Goal: Task Accomplishment & Management: Complete application form

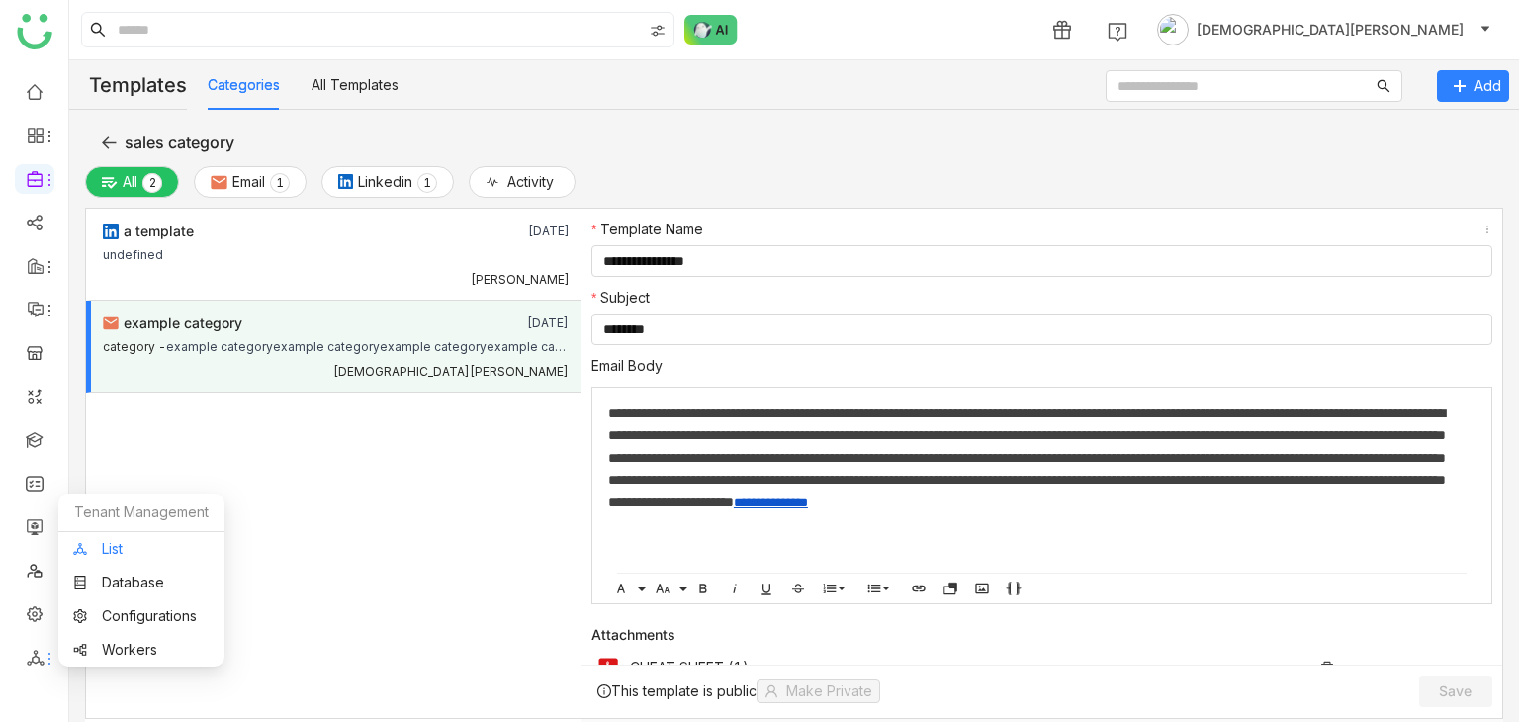
drag, startPoint x: 0, startPoint y: 0, endPoint x: 121, endPoint y: 559, distance: 571.6
click at [121, 556] on link "List" at bounding box center [141, 549] width 136 height 14
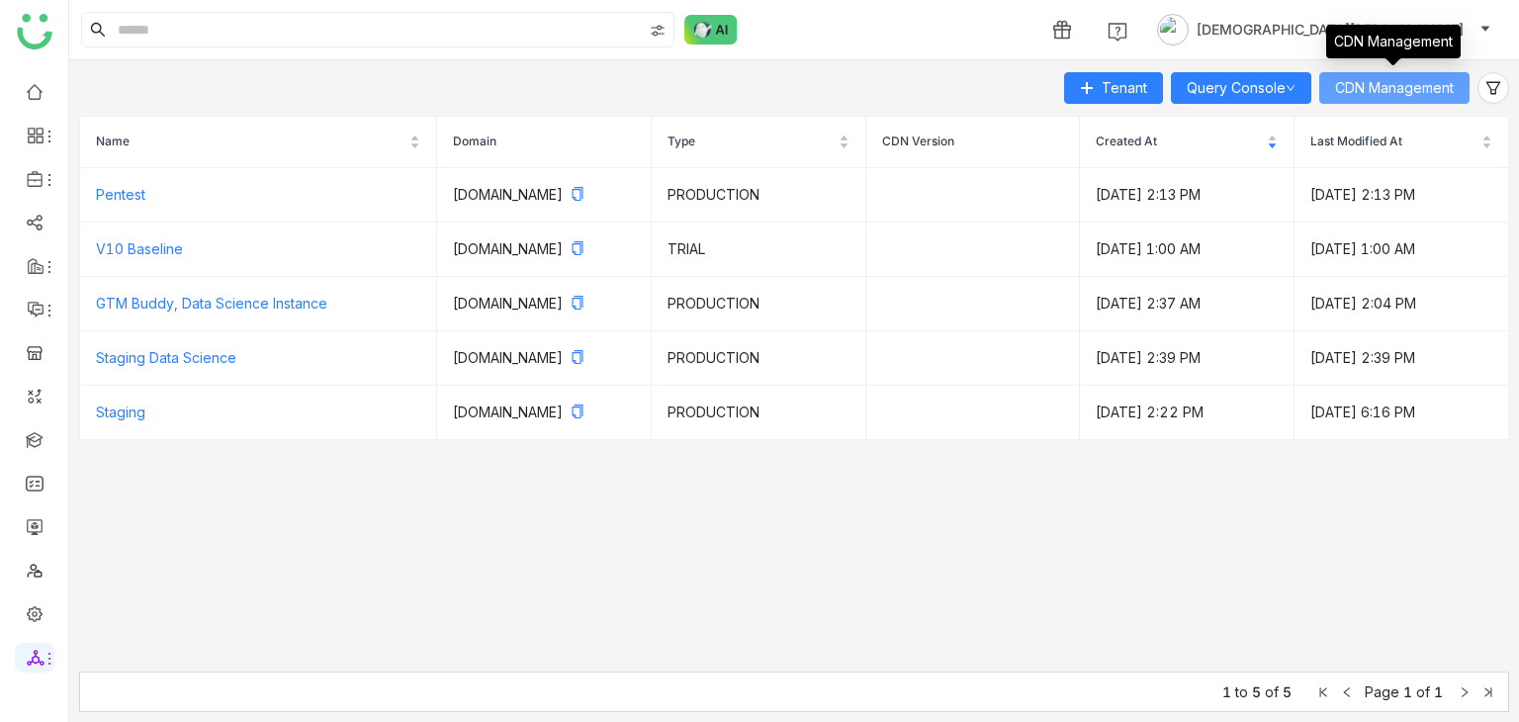
click at [1366, 78] on span "CDN Management" at bounding box center [1394, 88] width 119 height 22
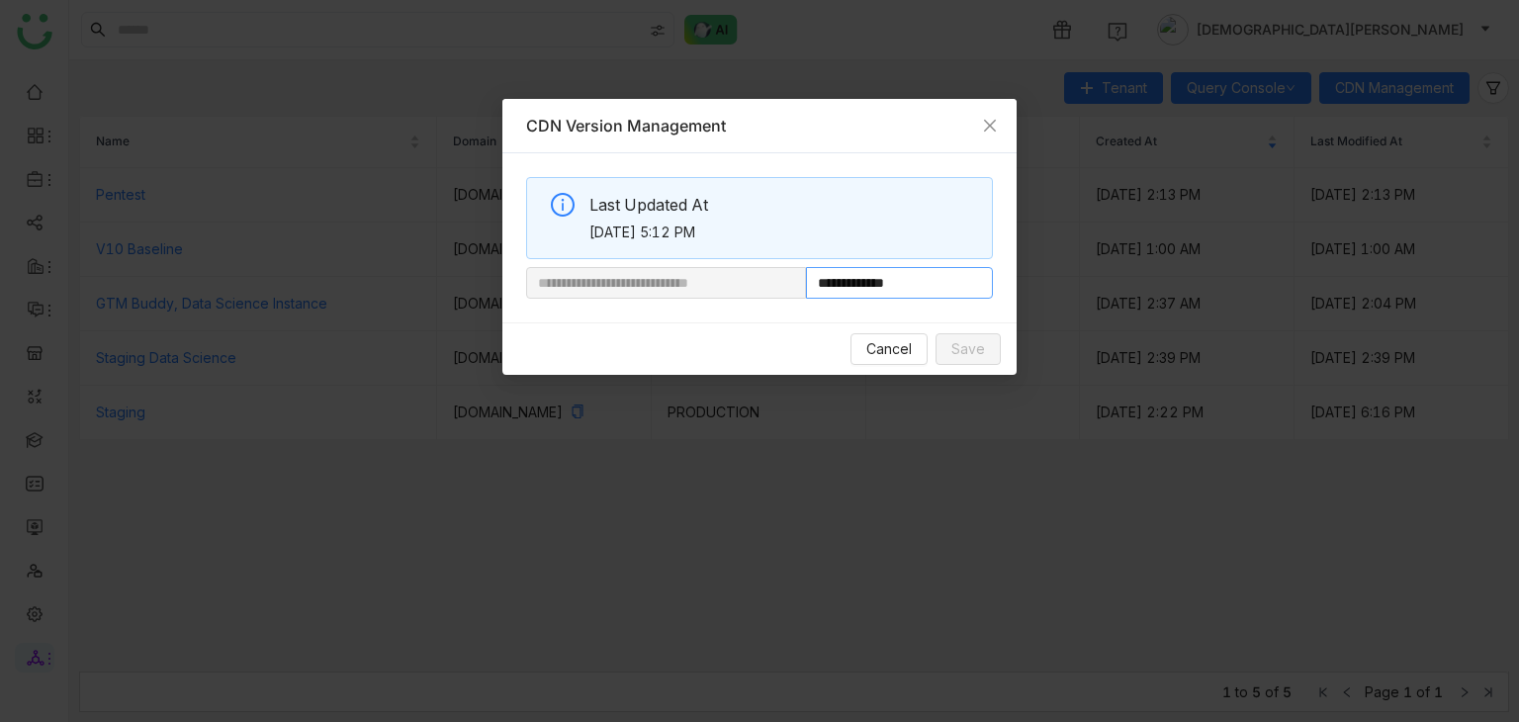
drag, startPoint x: 875, startPoint y: 280, endPoint x: 1088, endPoint y: 266, distance: 213.1
click at [1088, 266] on nz-modal-container "**********" at bounding box center [759, 361] width 1519 height 722
paste input "**********"
type input "**********"
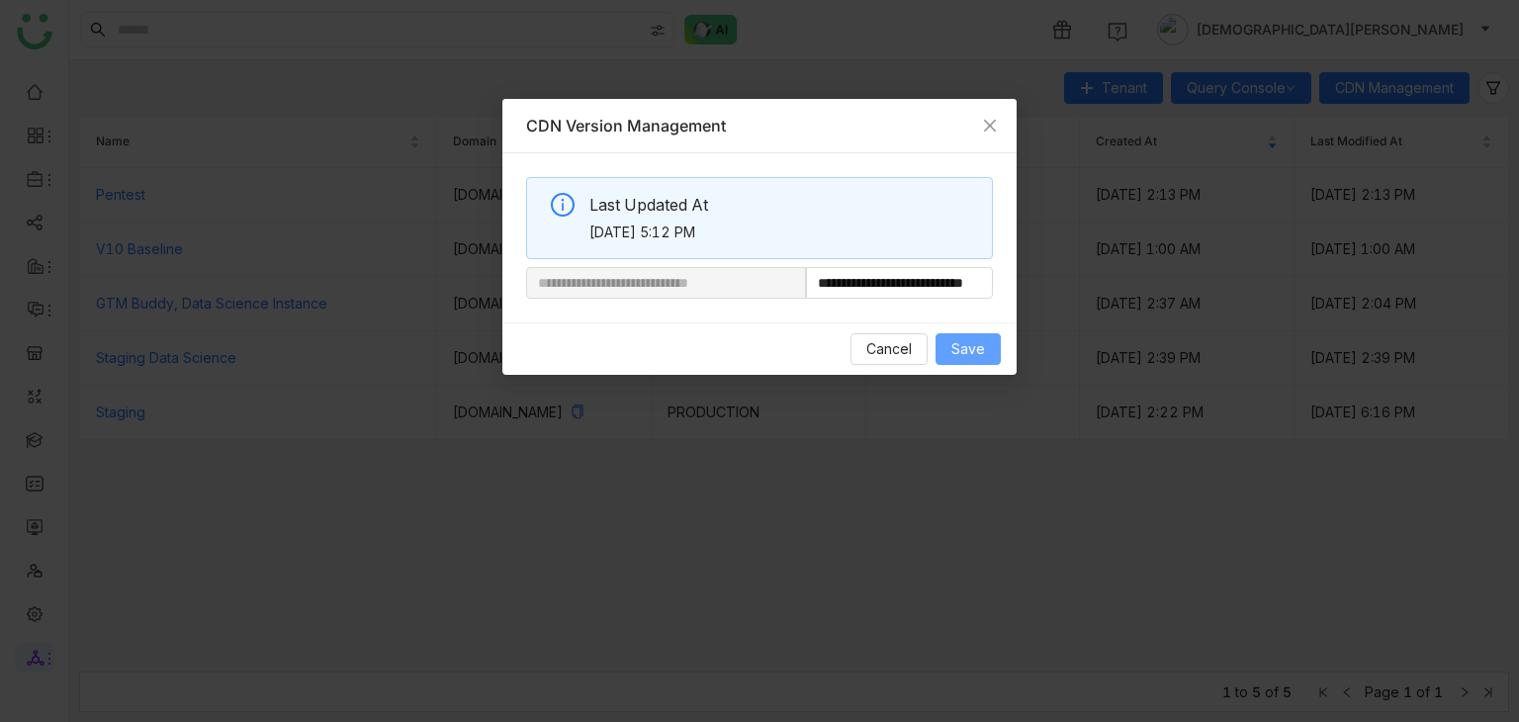
click at [959, 351] on span "Save" at bounding box center [968, 349] width 34 height 22
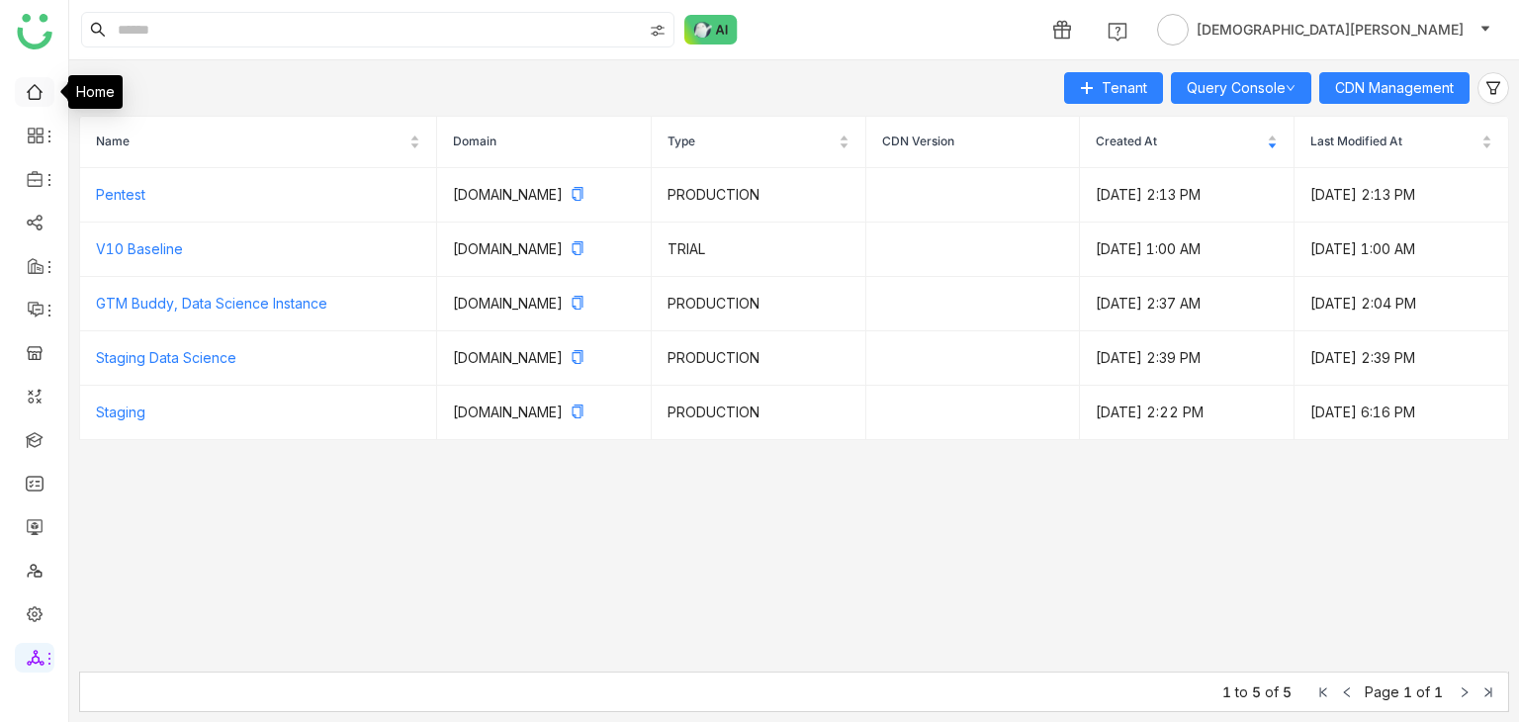
click at [32, 93] on link at bounding box center [35, 90] width 18 height 17
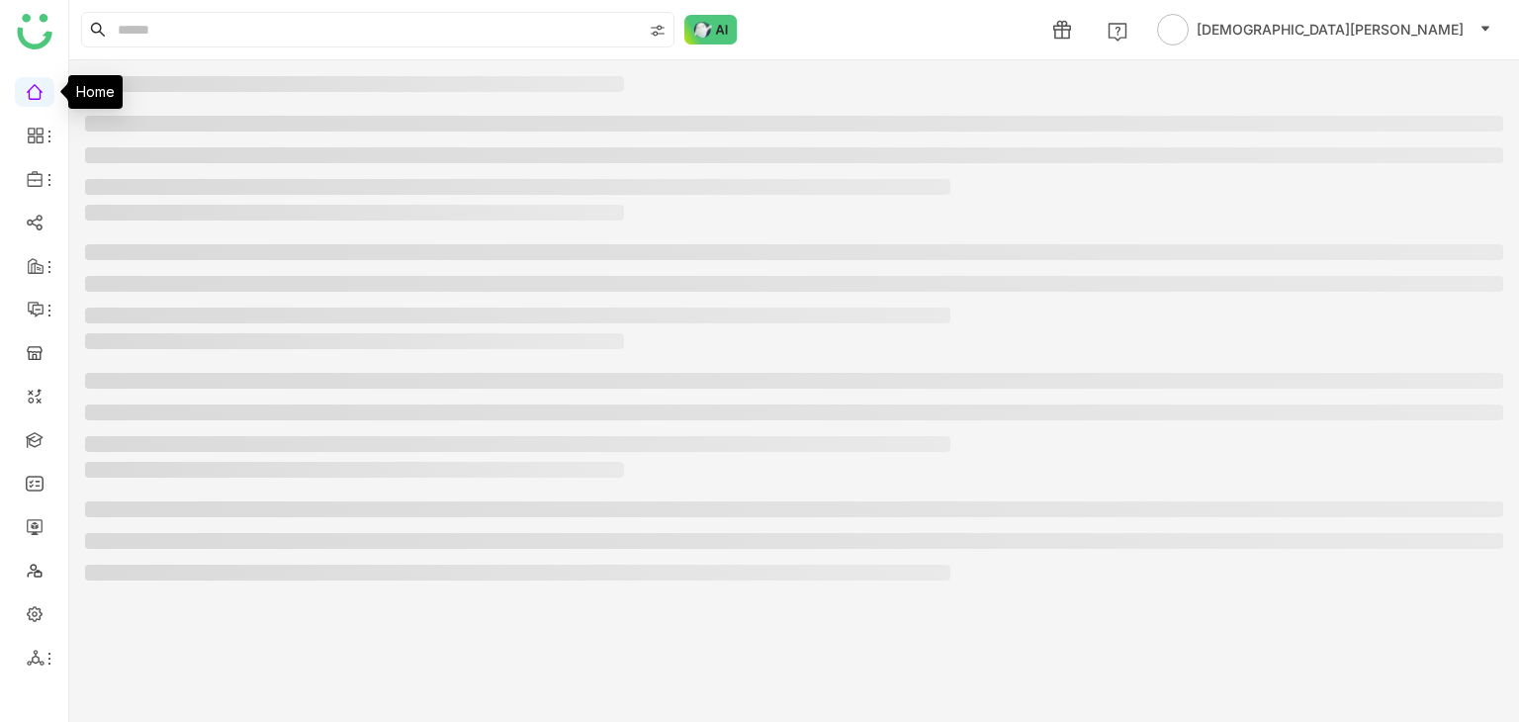
click at [32, 93] on link at bounding box center [35, 90] width 18 height 17
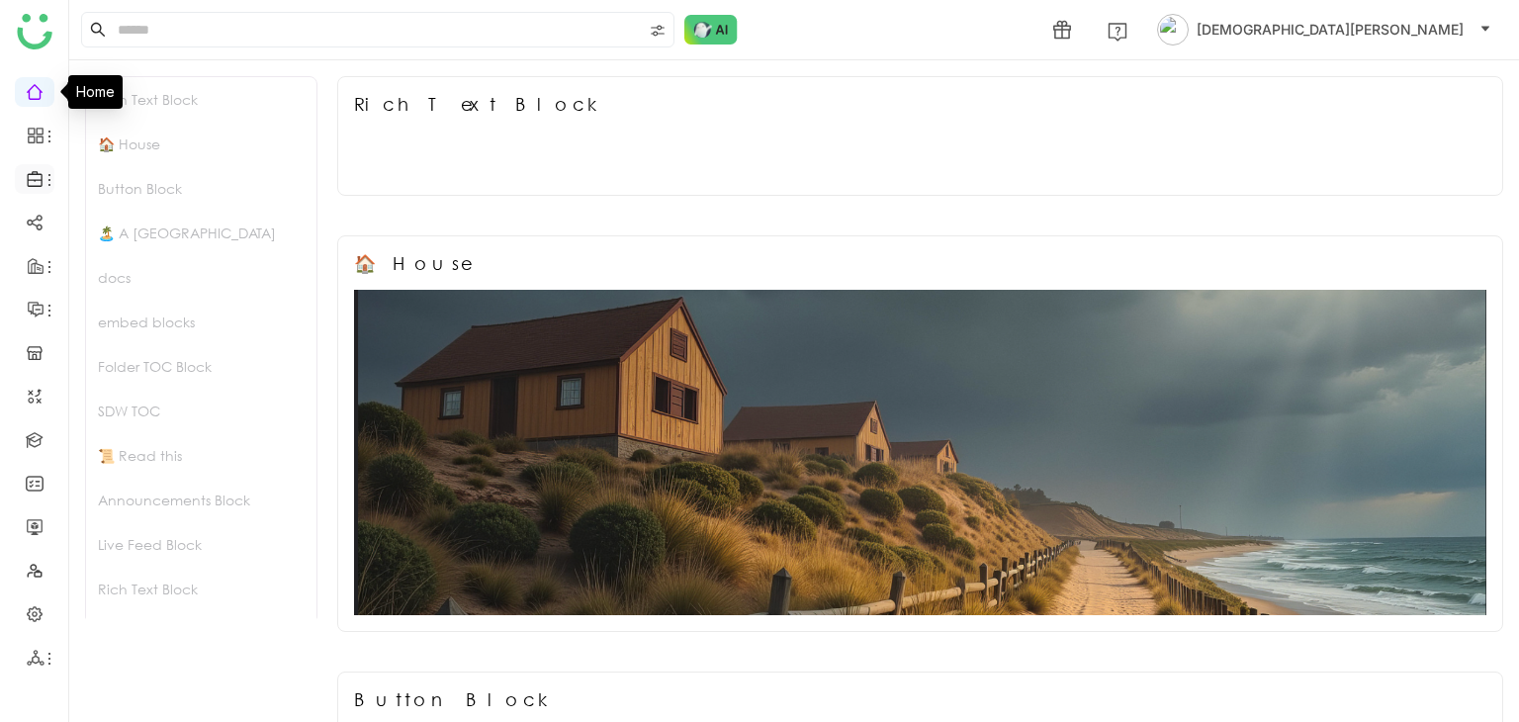
click at [37, 177] on icon at bounding box center [36, 179] width 18 height 18
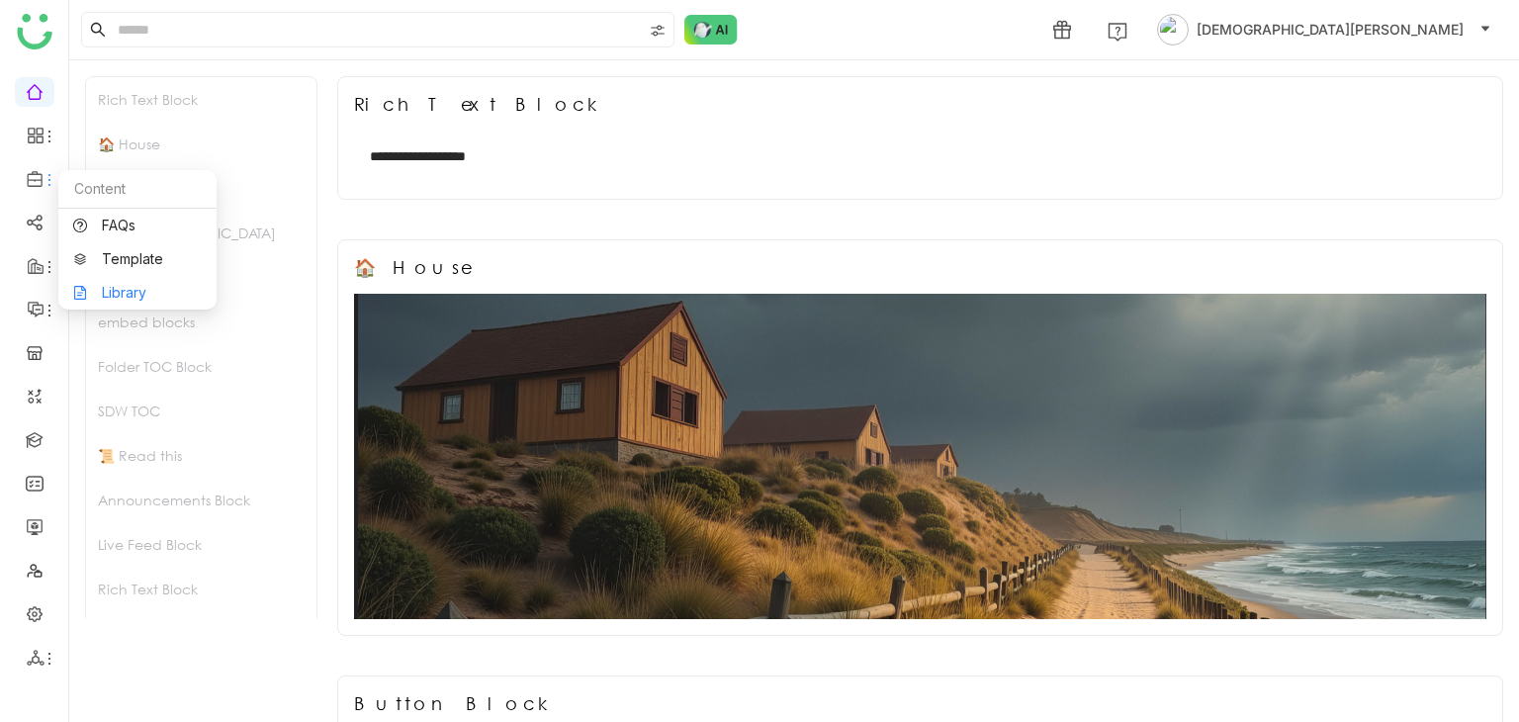
click at [139, 295] on link "Library" at bounding box center [137, 293] width 129 height 14
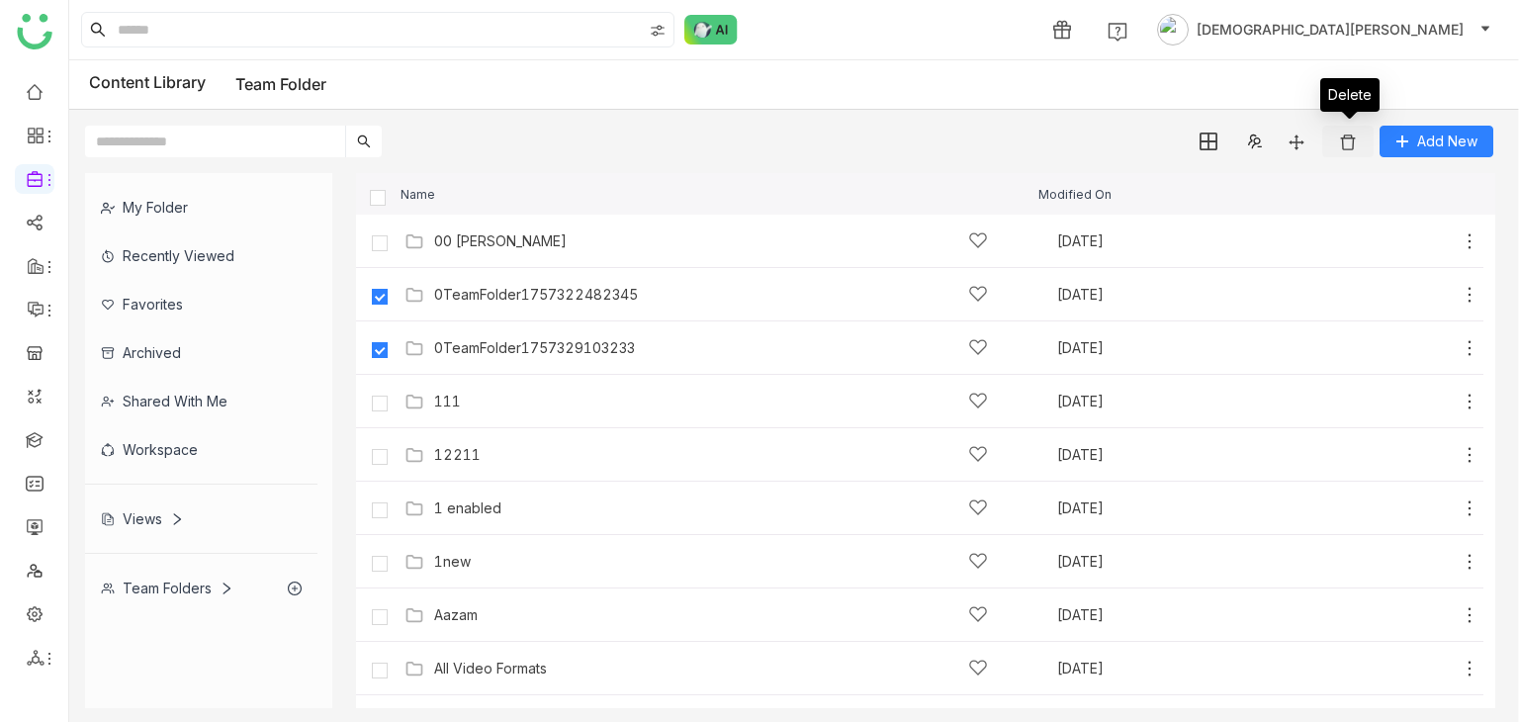
click at [1347, 142] on img at bounding box center [1348, 143] width 20 height 20
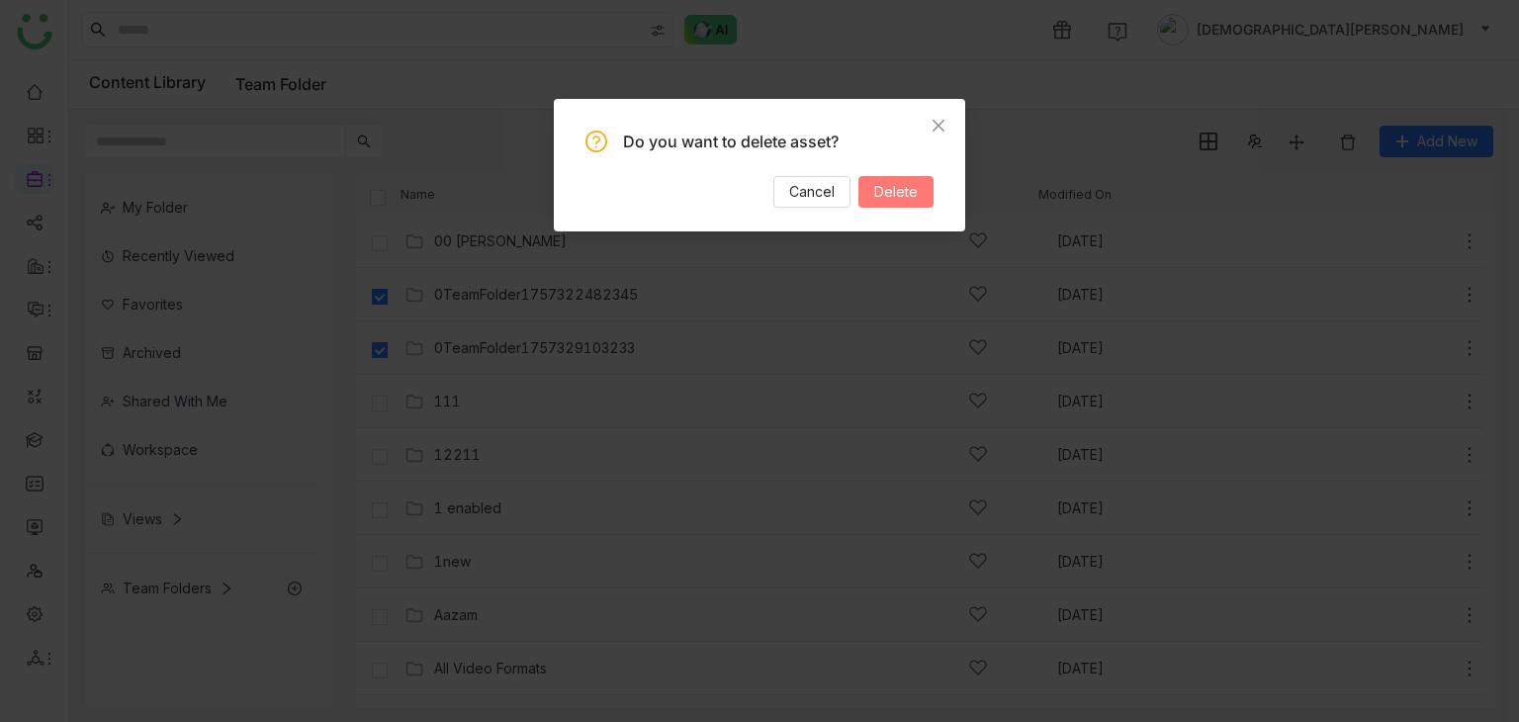
click at [910, 191] on span "Delete" at bounding box center [896, 192] width 44 height 22
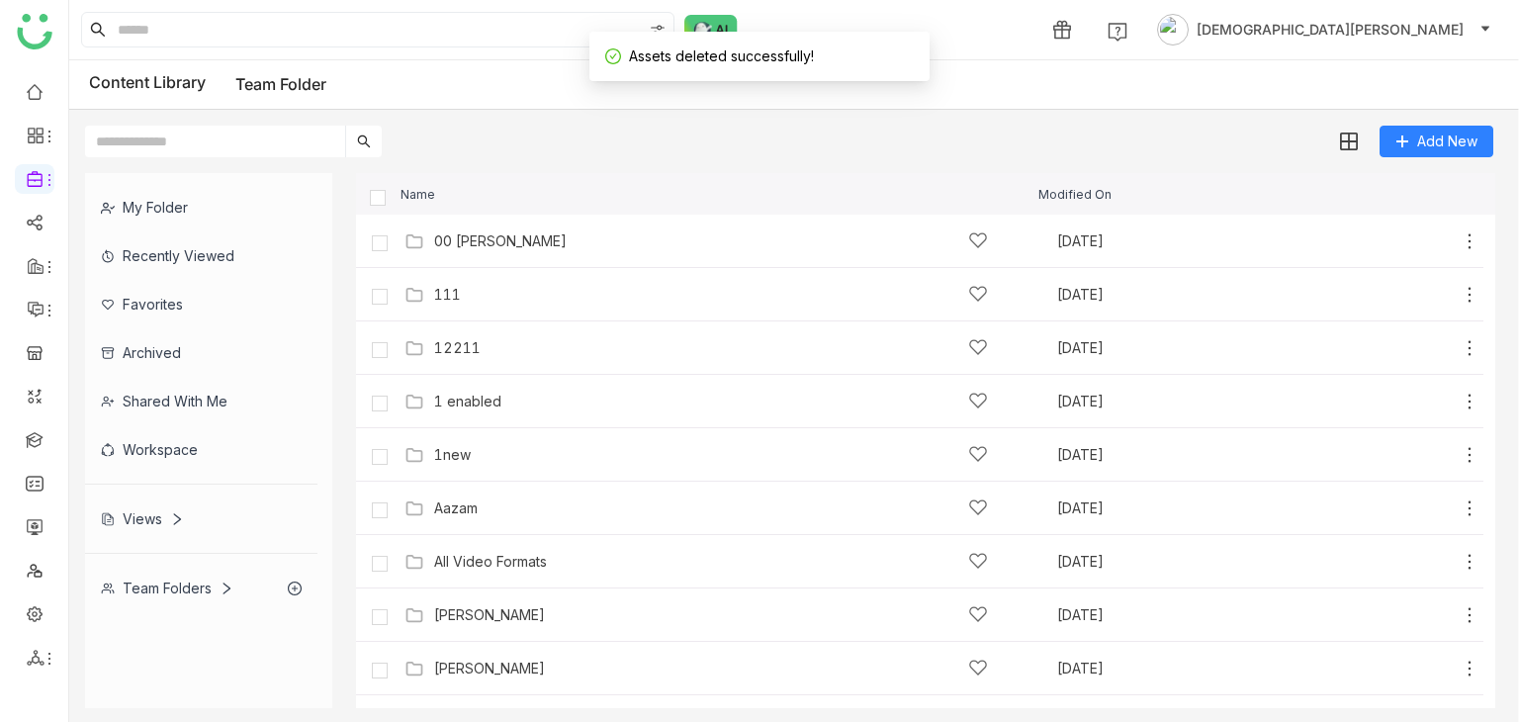
click at [191, 191] on div "My Folder" at bounding box center [201, 207] width 232 height 48
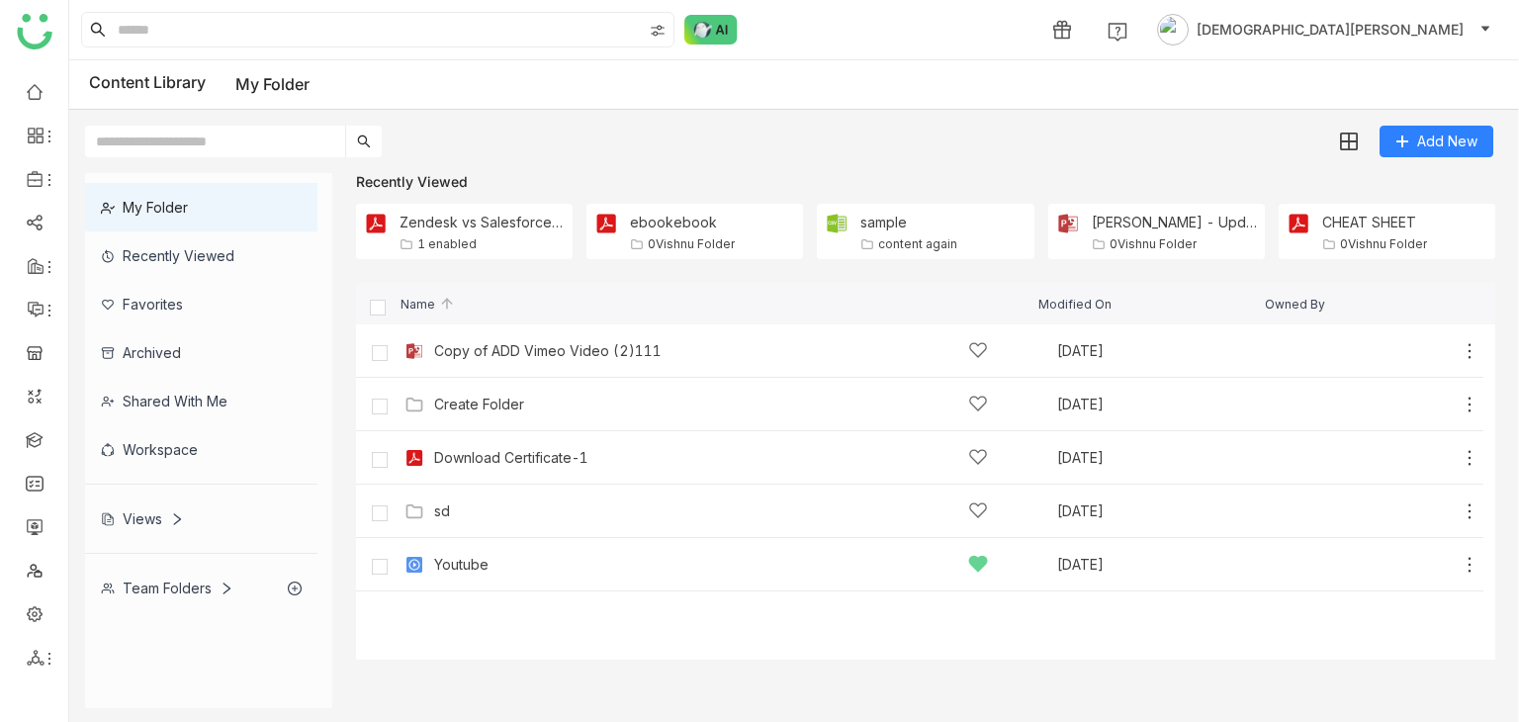
click at [181, 266] on div "Recently Viewed" at bounding box center [201, 255] width 232 height 48
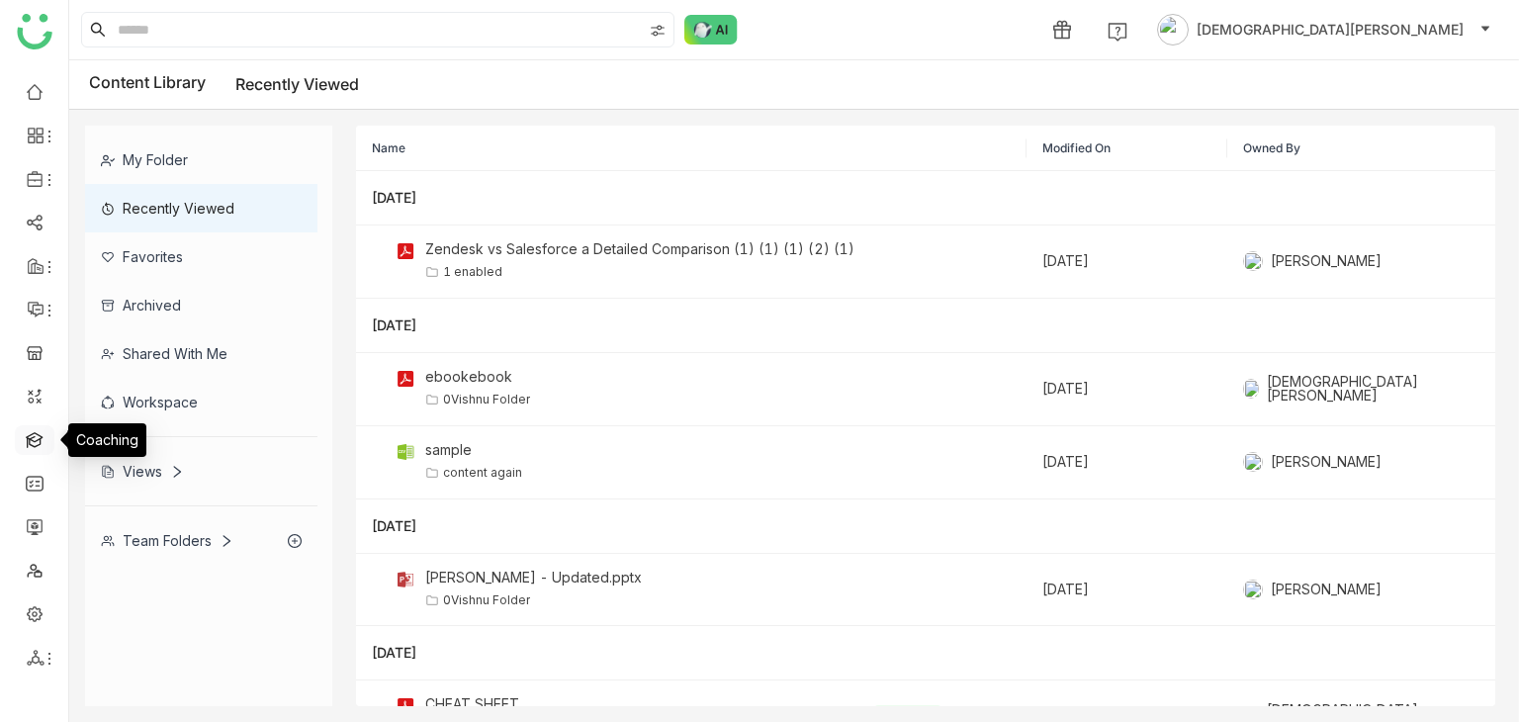
click at [26, 445] on link at bounding box center [35, 438] width 18 height 17
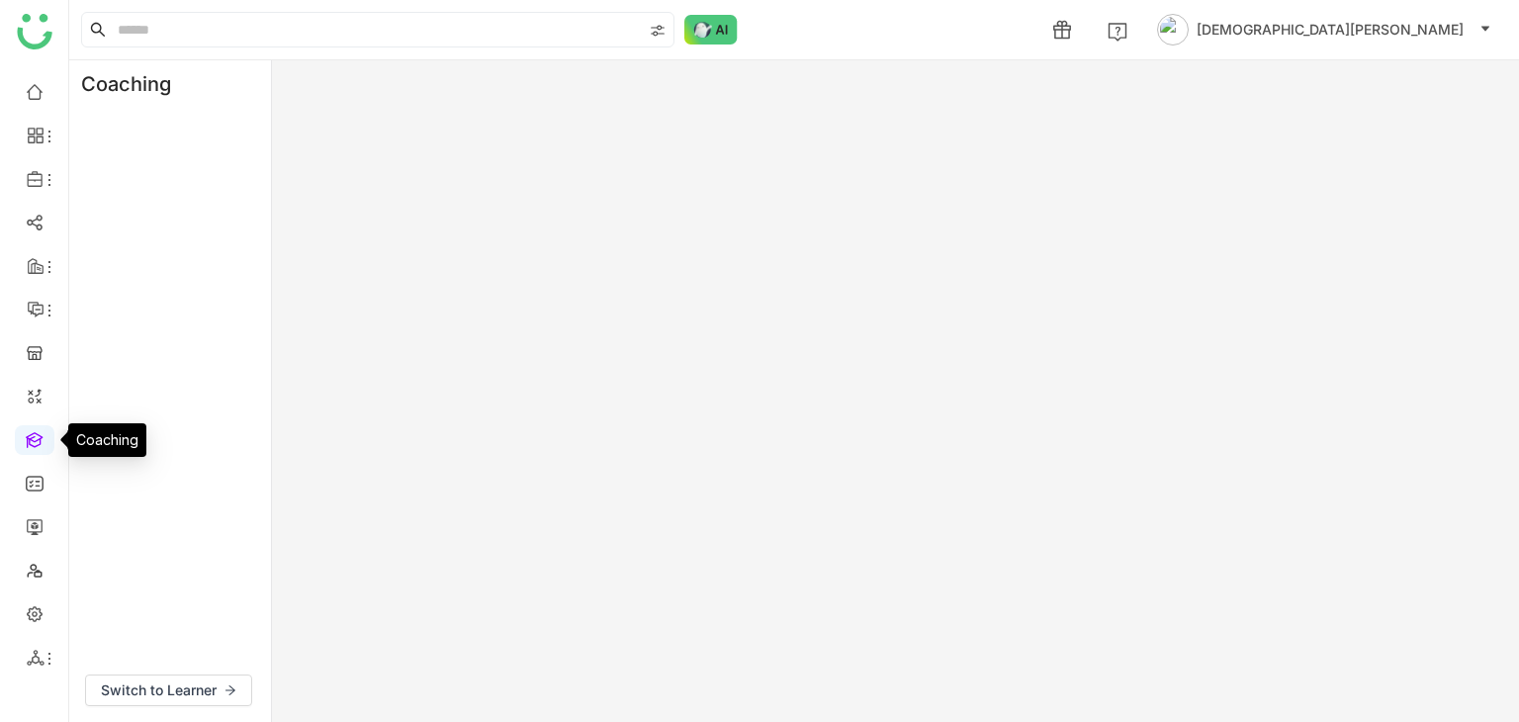
click at [33, 436] on link at bounding box center [35, 438] width 18 height 17
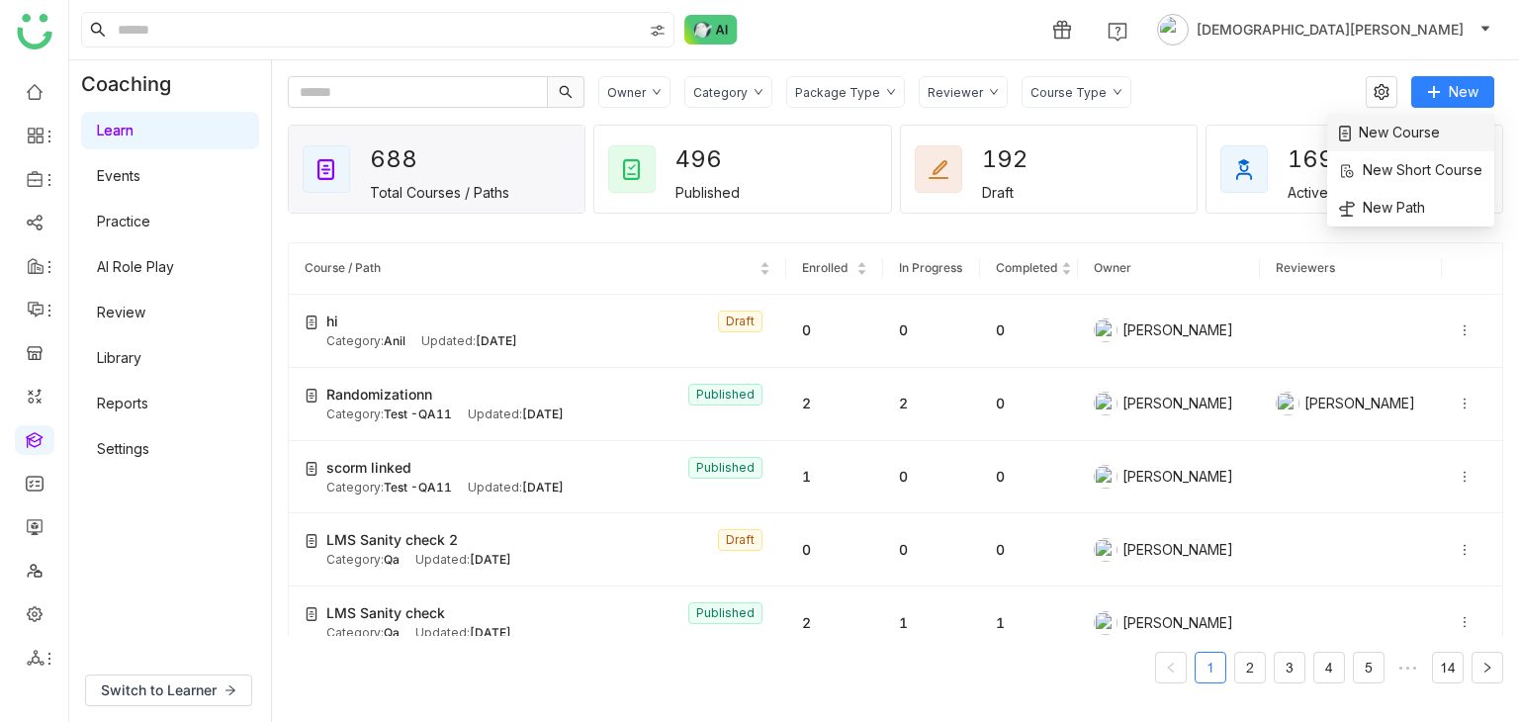
click at [1420, 145] on li "New Course" at bounding box center [1410, 133] width 167 height 38
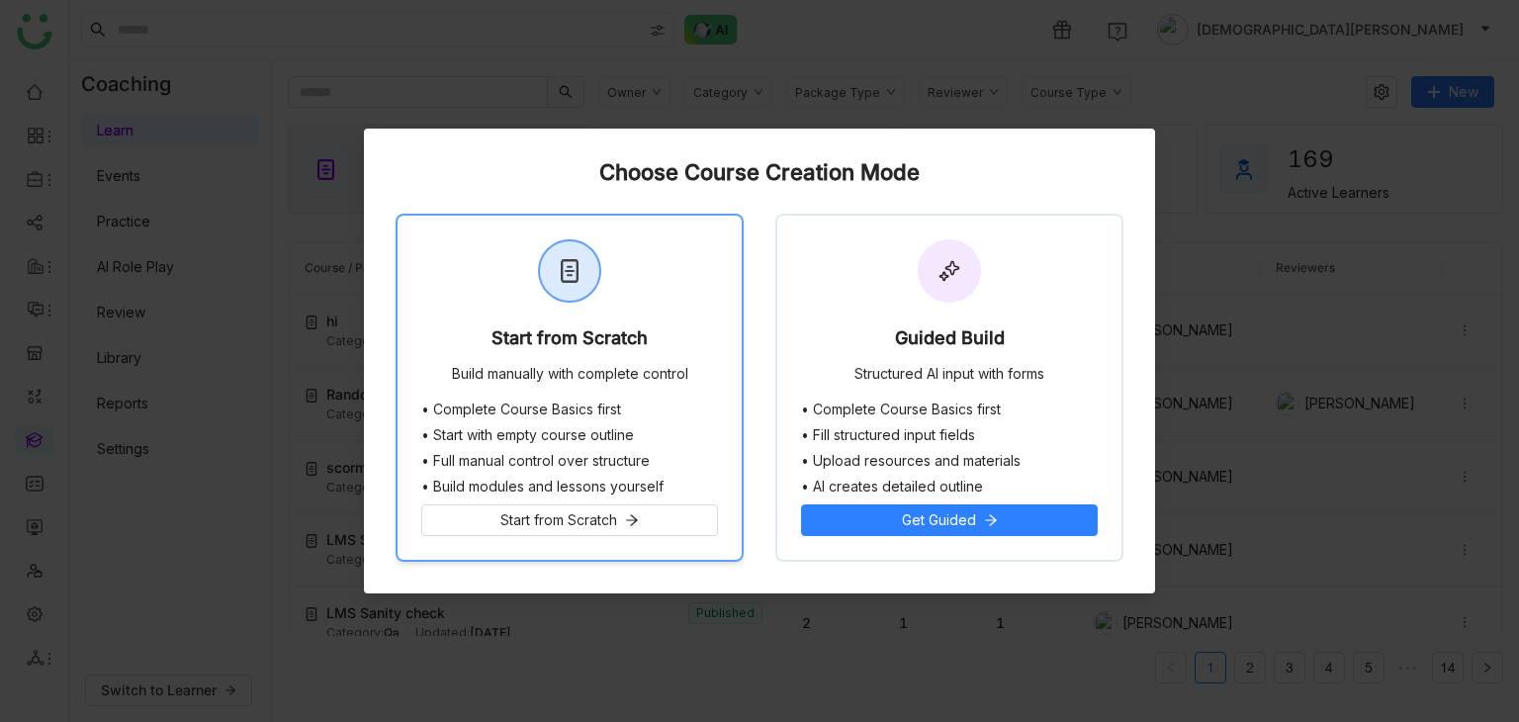
click at [580, 440] on li "• Start with empty course outline" at bounding box center [569, 435] width 297 height 16
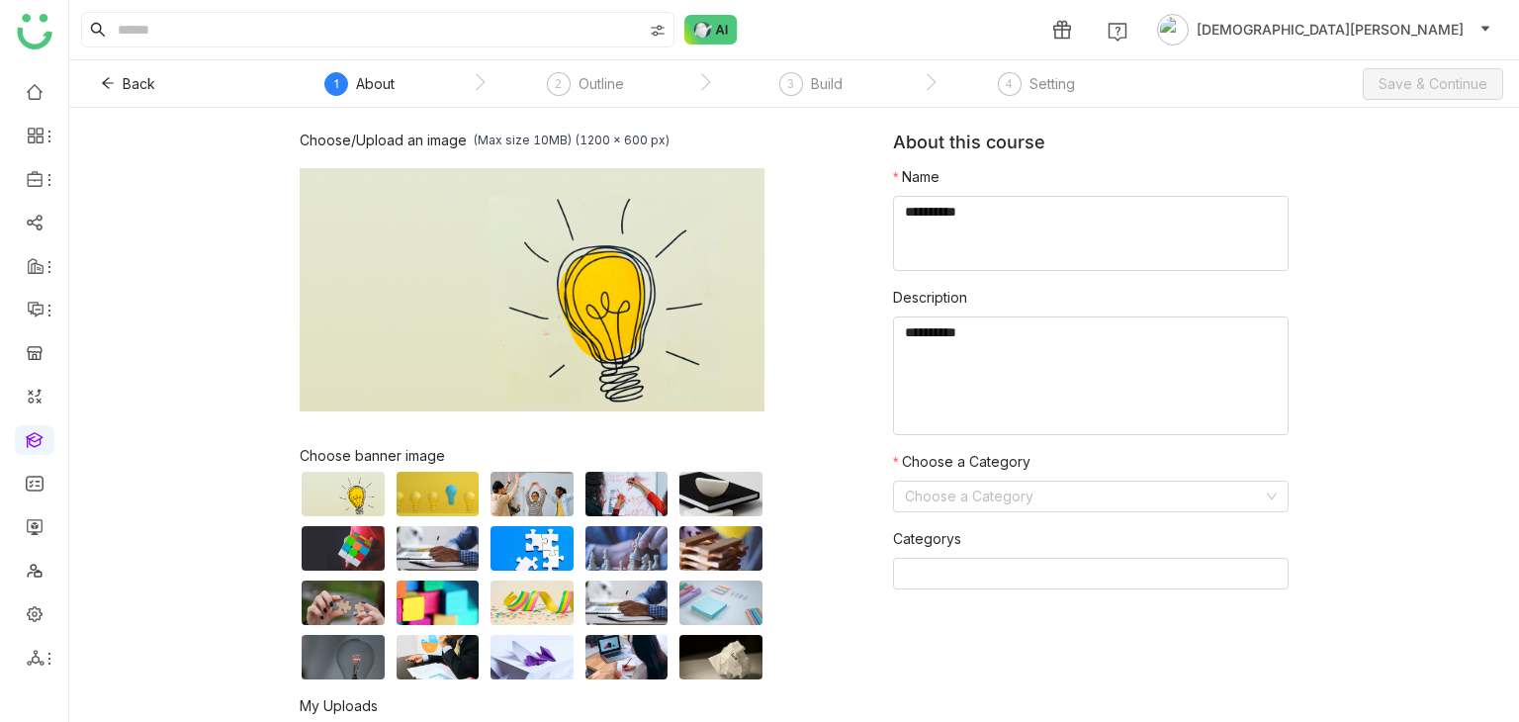
click at [580, 440] on div "Choose/Upload an image (Max size 10MB) (1200 x 600 px) Browse Image Choose bann…" at bounding box center [596, 477] width 593 height 691
drag, startPoint x: 580, startPoint y: 440, endPoint x: 1066, endPoint y: 206, distance: 540.1
click at [1056, 258] on textarea at bounding box center [1091, 233] width 396 height 75
click at [1066, 203] on textarea "To enrich screen reader interactions, please activate Accessibility in Grammarl…" at bounding box center [1091, 233] width 396 height 75
click at [953, 210] on textarea "To enrich screen reader interactions, please activate Accessibility in Grammarl…" at bounding box center [1091, 233] width 396 height 75
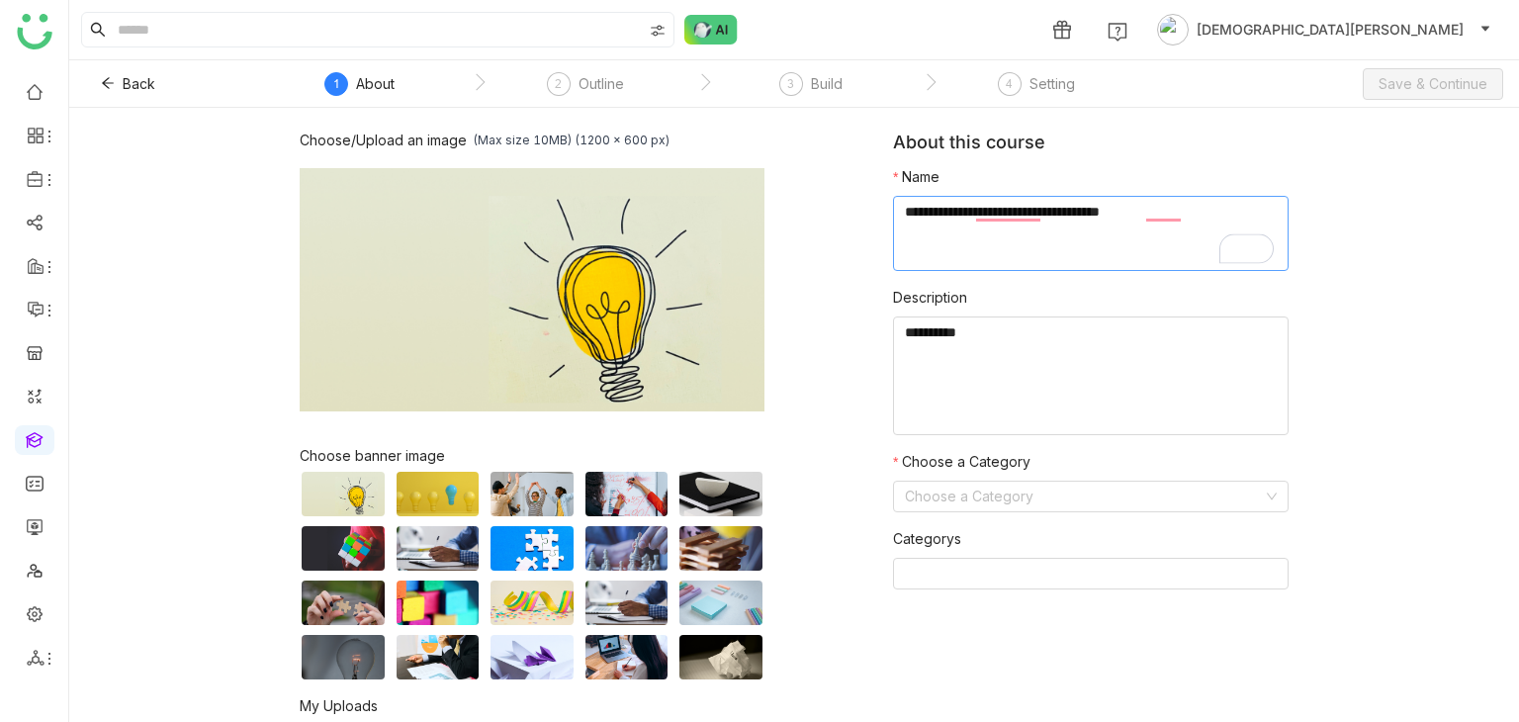
drag, startPoint x: 1109, startPoint y: 215, endPoint x: 1271, endPoint y: 216, distance: 162.2
click at [1271, 216] on textarea "To enrich screen reader interactions, please activate Accessibility in Grammarl…" at bounding box center [1091, 233] width 396 height 75
type textarea "**********"
click at [916, 376] on textarea "To enrich screen reader interactions, please activate Accessibility in Grammarl…" at bounding box center [1091, 375] width 396 height 119
paste textarea "**********"
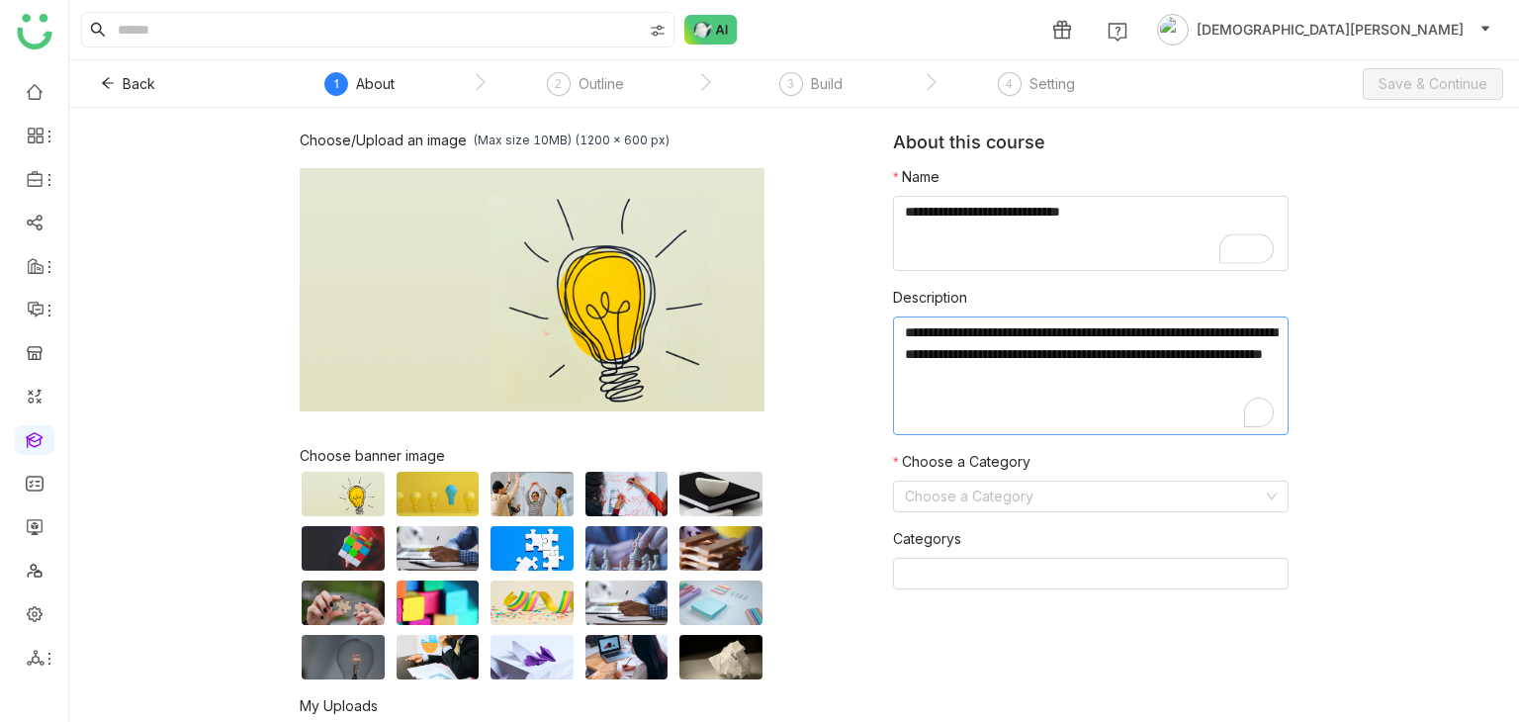
paste textarea "**********"
type textarea "**********"
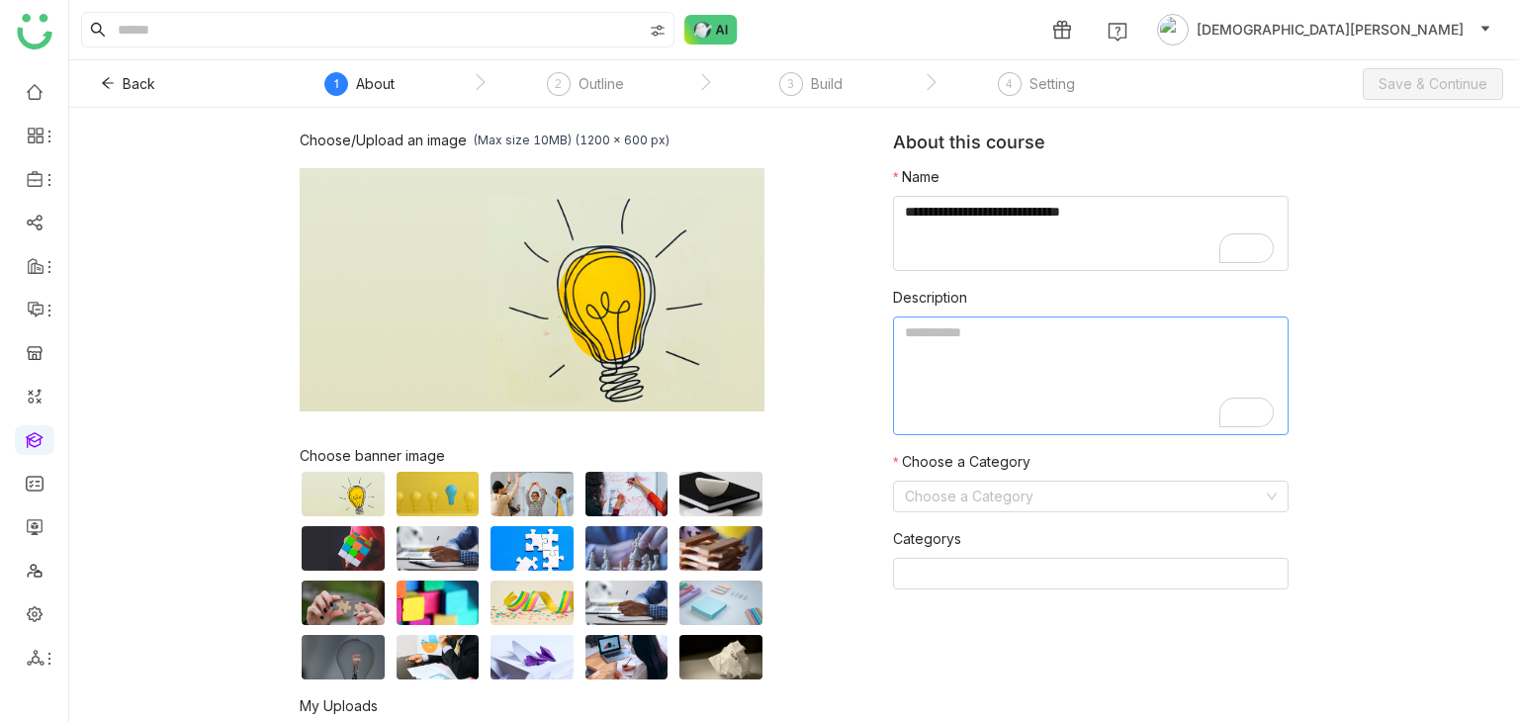
type textarea "*"
type textarea "**********"
click at [968, 503] on input at bounding box center [1084, 497] width 358 height 30
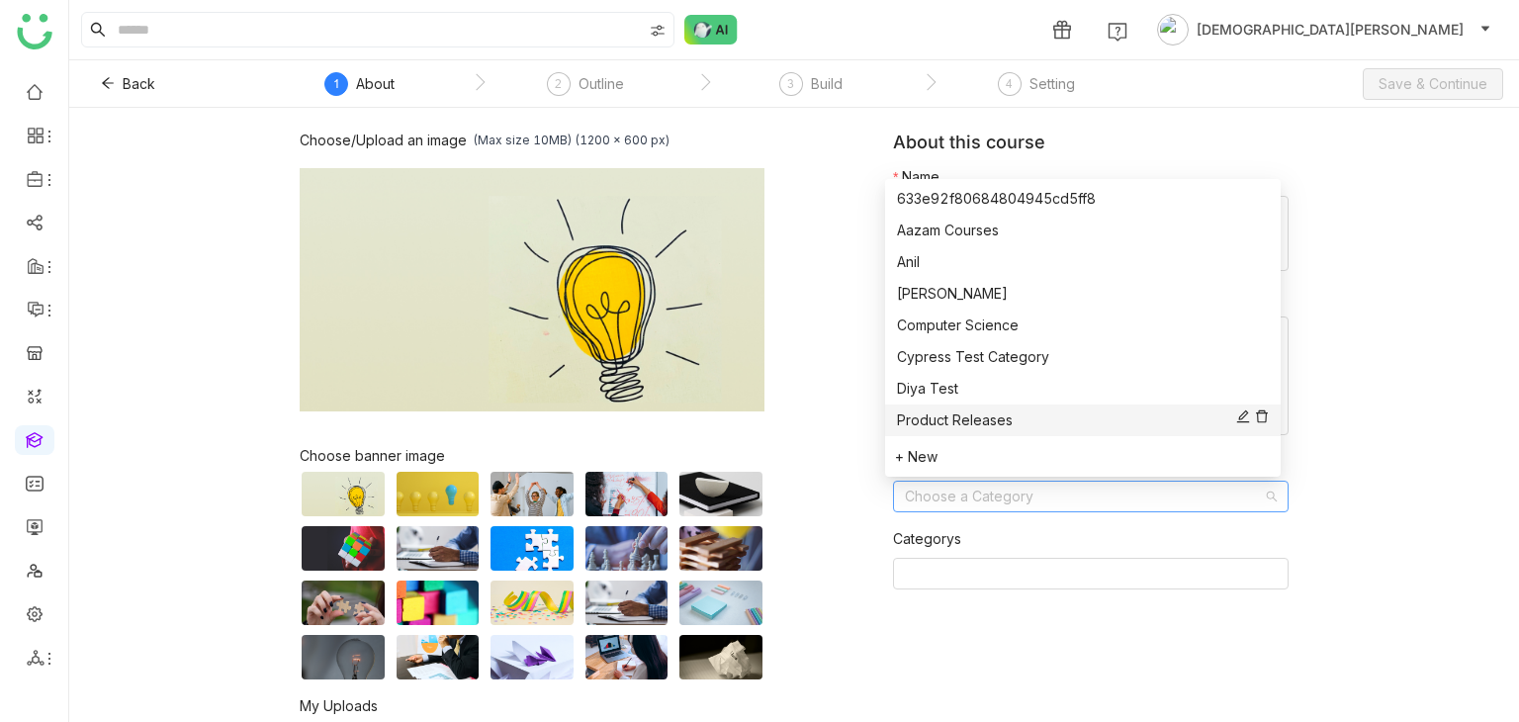
scroll to position [285, 0]
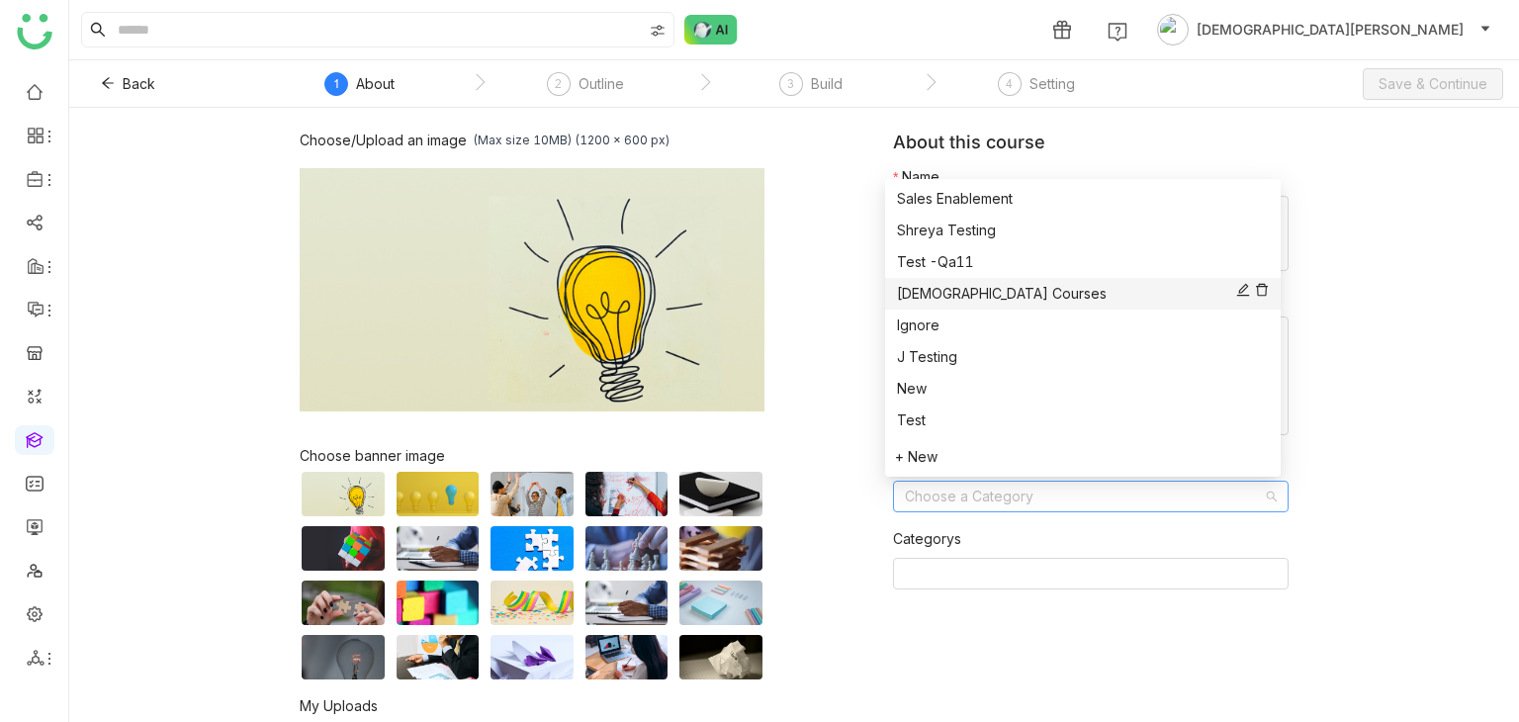
click at [941, 291] on div "Vishnu Courses" at bounding box center [1083, 294] width 372 height 22
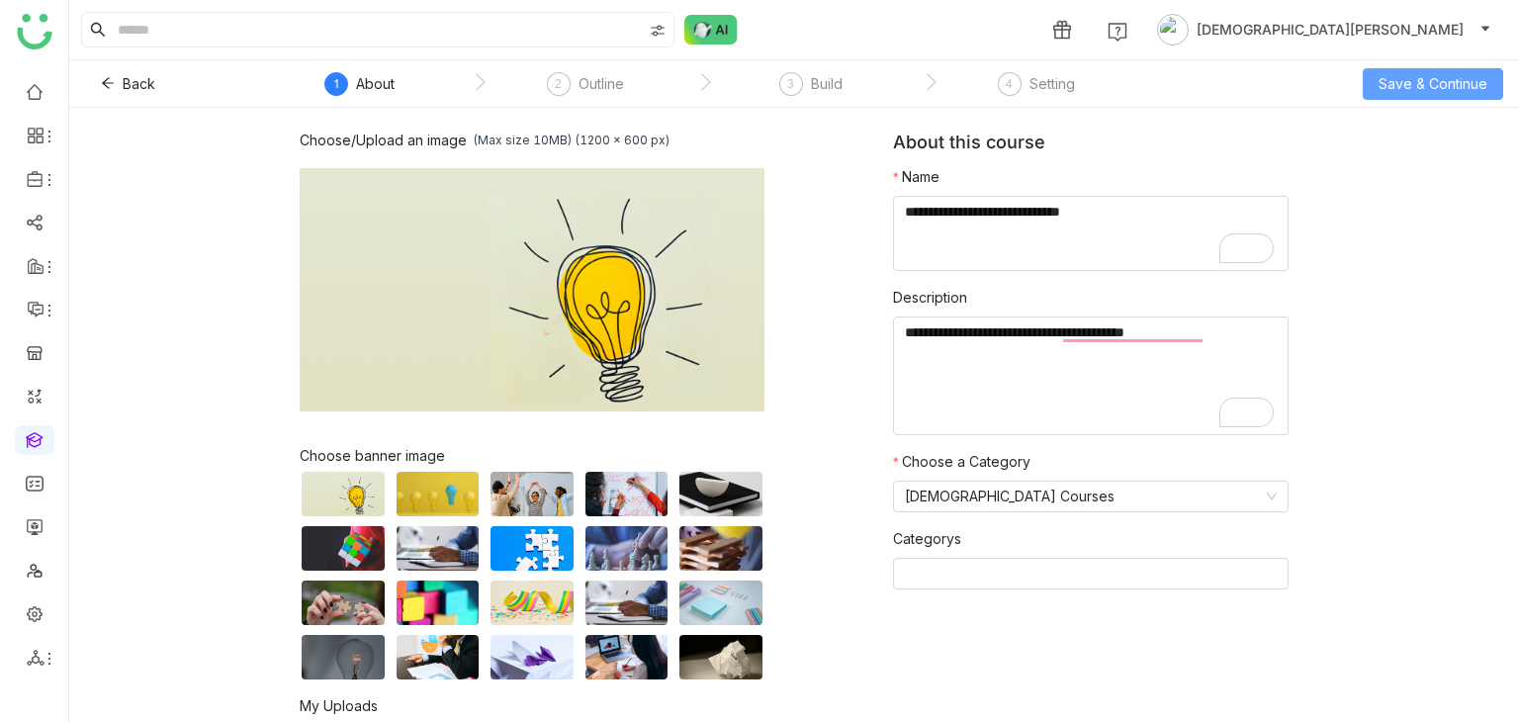
click at [1415, 86] on span "Save & Continue" at bounding box center [1433, 84] width 109 height 22
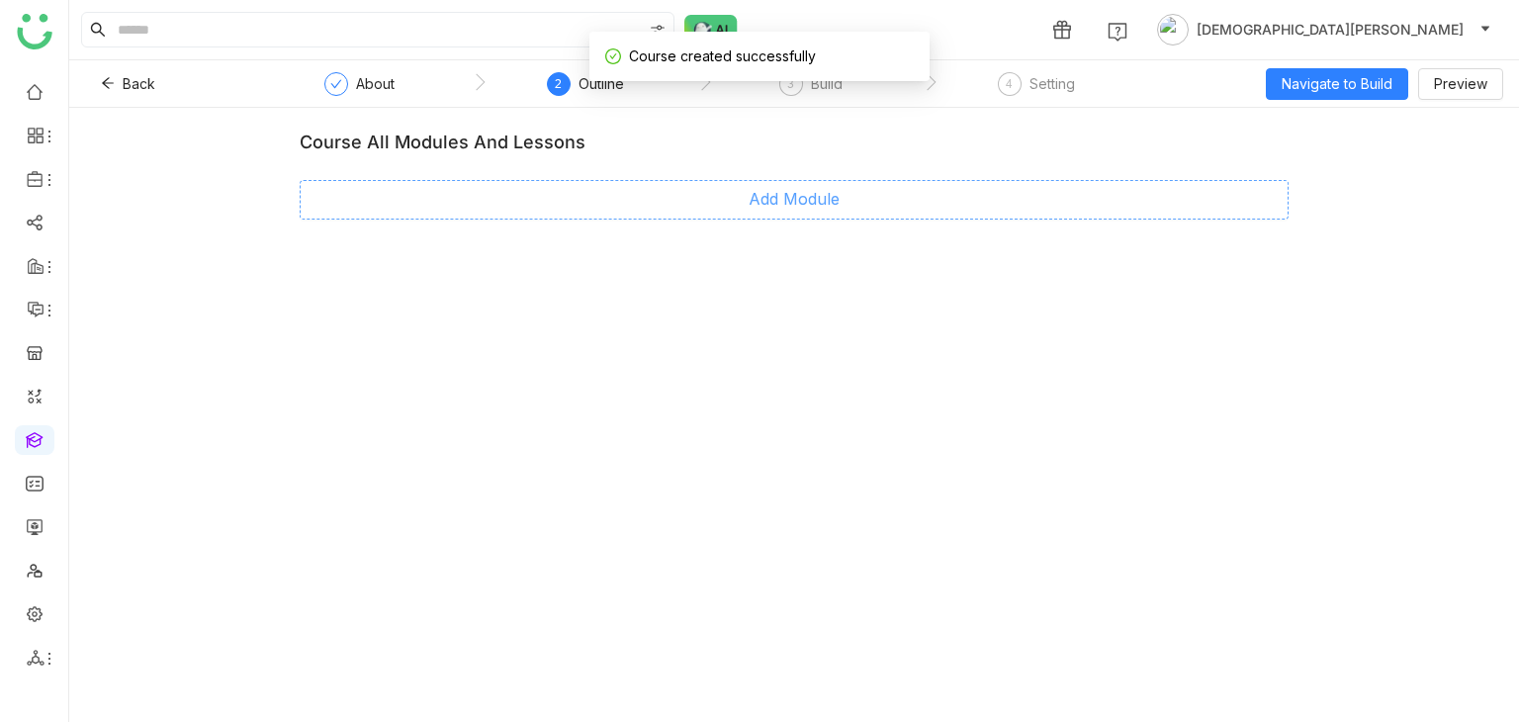
click at [740, 210] on button "Add Module" at bounding box center [794, 200] width 989 height 40
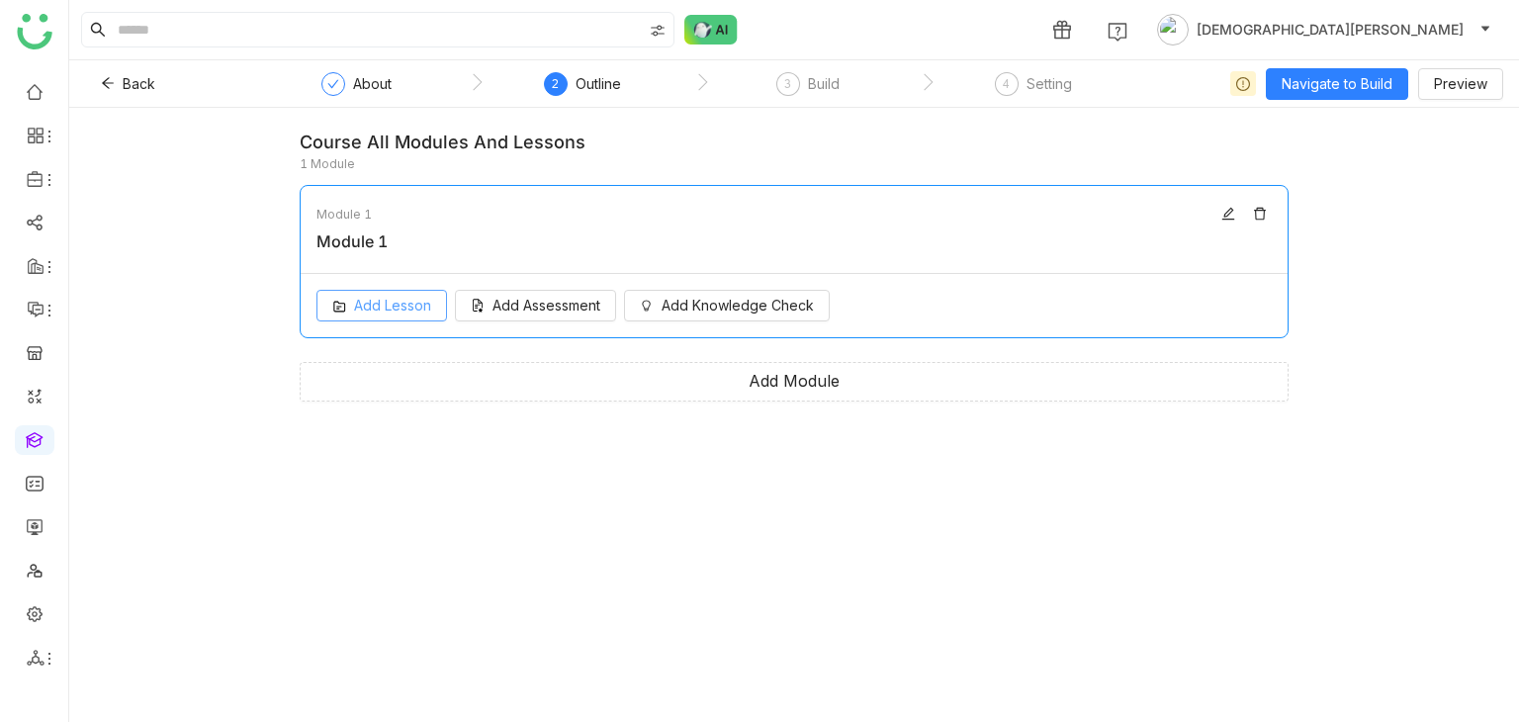
click at [411, 311] on span "Add Lesson" at bounding box center [392, 306] width 77 height 22
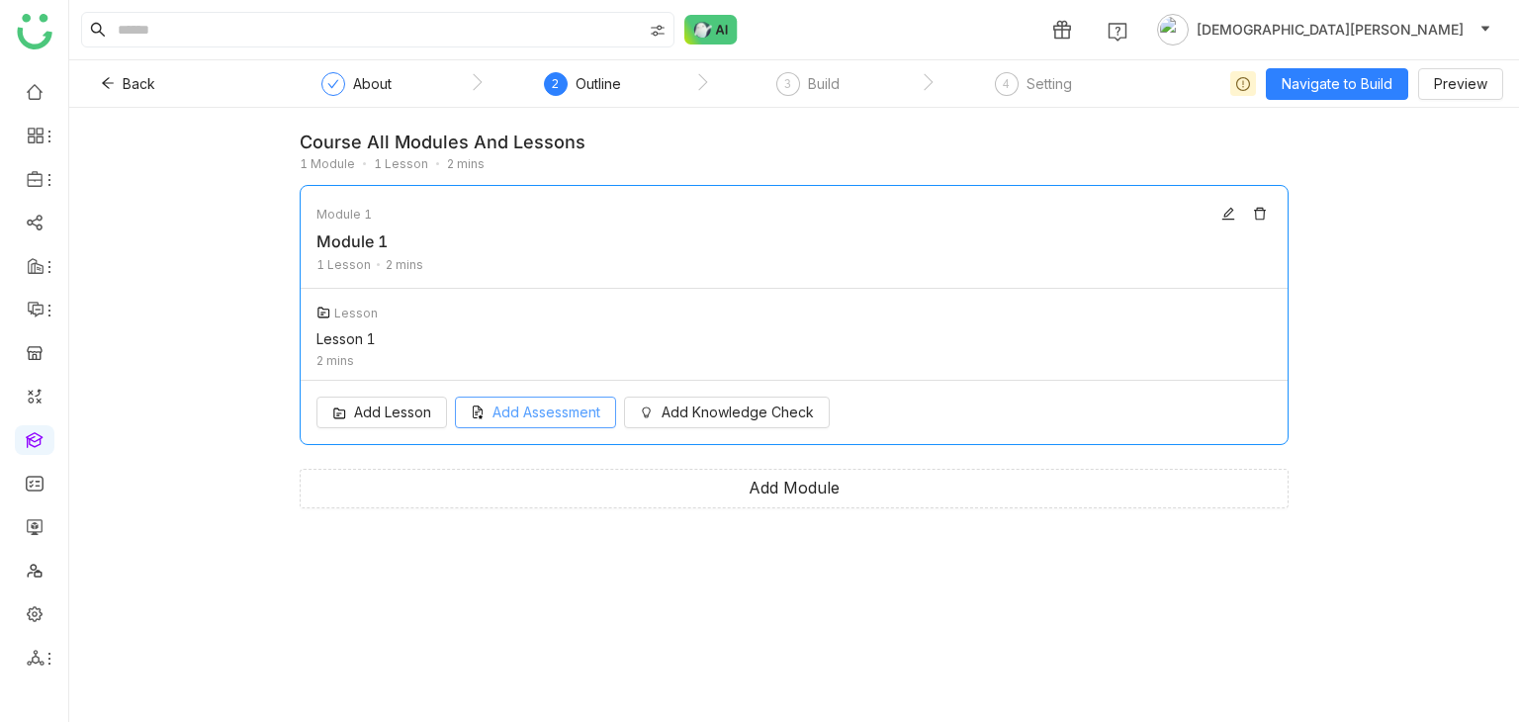
click at [472, 432] on div "Add Lesson Add Assessment Add Knowledge Check" at bounding box center [794, 412] width 987 height 63
click at [487, 425] on button "Add Assessment" at bounding box center [535, 413] width 161 height 32
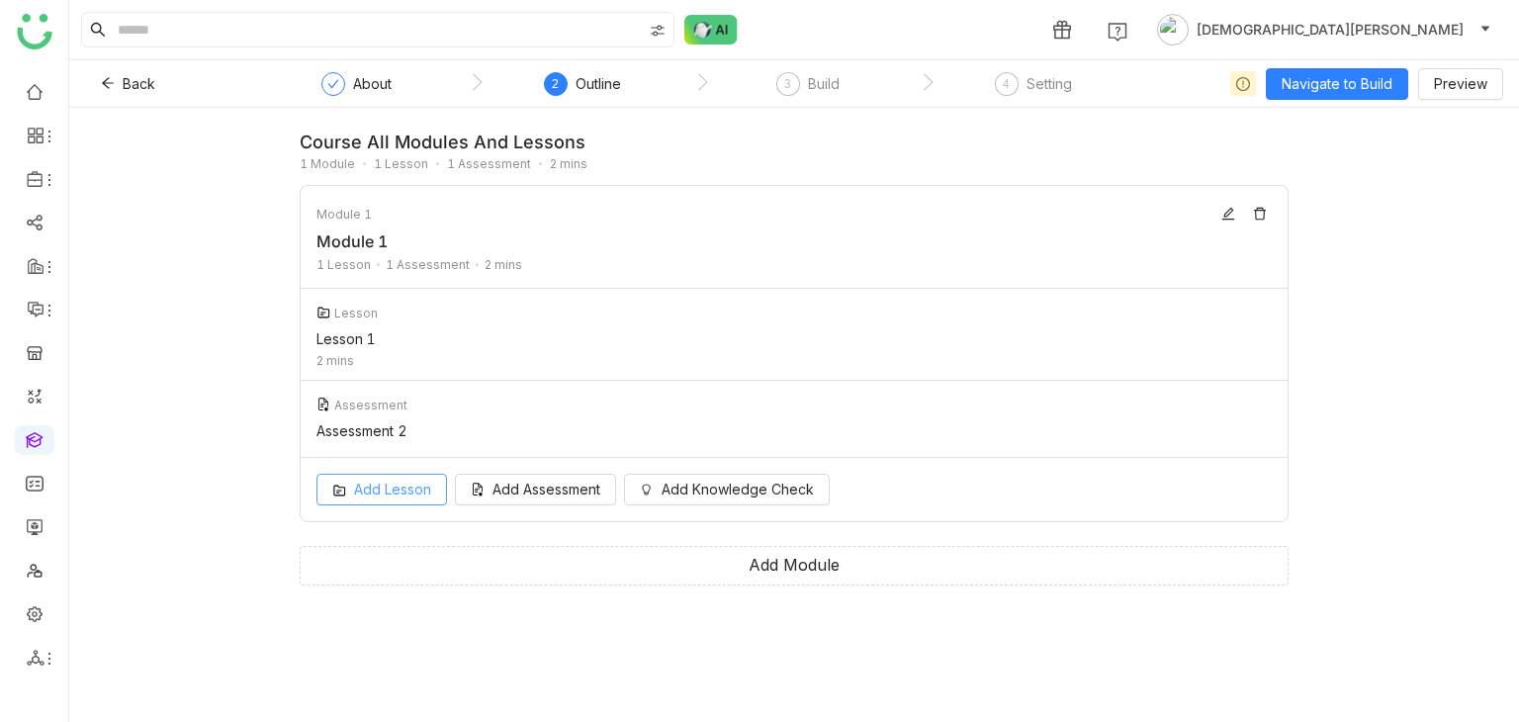
click at [350, 502] on button "Add Lesson" at bounding box center [381, 490] width 131 height 32
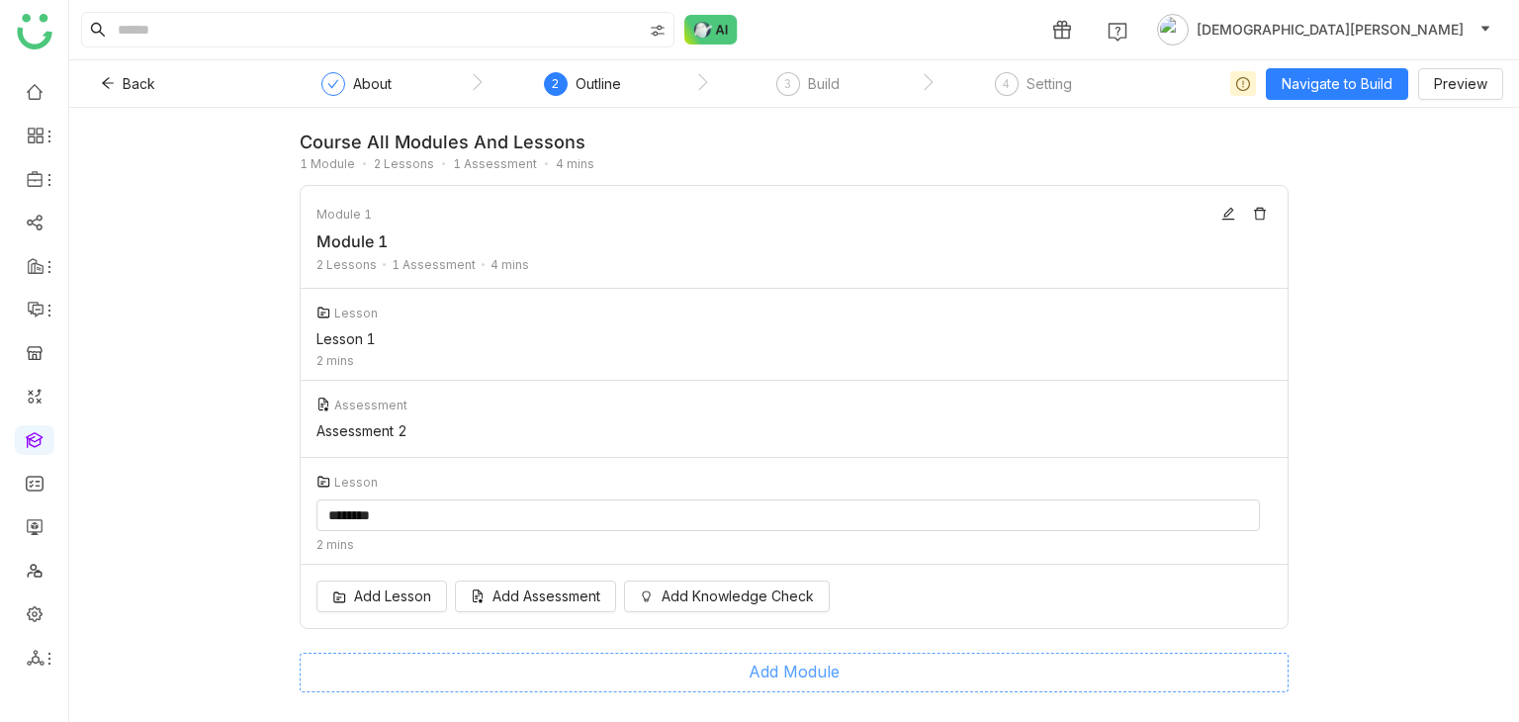
click at [771, 675] on button "Add Module" at bounding box center [794, 673] width 989 height 40
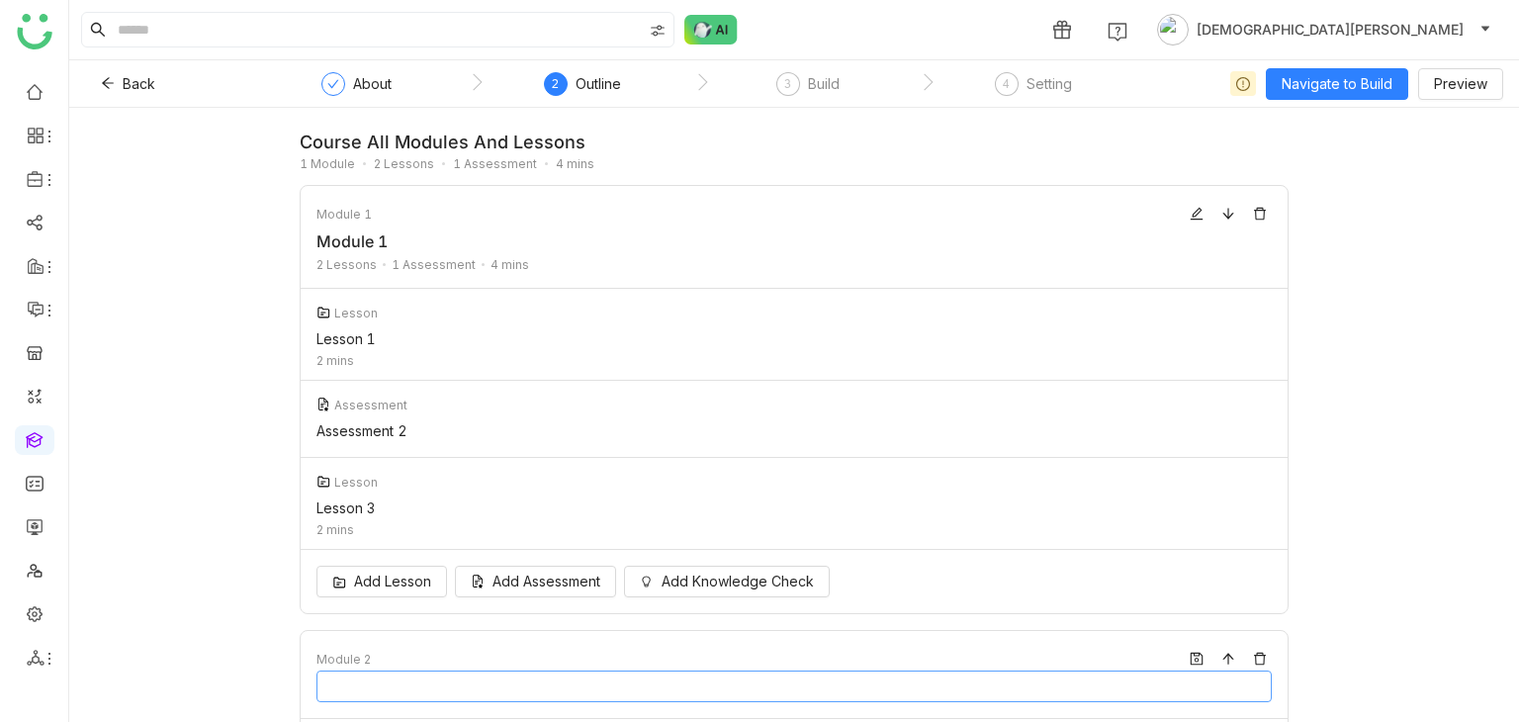
type input "********"
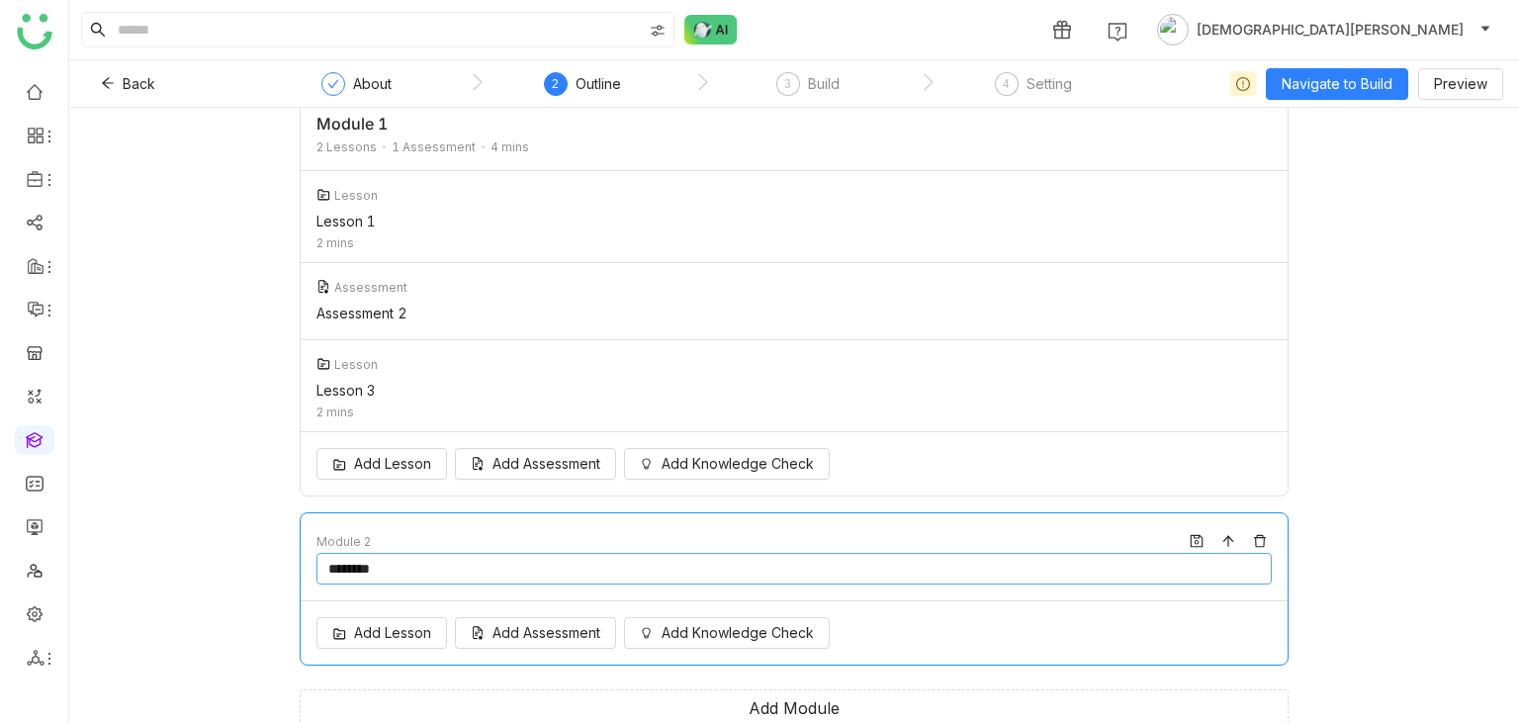
scroll to position [139, 0]
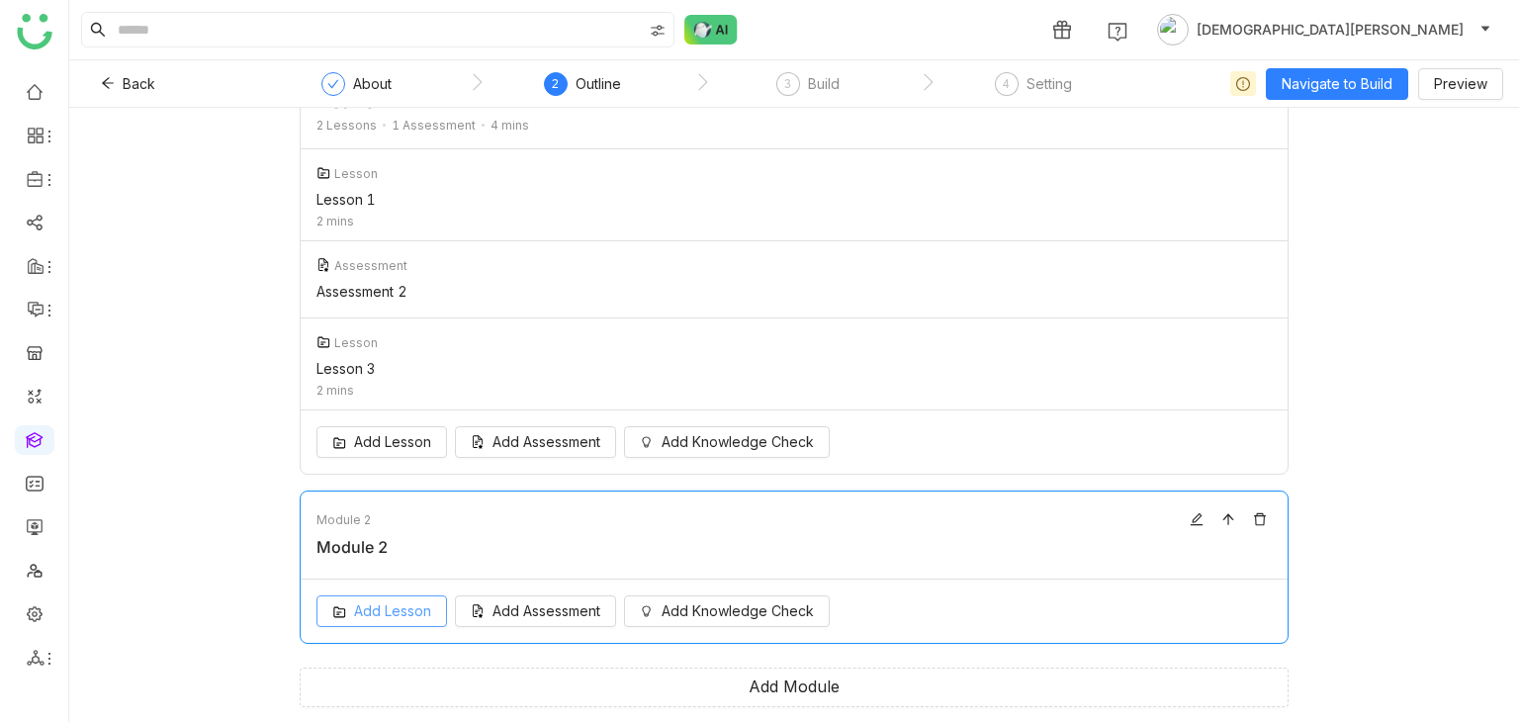
click at [382, 610] on span "Add Lesson" at bounding box center [392, 611] width 77 height 22
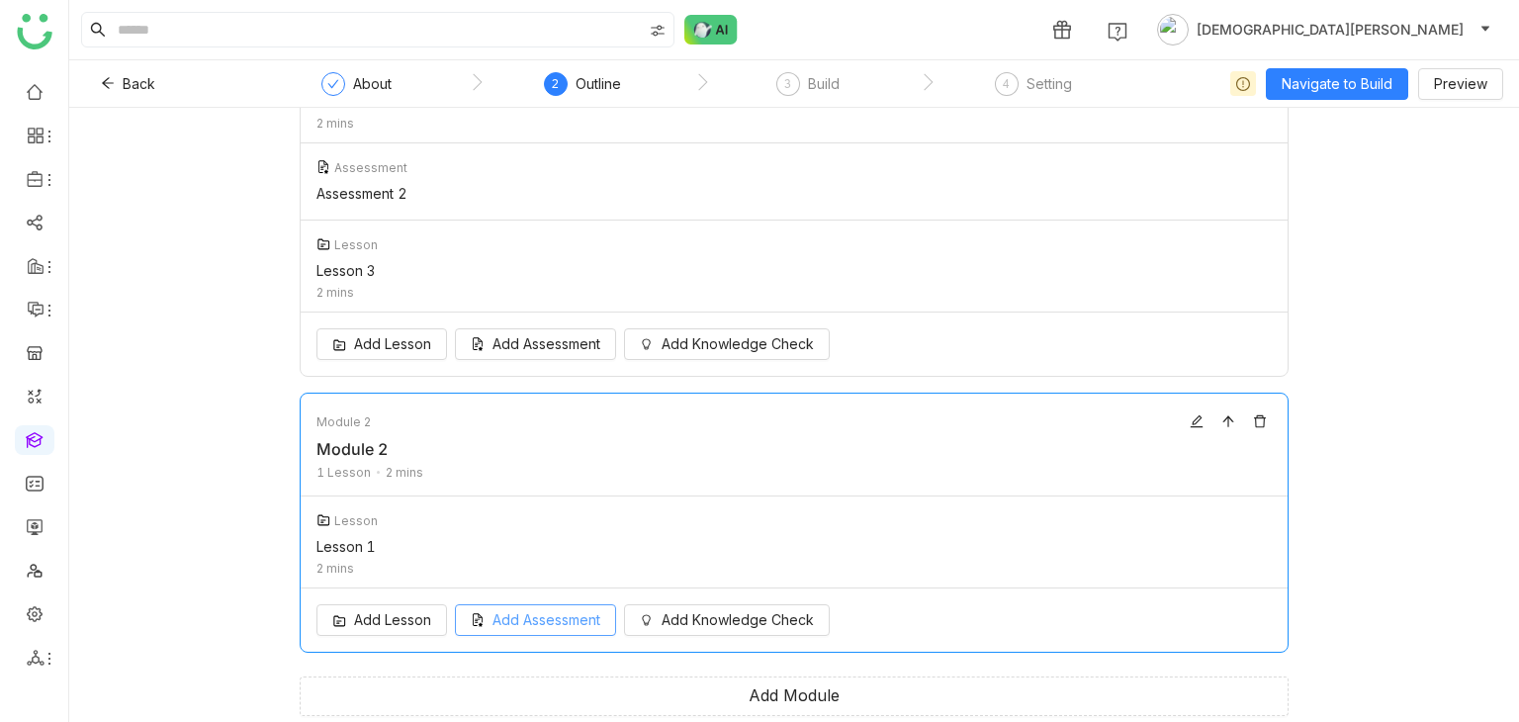
click at [479, 636] on div "Add Lesson Add Assessment Add Knowledge Check" at bounding box center [794, 619] width 987 height 63
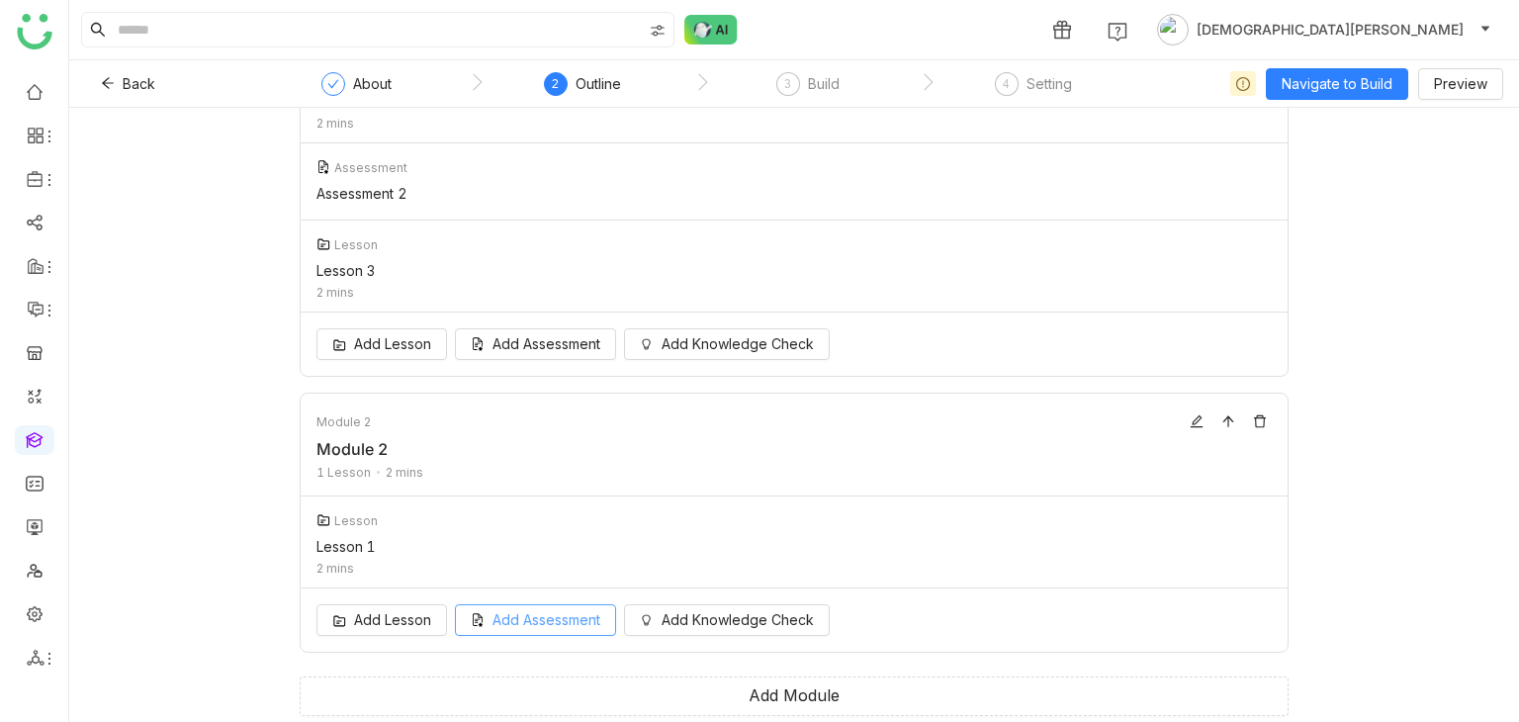
click at [479, 628] on button "Add Assessment" at bounding box center [535, 620] width 161 height 32
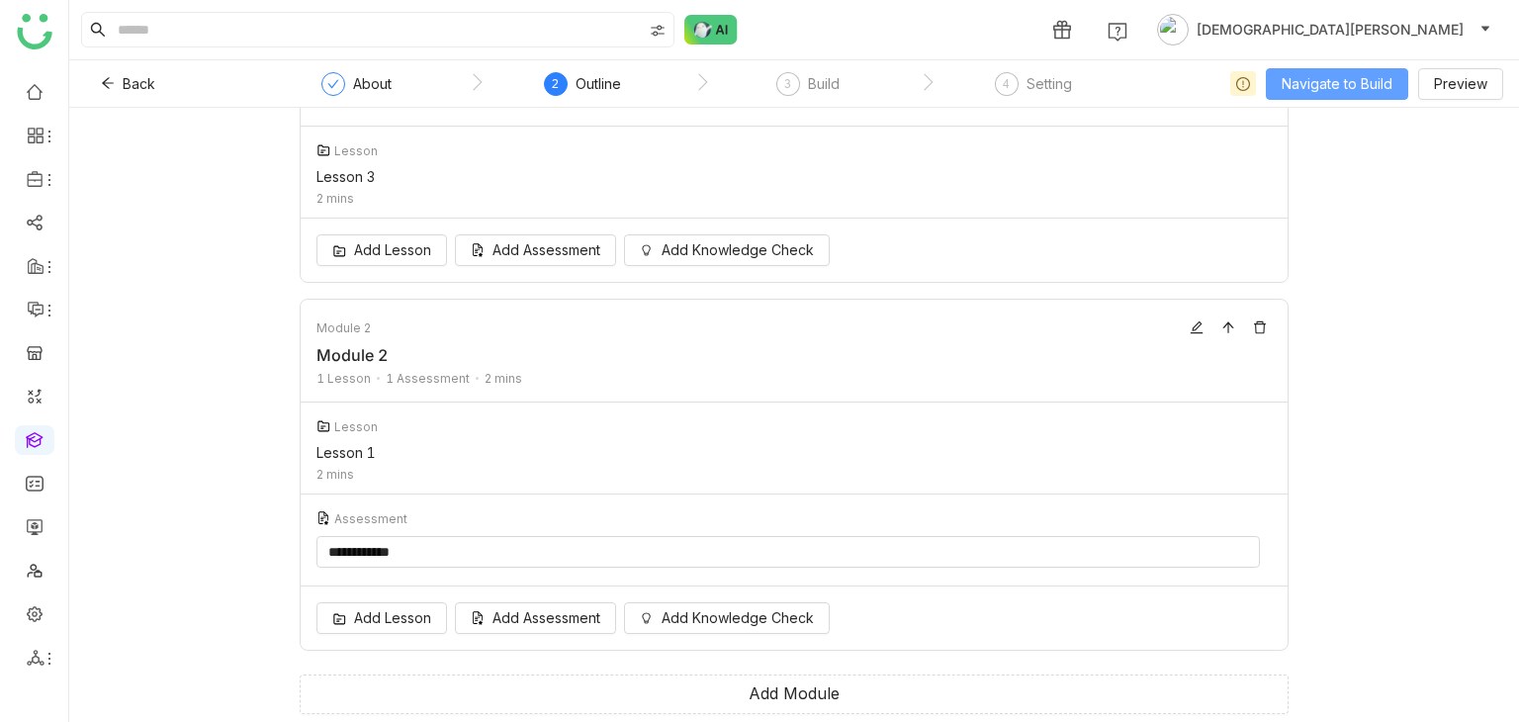
scroll to position [323, 0]
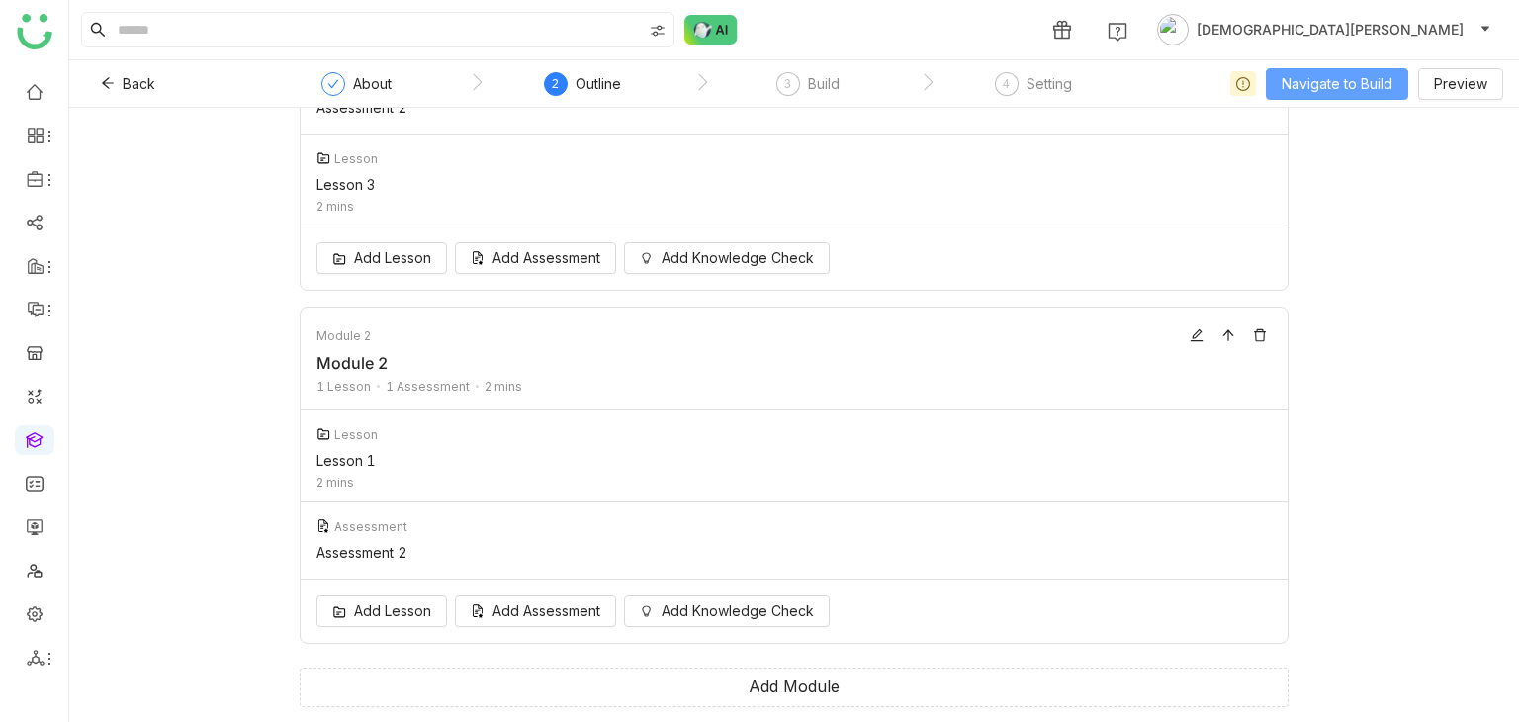
click at [1353, 80] on span "Navigate to Build" at bounding box center [1337, 84] width 111 height 22
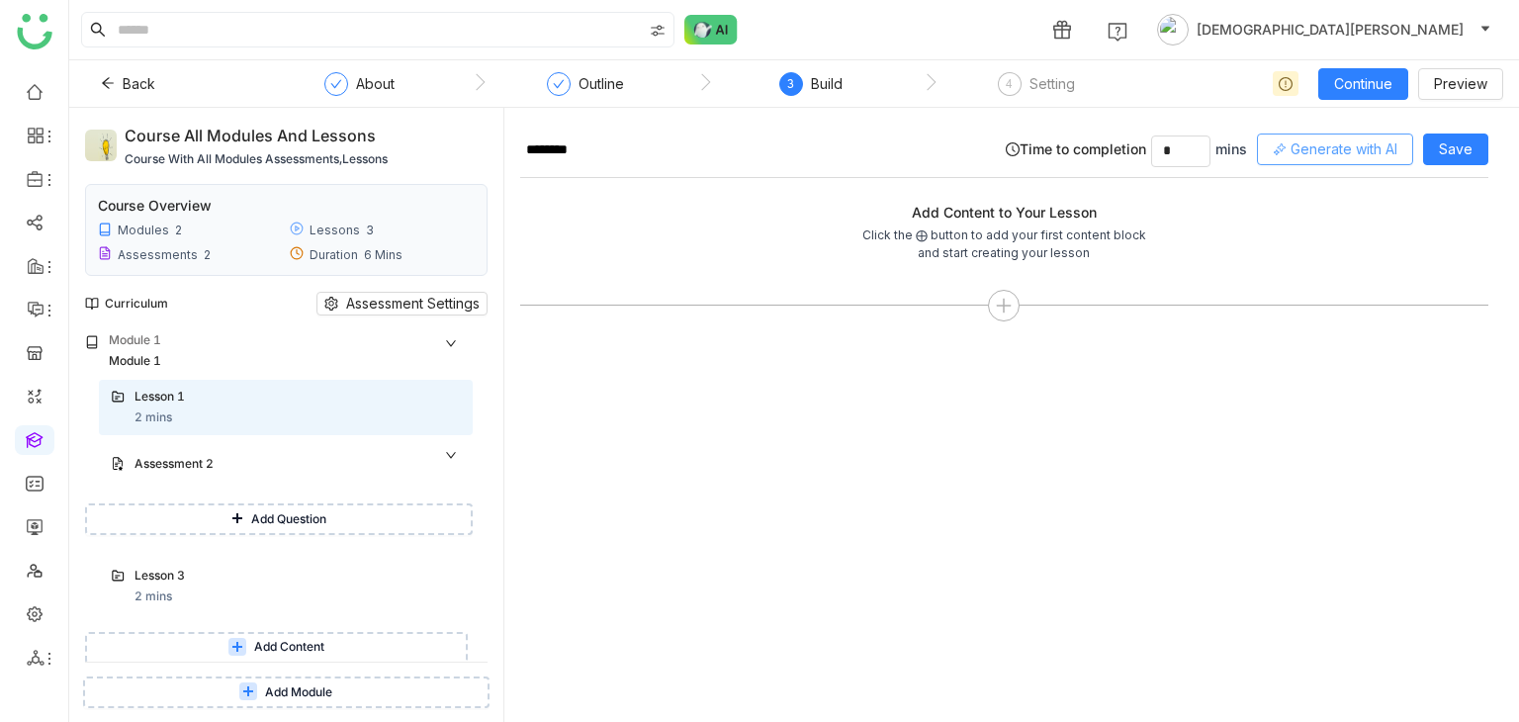
click at [1361, 139] on span "Generate with AI" at bounding box center [1344, 149] width 107 height 22
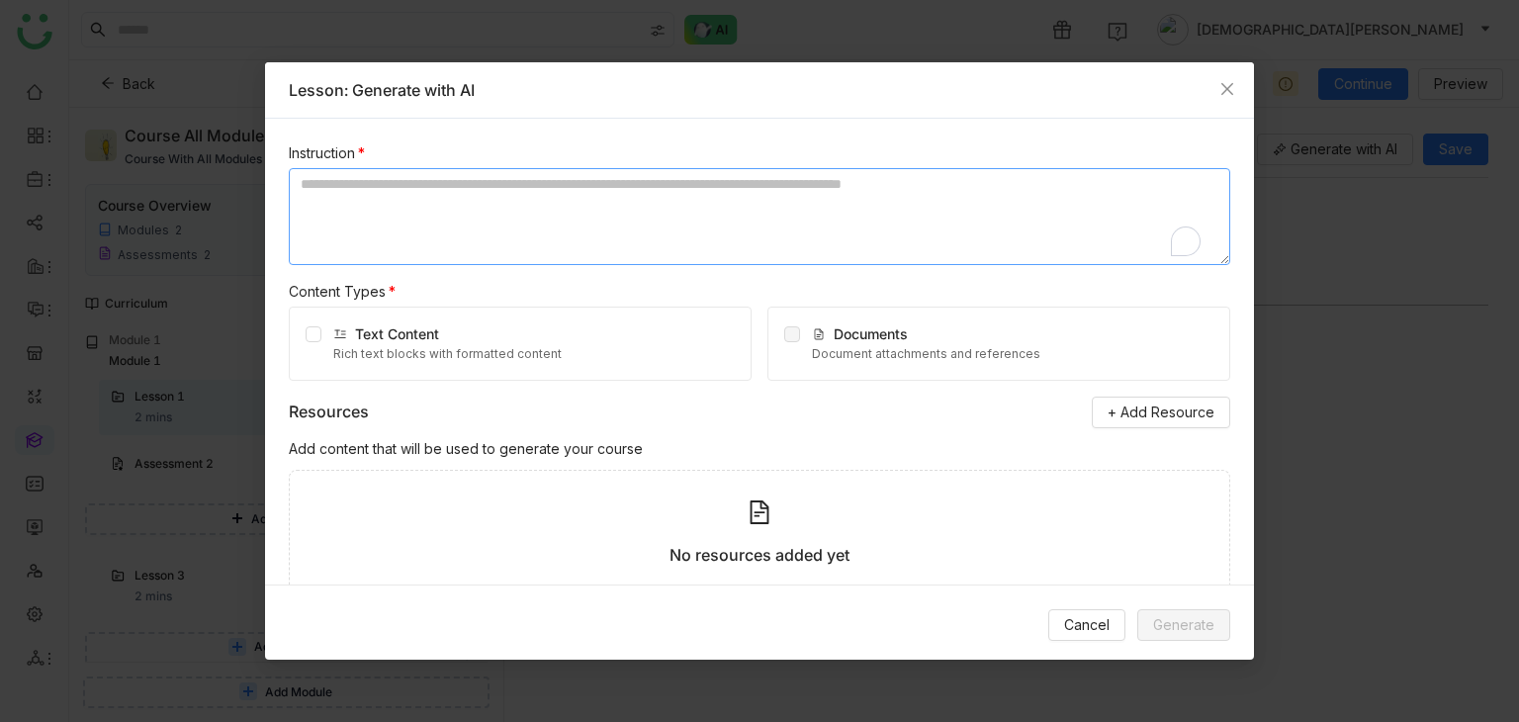
click at [431, 197] on textarea "To enrich screen reader interactions, please activate Accessibility in Grammarl…" at bounding box center [759, 216] width 941 height 97
type textarea "**********"
click at [315, 342] on label at bounding box center [314, 343] width 16 height 41
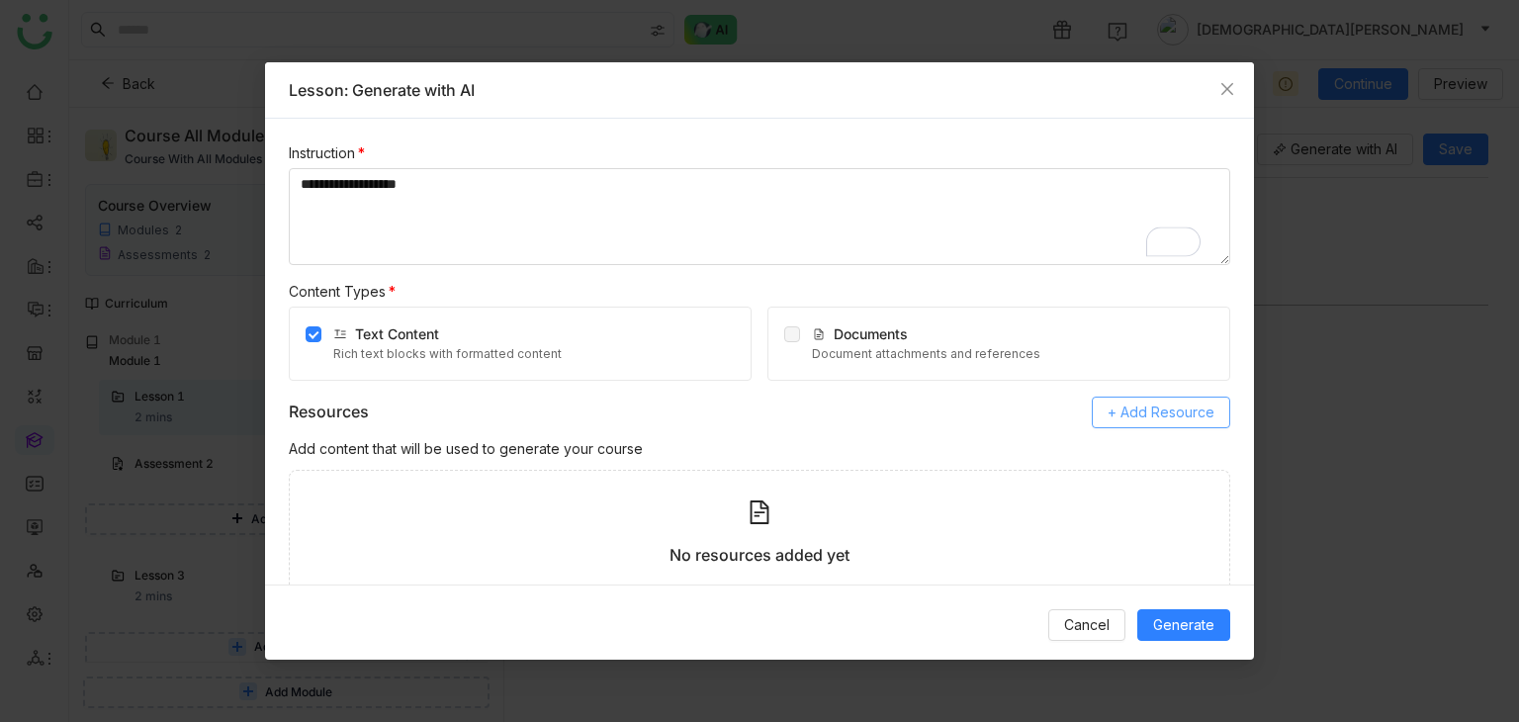
click at [1159, 401] on span "+ Add Resource" at bounding box center [1161, 412] width 107 height 22
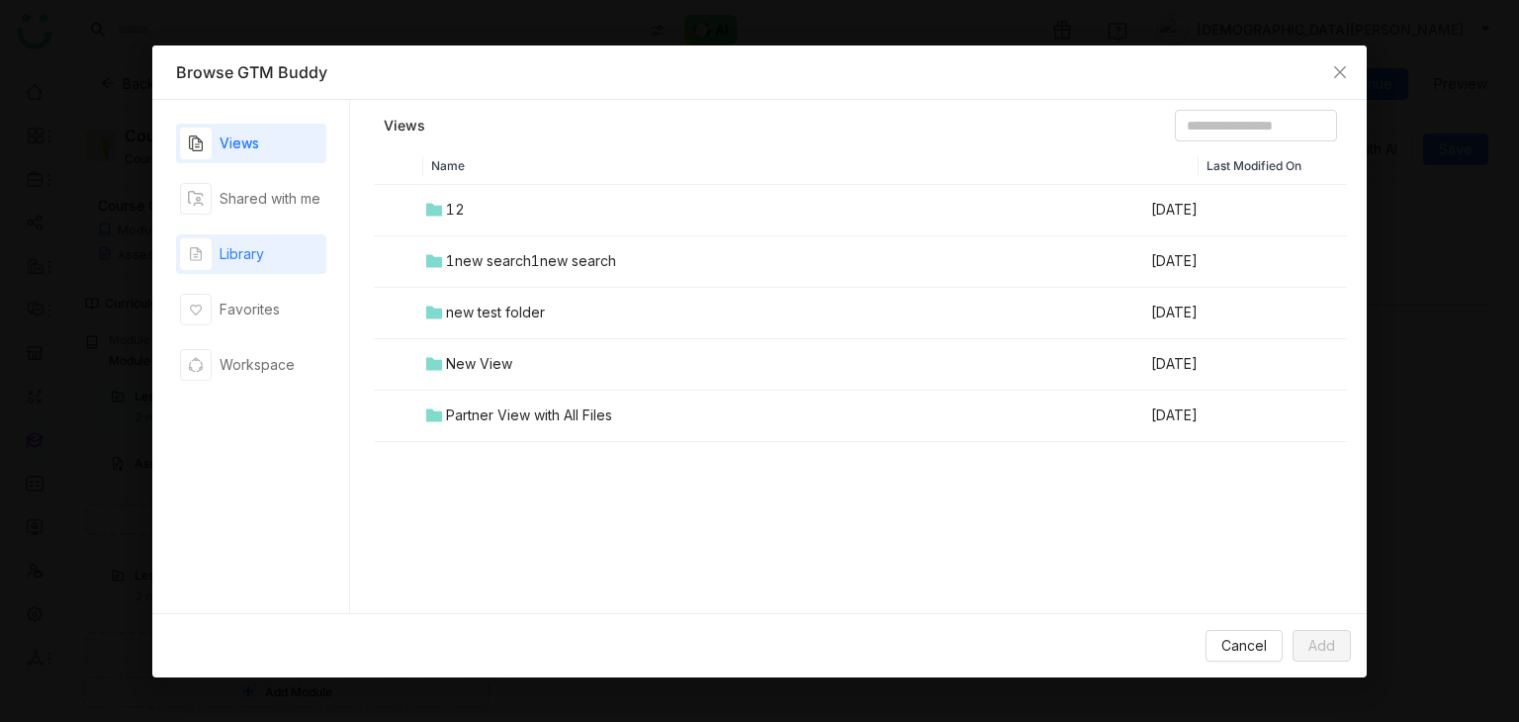
click at [240, 272] on div "Library" at bounding box center [251, 254] width 150 height 40
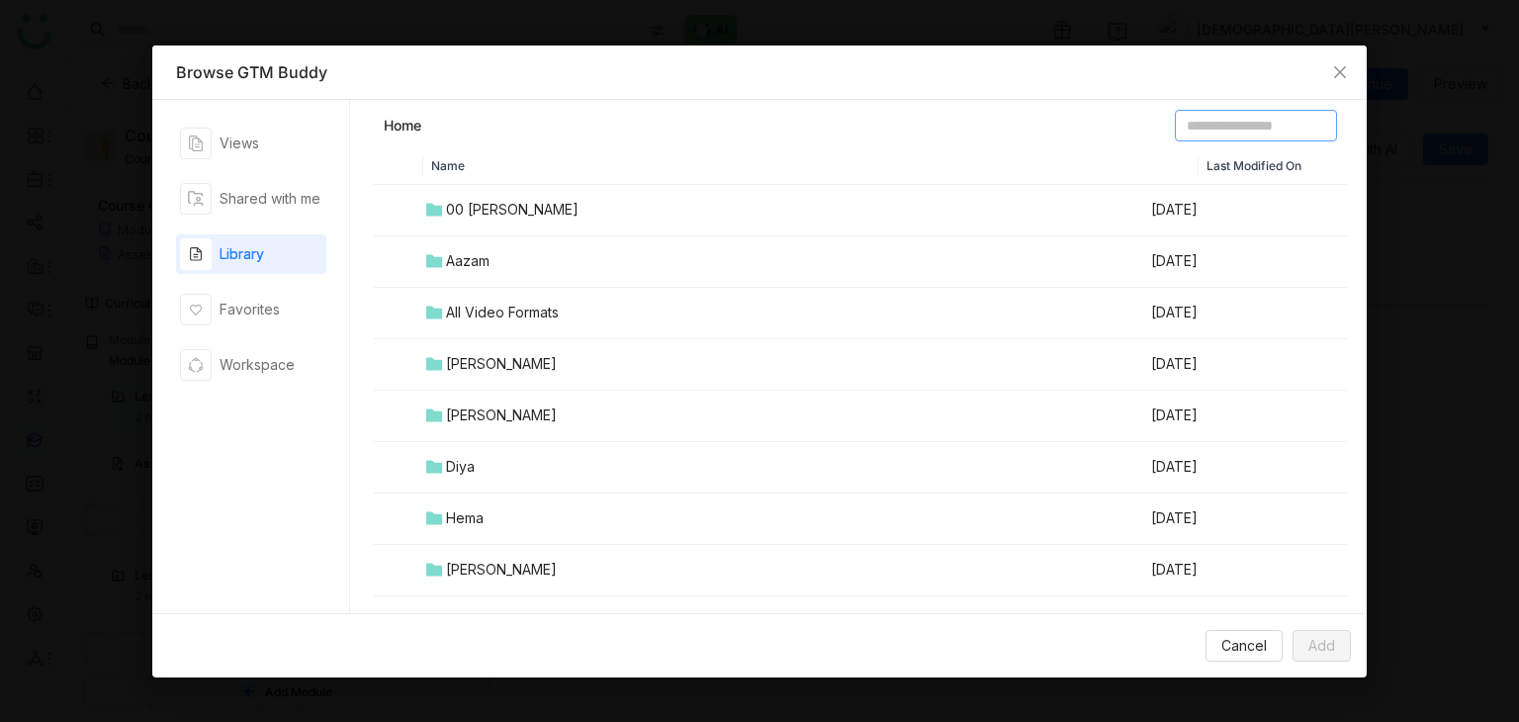
click at [1200, 119] on input at bounding box center [1256, 126] width 162 height 32
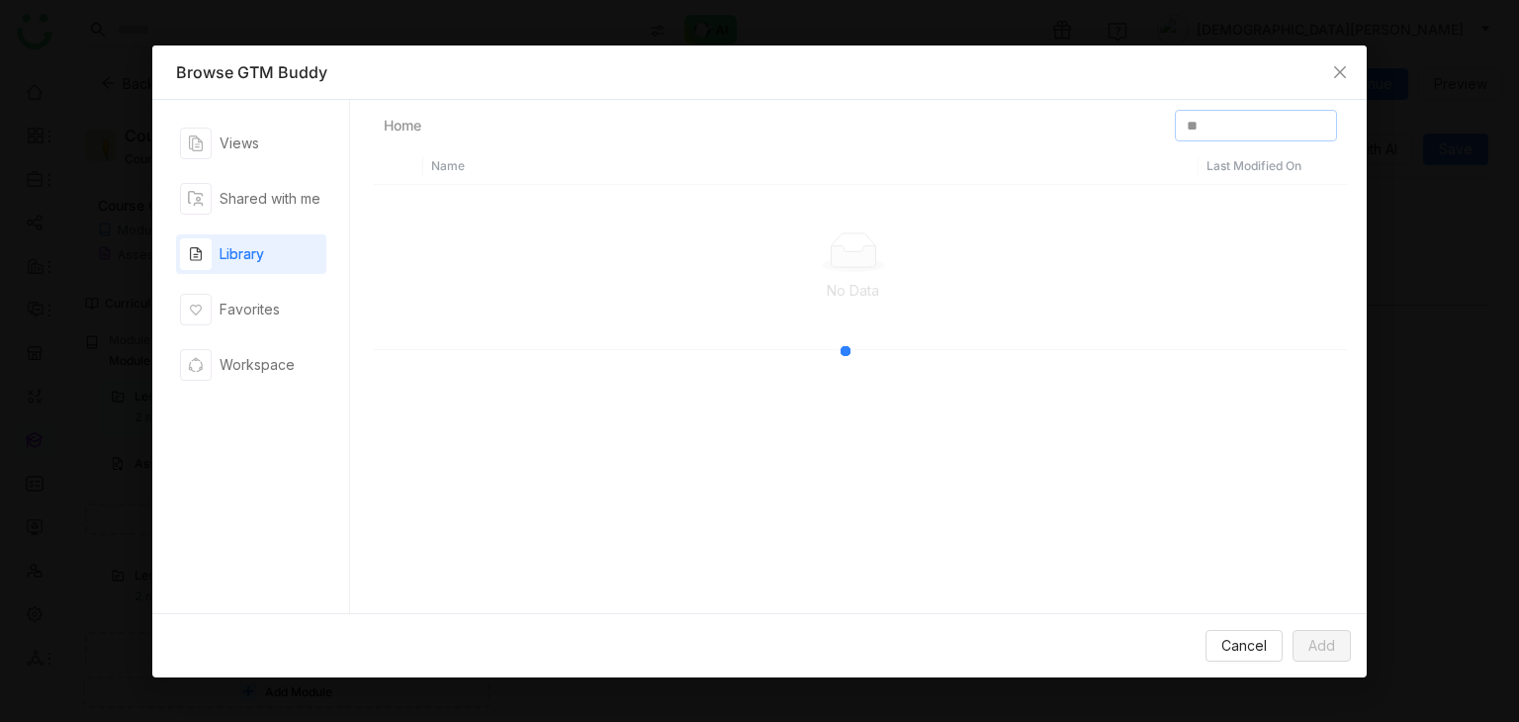
type input "*"
type input "*****"
click at [1325, 651] on span "Add" at bounding box center [1321, 646] width 27 height 22
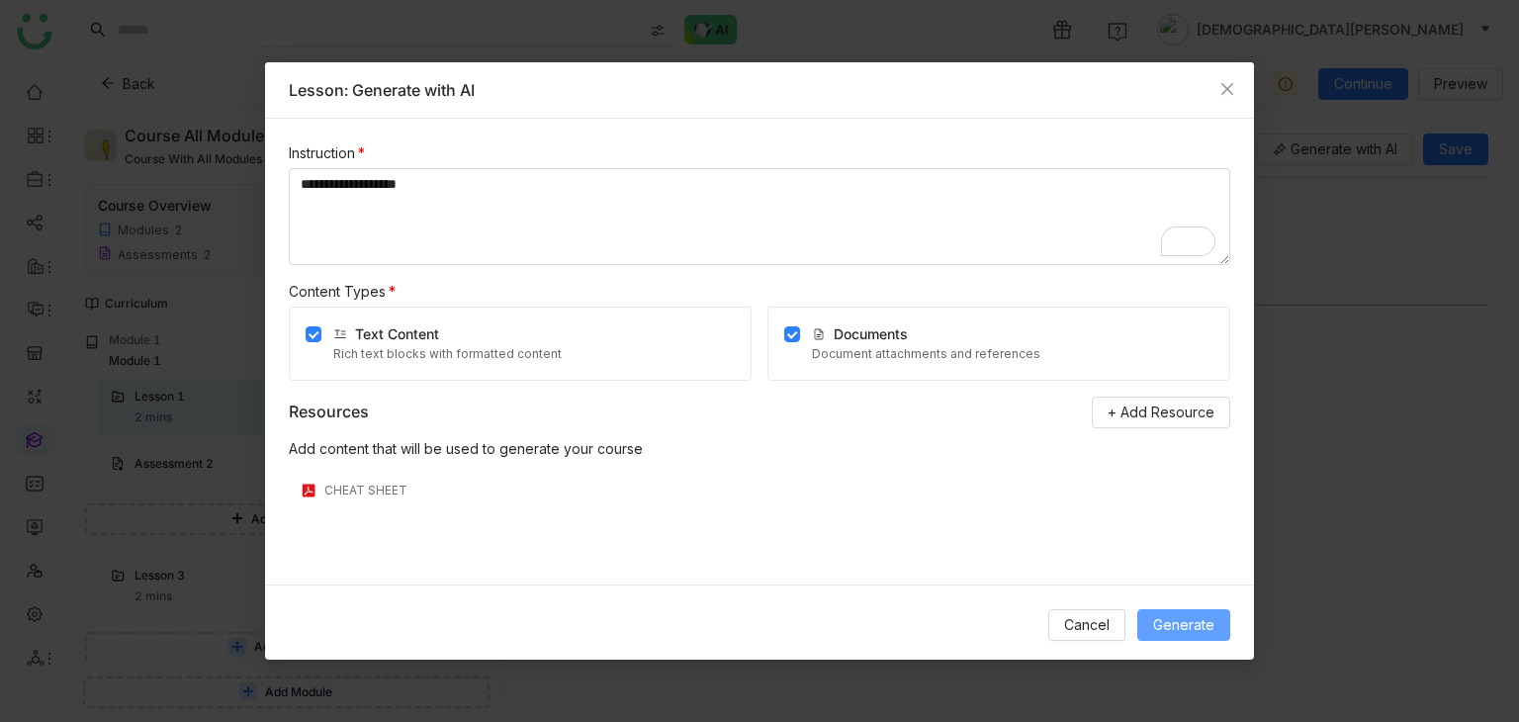
click at [1182, 616] on span "Generate" at bounding box center [1183, 625] width 61 height 22
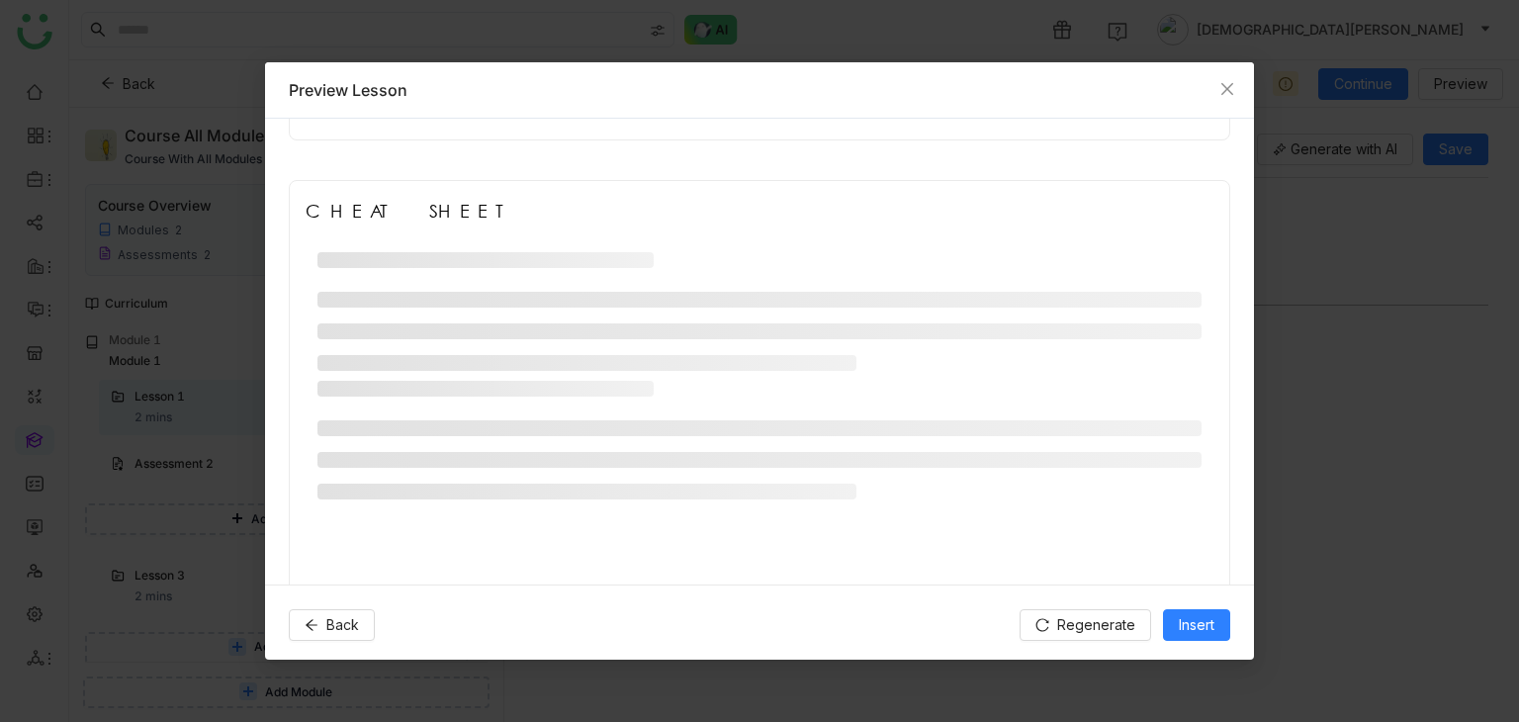
scroll to position [565, 0]
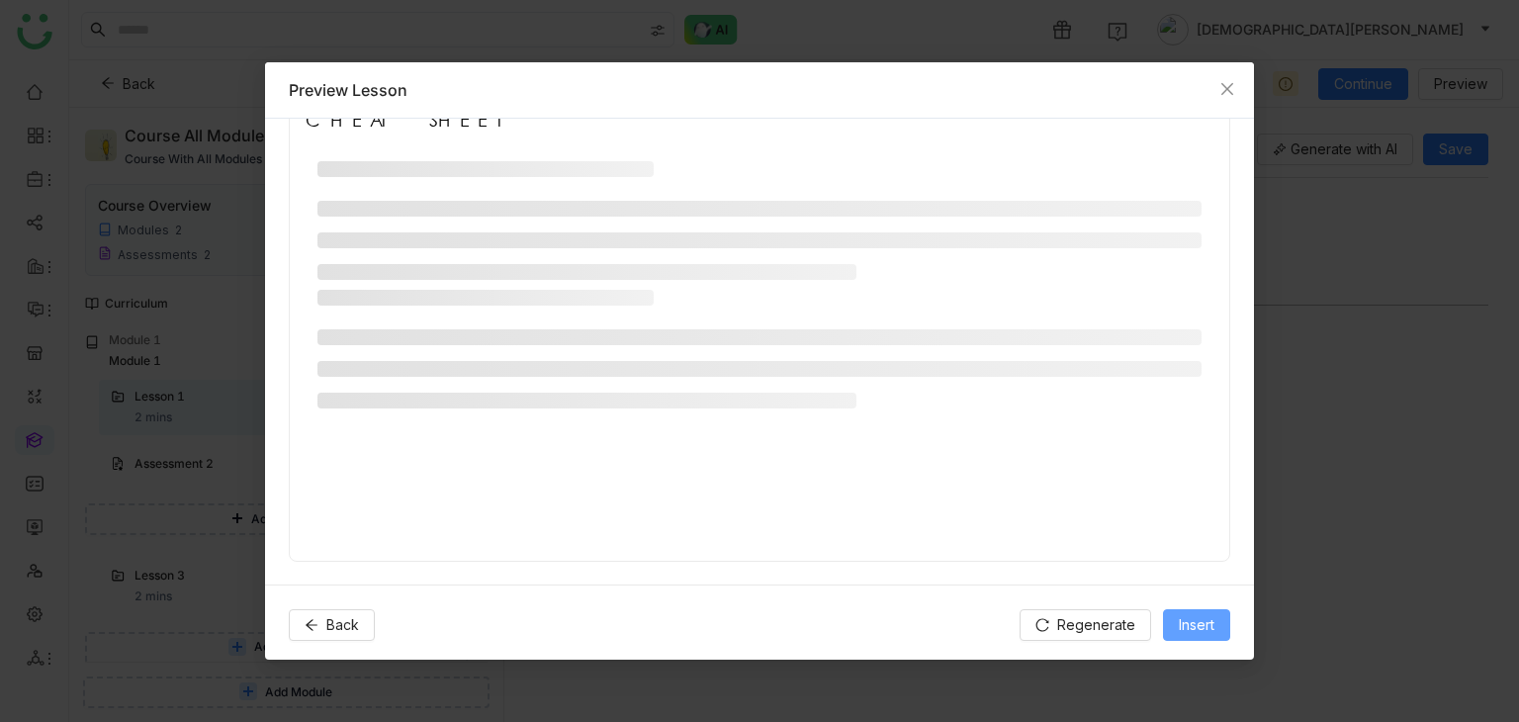
click at [1194, 617] on span "Insert" at bounding box center [1197, 625] width 36 height 22
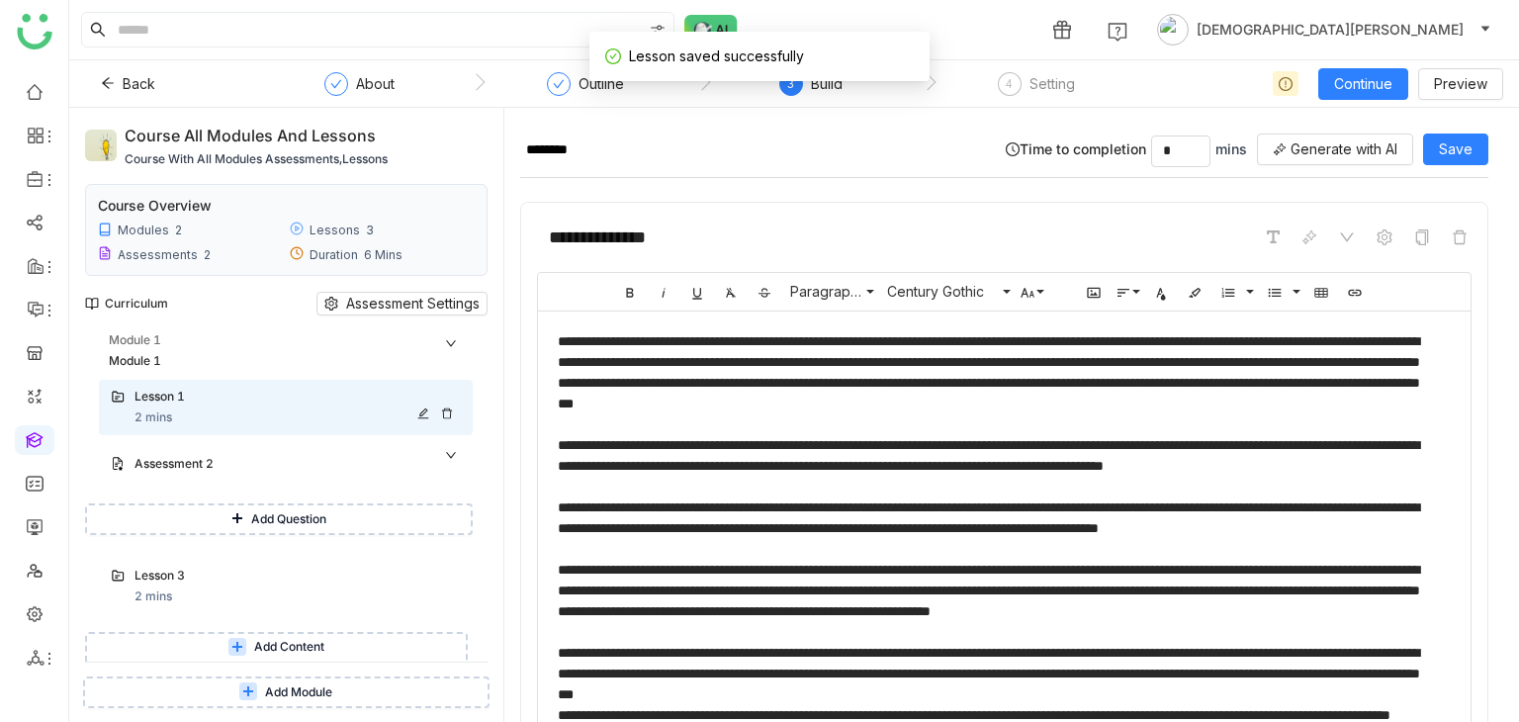
click at [419, 412] on icon at bounding box center [423, 413] width 12 height 12
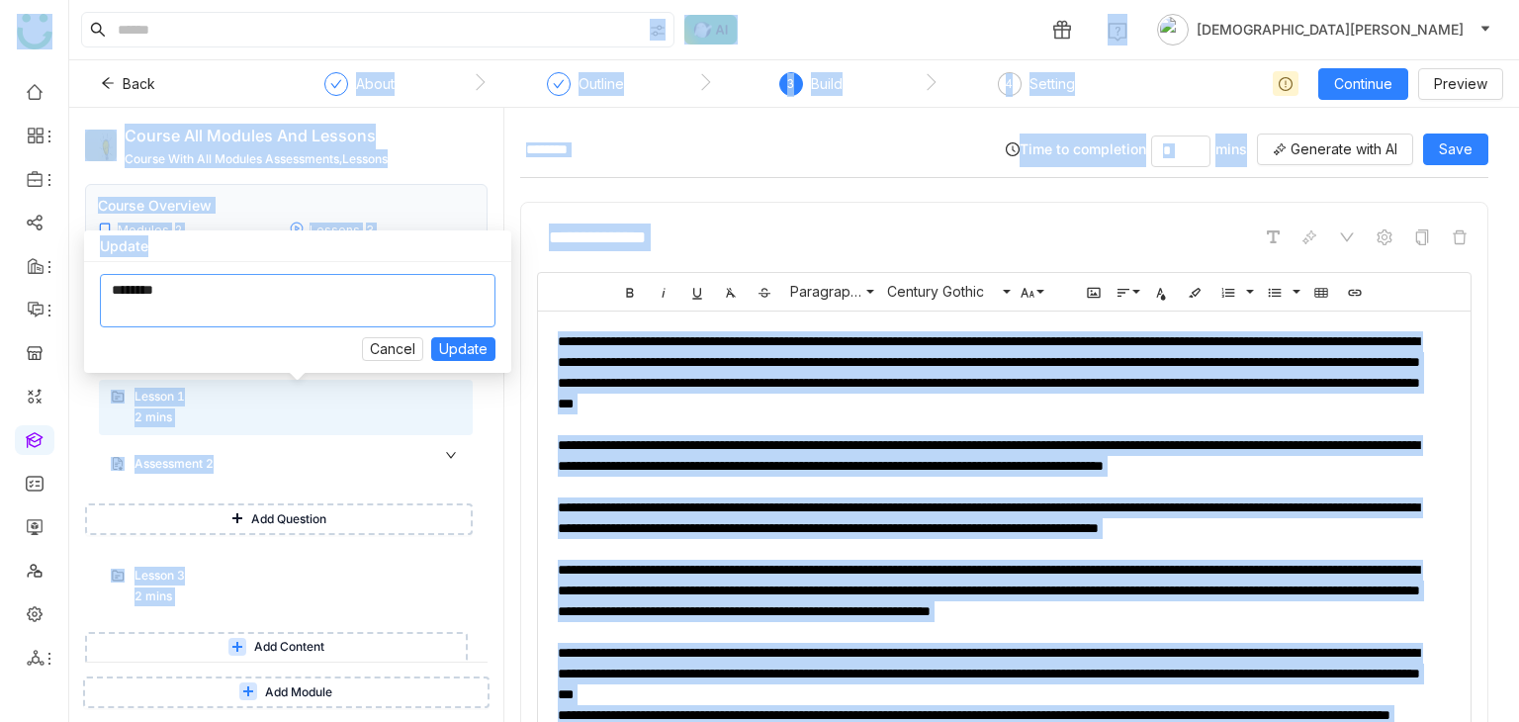
click at [293, 303] on textarea at bounding box center [298, 300] width 396 height 53
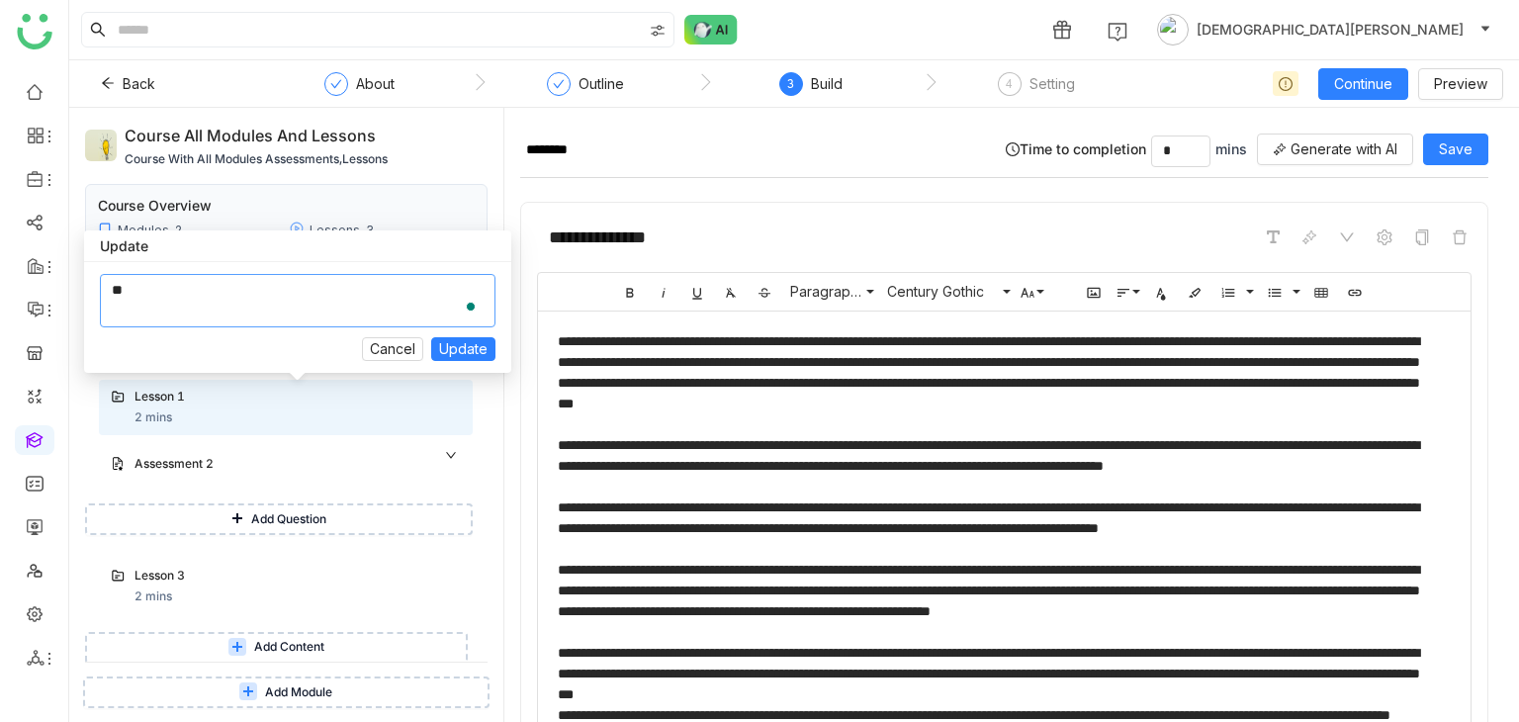
type textarea "*"
type textarea "**********"
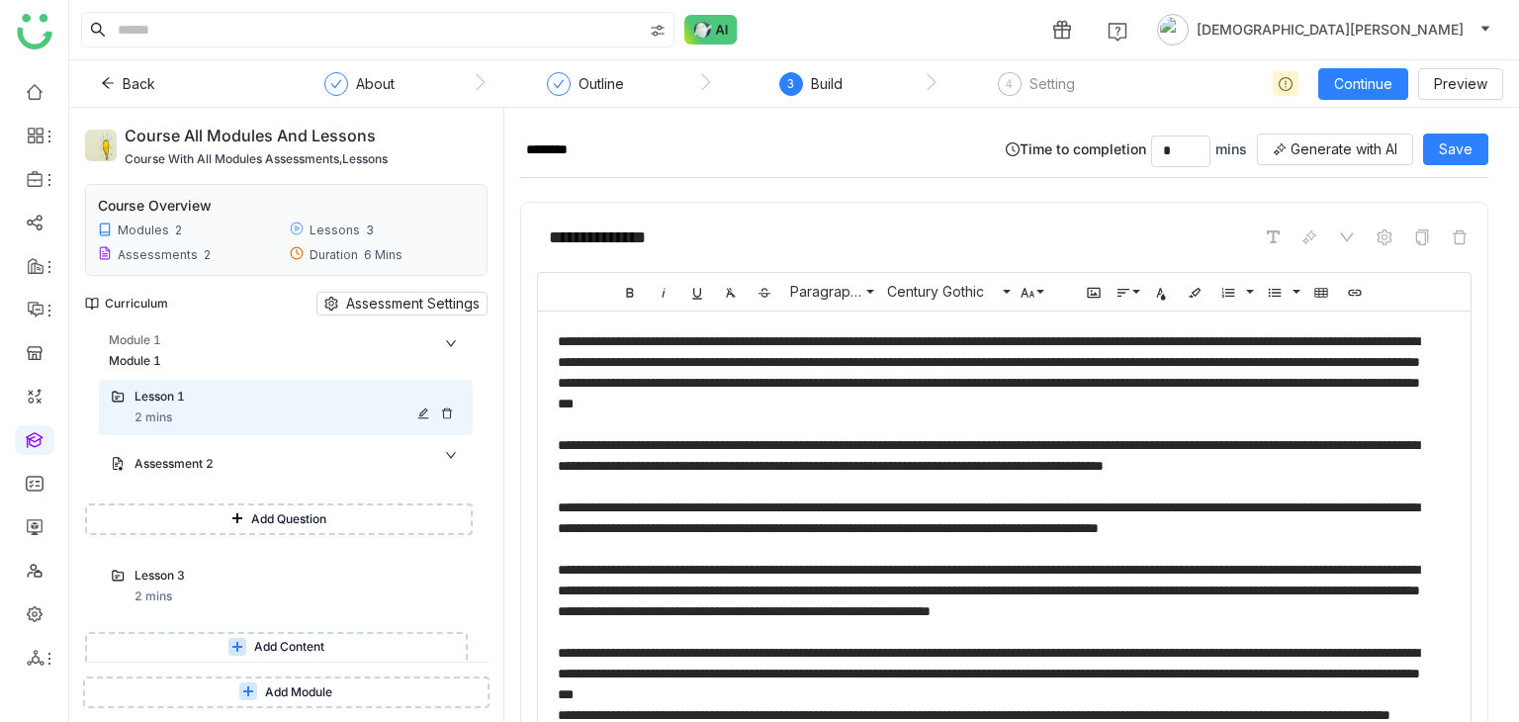
type input "**********"
click at [261, 458] on div "Assessment 2" at bounding box center [277, 464] width 287 height 19
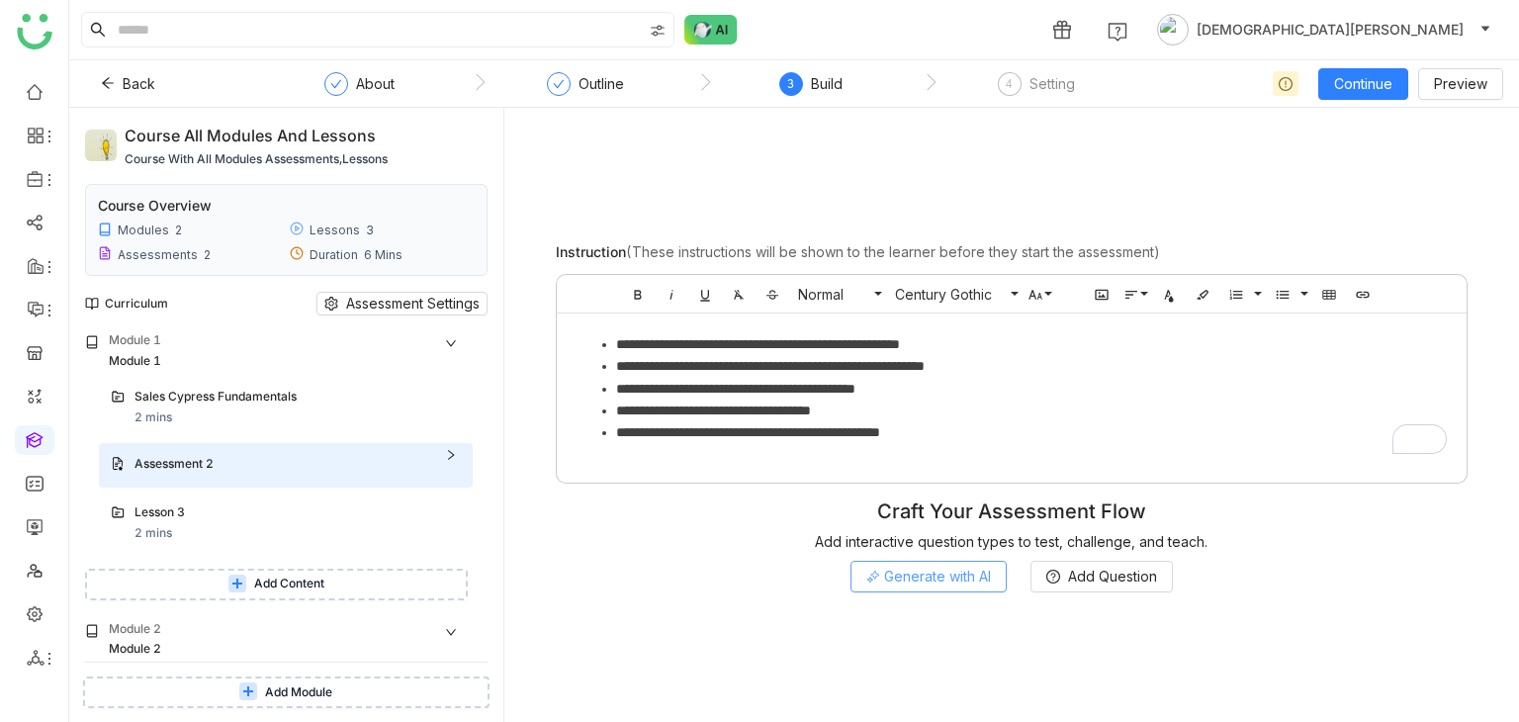
click at [929, 567] on span "Generate with AI" at bounding box center [937, 577] width 107 height 22
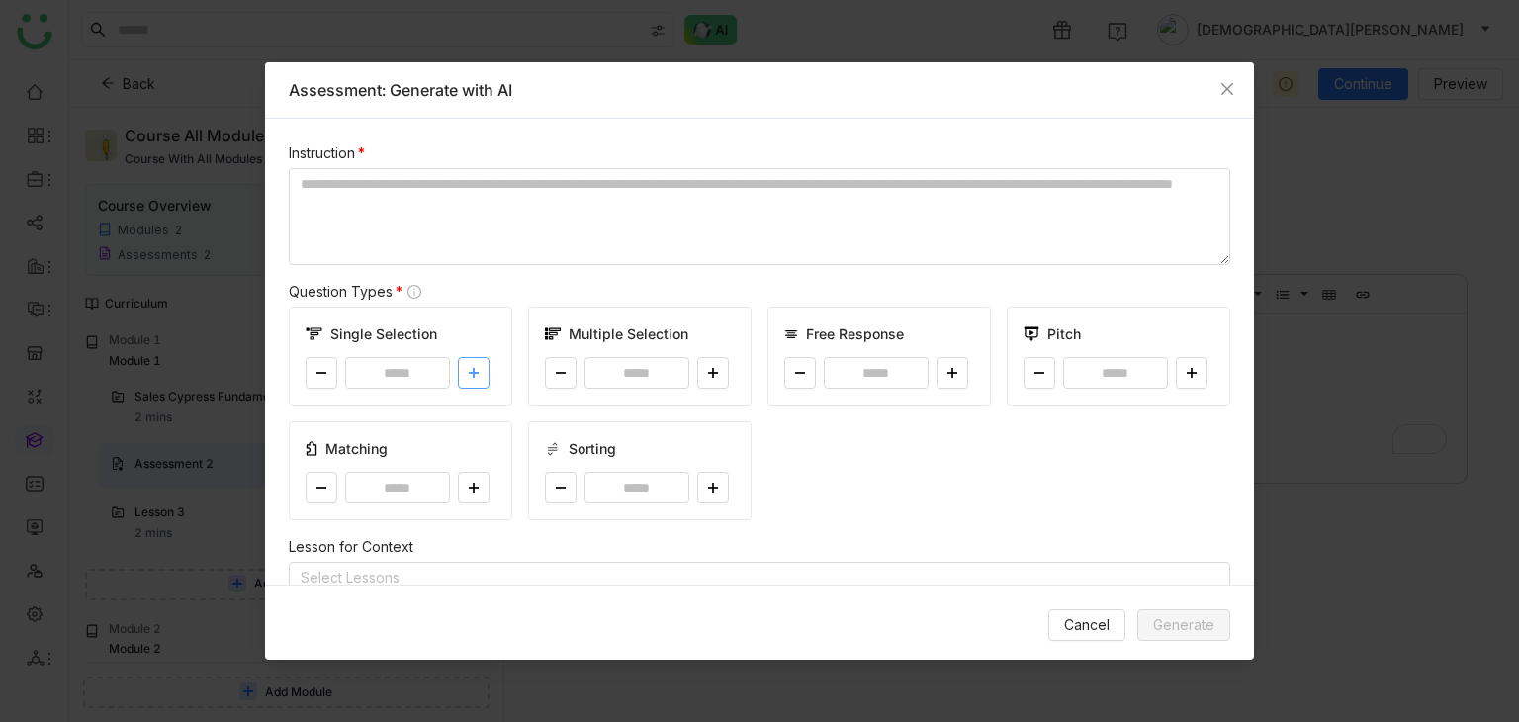
click at [485, 362] on button at bounding box center [474, 373] width 32 height 32
type input "*"
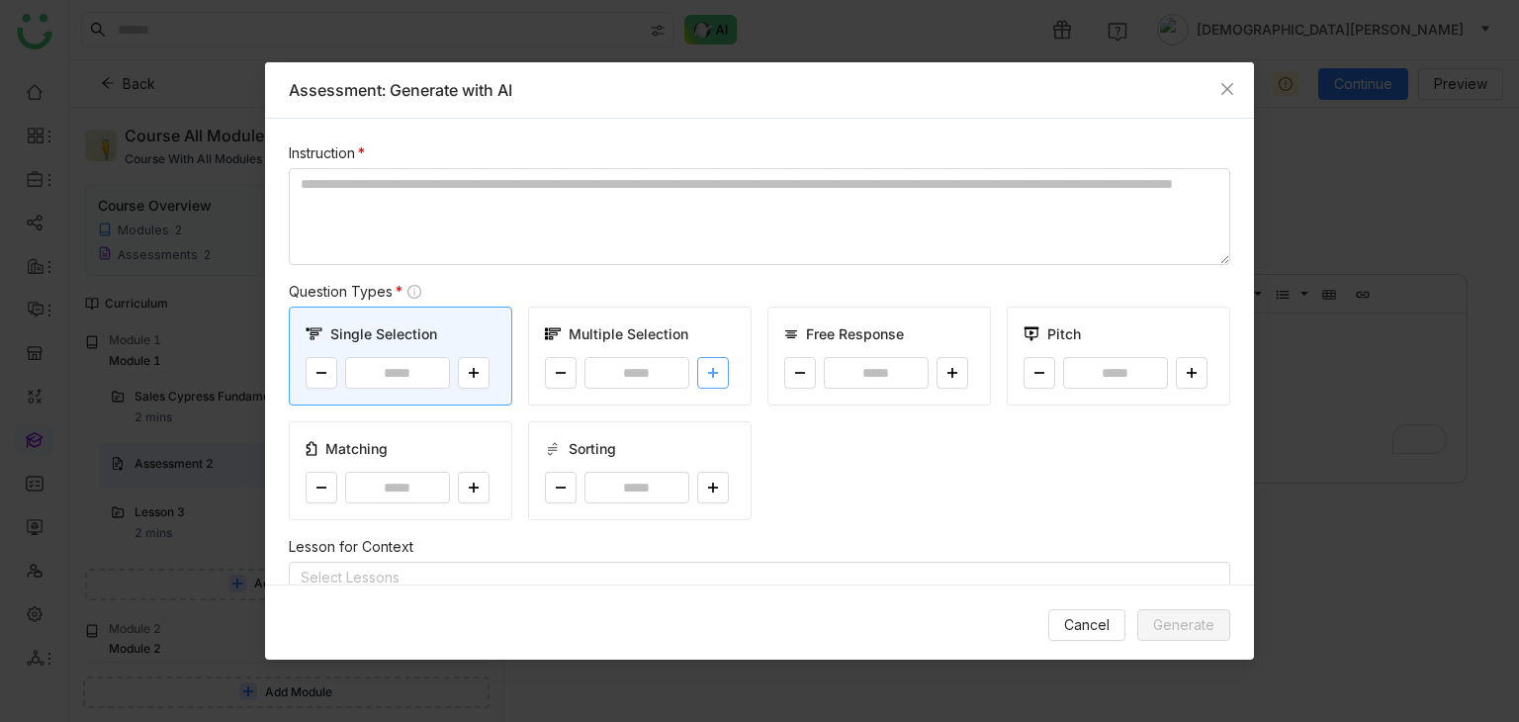
click at [703, 362] on button at bounding box center [713, 373] width 32 height 32
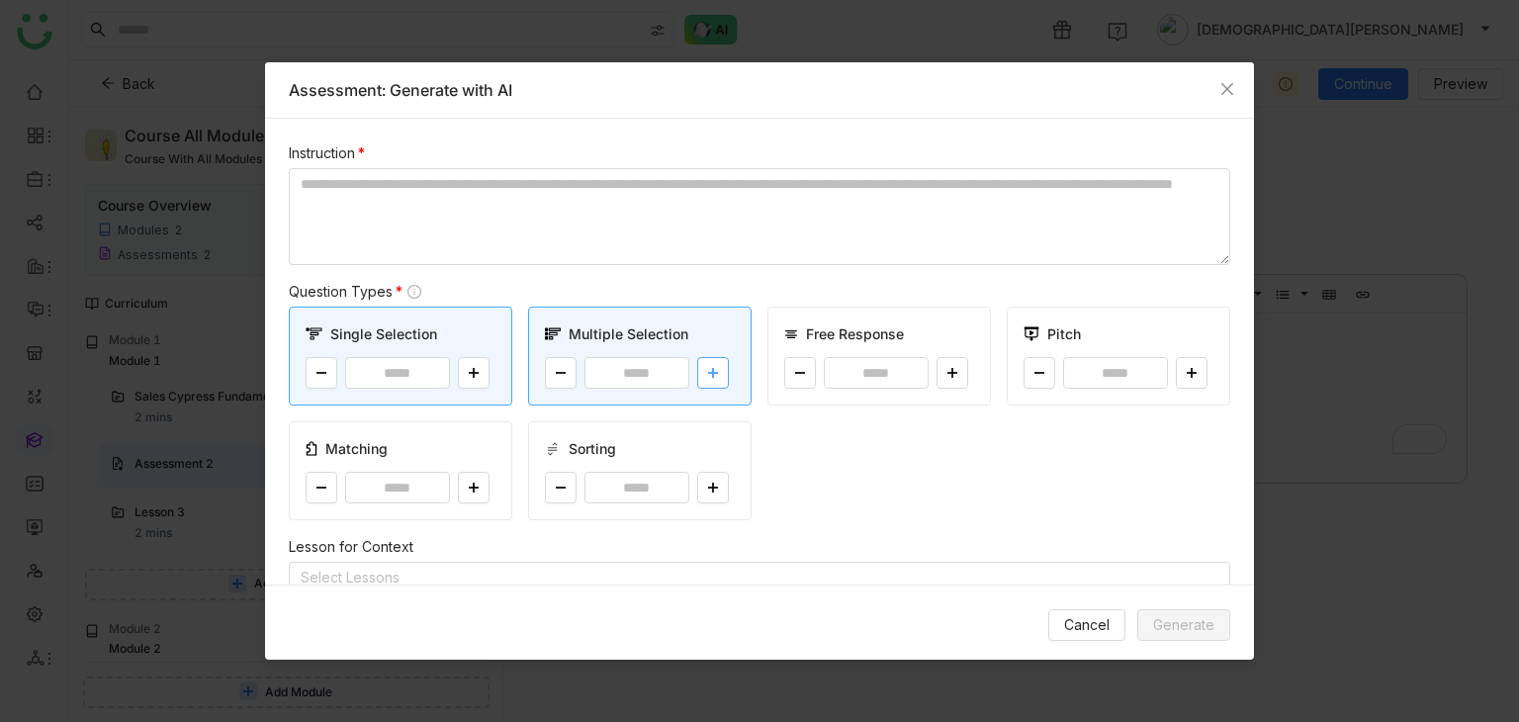
type input "*"
click at [951, 374] on button at bounding box center [952, 373] width 32 height 32
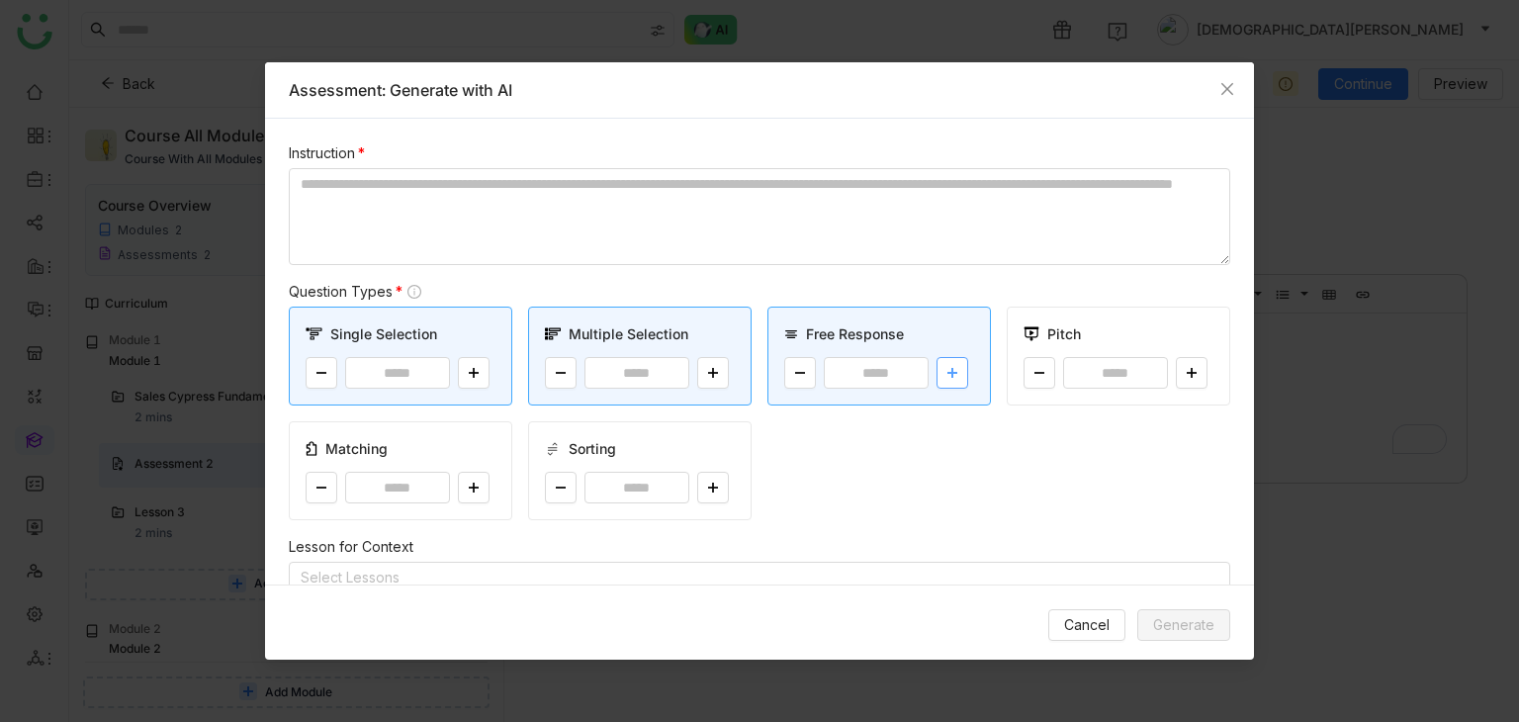
click at [951, 374] on button at bounding box center [952, 373] width 32 height 32
type input "*"
click at [1186, 370] on icon at bounding box center [1192, 373] width 12 height 12
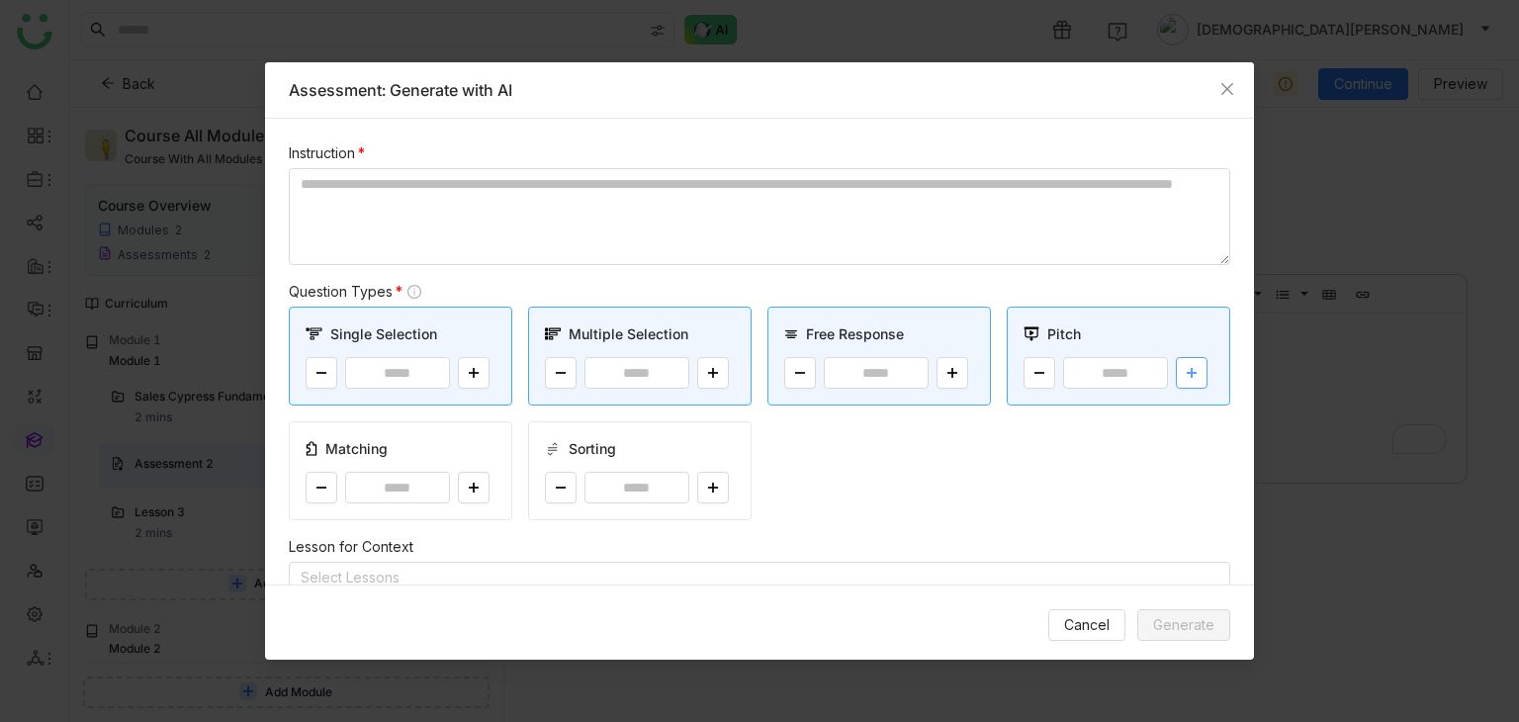
click at [1186, 370] on icon at bounding box center [1192, 373] width 12 height 12
type input "*"
click at [468, 490] on icon at bounding box center [474, 488] width 12 height 12
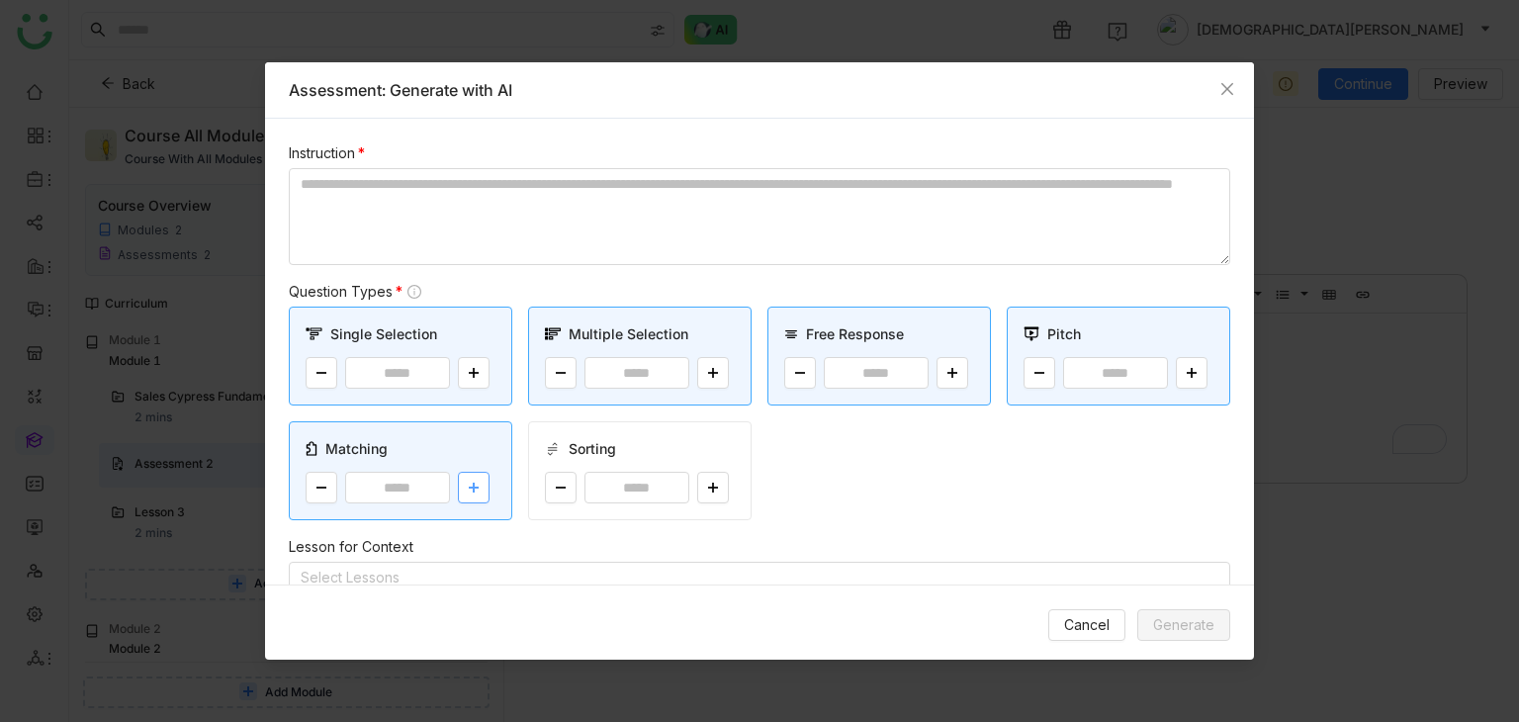
click at [468, 490] on icon at bounding box center [474, 488] width 12 height 12
type input "*"
click at [710, 482] on icon at bounding box center [713, 488] width 12 height 12
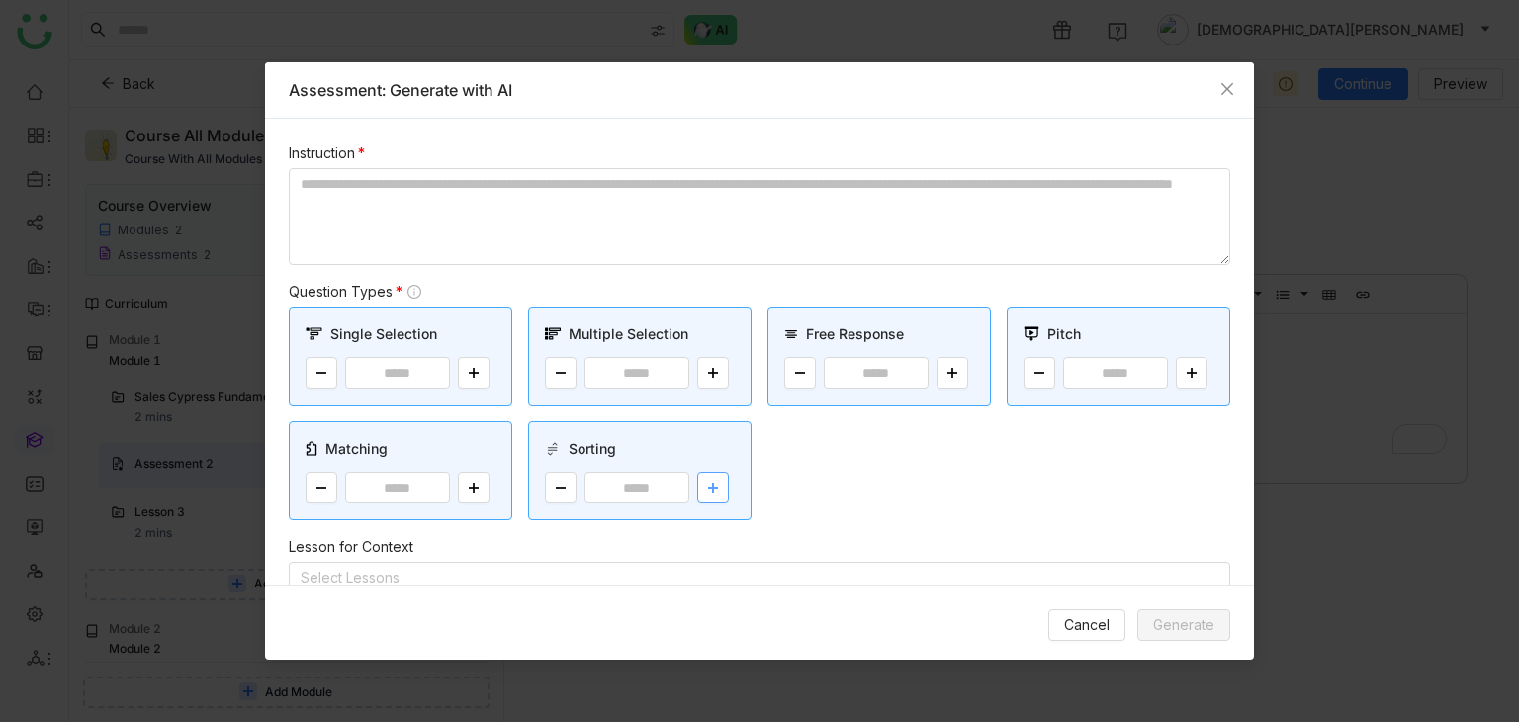
click at [710, 482] on icon at bounding box center [713, 488] width 12 height 12
type input "*"
click at [548, 190] on textarea at bounding box center [759, 216] width 941 height 97
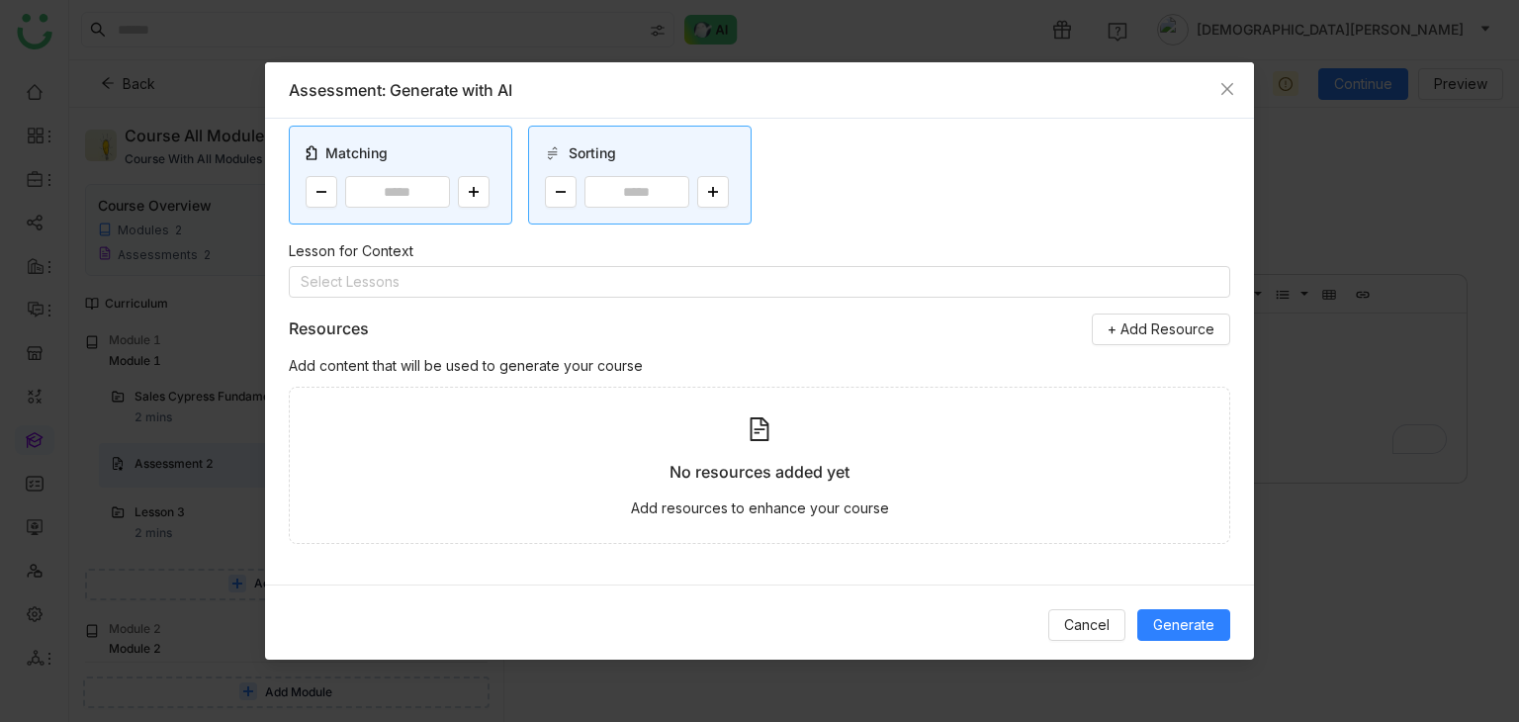
scroll to position [296, 0]
type textarea "**********"
click at [472, 290] on nz-select-top-control "Select Lessons" at bounding box center [759, 282] width 941 height 32
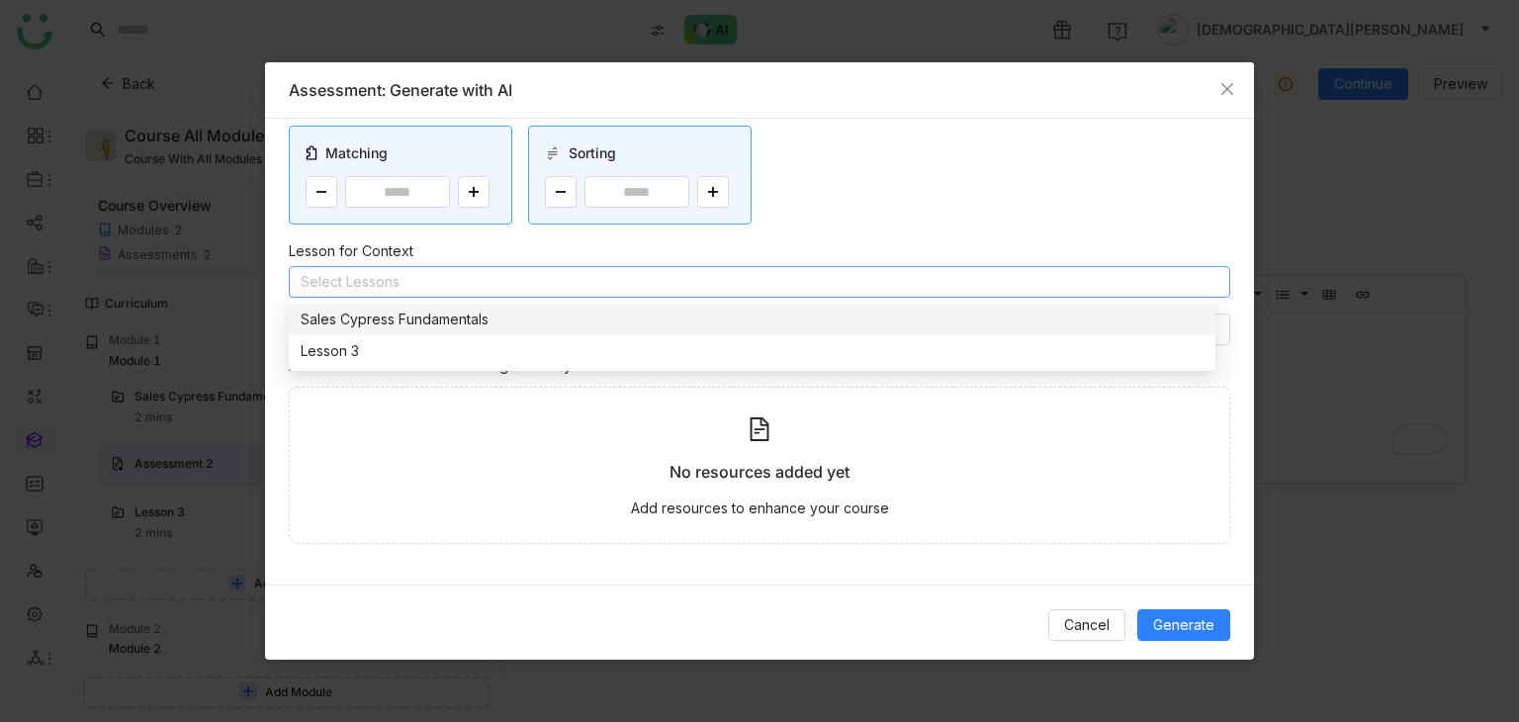
click at [408, 323] on div "Sales Cypress Fundamentals" at bounding box center [752, 320] width 903 height 22
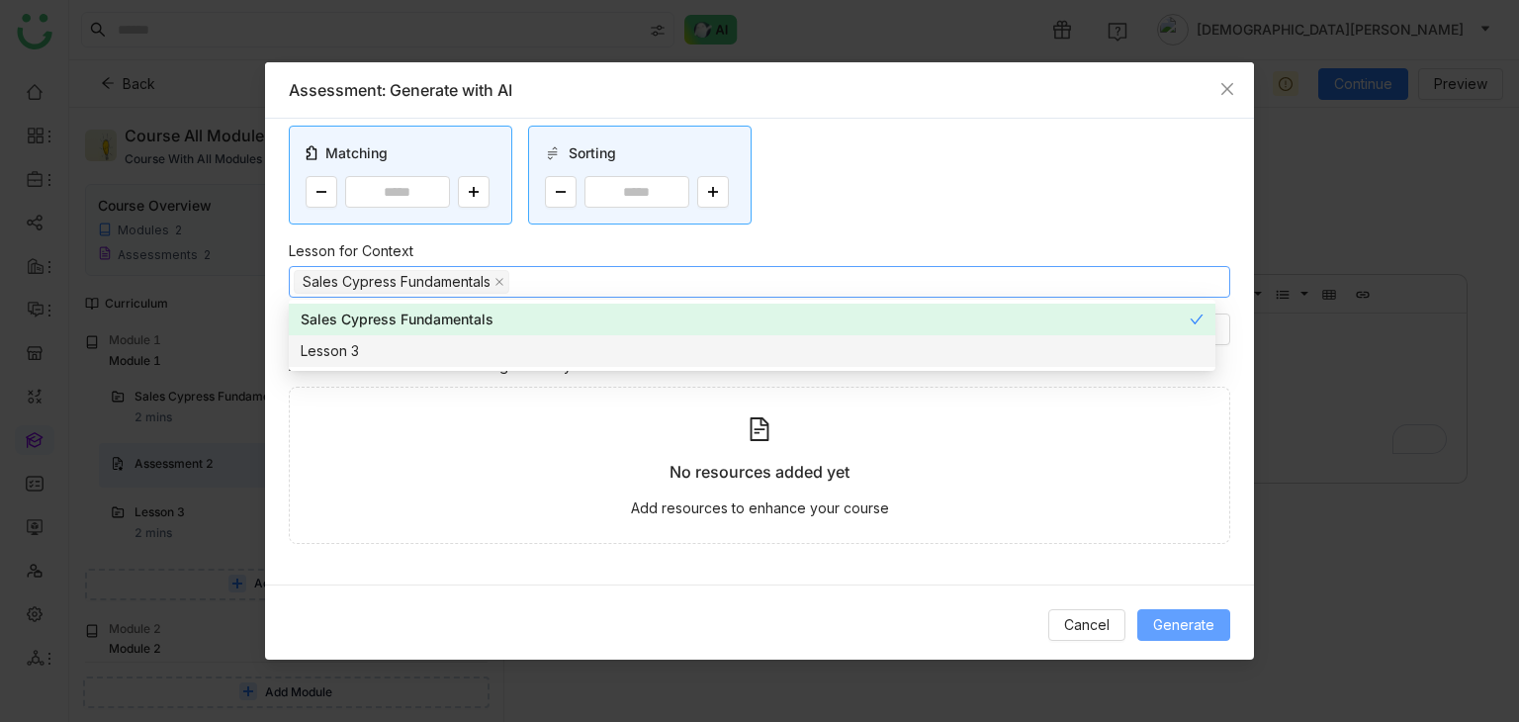
click at [1190, 622] on span "Generate" at bounding box center [1183, 625] width 61 height 22
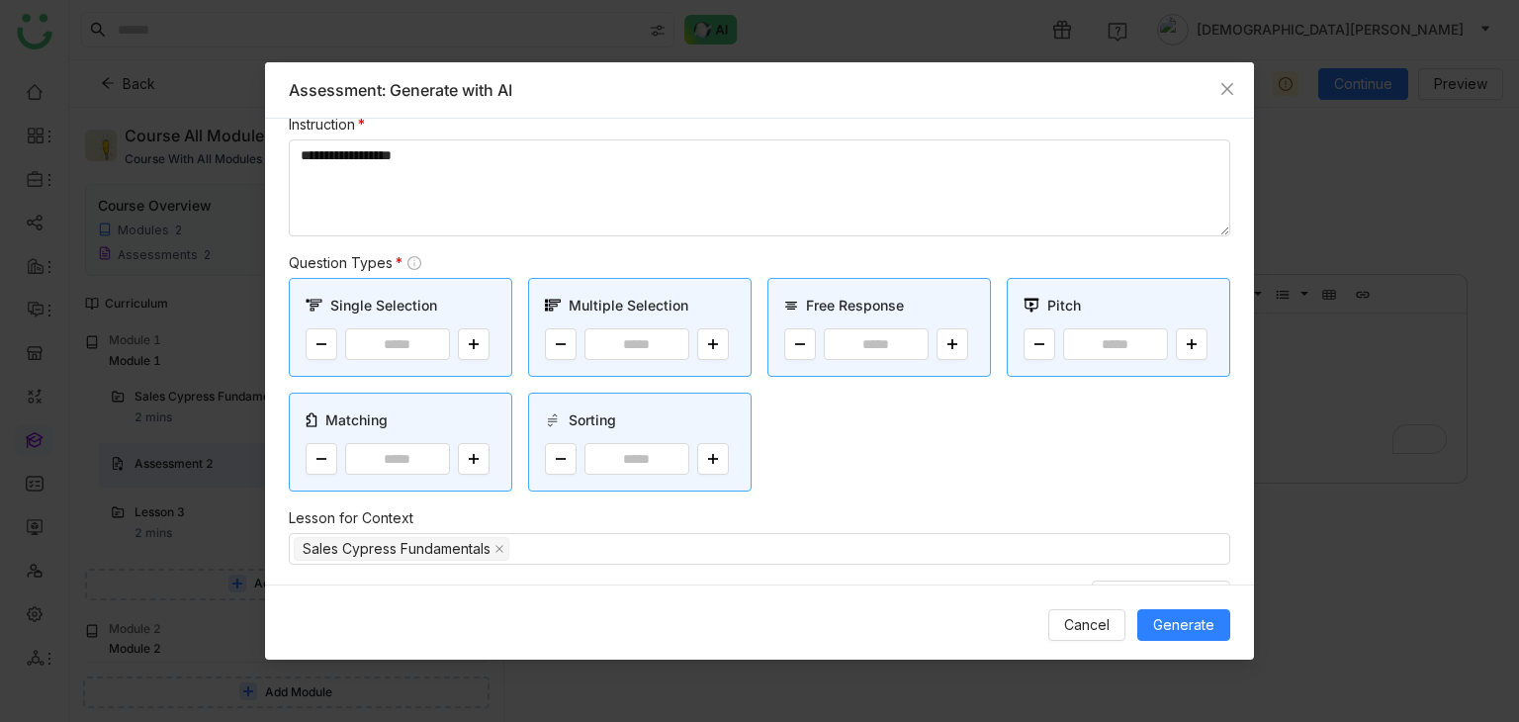
scroll to position [0, 0]
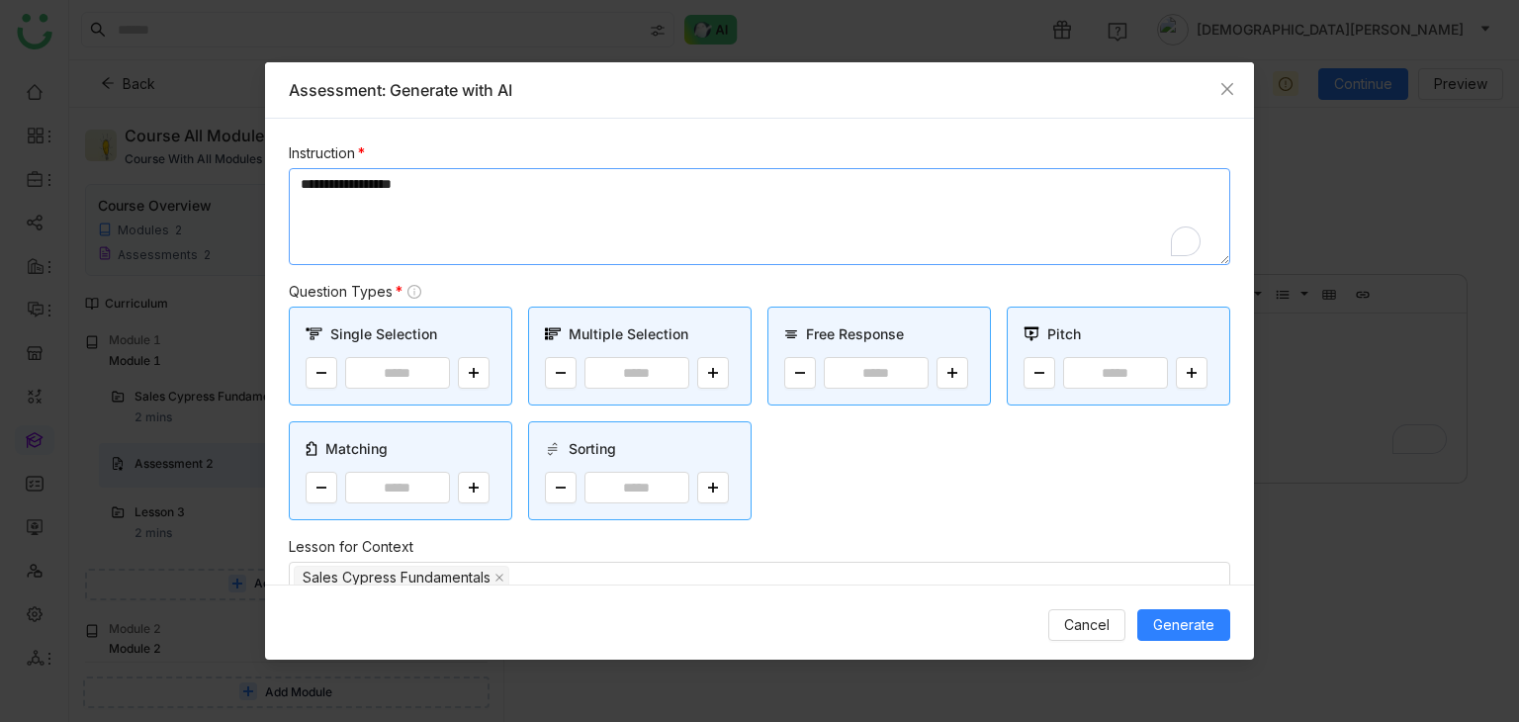
click at [514, 184] on textarea "**********" at bounding box center [759, 216] width 941 height 97
type textarea "**********"
click at [1164, 630] on span "Generate" at bounding box center [1183, 625] width 61 height 22
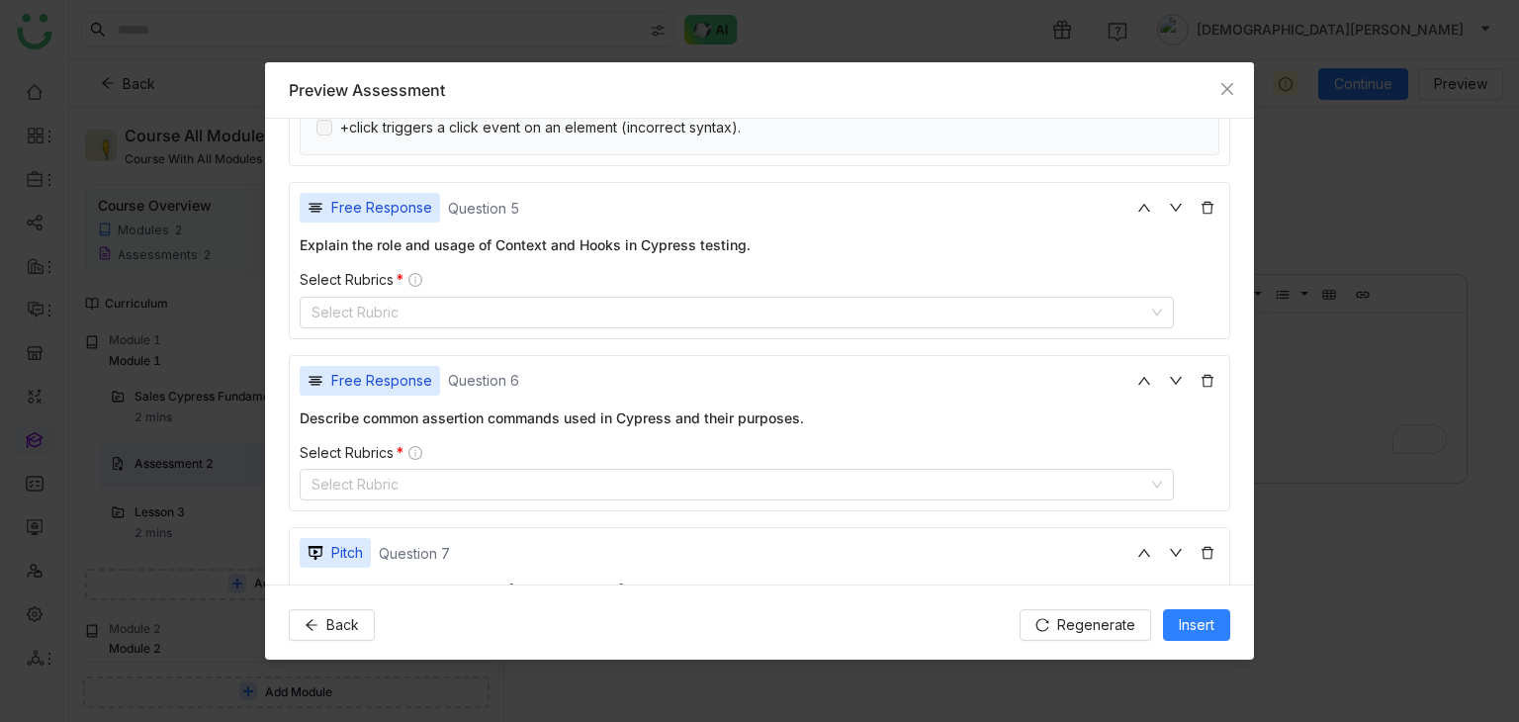
scroll to position [1511, 0]
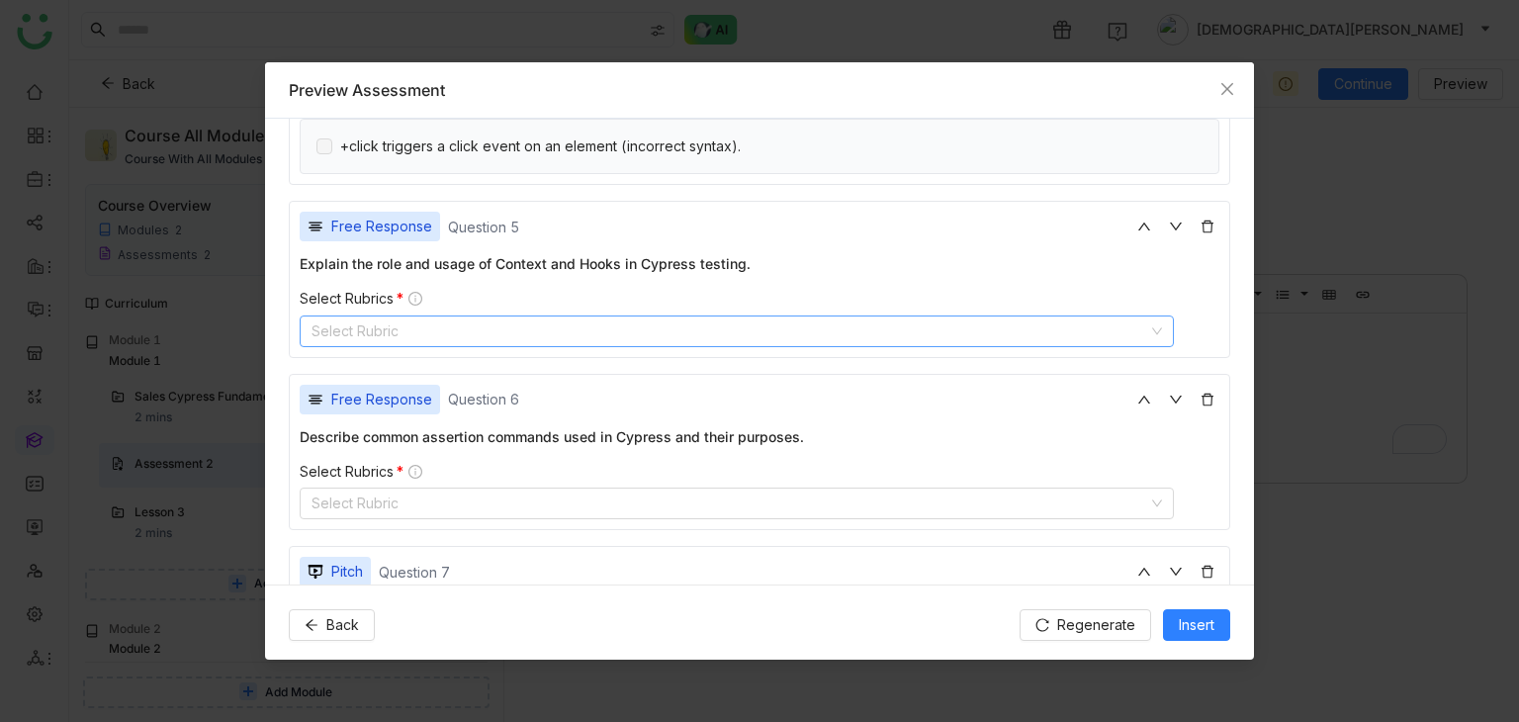
click at [783, 315] on nz-select-top-control "Select Rubric" at bounding box center [737, 331] width 874 height 32
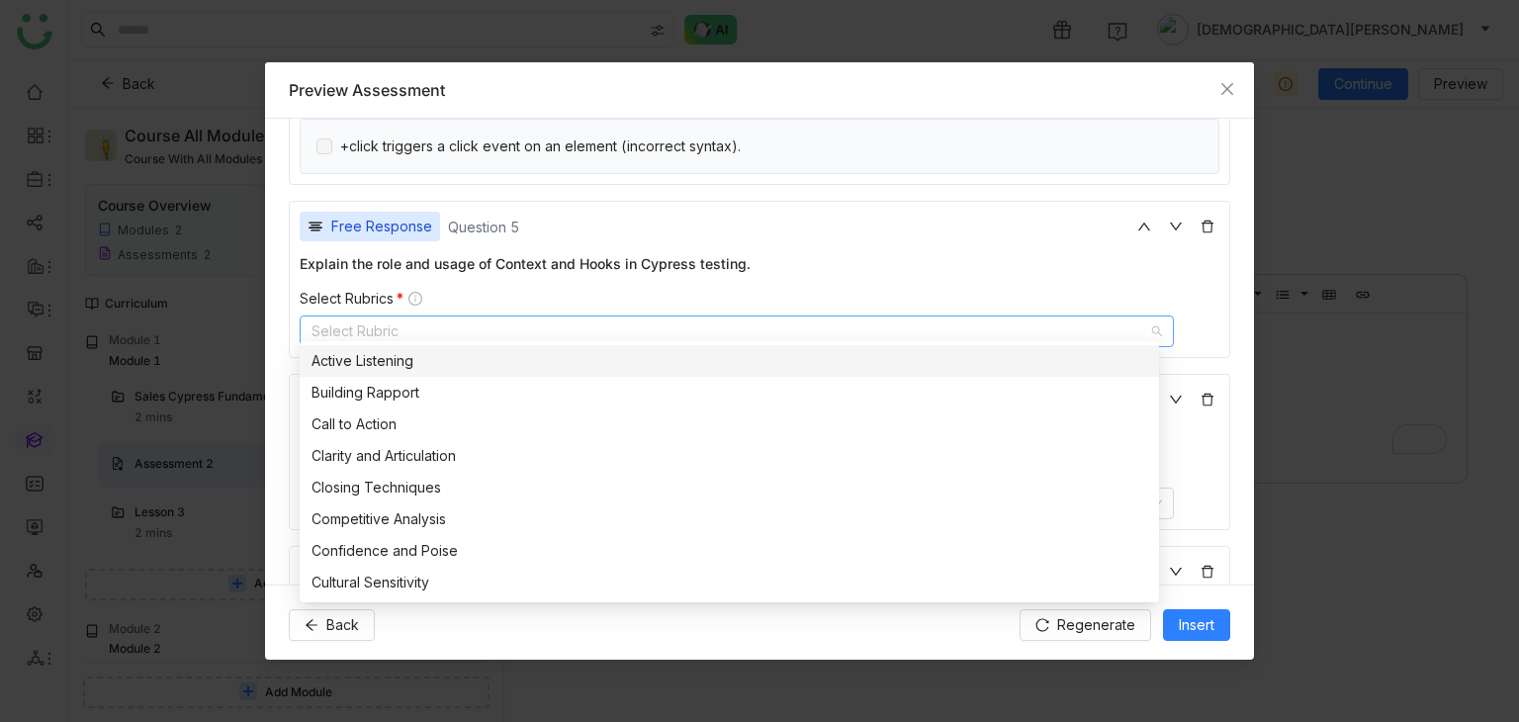
click at [567, 375] on nz-option-item "Active Listening" at bounding box center [729, 361] width 859 height 32
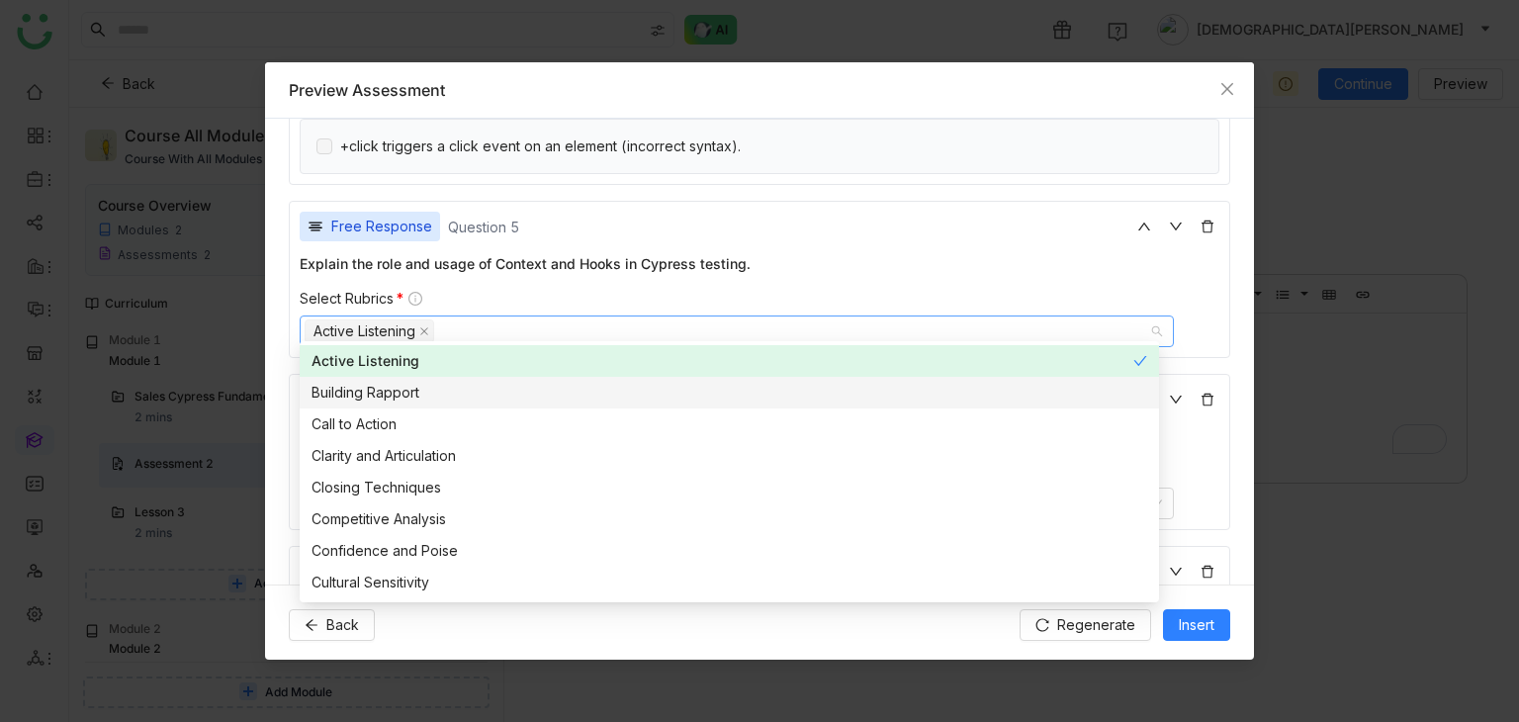
click at [543, 389] on div "Building Rapport" at bounding box center [730, 393] width 836 height 22
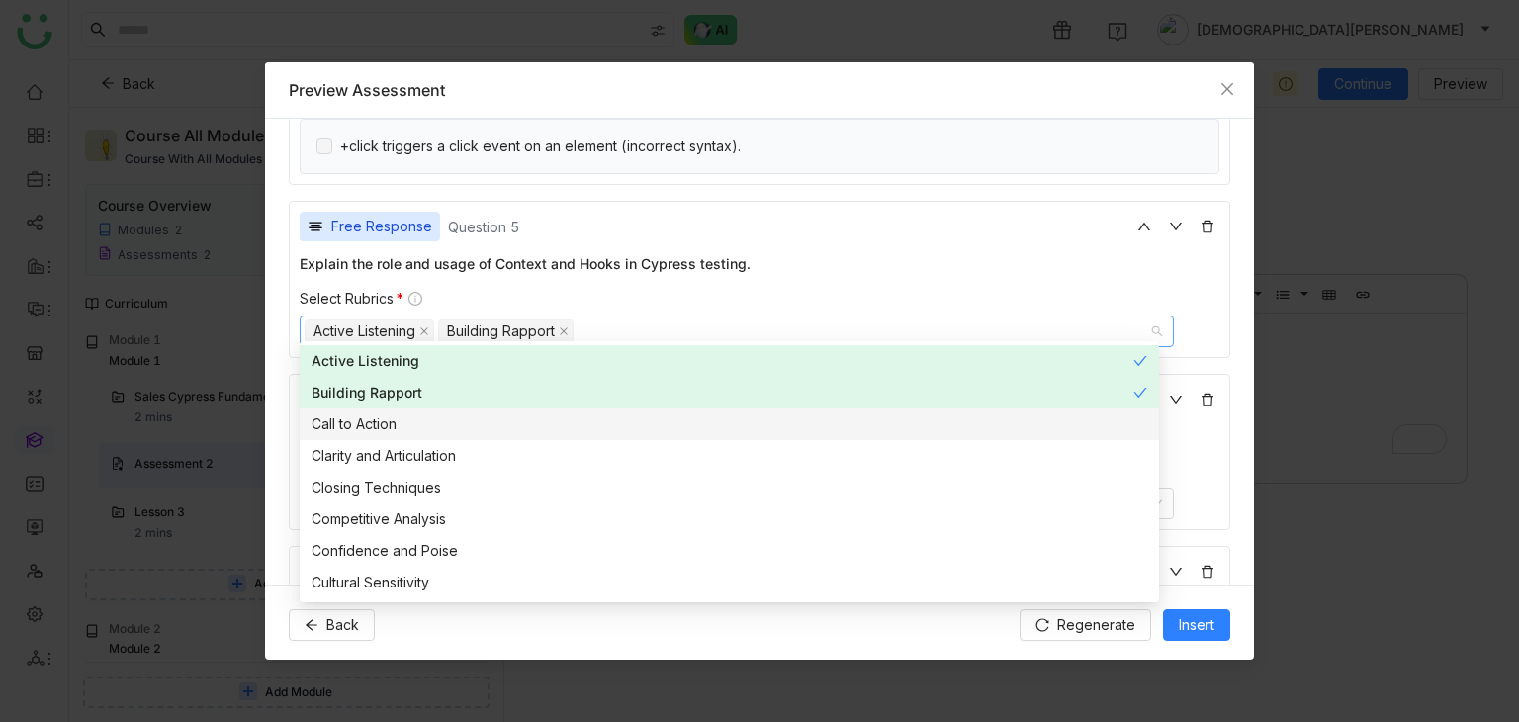
click at [514, 421] on div "Call to Action" at bounding box center [730, 424] width 836 height 22
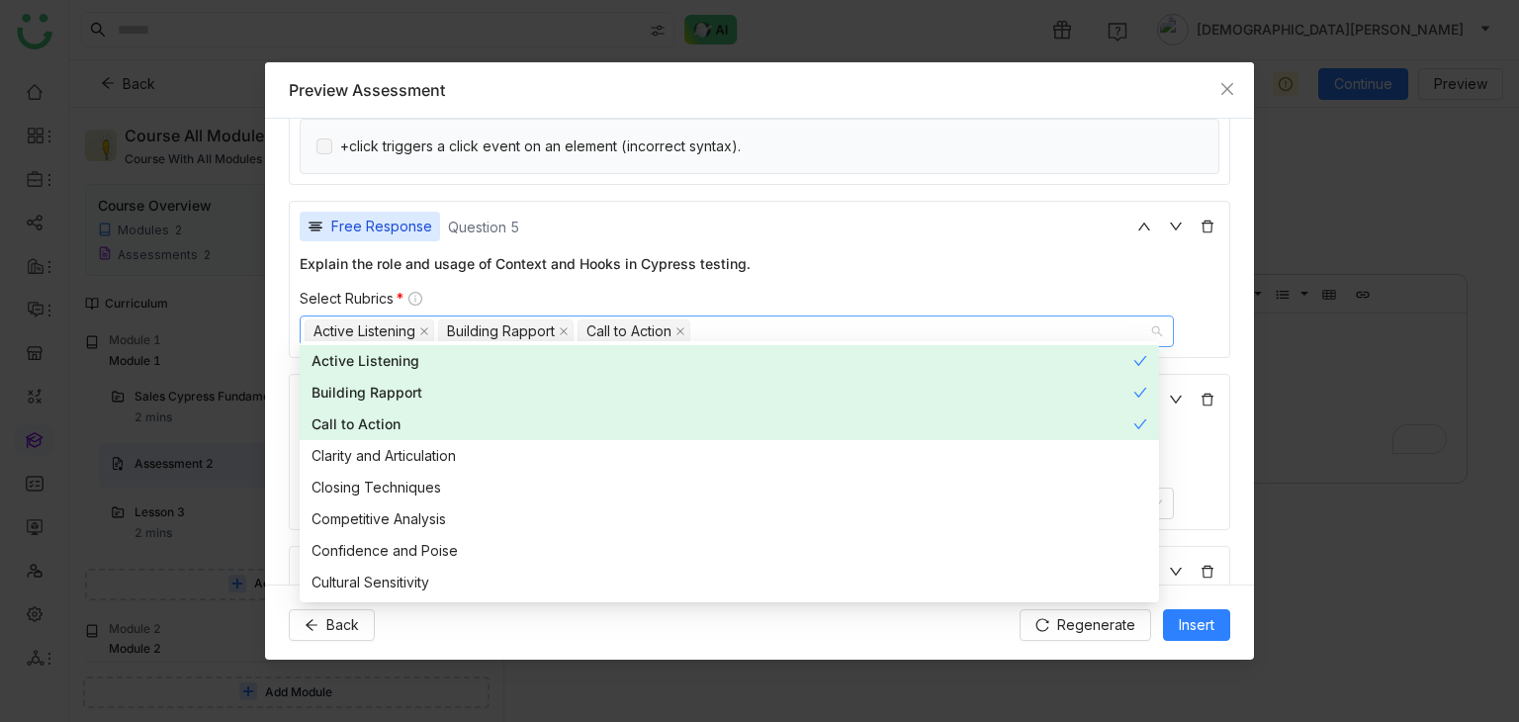
click at [761, 290] on div "Select Rubrics *" at bounding box center [760, 299] width 920 height 18
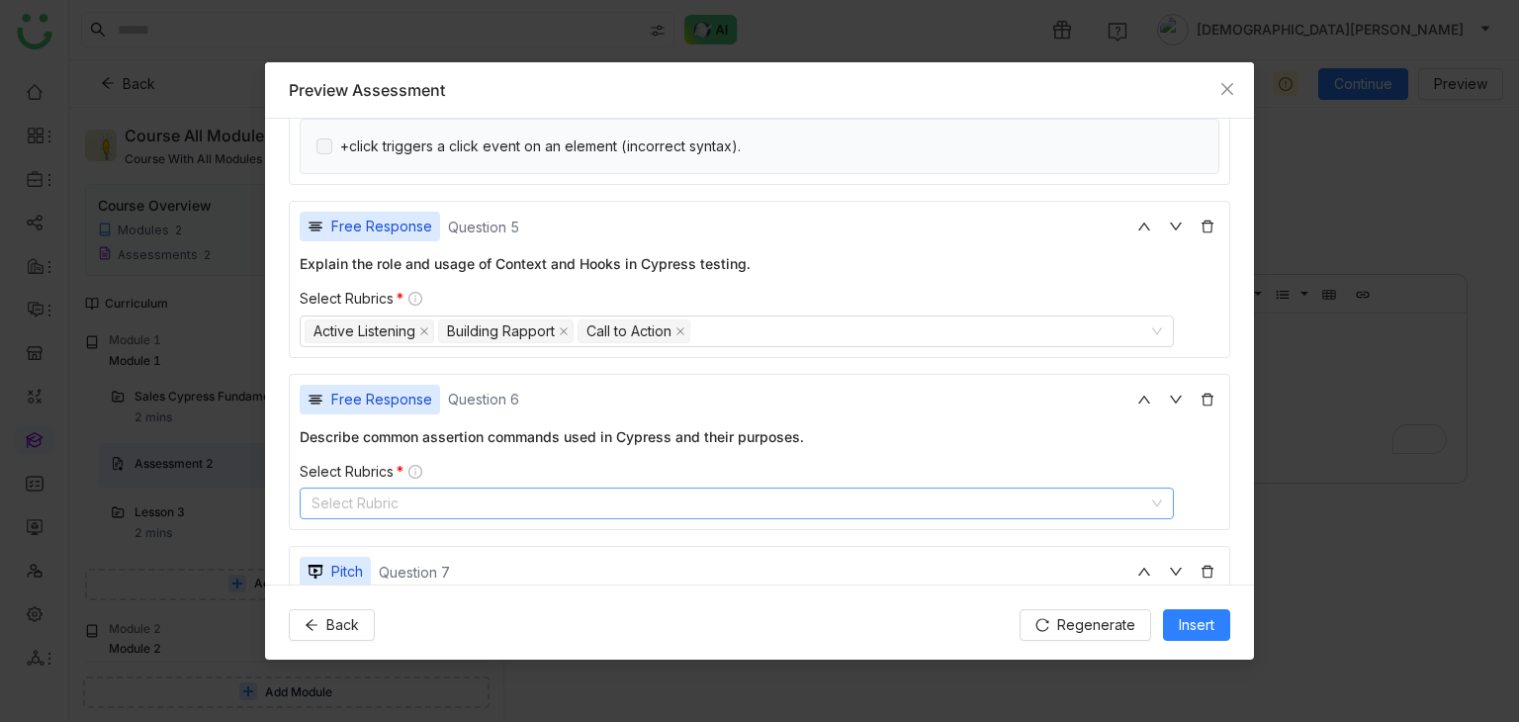
click at [557, 488] on nz-select-top-control "Select Rubric" at bounding box center [737, 504] width 874 height 32
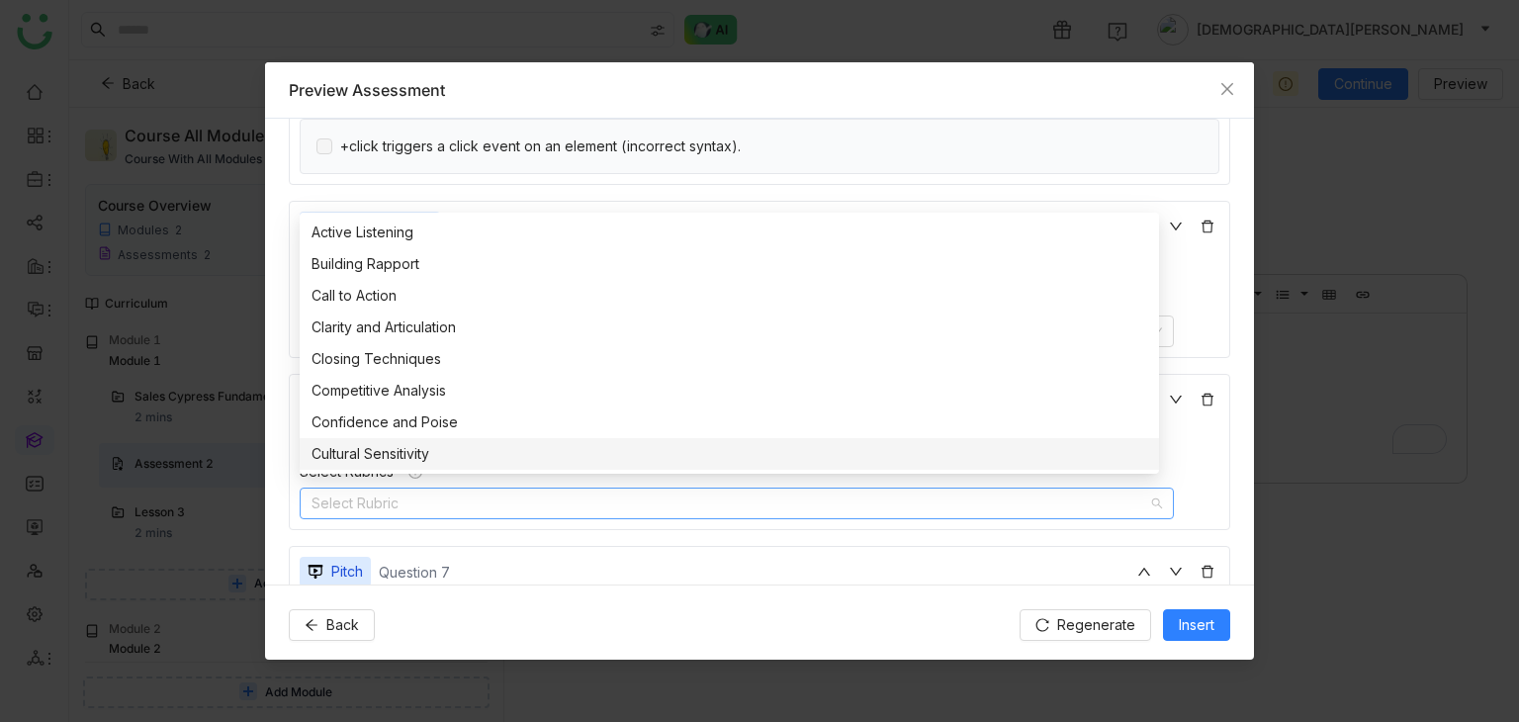
click at [439, 454] on div "Cultural Sensitivity" at bounding box center [730, 454] width 836 height 22
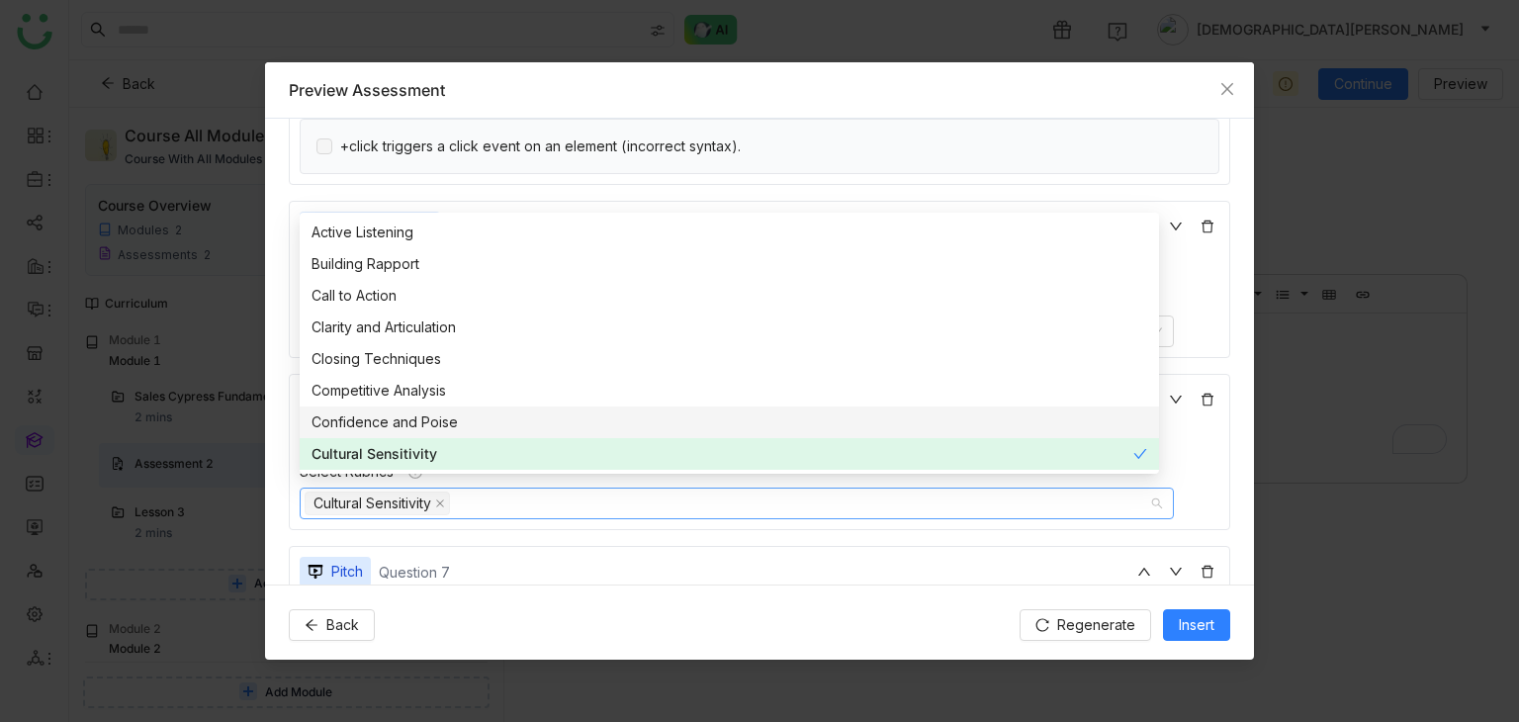
click at [482, 419] on div "Confidence and Poise" at bounding box center [730, 422] width 836 height 22
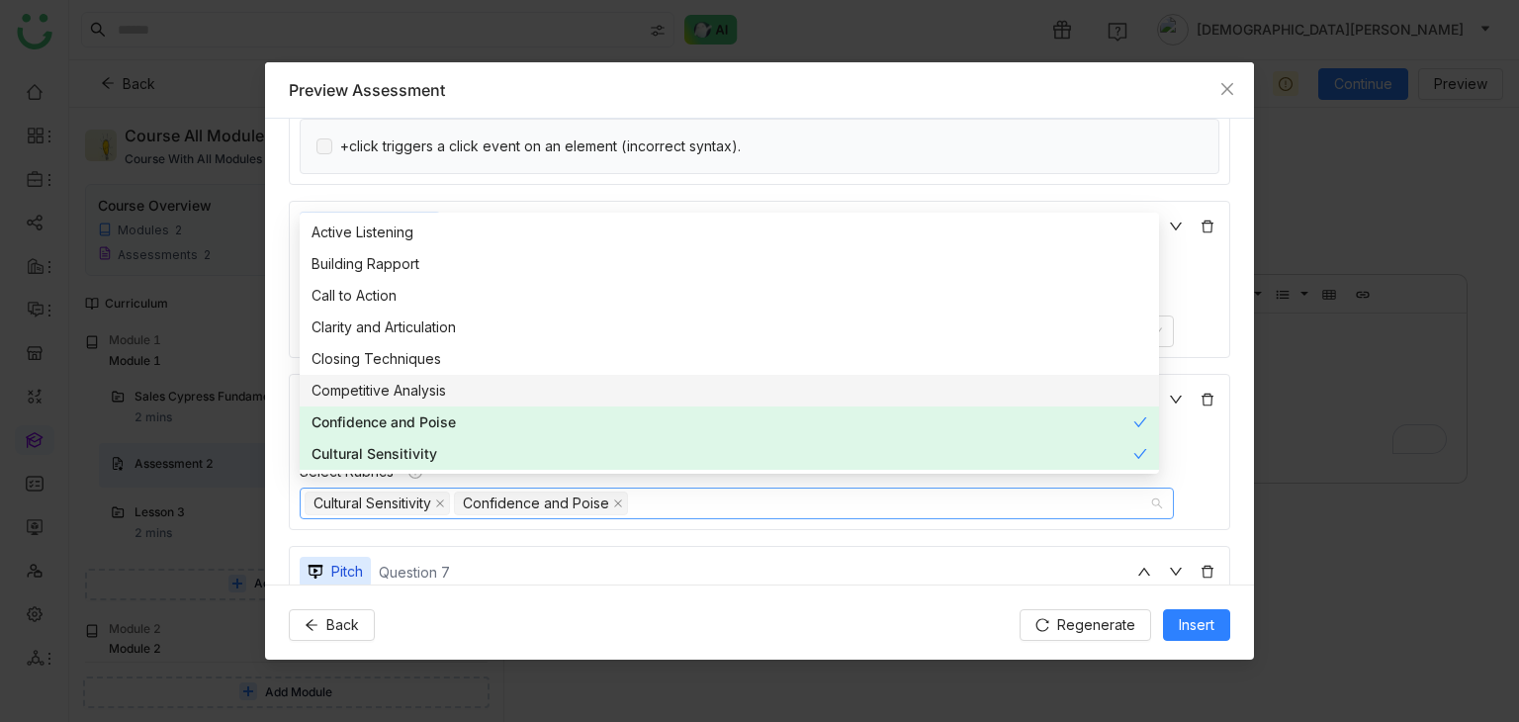
click at [512, 389] on div "Competitive Analysis" at bounding box center [730, 391] width 836 height 22
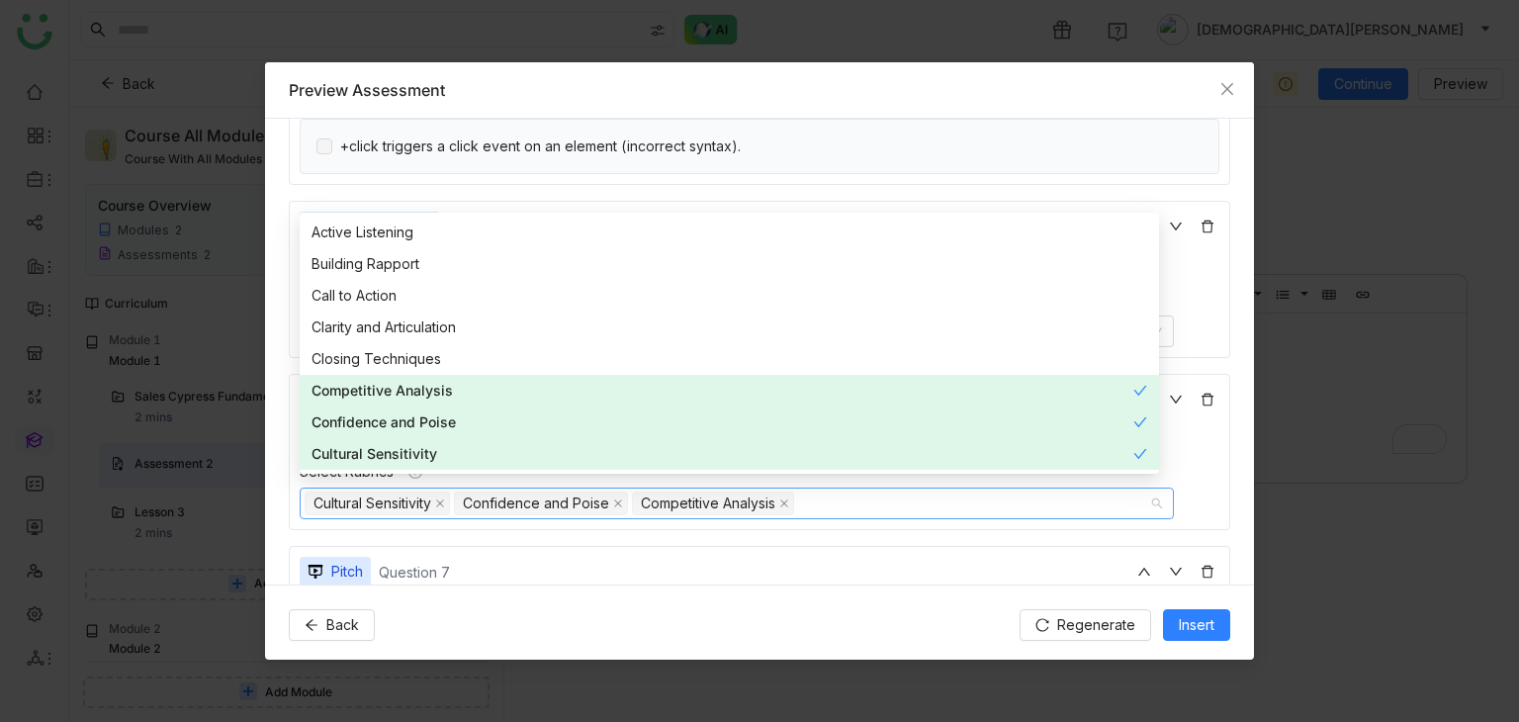
drag, startPoint x: 1197, startPoint y: 404, endPoint x: 1214, endPoint y: 421, distance: 24.5
click at [1214, 421] on div "Free Response Question 6 Describe common assertion commands used in Cypress and…" at bounding box center [759, 452] width 941 height 157
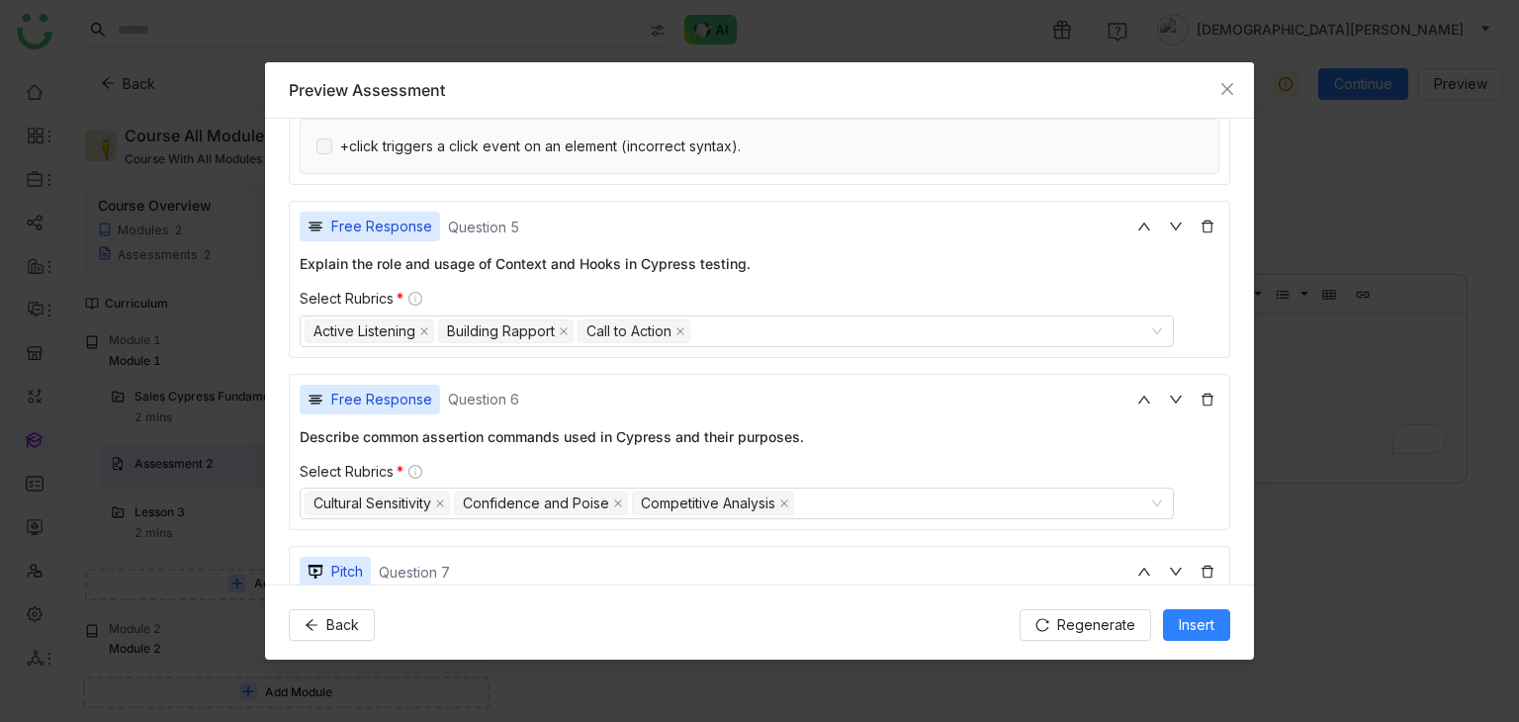
drag, startPoint x: 1214, startPoint y: 421, endPoint x: 713, endPoint y: 527, distance: 512.4
click at [713, 527] on div "Single Selection Question 1 What is the purpose of the beforeEach hook in Cypre…" at bounding box center [759, 587] width 941 height 3661
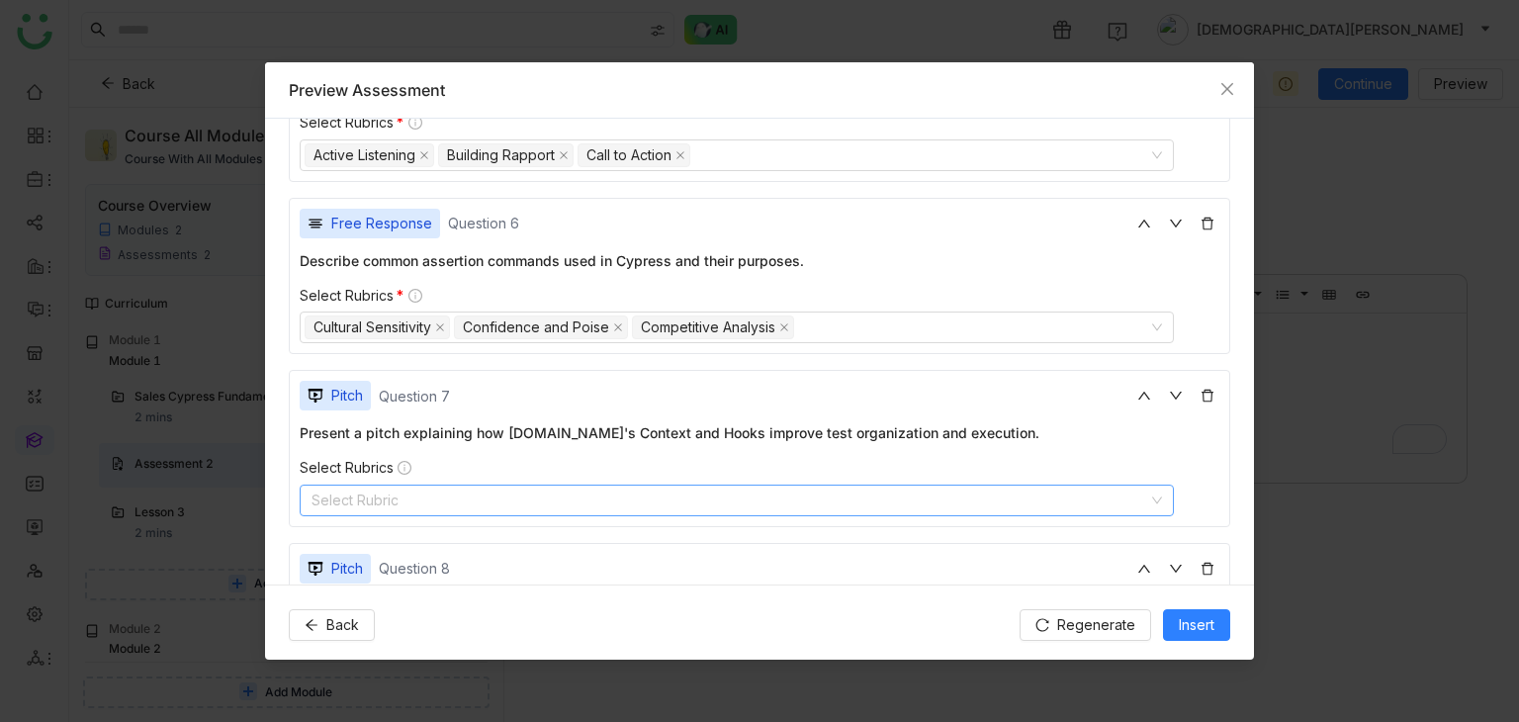
click at [671, 485] on nz-select-top-control "Select Rubric" at bounding box center [737, 501] width 874 height 32
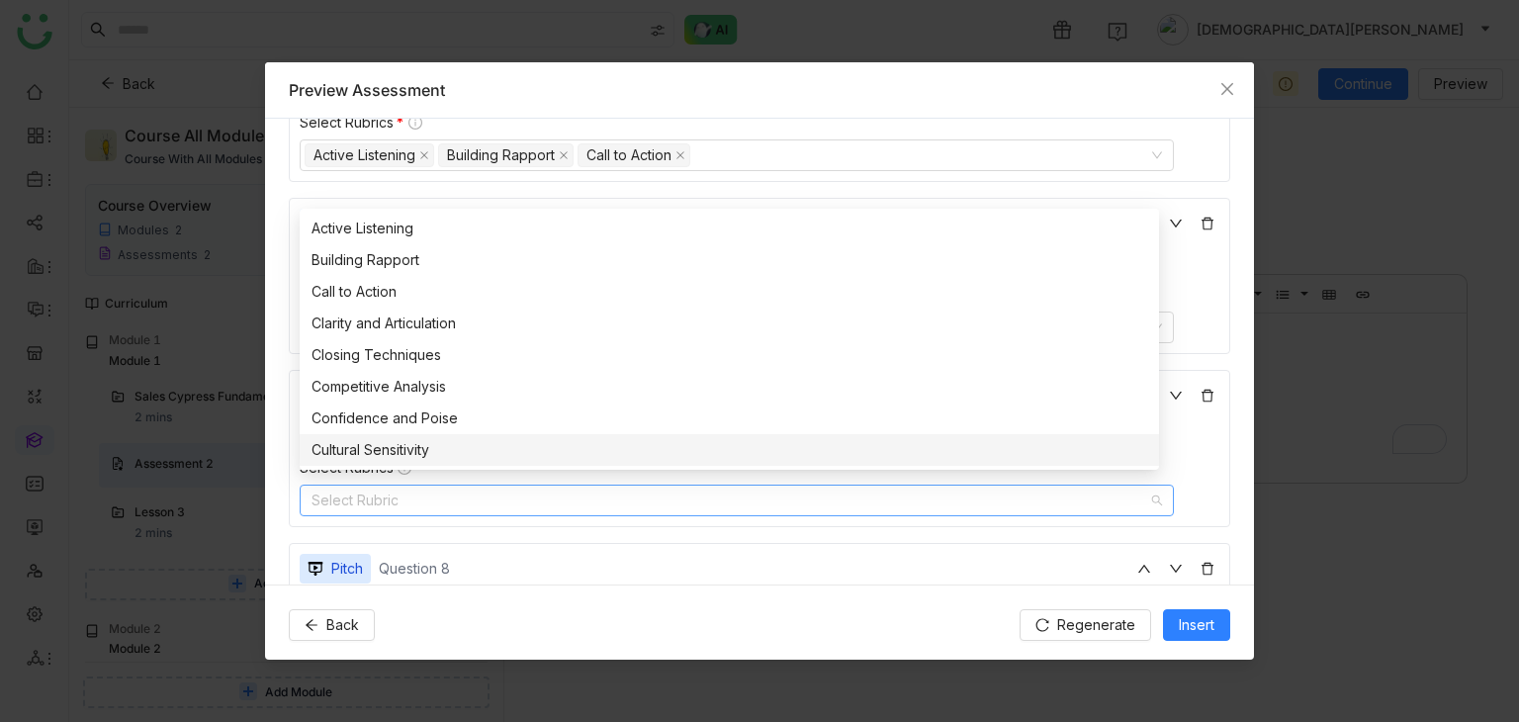
click at [574, 449] on div "Cultural Sensitivity" at bounding box center [730, 450] width 836 height 22
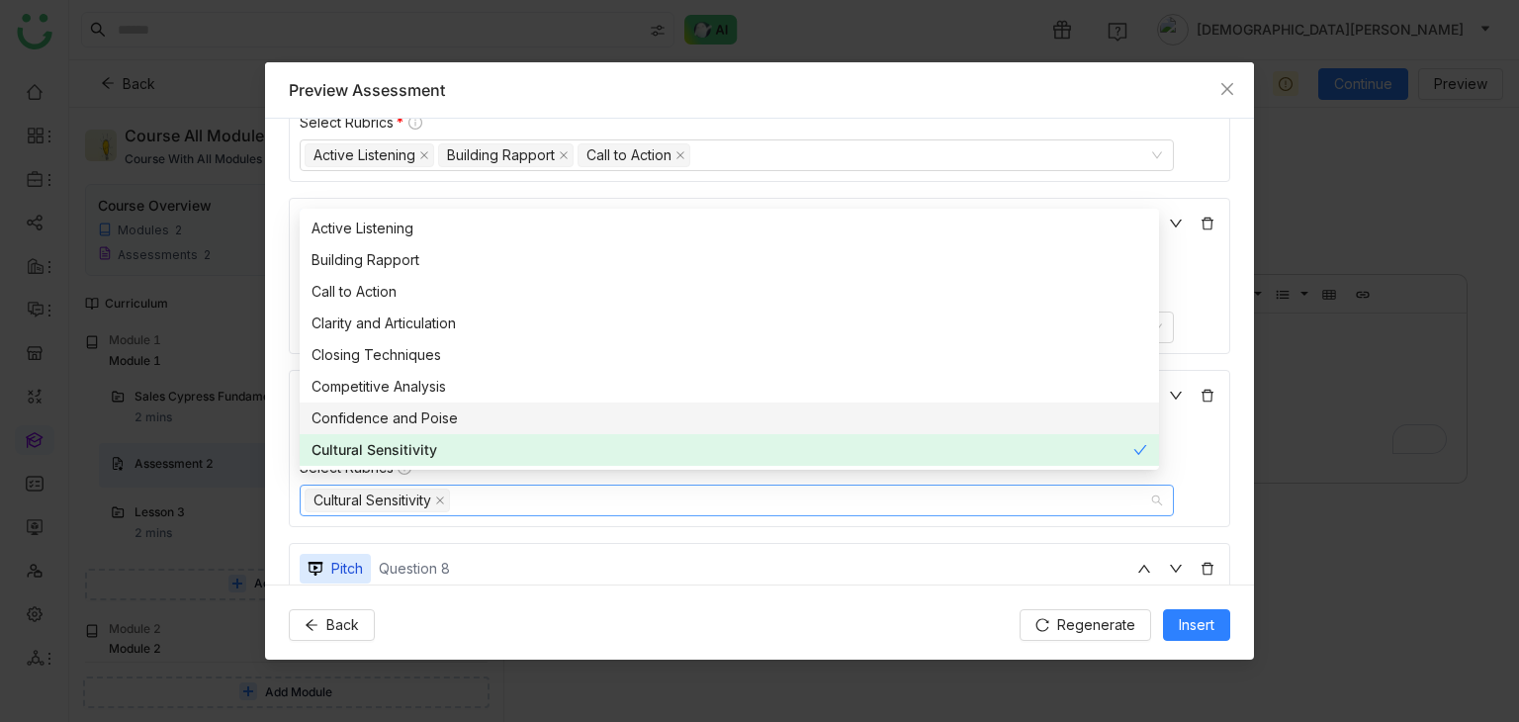
click at [587, 415] on div "Confidence and Poise" at bounding box center [730, 418] width 836 height 22
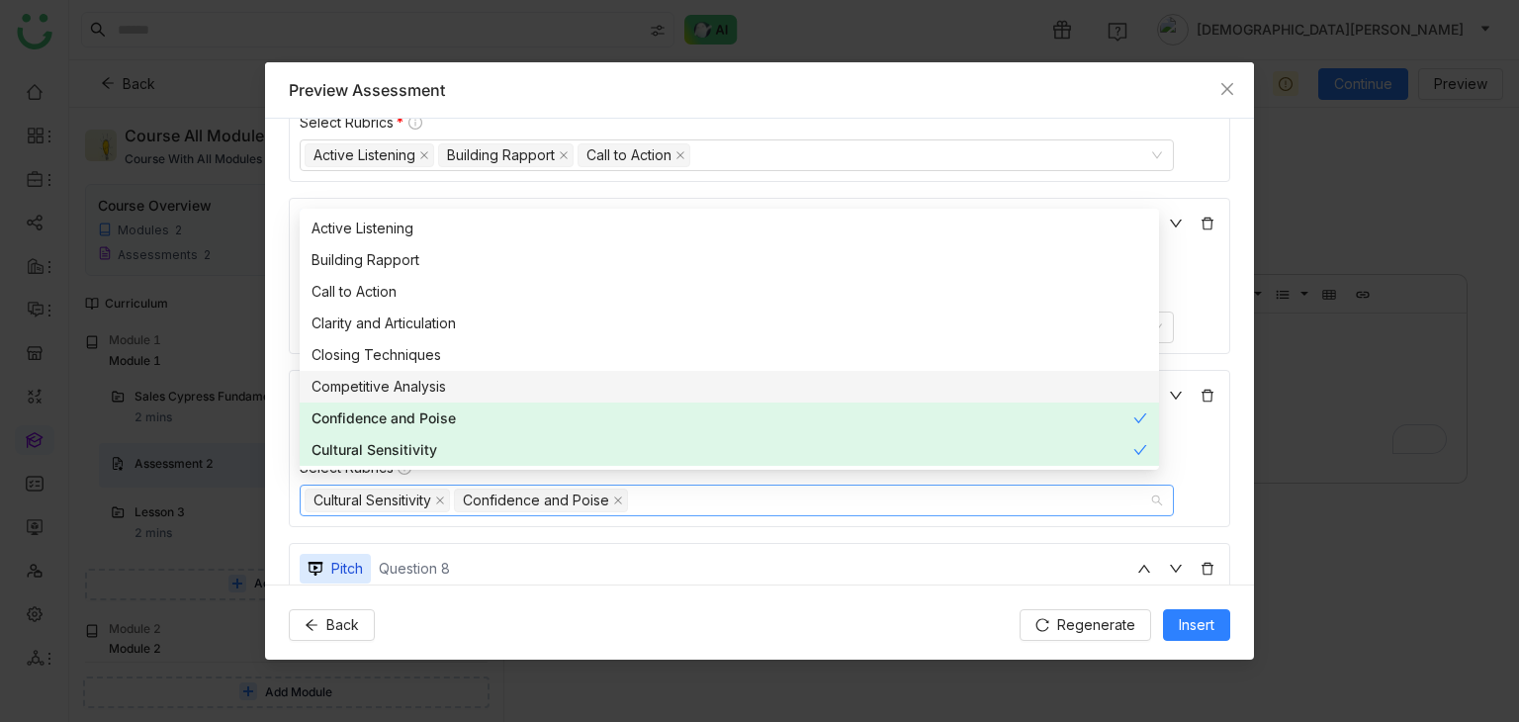
click at [622, 390] on div "Competitive Analysis" at bounding box center [730, 387] width 836 height 22
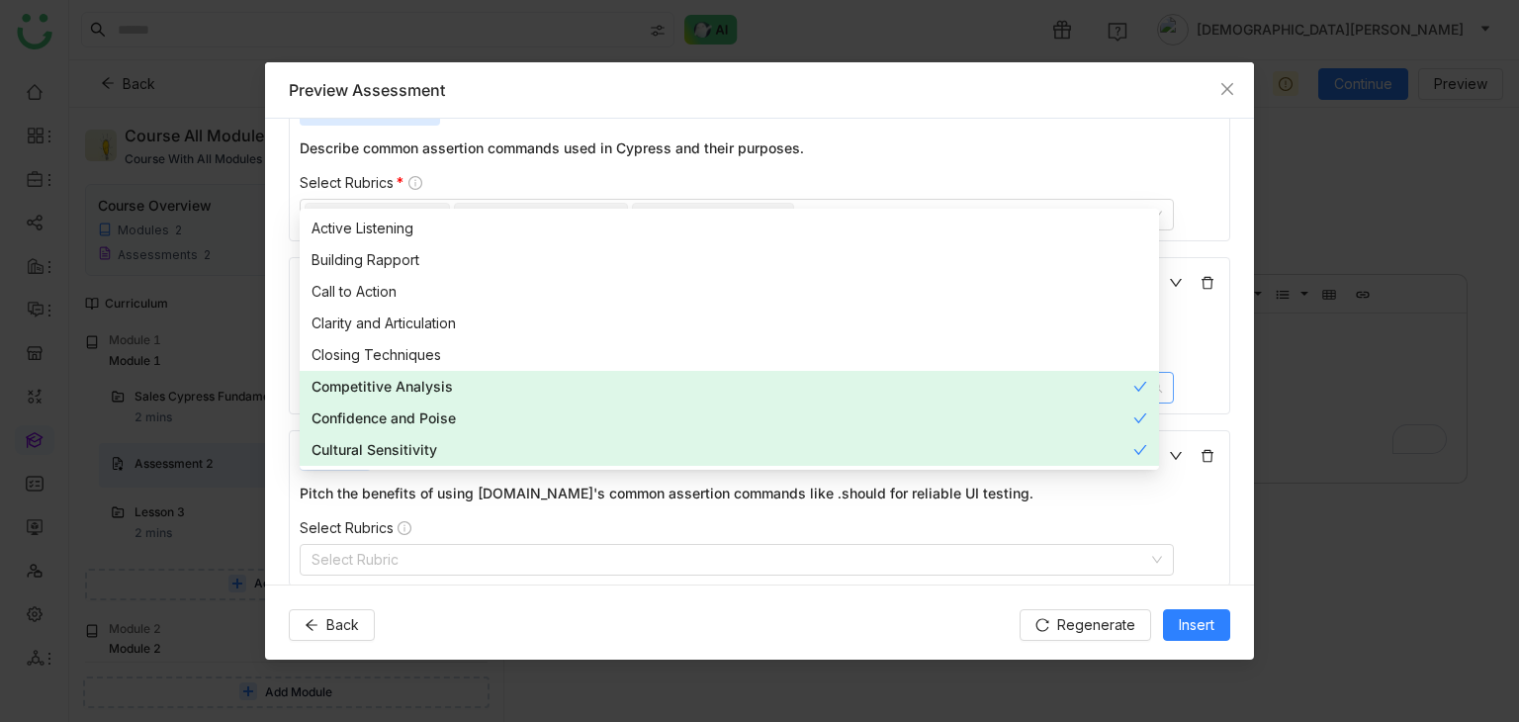
scroll to position [1802, 0]
click at [678, 543] on nz-select-top-control "Select Rubric" at bounding box center [737, 558] width 874 height 32
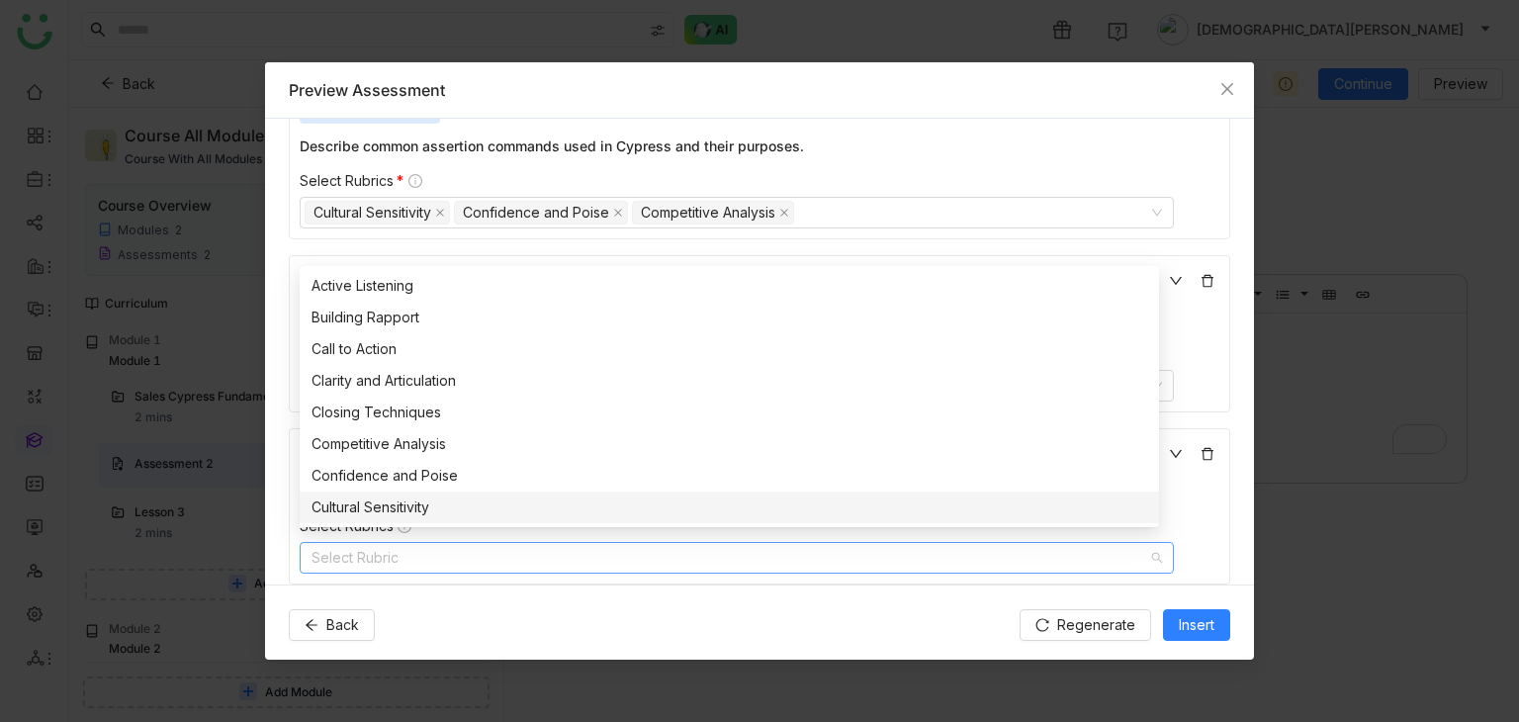
click at [628, 515] on div "Cultural Sensitivity" at bounding box center [730, 507] width 836 height 22
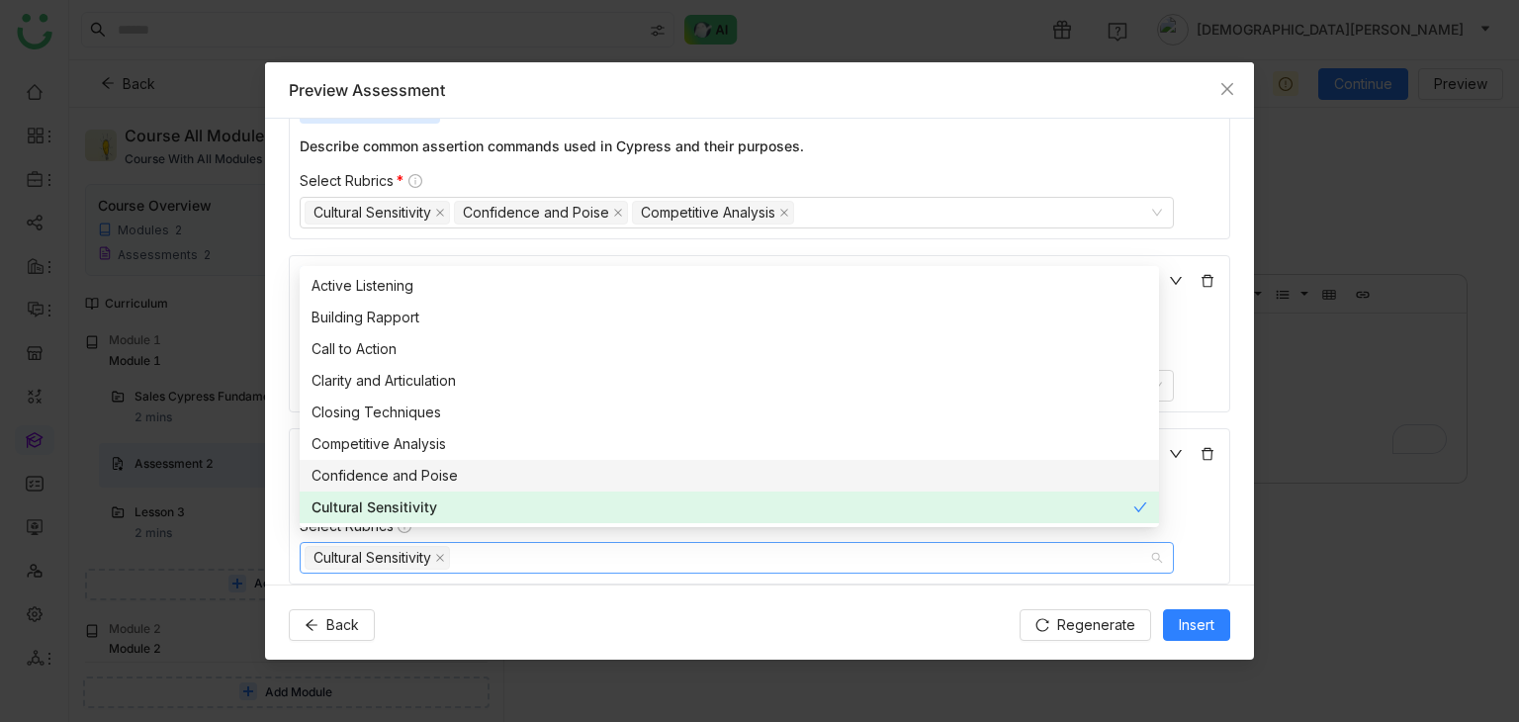
click at [641, 487] on nz-option-item "Confidence and Poise" at bounding box center [729, 476] width 859 height 32
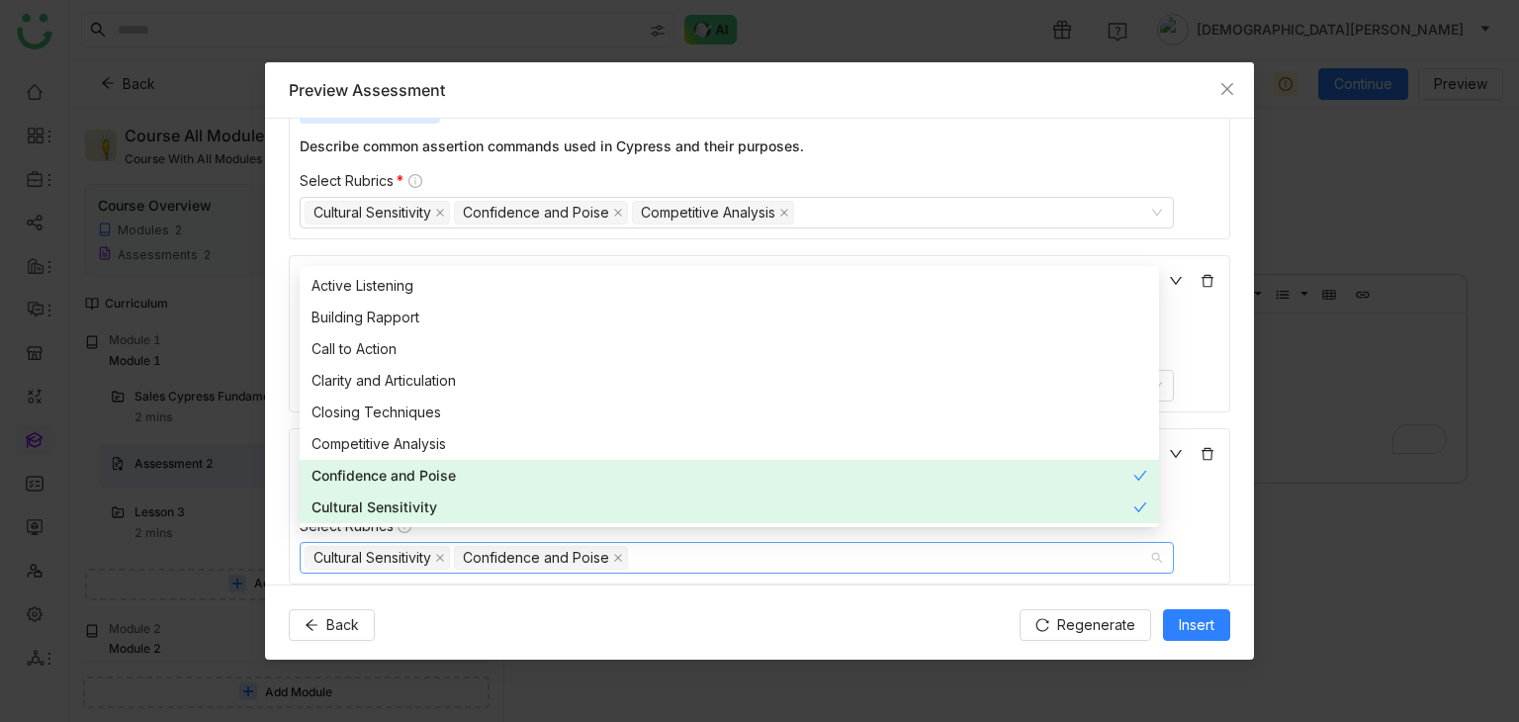
click at [665, 460] on nz-option-item "Confidence and Poise" at bounding box center [729, 476] width 859 height 32
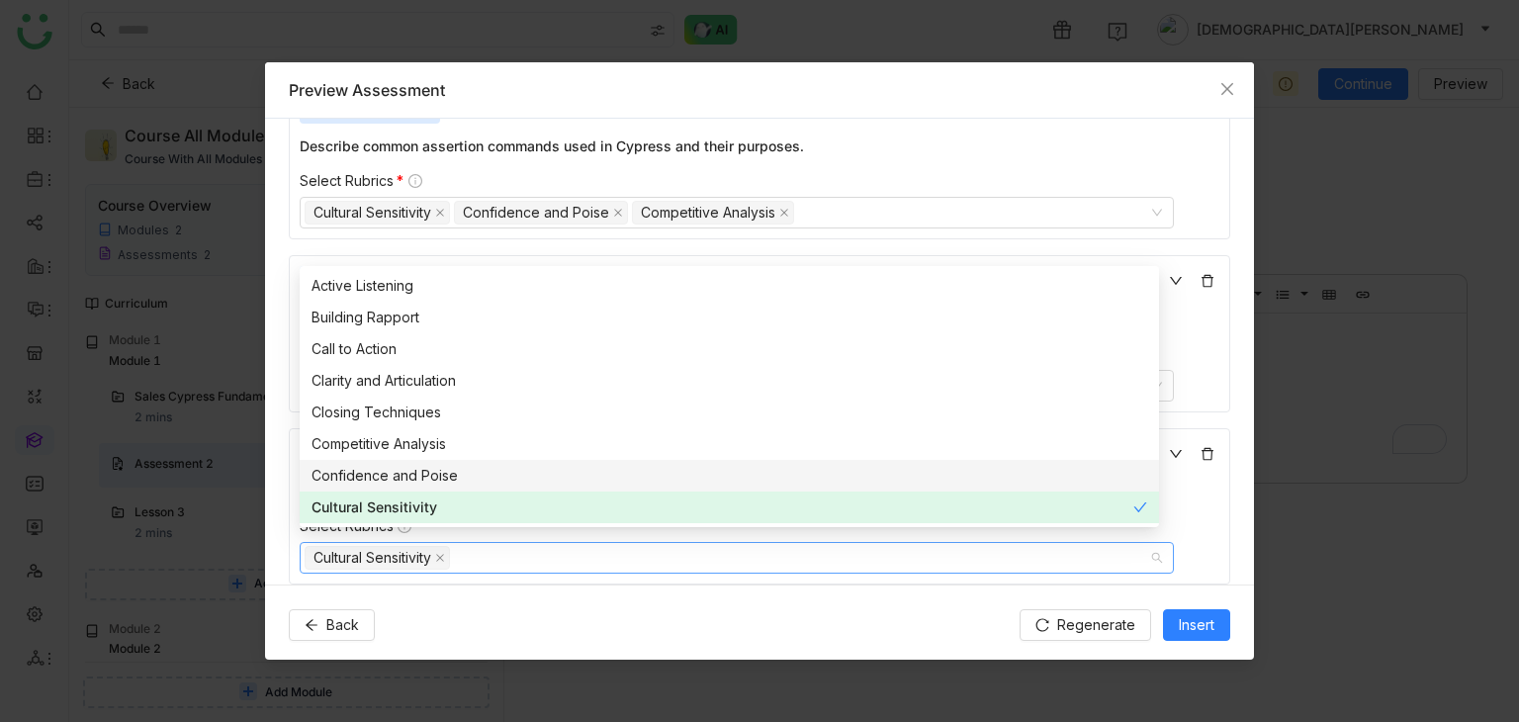
click at [653, 470] on div "Confidence and Poise" at bounding box center [730, 476] width 836 height 22
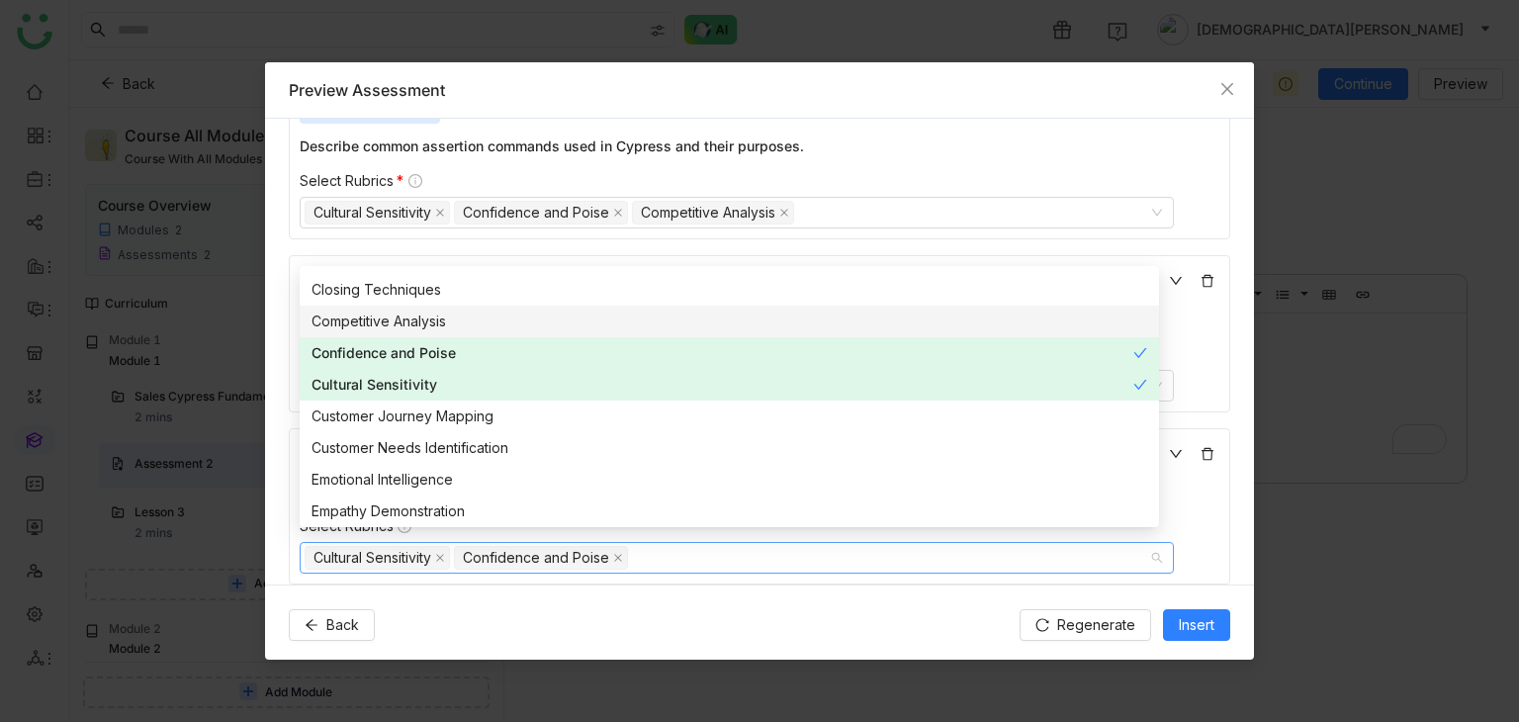
drag, startPoint x: 672, startPoint y: 441, endPoint x: 733, endPoint y: 529, distance: 106.7
click at [733, 529] on div "Active Listening Building Rapport Call to Action Clarity and Articulation Closi…" at bounding box center [729, 396] width 859 height 269
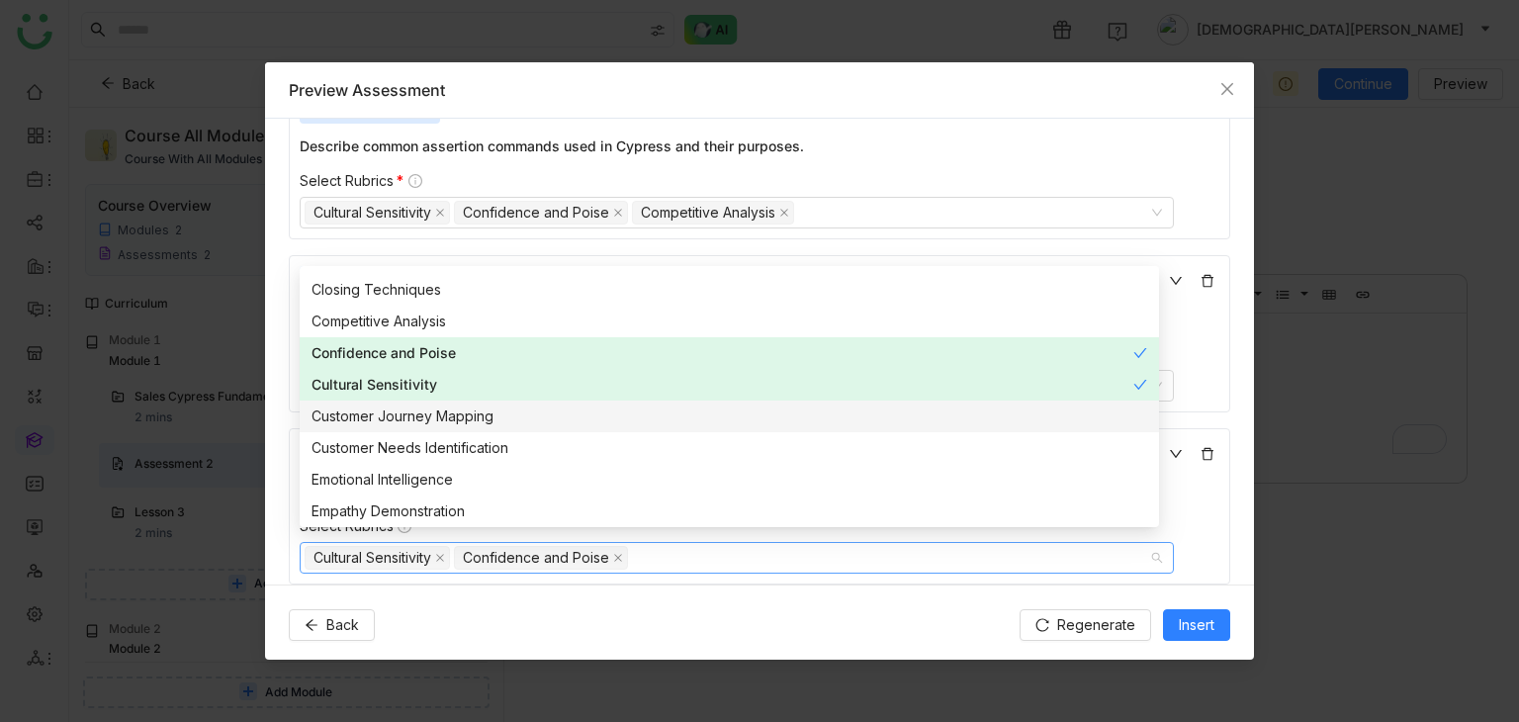
scroll to position [234, 0]
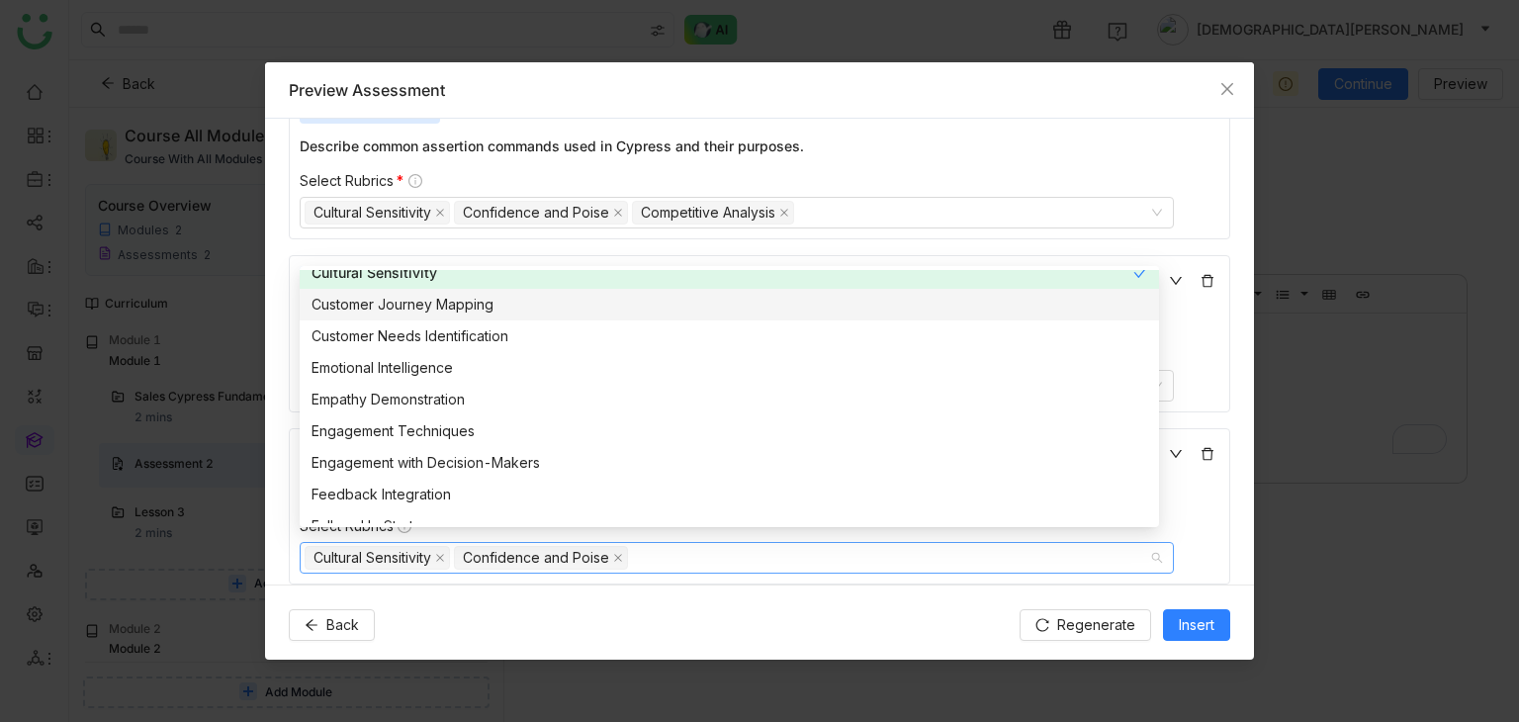
click at [733, 529] on div "Active Listening Building Rapport Call to Action Clarity and Articulation Closi…" at bounding box center [729, 396] width 859 height 269
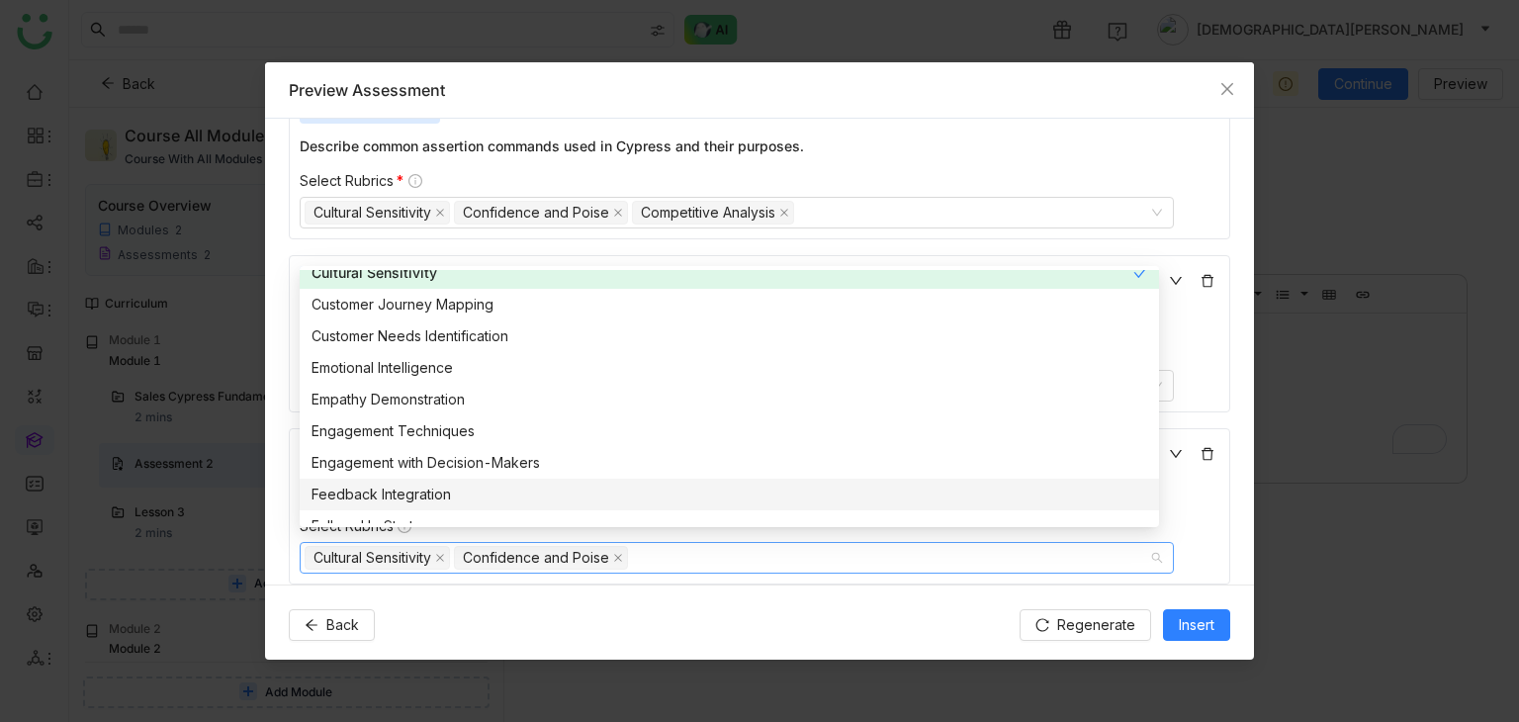
click at [692, 499] on div "Feedback Integration" at bounding box center [730, 495] width 836 height 22
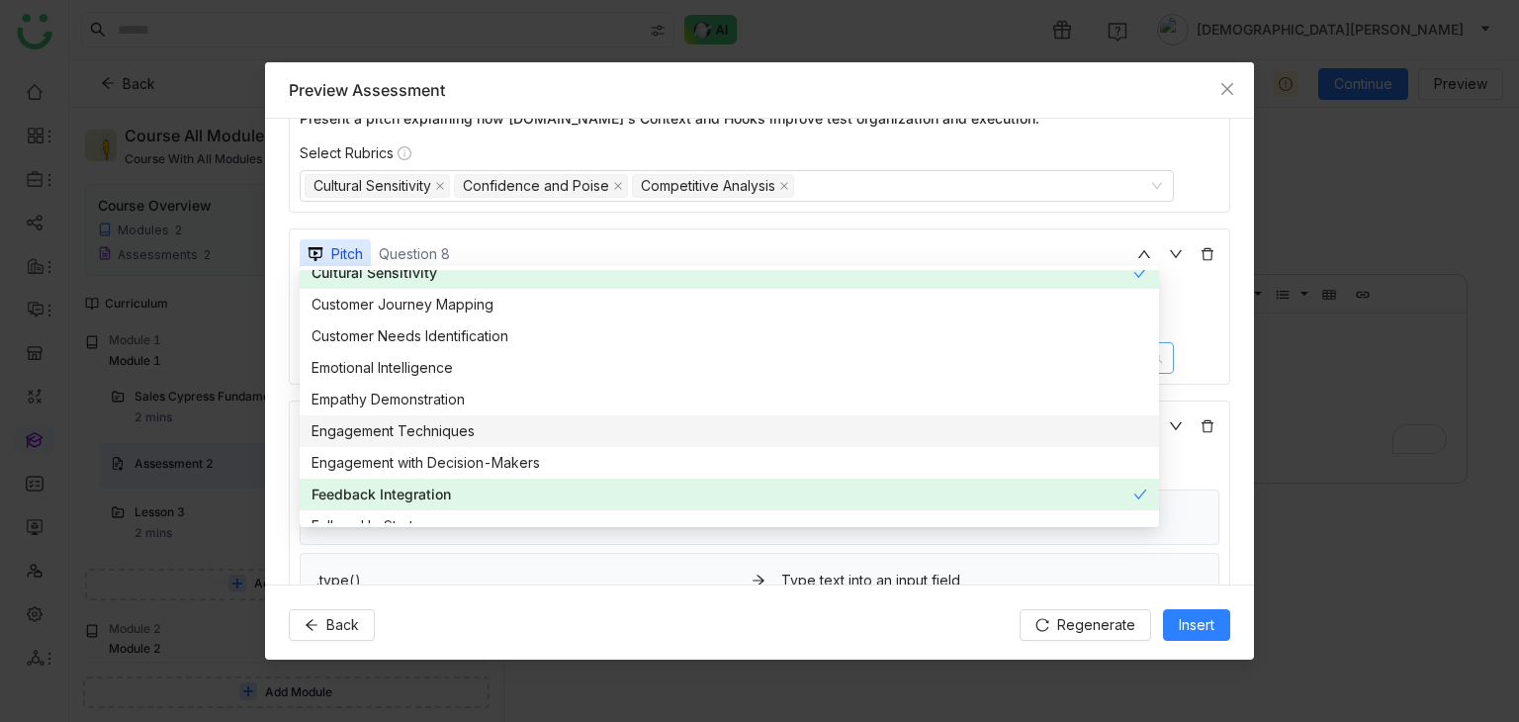
scroll to position [1594, 0]
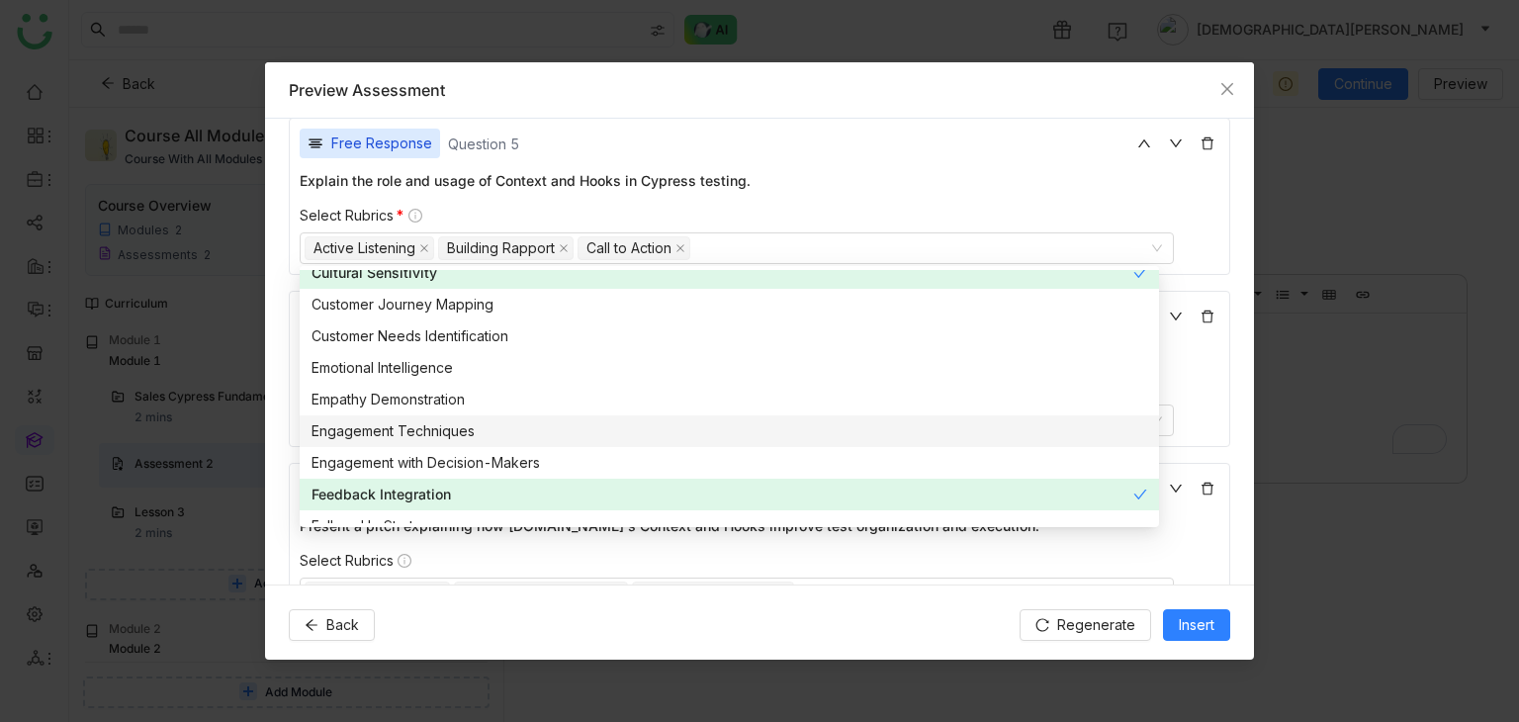
click at [1203, 351] on div "Describe common assertion commands used in Cypress and their purposes." at bounding box center [760, 353] width 920 height 21
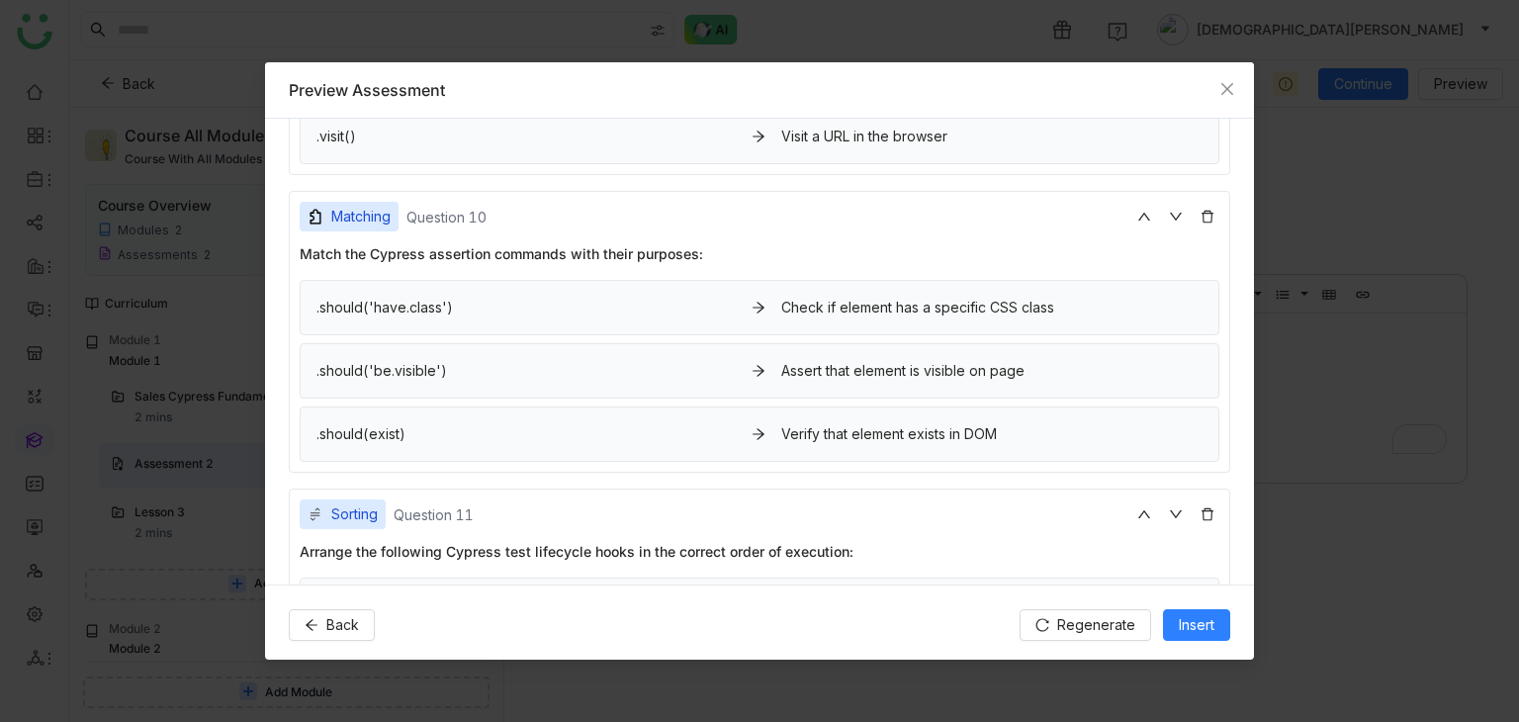
scroll to position [2508, 0]
drag, startPoint x: 757, startPoint y: 300, endPoint x: 770, endPoint y: 366, distance: 67.7
click at [770, 366] on div ".should('have.class') Check if element has a specific CSS class .should('be.vis…" at bounding box center [760, 372] width 920 height 182
click at [907, 361] on div "Assert that element is visible on page" at bounding box center [991, 372] width 421 height 22
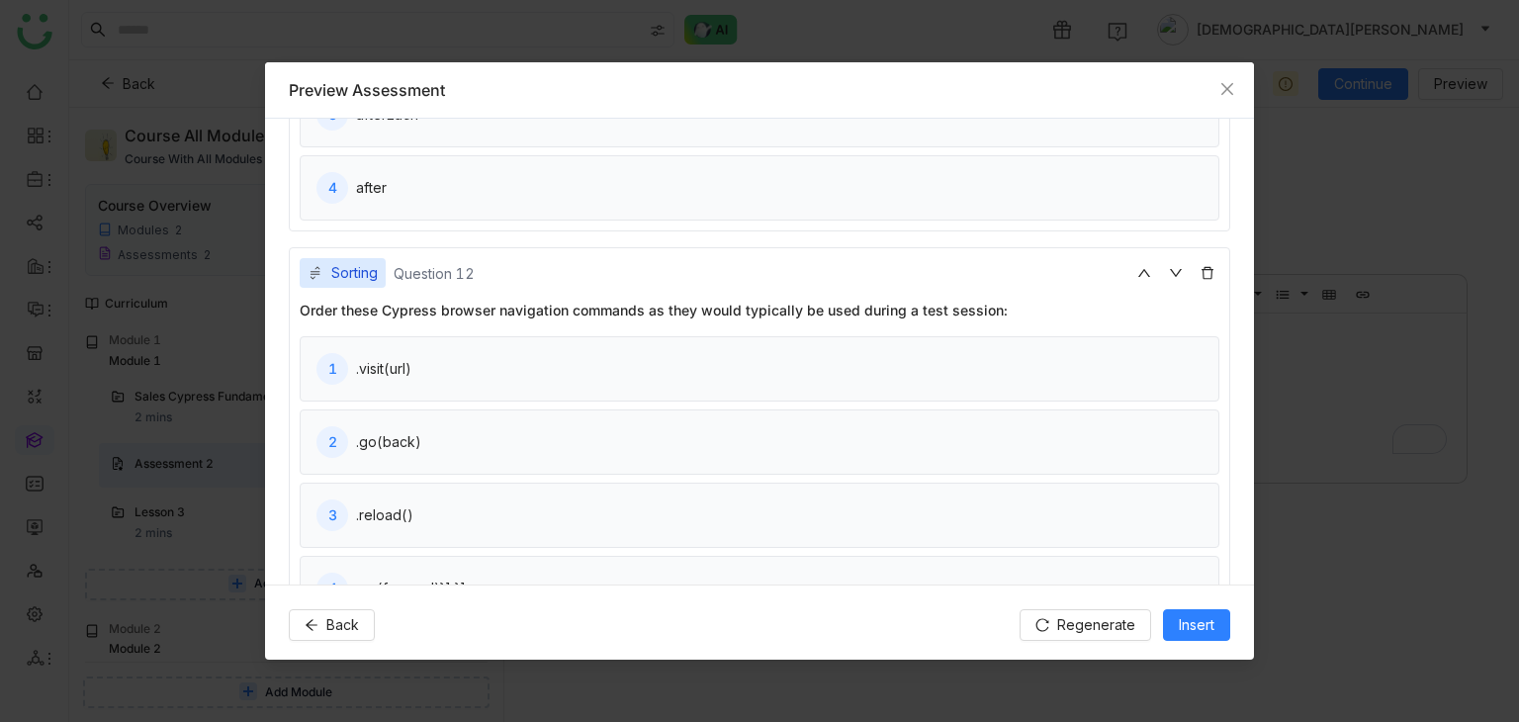
scroll to position [3348, 0]
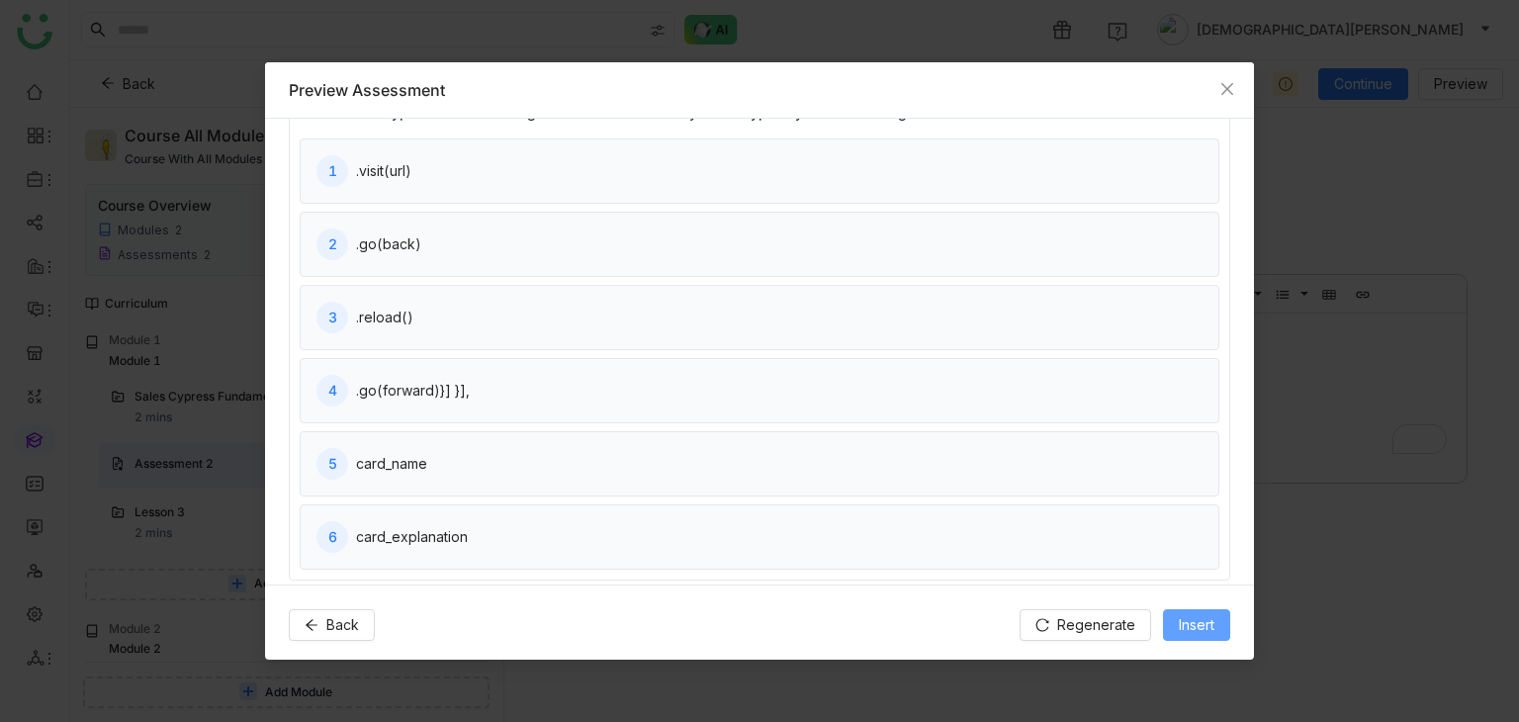
click at [1203, 626] on span "Insert" at bounding box center [1197, 625] width 36 height 22
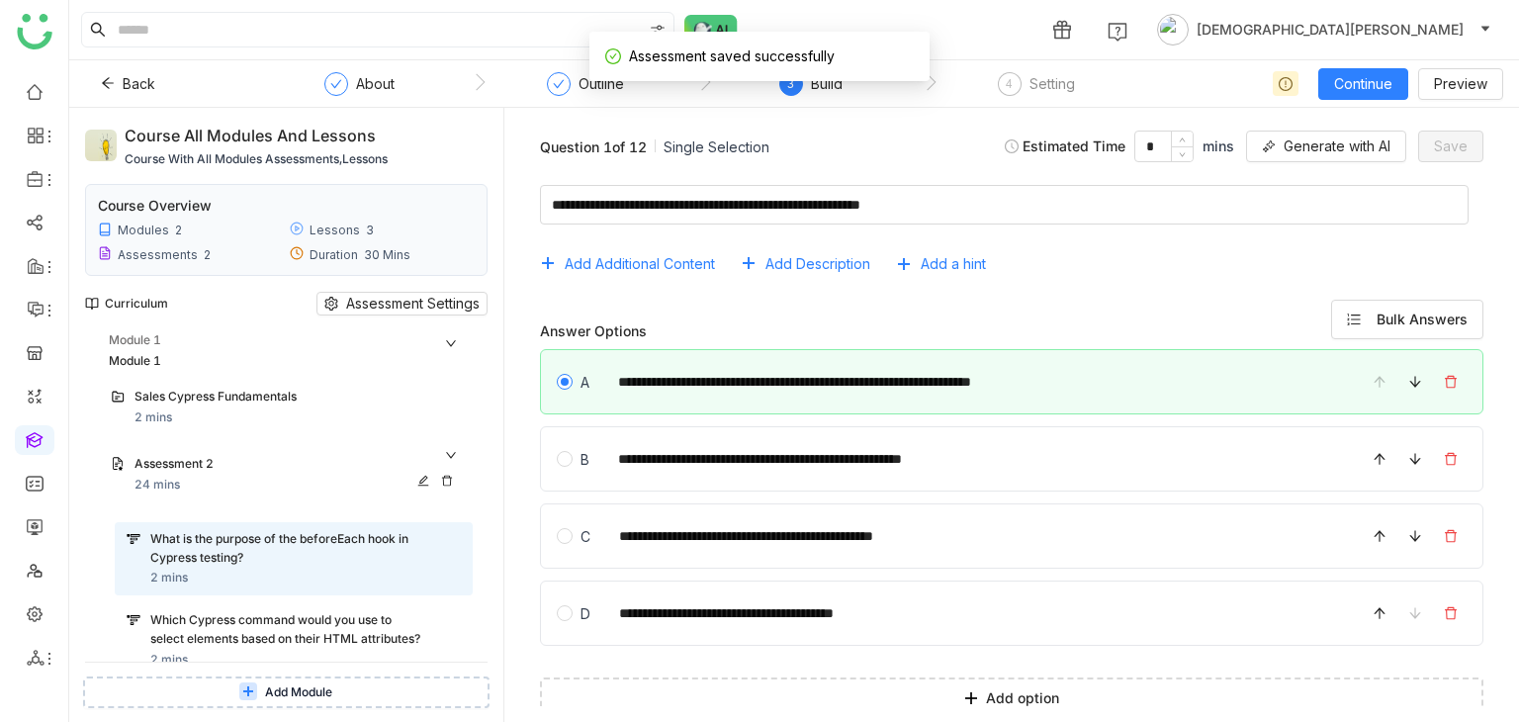
click at [423, 478] on icon at bounding box center [422, 481] width 11 height 11
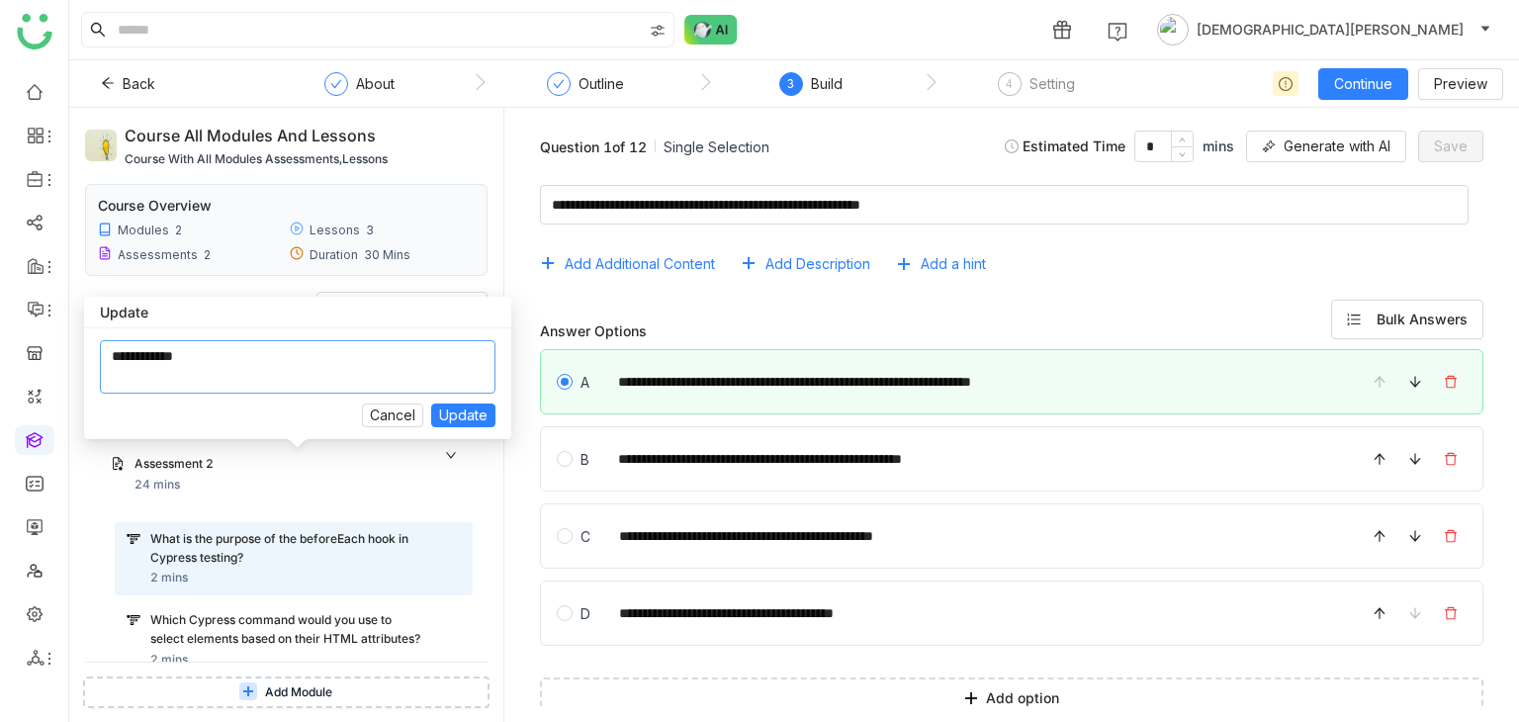
click at [316, 342] on textarea at bounding box center [298, 366] width 396 height 53
type textarea "*"
type textarea "**********"
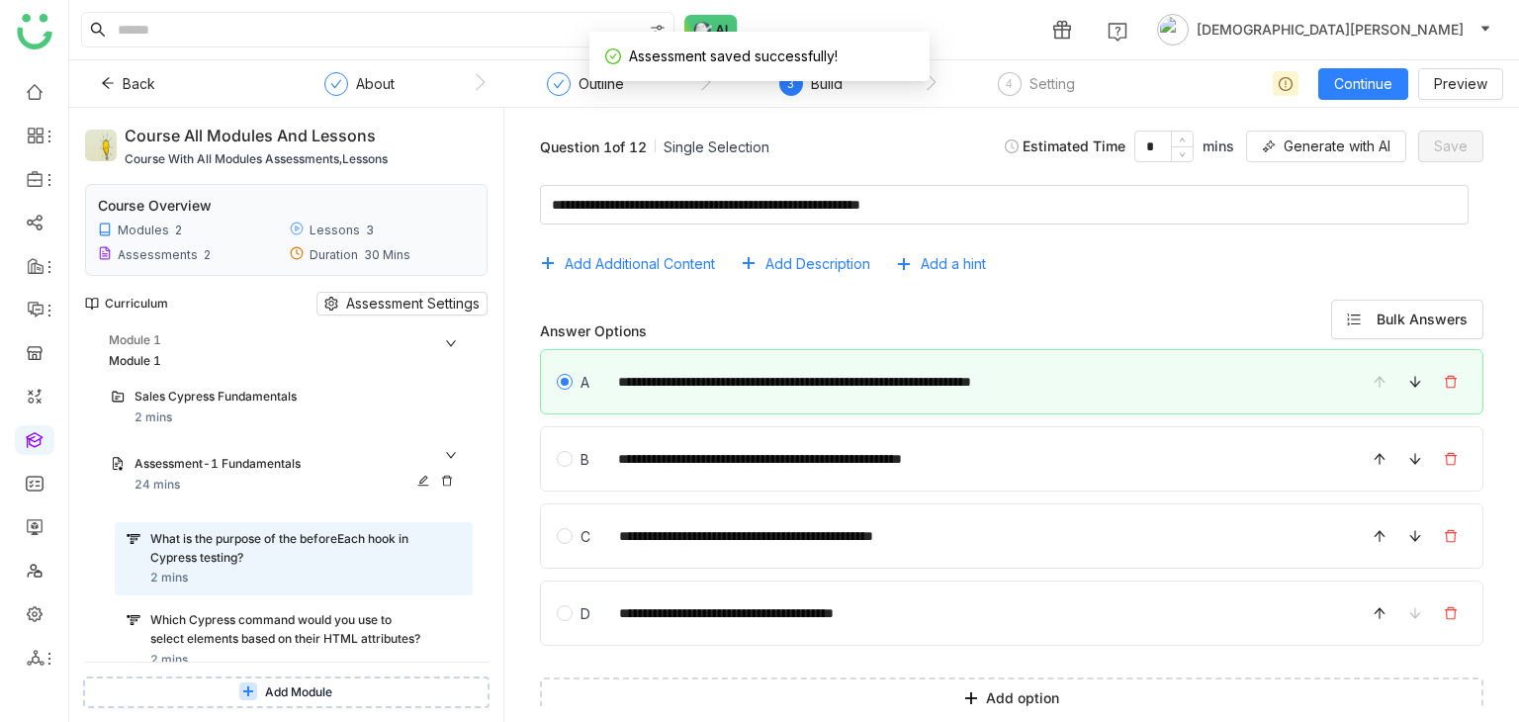
click at [448, 455] on div "Assessment-1 Fundamentals" at bounding box center [297, 465] width 326 height 21
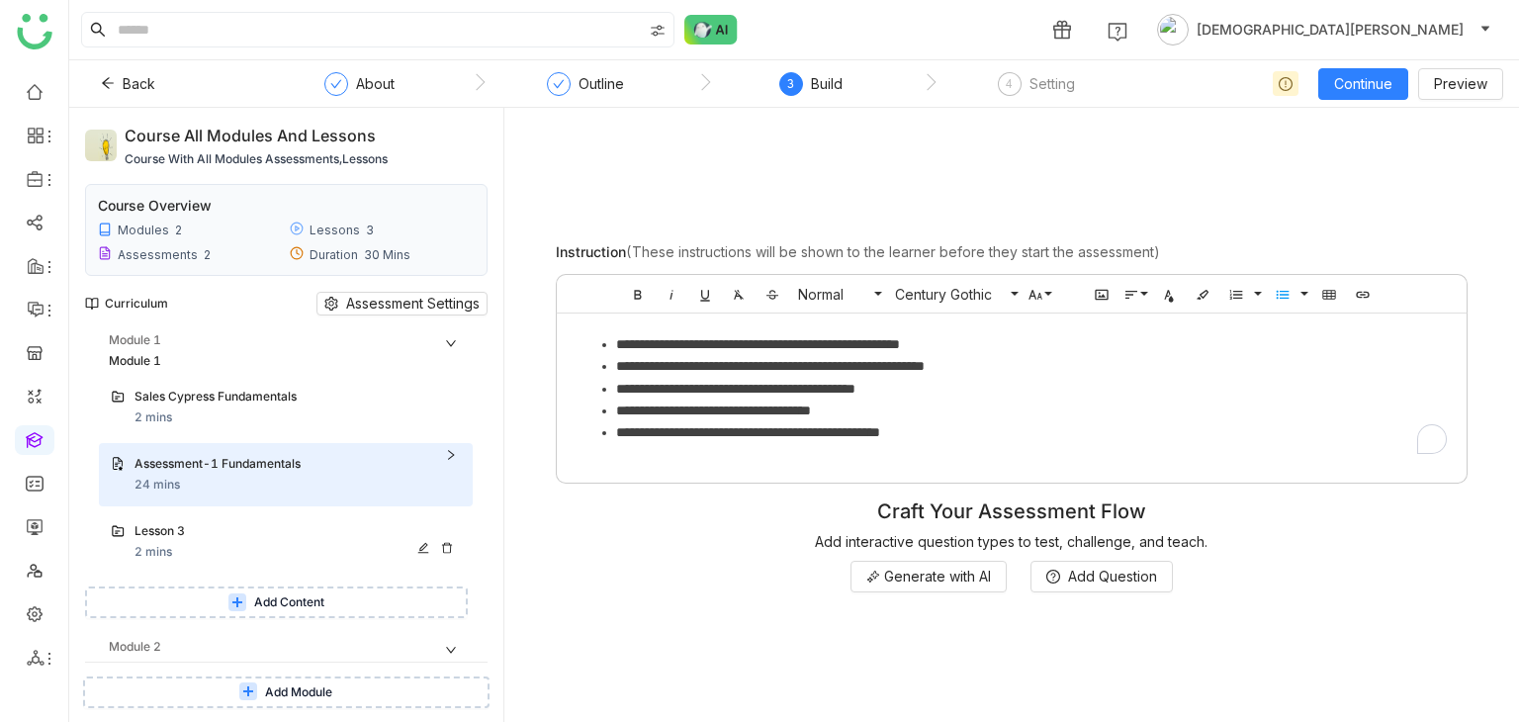
click at [205, 551] on div "Lesson 3 2 mins" at bounding box center [297, 542] width 326 height 40
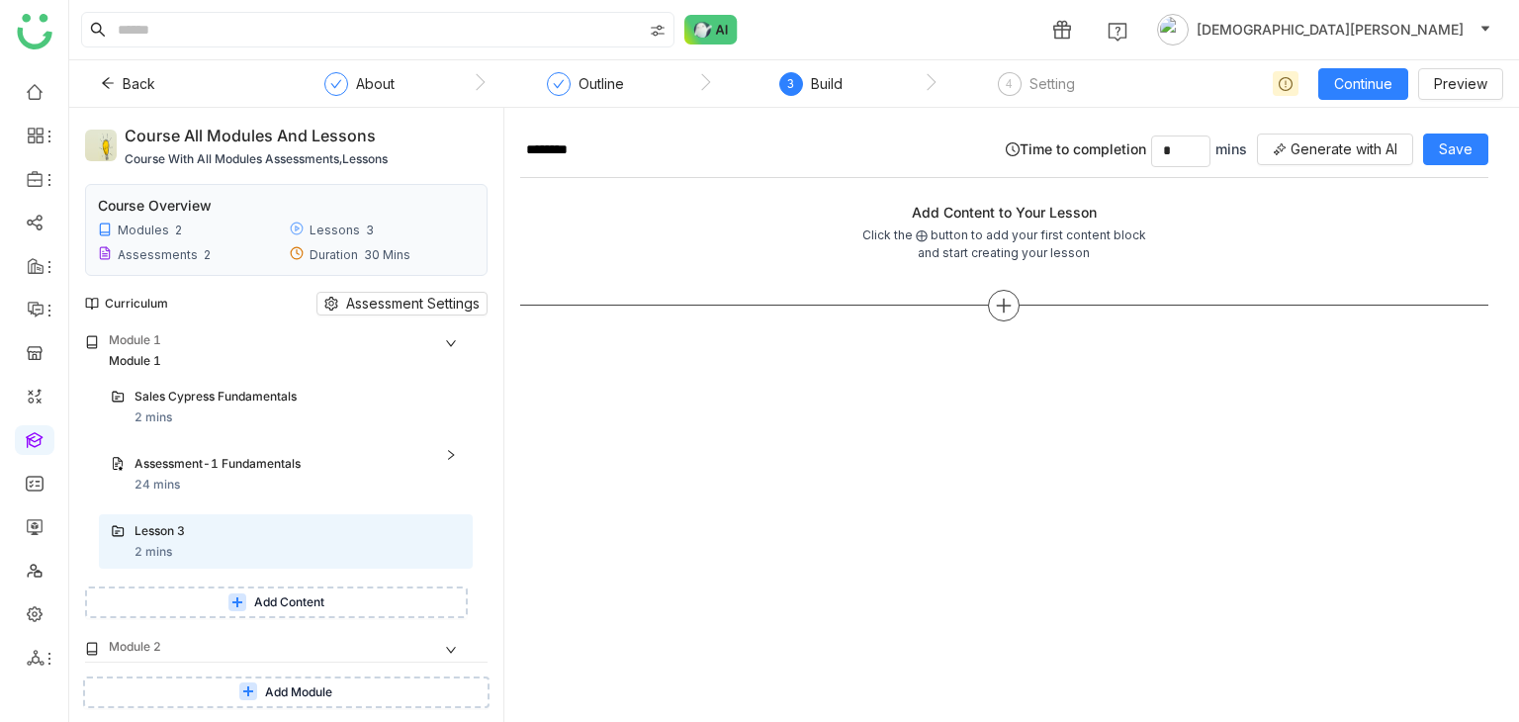
click at [999, 297] on icon at bounding box center [1004, 306] width 18 height 18
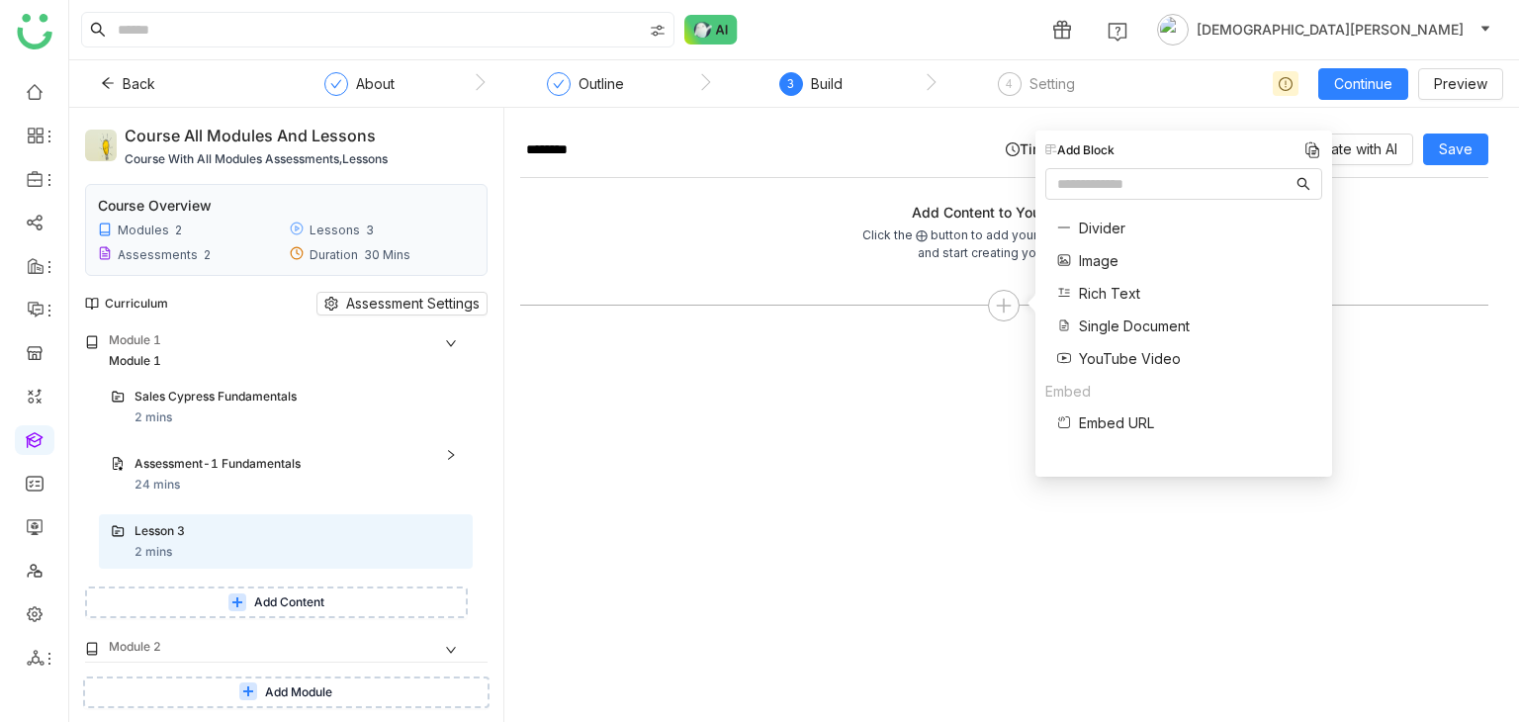
click at [1121, 315] on span "Single Document" at bounding box center [1134, 325] width 111 height 21
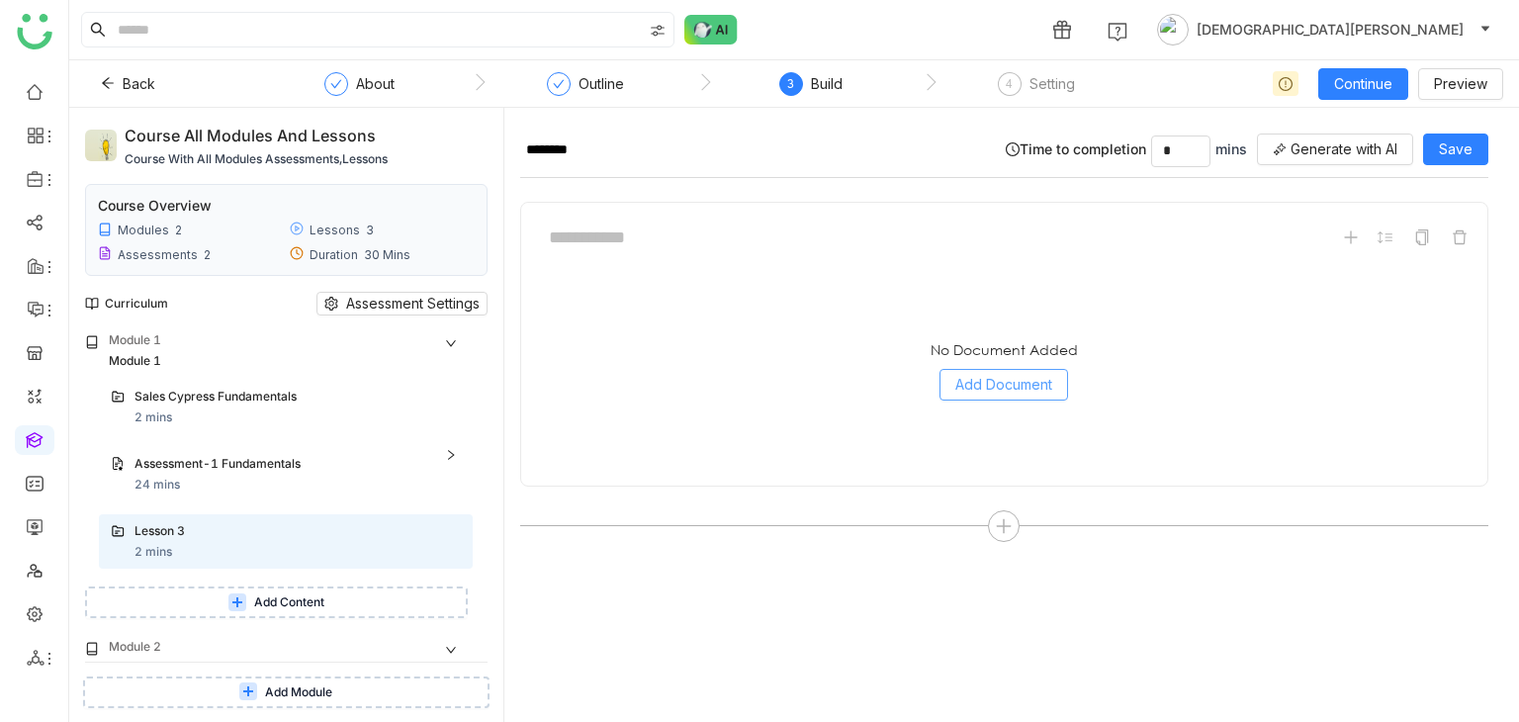
click at [988, 375] on span "Add Document" at bounding box center [1003, 385] width 97 height 22
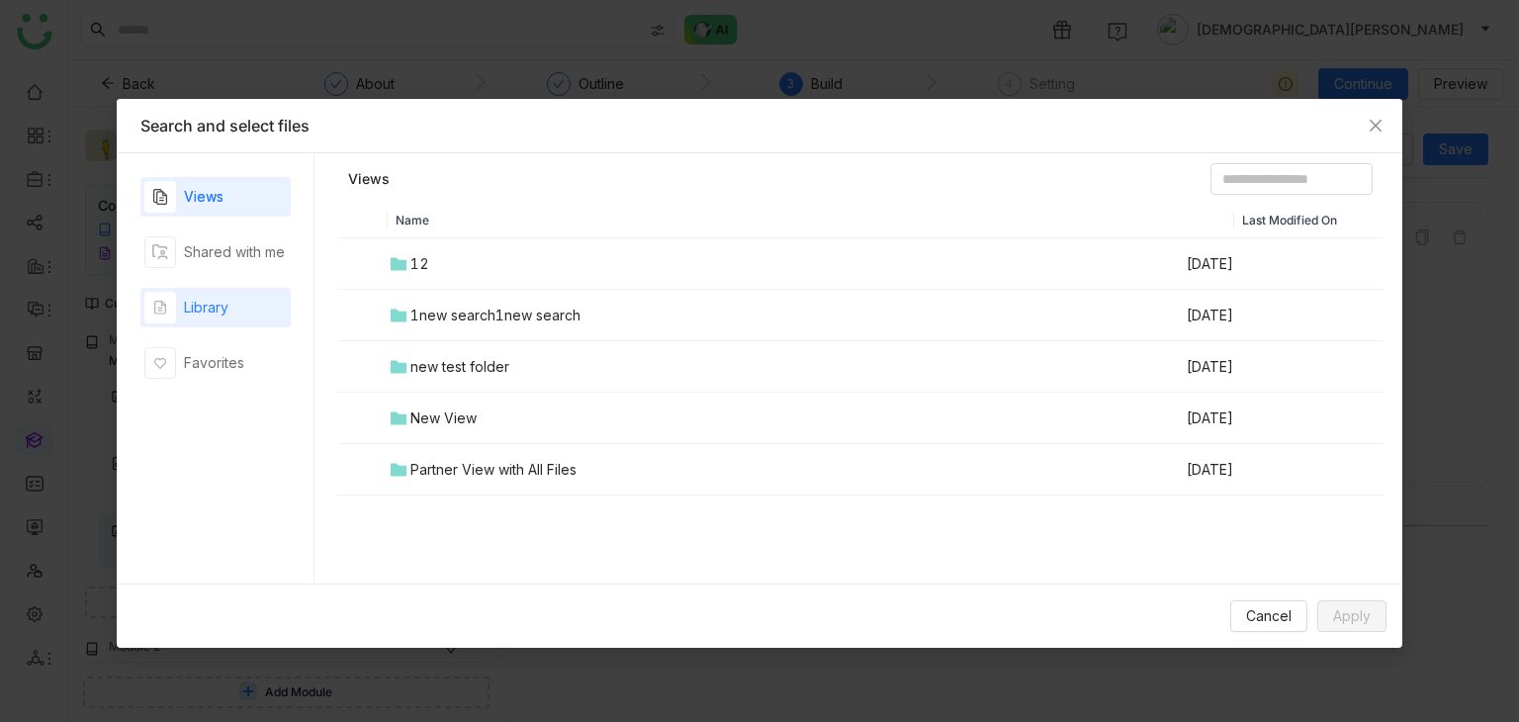
click at [217, 292] on div "Library" at bounding box center [186, 308] width 84 height 32
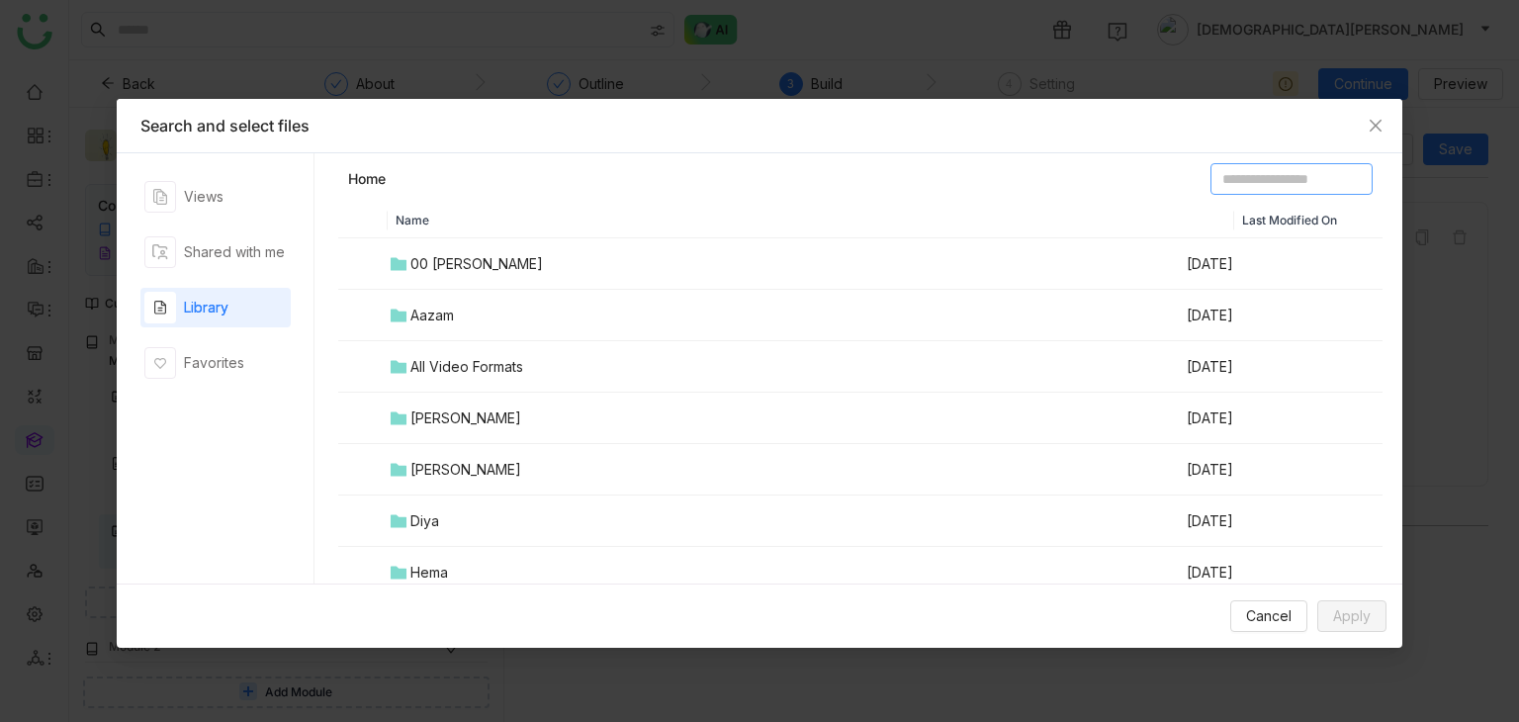
click at [1279, 172] on input at bounding box center [1291, 179] width 162 height 32
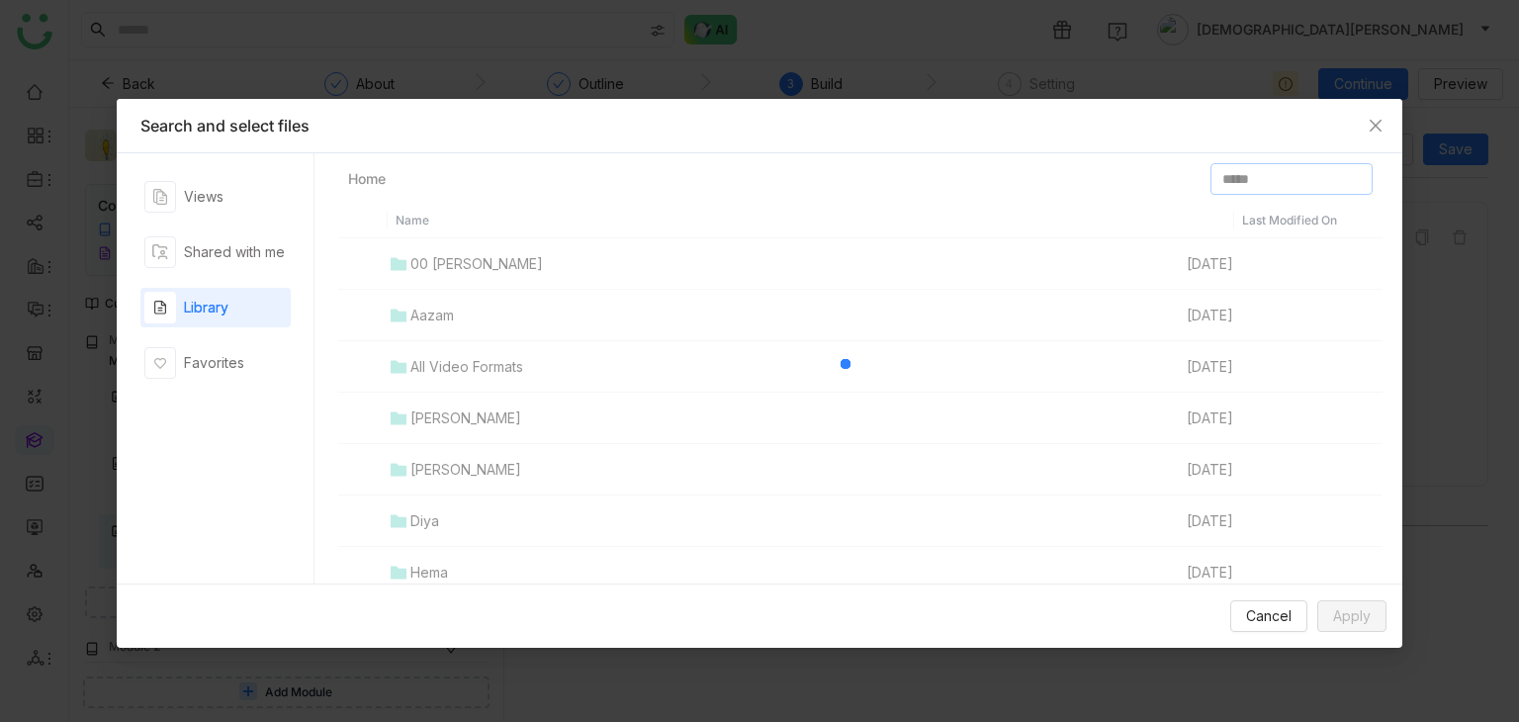
type input "*****"
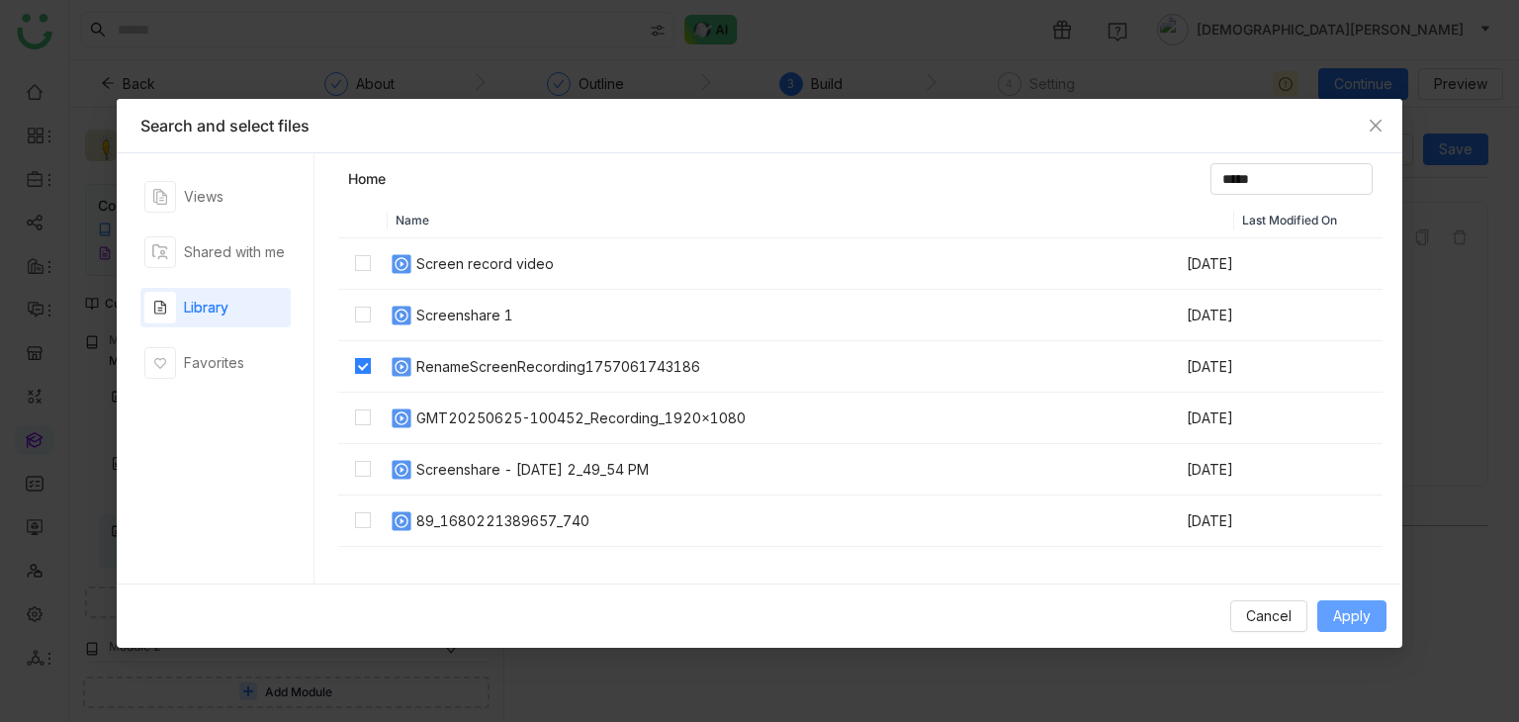
click at [1358, 615] on span "Apply" at bounding box center [1352, 616] width 38 height 22
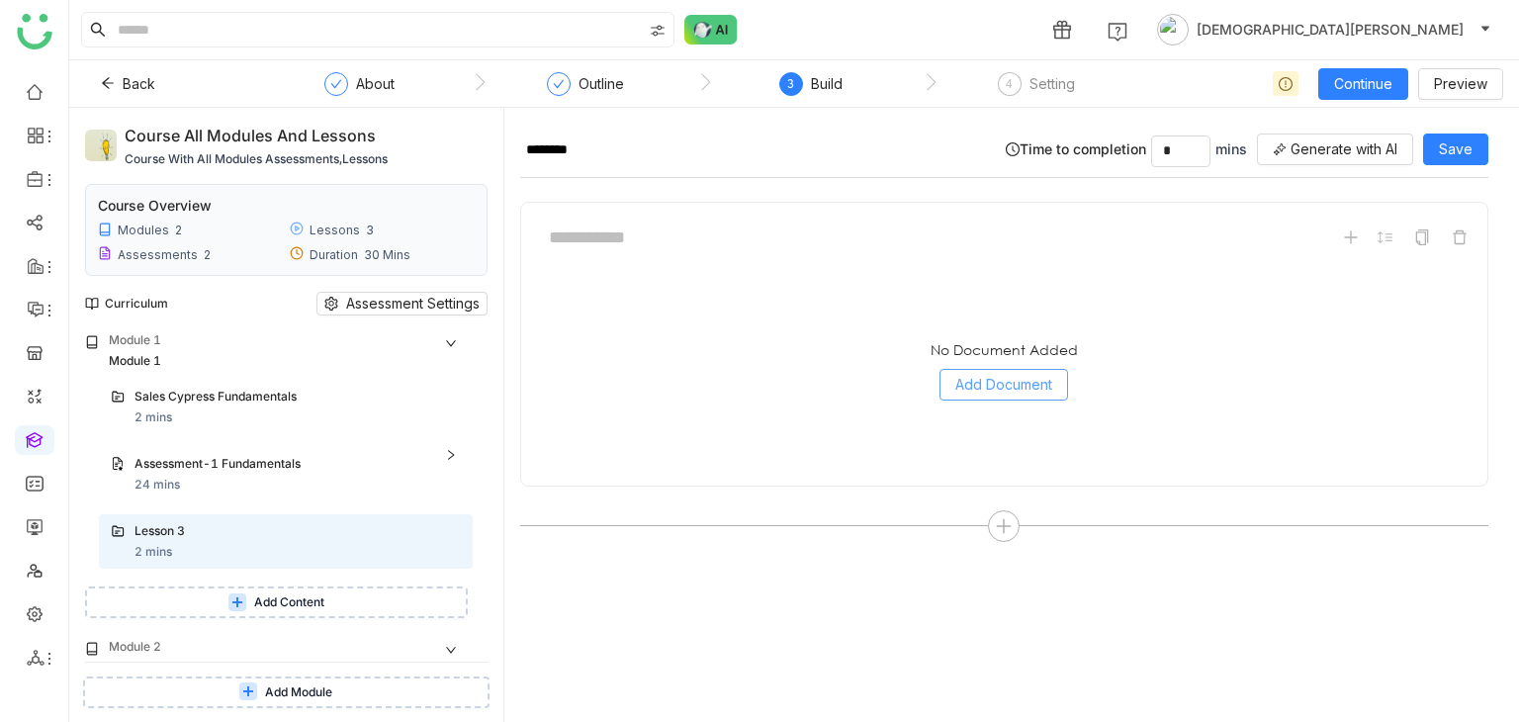
click at [1012, 376] on span "Add Document" at bounding box center [1003, 385] width 97 height 22
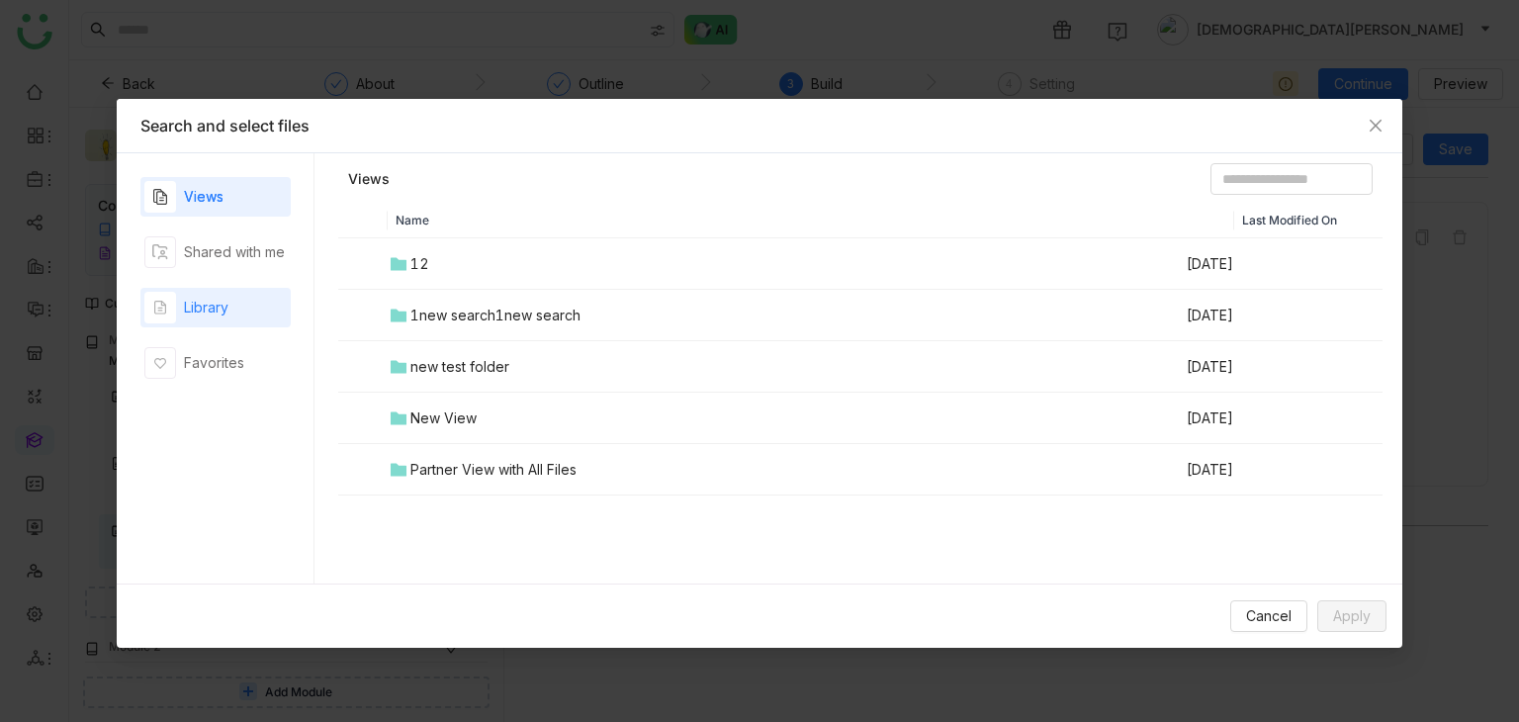
click at [198, 308] on div "Library" at bounding box center [206, 308] width 45 height 22
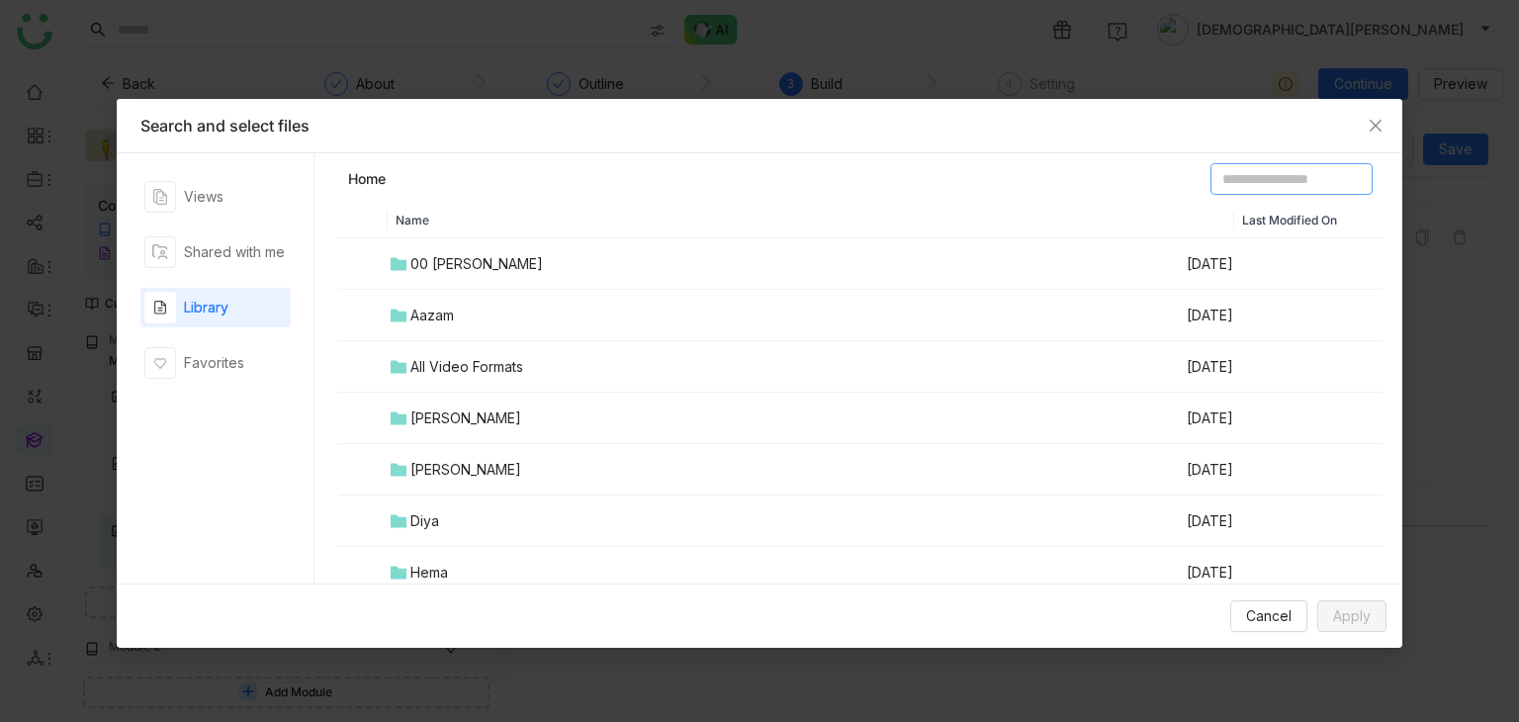
click at [1218, 171] on input at bounding box center [1291, 179] width 162 height 32
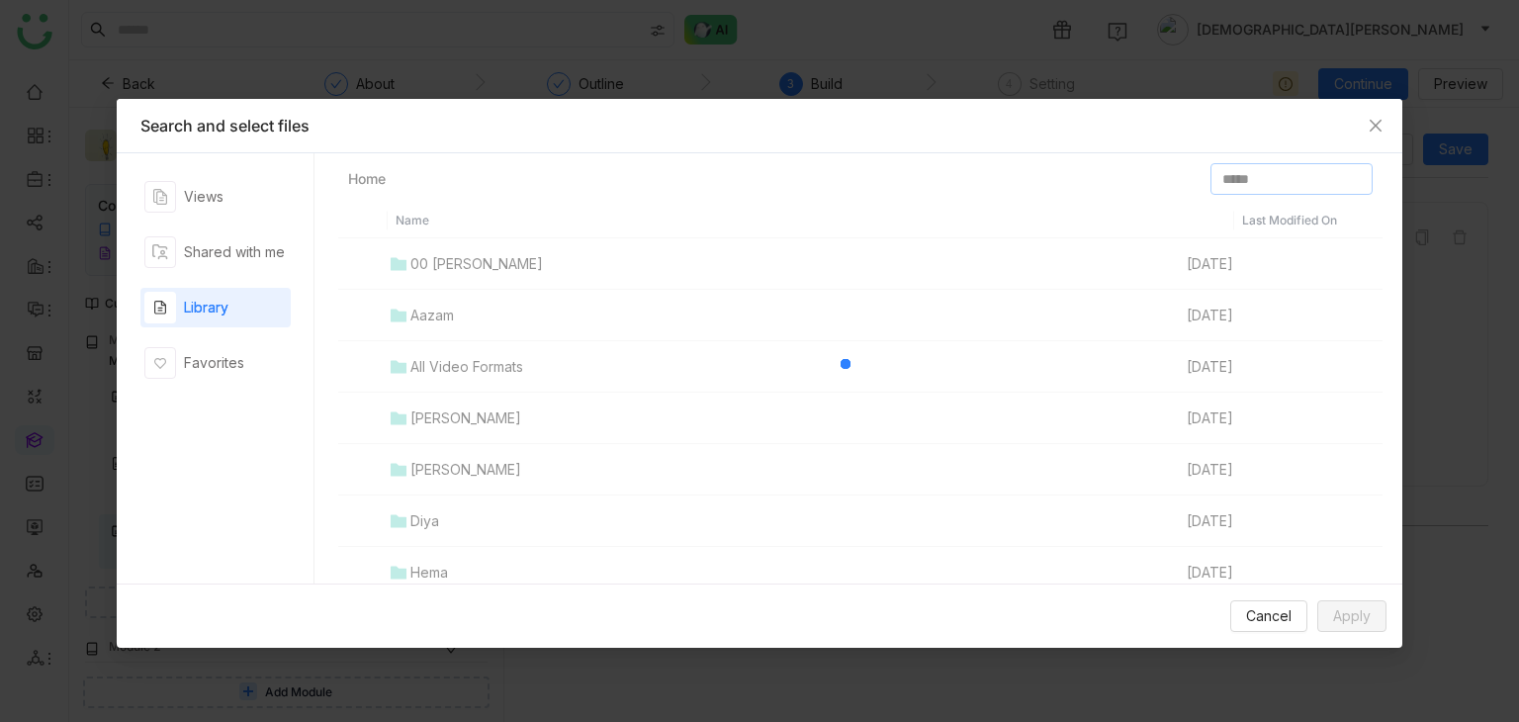
type input "*****"
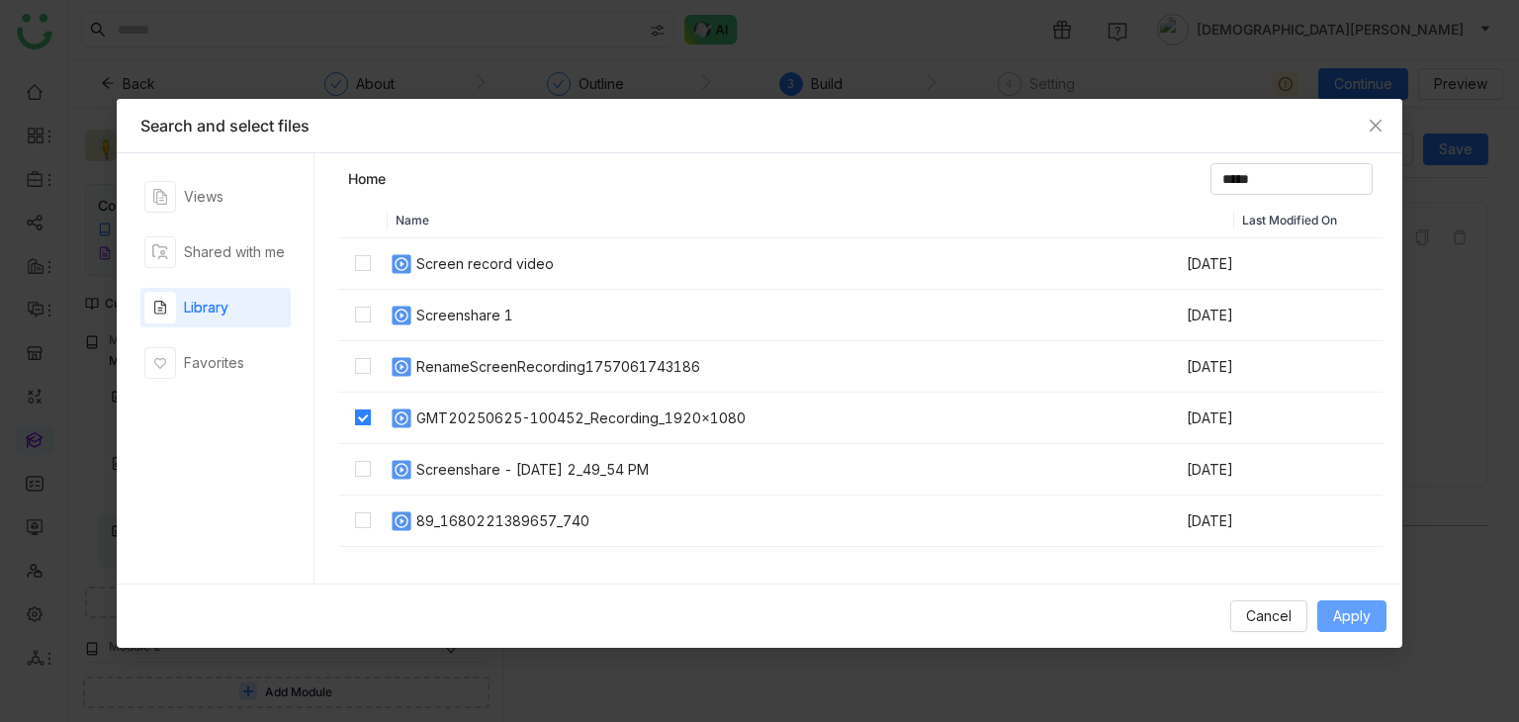
click at [1345, 613] on span "Apply" at bounding box center [1352, 616] width 38 height 22
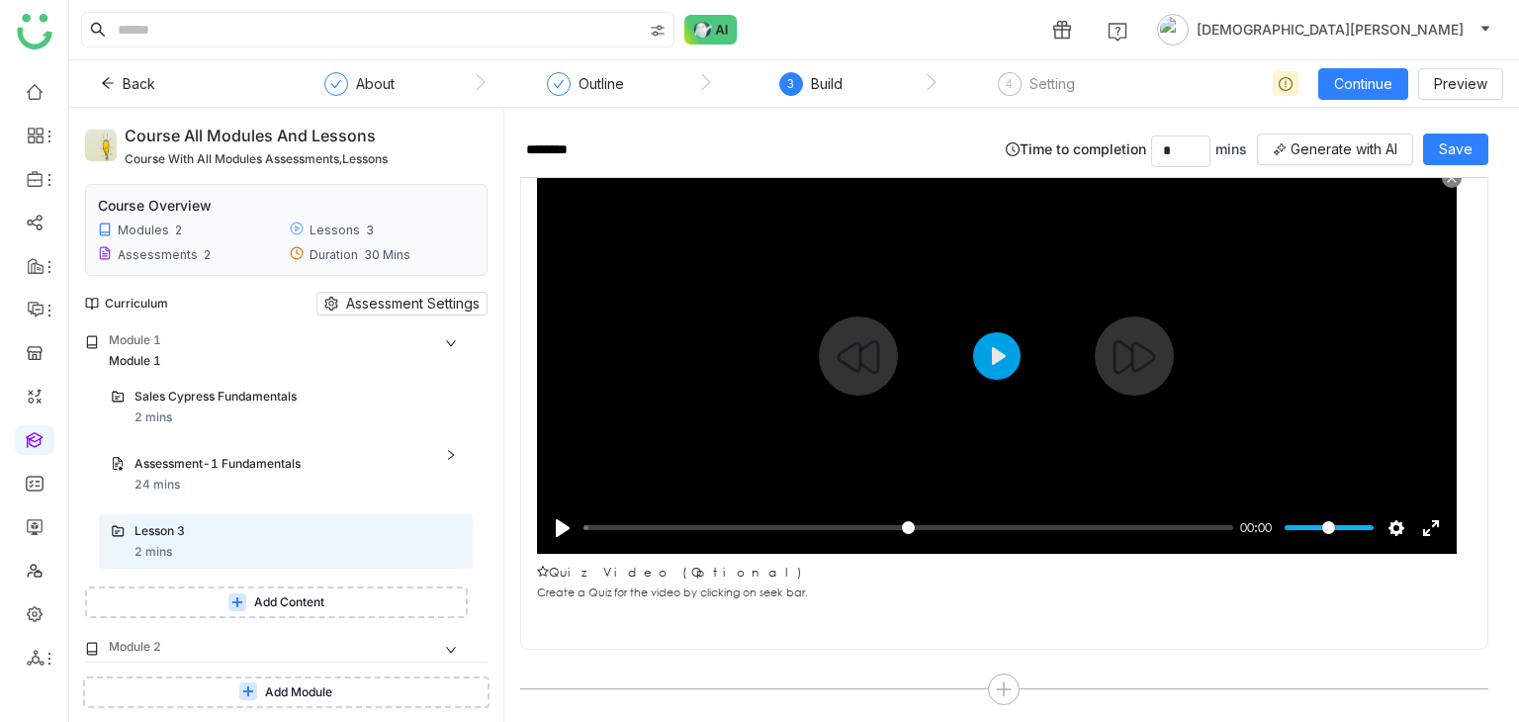
scroll to position [122, 0]
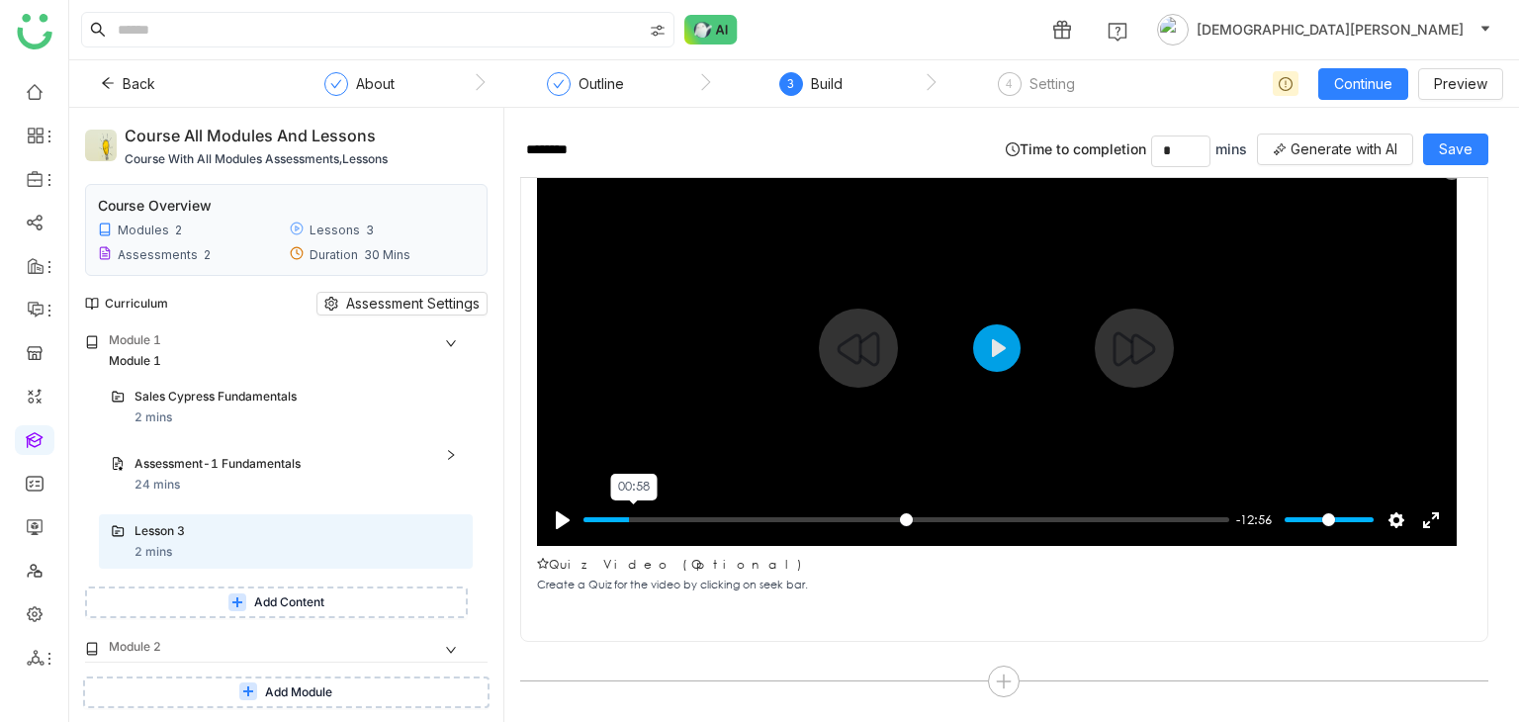
click at [634, 513] on input "Seek" at bounding box center [906, 519] width 646 height 19
click at [611, 516] on input "Seek" at bounding box center [906, 519] width 646 height 19
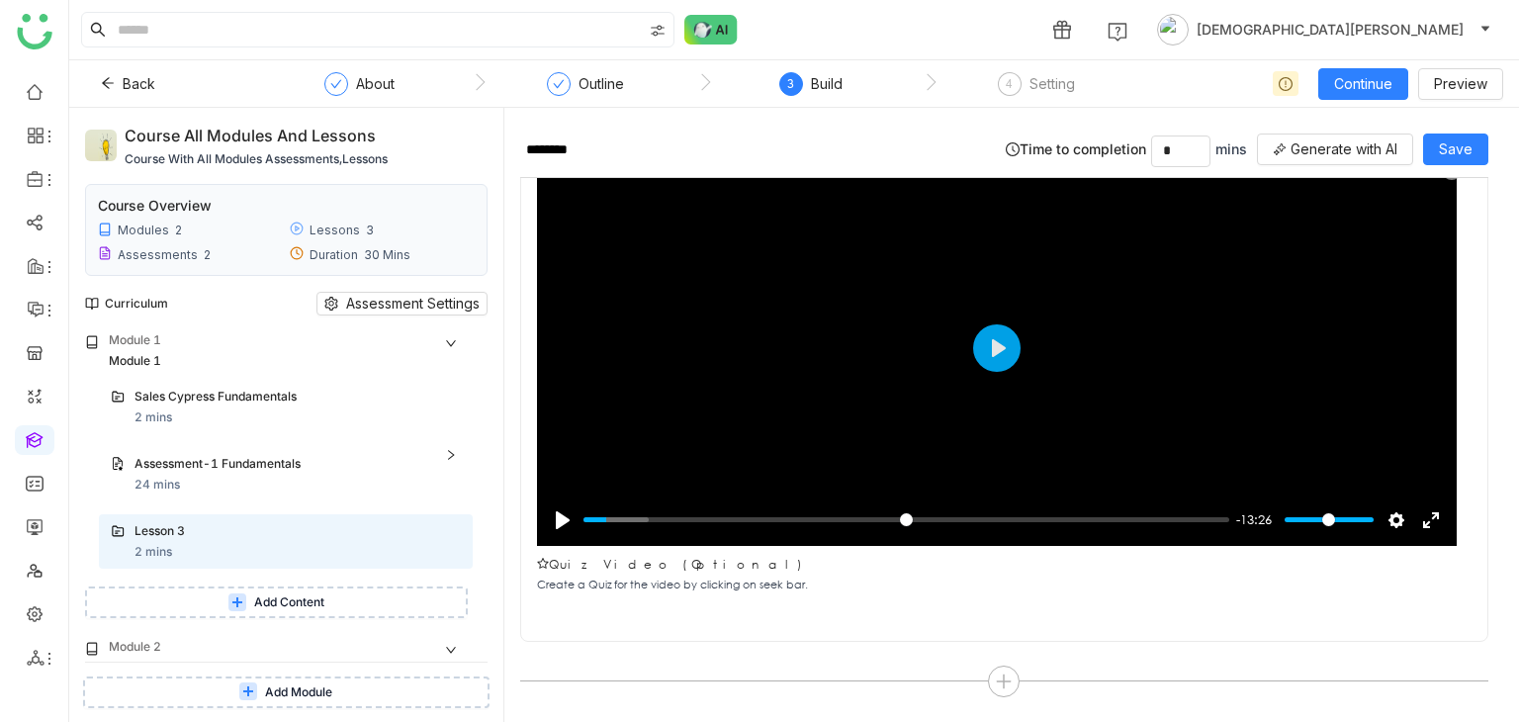
type input "****"
click at [739, 671] on div "Add Question" at bounding box center [739, 680] width 94 height 19
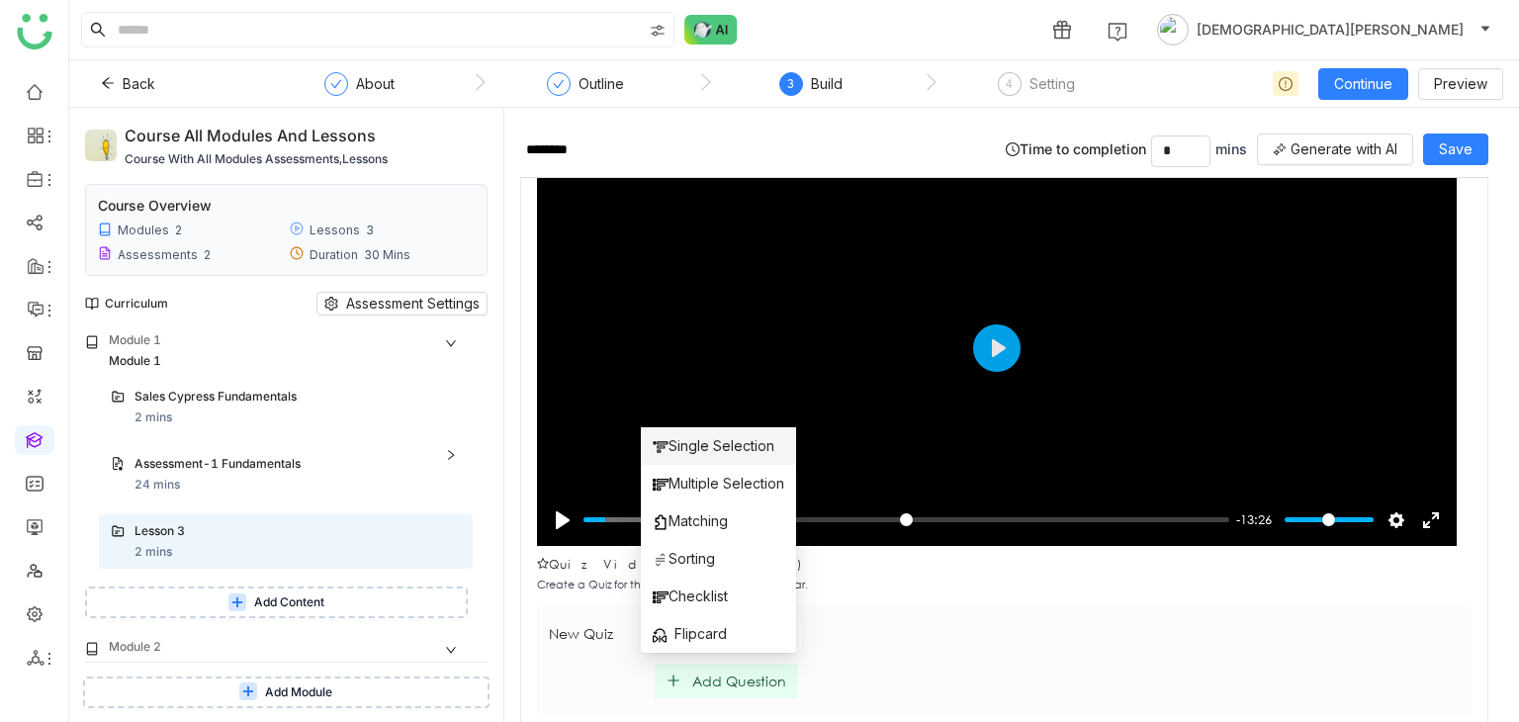
click at [721, 444] on span "Single Selection" at bounding box center [714, 446] width 122 height 22
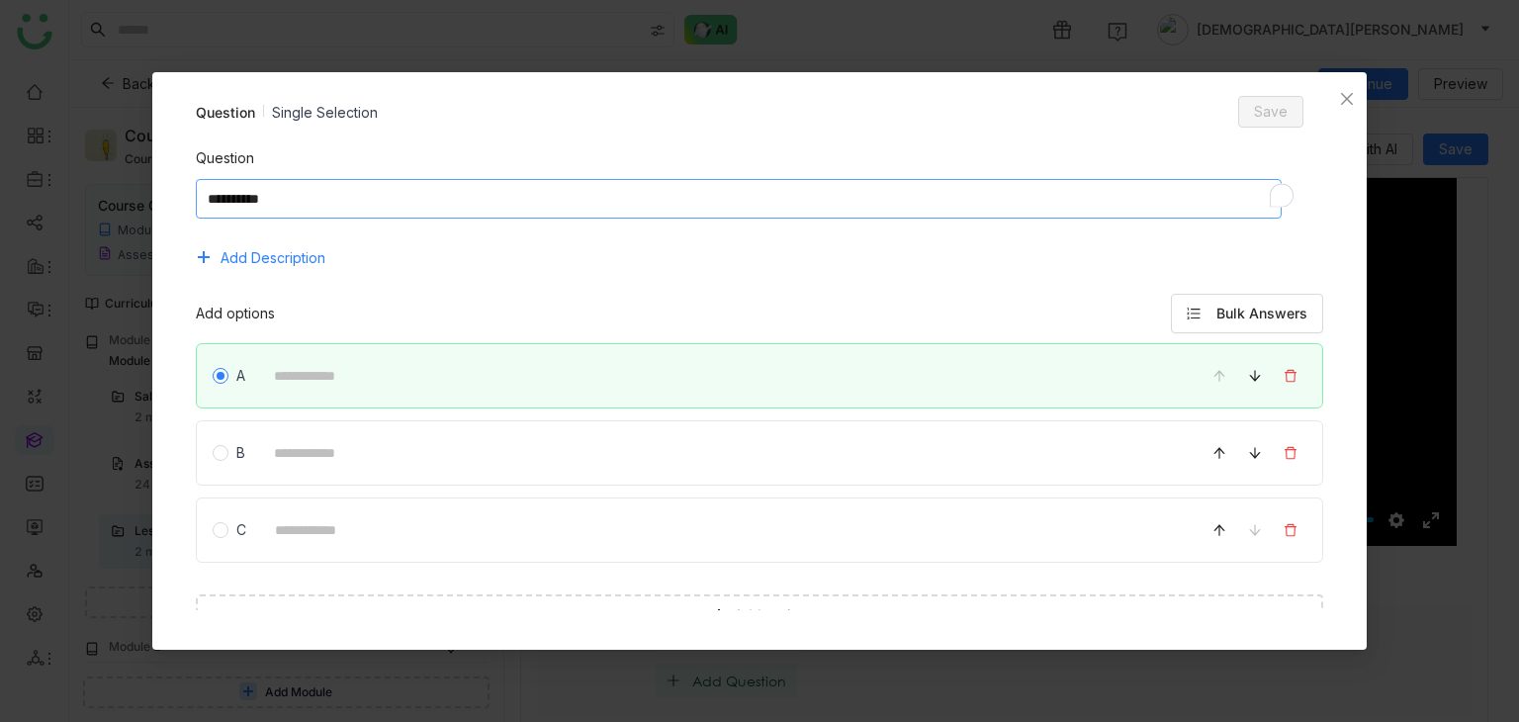
click at [380, 192] on textarea "To enrich screen reader interactions, please activate Accessibility in Grammarl…" at bounding box center [739, 199] width 1086 height 40
type textarea "****"
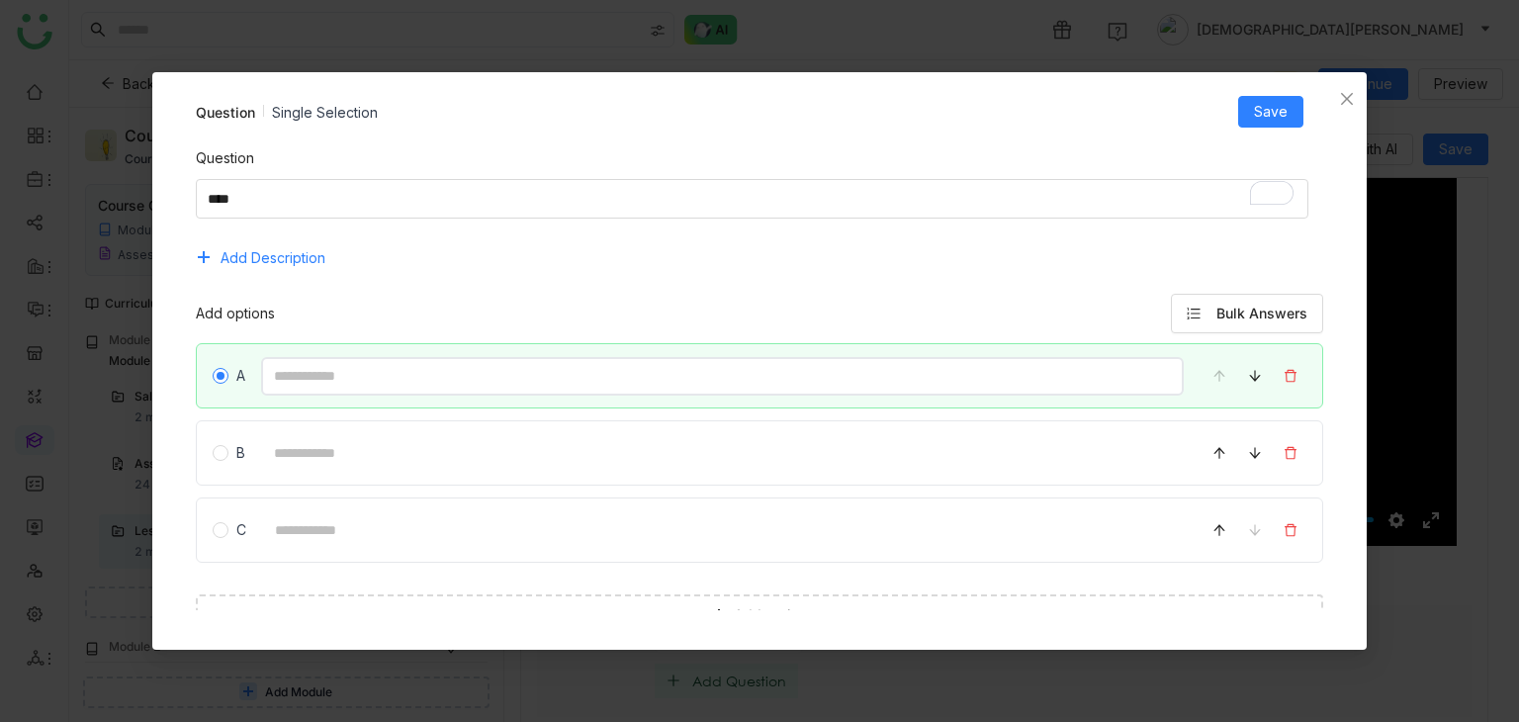
click at [378, 368] on input at bounding box center [723, 376] width 924 height 39
type input "********"
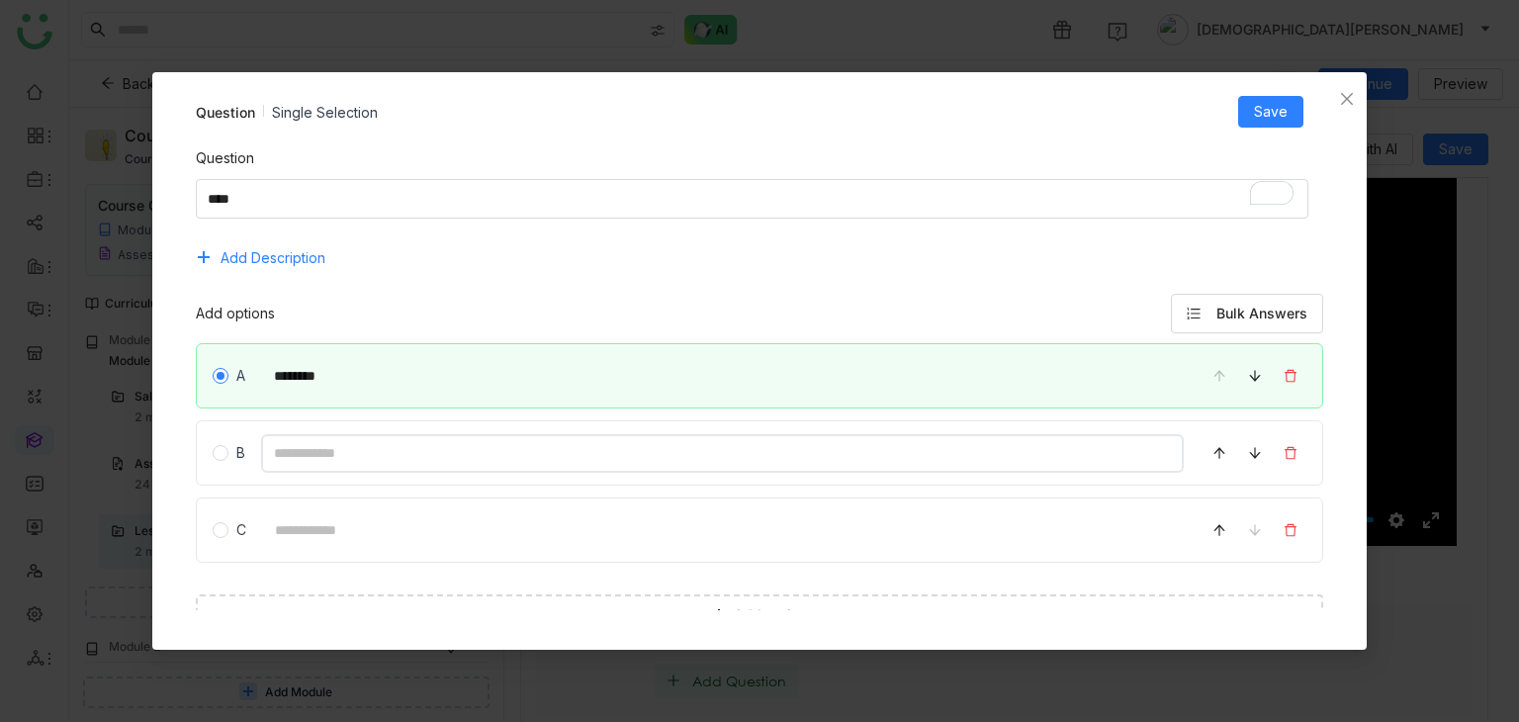
click at [360, 464] on input at bounding box center [723, 453] width 924 height 39
type input "********"
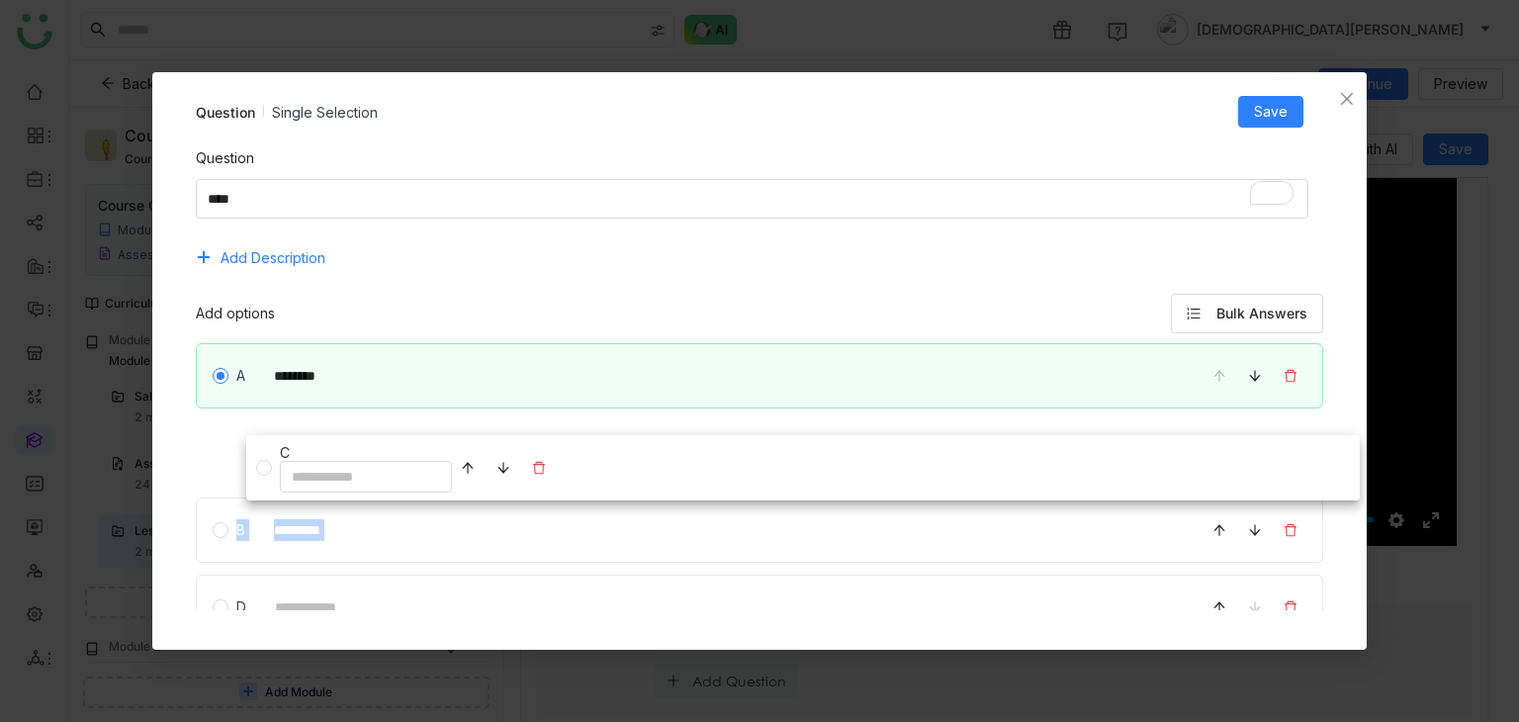
drag, startPoint x: 362, startPoint y: 522, endPoint x: 412, endPoint y: 460, distance: 80.2
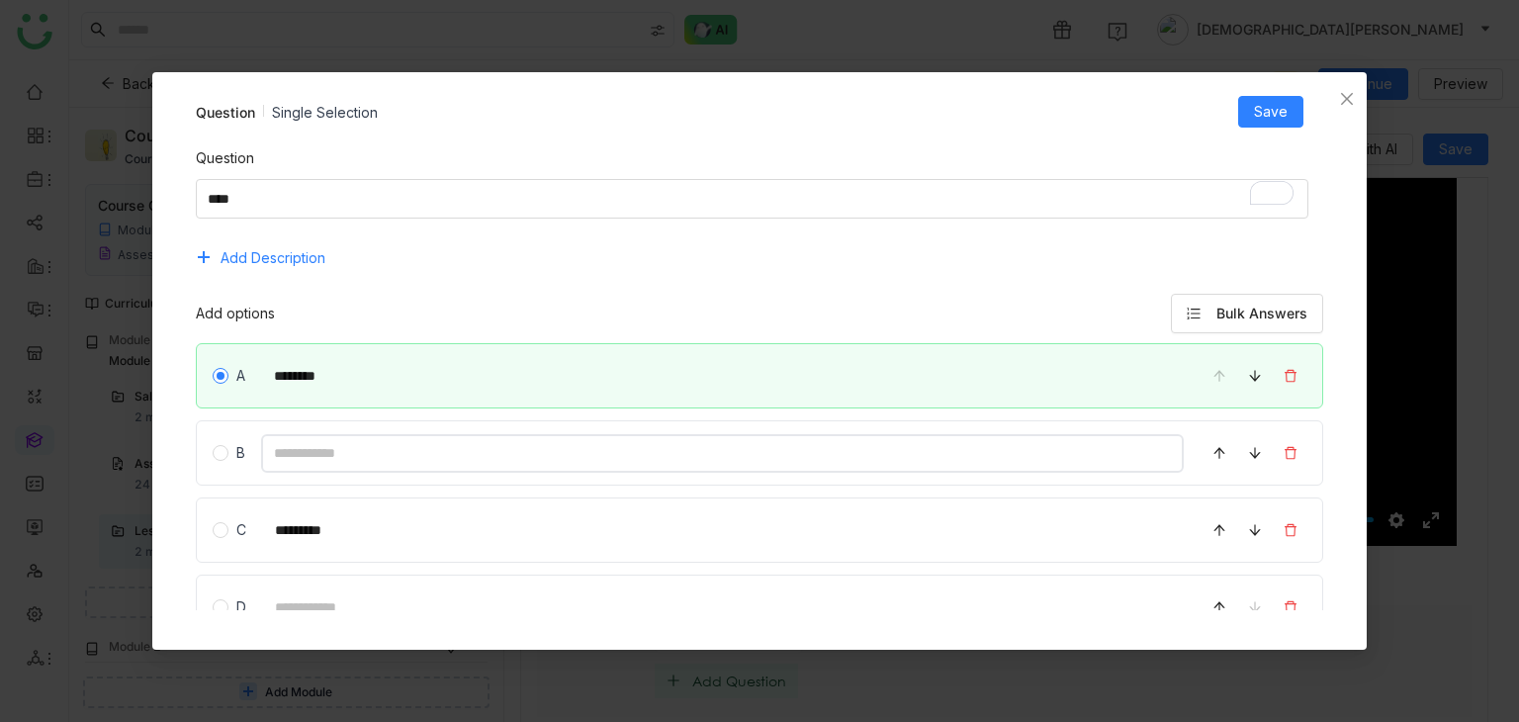
click at [370, 457] on input at bounding box center [723, 453] width 924 height 39
type input "*"
click at [1266, 116] on span "Save" at bounding box center [1271, 112] width 34 height 22
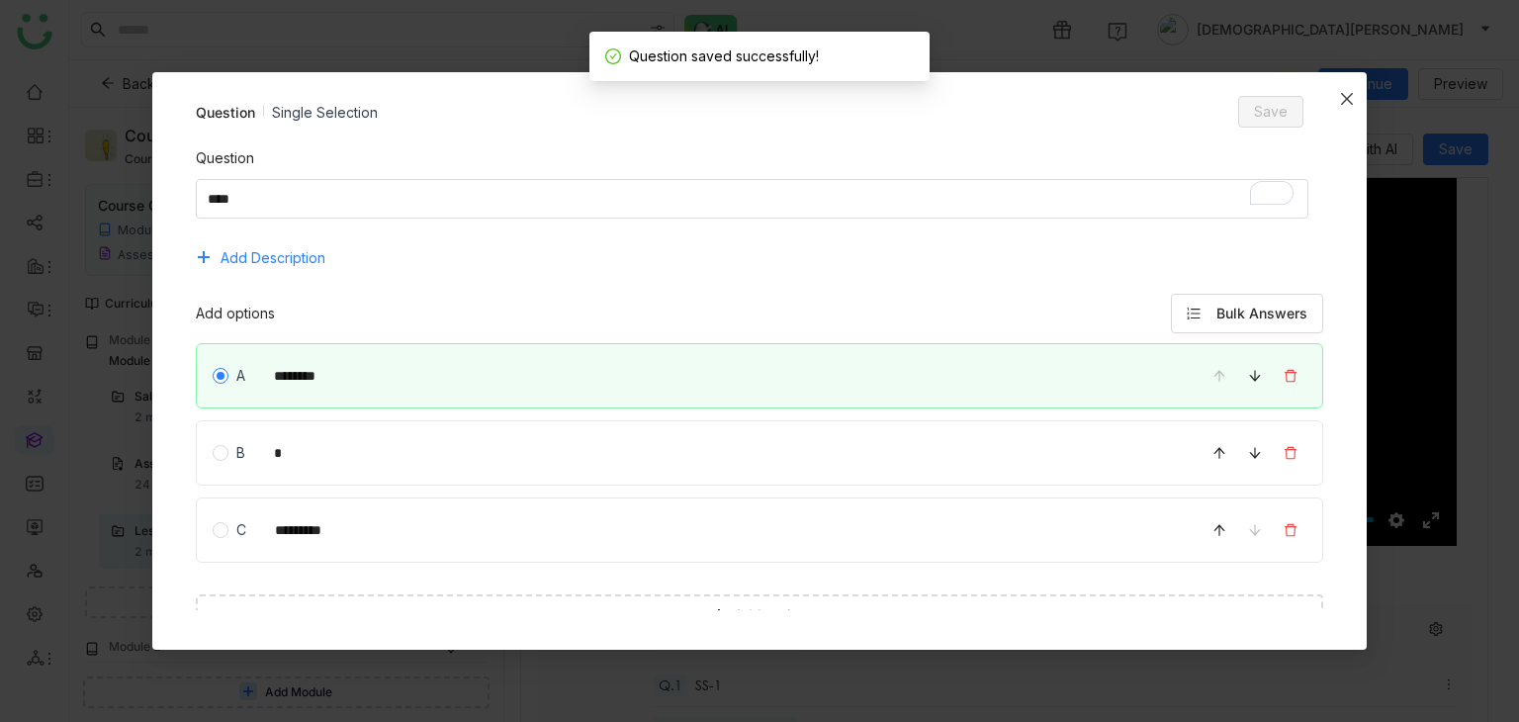
click at [1353, 92] on icon "Close" at bounding box center [1347, 99] width 16 height 16
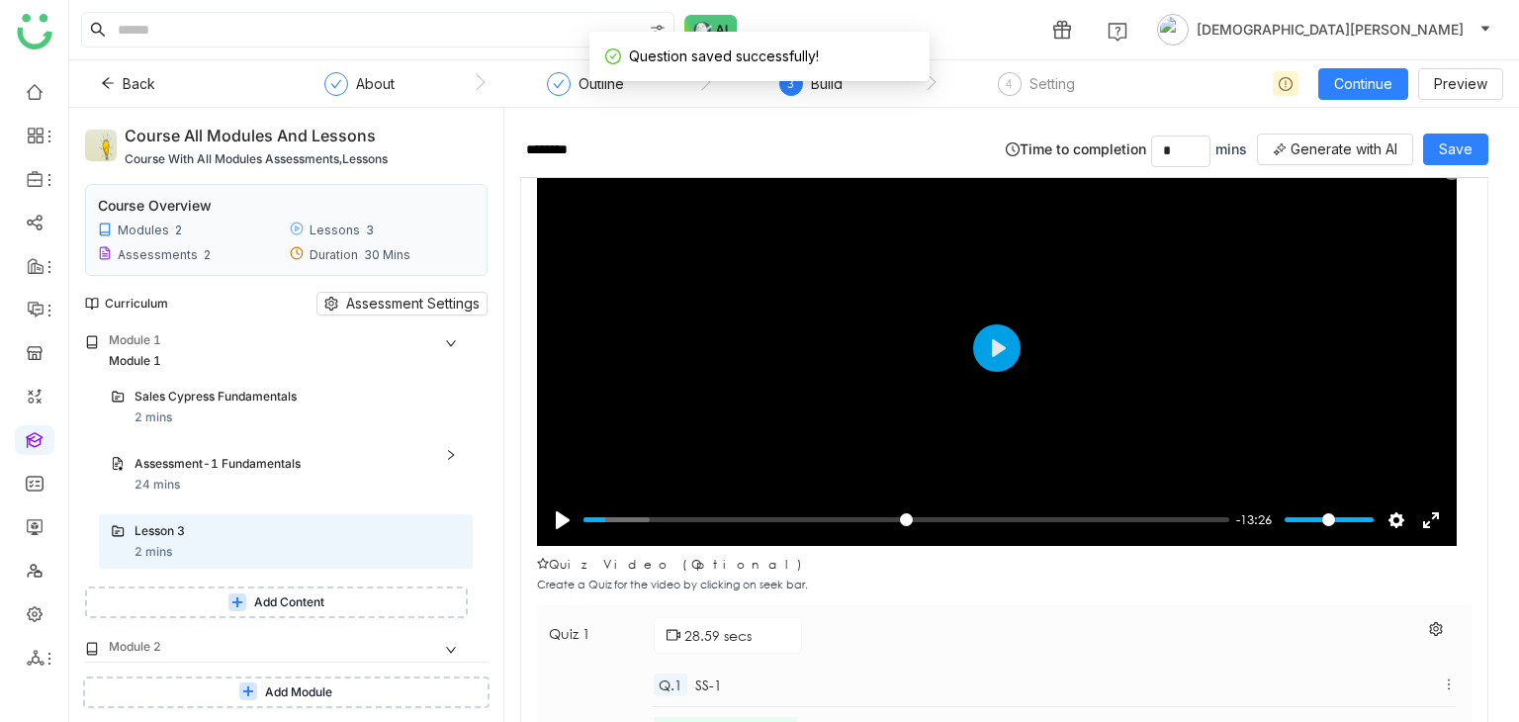
scroll to position [284, 0]
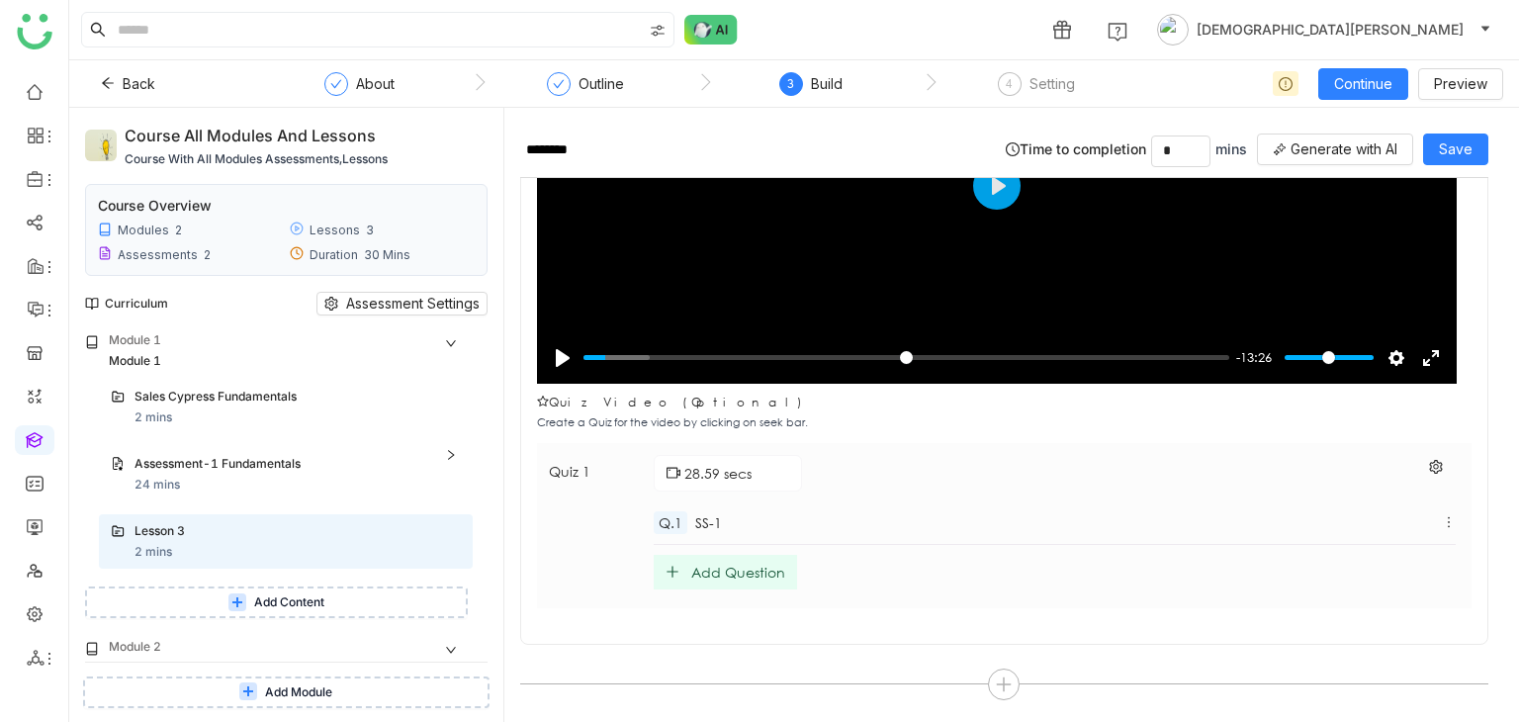
click at [716, 578] on div "Add Question" at bounding box center [725, 572] width 143 height 35
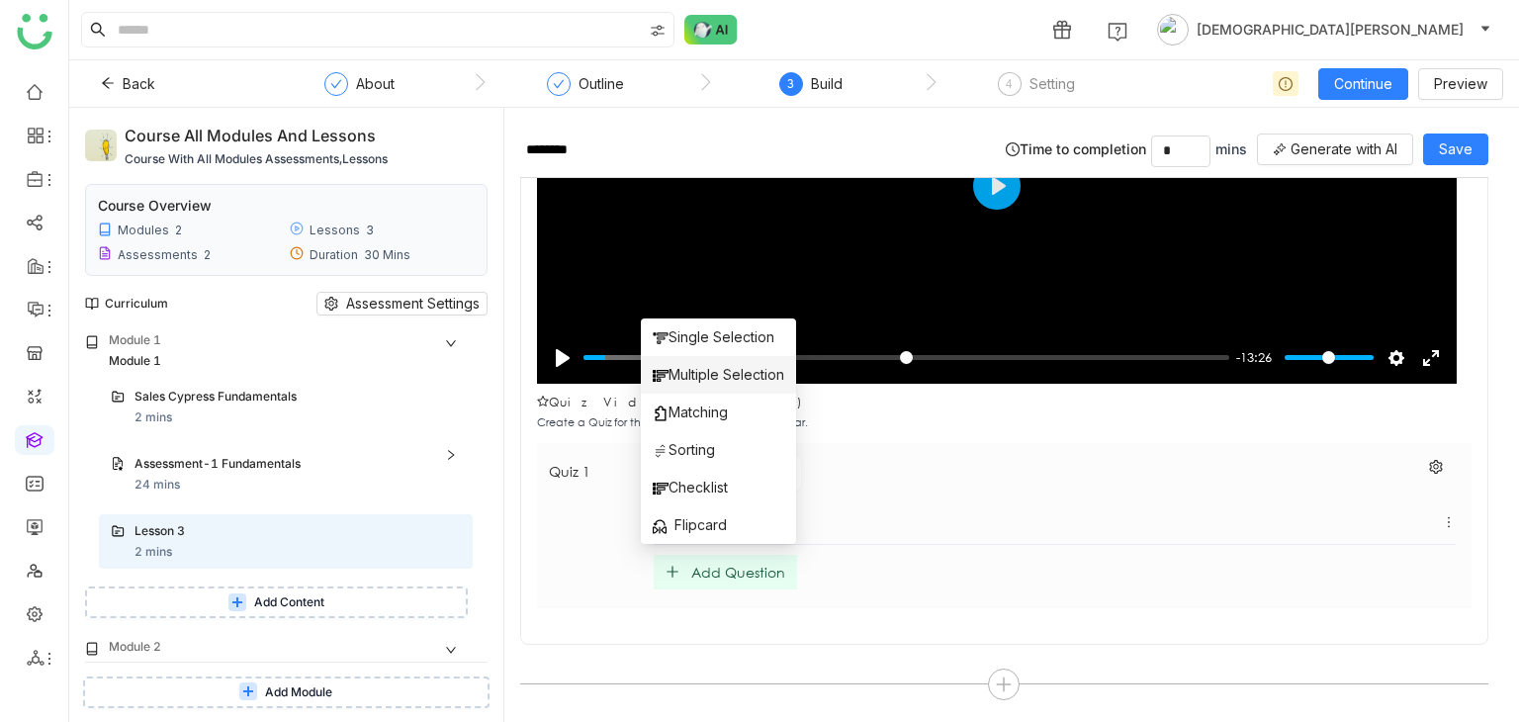
click at [704, 372] on span "Multiple Selection" at bounding box center [719, 375] width 132 height 22
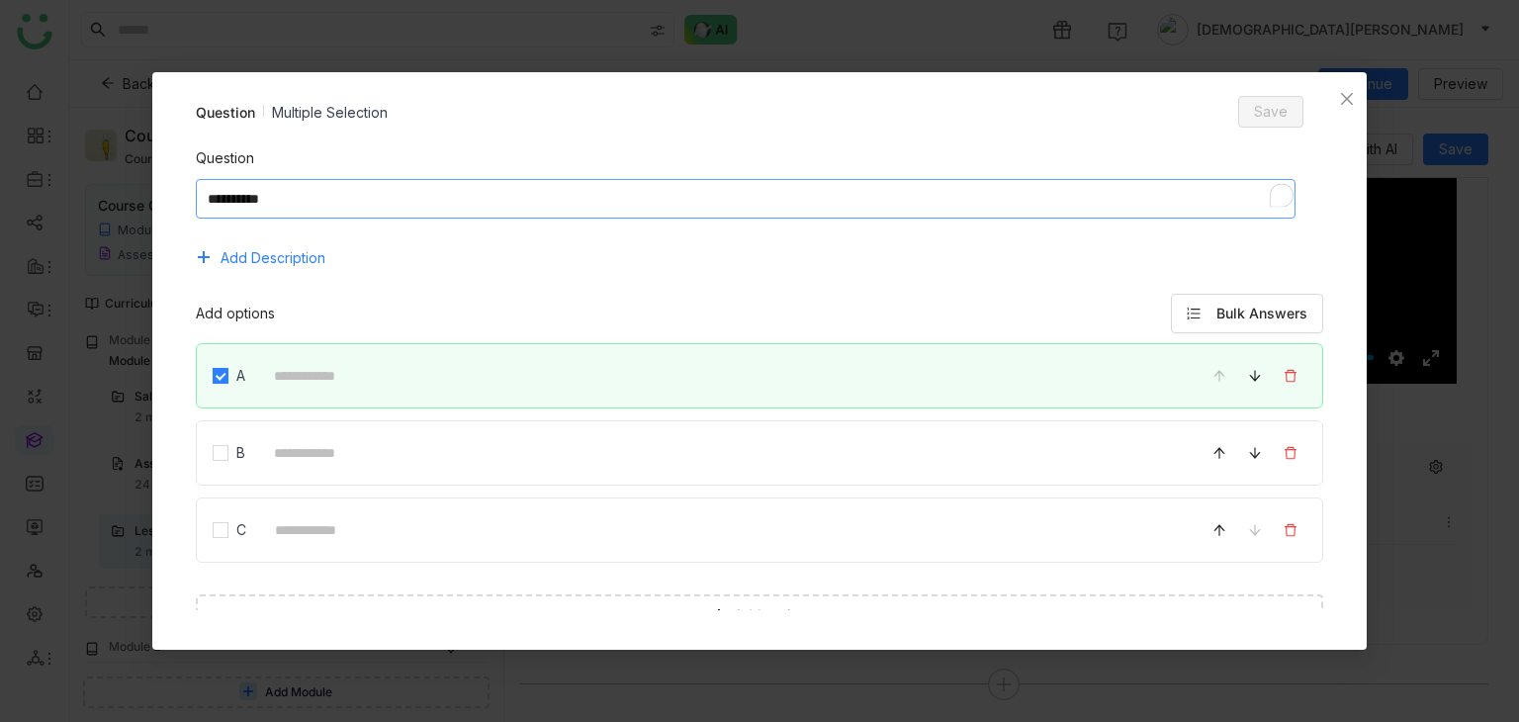
click at [407, 186] on textarea "To enrich screen reader interactions, please activate Accessibility in Grammarl…" at bounding box center [746, 199] width 1101 height 40
type textarea "****"
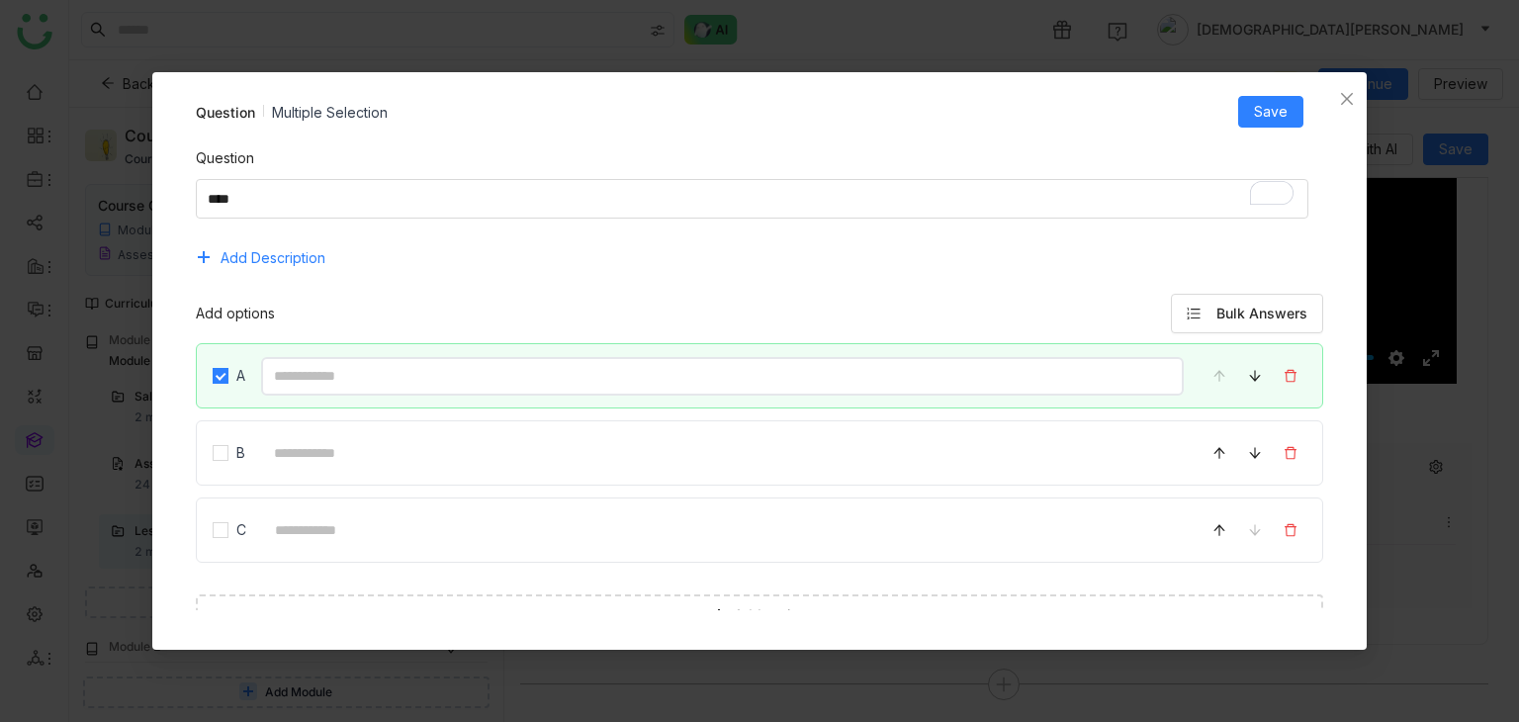
click at [360, 382] on input at bounding box center [723, 376] width 924 height 39
type input "****"
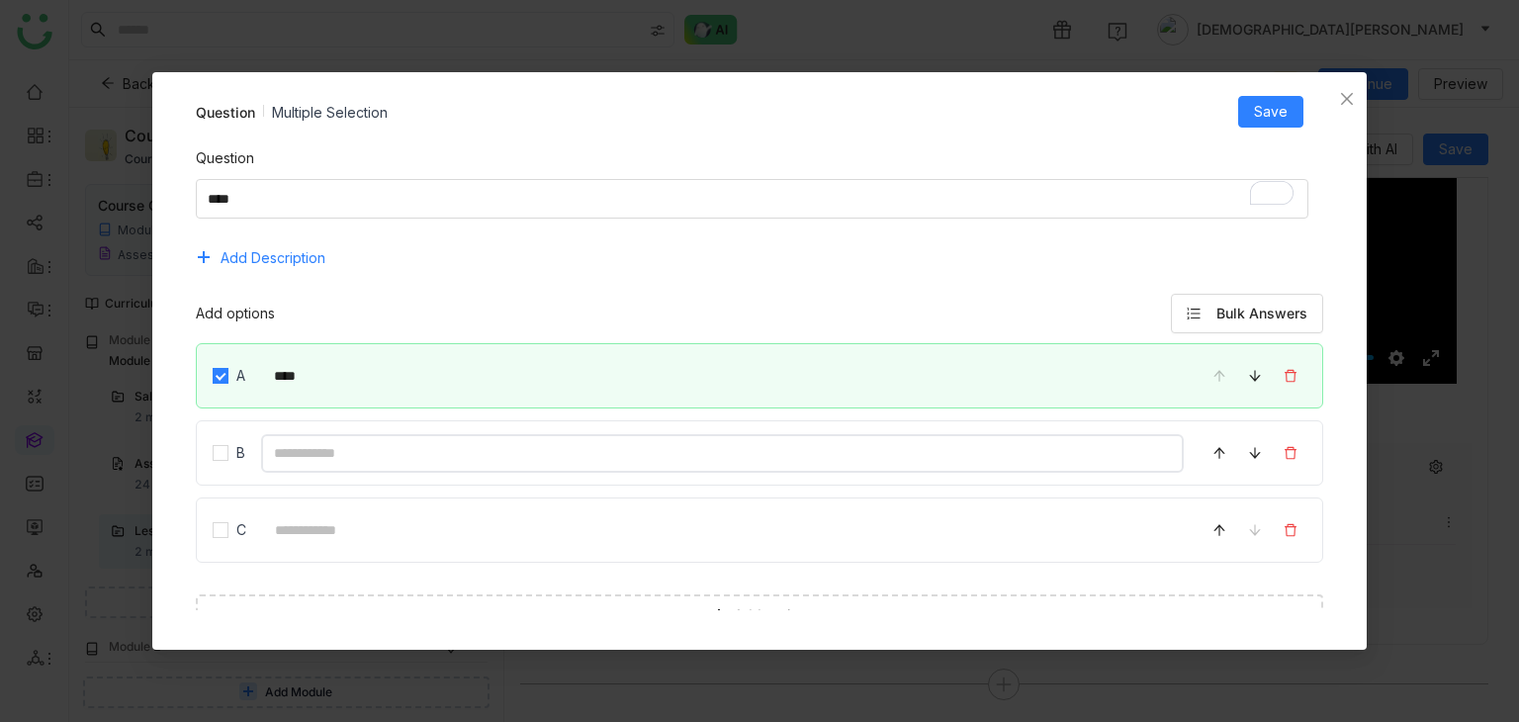
click at [336, 456] on input at bounding box center [723, 453] width 924 height 39
type input "****"
click at [320, 539] on input at bounding box center [723, 530] width 923 height 39
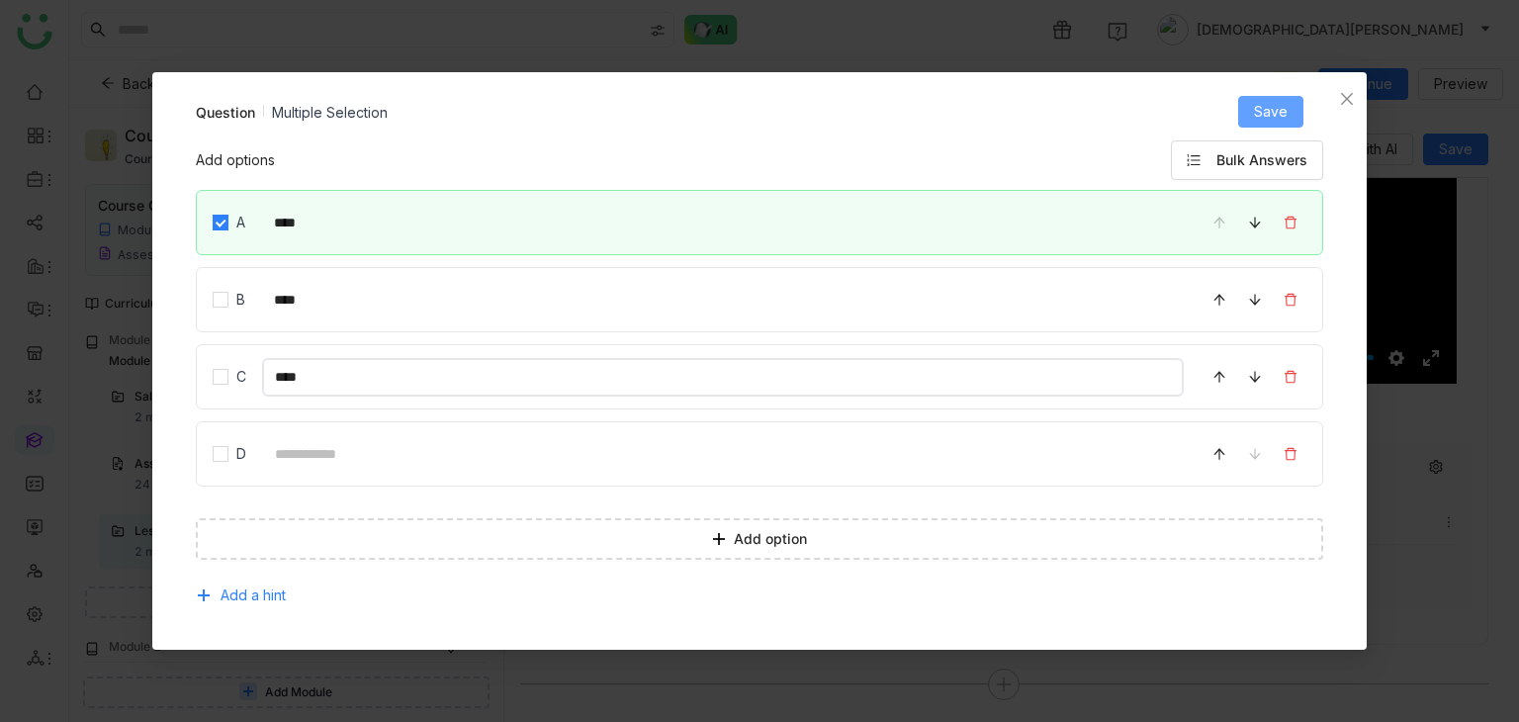
type input "****"
click at [1295, 103] on button "Save" at bounding box center [1270, 112] width 65 height 32
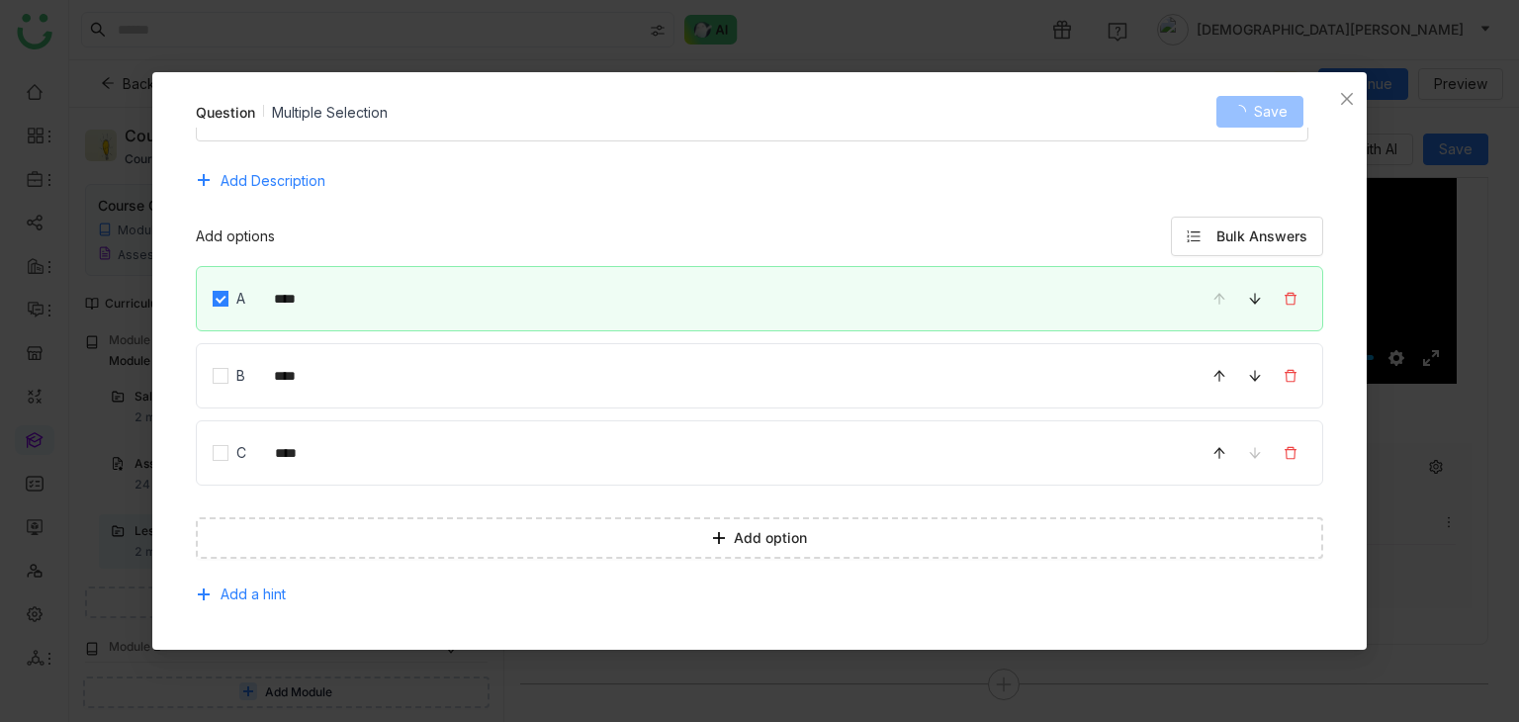
scroll to position [76, 0]
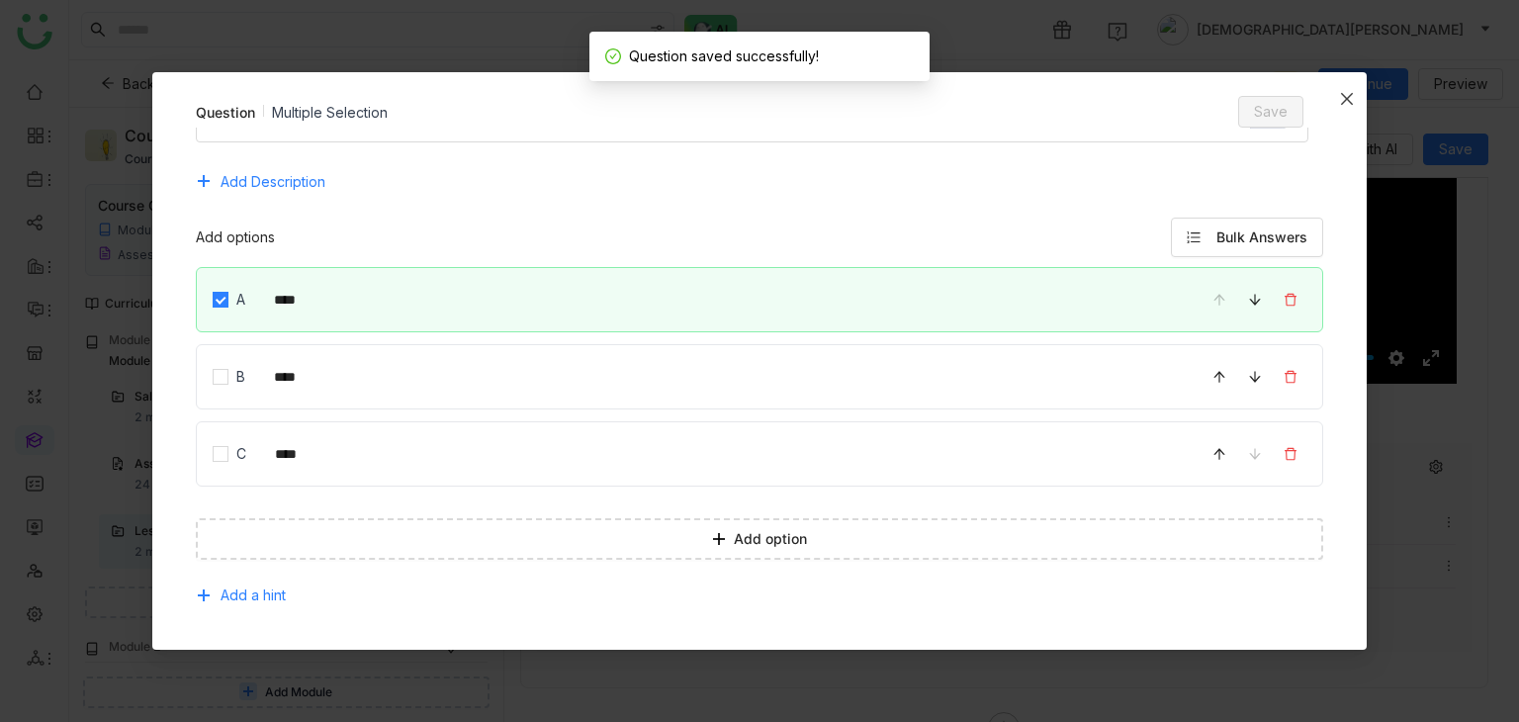
click at [1353, 95] on icon "Close" at bounding box center [1347, 99] width 16 height 16
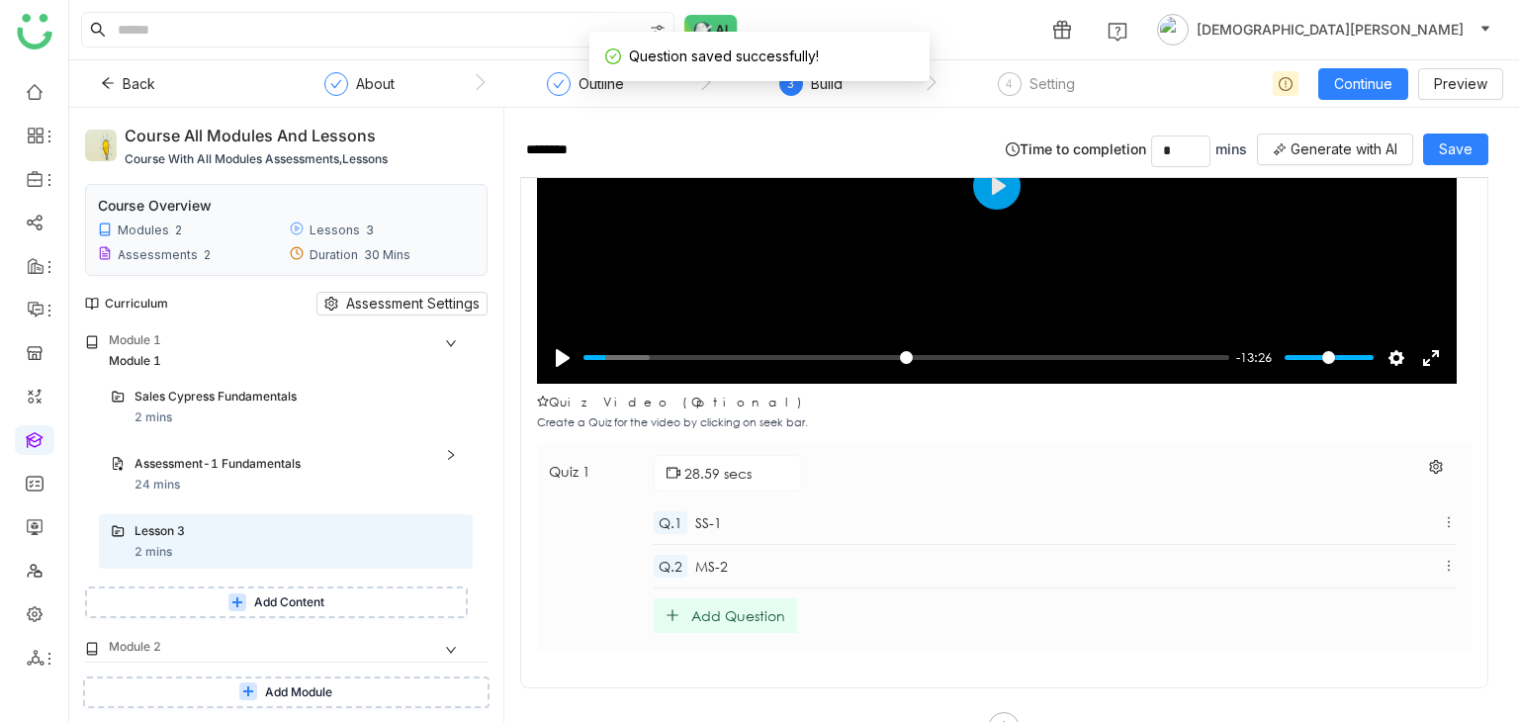
click at [726, 608] on div "Add Question" at bounding box center [738, 615] width 94 height 19
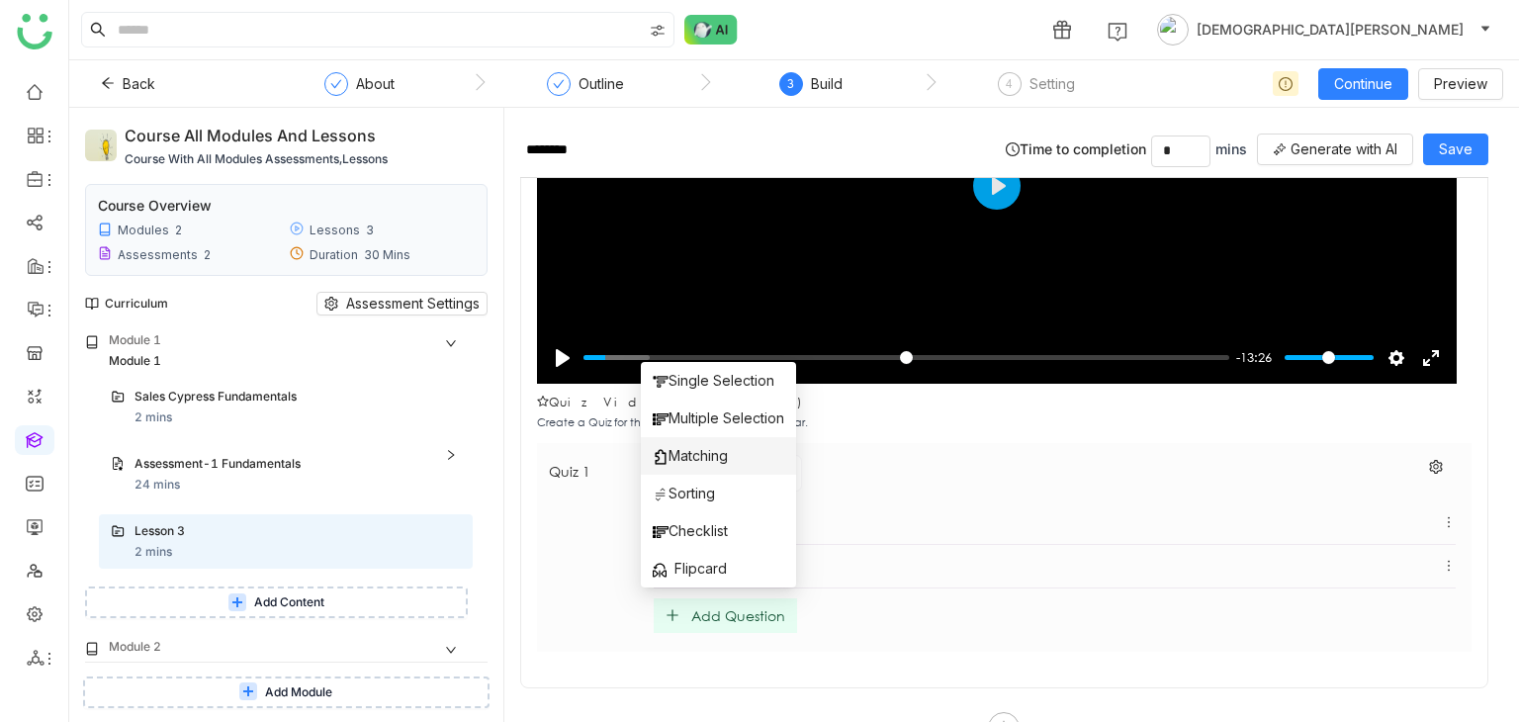
click at [708, 448] on span "Matching" at bounding box center [690, 456] width 75 height 22
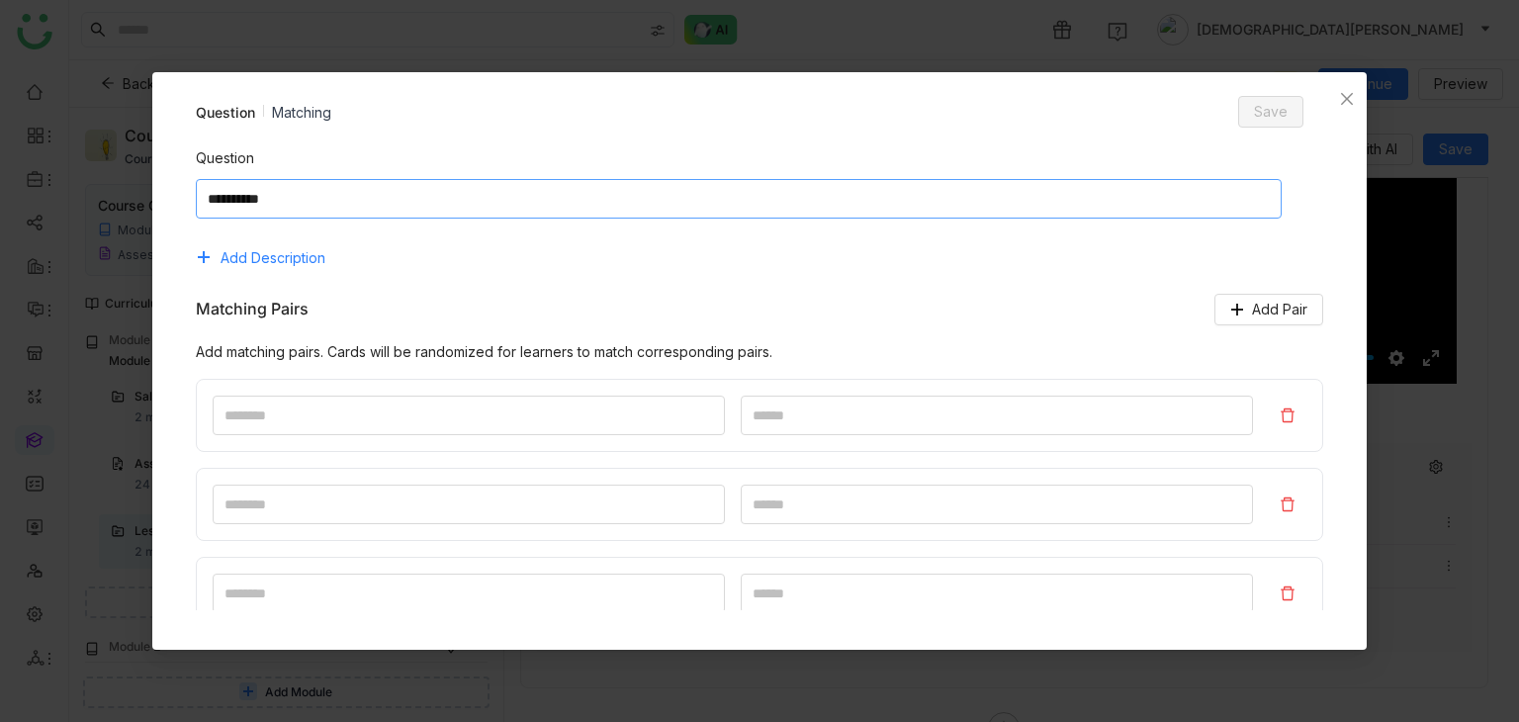
click at [485, 197] on textarea at bounding box center [739, 199] width 1086 height 40
type textarea "**********"
click at [397, 424] on input "*" at bounding box center [469, 416] width 512 height 40
type input "*"
click at [759, 417] on input "*" at bounding box center [997, 416] width 512 height 40
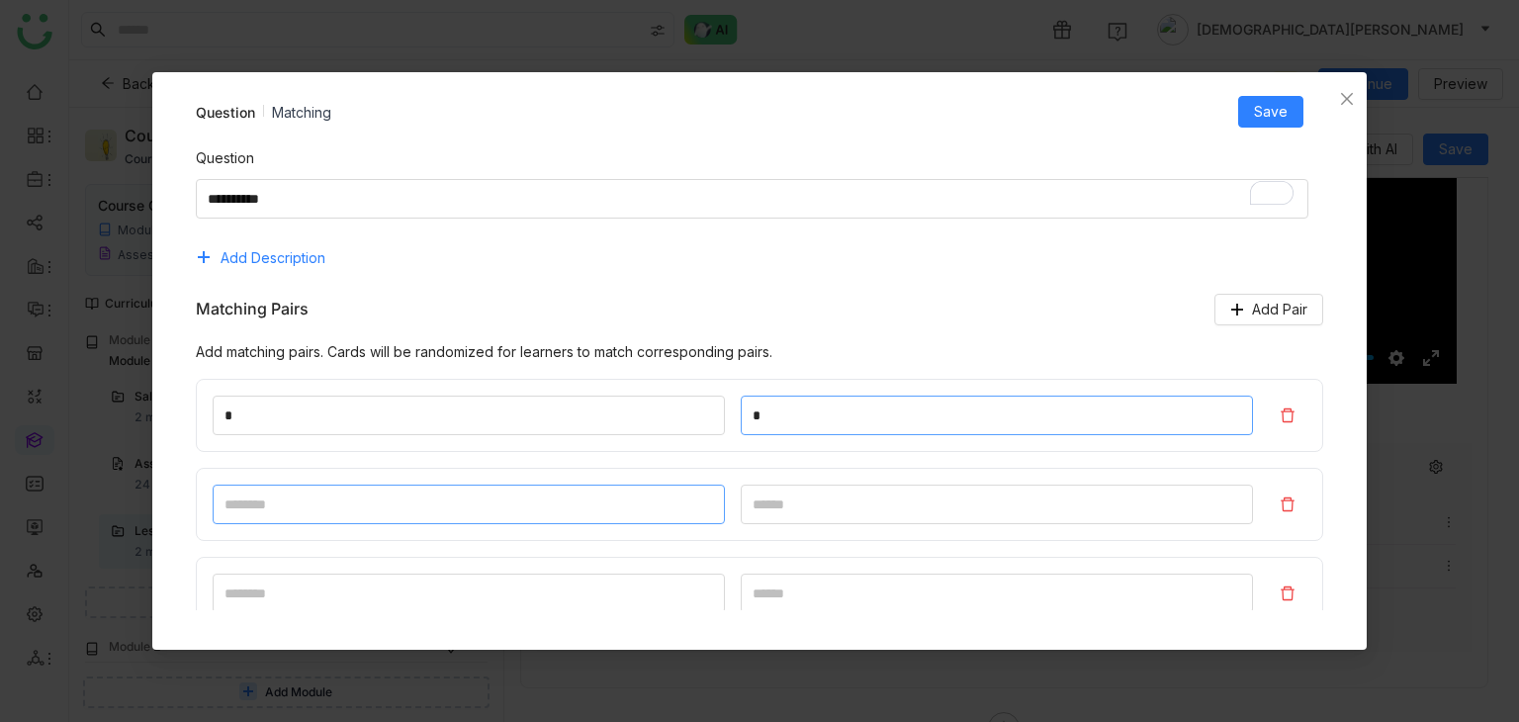
type input "*"
click at [589, 491] on input at bounding box center [469, 505] width 512 height 40
type input "*"
click at [850, 496] on input at bounding box center [997, 505] width 512 height 40
type input "*"
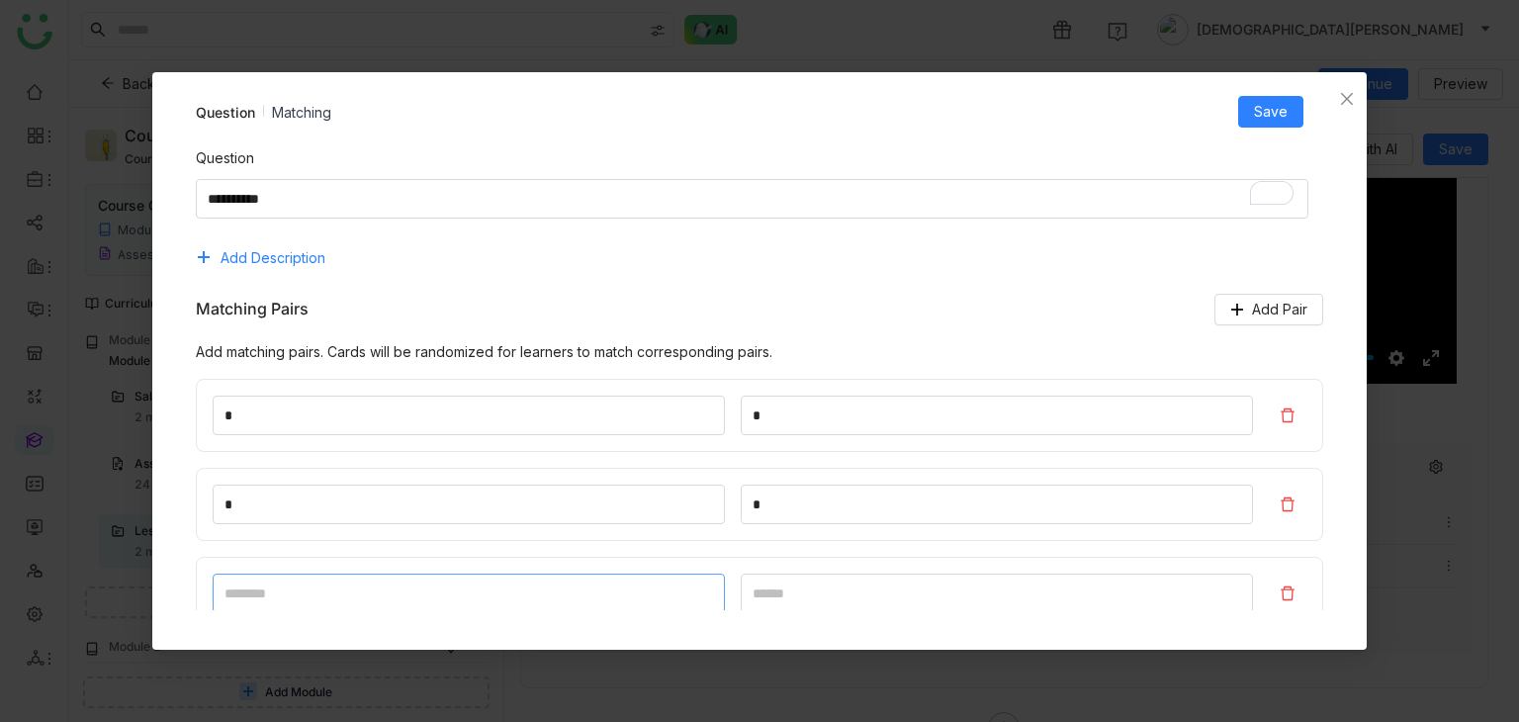
click at [640, 583] on input at bounding box center [469, 594] width 512 height 40
type input "*"
click at [847, 585] on input at bounding box center [997, 594] width 512 height 40
type input "*"
click at [1261, 118] on span "Save" at bounding box center [1271, 112] width 34 height 22
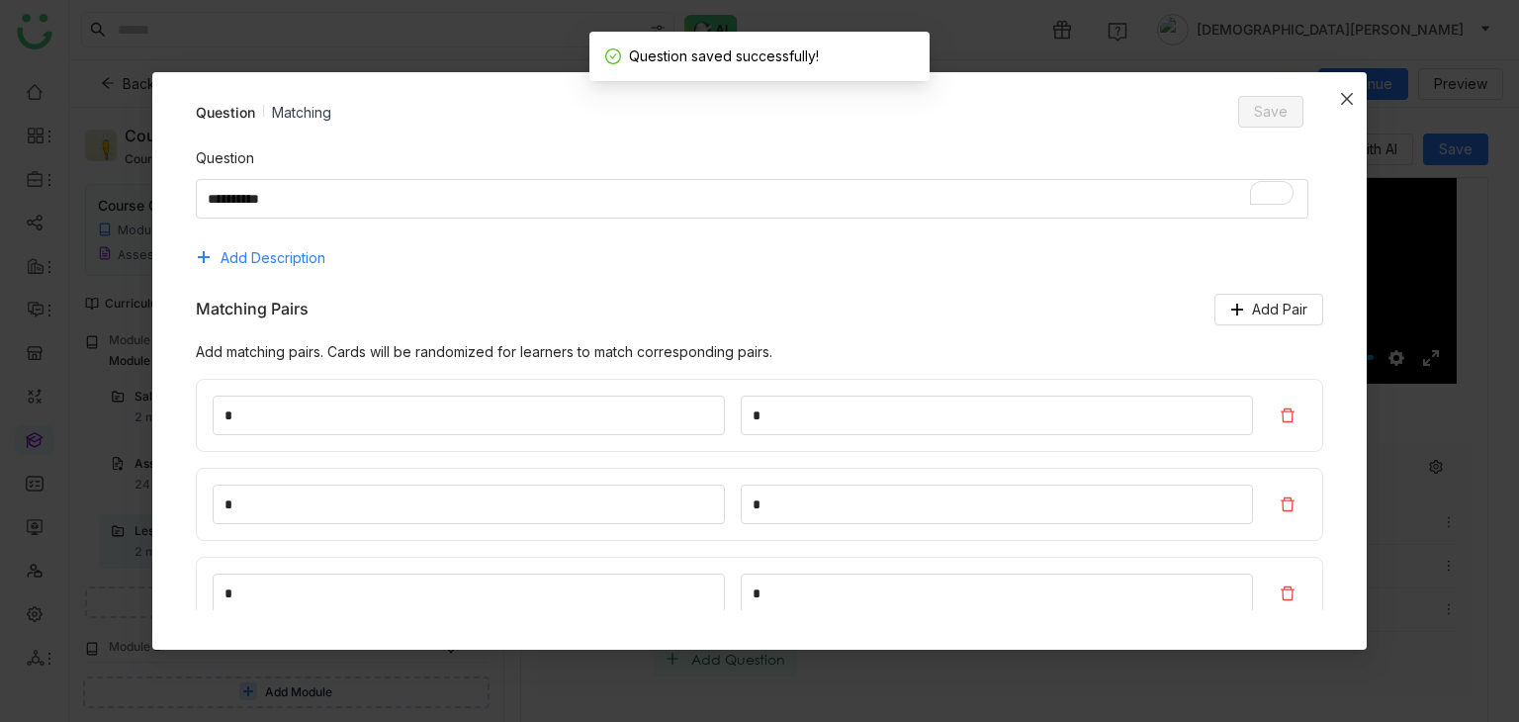
click at [1350, 92] on icon "Close" at bounding box center [1347, 99] width 16 height 16
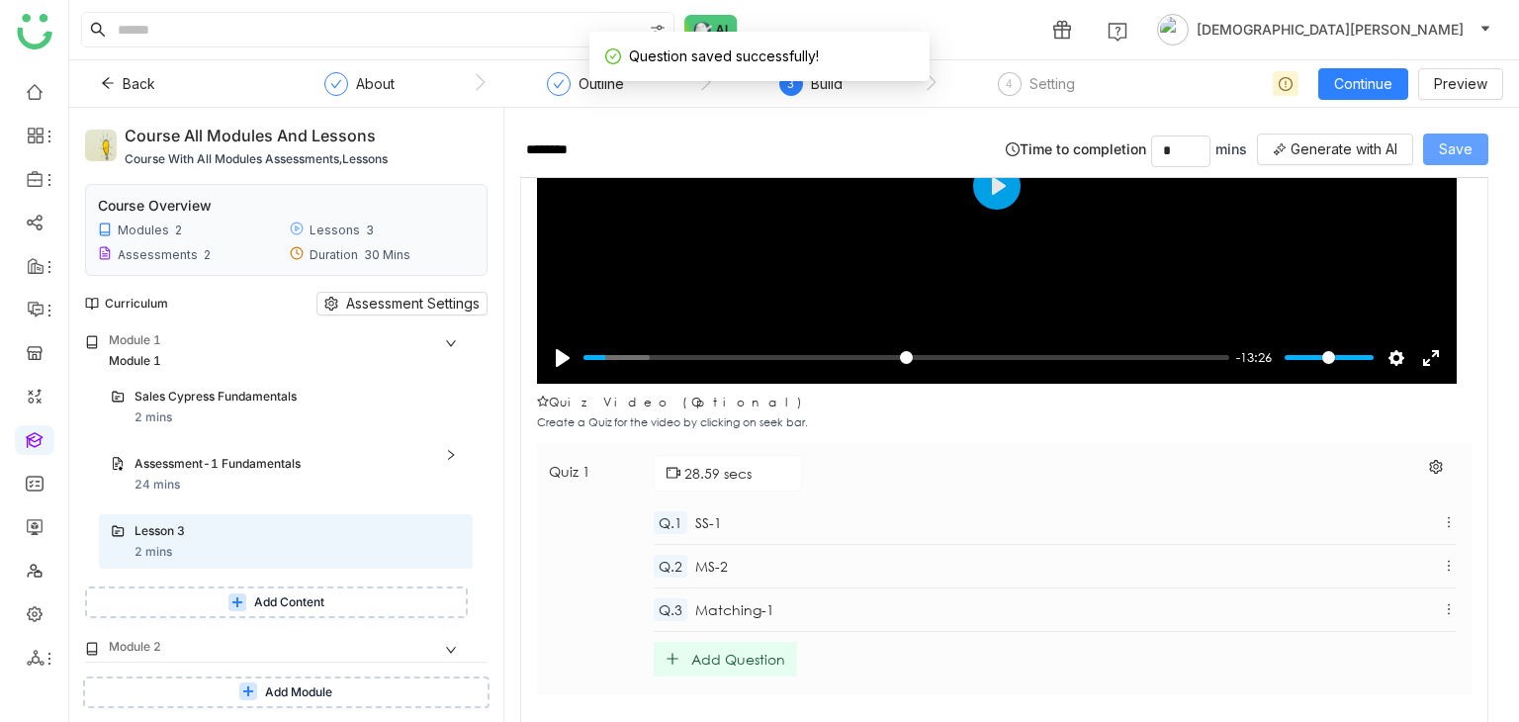
click at [1468, 141] on span "Save" at bounding box center [1456, 149] width 34 height 22
click at [419, 546] on icon at bounding box center [423, 548] width 12 height 12
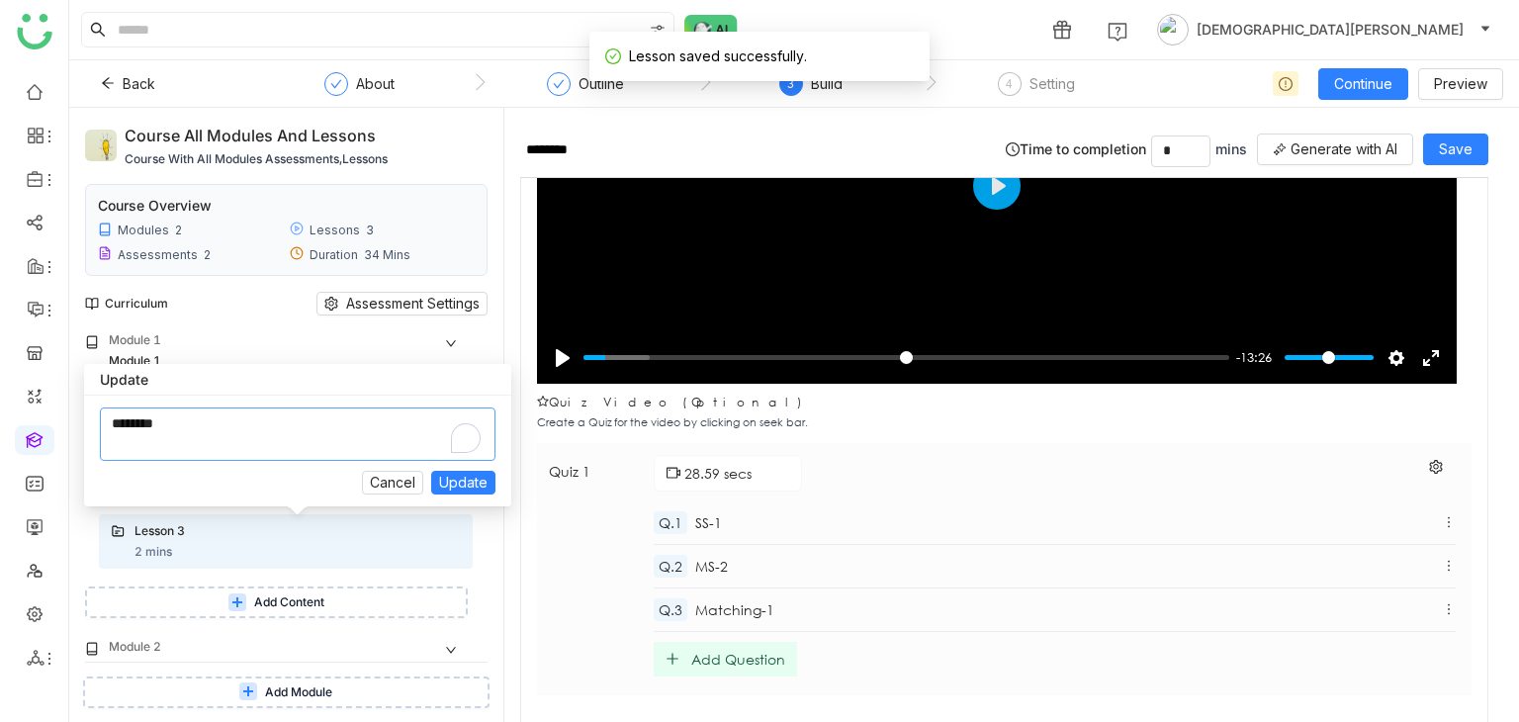
click at [352, 444] on textarea "To enrich screen reader interactions, please activate Accessibility in Grammarl…" at bounding box center [298, 433] width 396 height 53
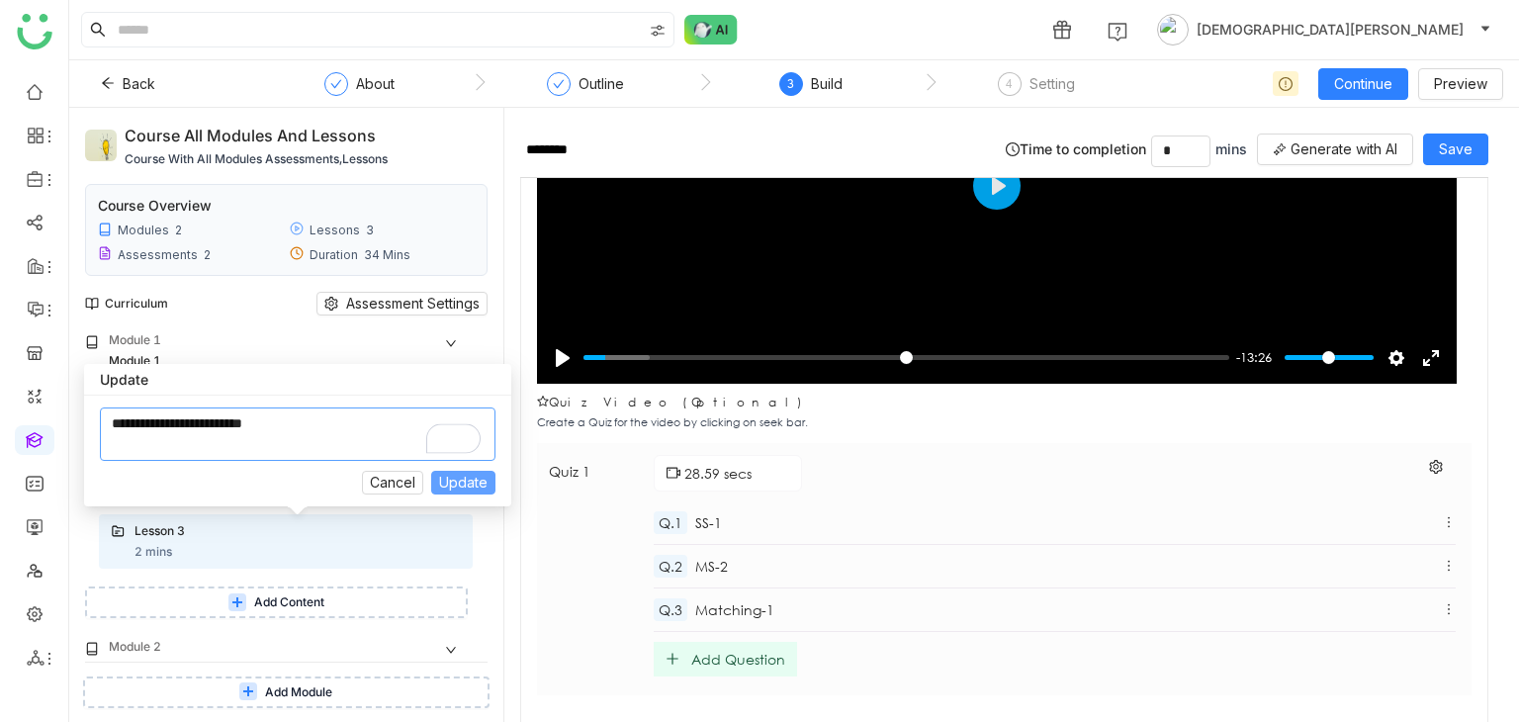
type textarea "**********"
click at [479, 480] on span "Update" at bounding box center [463, 483] width 48 height 22
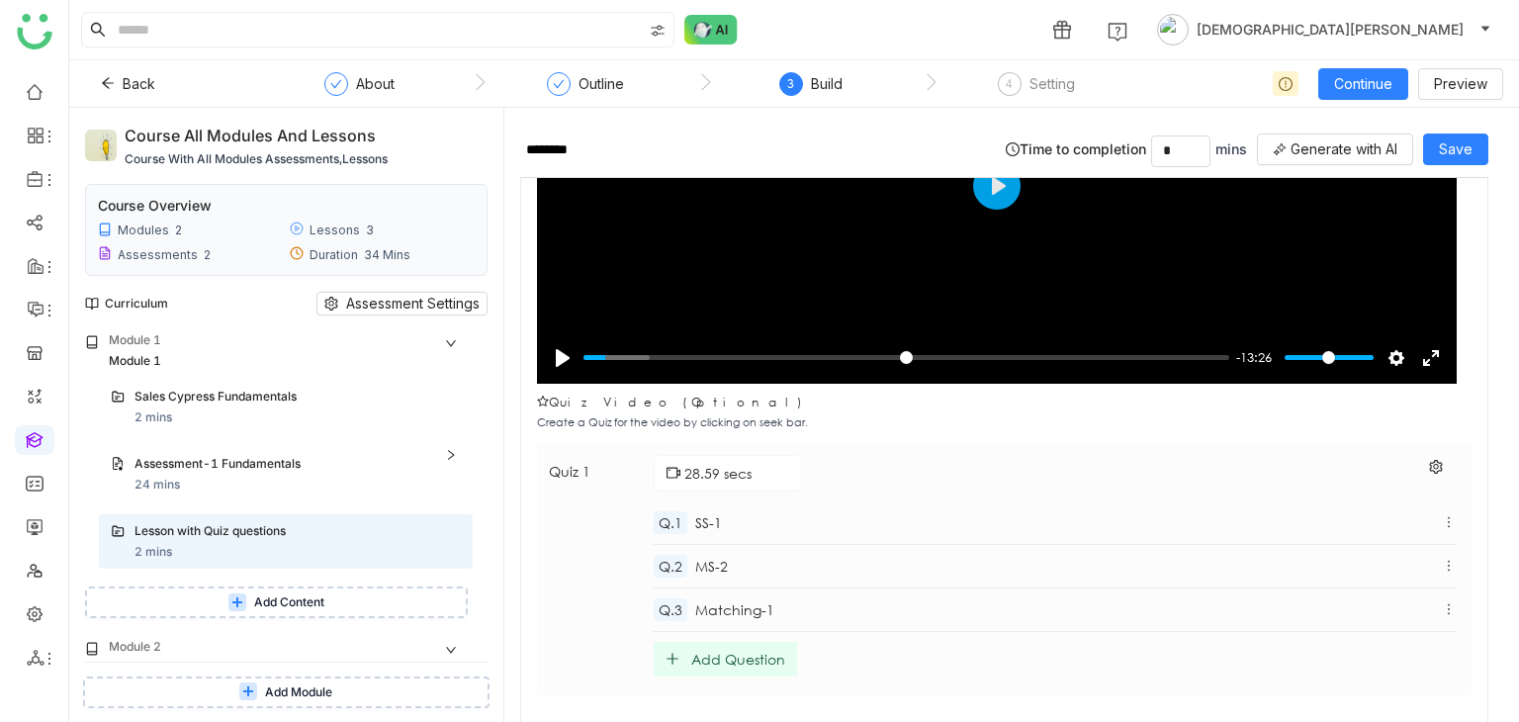
type input "**********"
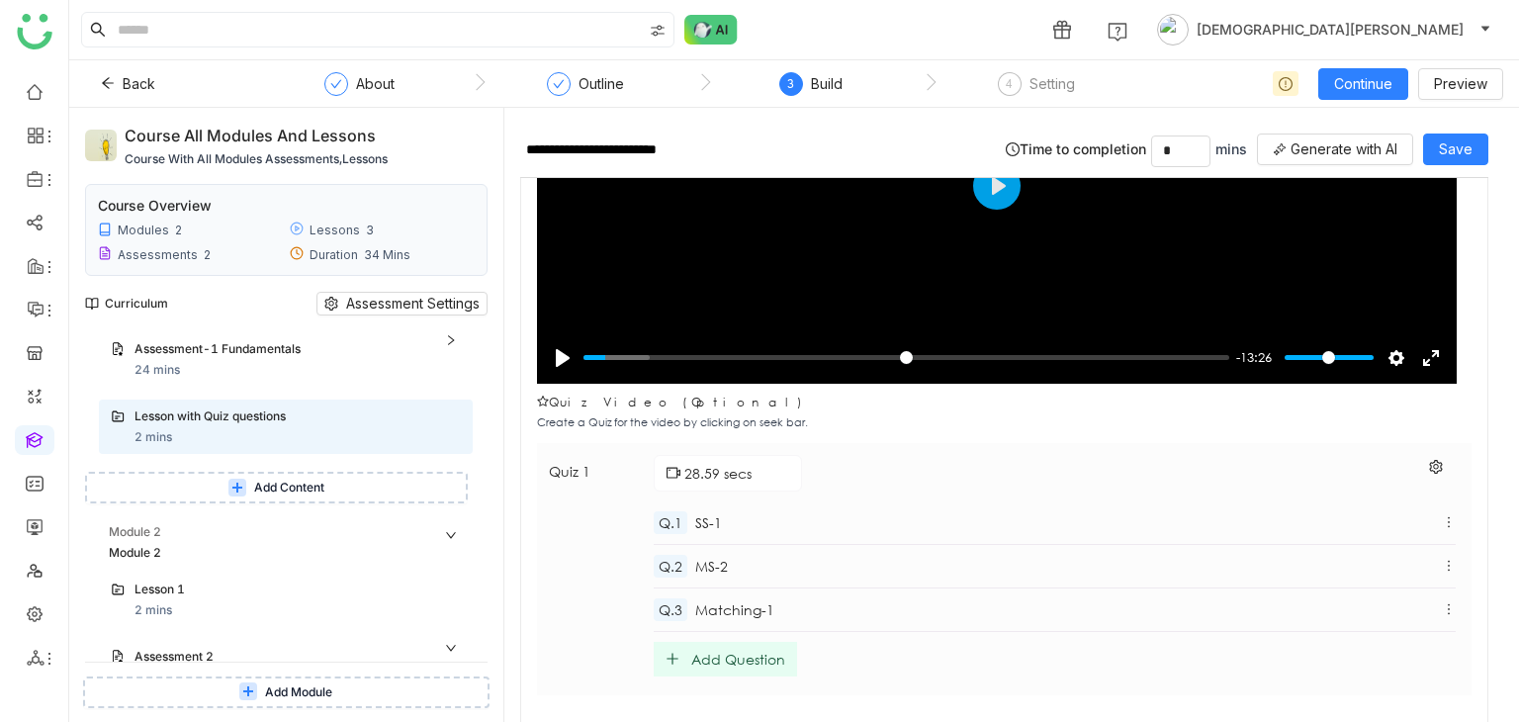
scroll to position [161, 0]
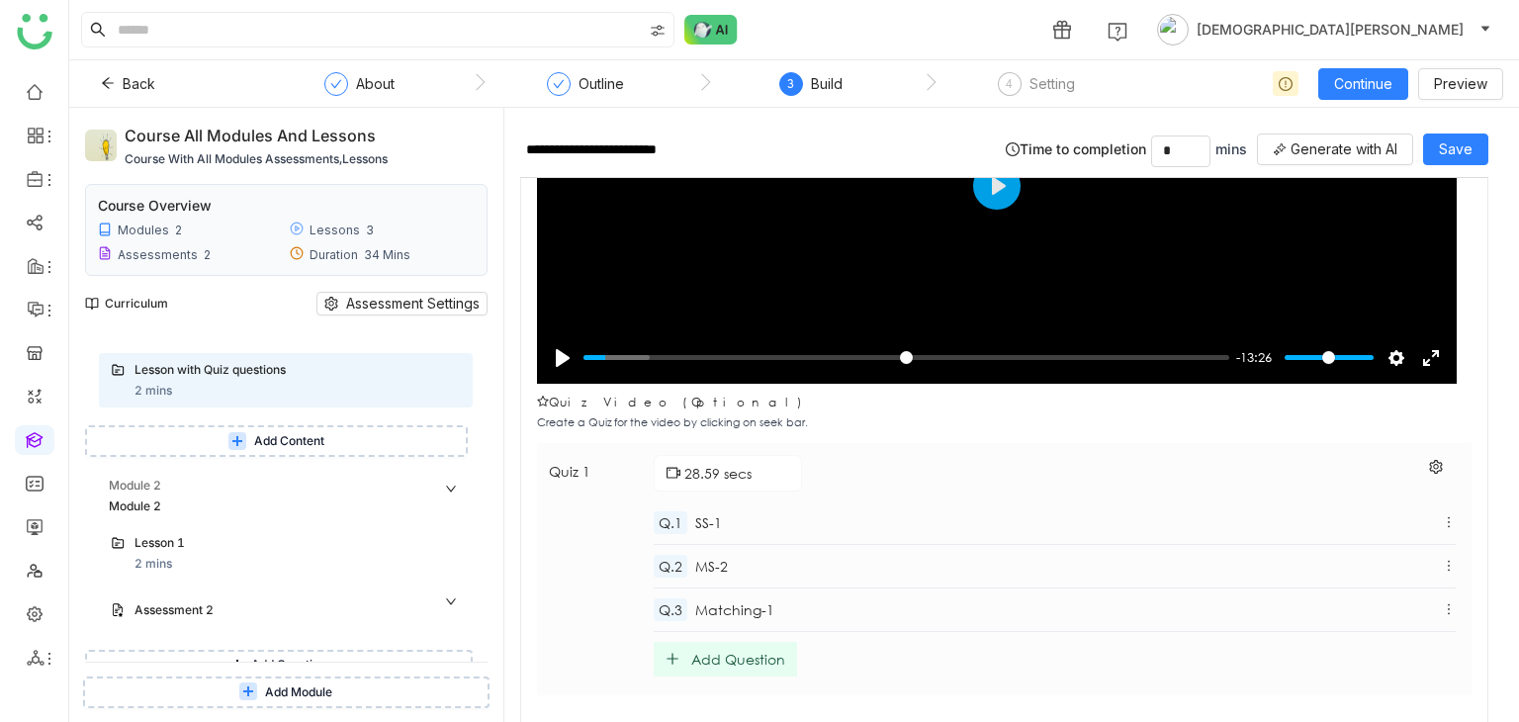
click at [279, 554] on div "Lesson 1" at bounding box center [297, 544] width 326 height 21
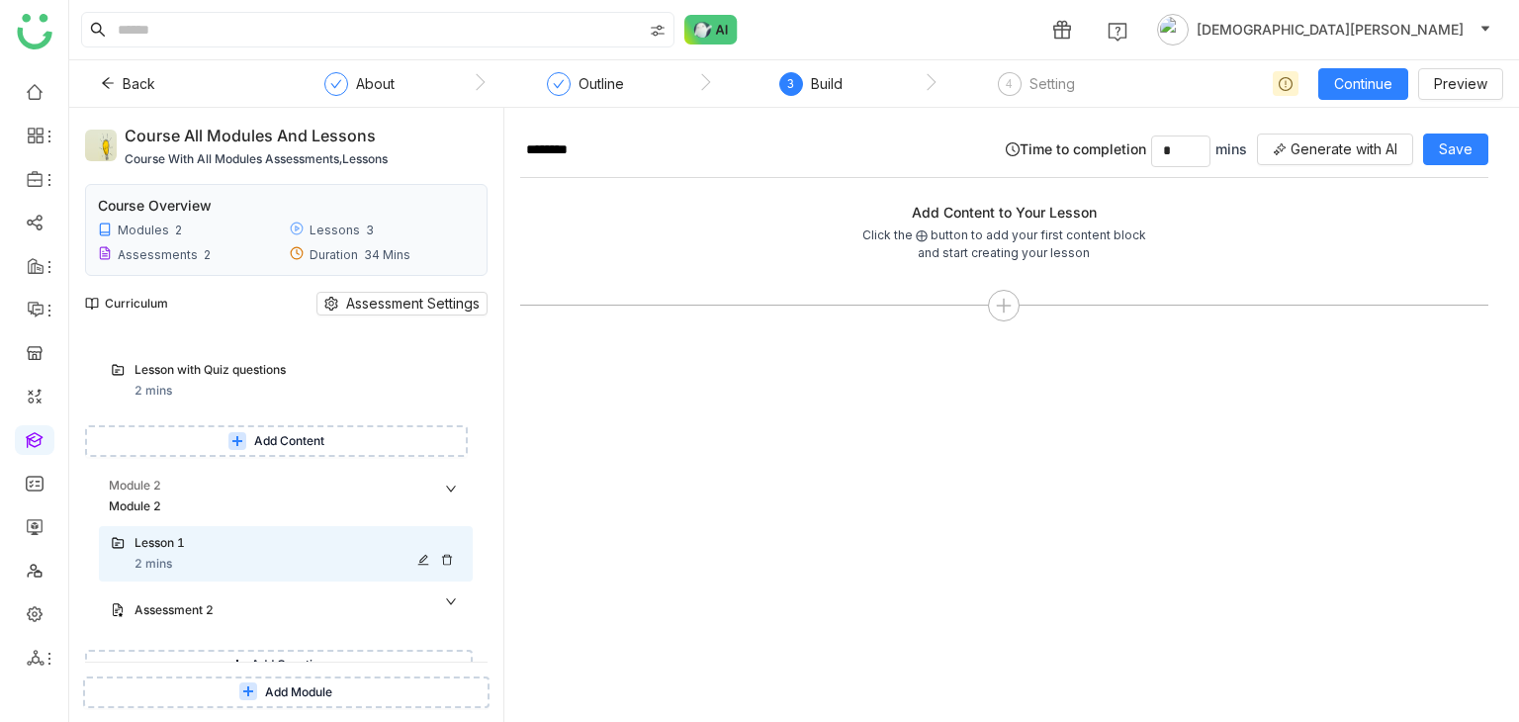
click at [443, 557] on icon at bounding box center [447, 560] width 10 height 11
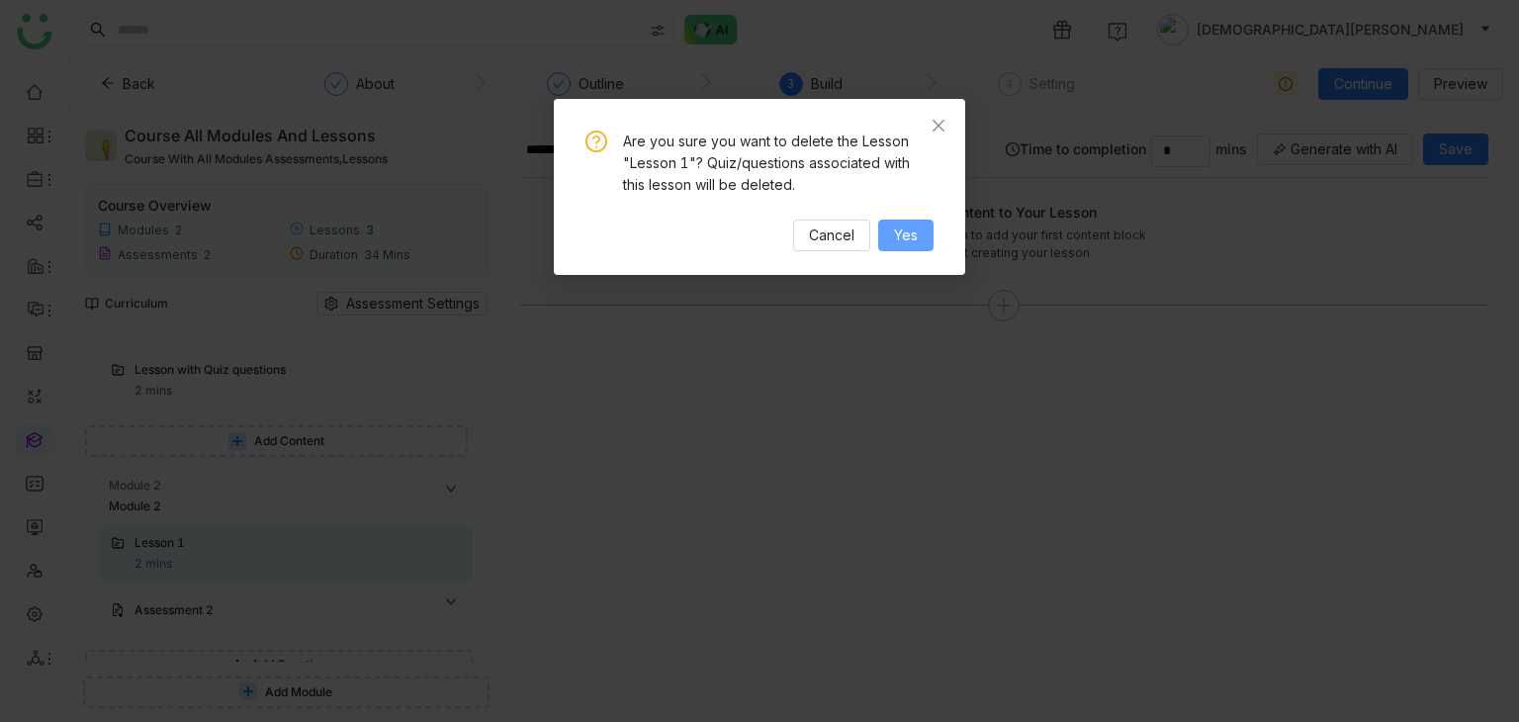
click at [910, 228] on span "Yes" at bounding box center [906, 235] width 24 height 22
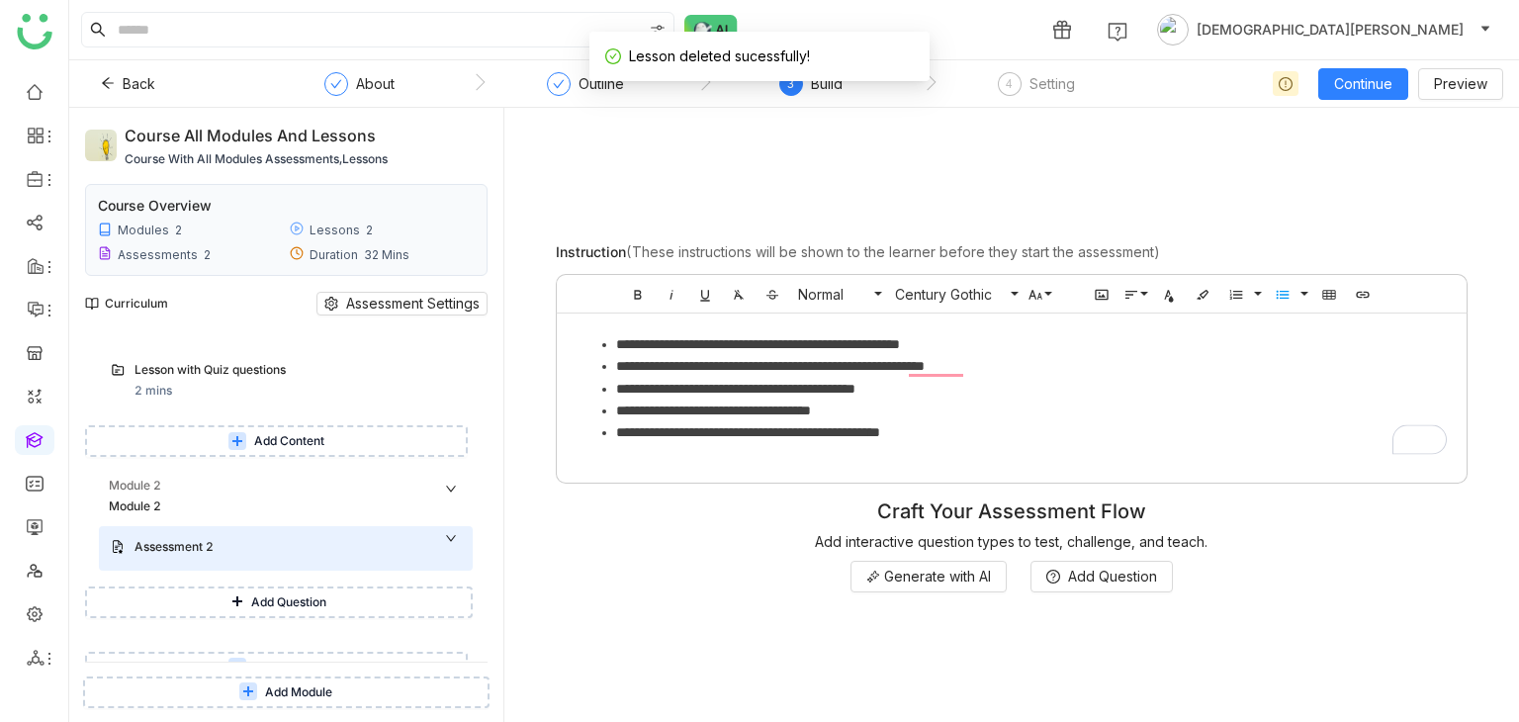
scroll to position [182, 0]
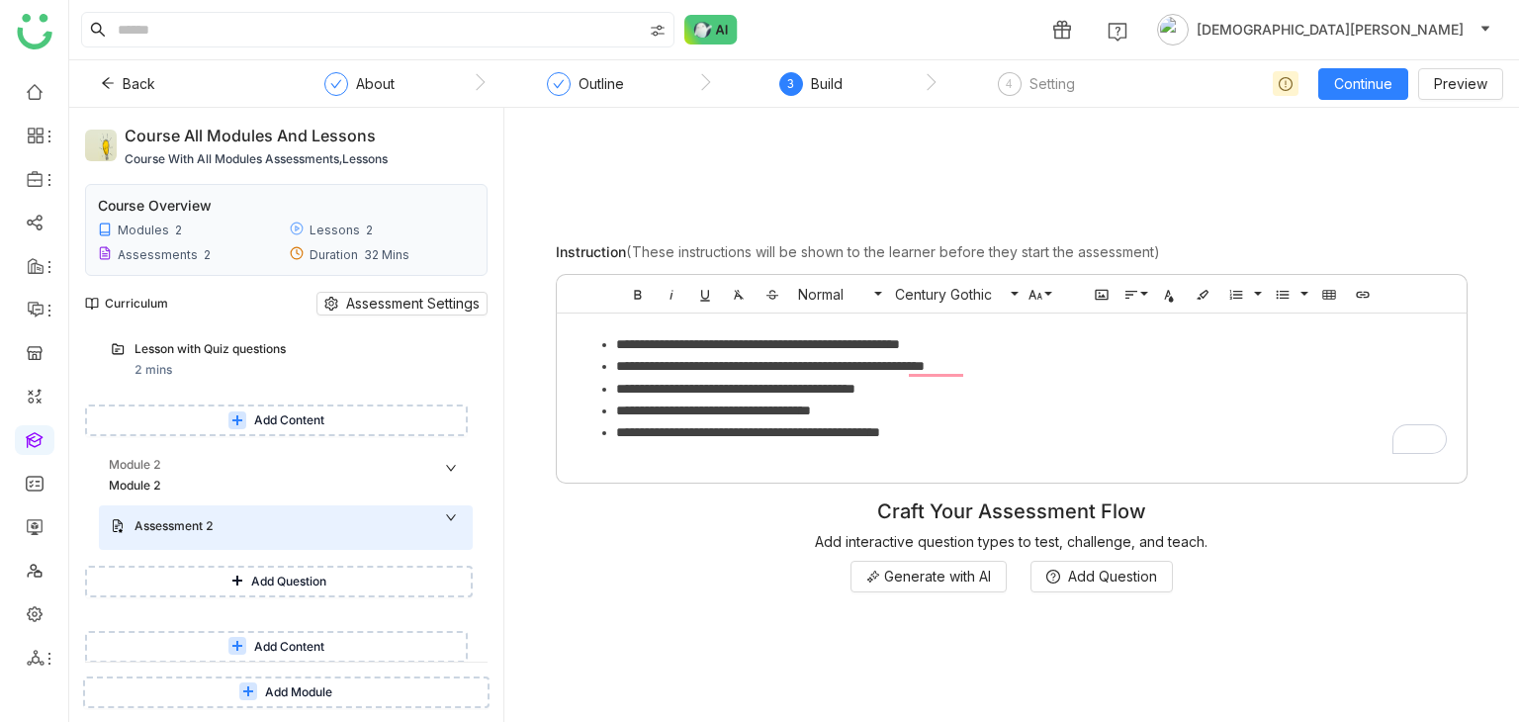
click at [307, 644] on span "Add Content" at bounding box center [289, 647] width 70 height 19
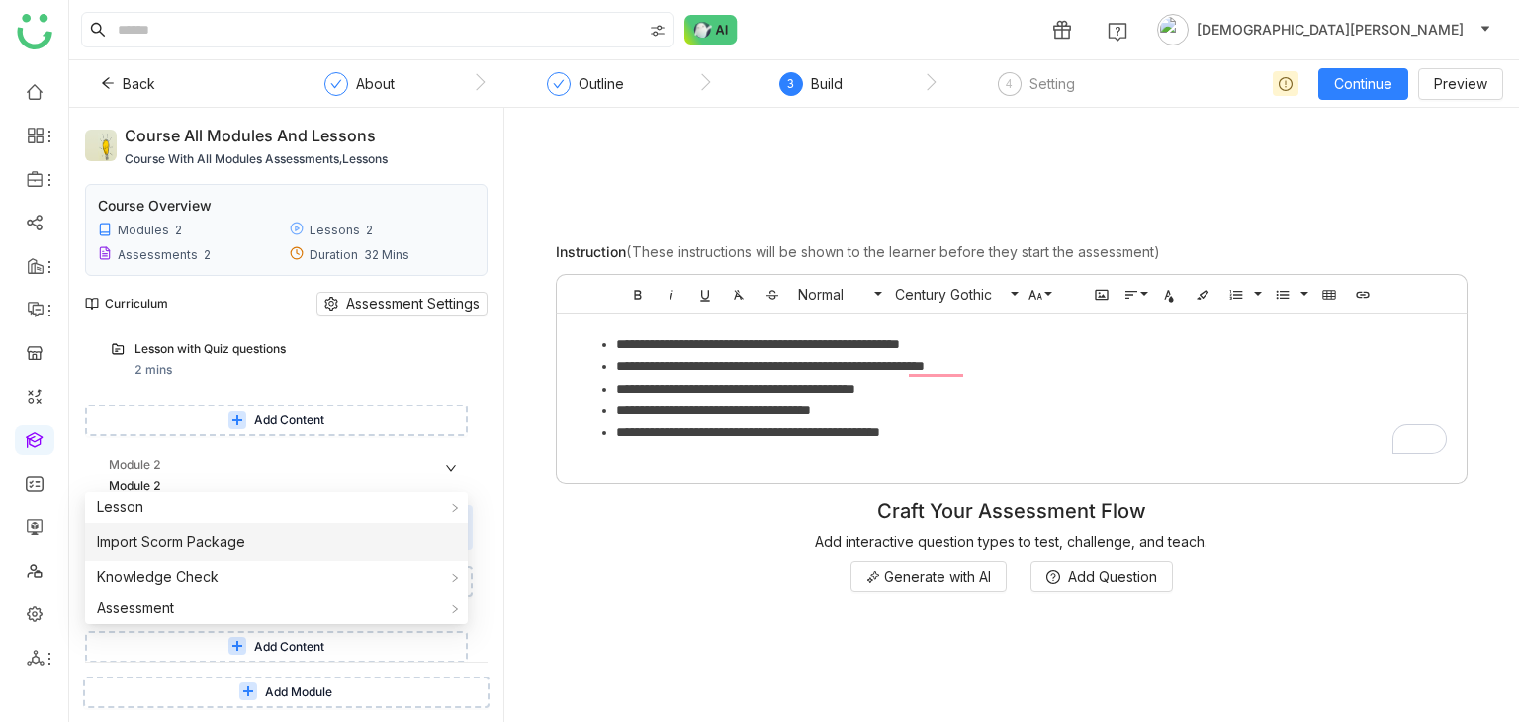
click at [304, 539] on li "Import Scorm Package" at bounding box center [276, 542] width 383 height 38
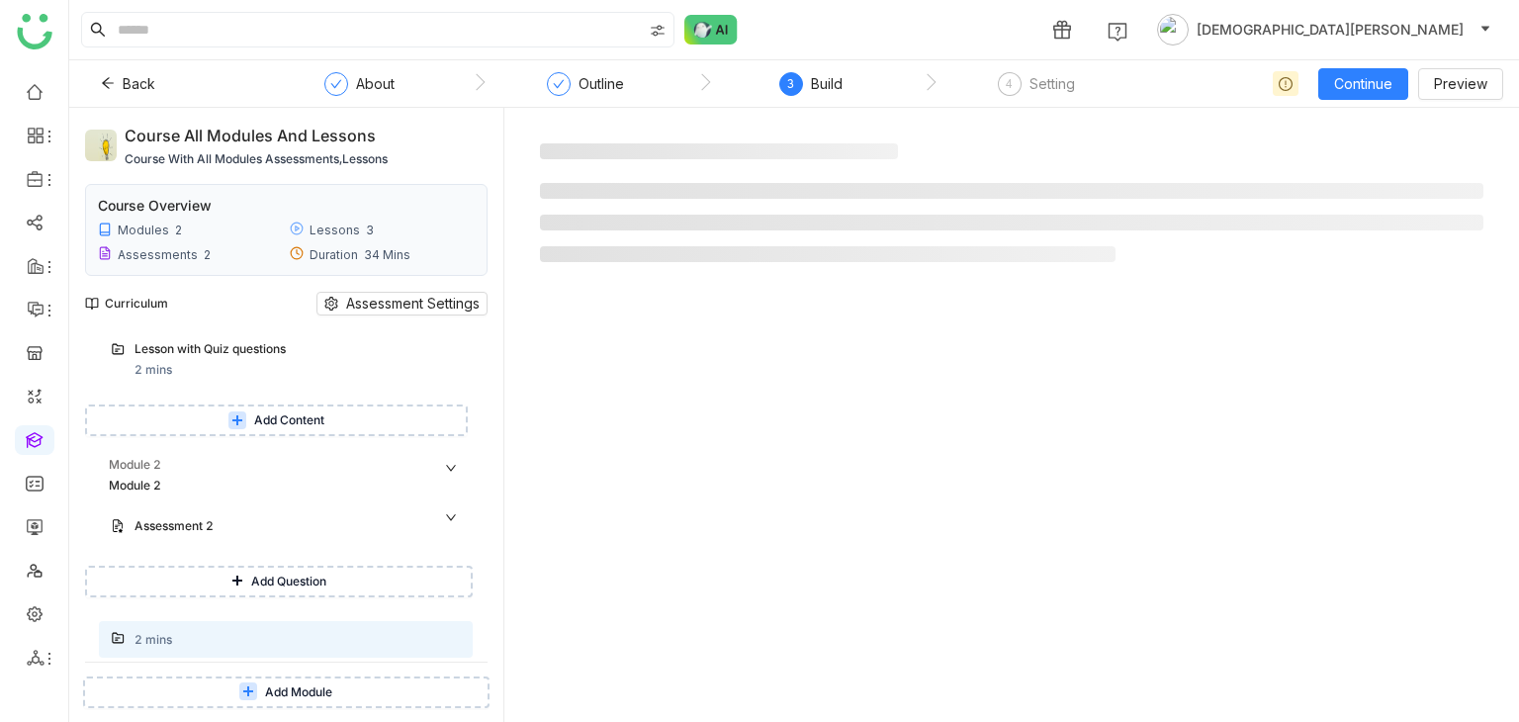
scroll to position [226, 0]
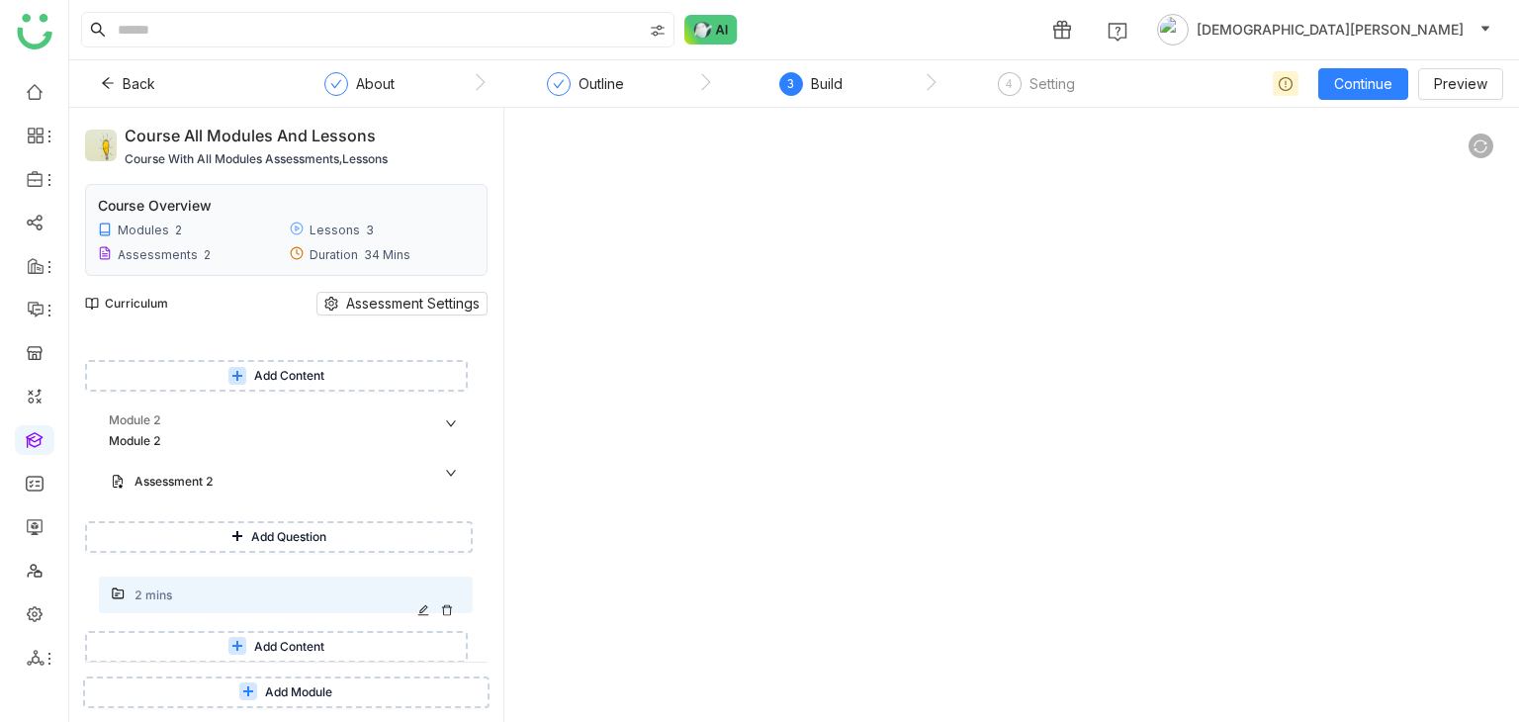
click at [417, 605] on icon at bounding box center [423, 610] width 12 height 12
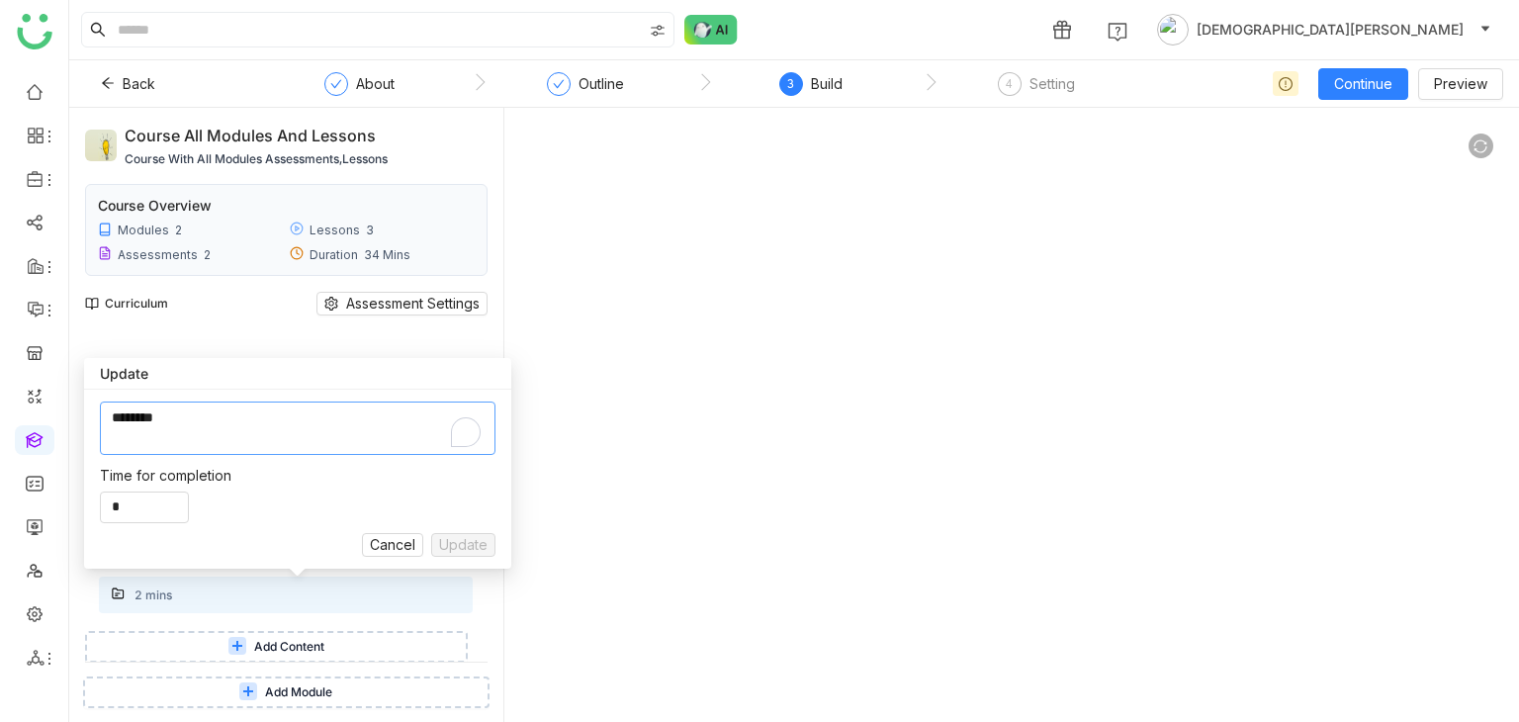
click at [274, 434] on textarea "To enrich screen reader interactions, please activate Accessibility in Grammarl…" at bounding box center [298, 427] width 396 height 53
type textarea "**********"
click at [456, 538] on span "Update" at bounding box center [463, 545] width 48 height 22
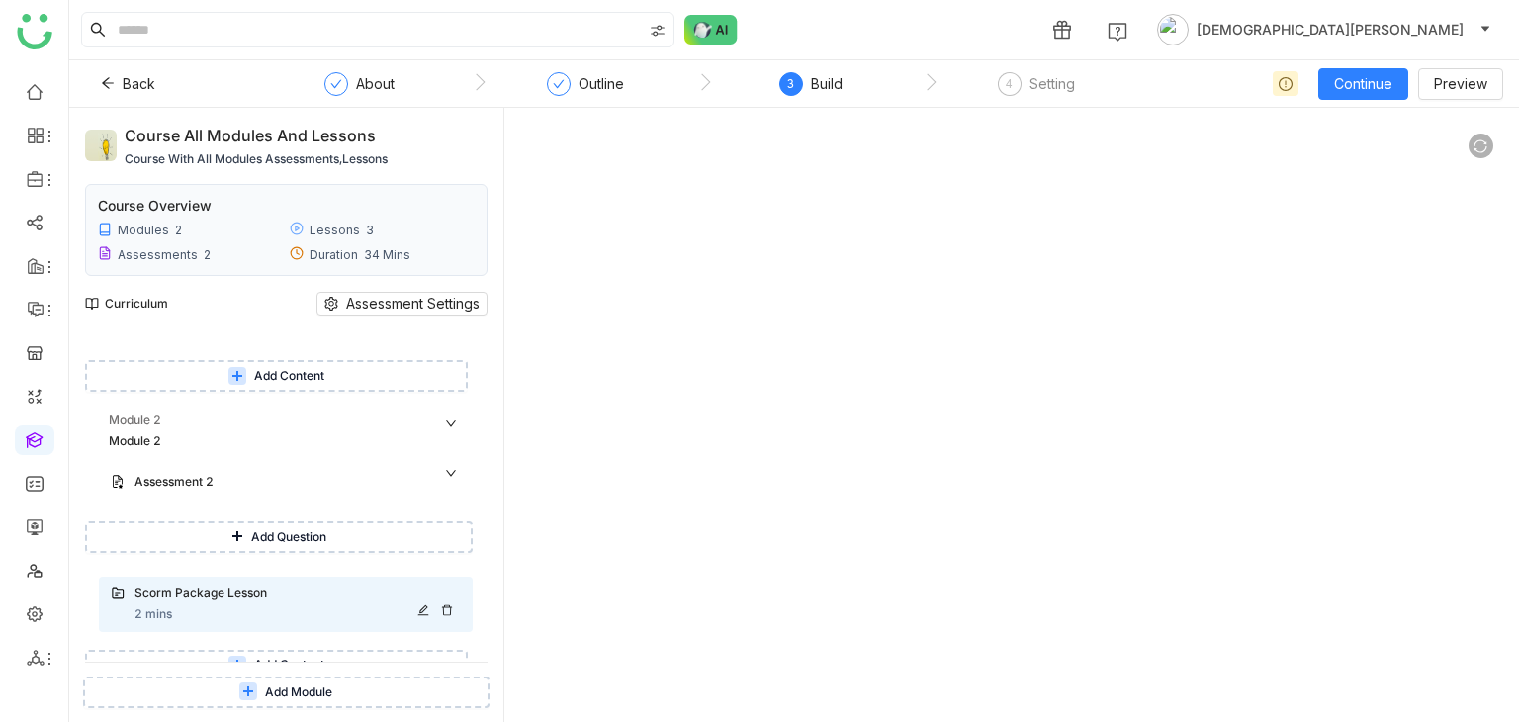
scroll to position [245, 0]
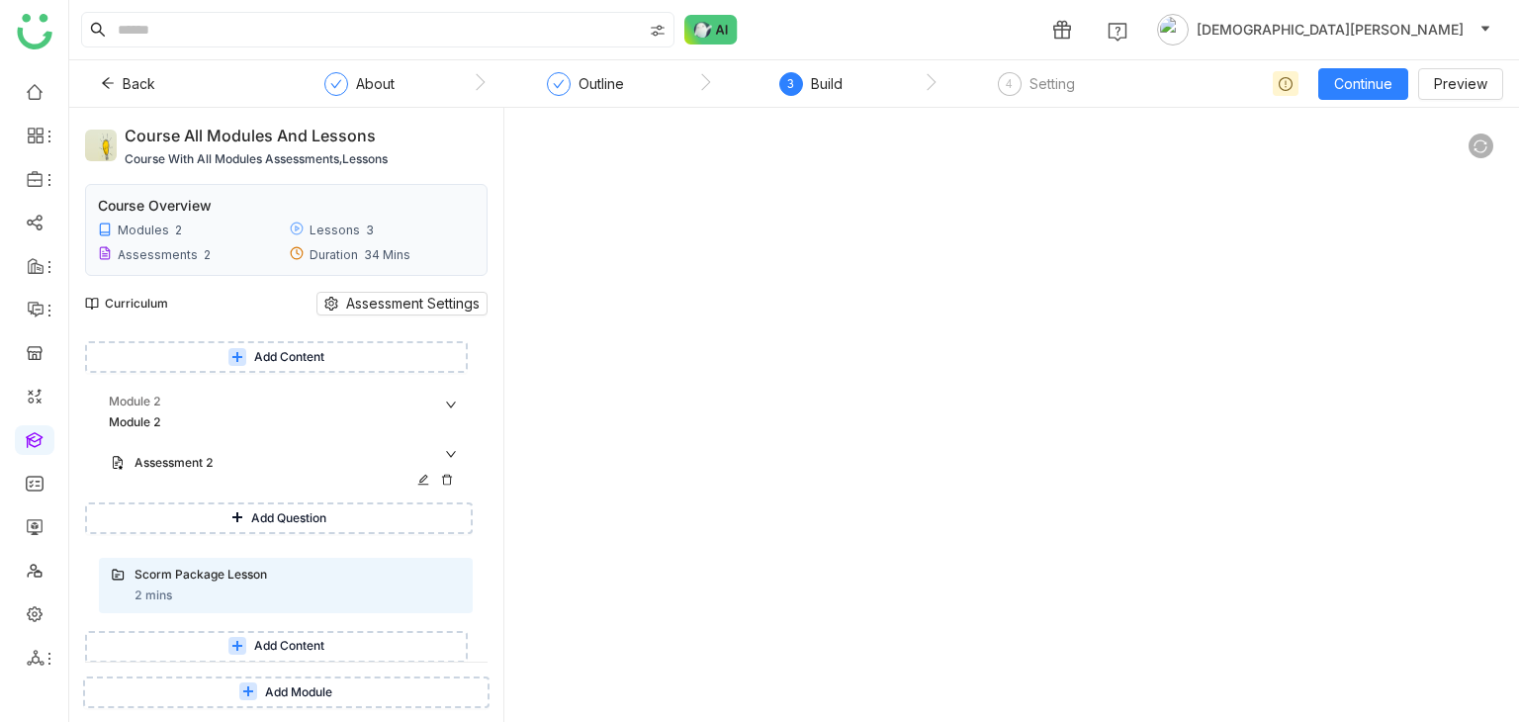
click at [257, 454] on div "Assessment 2" at bounding box center [277, 463] width 287 height 19
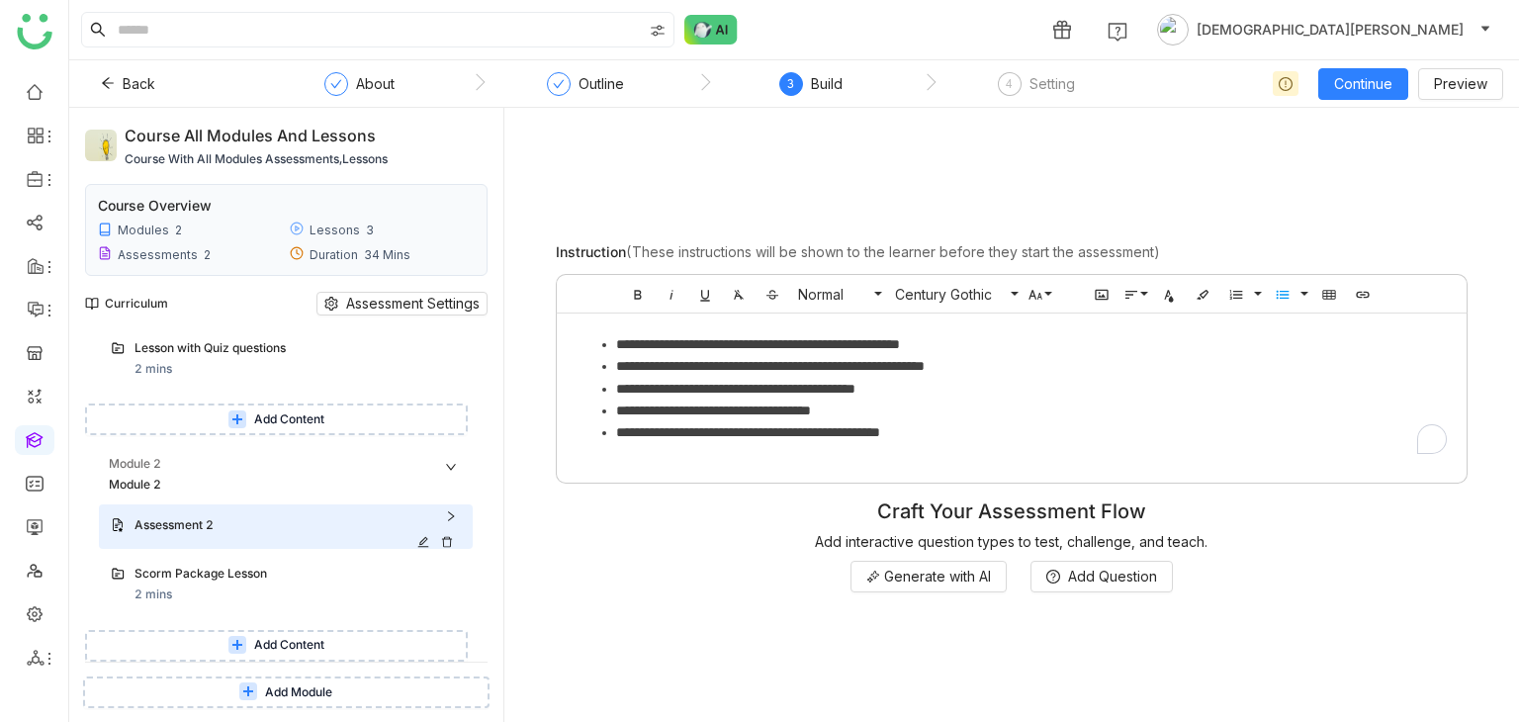
scroll to position [182, 0]
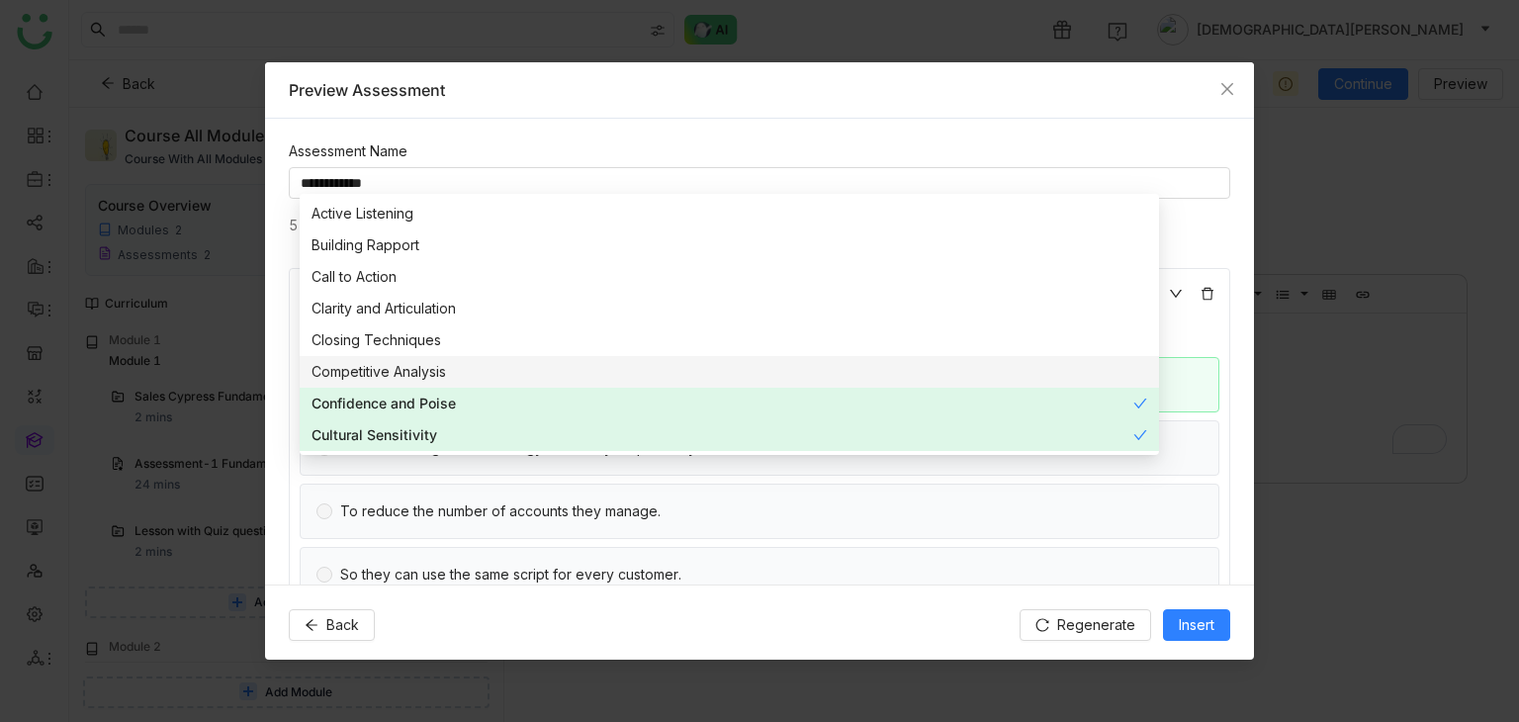
scroll to position [1021, 0]
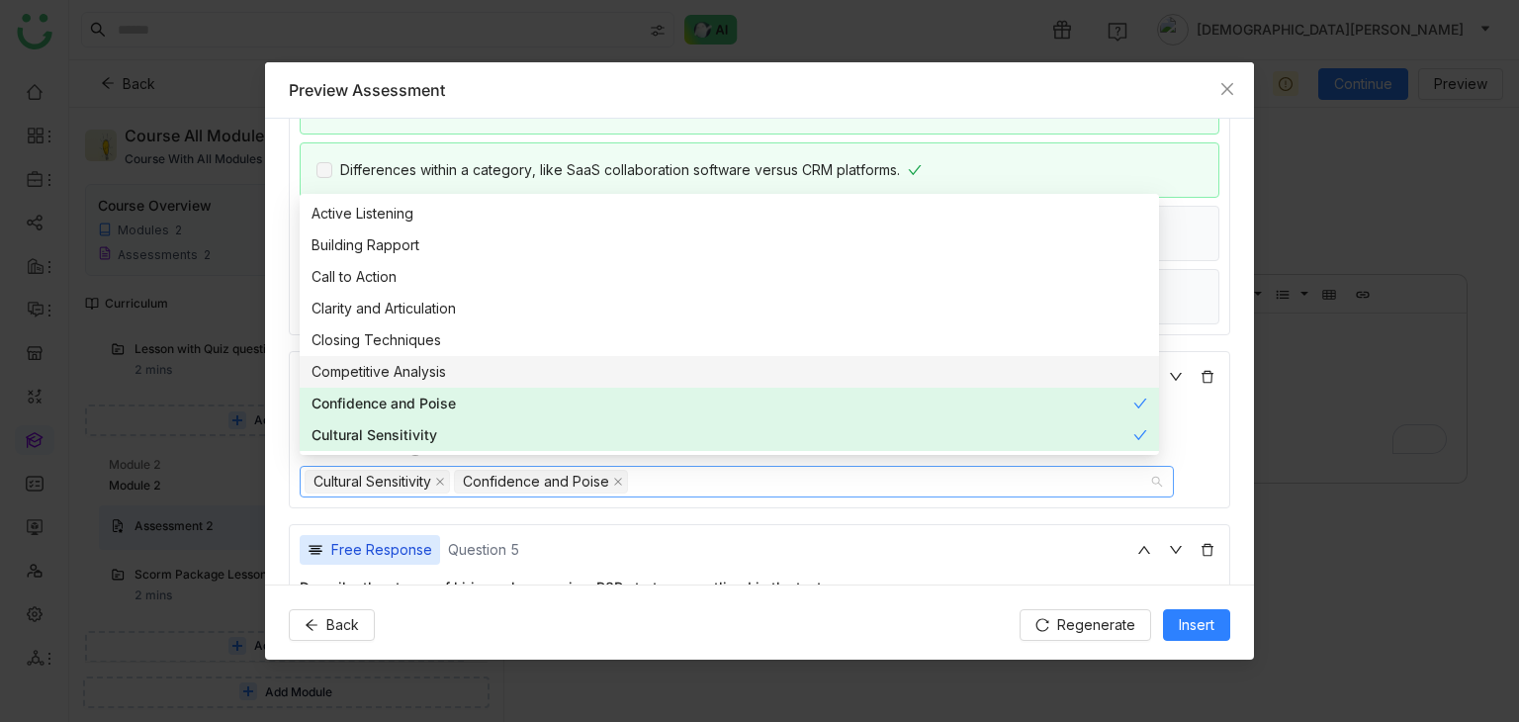
click at [596, 369] on div "Competitive Analysis" at bounding box center [730, 372] width 836 height 22
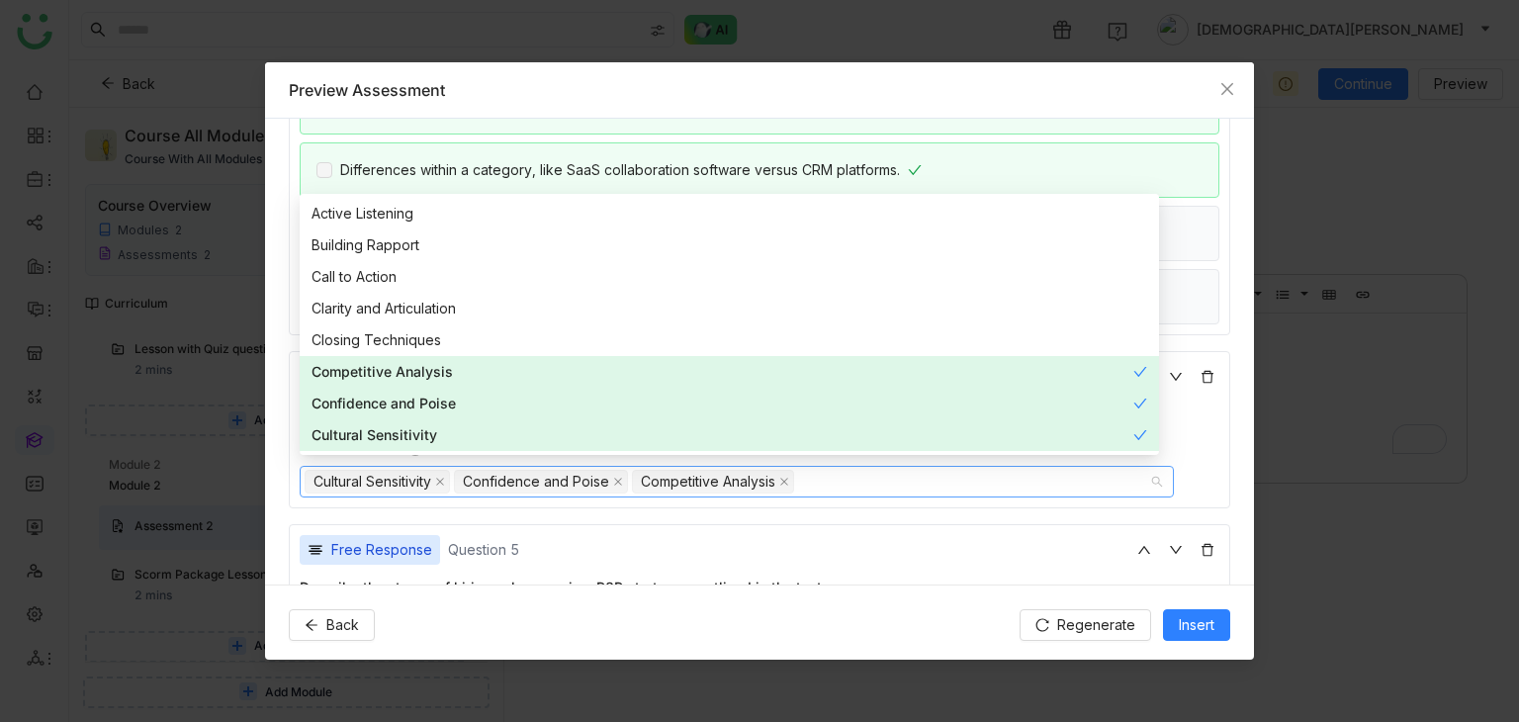
click at [716, 524] on div "Free Response Question 5 Describe the stages of hiring sales reps in a B2B star…" at bounding box center [759, 602] width 941 height 157
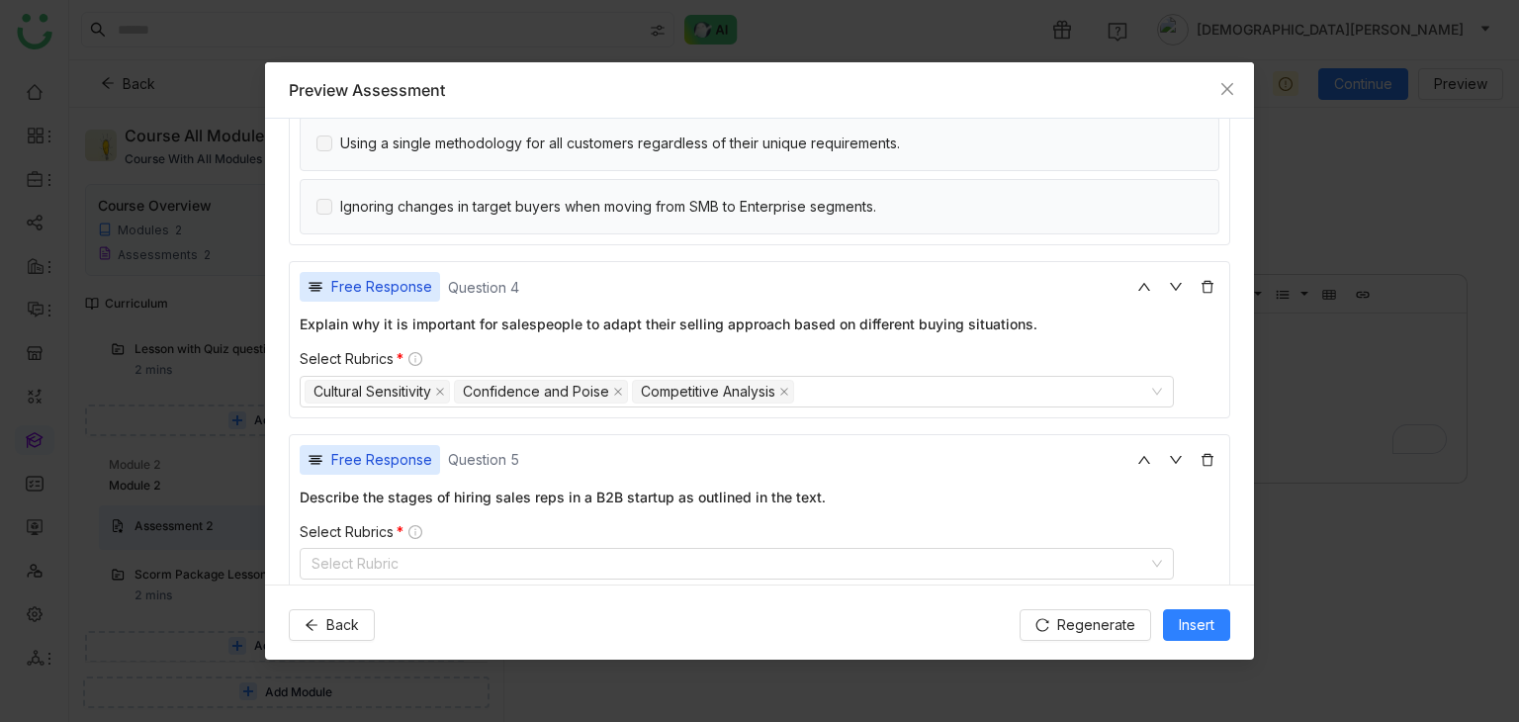
scroll to position [1131, 0]
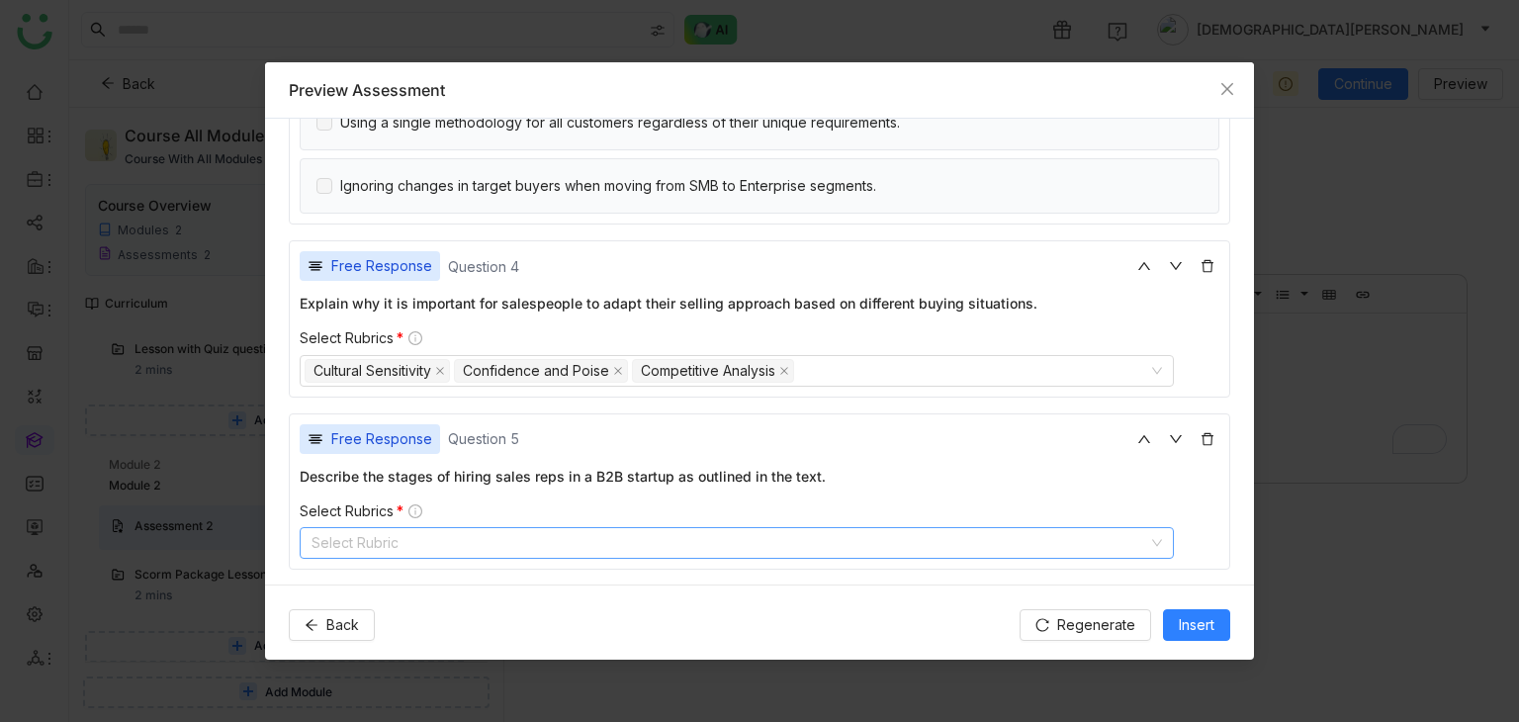
click at [717, 530] on nz-select-top-control "Select Rubric" at bounding box center [737, 543] width 874 height 32
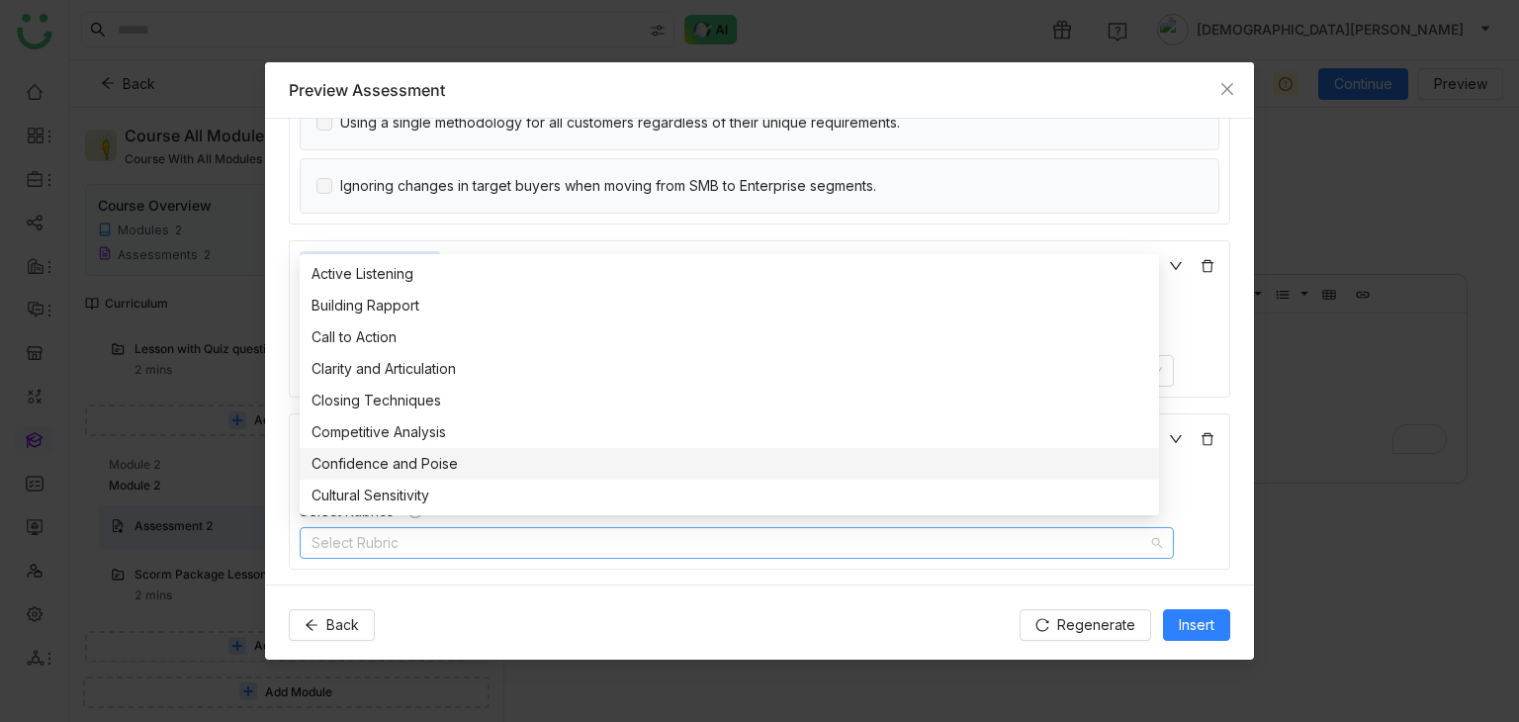
click at [670, 472] on div "Confidence and Poise" at bounding box center [730, 464] width 836 height 22
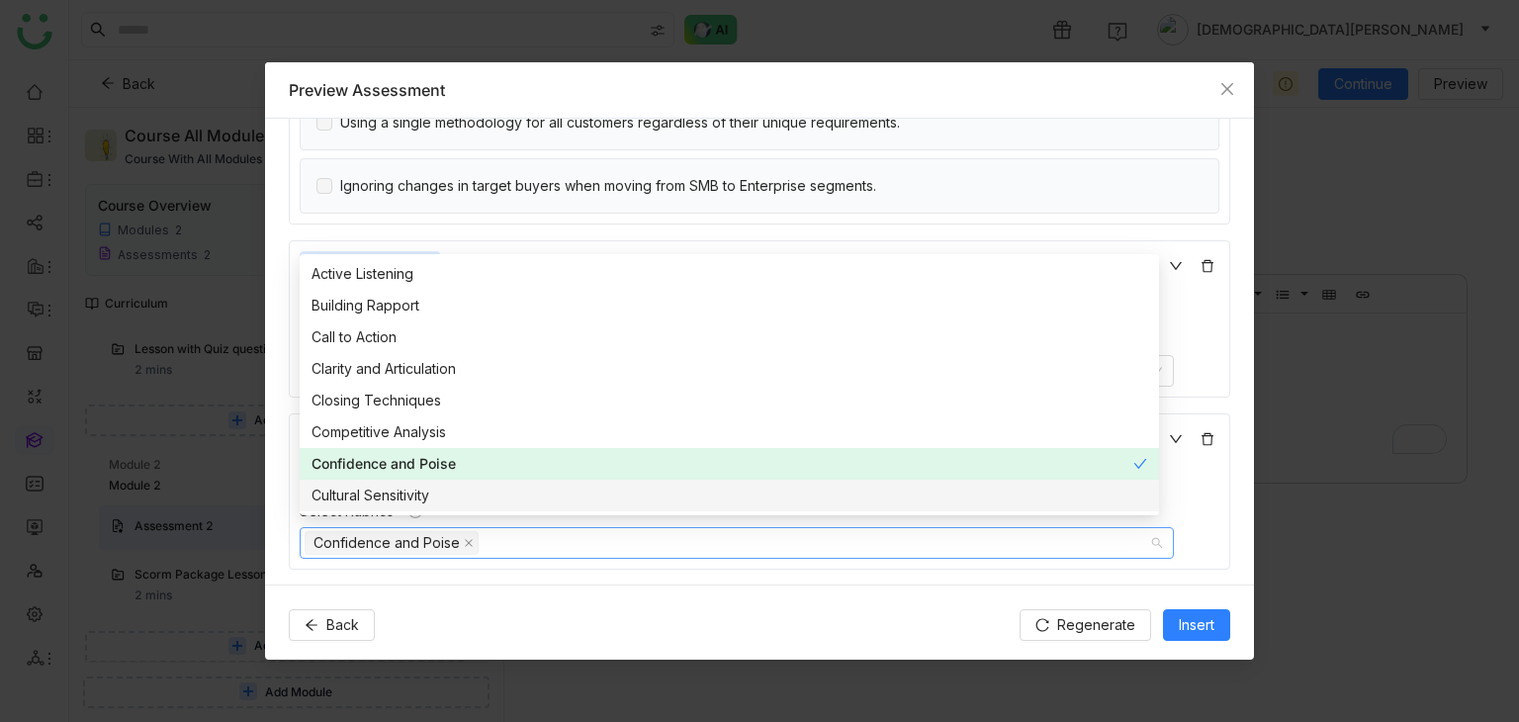
click at [613, 495] on div "Cultural Sensitivity" at bounding box center [730, 496] width 836 height 22
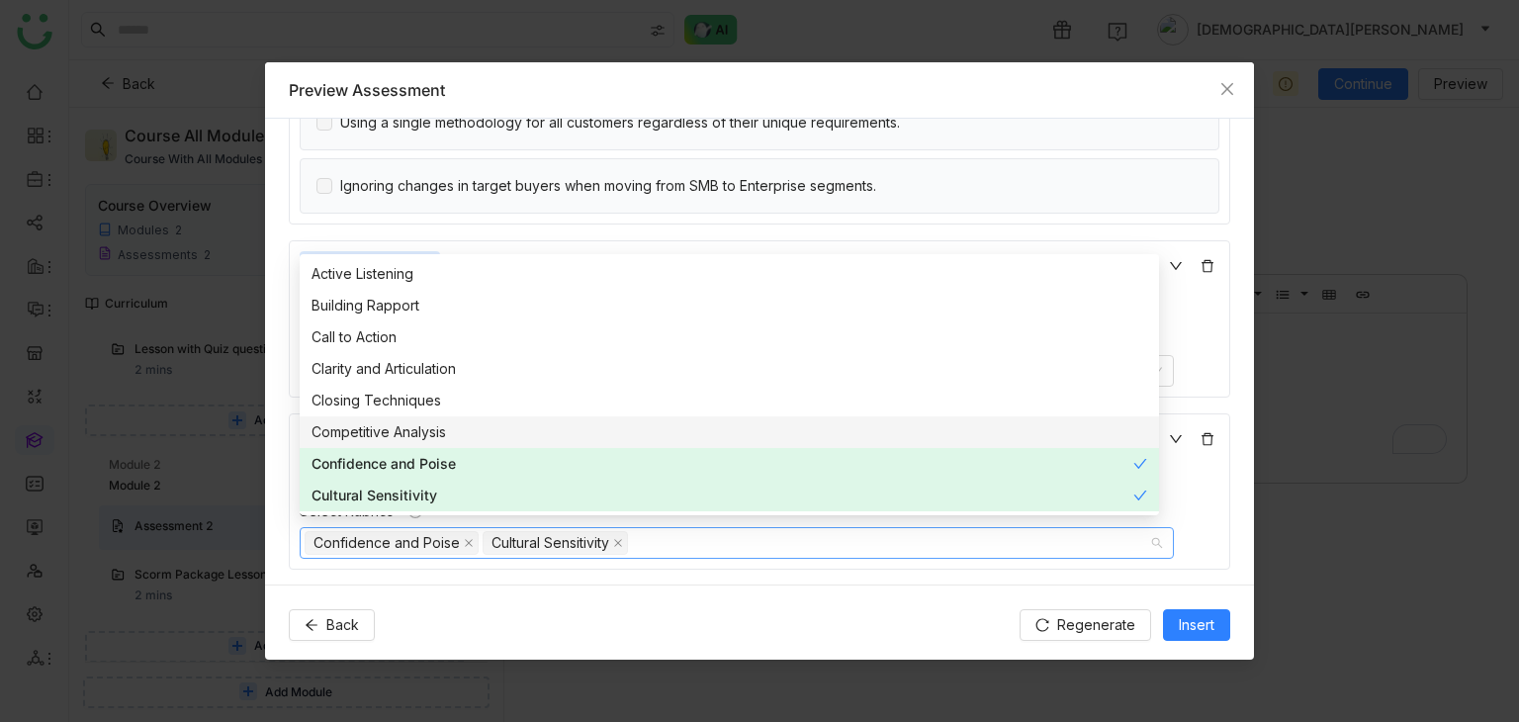
click at [625, 441] on div "Competitive Analysis" at bounding box center [730, 432] width 836 height 22
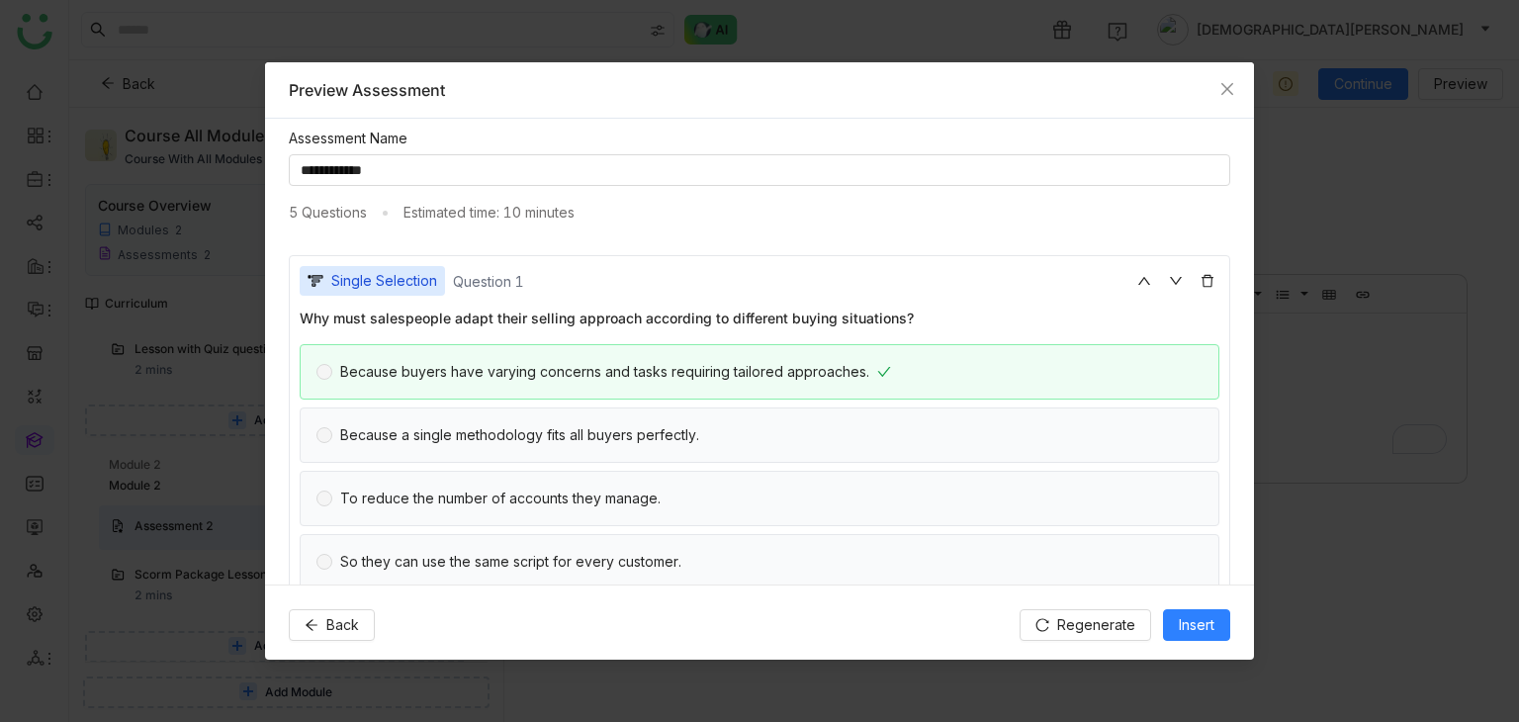
scroll to position [0, 0]
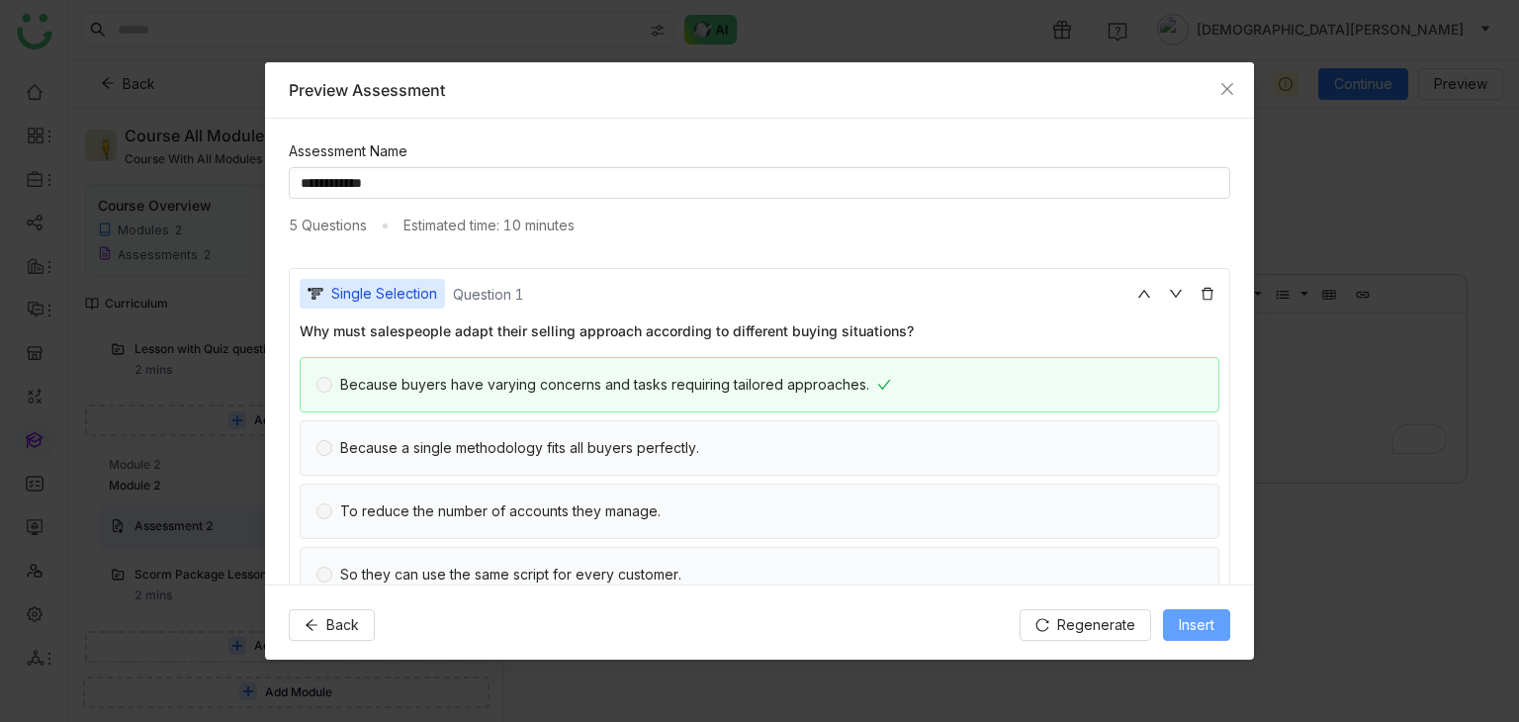
click at [1202, 623] on span "Insert" at bounding box center [1197, 625] width 36 height 22
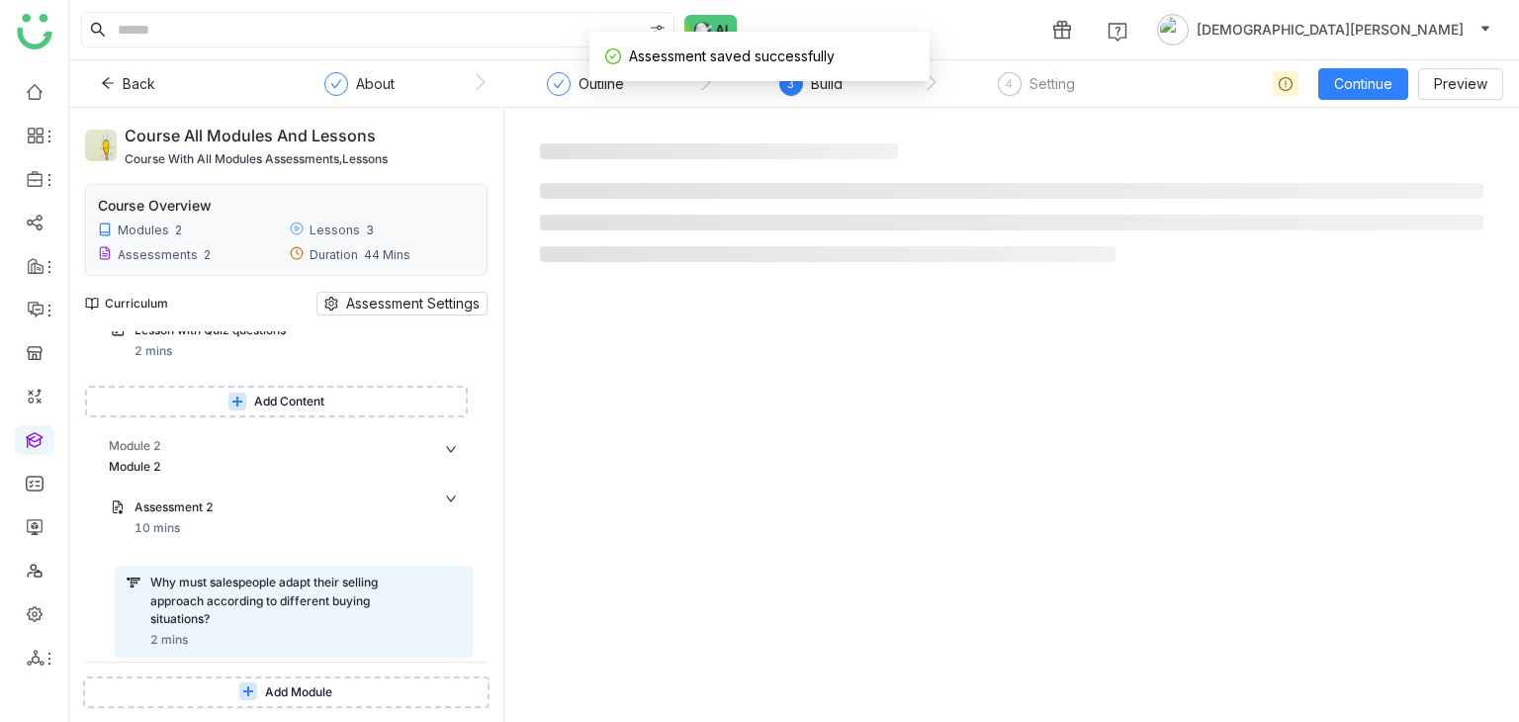
scroll to position [245, 0]
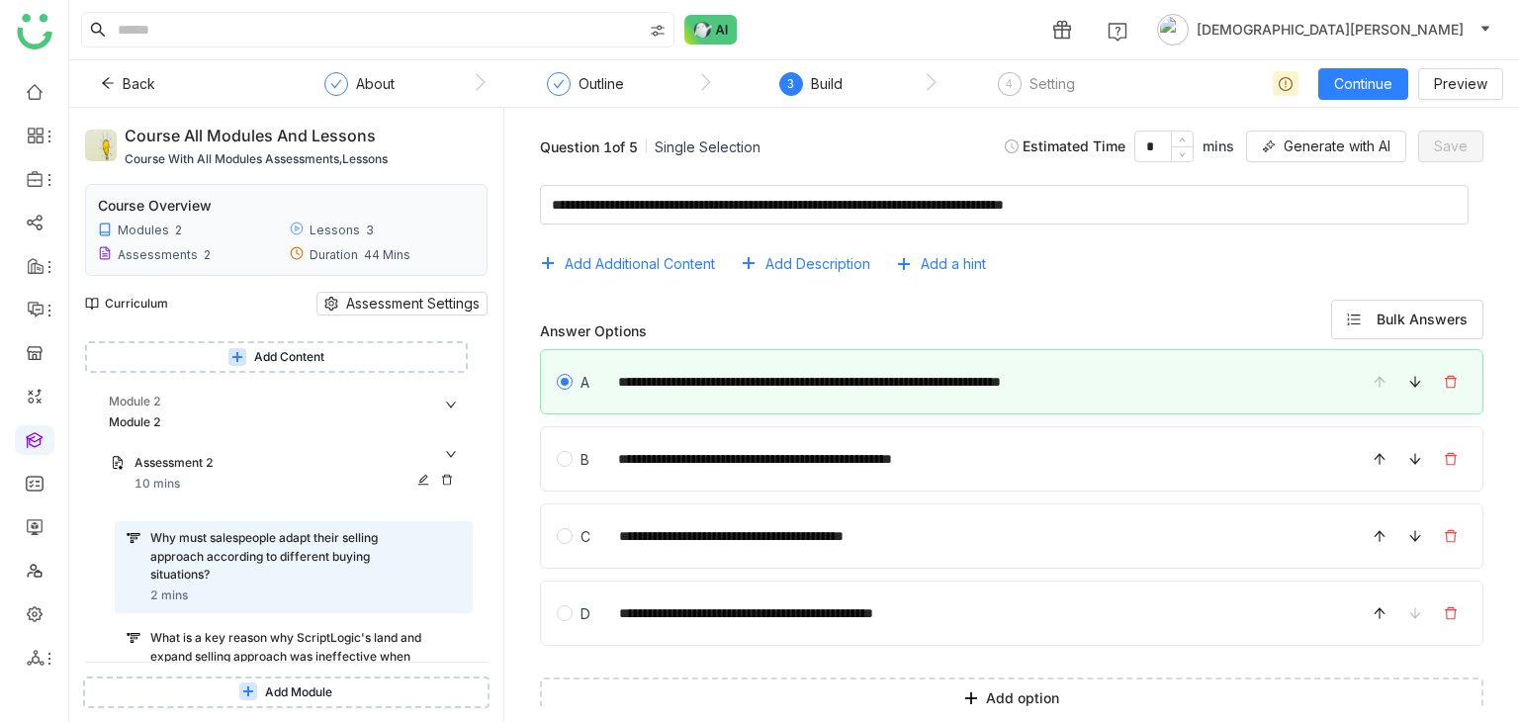
click at [417, 479] on icon at bounding box center [423, 480] width 12 height 12
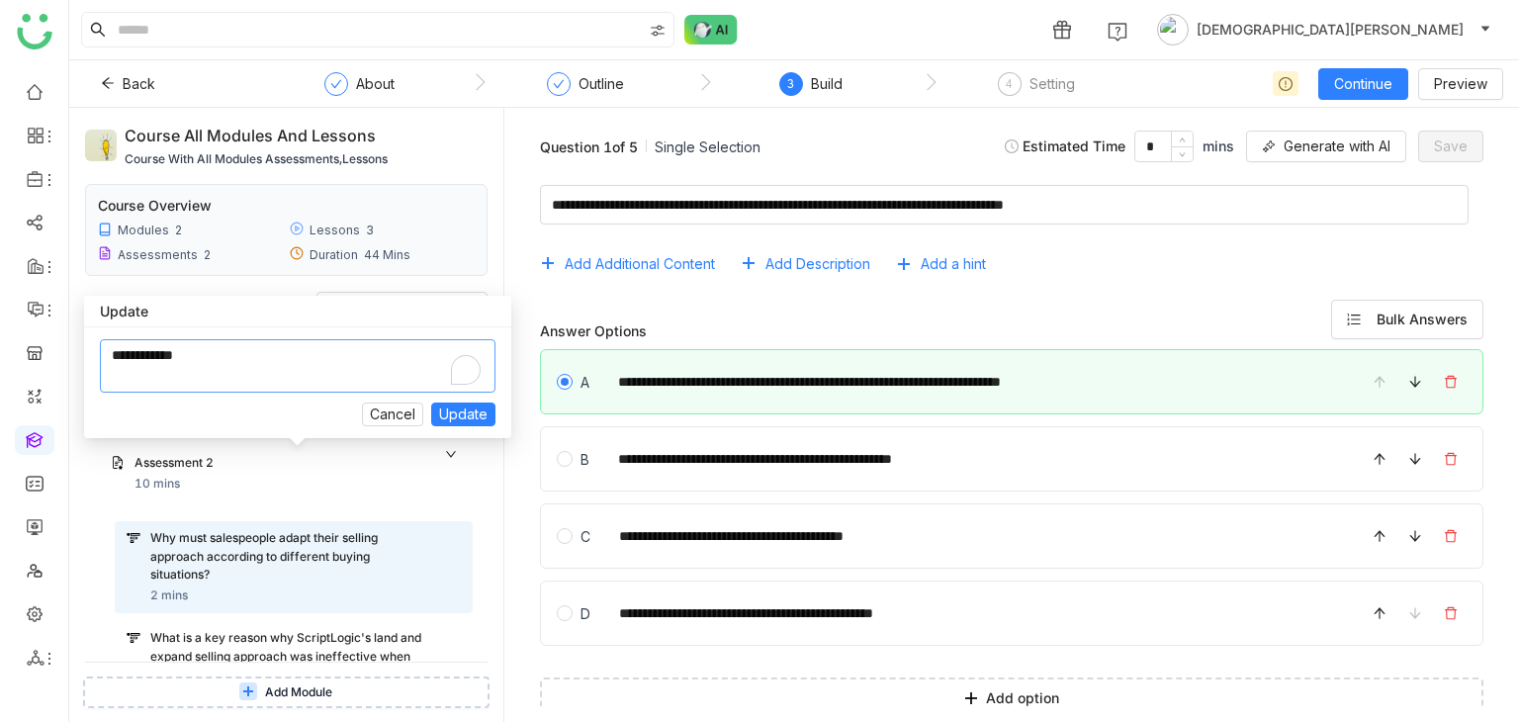
click at [359, 369] on textarea "To enrich screen reader interactions, please activate Accessibility in Grammarl…" at bounding box center [298, 365] width 396 height 53
type textarea "**********"
click at [481, 409] on span "Update" at bounding box center [463, 414] width 48 height 22
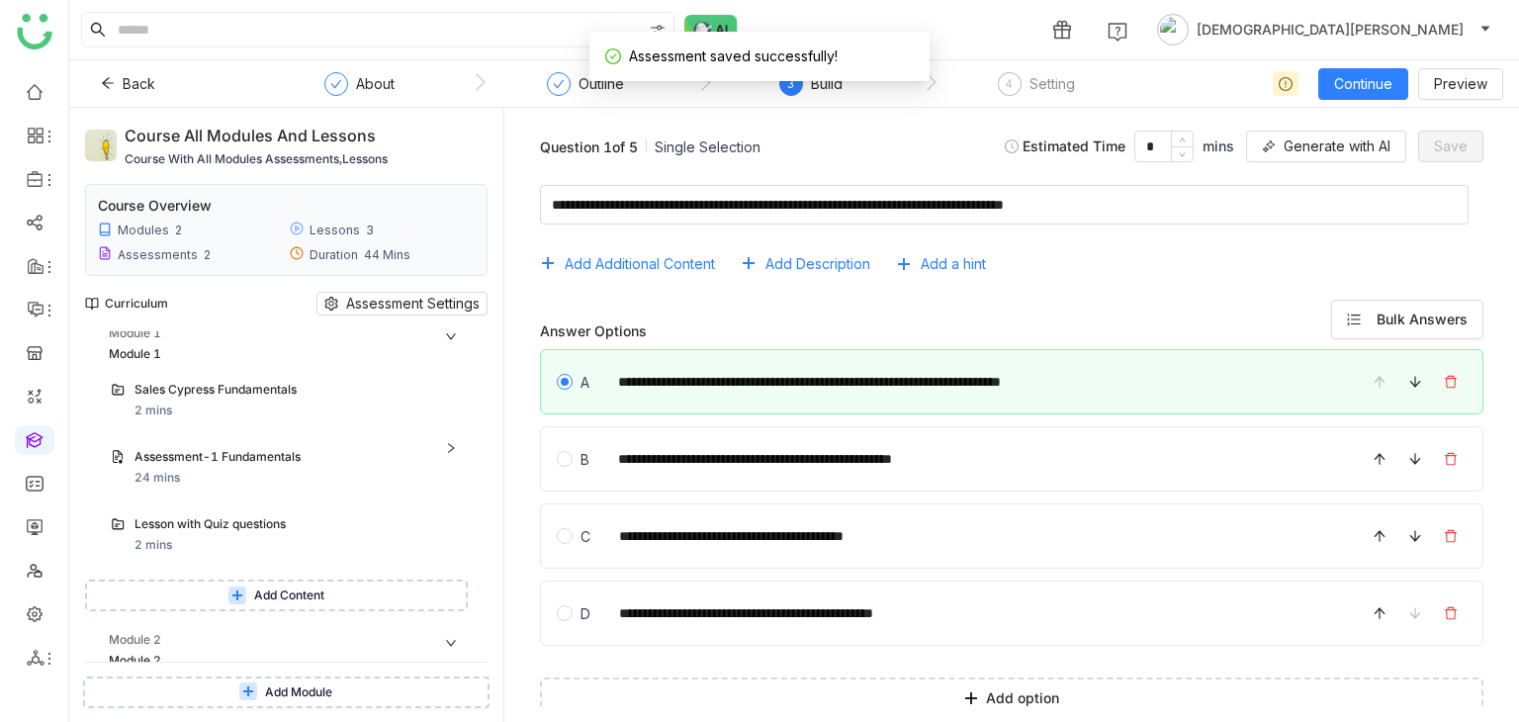
scroll to position [0, 0]
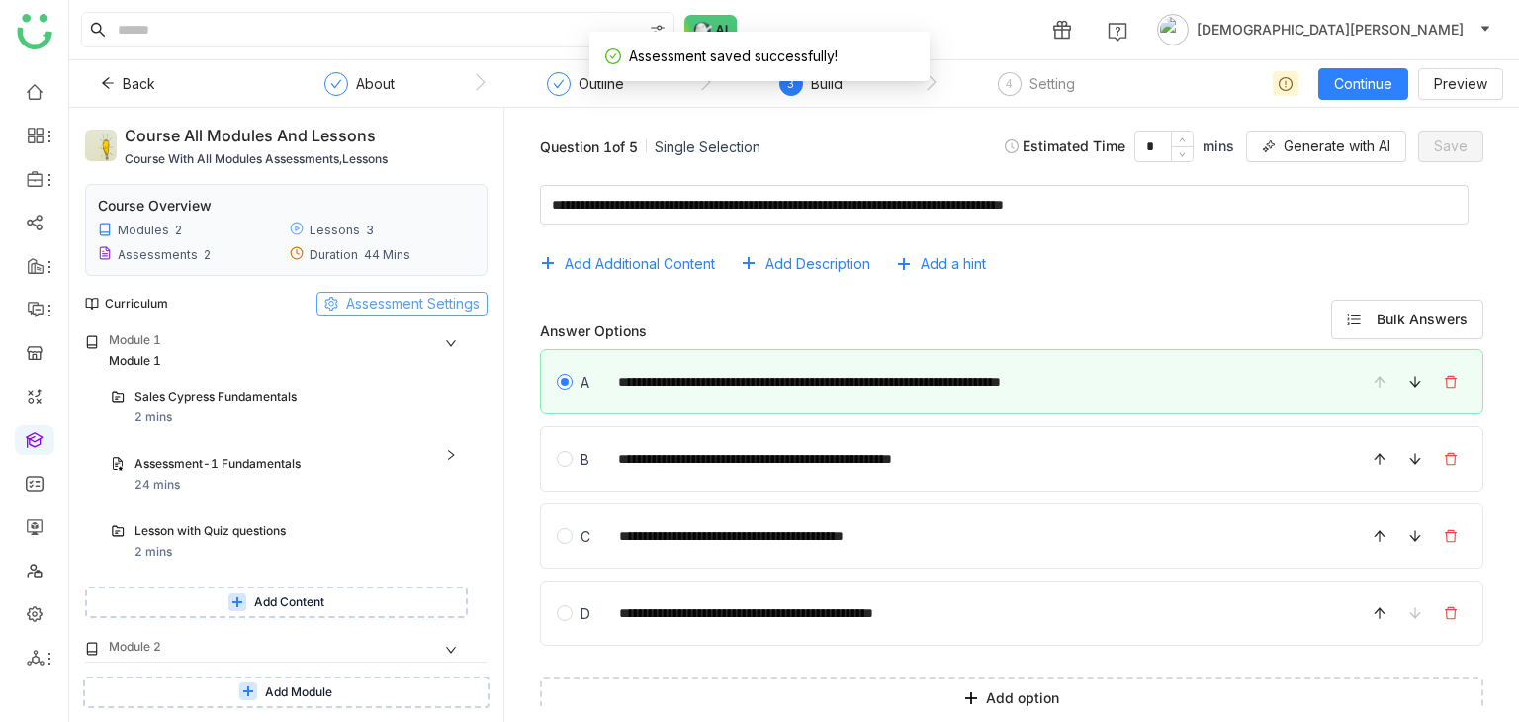
click at [400, 312] on span "Assessment Settings" at bounding box center [413, 304] width 134 height 22
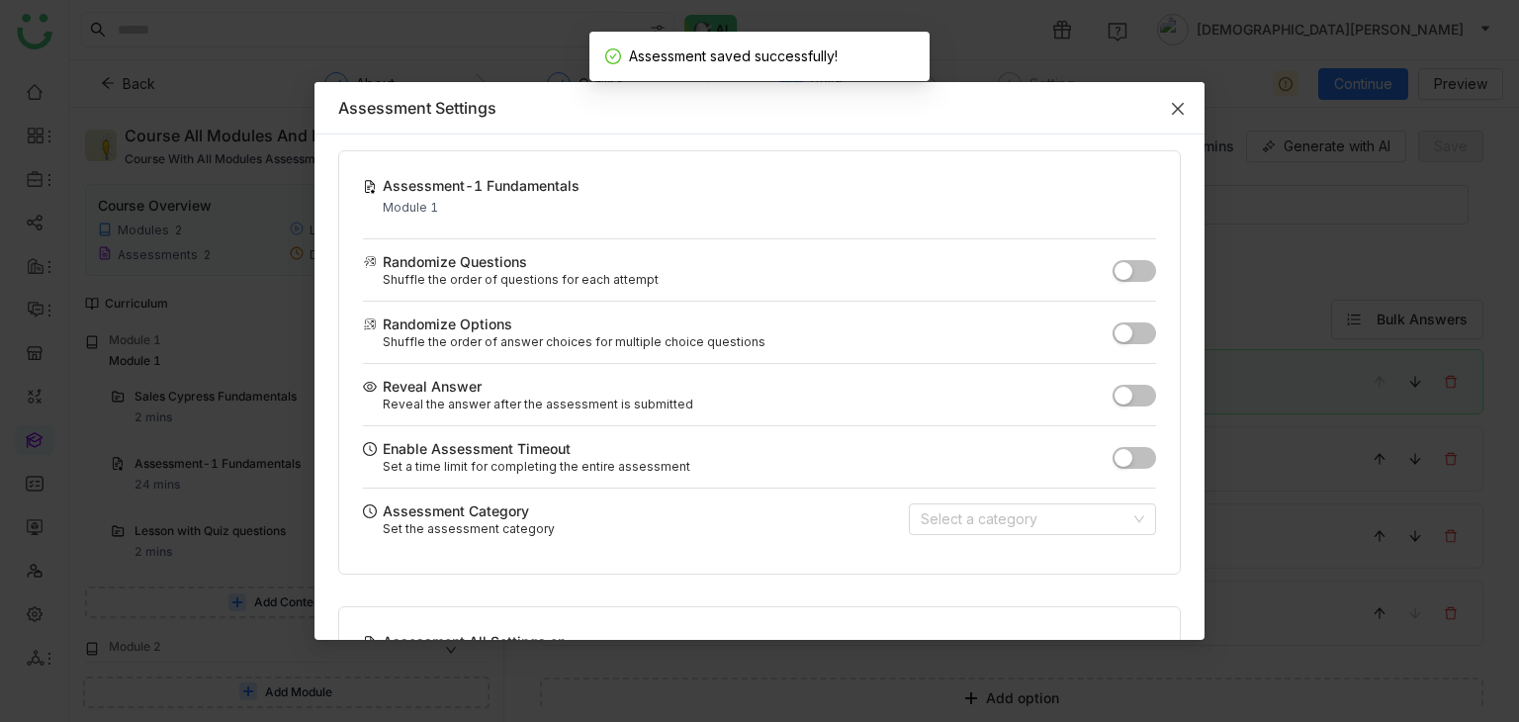
scroll to position [411, 0]
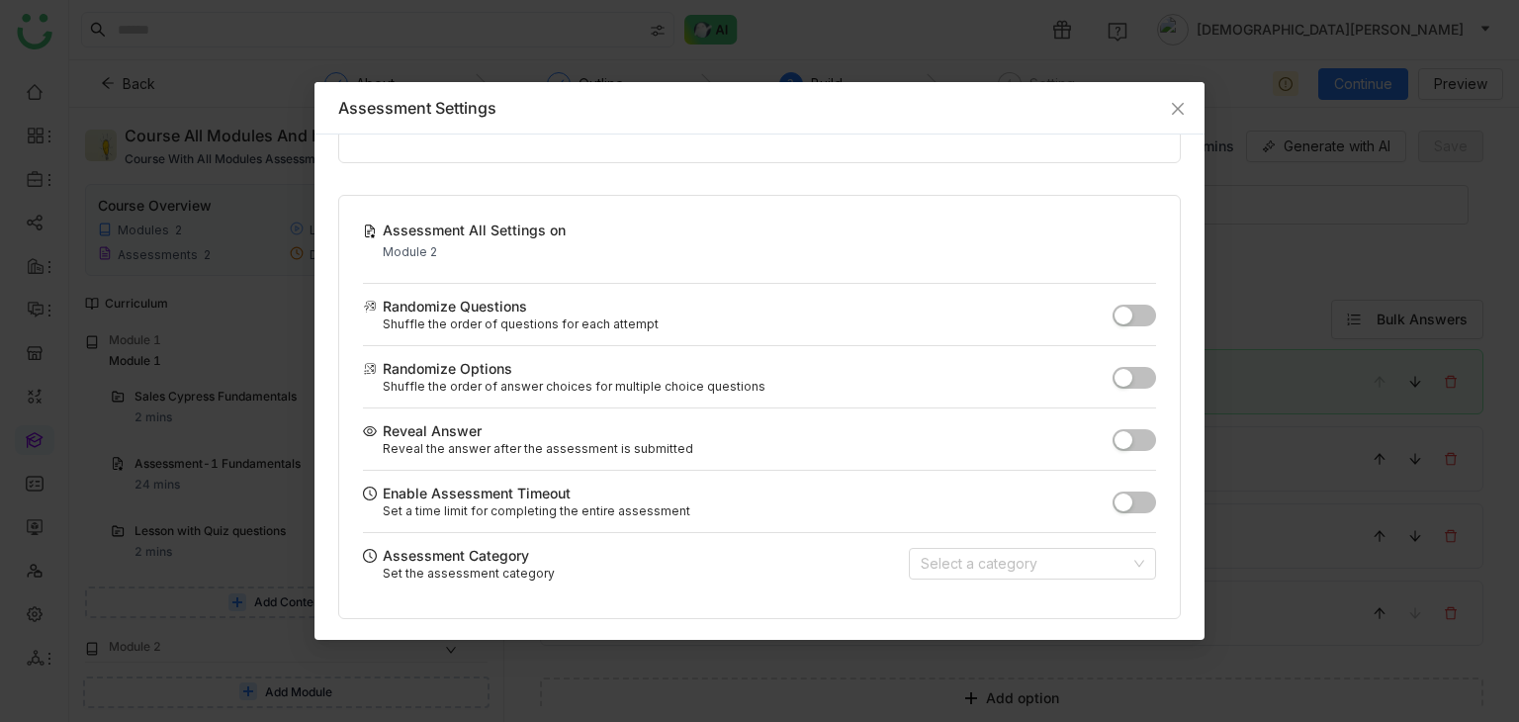
click at [1121, 312] on button "button" at bounding box center [1135, 316] width 44 height 22
click at [1127, 382] on button "button" at bounding box center [1135, 378] width 44 height 22
click at [1119, 437] on button "button" at bounding box center [1135, 440] width 44 height 22
click at [1125, 503] on button "button" at bounding box center [1135, 502] width 44 height 22
click at [1026, 507] on input "**" at bounding box center [1042, 502] width 59 height 32
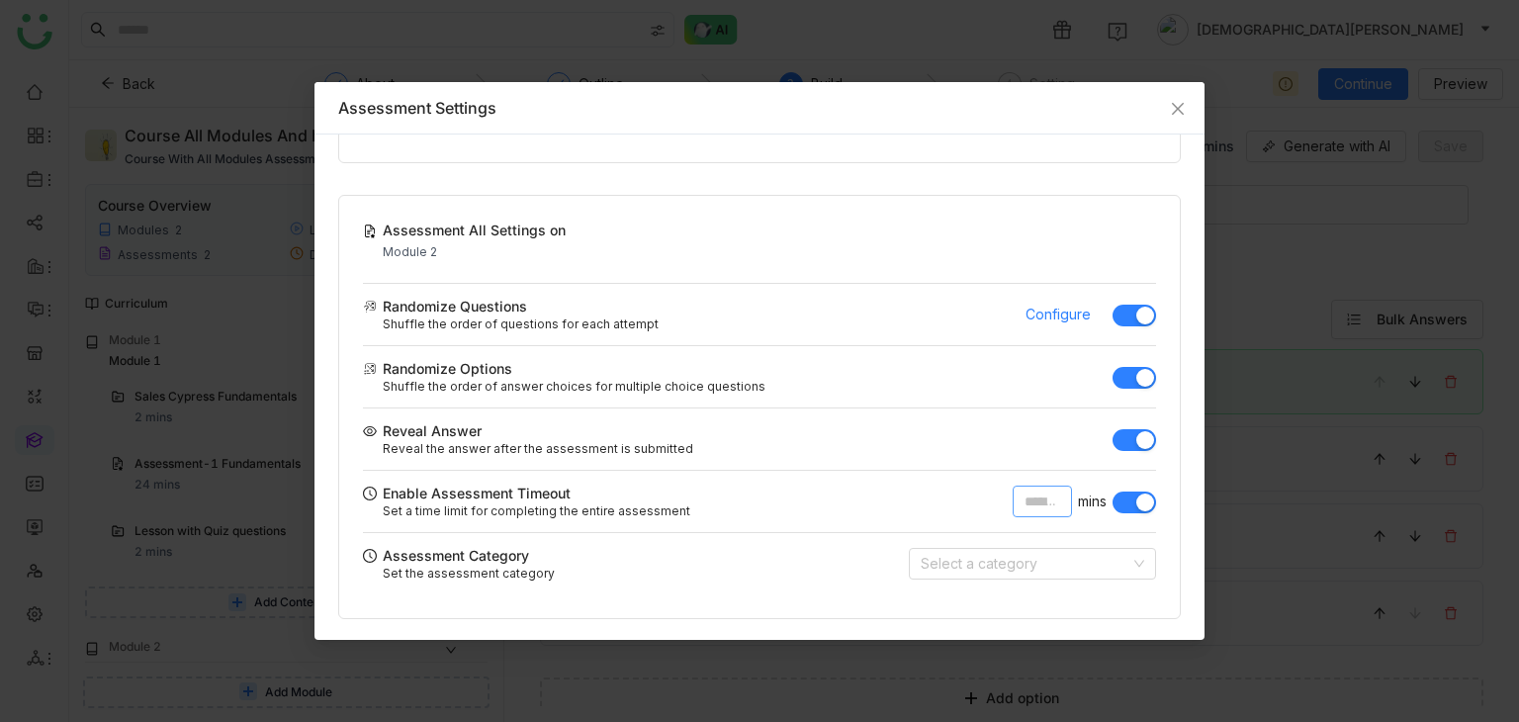
type input "*"
click at [1038, 560] on input at bounding box center [1026, 564] width 210 height 30
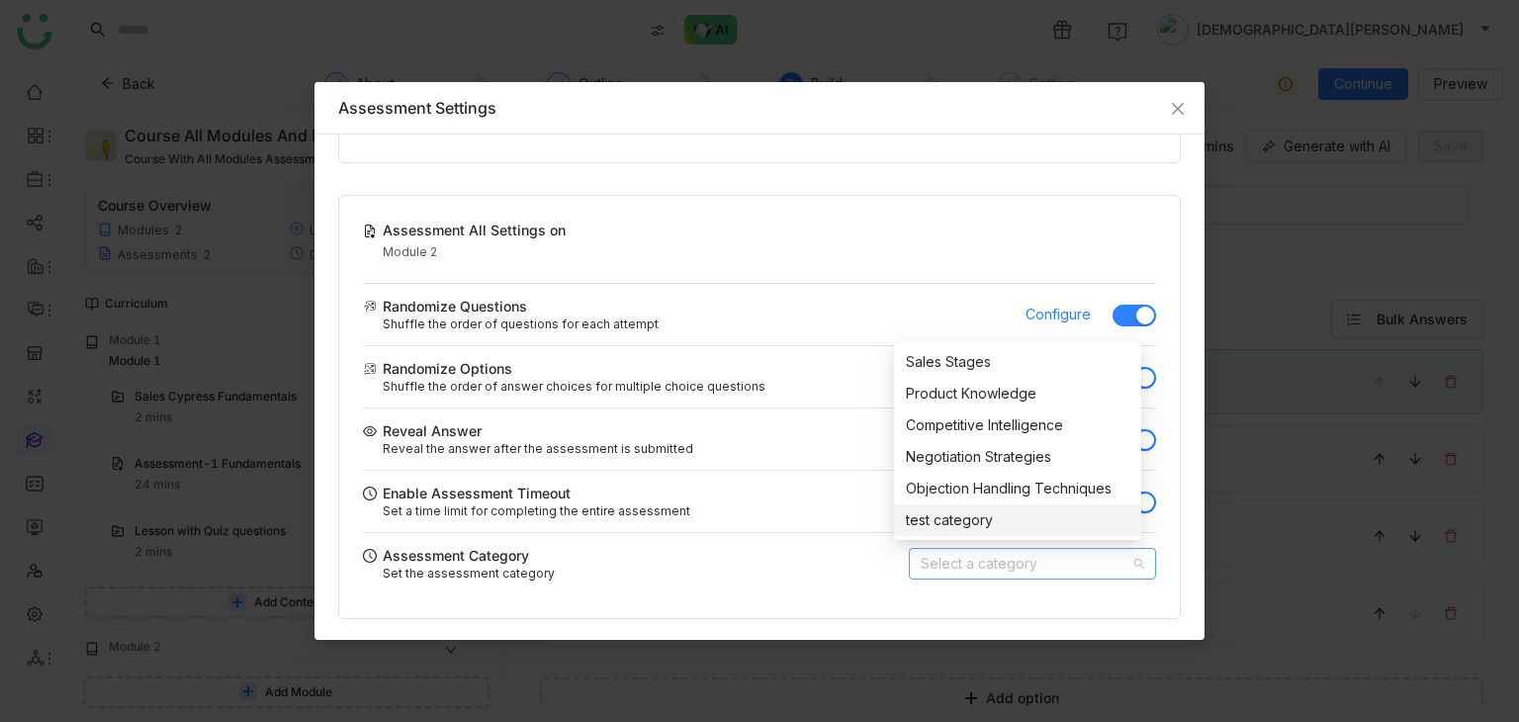
click at [986, 521] on div "test category" at bounding box center [1017, 520] width 223 height 22
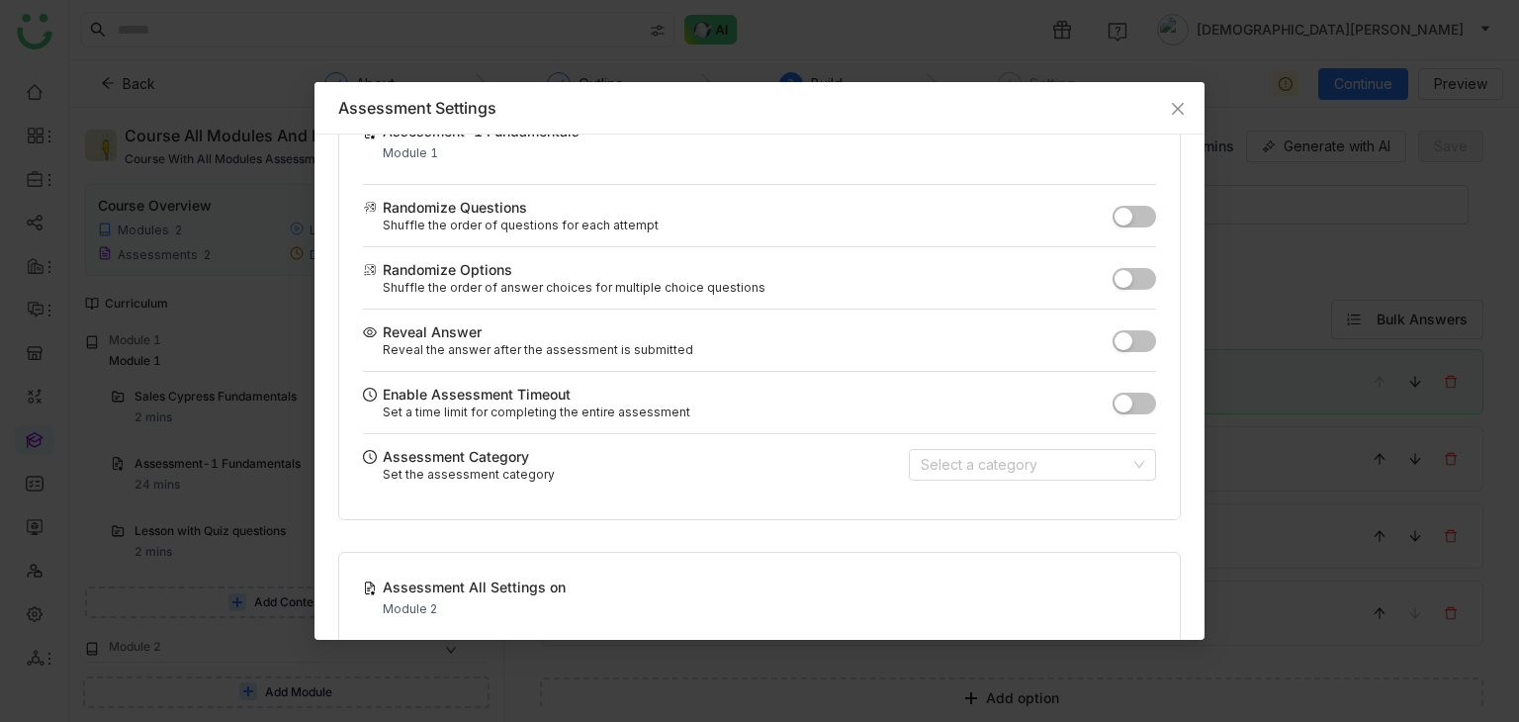
scroll to position [0, 0]
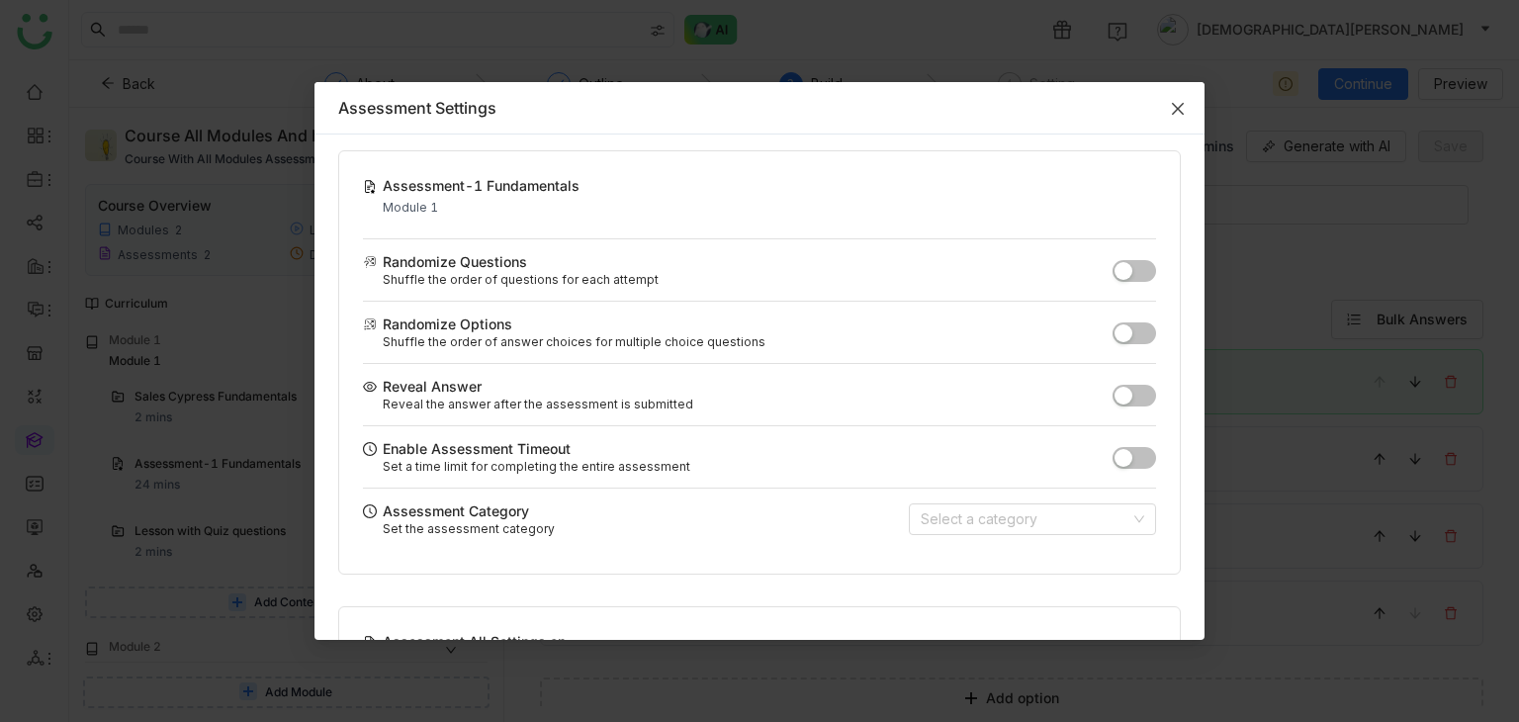
click at [1177, 108] on icon "Close" at bounding box center [1178, 109] width 12 height 12
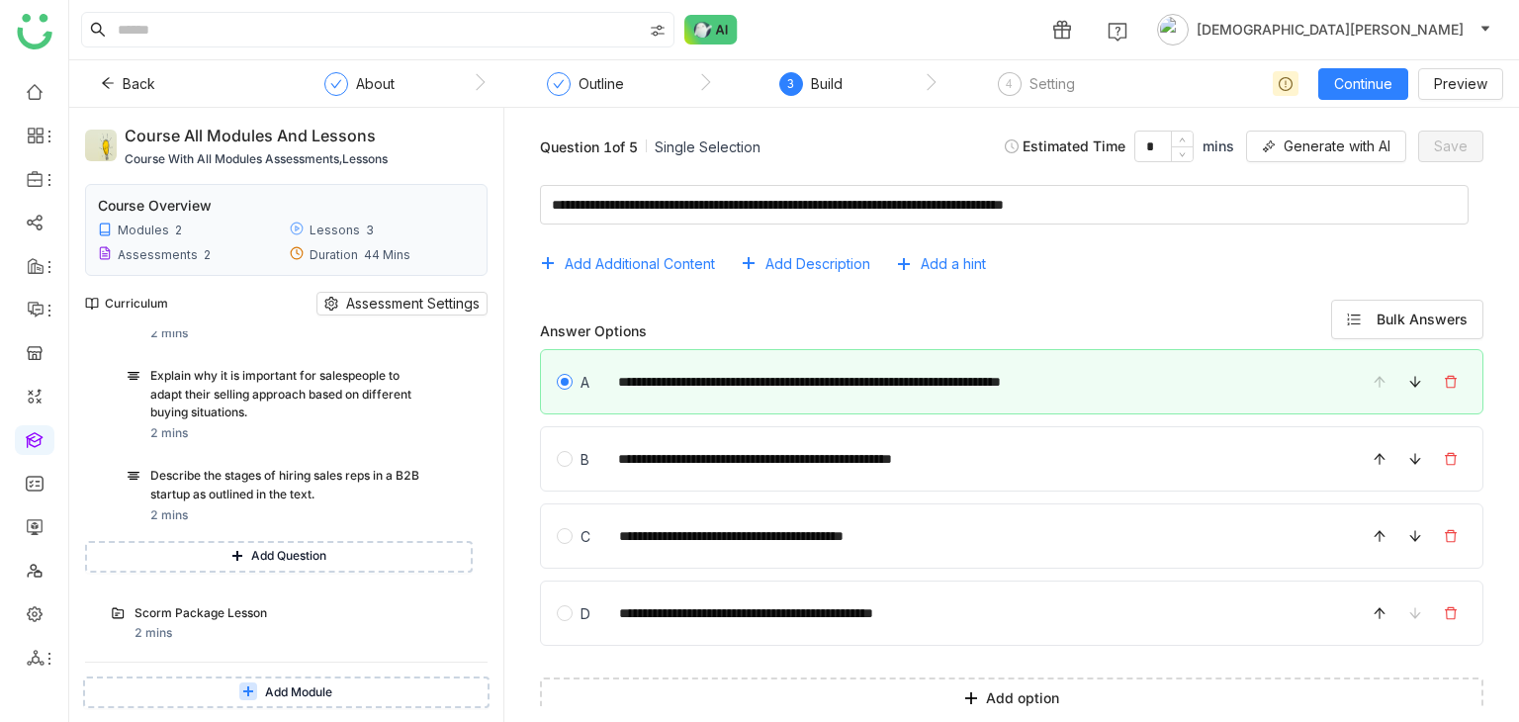
scroll to position [765, 0]
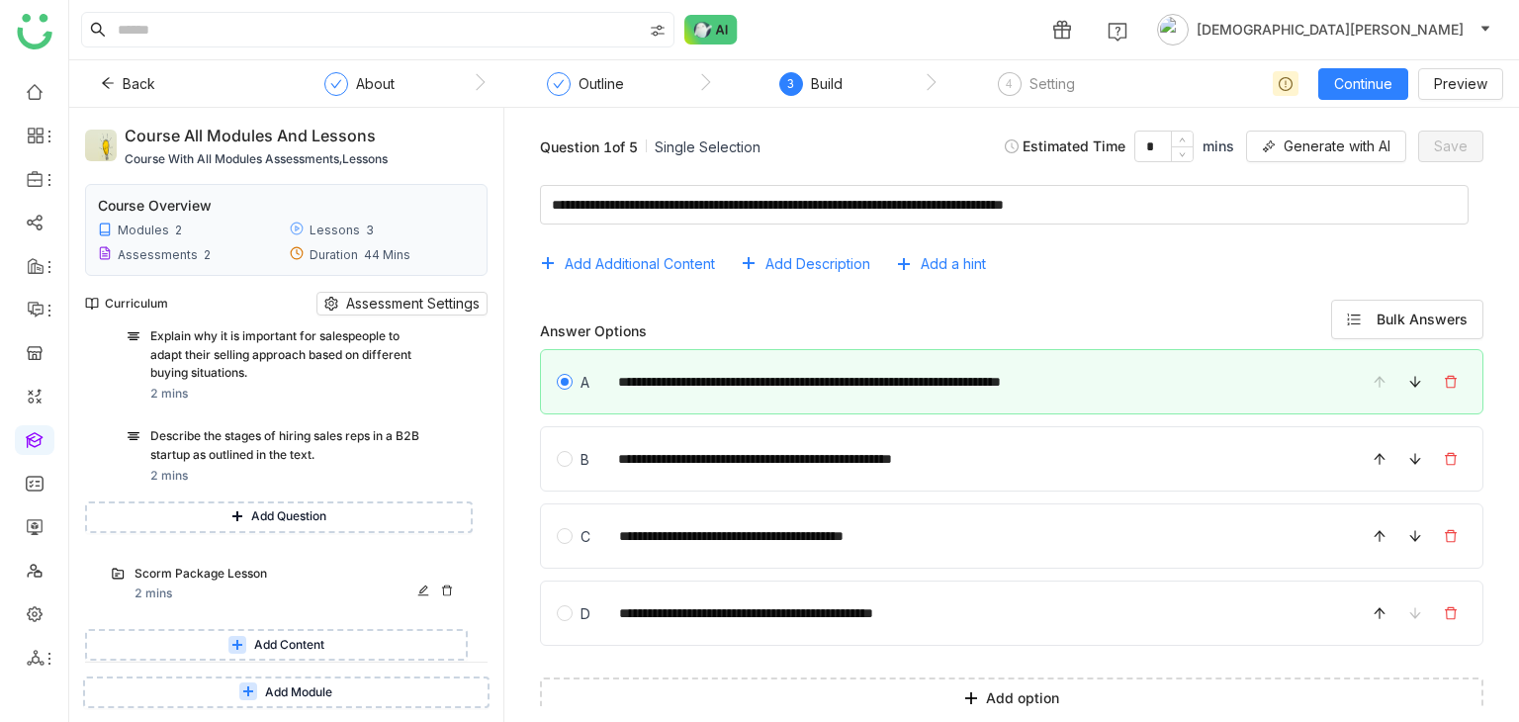
click at [276, 590] on div "Scorm Package Lesson 2 mins" at bounding box center [297, 585] width 326 height 40
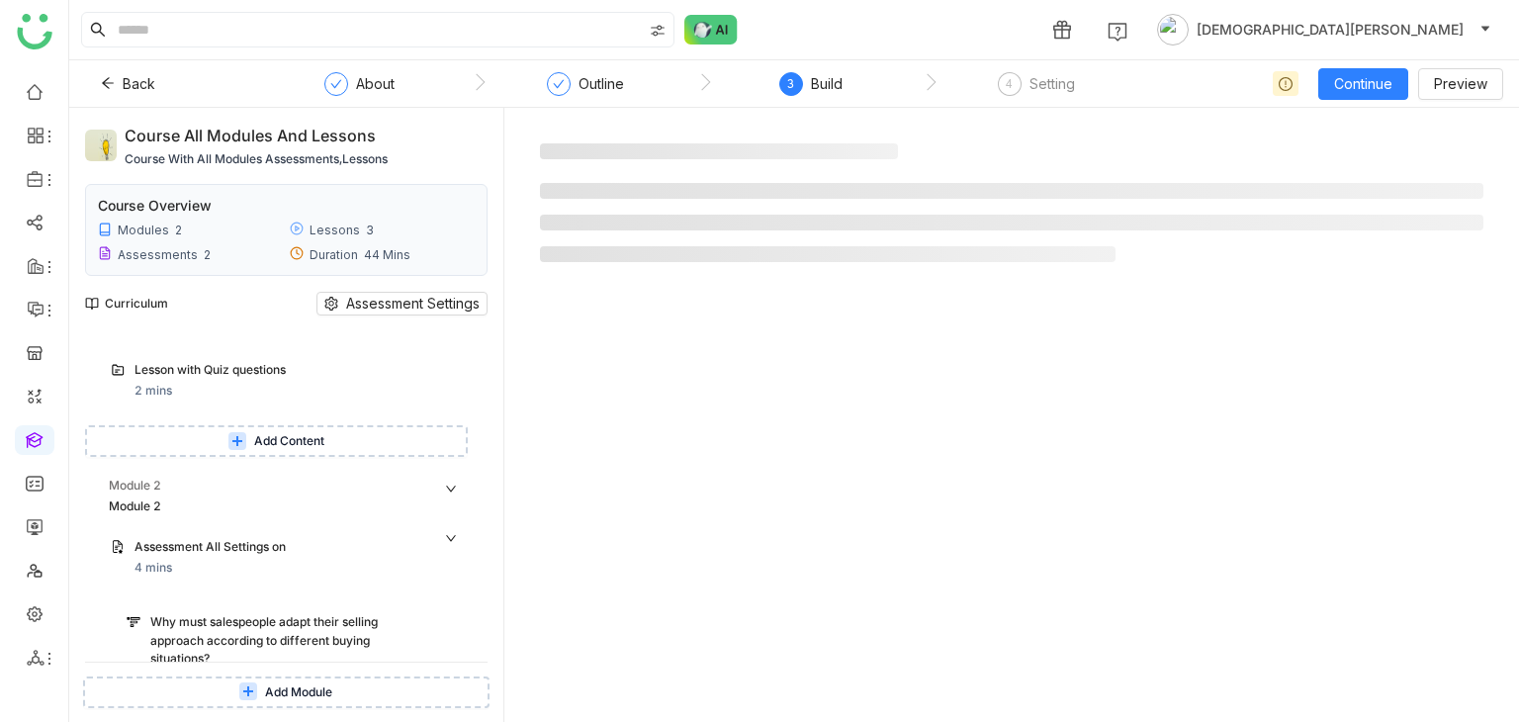
scroll to position [151, 0]
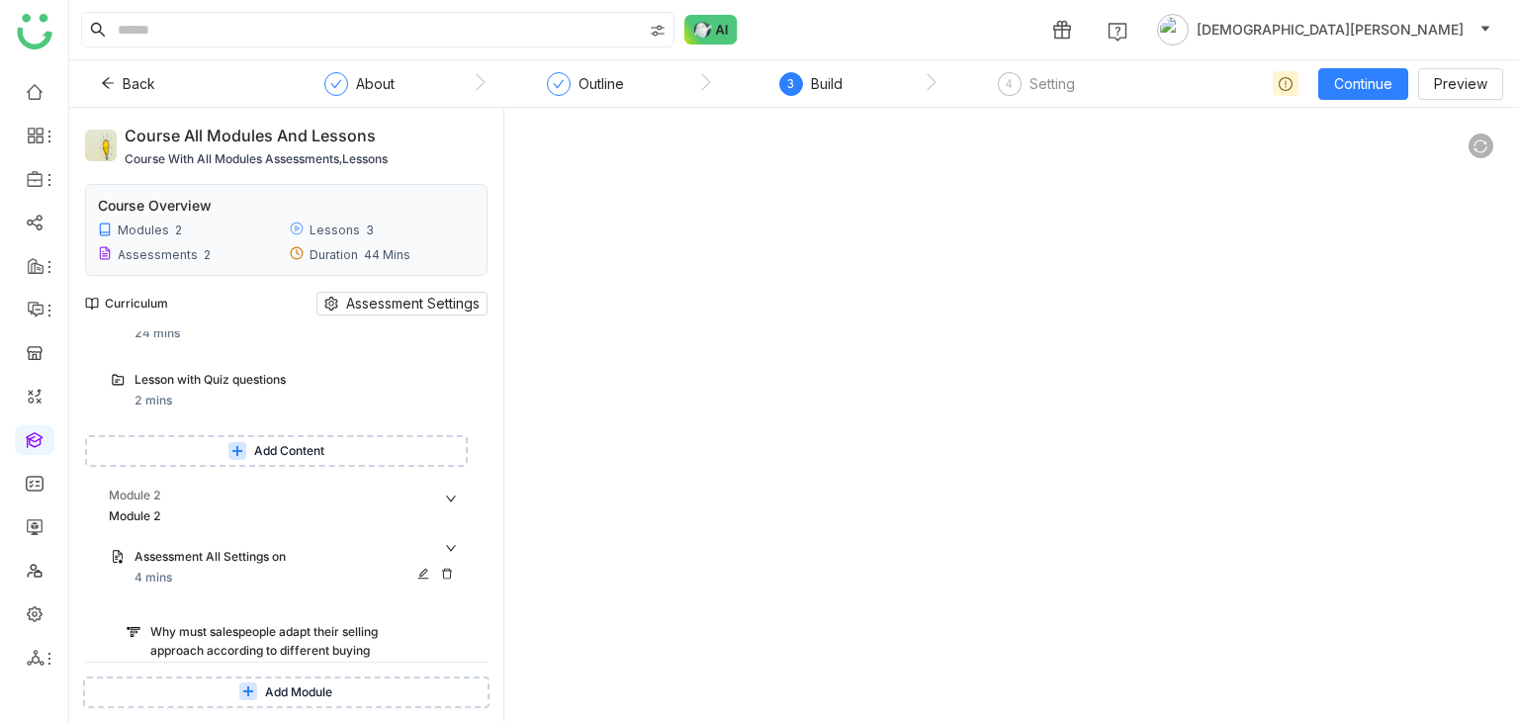
click at [457, 551] on div "Assessment All Settings on" at bounding box center [297, 558] width 326 height 21
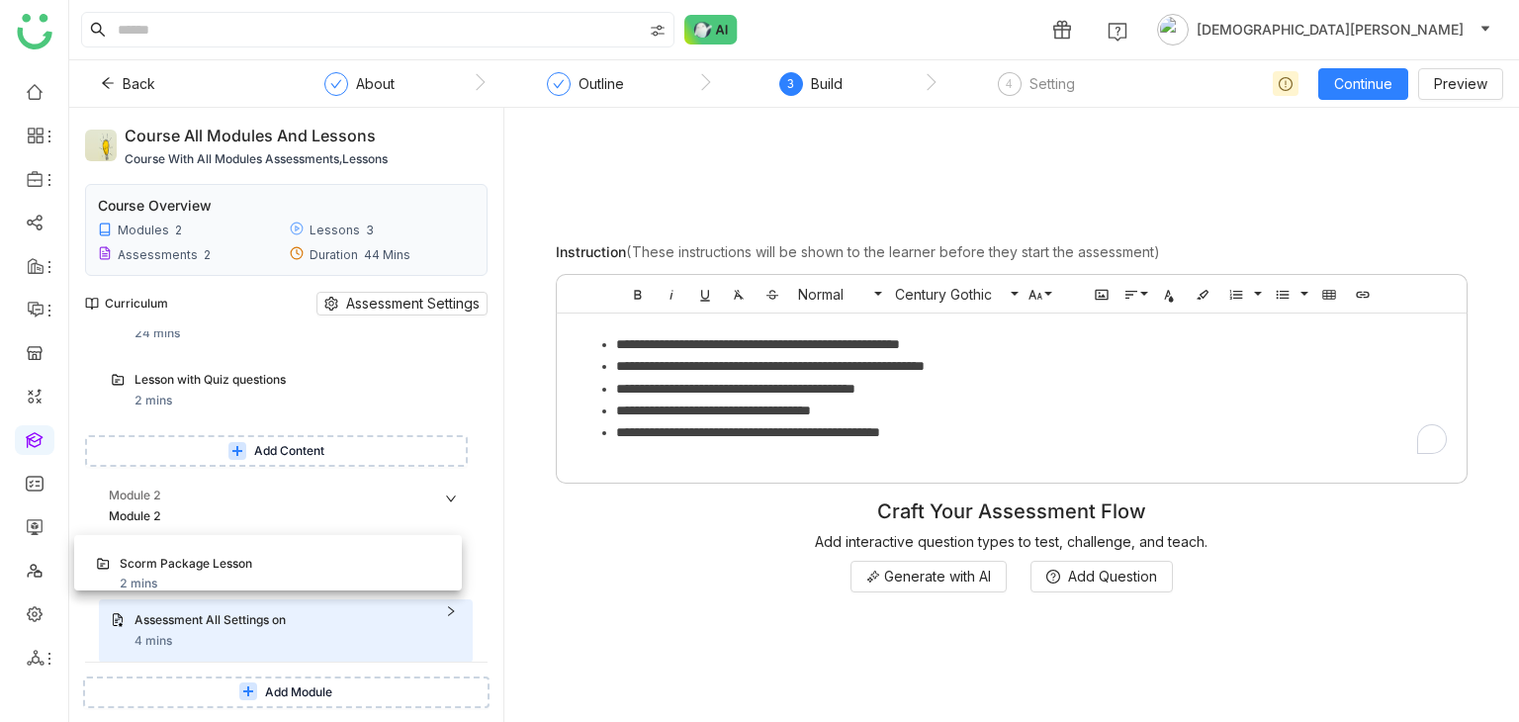
drag, startPoint x: 254, startPoint y: 621, endPoint x: 244, endPoint y: 550, distance: 71.9
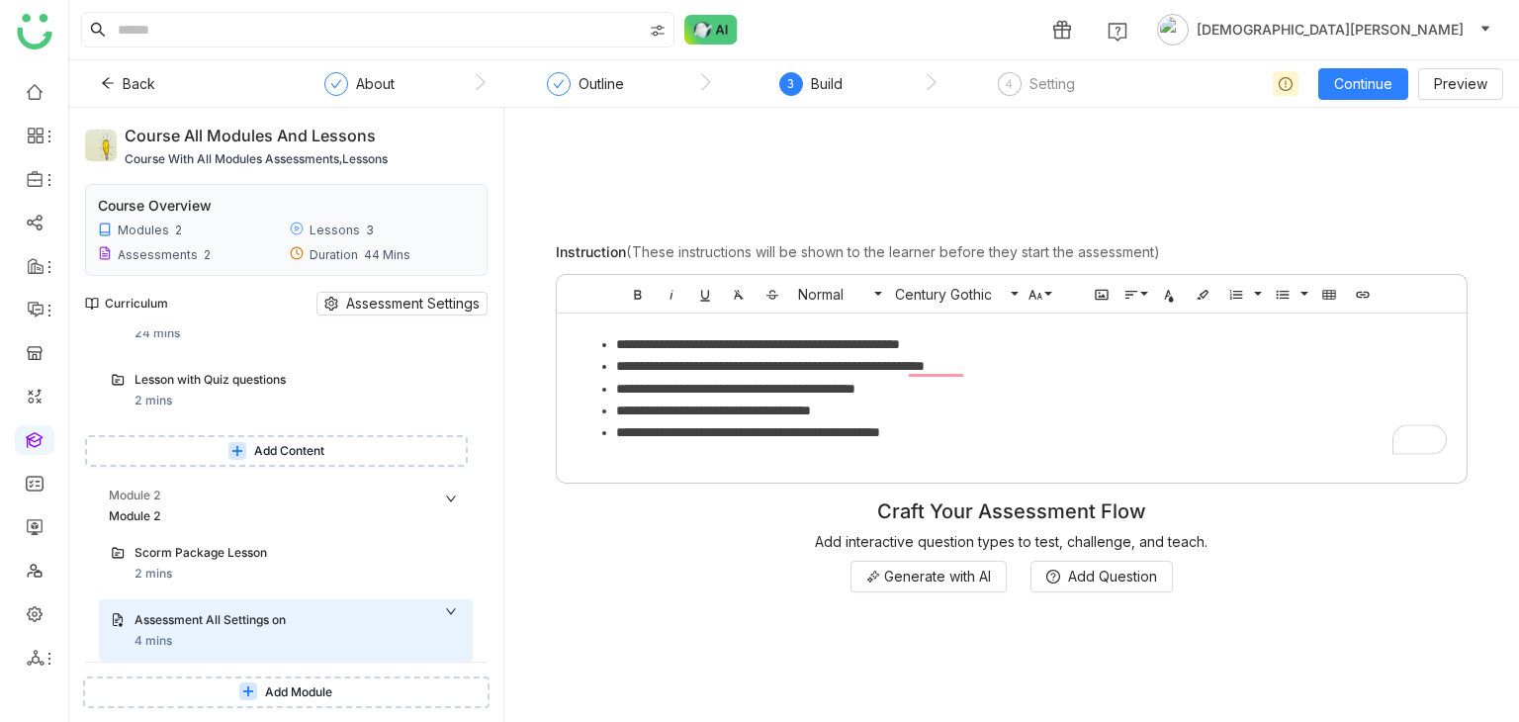
scroll to position [242, 0]
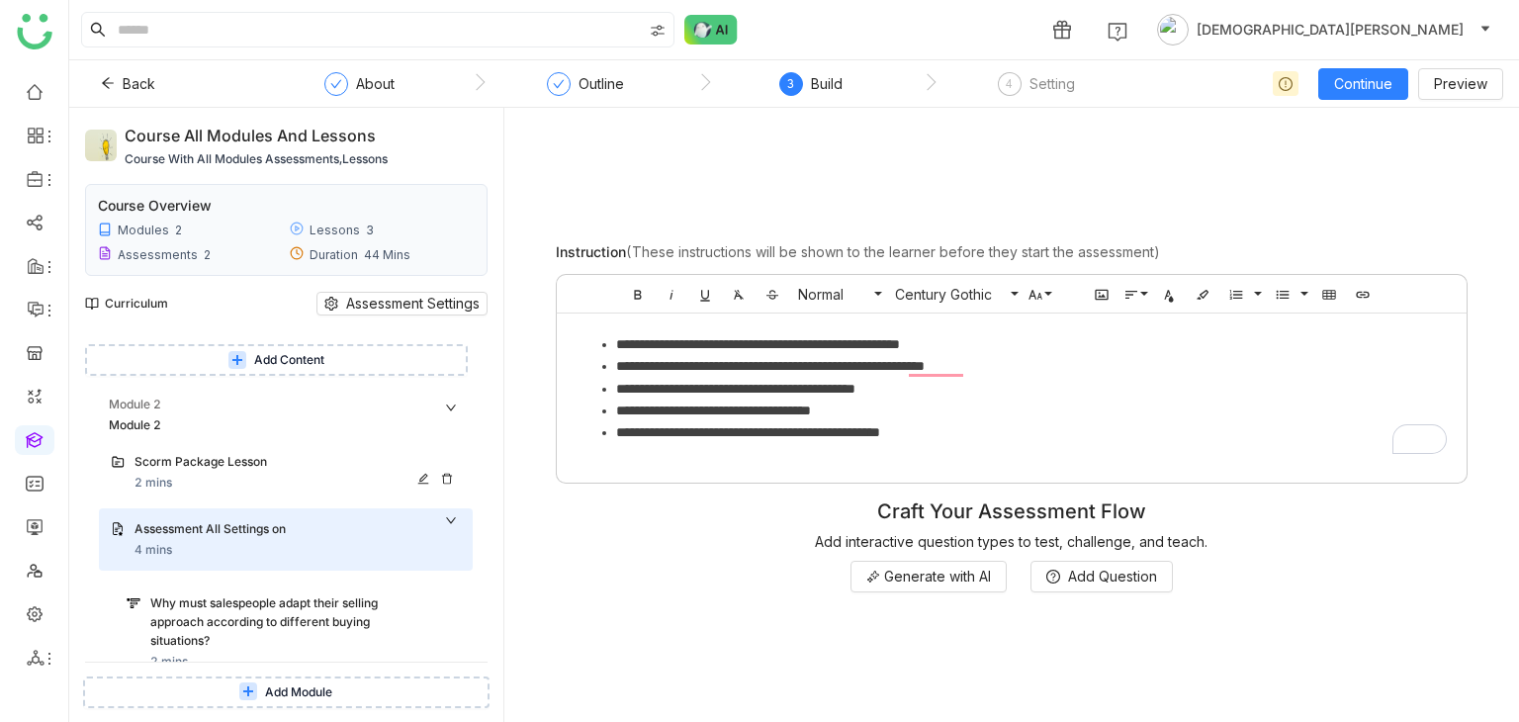
click at [296, 467] on div "Scorm Package Lesson" at bounding box center [277, 462] width 287 height 19
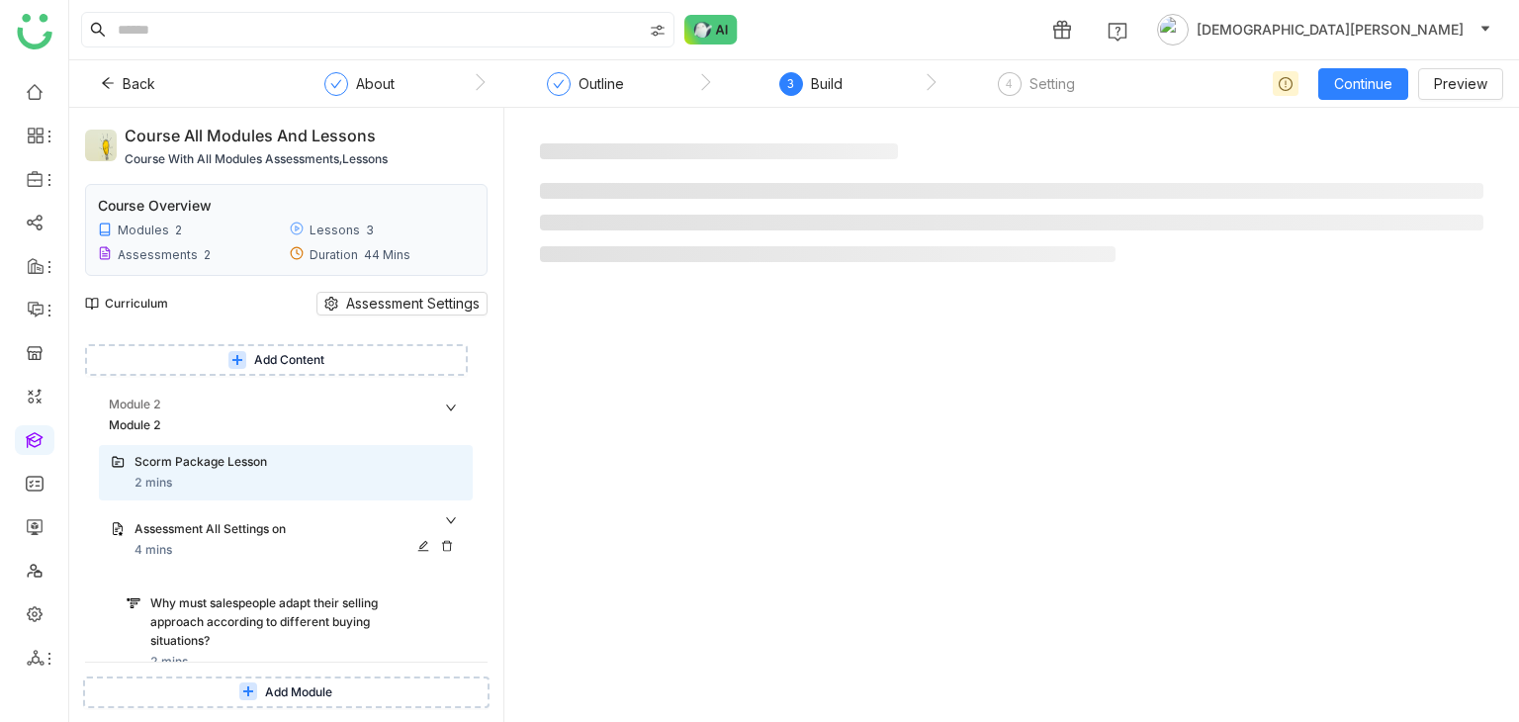
click at [281, 516] on div "Assessment All Settings on 4 mins" at bounding box center [286, 539] width 374 height 63
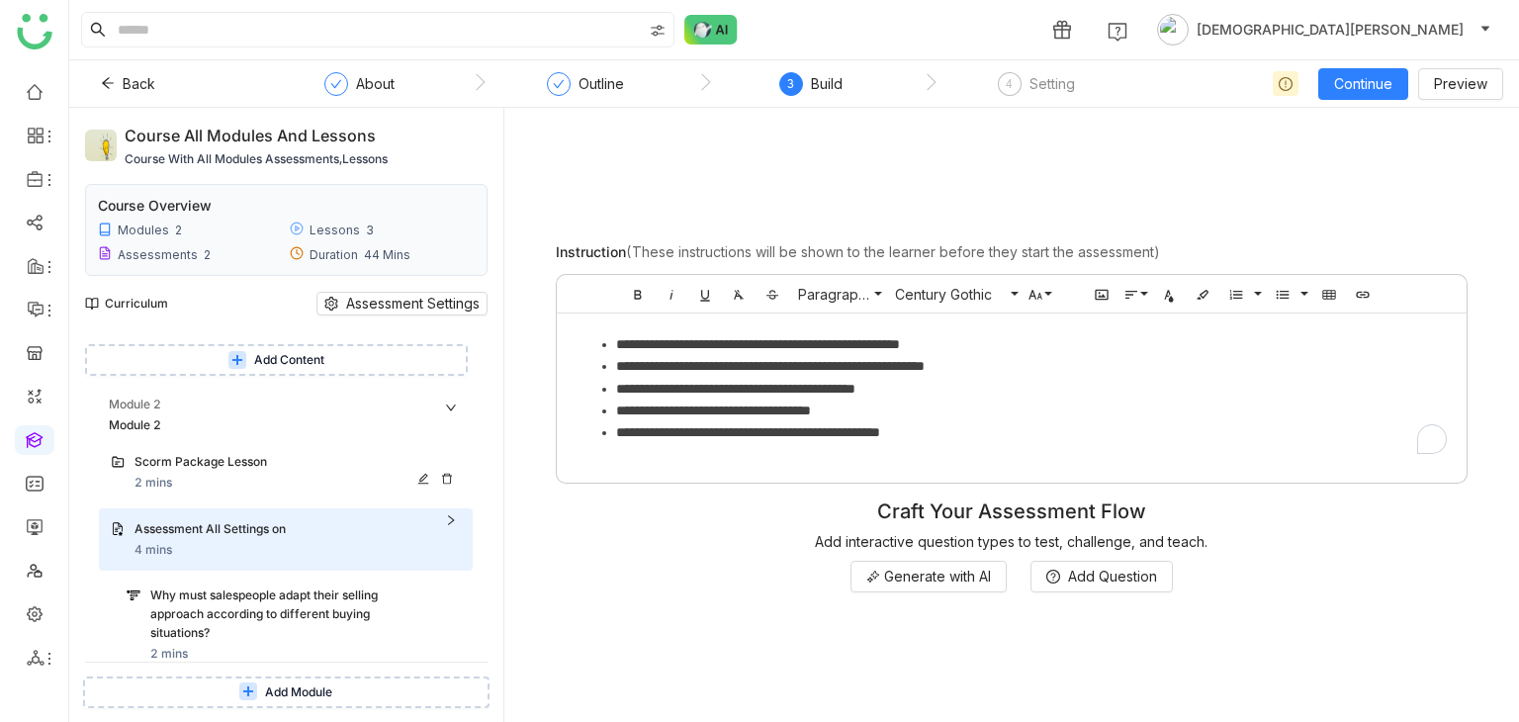
scroll to position [201, 0]
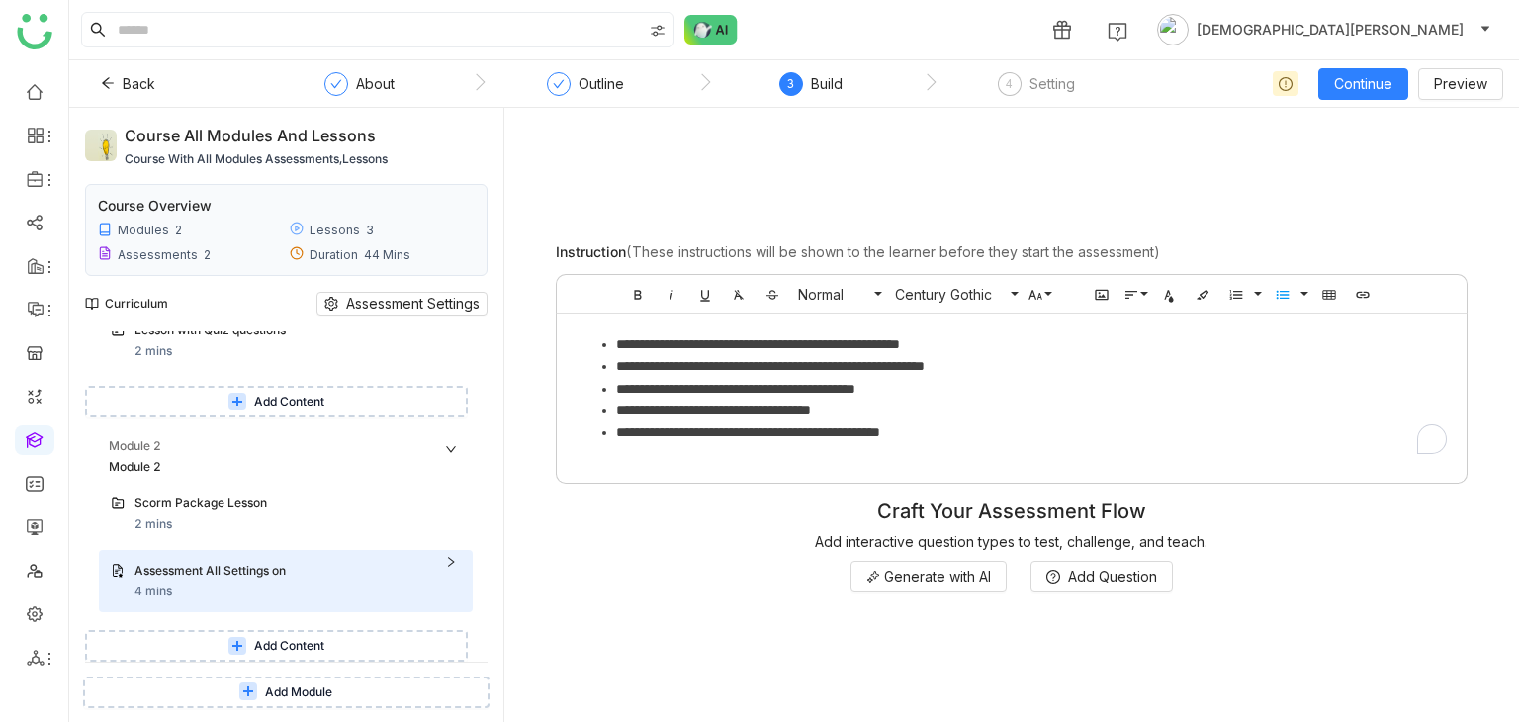
click at [269, 638] on span "Add Content" at bounding box center [289, 646] width 70 height 19
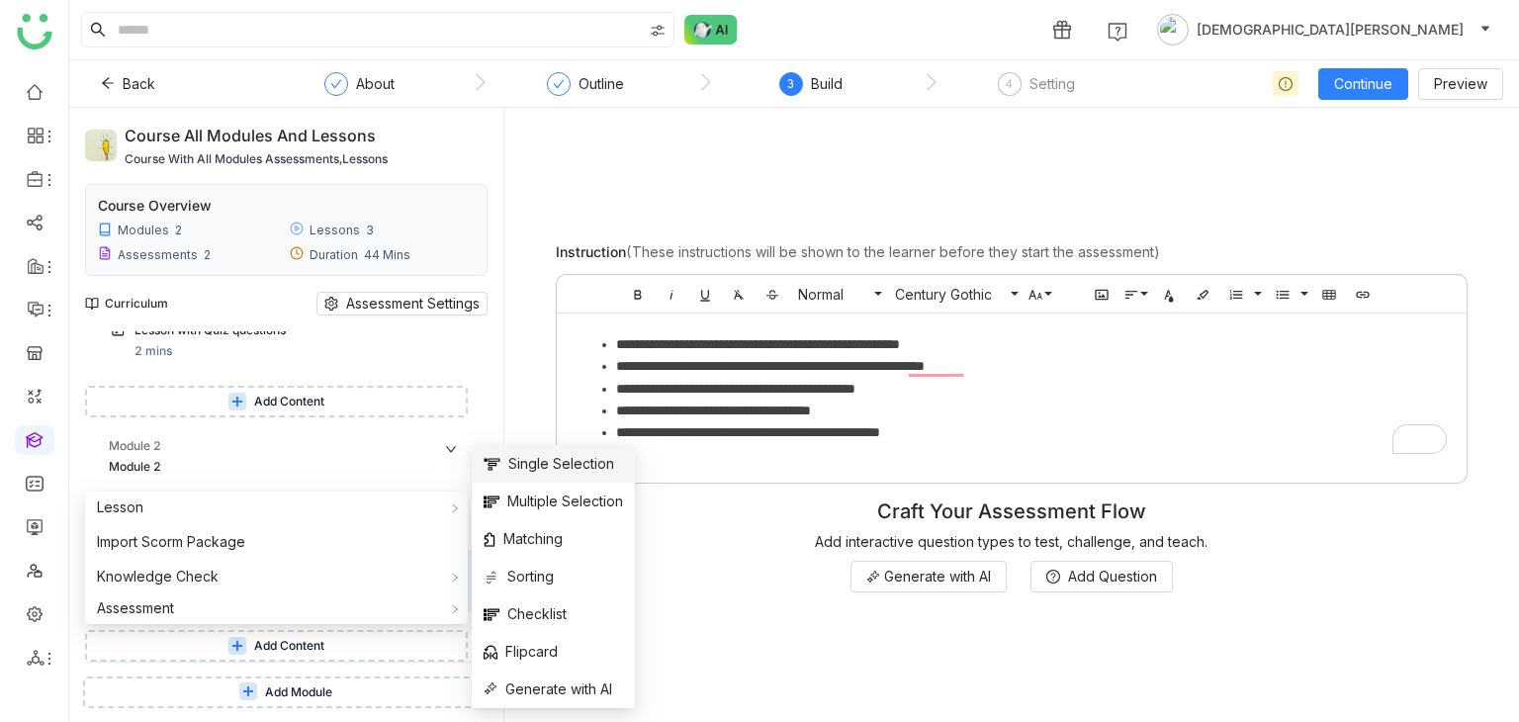
click at [557, 469] on span "Single Selection" at bounding box center [549, 464] width 131 height 22
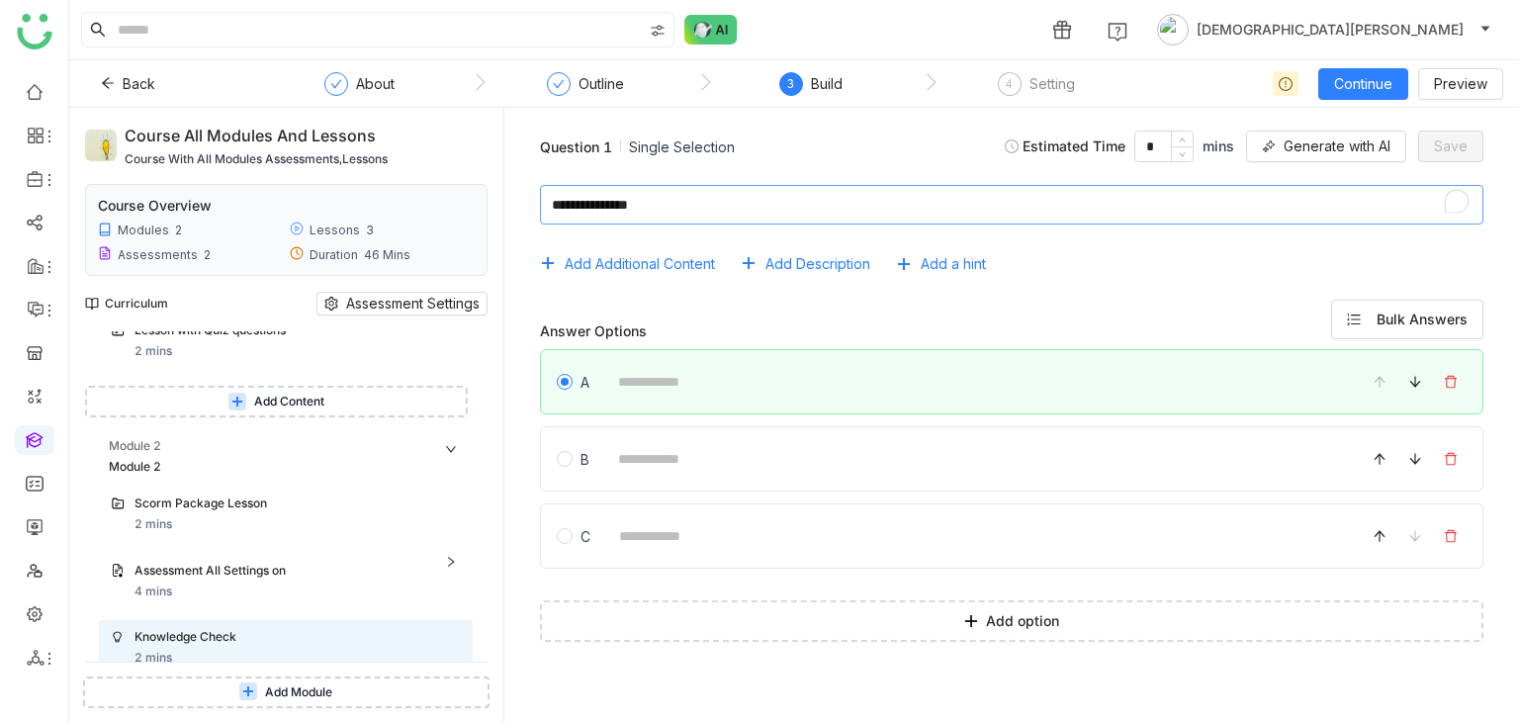
click at [716, 206] on textarea "To enrich screen reader interactions, please activate Accessibility in Grammarl…" at bounding box center [1011, 205] width 943 height 40
type textarea "**********"
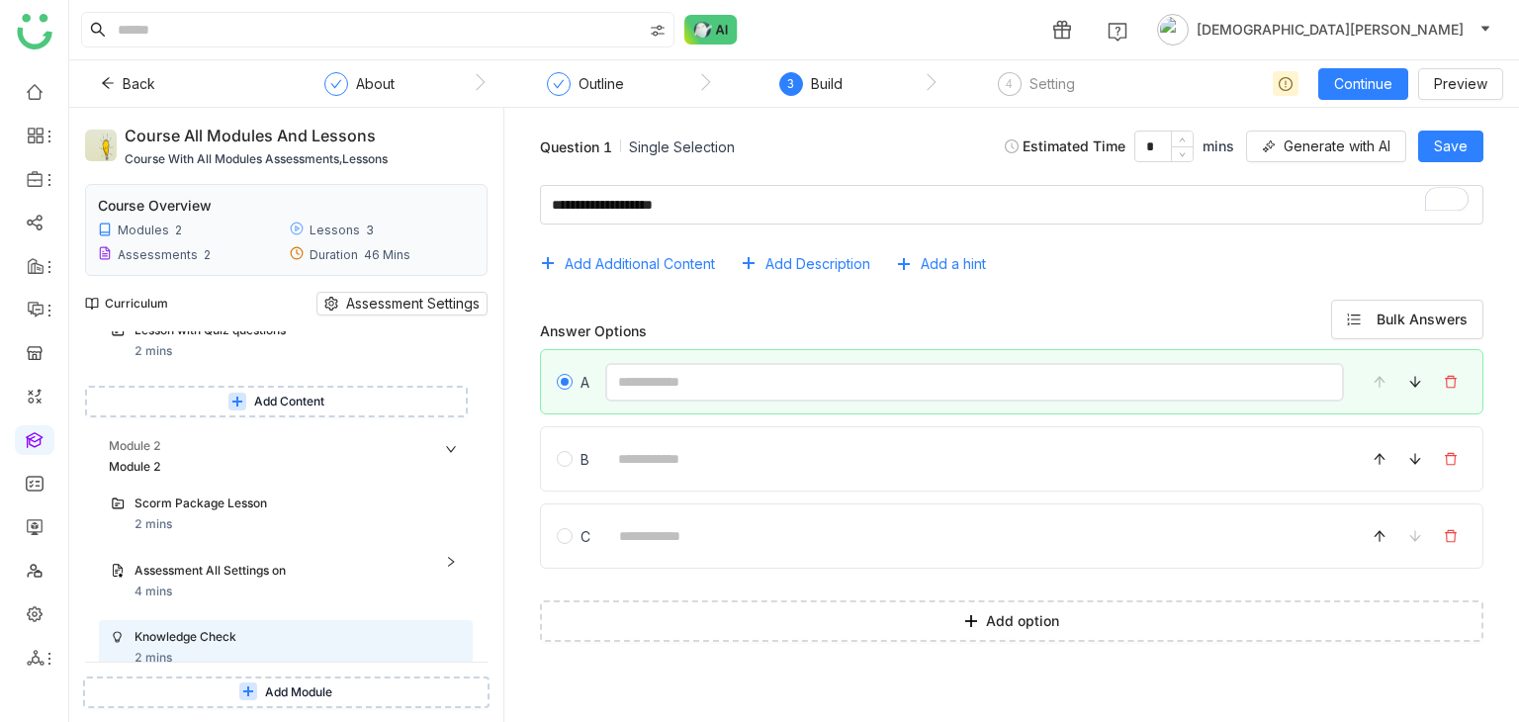
click at [655, 394] on input at bounding box center [974, 382] width 739 height 39
type input "********"
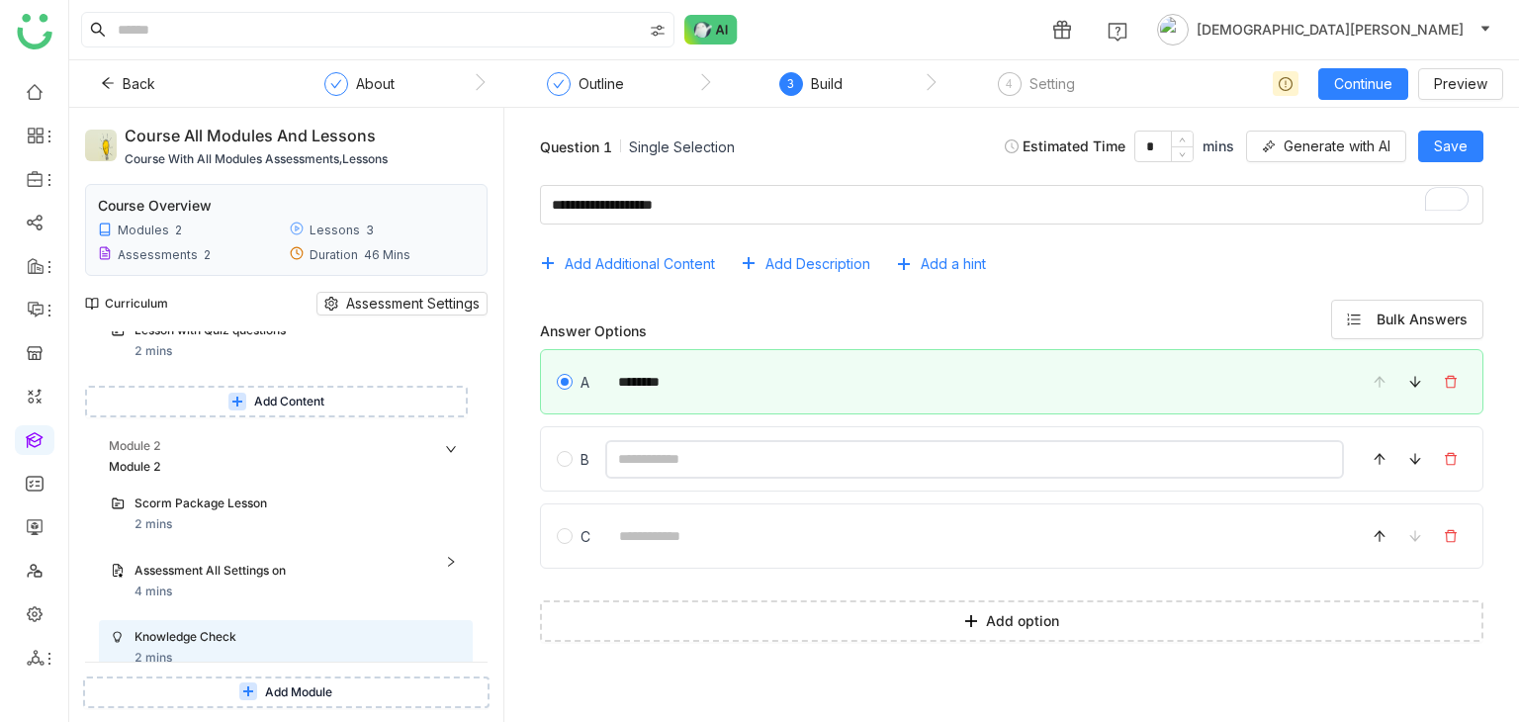
click at [675, 468] on input at bounding box center [974, 459] width 739 height 39
type input "********"
click at [1461, 156] on span "Save" at bounding box center [1451, 146] width 34 height 22
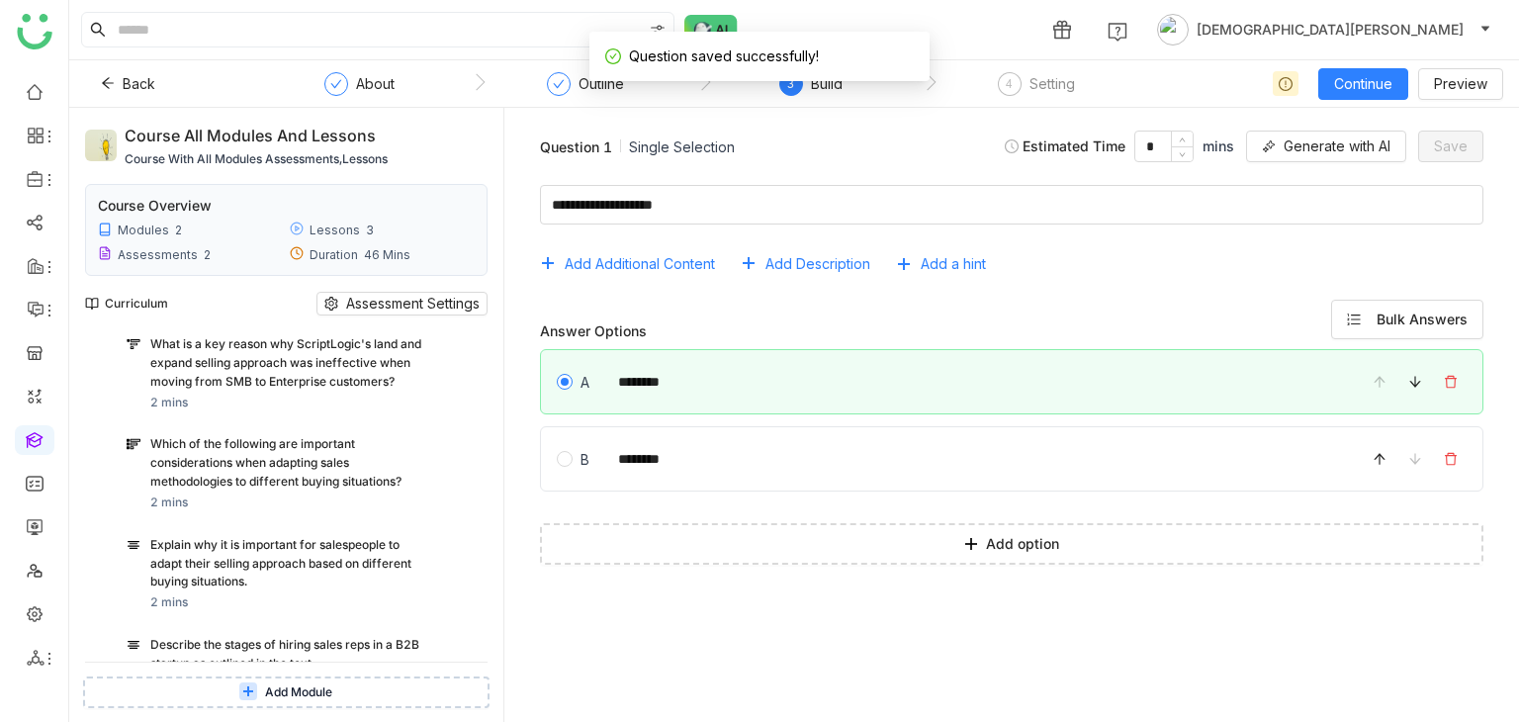
scroll to position [1964, 0]
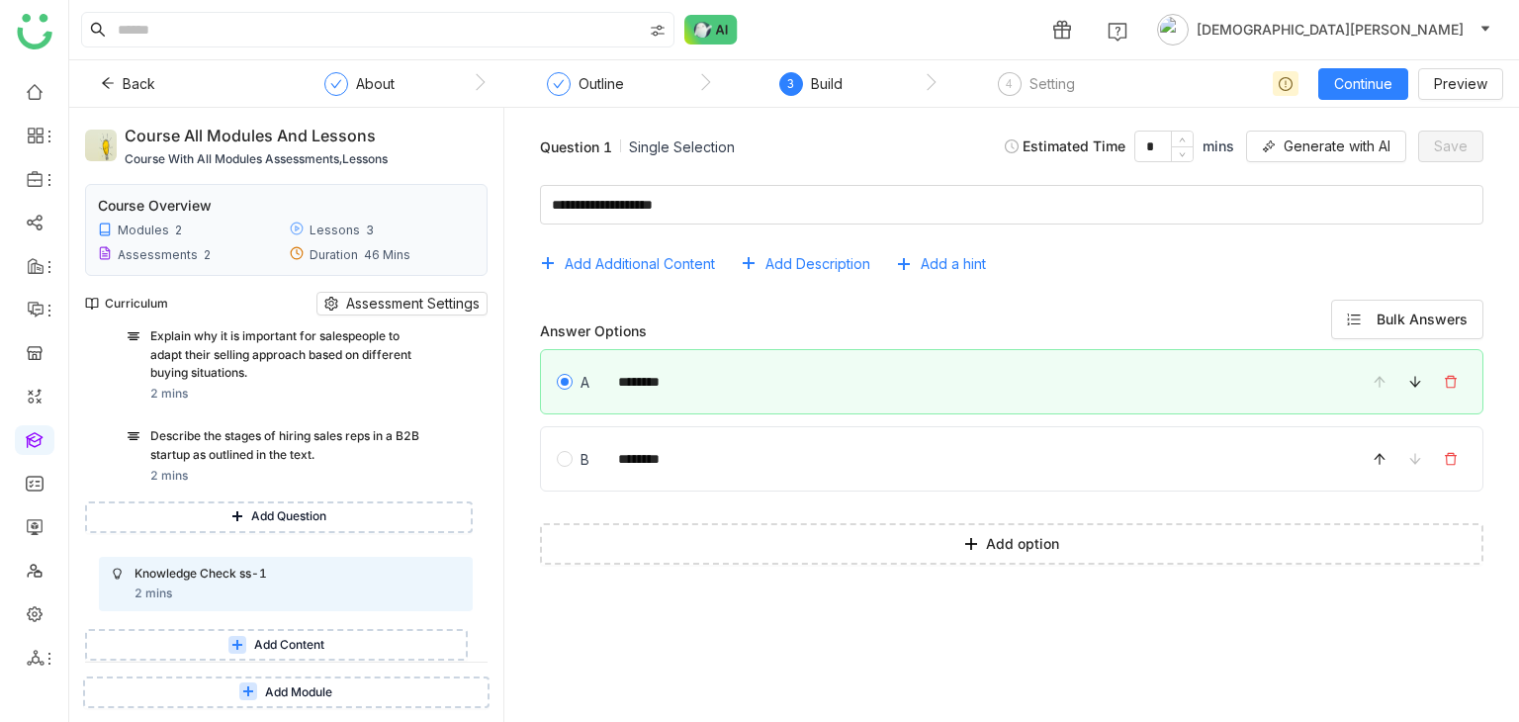
click at [249, 642] on button "Add Content" at bounding box center [276, 645] width 383 height 32
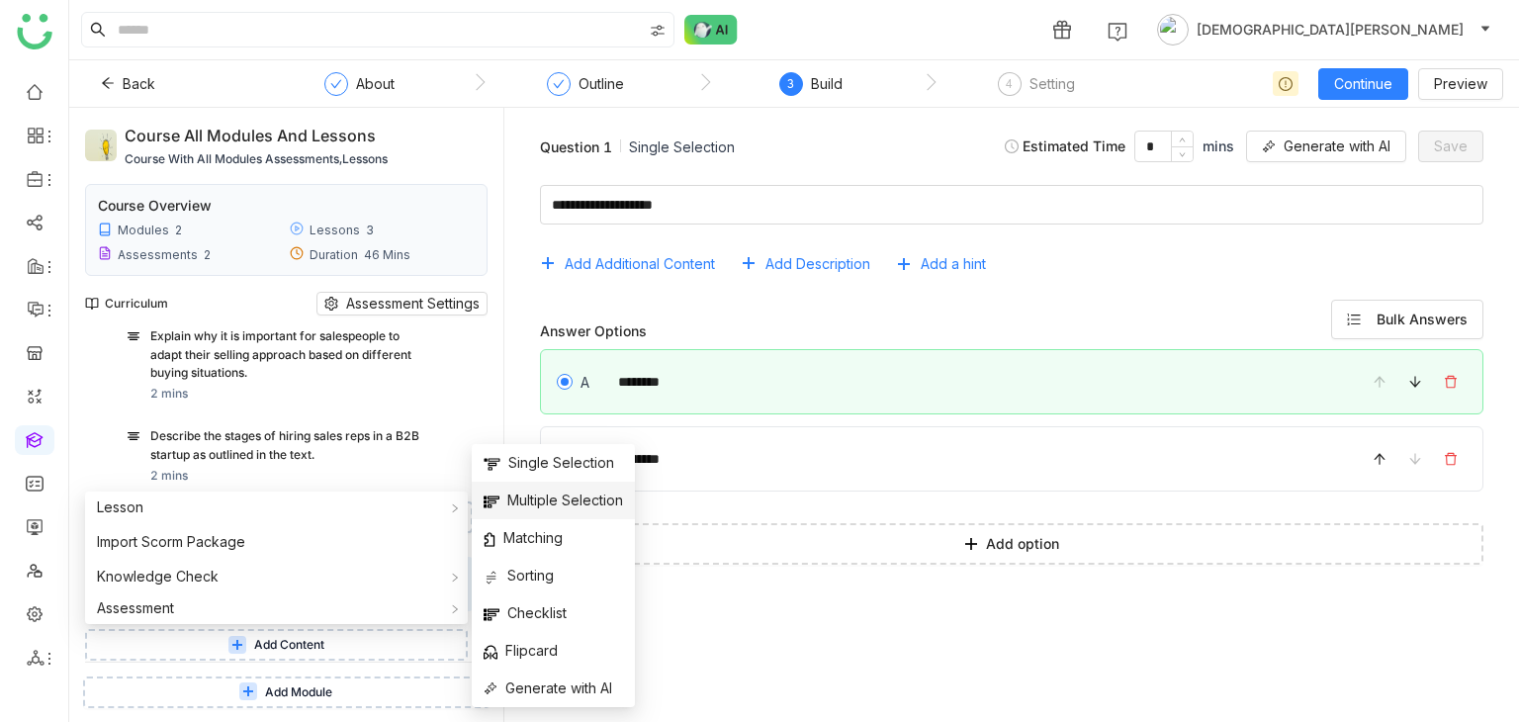
click at [548, 495] on span "Multiple Selection" at bounding box center [553, 501] width 139 height 22
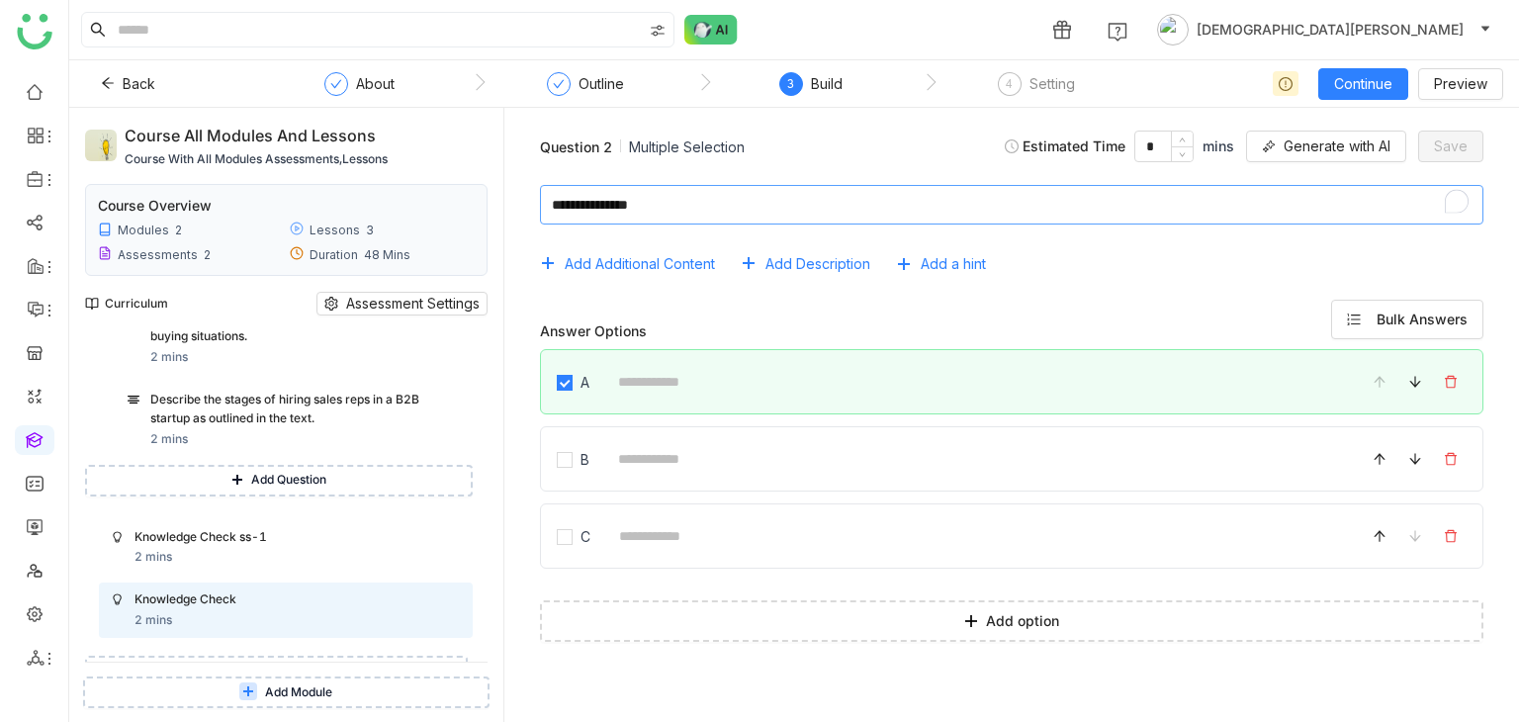
click at [683, 206] on textarea "To enrich screen reader interactions, please activate Accessibility in Grammarl…" at bounding box center [1011, 205] width 943 height 40
type textarea "**********"
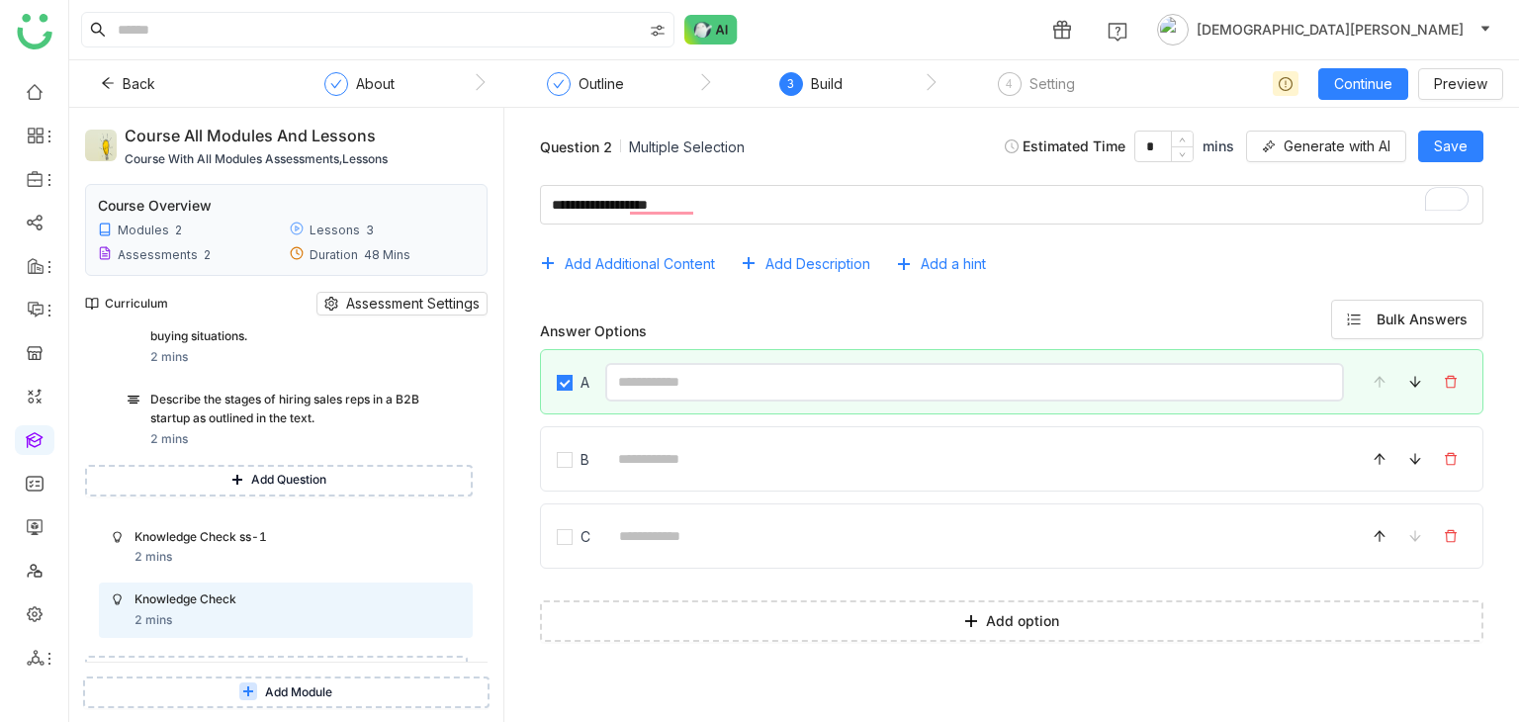
click at [653, 390] on input at bounding box center [974, 382] width 739 height 39
type input "********"
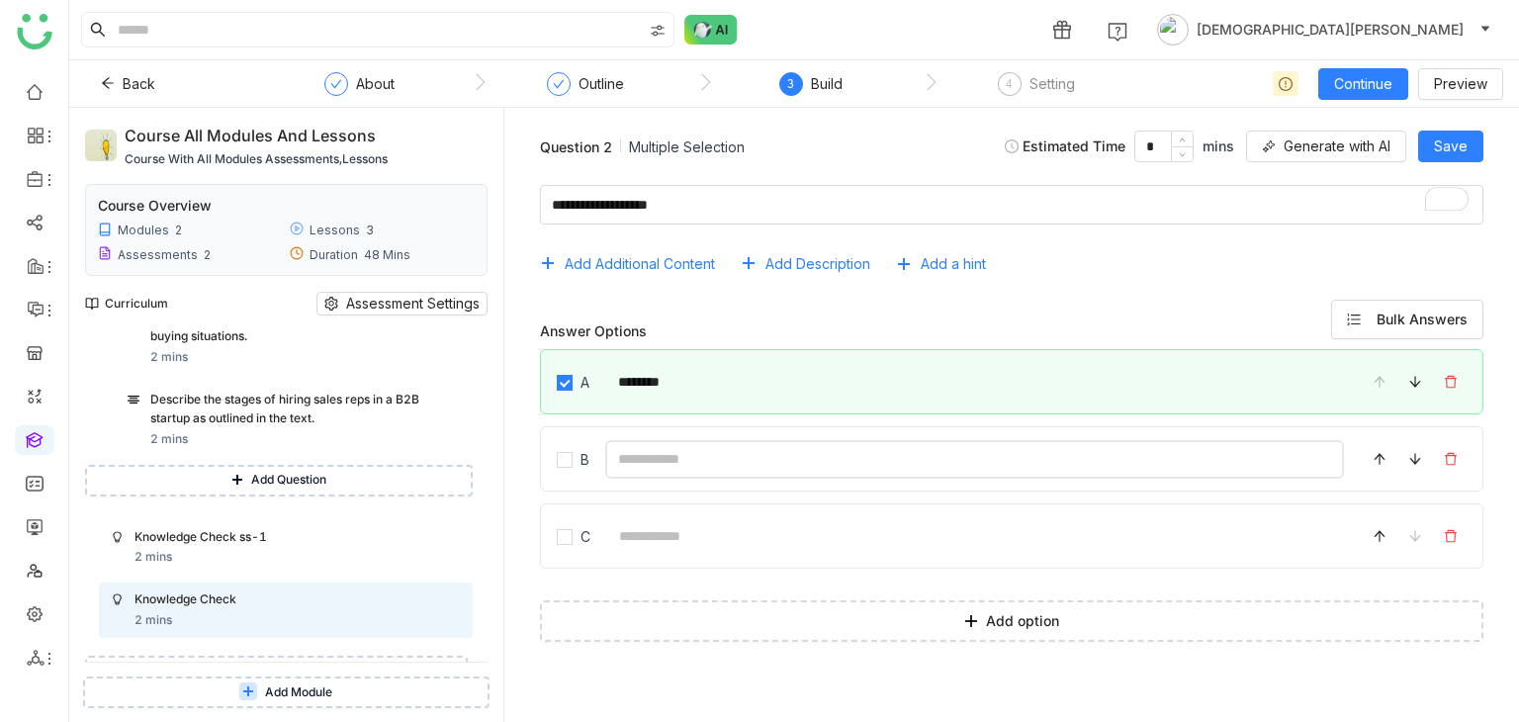
click at [684, 459] on input at bounding box center [974, 459] width 739 height 39
type input "********"
click at [1458, 155] on span "Save" at bounding box center [1451, 146] width 34 height 22
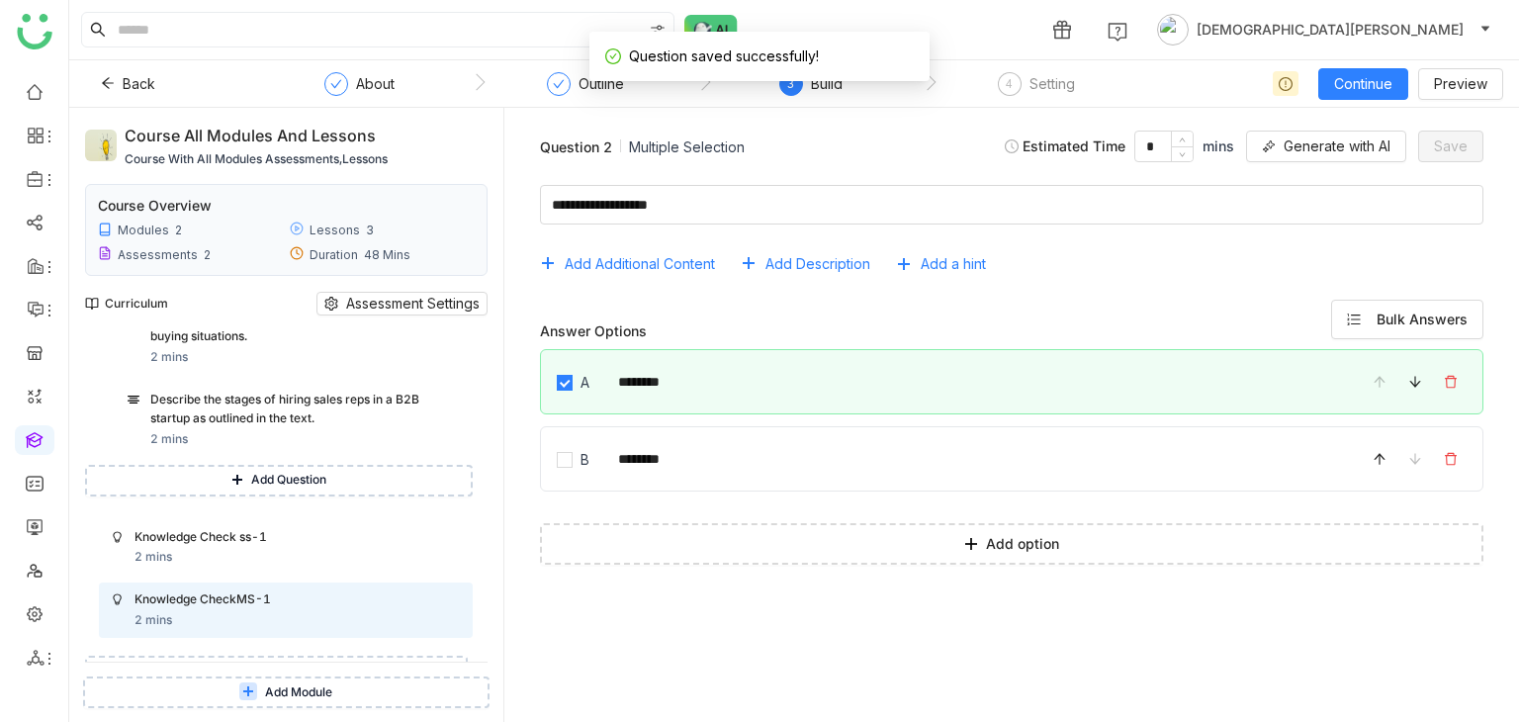
scroll to position [2027, 0]
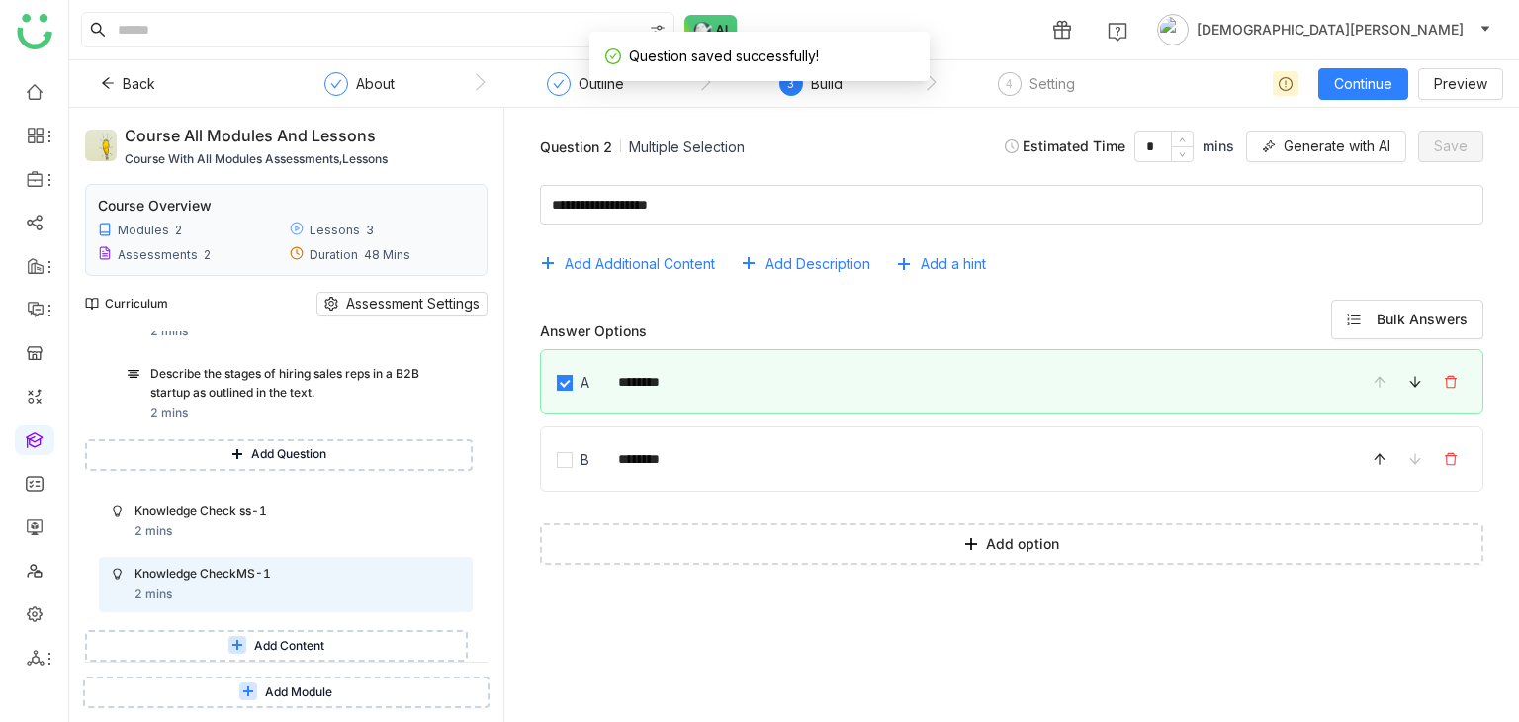
click at [220, 652] on button "Add Content" at bounding box center [276, 646] width 383 height 32
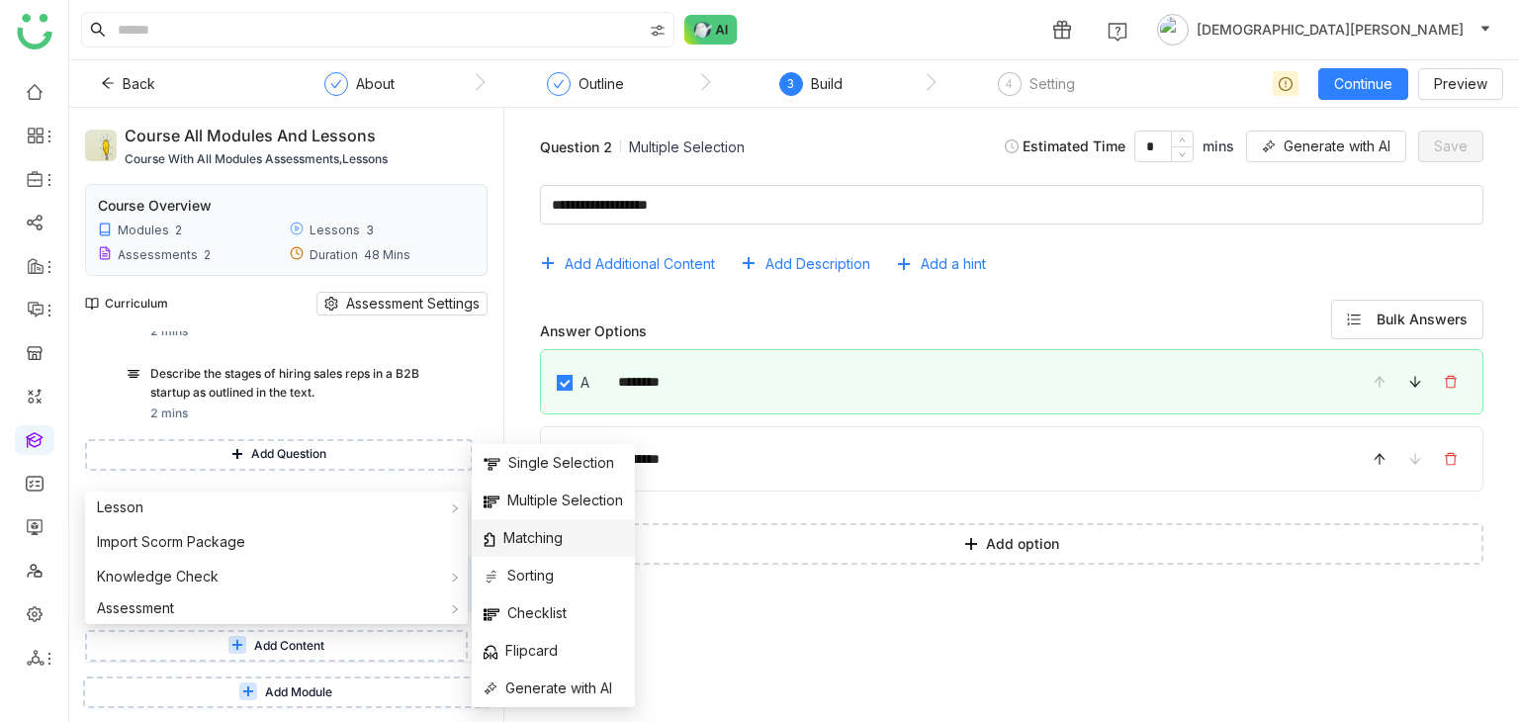
click at [563, 531] on span "Matching" at bounding box center [523, 538] width 79 height 22
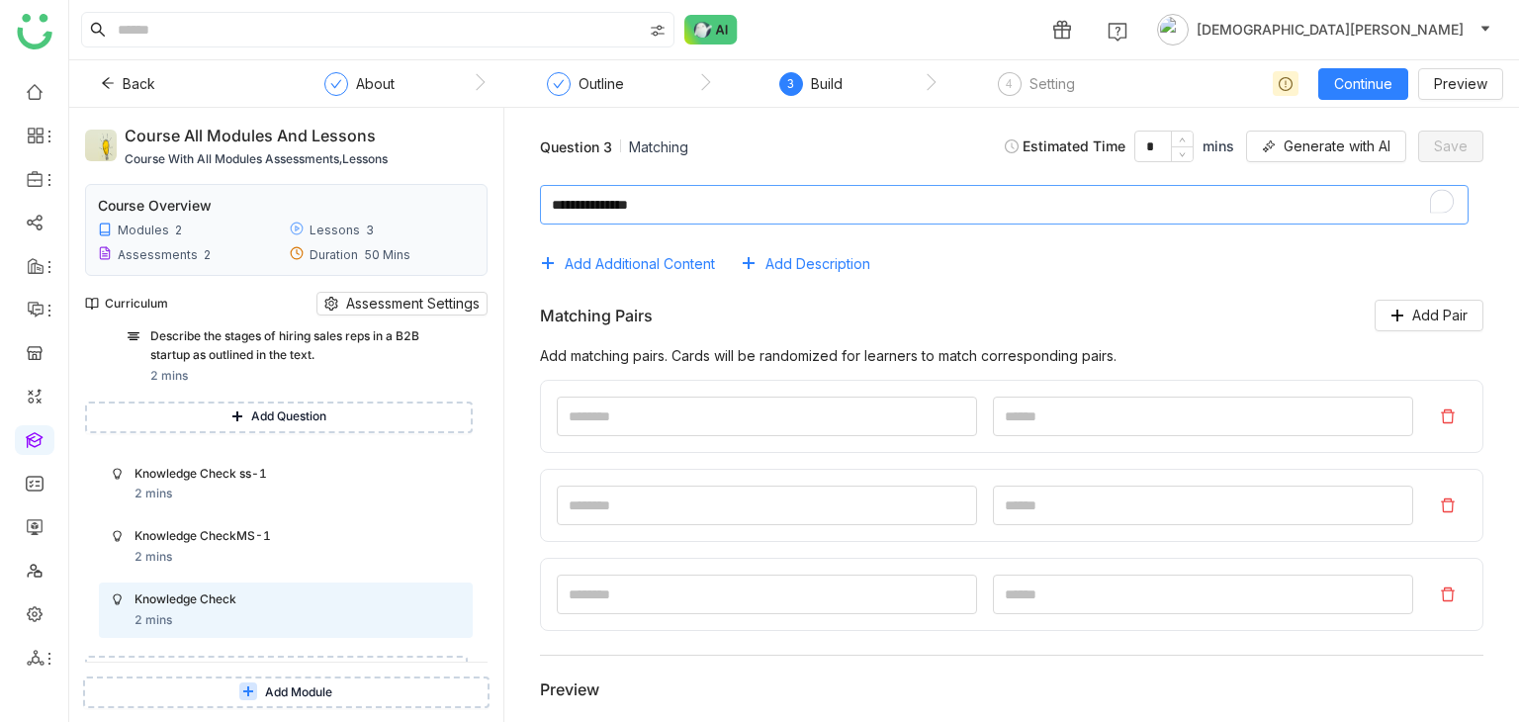
click at [670, 207] on textarea "To enrich screen reader interactions, please activate Accessibility in Grammarl…" at bounding box center [1004, 205] width 929 height 40
type textarea "**********"
click at [628, 423] on input at bounding box center [767, 417] width 420 height 40
type input "*"
click at [1025, 412] on input at bounding box center [1203, 417] width 420 height 40
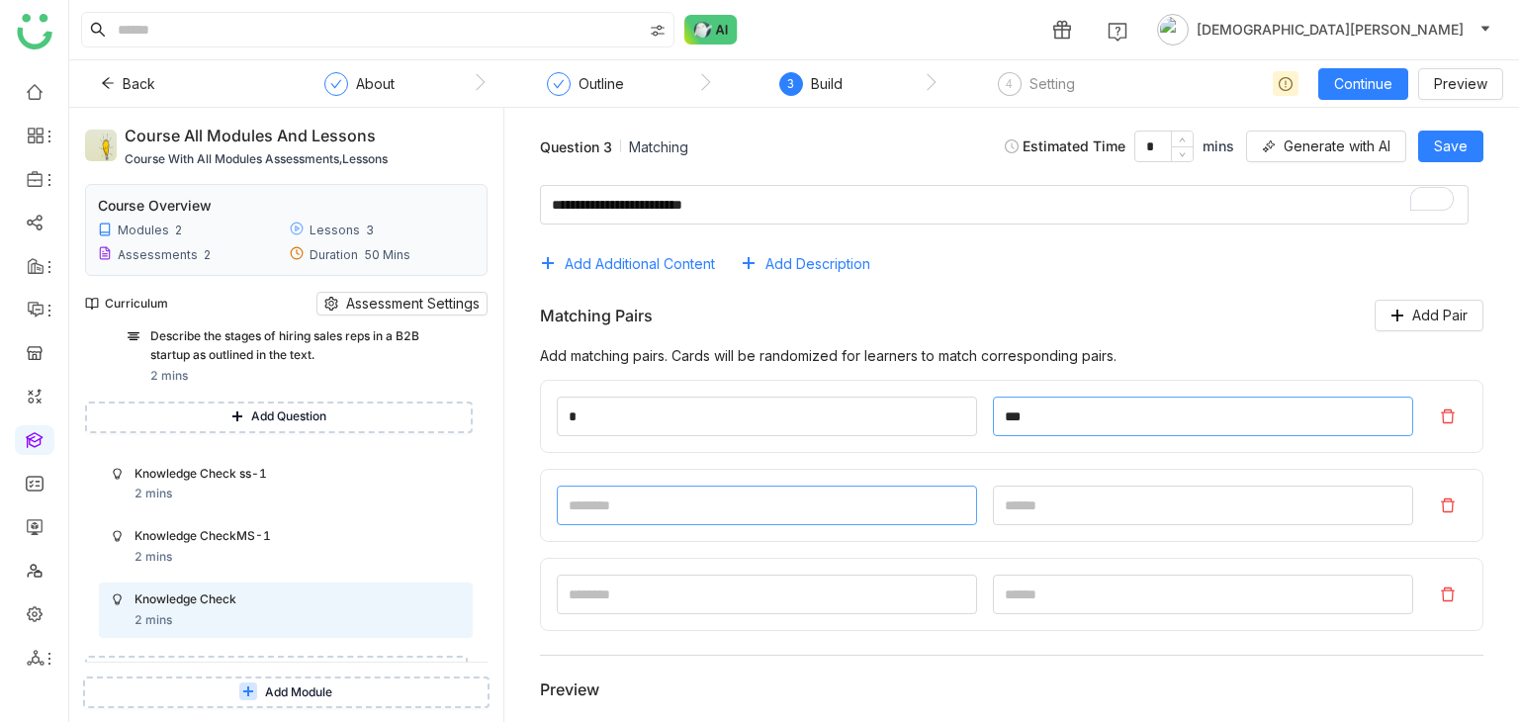
type input "***"
click at [771, 496] on input at bounding box center [767, 506] width 420 height 40
type input "*"
click at [1036, 506] on input at bounding box center [1203, 506] width 420 height 40
type input "*"
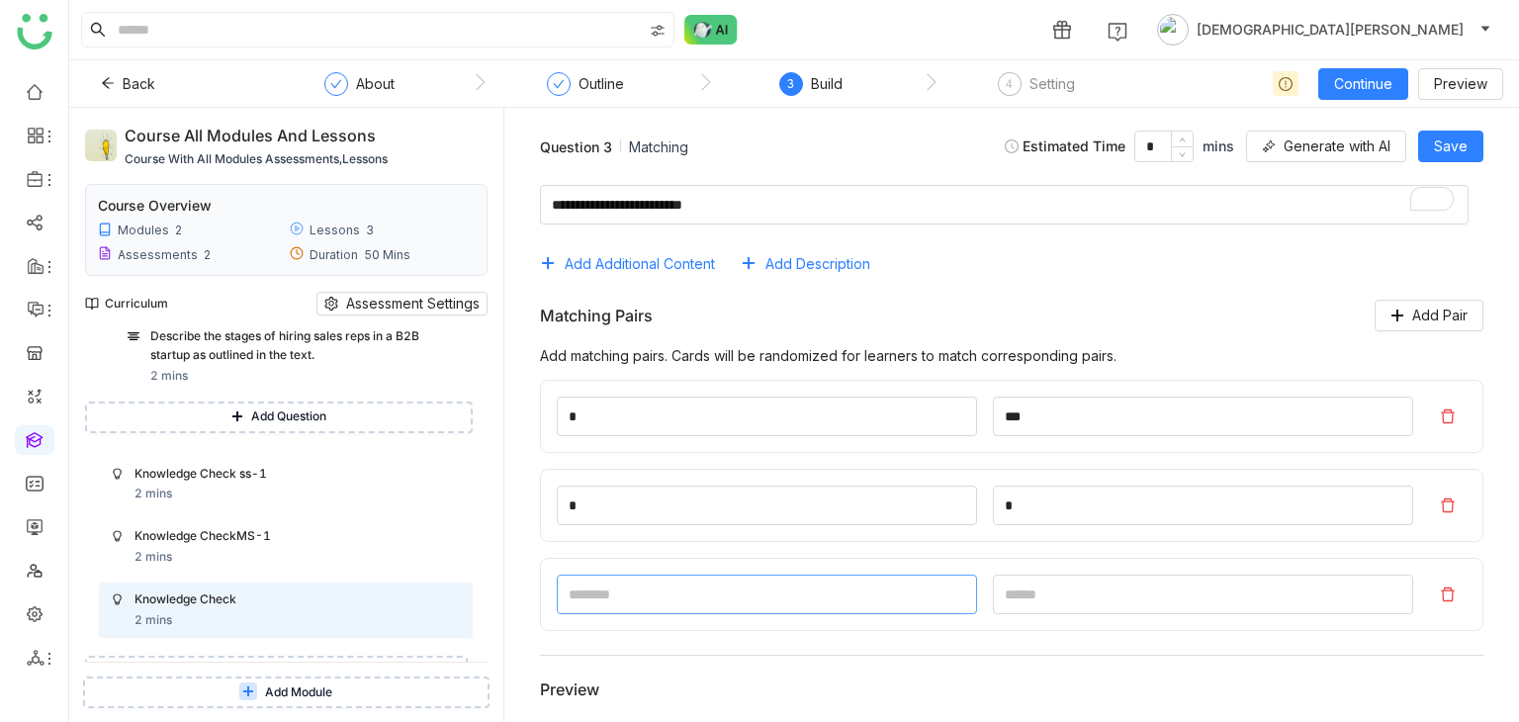
click at [773, 585] on input at bounding box center [767, 595] width 420 height 40
type input "*"
click at [1007, 589] on input at bounding box center [1203, 595] width 420 height 40
type input "*"
click at [1450, 147] on span "Save" at bounding box center [1451, 146] width 34 height 22
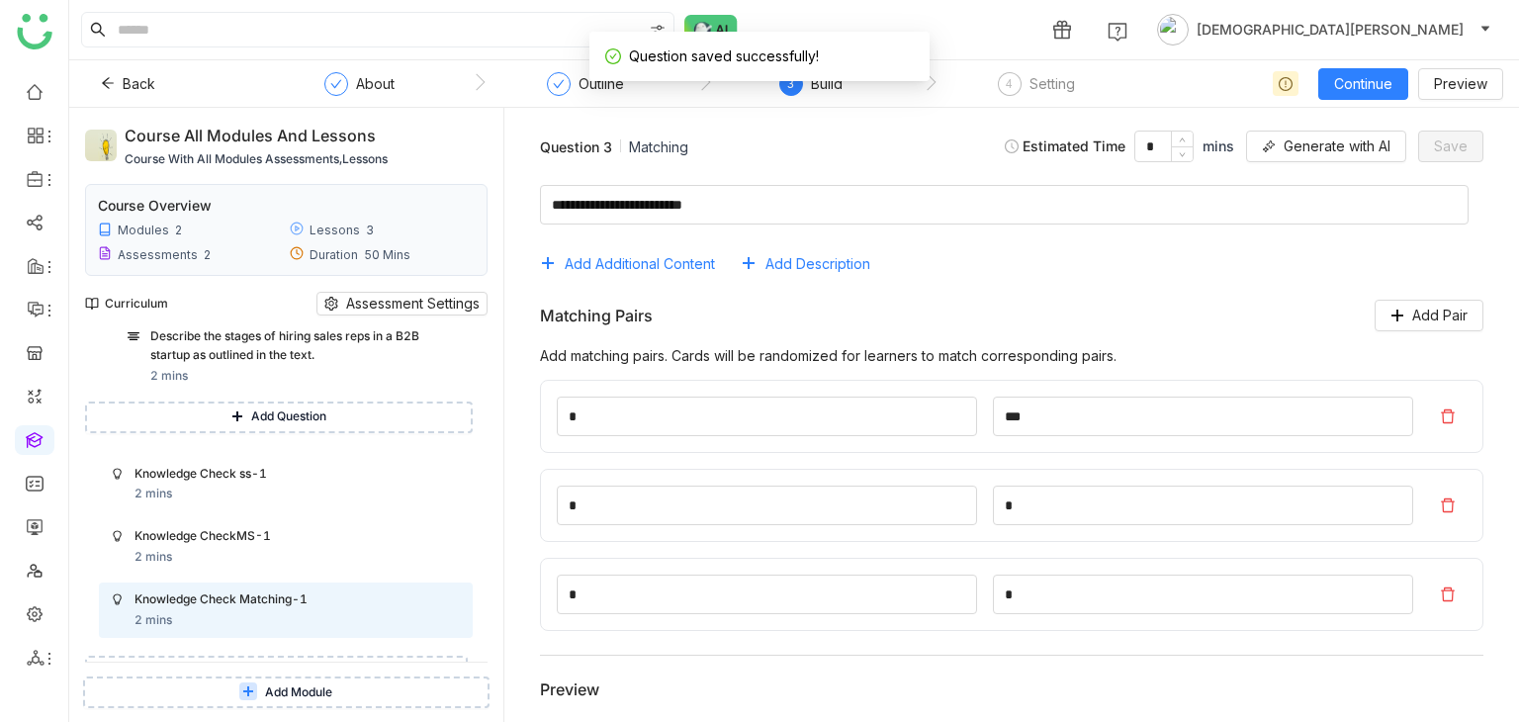
scroll to position [2090, 0]
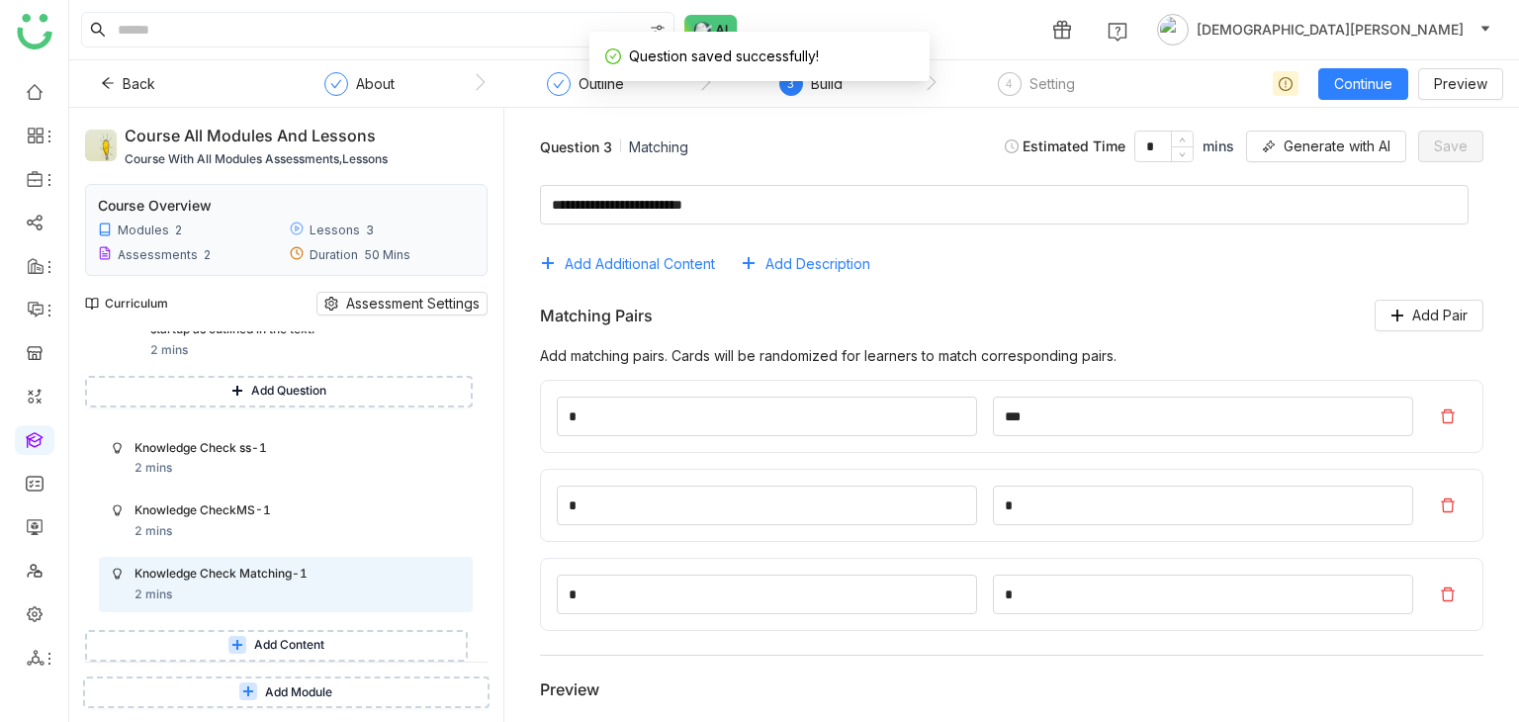
click at [257, 643] on span "Add Content" at bounding box center [289, 645] width 70 height 19
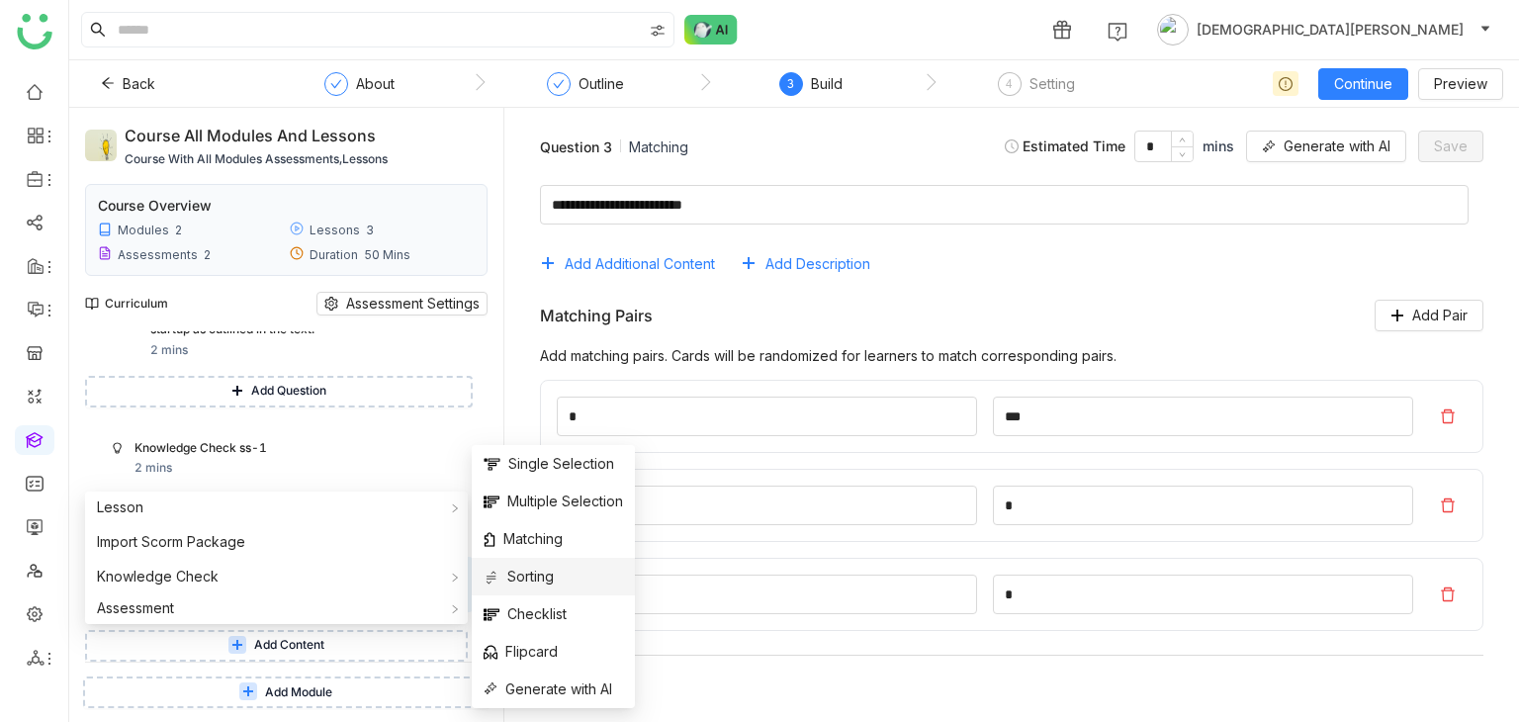
click at [522, 579] on span "Sorting" at bounding box center [519, 577] width 70 height 22
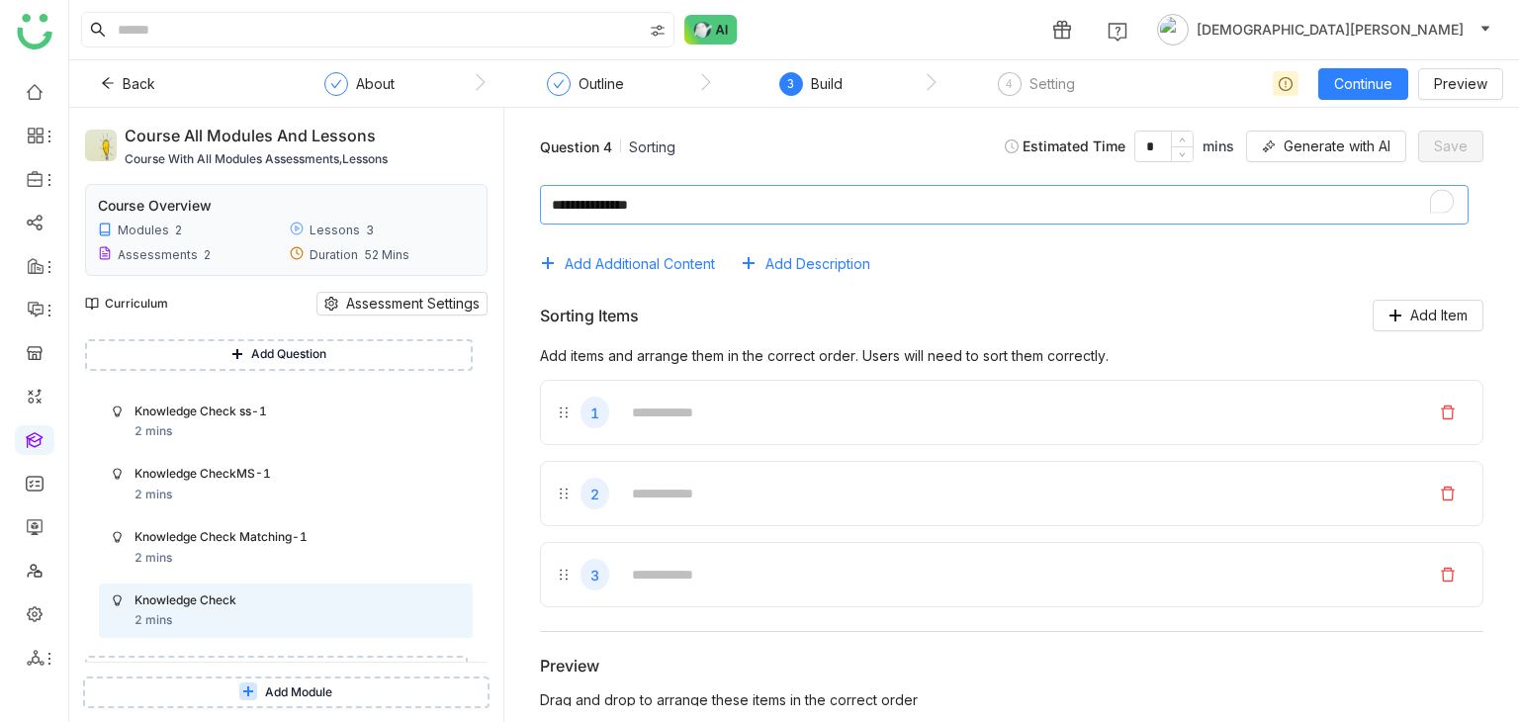
click at [714, 204] on textarea "To enrich screen reader interactions, please activate Accessibility in Grammarl…" at bounding box center [1004, 205] width 929 height 40
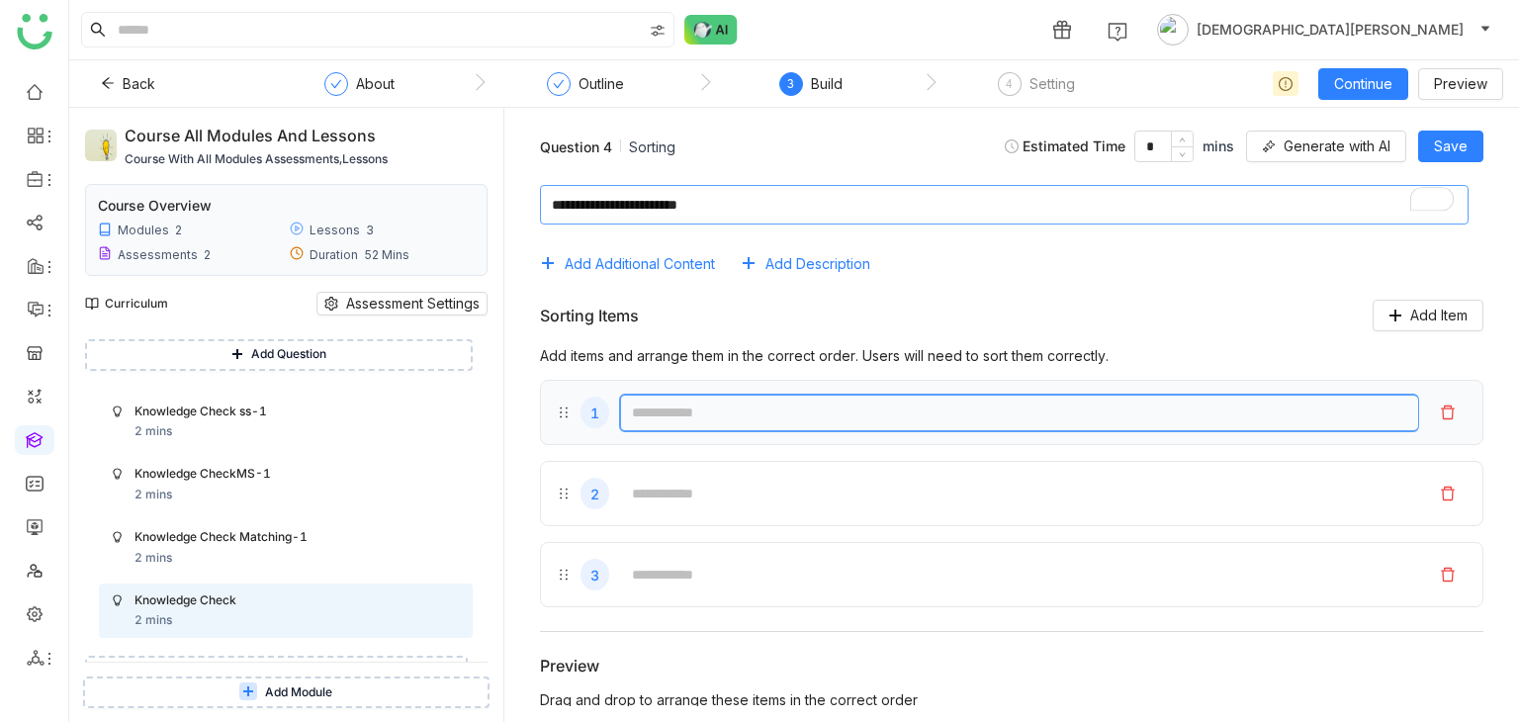
type textarea "**********"
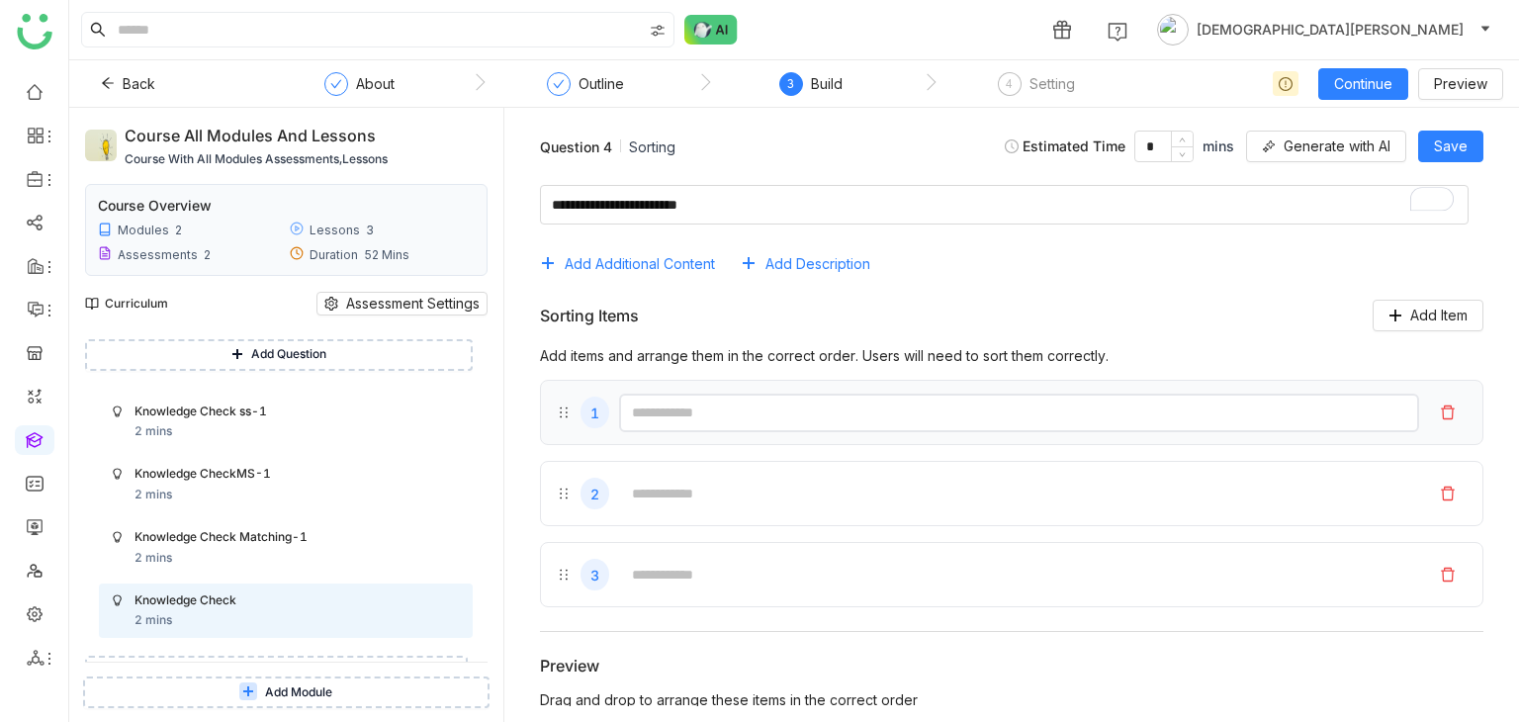
click at [691, 411] on input "text" at bounding box center [1019, 413] width 800 height 39
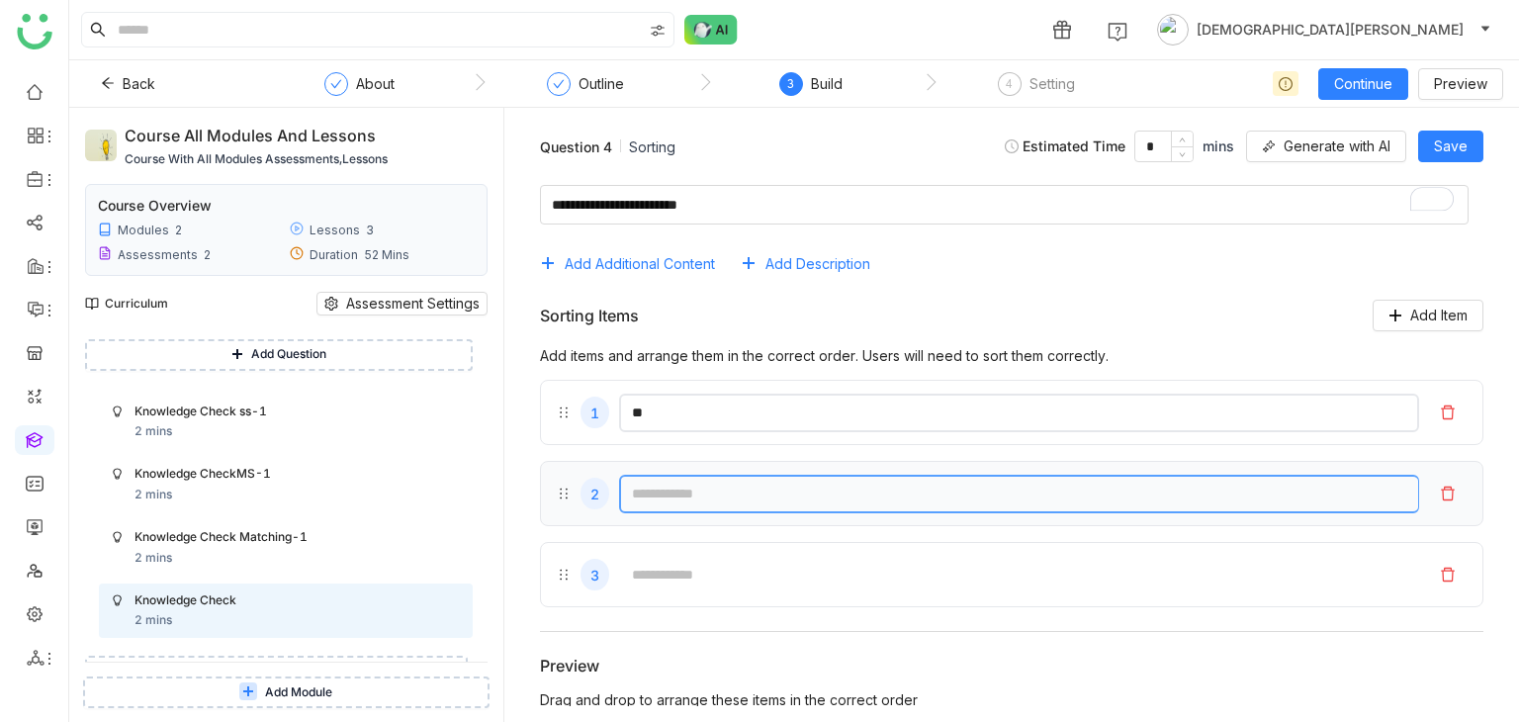
type input "**"
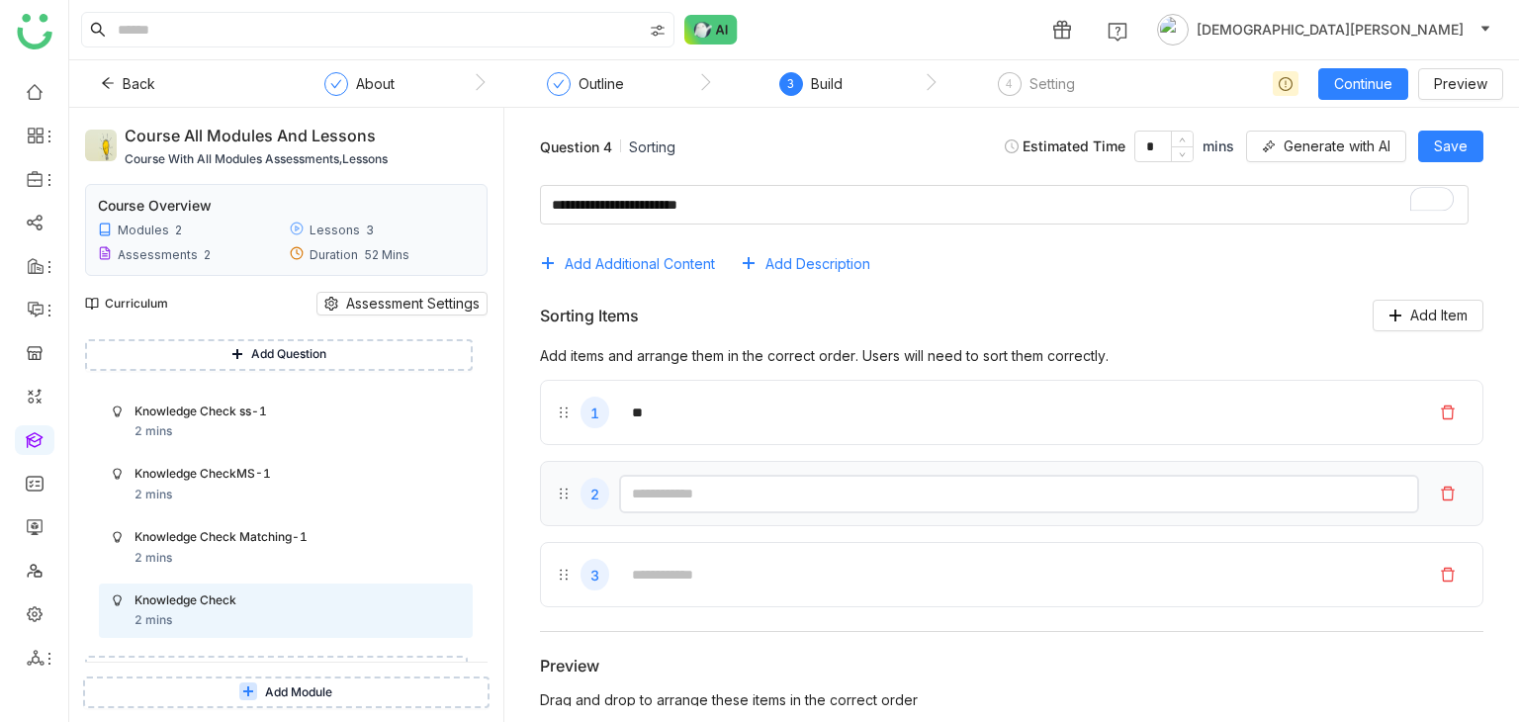
click at [692, 488] on input "text" at bounding box center [1019, 494] width 800 height 39
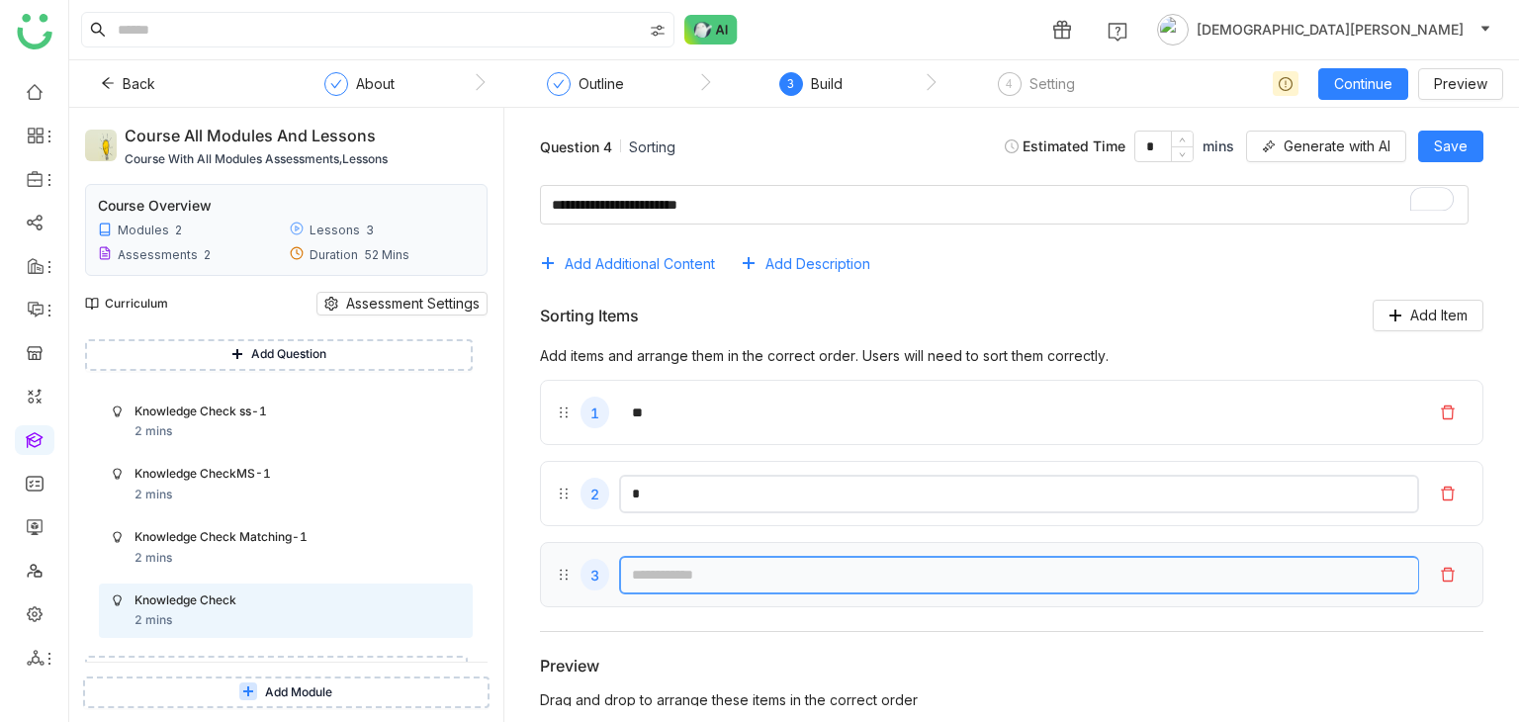
type input "*"
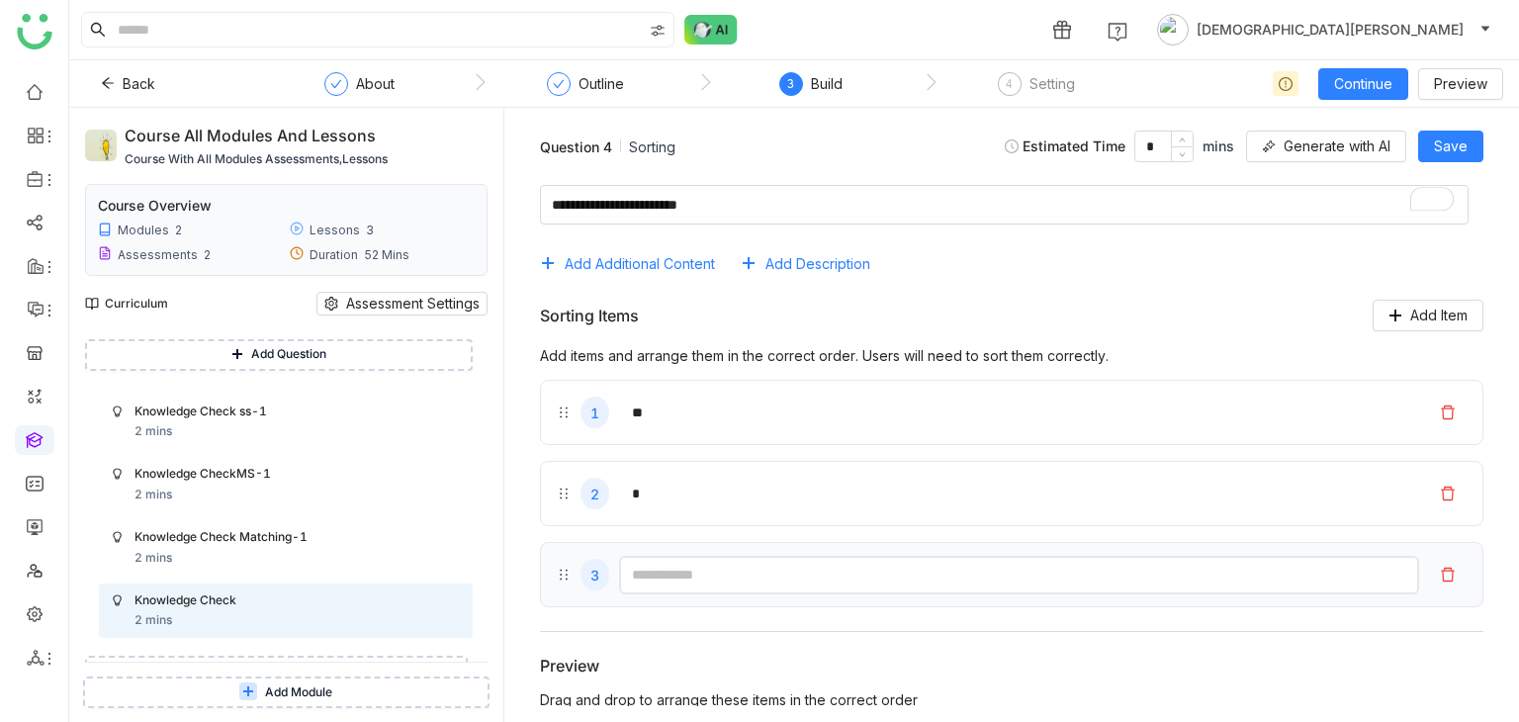
click at [661, 575] on input "text" at bounding box center [1019, 575] width 800 height 39
type input "*"
click at [1471, 139] on button "Save" at bounding box center [1450, 147] width 65 height 32
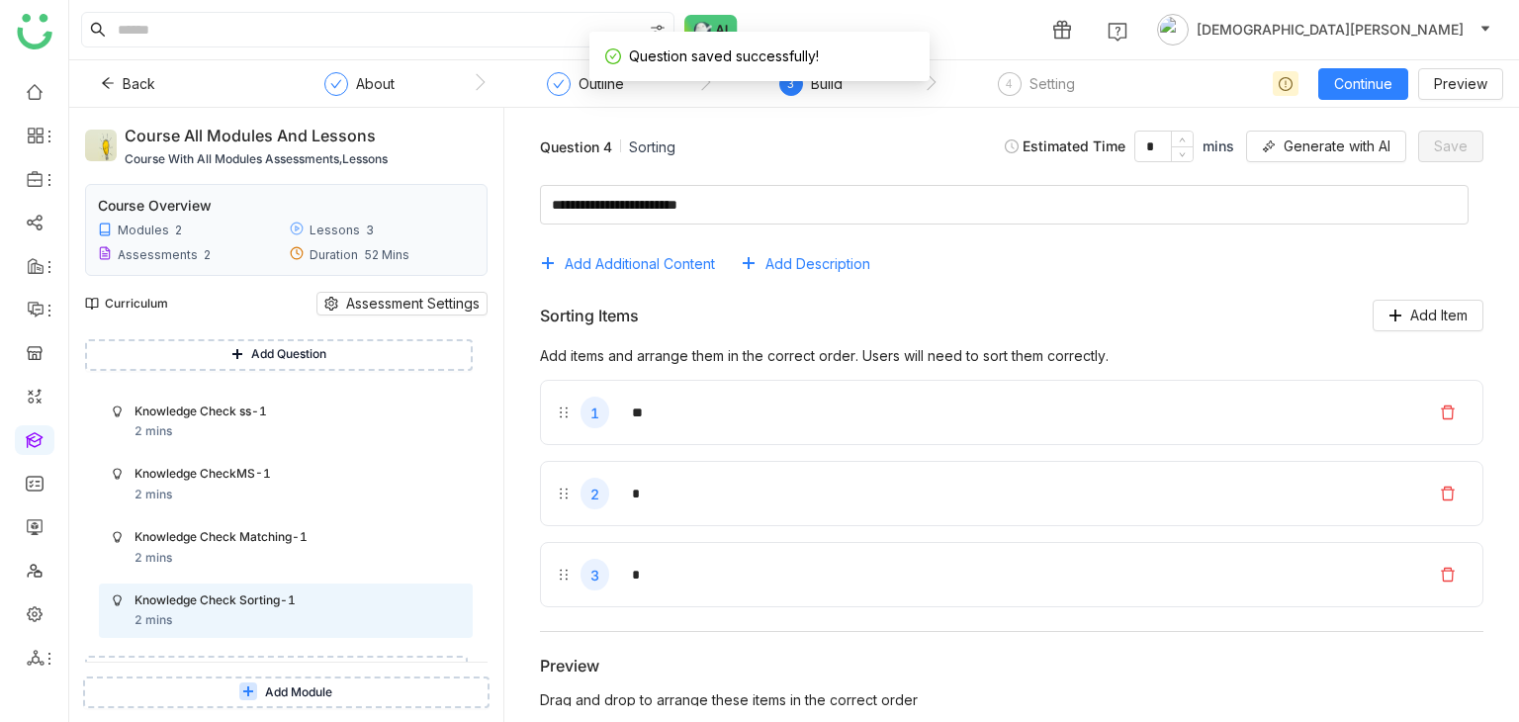
scroll to position [2153, 0]
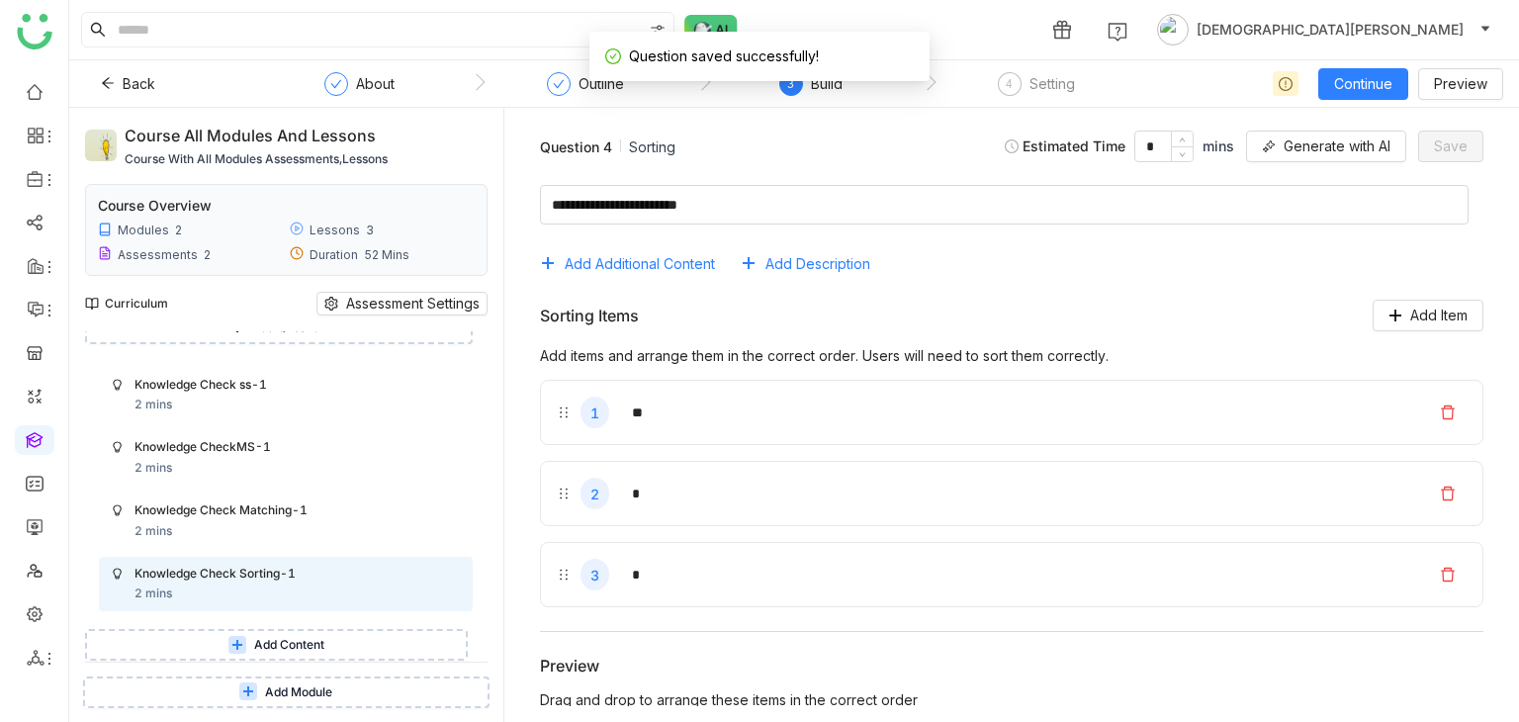
click at [259, 648] on span "Add Content" at bounding box center [289, 645] width 70 height 19
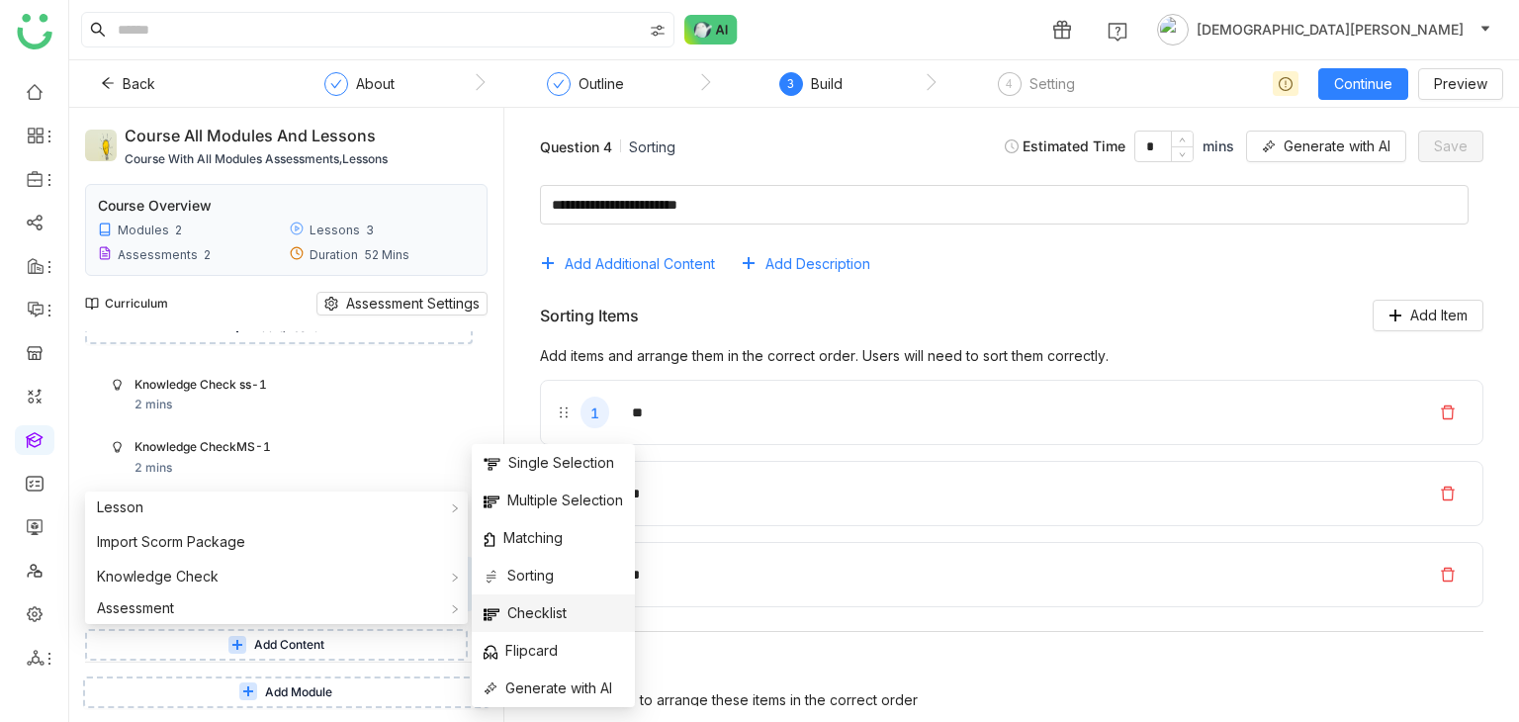
click at [557, 609] on span "Checklist" at bounding box center [525, 613] width 83 height 22
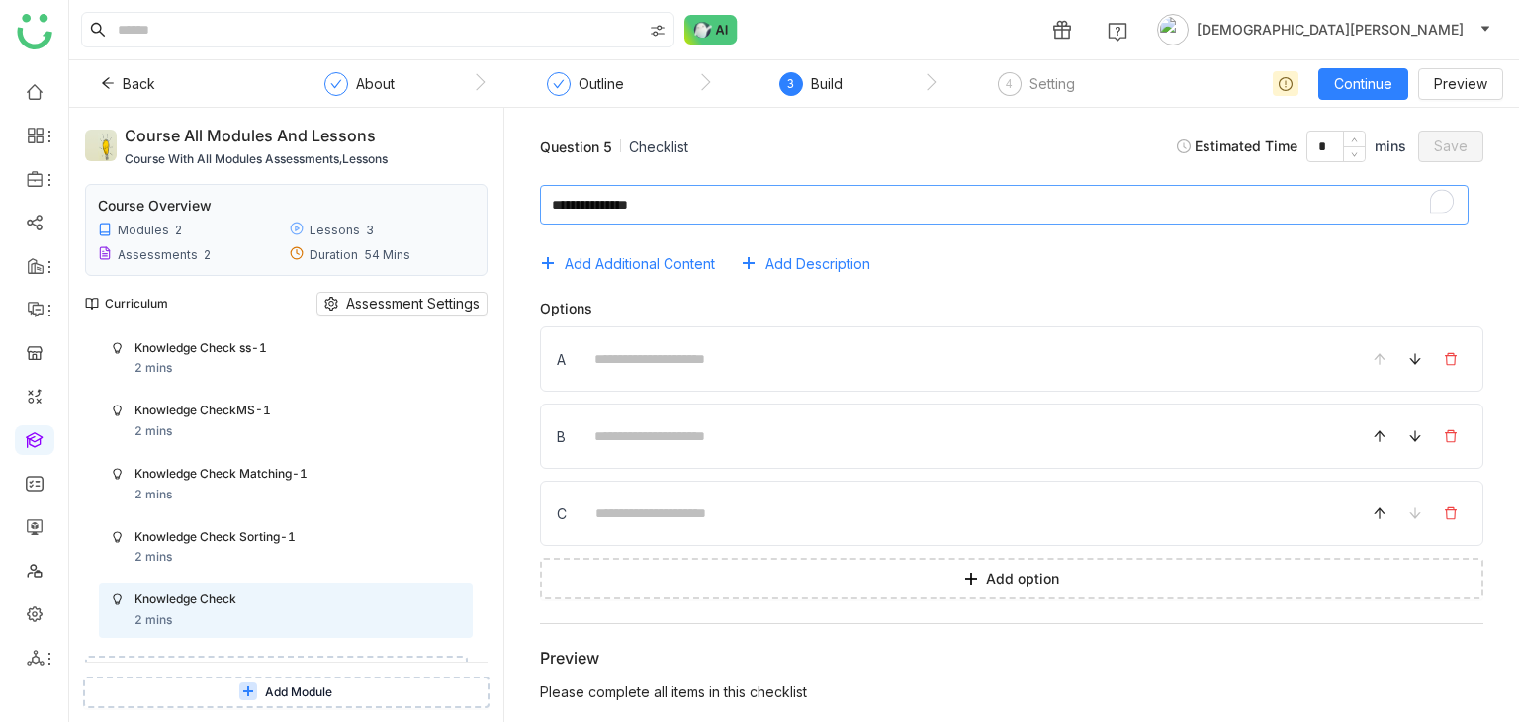
click at [700, 197] on textarea "To enrich screen reader interactions, please activate Accessibility in Grammarl…" at bounding box center [1004, 205] width 929 height 40
type textarea "**********"
click at [684, 359] on input at bounding box center [962, 359] width 762 height 39
type input "*********"
click at [669, 431] on input at bounding box center [962, 436] width 762 height 39
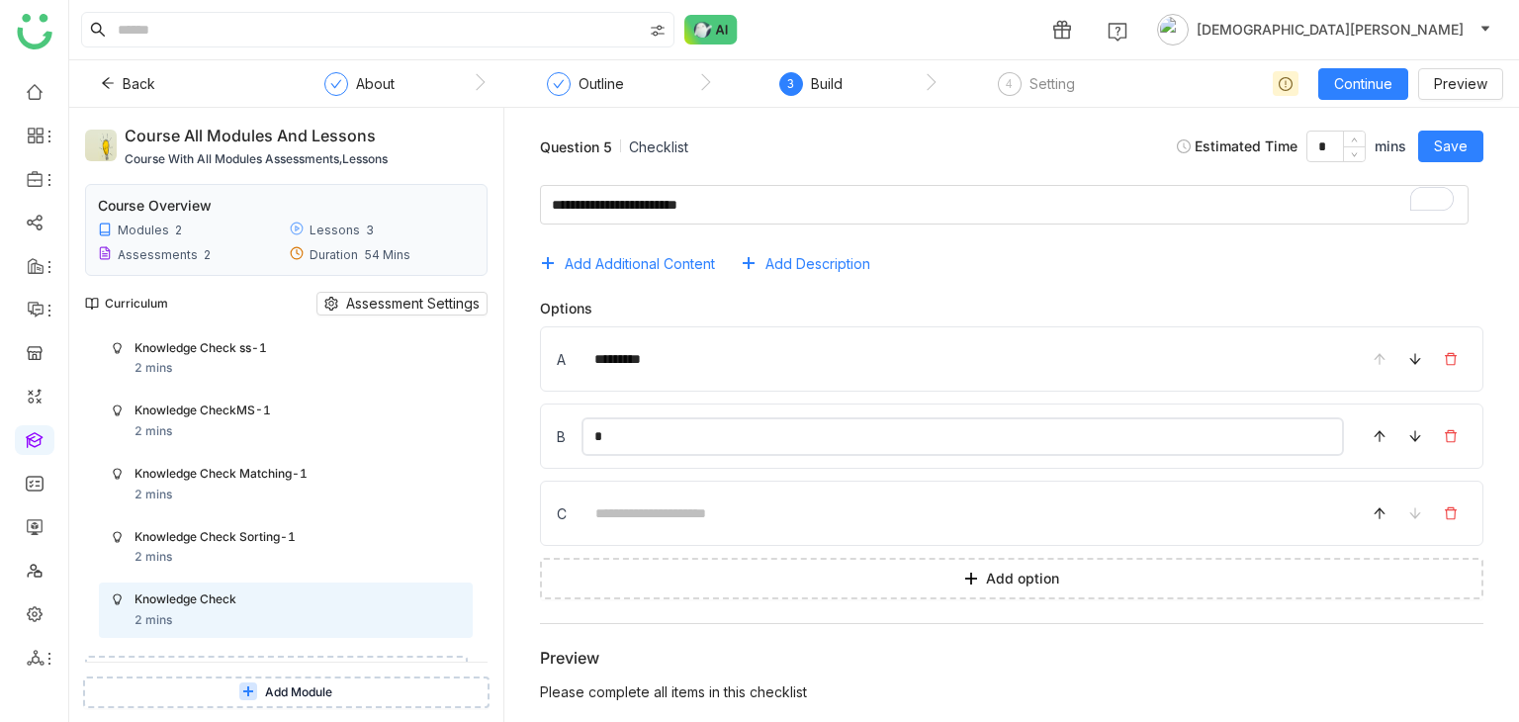
type input "*"
click at [611, 499] on input at bounding box center [962, 513] width 761 height 39
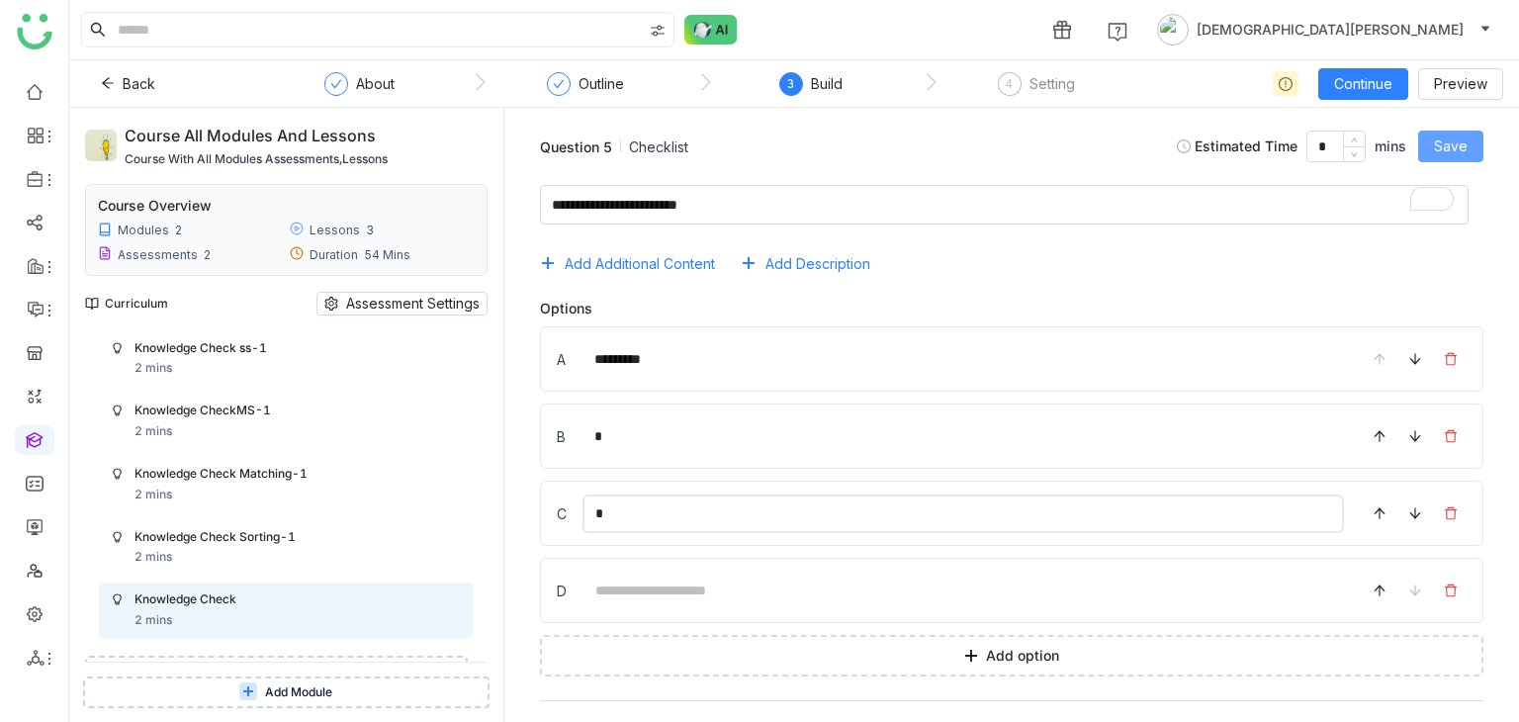
type input "*"
drag, startPoint x: 1455, startPoint y: 134, endPoint x: 797, endPoint y: 477, distance: 741.8
click at [797, 477] on div "Question 5 Checklist Estimated Time * mins Save Add Additional Content Add Desc…" at bounding box center [1011, 415] width 983 height 582
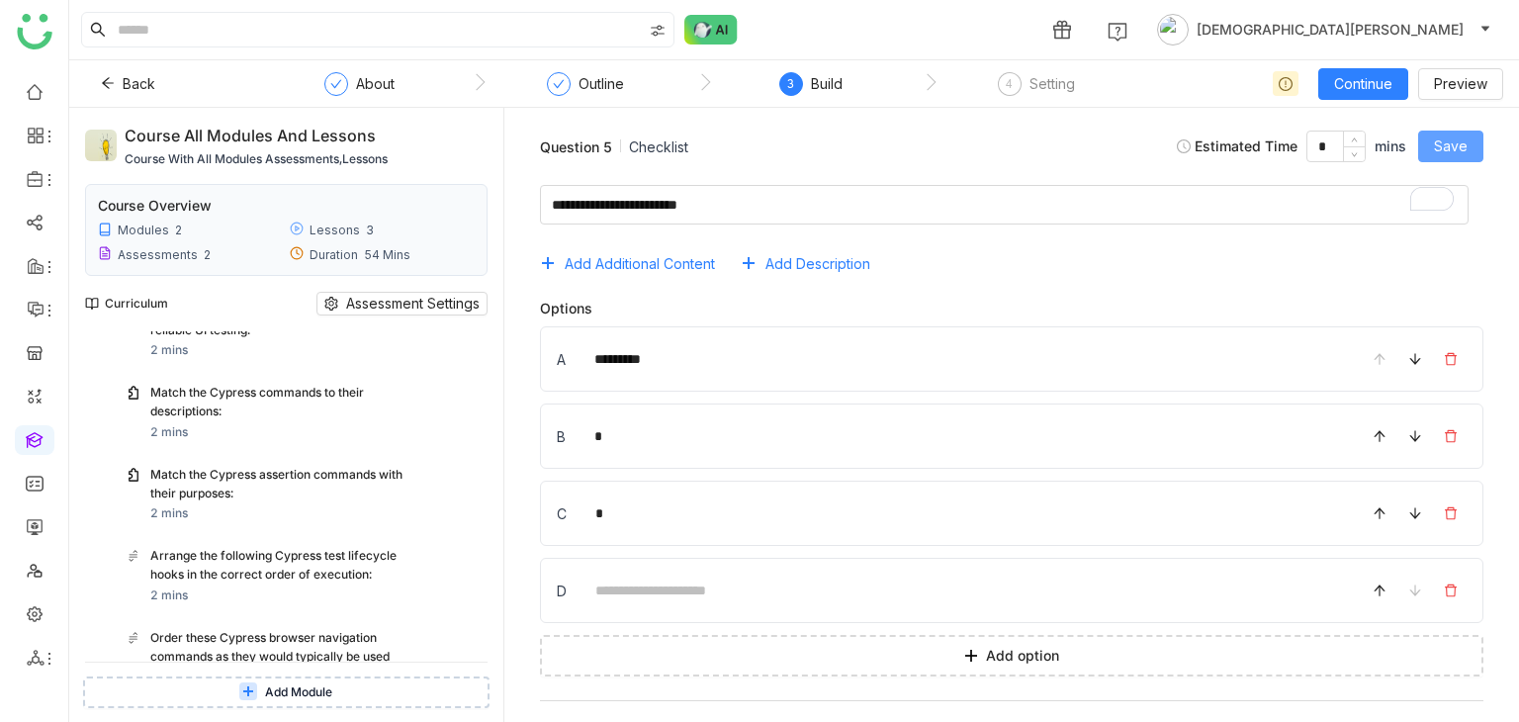
scroll to position [1060, 0]
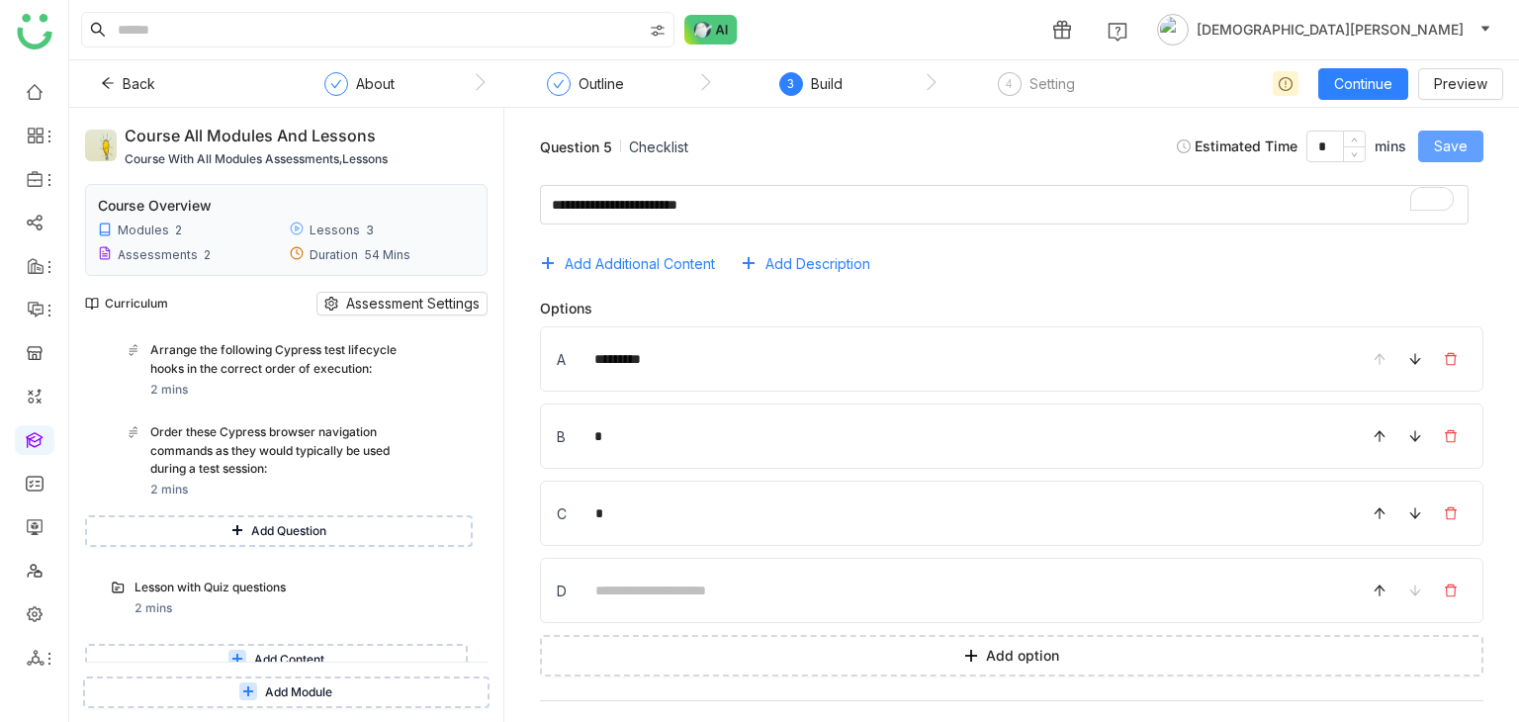
click at [1452, 136] on span "Save" at bounding box center [1451, 146] width 34 height 22
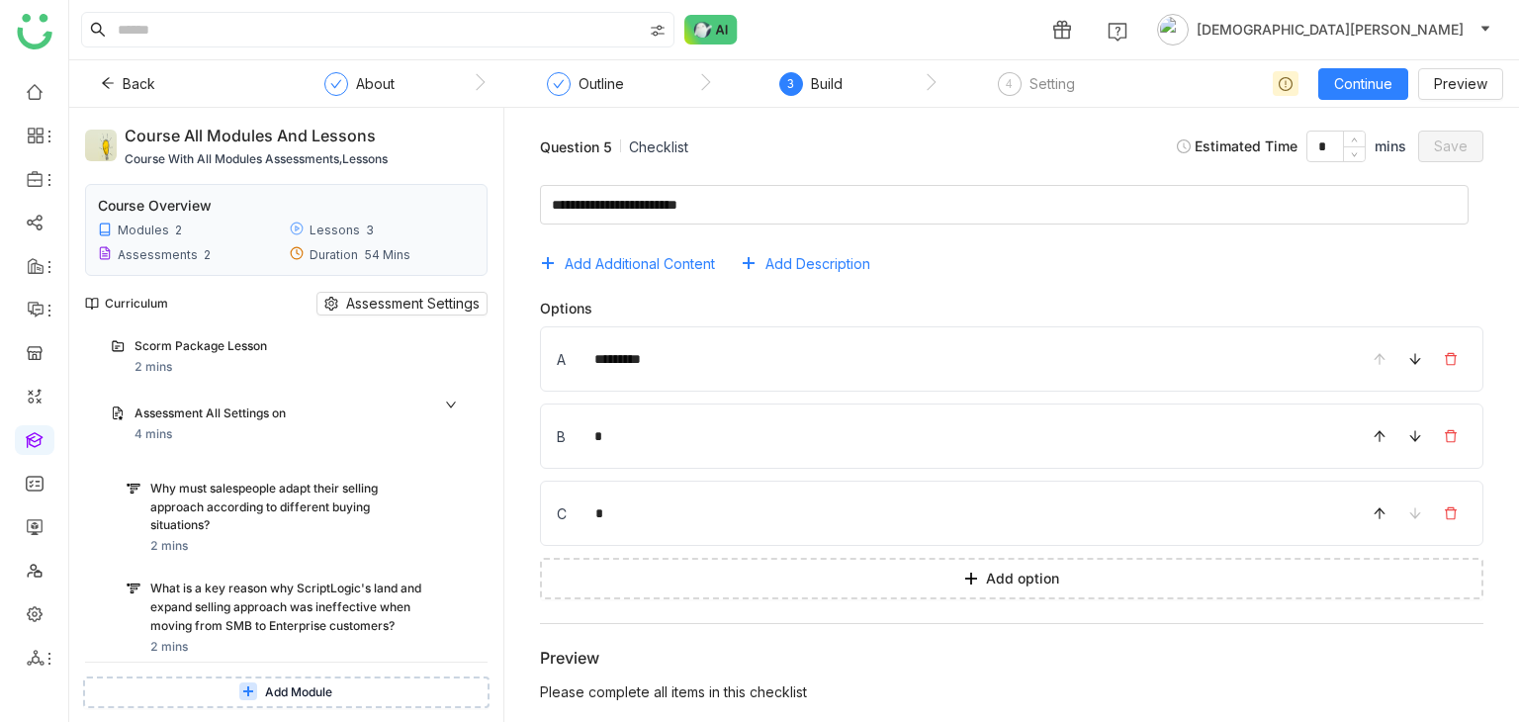
scroll to position [1387, 0]
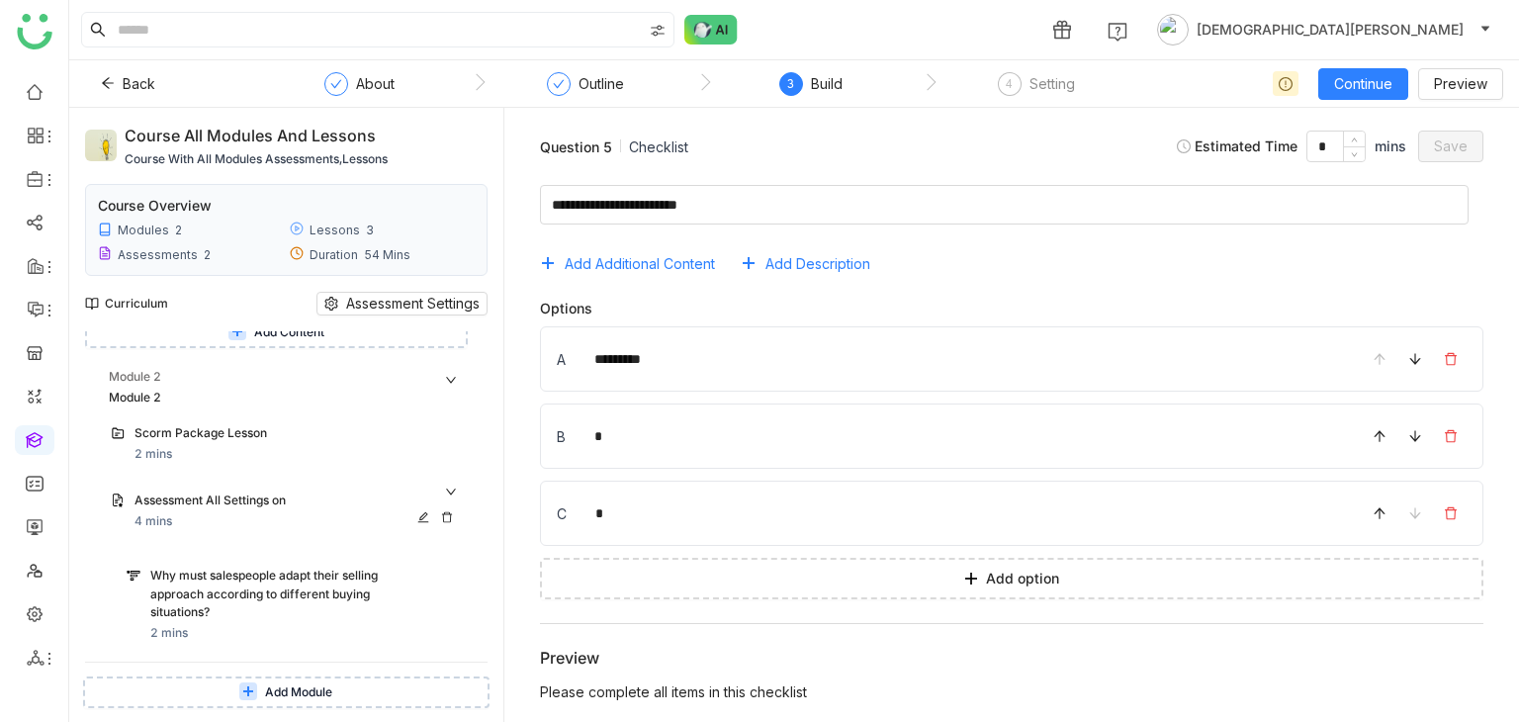
click at [450, 511] on div "Assessment All Settings on" at bounding box center [297, 501] width 326 height 21
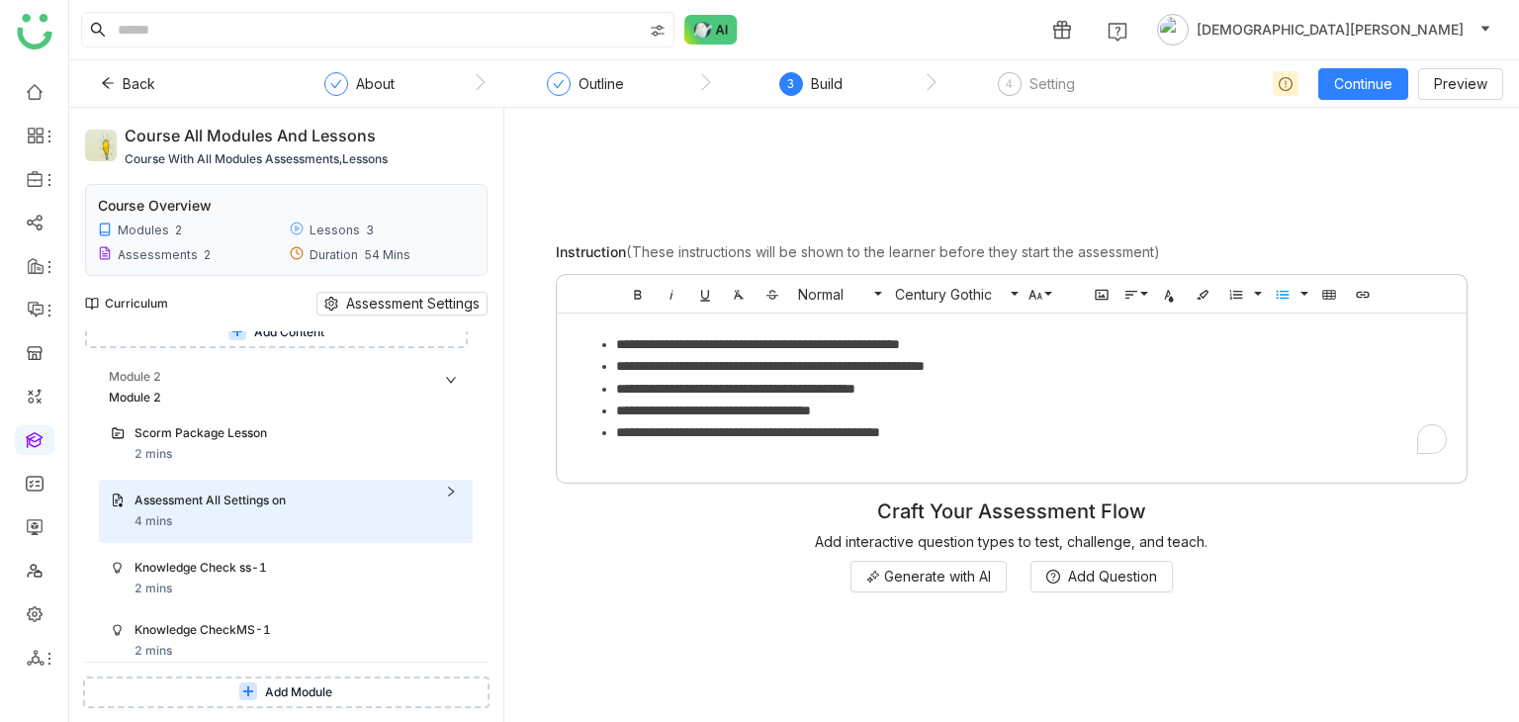
click at [447, 386] on icon at bounding box center [451, 380] width 12 height 12
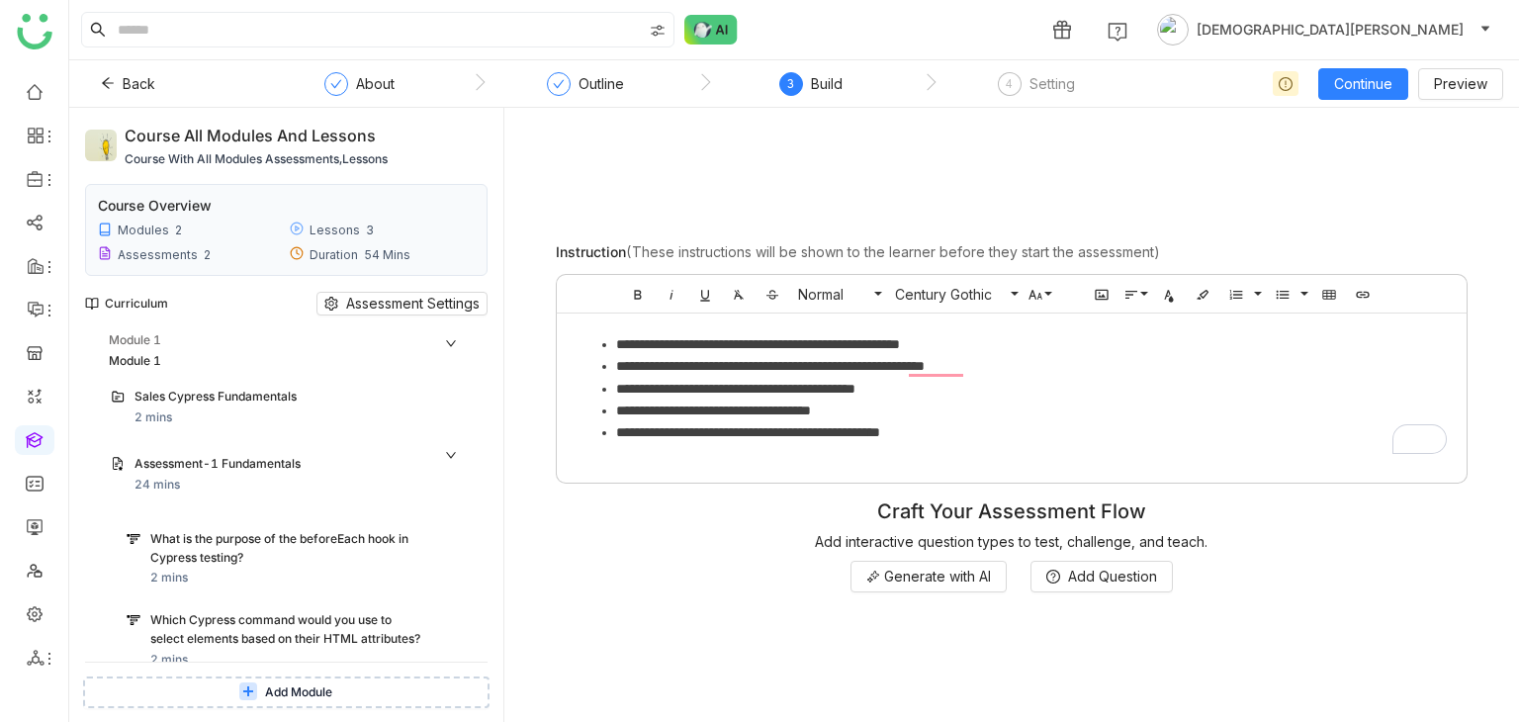
click at [451, 337] on icon at bounding box center [451, 343] width 12 height 12
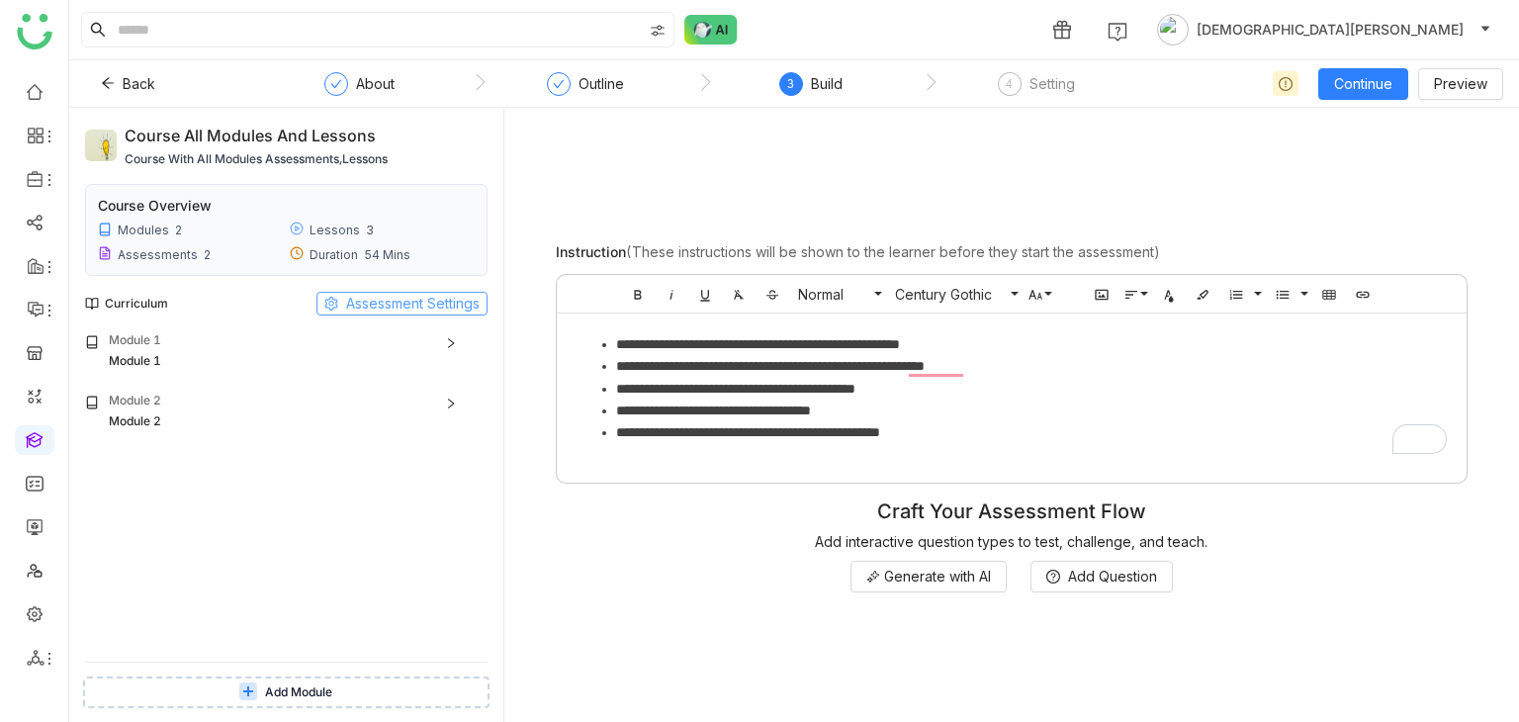
click at [411, 296] on span "Assessment Settings" at bounding box center [413, 304] width 134 height 22
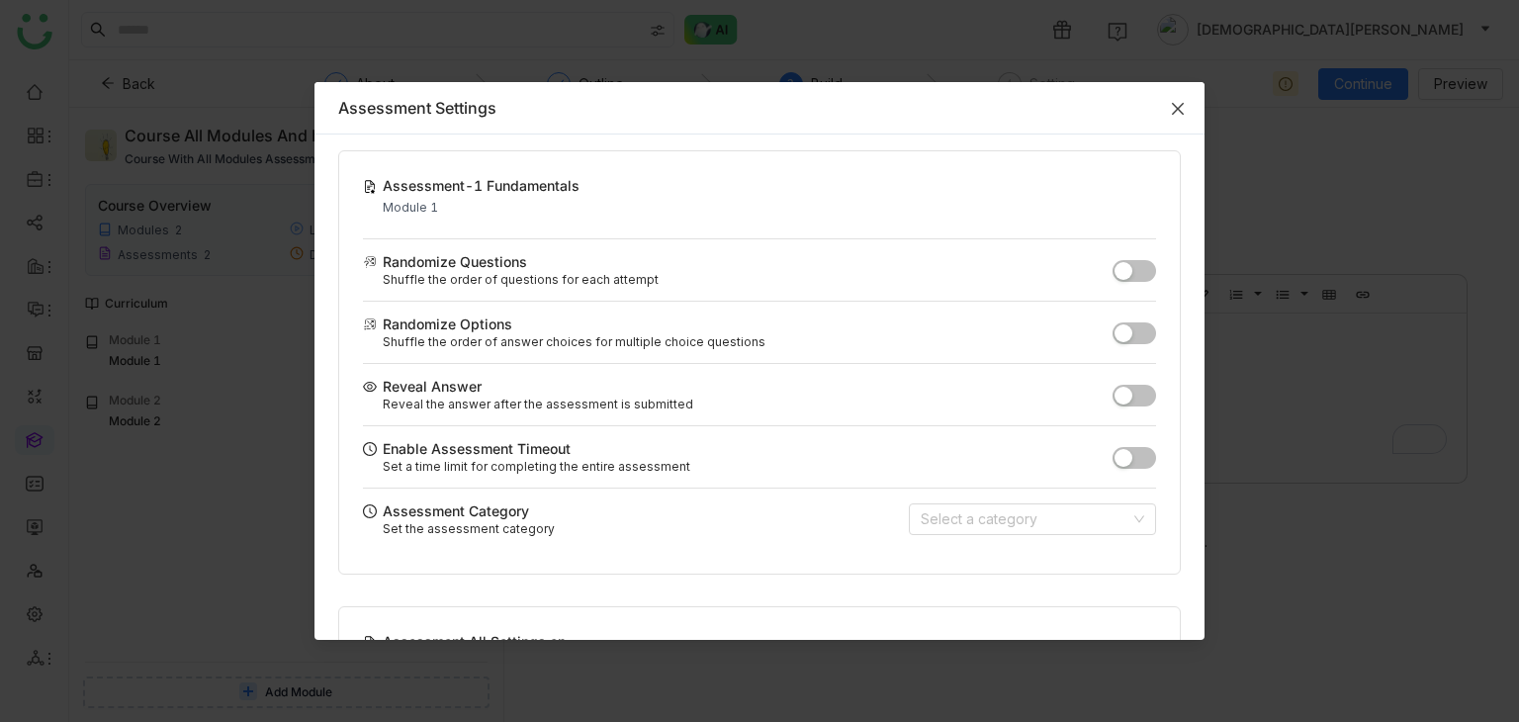
scroll to position [411, 0]
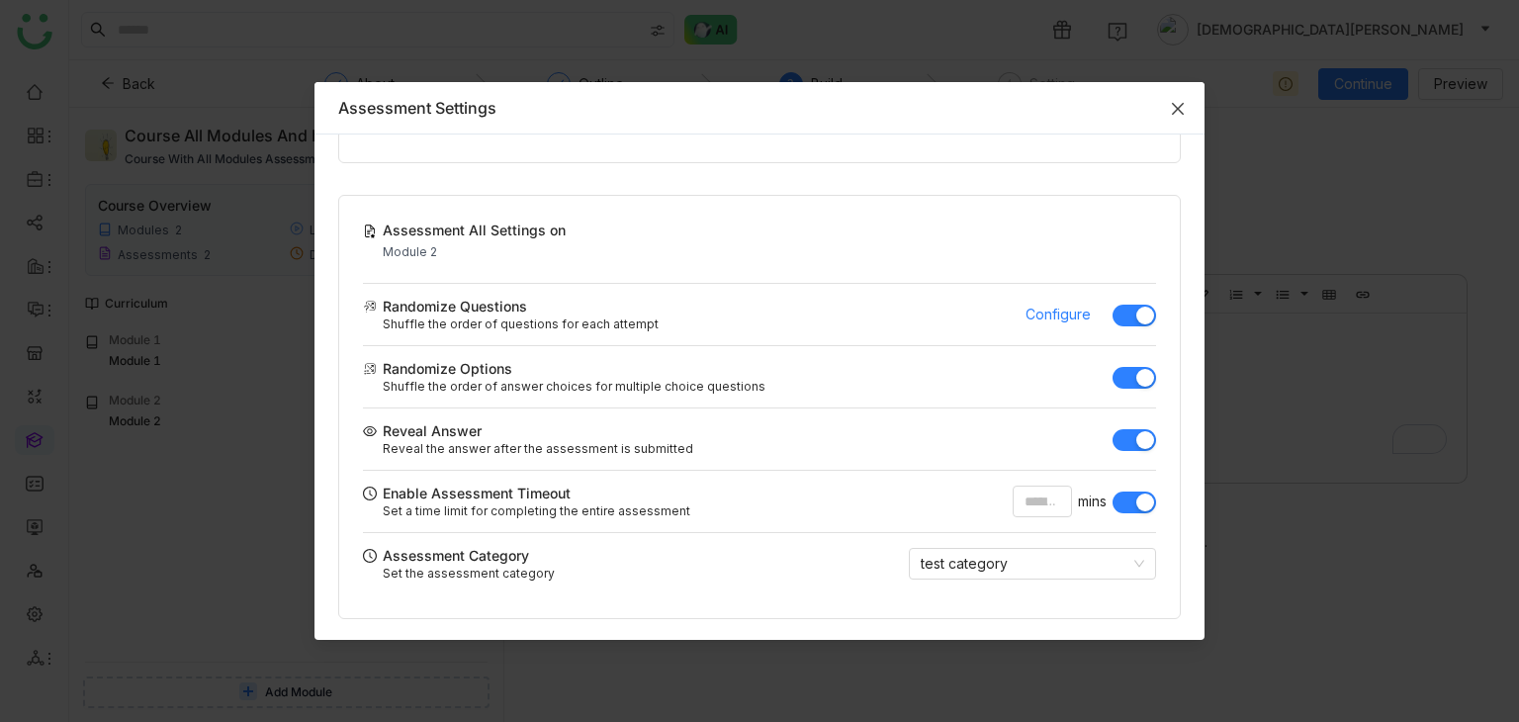
click at [1181, 95] on span "Close" at bounding box center [1177, 108] width 53 height 53
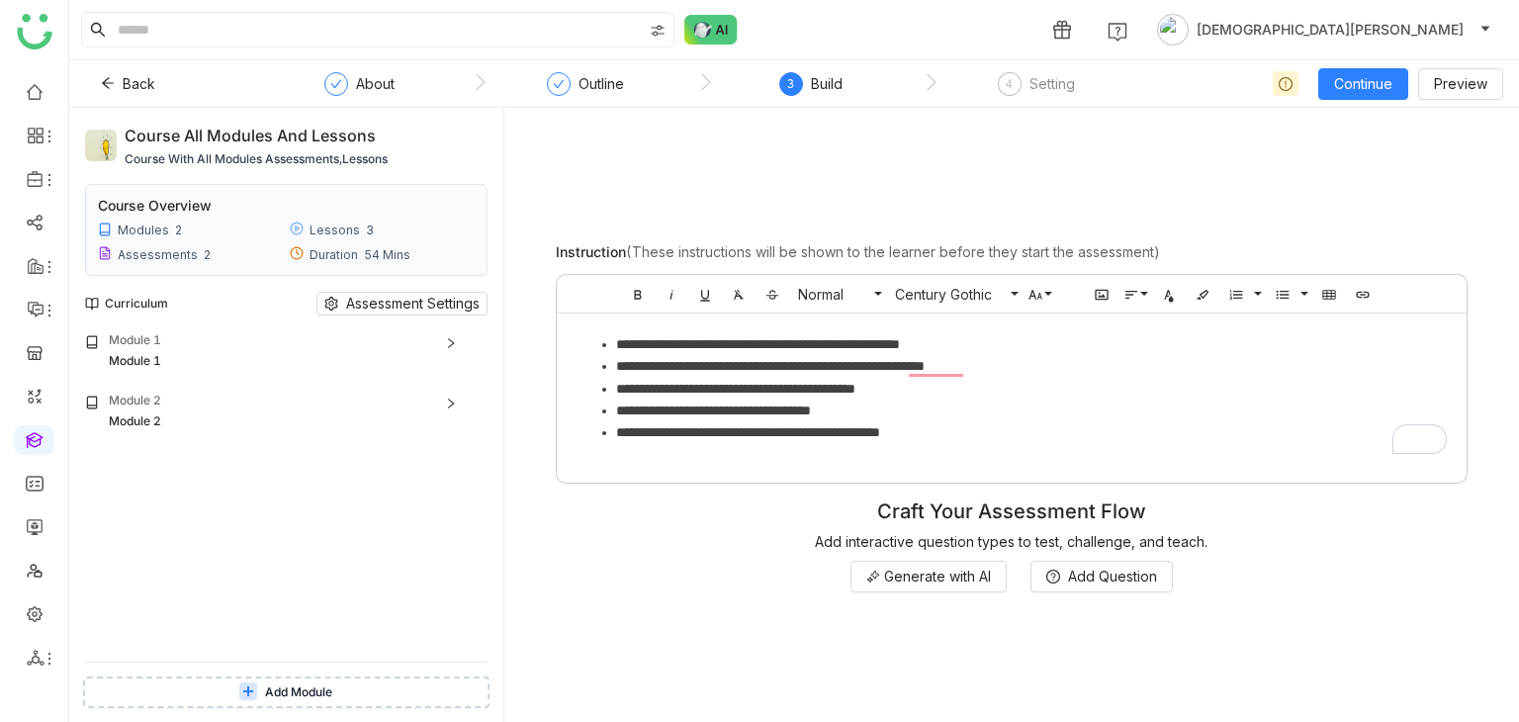
drag, startPoint x: 394, startPoint y: 137, endPoint x: 122, endPoint y: 132, distance: 272.0
click at [122, 132] on div "Course All Modules and Lessons course with all modules assessments,lessons" at bounding box center [286, 146] width 402 height 45
copy div "Course All Modules and Lessons"
click at [1384, 81] on span "Continue" at bounding box center [1363, 84] width 58 height 22
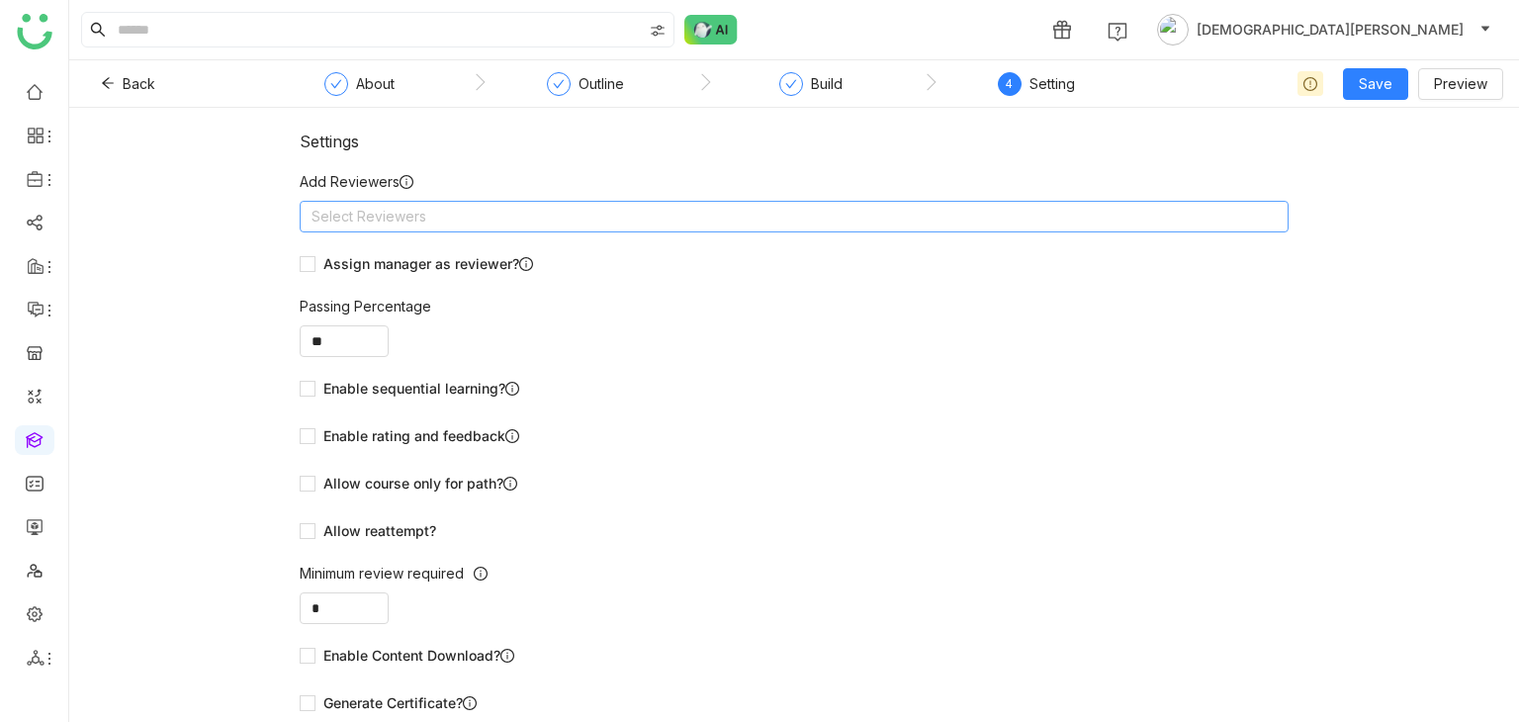
click at [947, 223] on nz-select-top-control "Select Reviewers" at bounding box center [794, 217] width 989 height 32
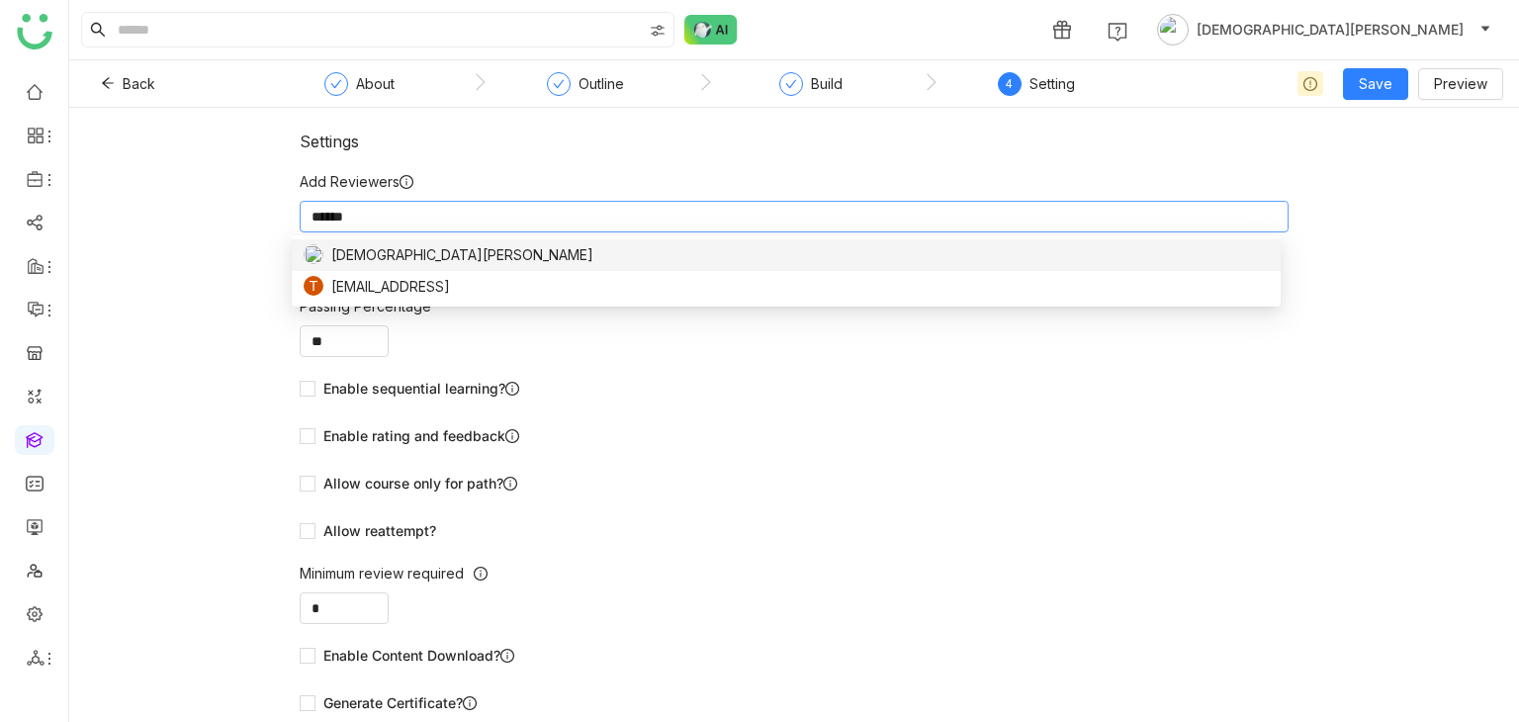
type input "******"
click at [703, 254] on div "[DEMOGRAPHIC_DATA][PERSON_NAME]" at bounding box center [786, 255] width 965 height 22
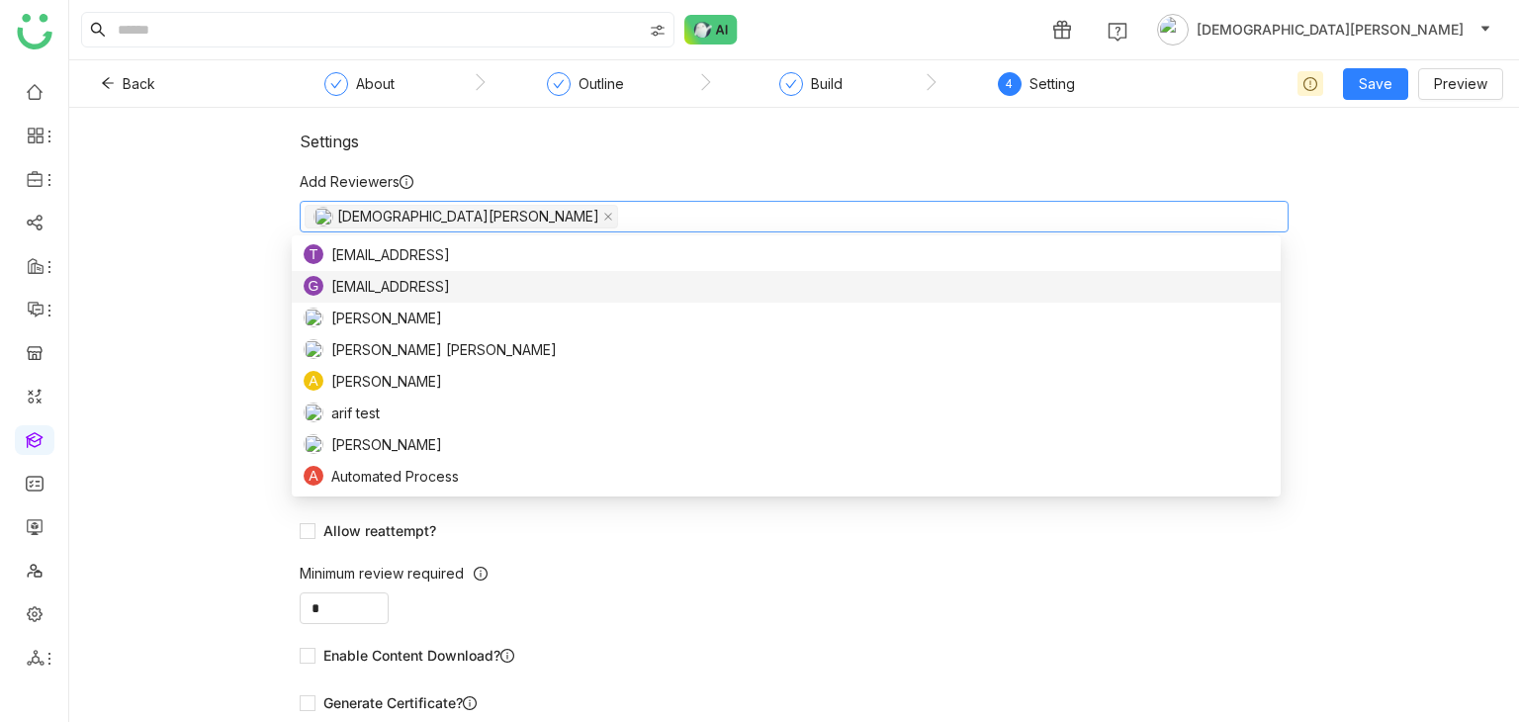
drag, startPoint x: 318, startPoint y: 287, endPoint x: 166, endPoint y: 290, distance: 152.3
click at [166, 290] on body "1 Vishnu Vardhan Back About Outline Build 4 Setting Save Preview Settings Add R…" at bounding box center [759, 361] width 1519 height 722
click at [166, 290] on div "Settings Add Reviewers Vishnu Vardhan Assign manager as reviewer? Passing Perce…" at bounding box center [794, 415] width 1450 height 614
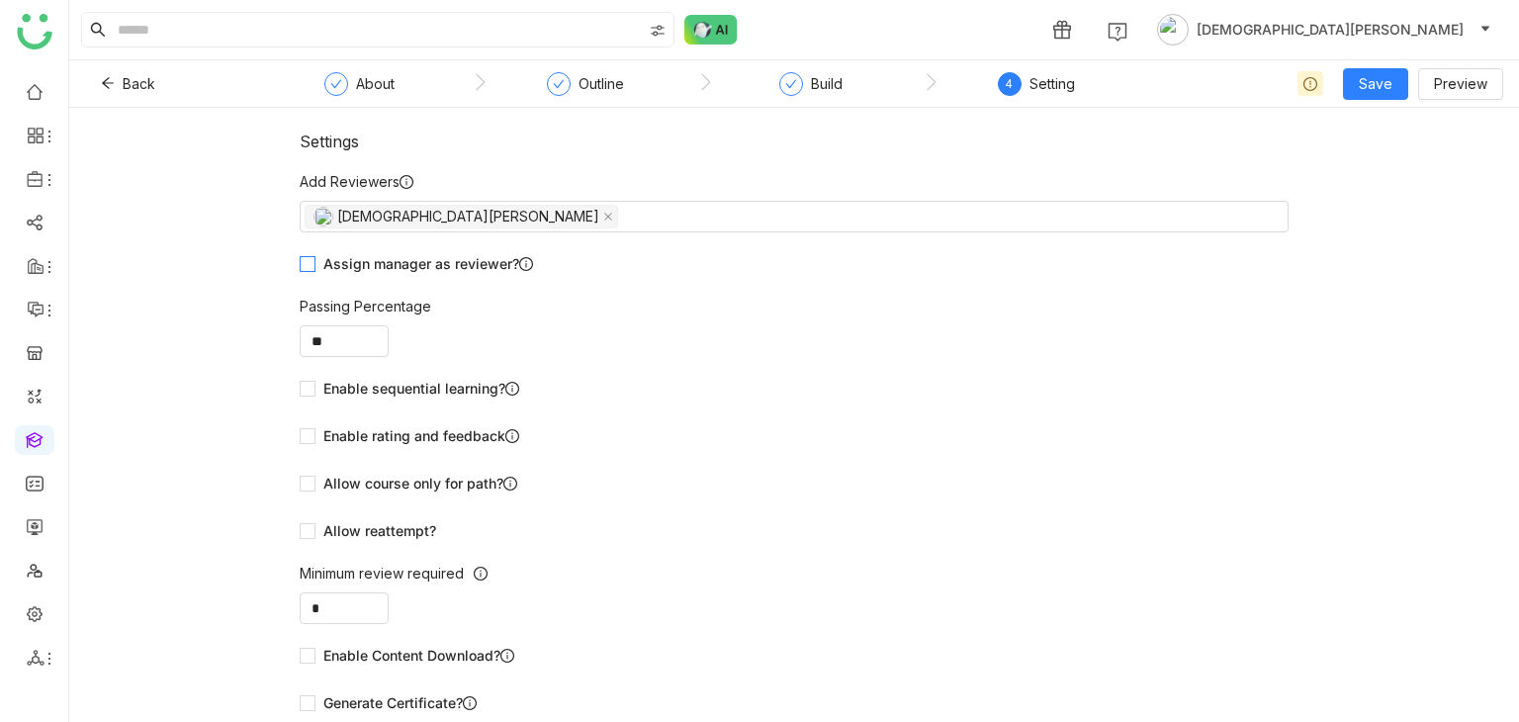
click at [315, 262] on span "Assign manager as reviewer?" at bounding box center [427, 264] width 225 height 22
click at [368, 521] on span "Allow reattempt?" at bounding box center [379, 531] width 129 height 22
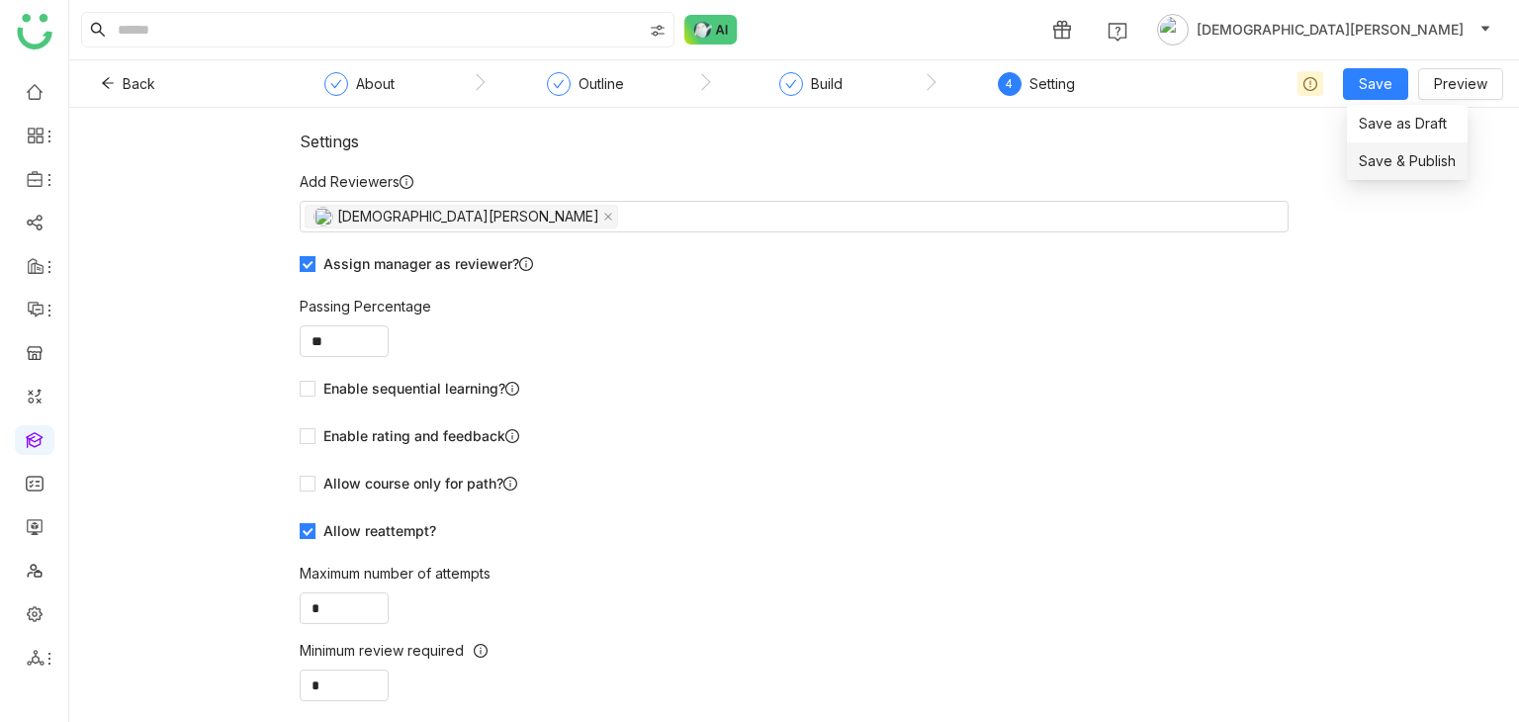
click at [1391, 155] on span "Save & Publish" at bounding box center [1407, 161] width 97 height 22
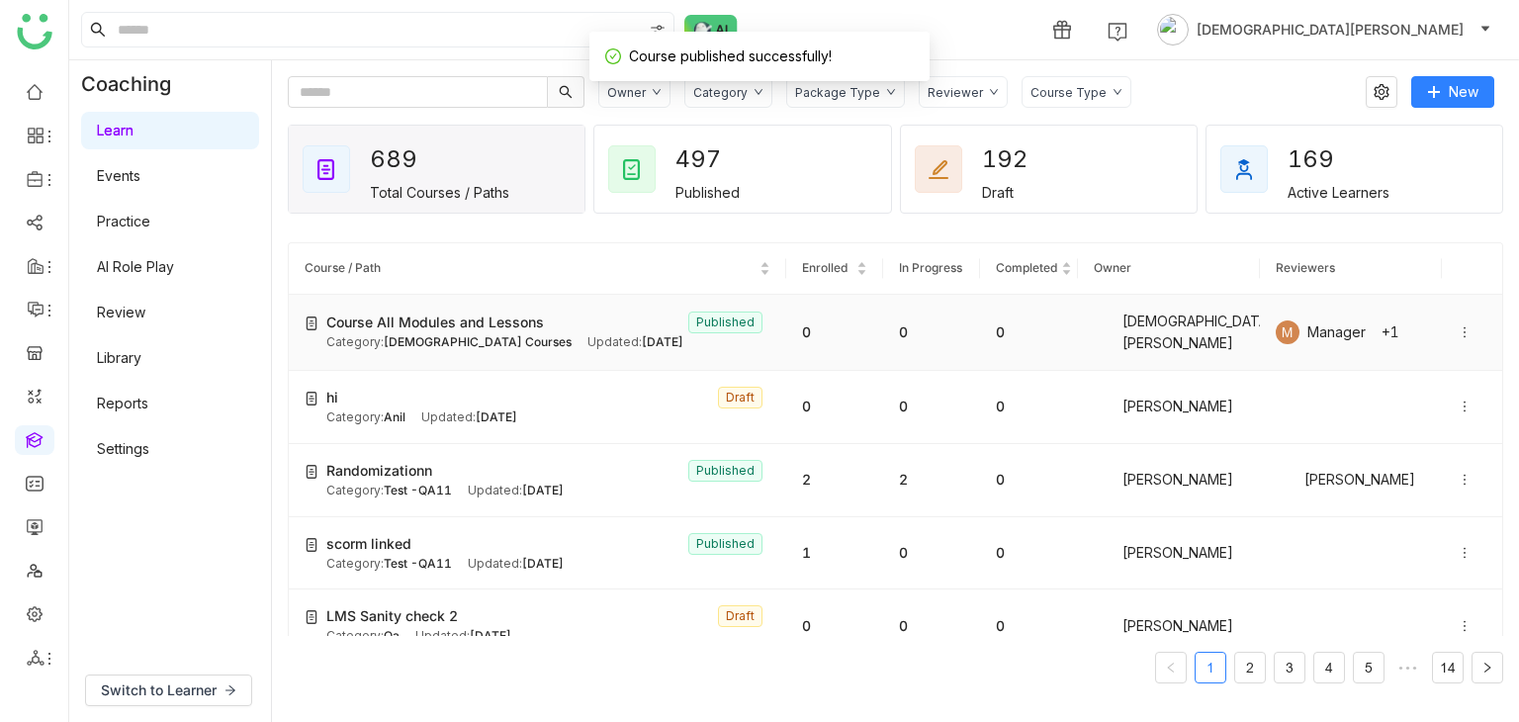
click at [587, 337] on div "Updated: Sep 09, 2025" at bounding box center [635, 342] width 96 height 19
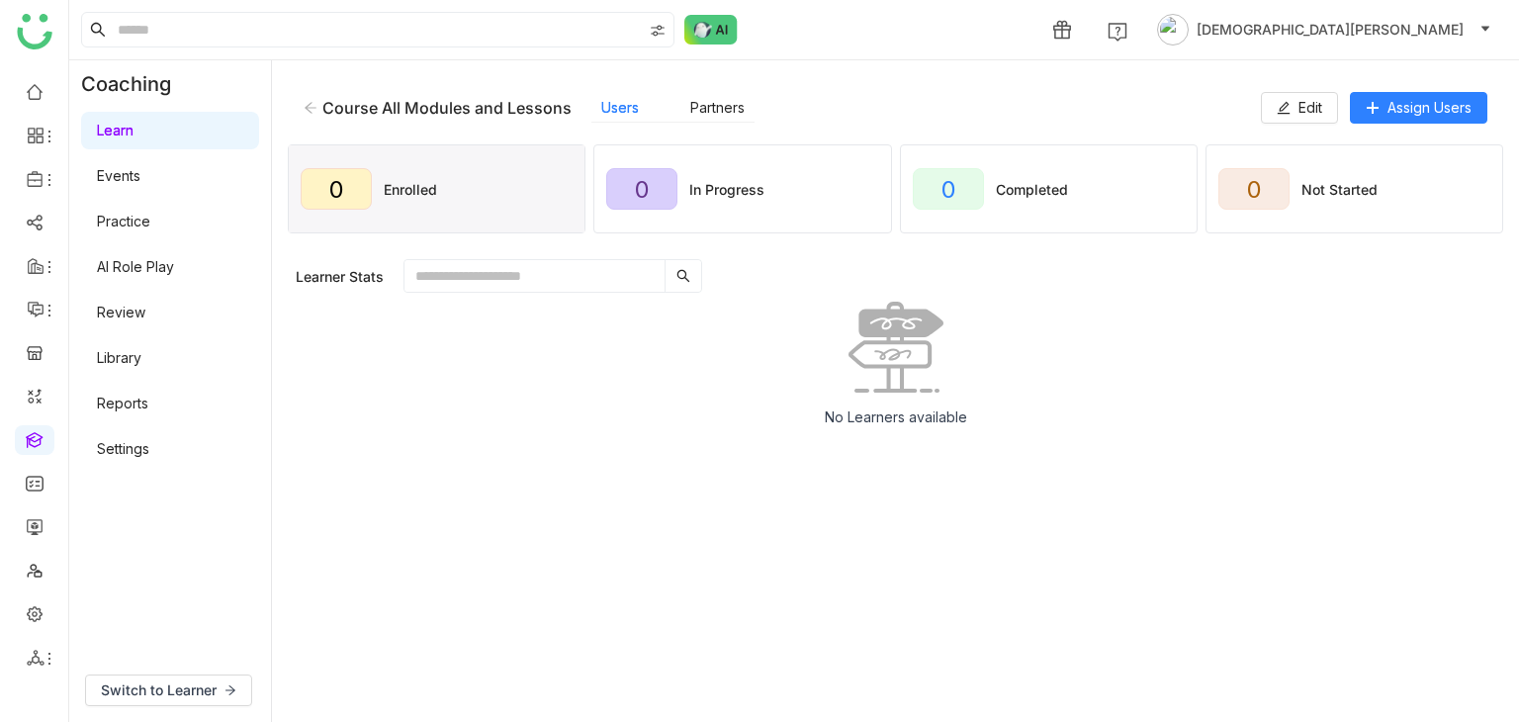
click at [598, 373] on div "No Learners available" at bounding box center [895, 371] width 1215 height 139
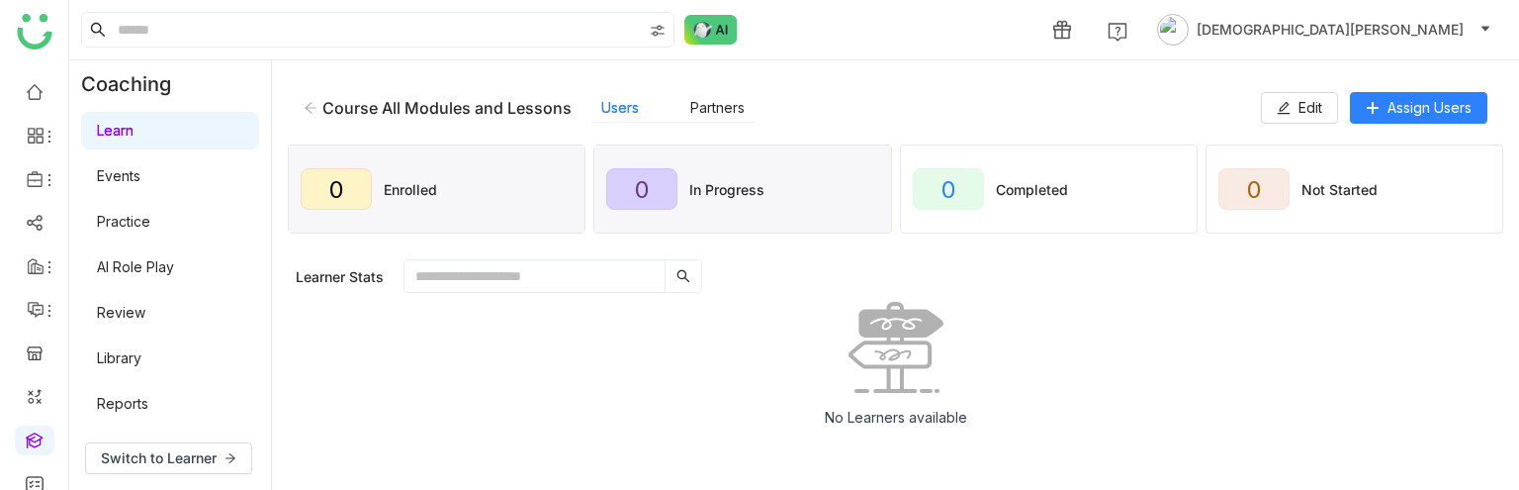
click at [783, 189] on div "0 In Progress" at bounding box center [742, 188] width 296 height 87
click at [542, 195] on div "0 Enrolled" at bounding box center [437, 188] width 296 height 87
click at [130, 349] on link "Library" at bounding box center [119, 357] width 45 height 17
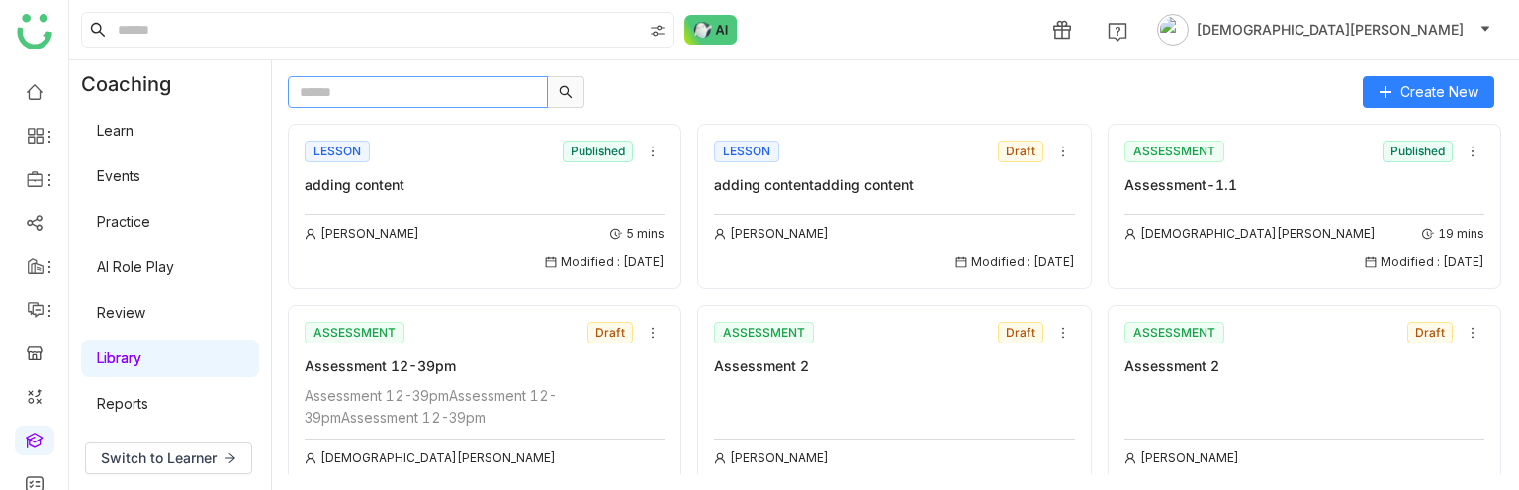
click at [372, 96] on input "text" at bounding box center [418, 92] width 260 height 32
type input "**"
click at [375, 85] on input "text" at bounding box center [418, 92] width 260 height 32
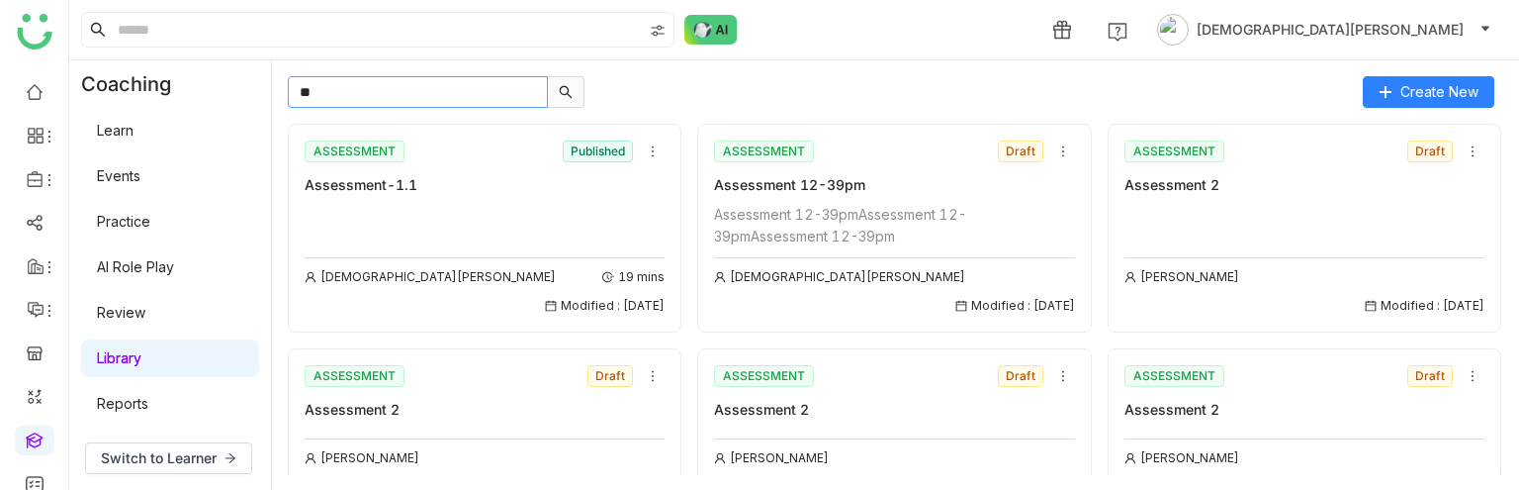
type input "*"
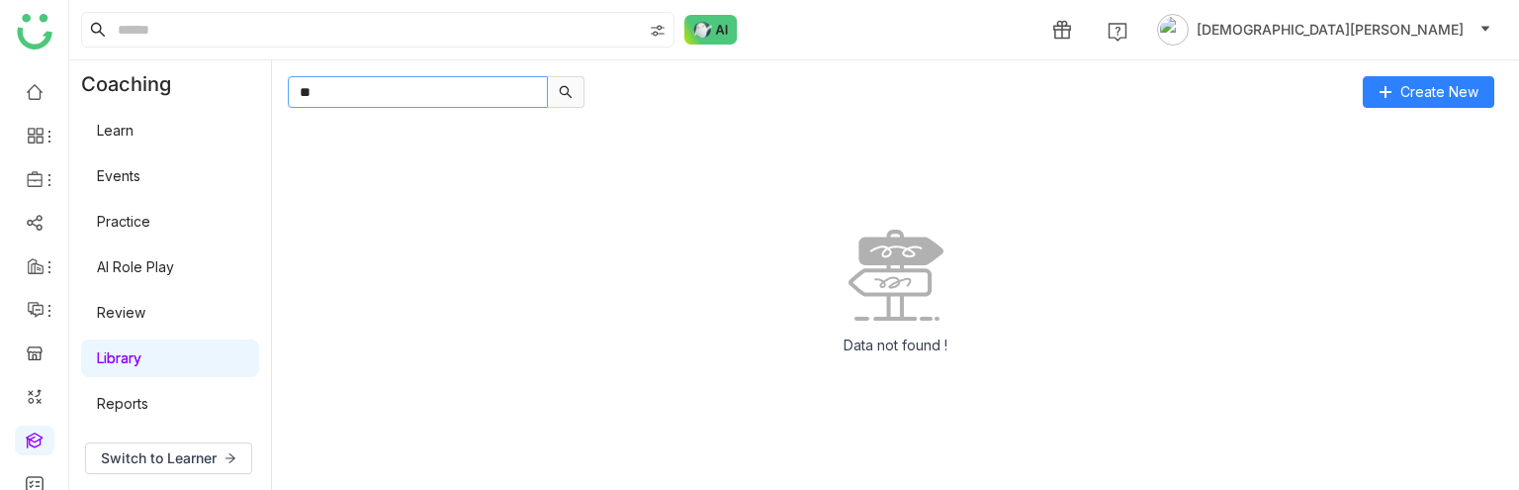
type input "*"
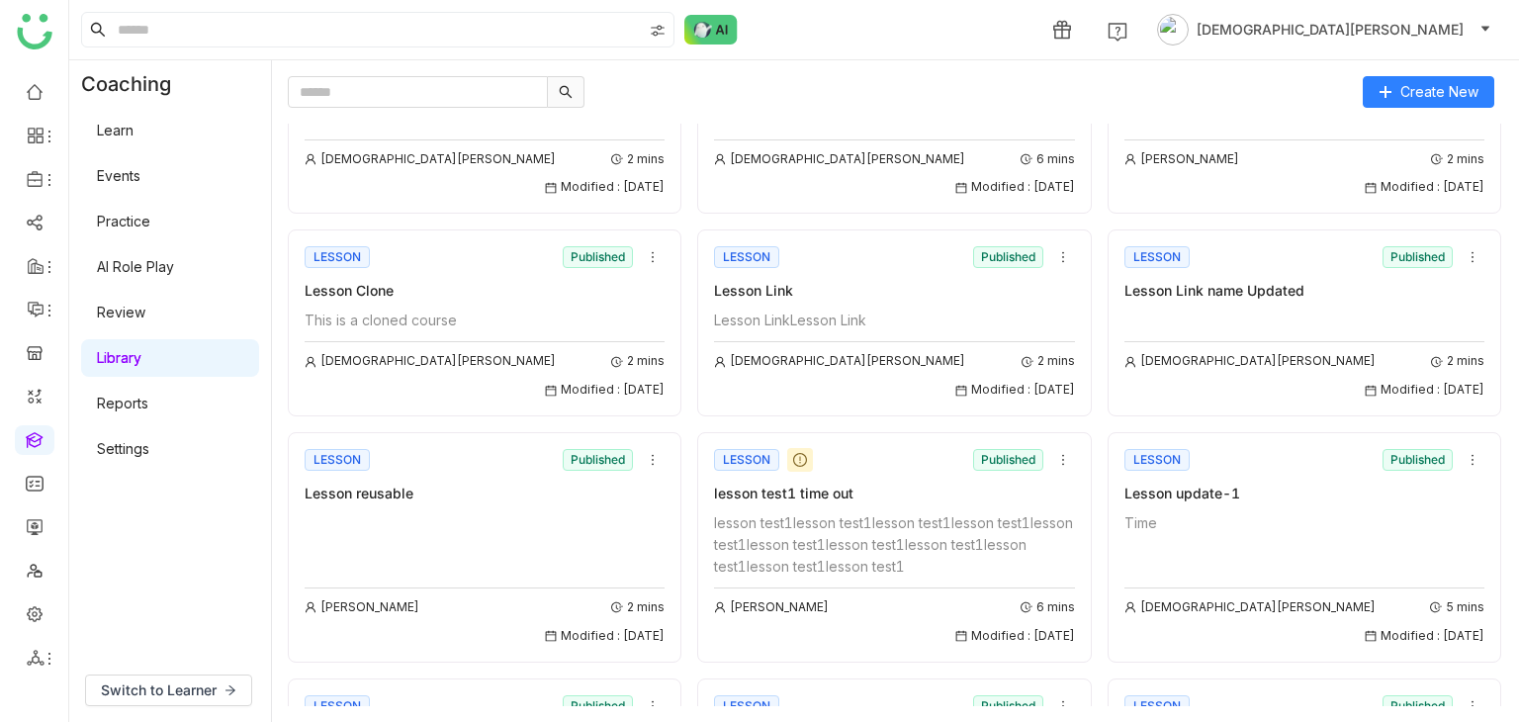
scroll to position [2466, 0]
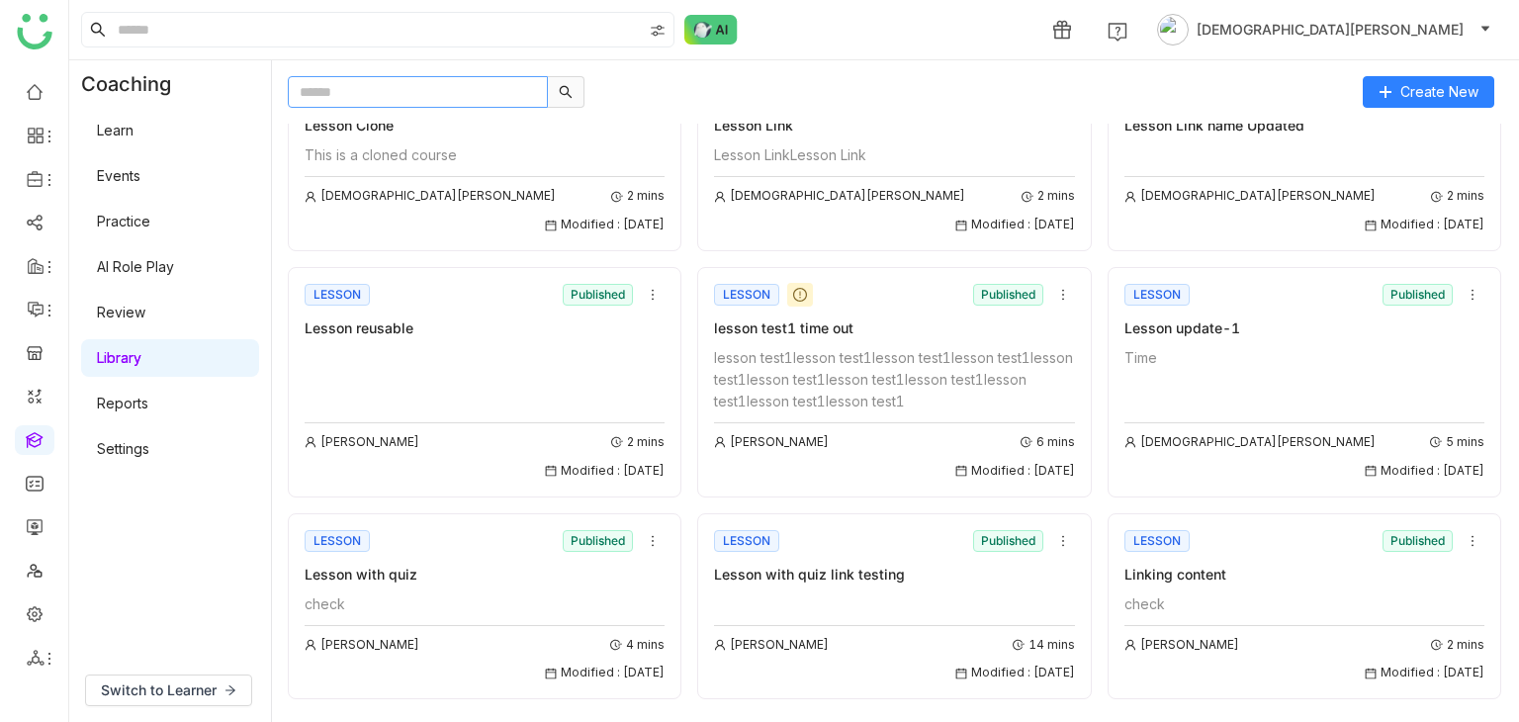
click at [346, 88] on input "text" at bounding box center [418, 92] width 260 height 32
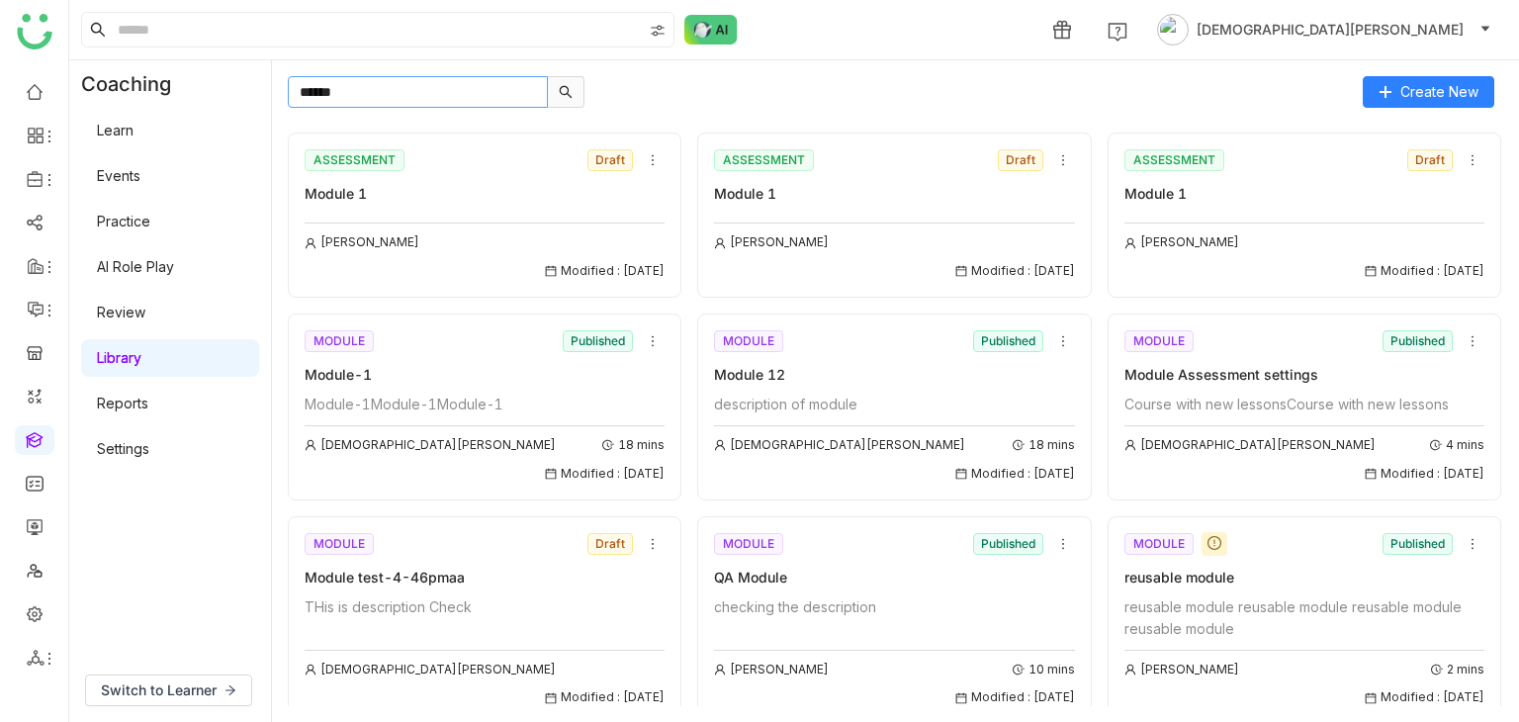
scroll to position [1671, 0]
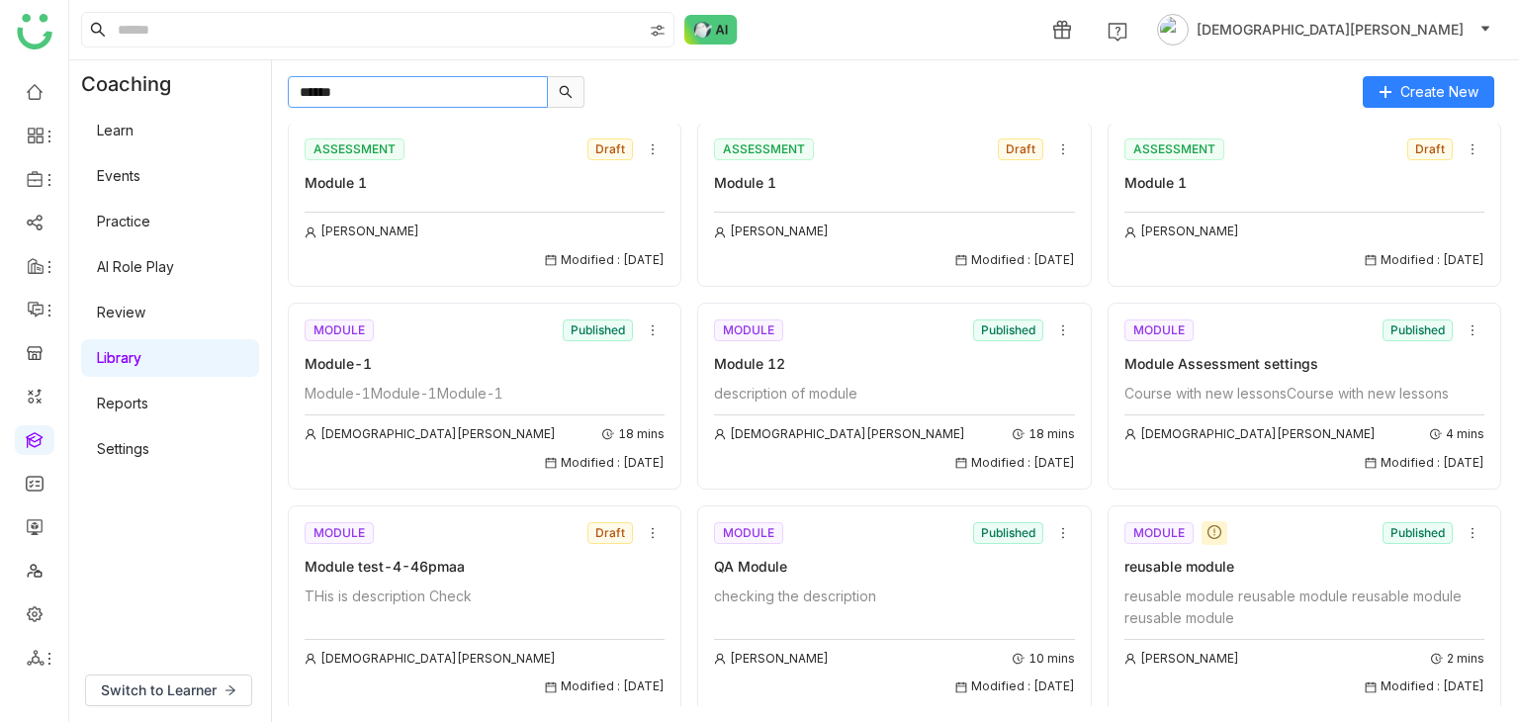
type input "******"
paste input "**********"
type input "**********"
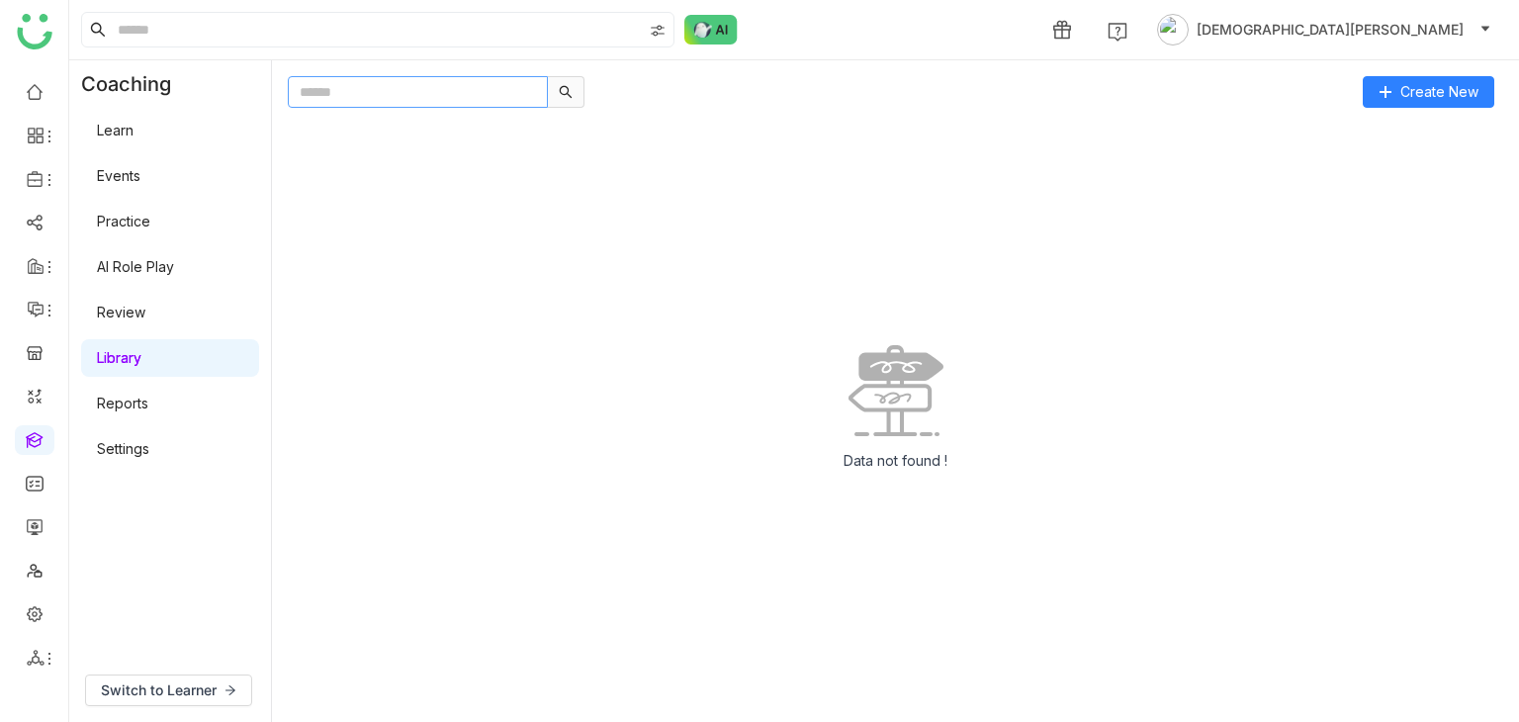
scroll to position [0, 0]
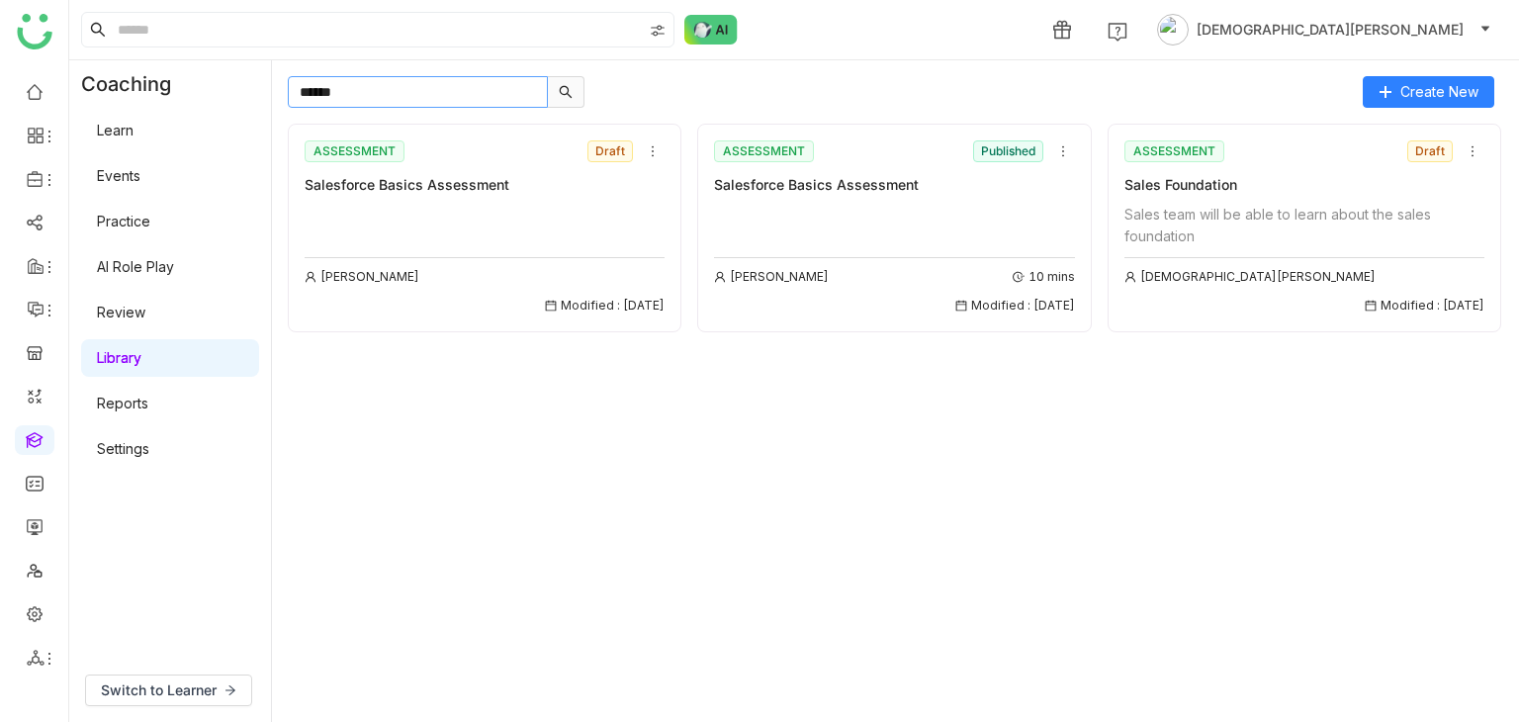
type input "*****"
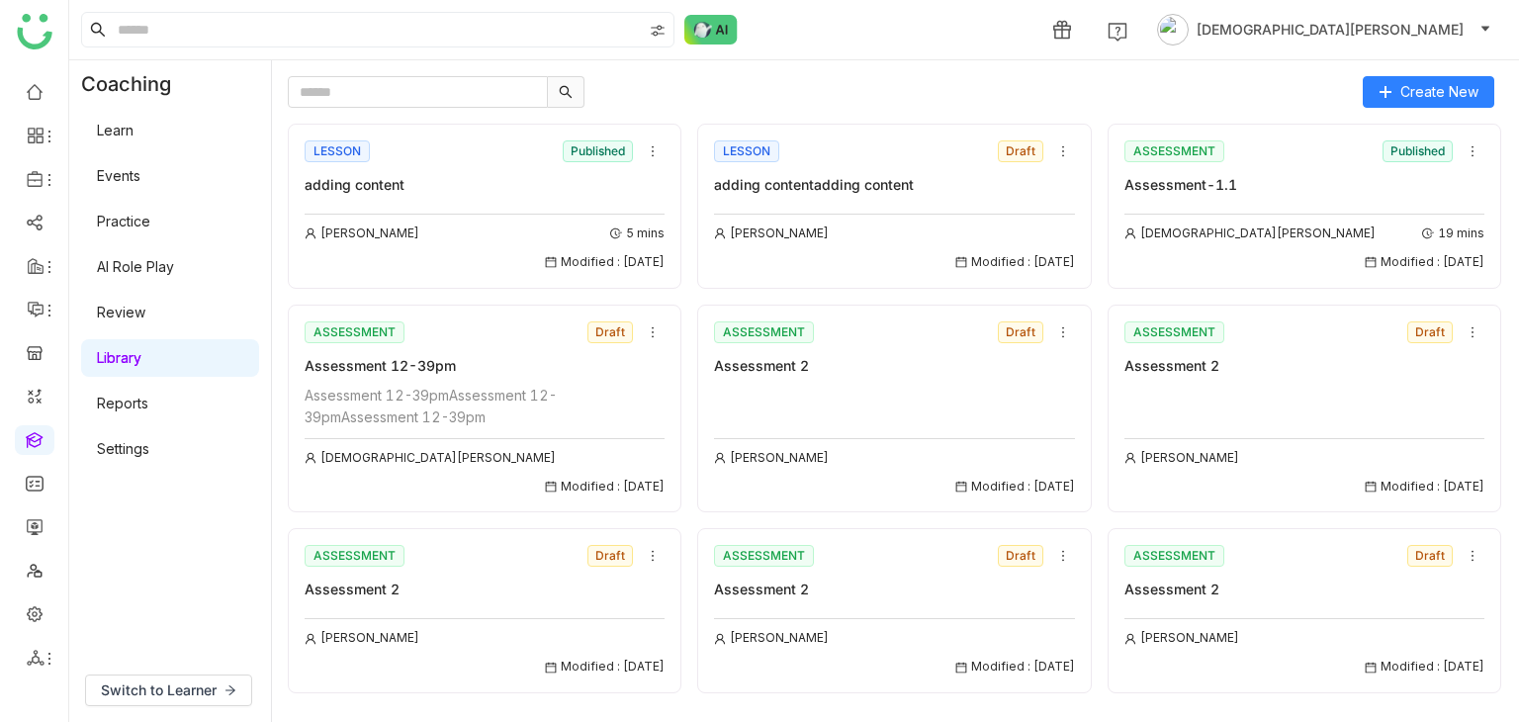
click at [134, 124] on link "Learn" at bounding box center [115, 130] width 37 height 17
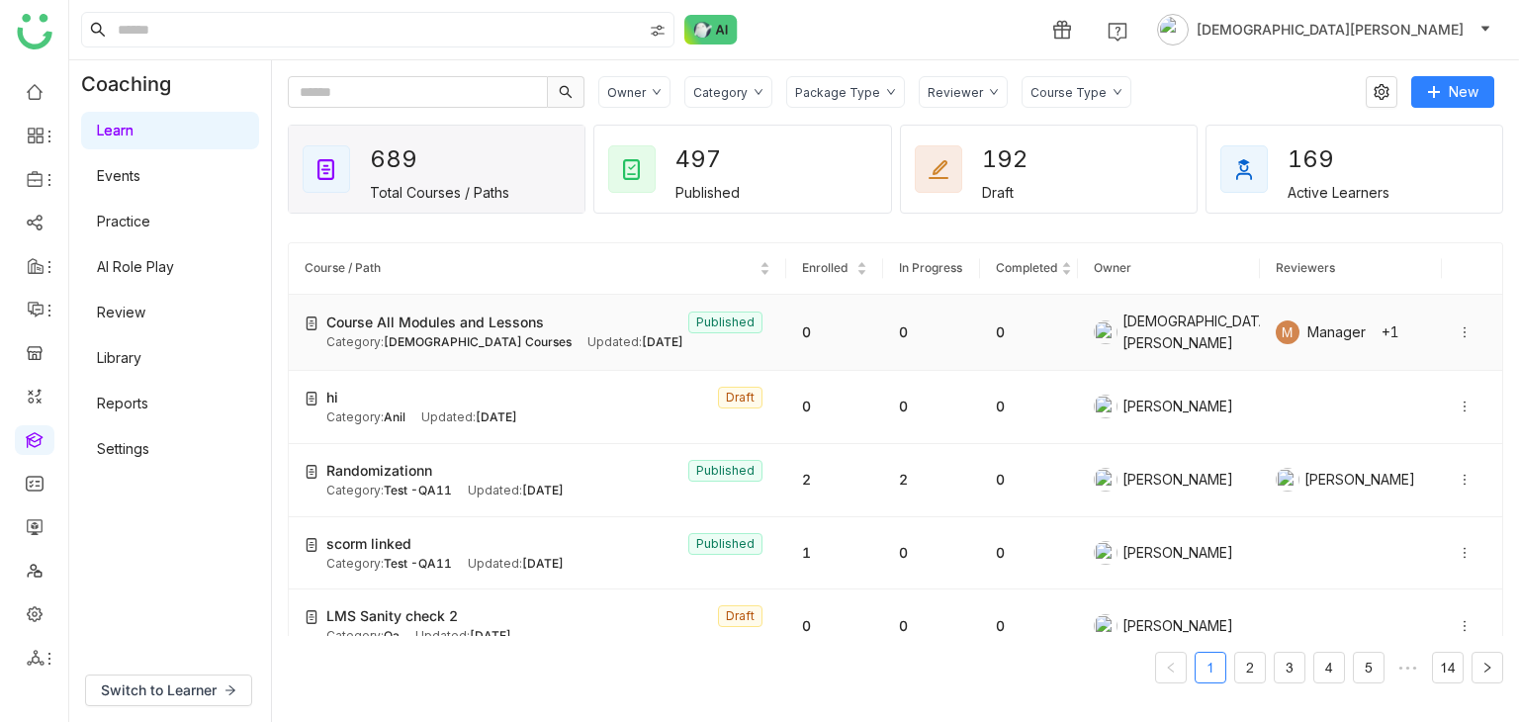
click at [426, 329] on span "Course All Modules and Lessons" at bounding box center [435, 323] width 218 height 22
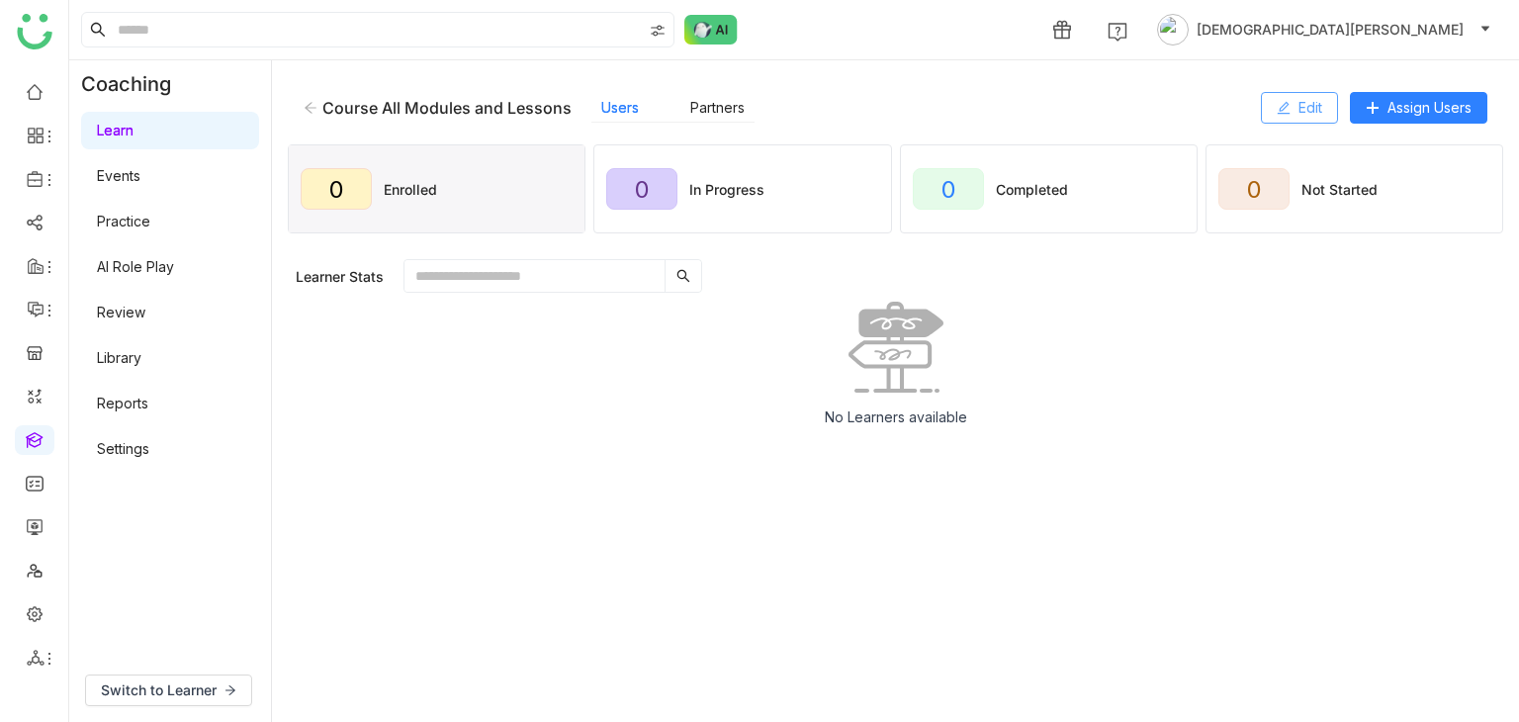
click at [1305, 114] on span "Edit" at bounding box center [1310, 108] width 24 height 22
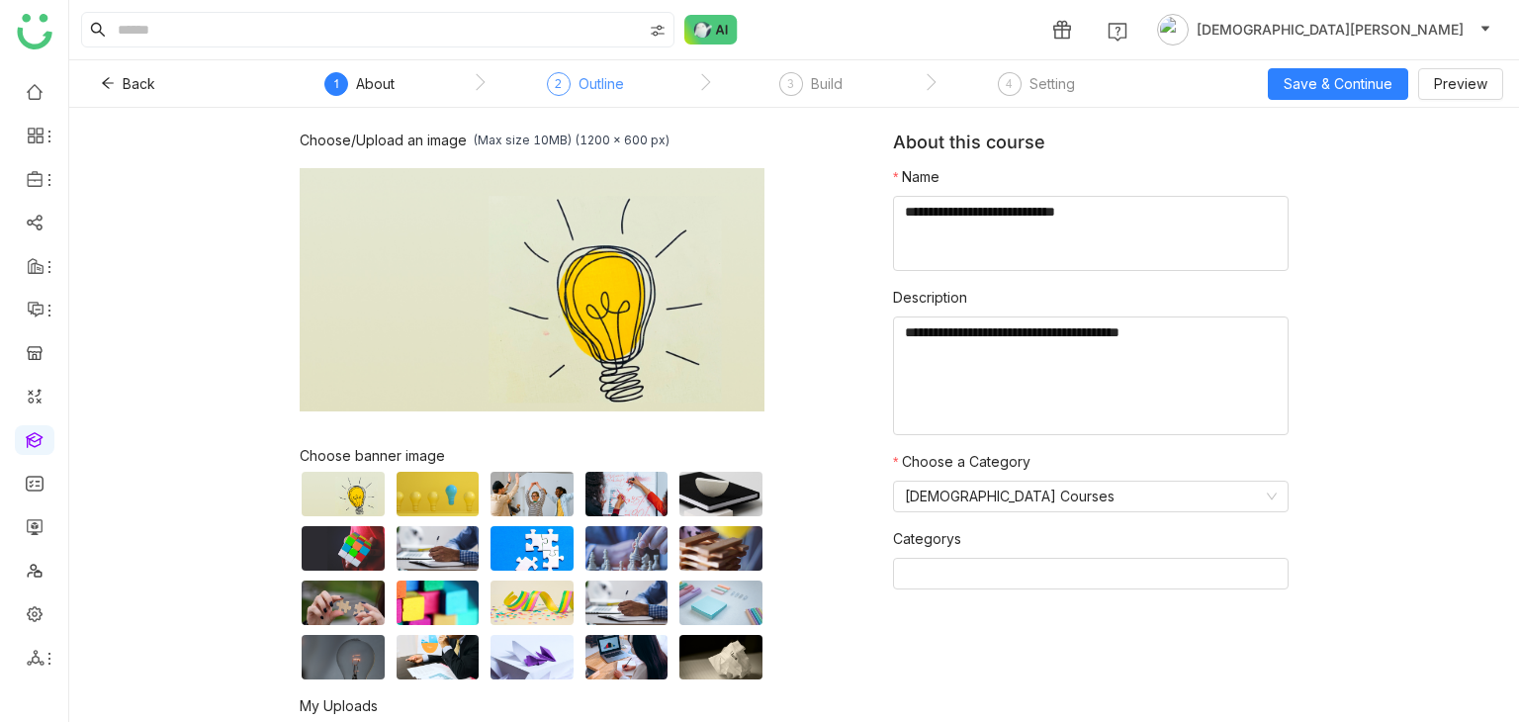
click at [612, 84] on div "Outline" at bounding box center [601, 84] width 45 height 24
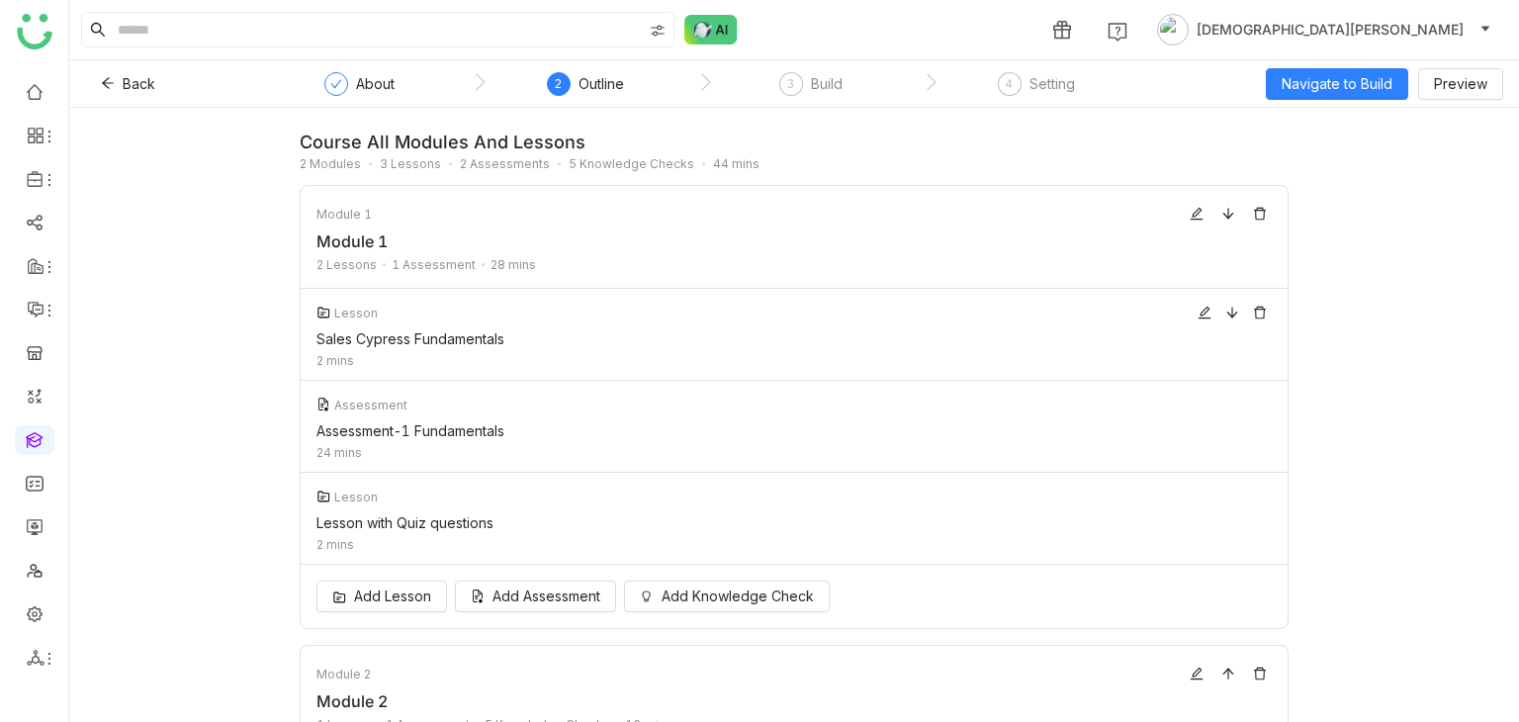
drag, startPoint x: 512, startPoint y: 344, endPoint x: 309, endPoint y: 340, distance: 203.8
click at [316, 340] on div "Sales Cypress Fundamentals" at bounding box center [787, 338] width 943 height 17
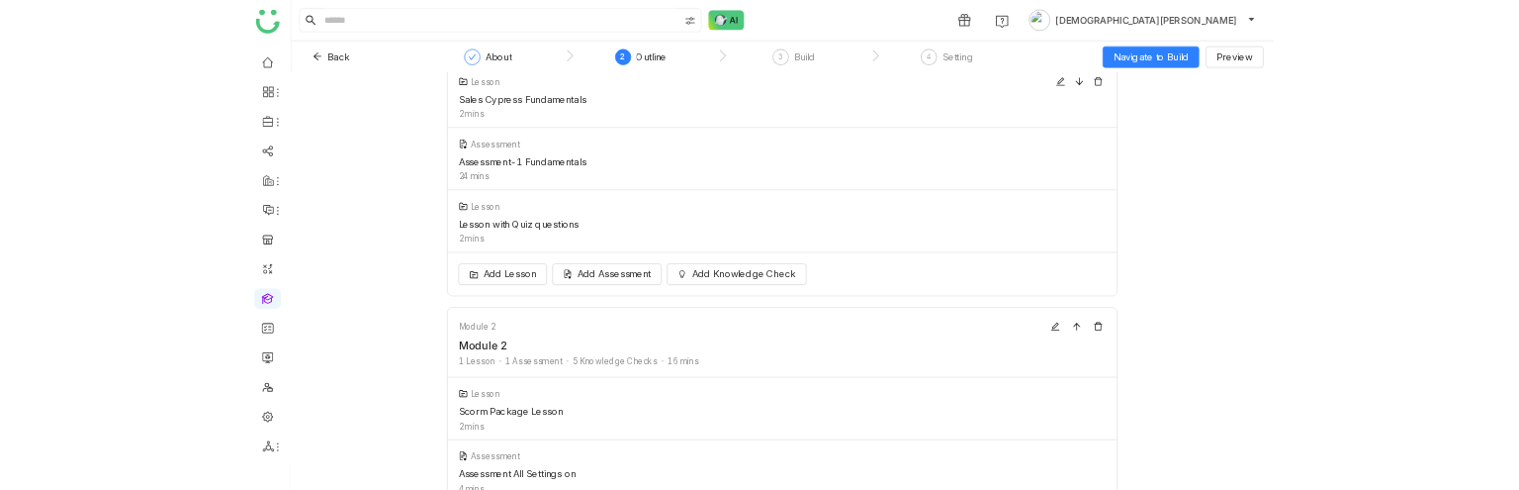
scroll to position [193, 0]
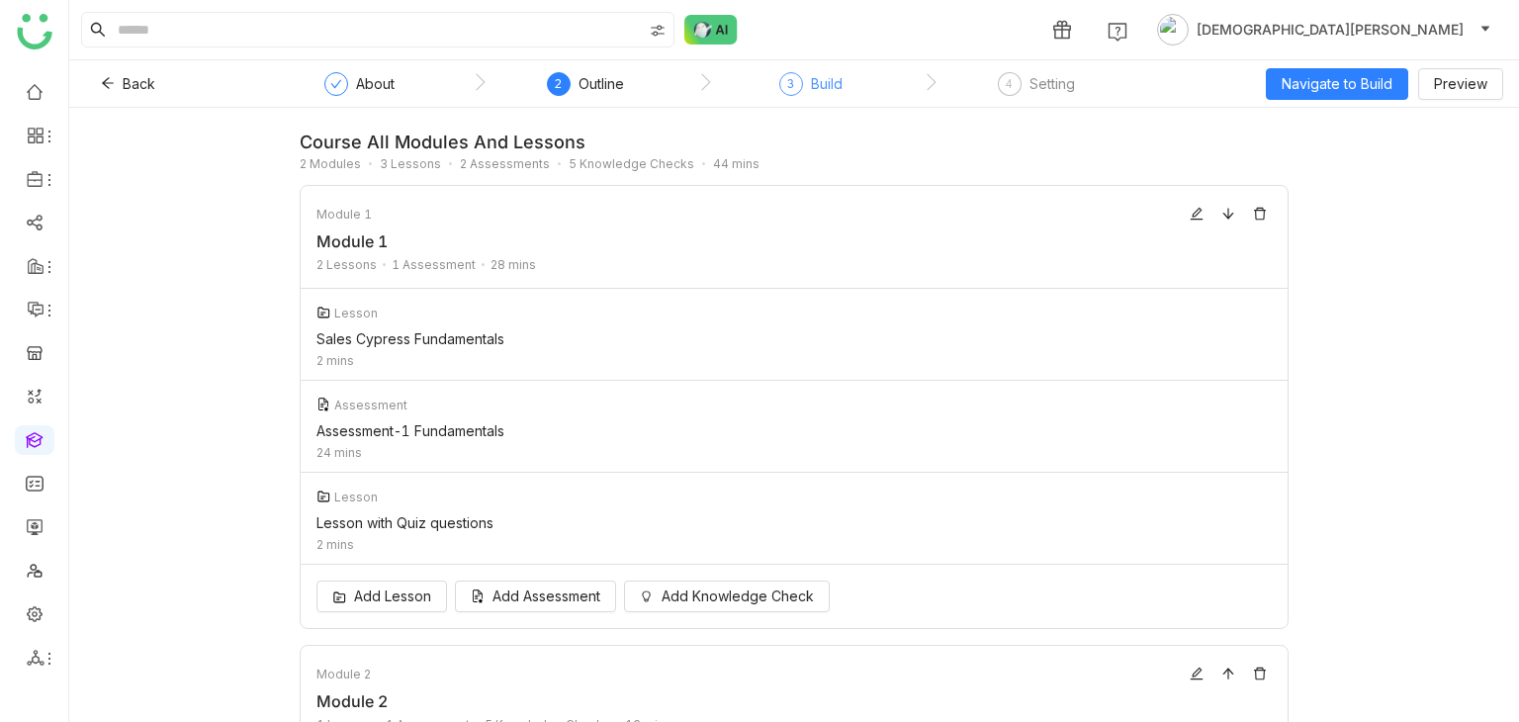
click at [811, 84] on div "Build" at bounding box center [827, 84] width 32 height 24
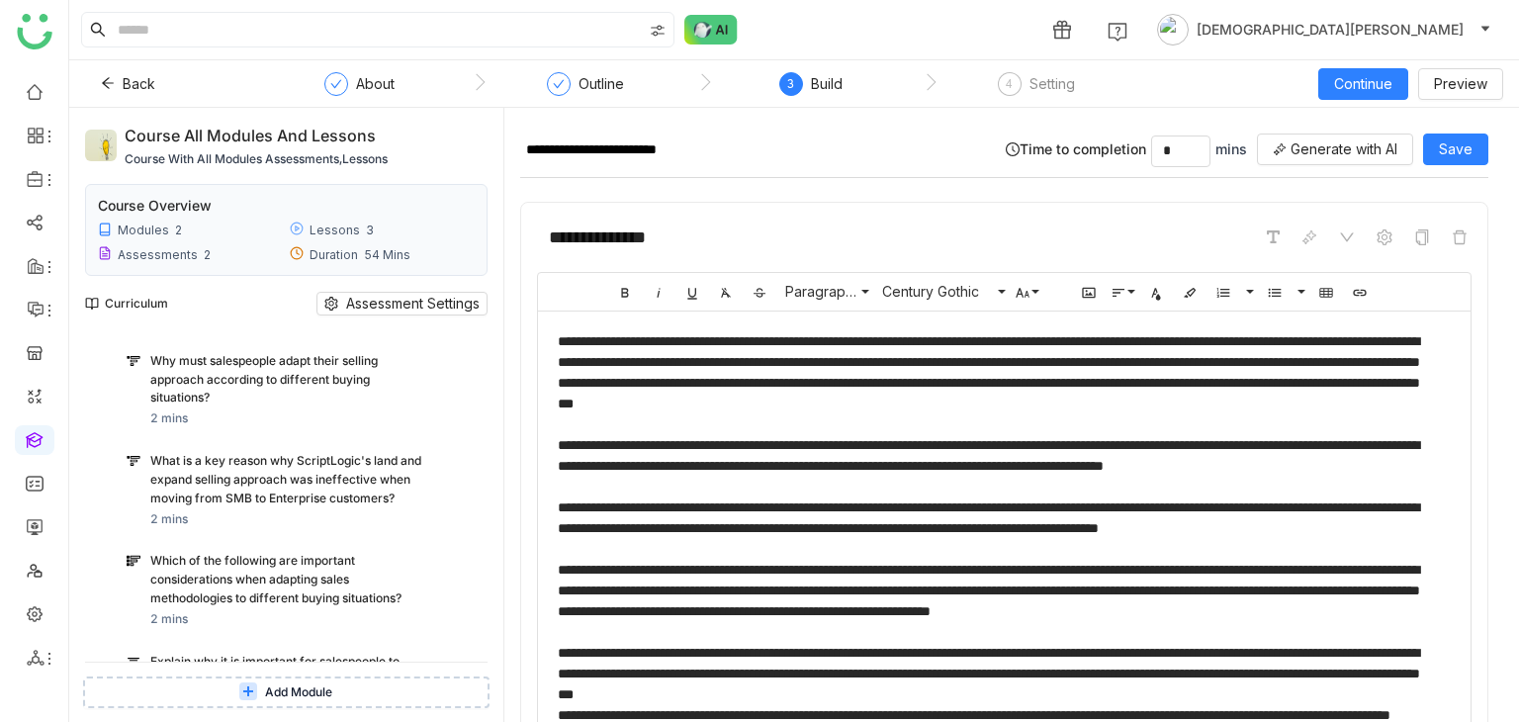
scroll to position [2215, 0]
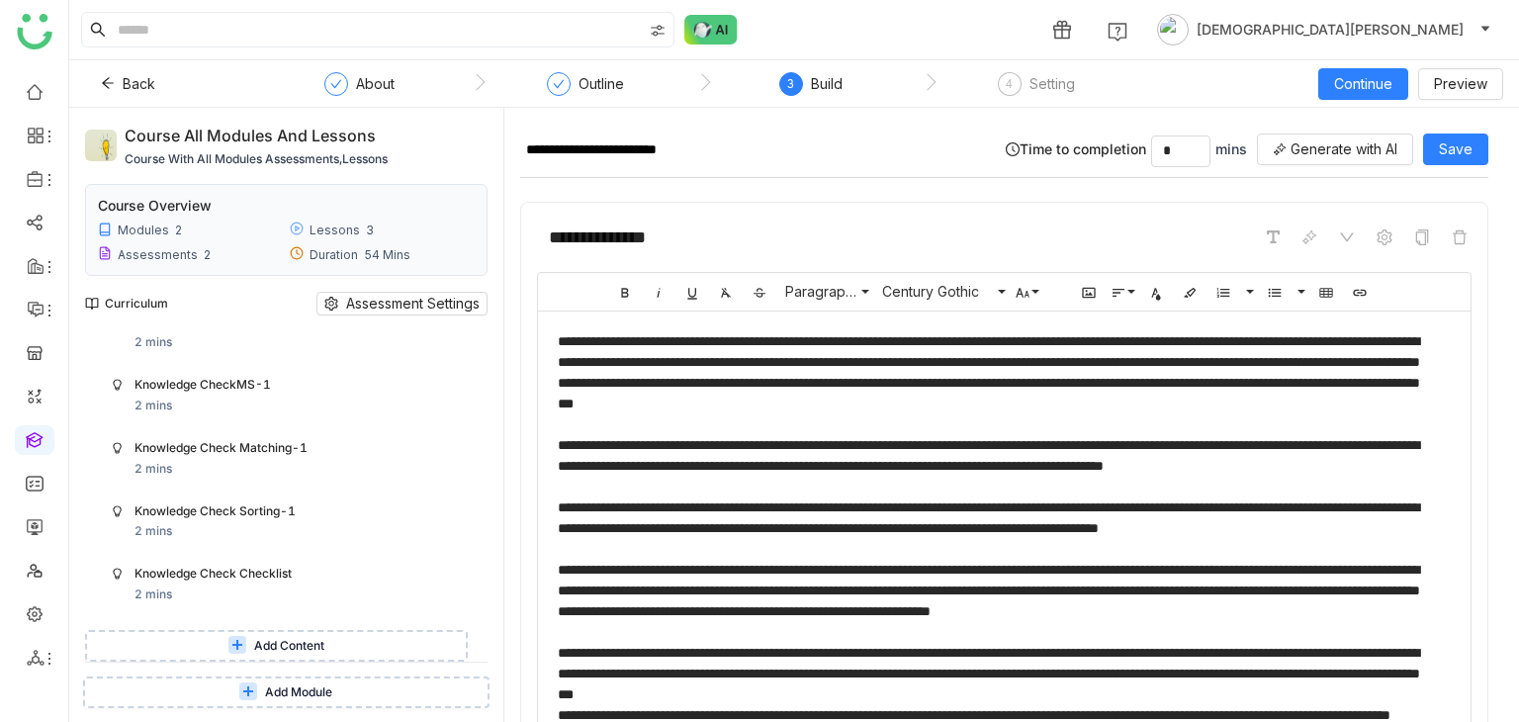
click at [316, 687] on span "Add Module" at bounding box center [298, 692] width 67 height 19
click at [341, 507] on div "Knowledge Check Sorting-1" at bounding box center [277, 511] width 287 height 19
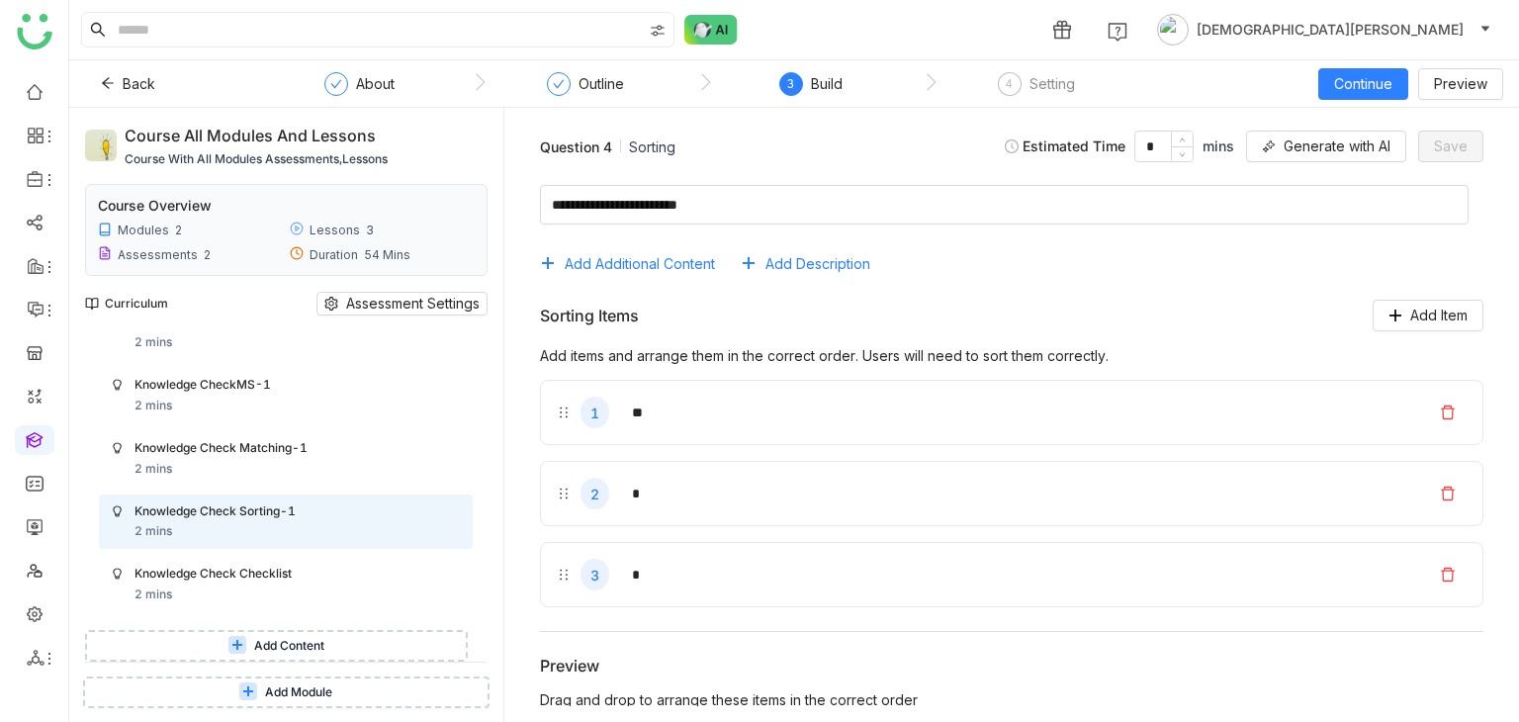
click at [314, 649] on span "Add Content" at bounding box center [289, 646] width 70 height 19
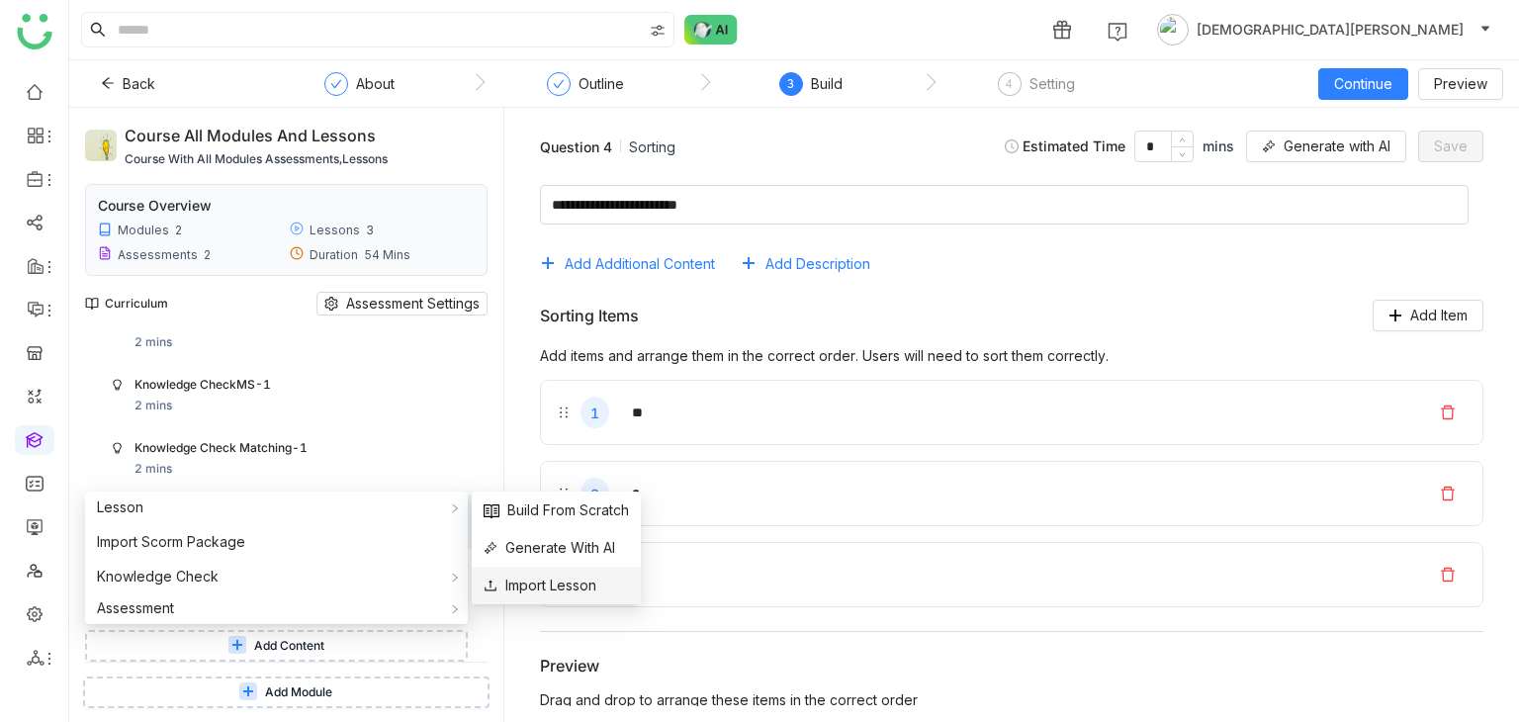
click at [567, 580] on span "Import Lesson" at bounding box center [540, 586] width 113 height 22
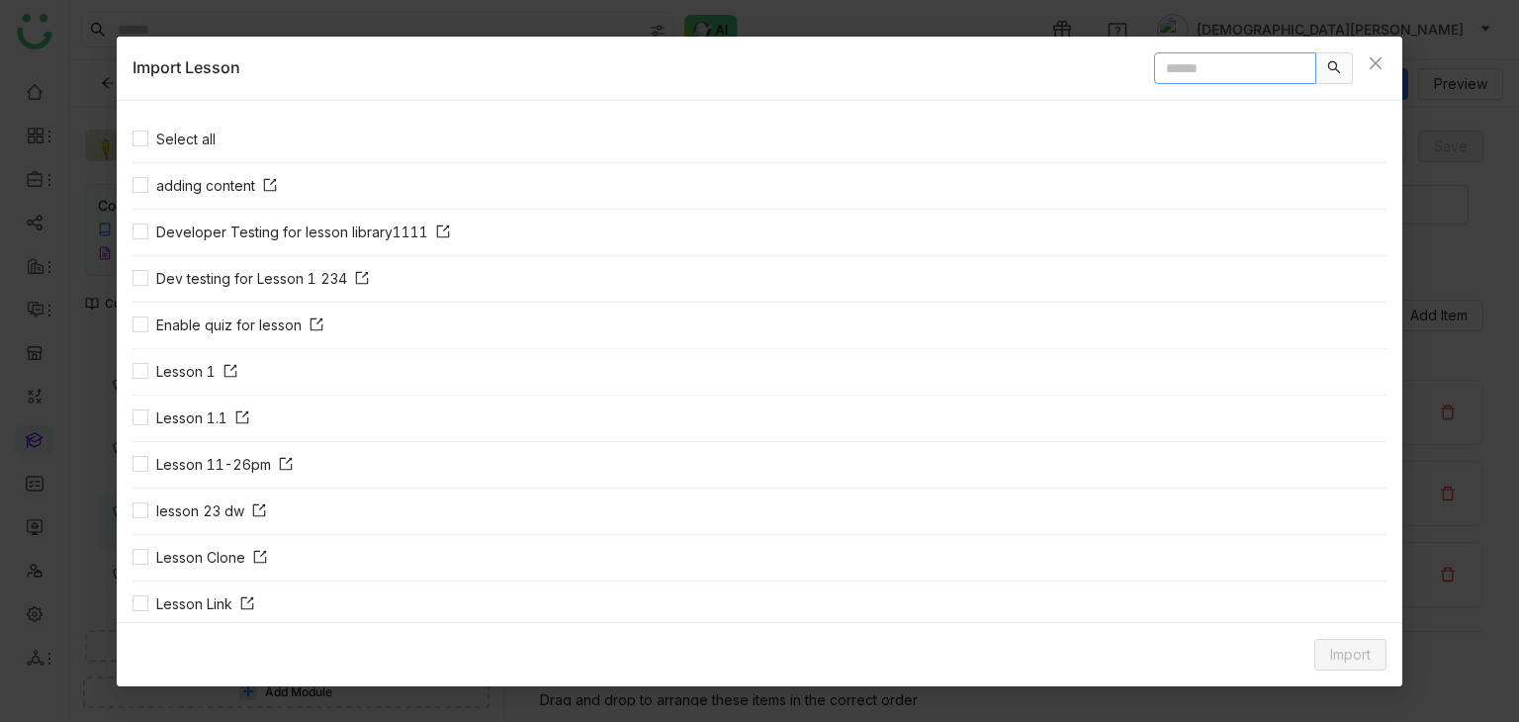
click at [1200, 68] on input "text" at bounding box center [1235, 68] width 162 height 32
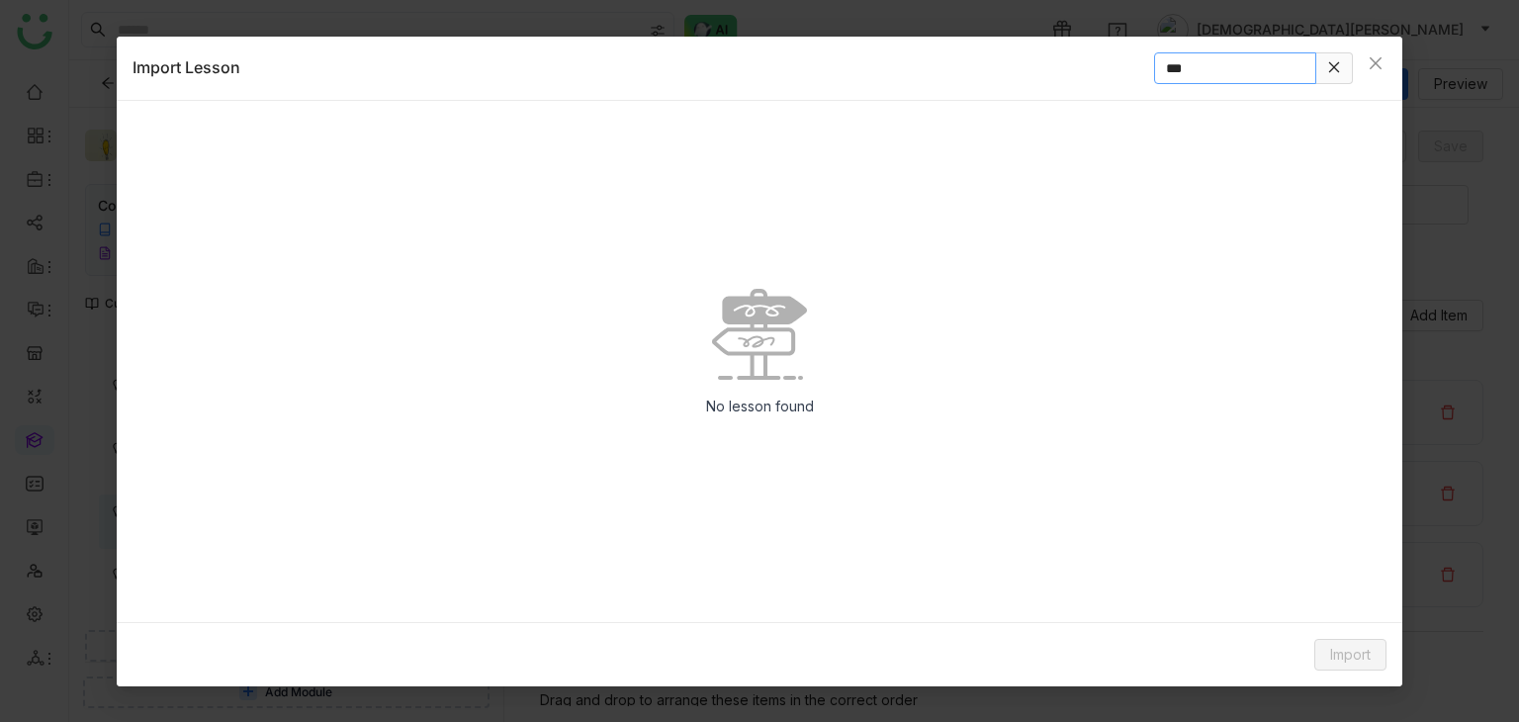
type input "***"
click at [1382, 68] on icon "Close" at bounding box center [1376, 63] width 16 height 16
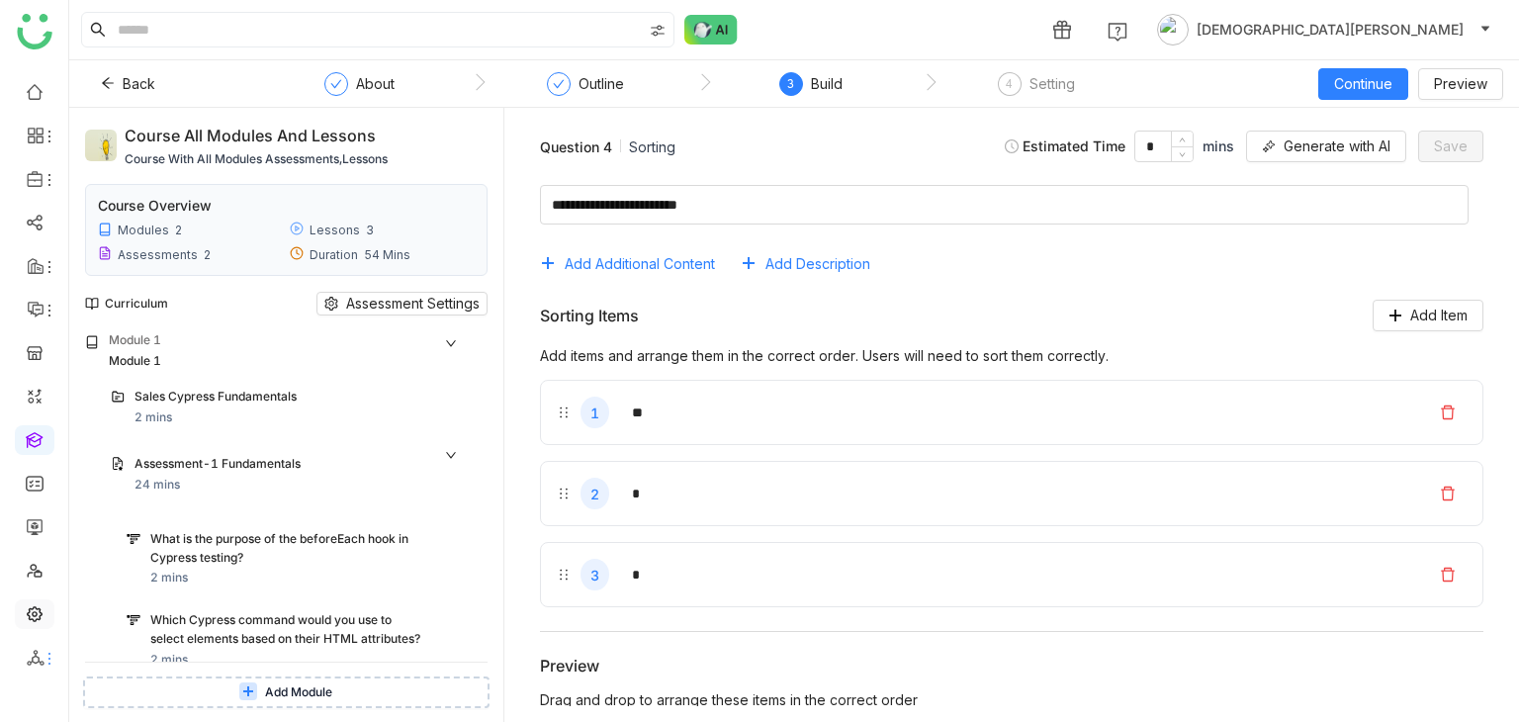
click at [40, 615] on link at bounding box center [35, 612] width 18 height 17
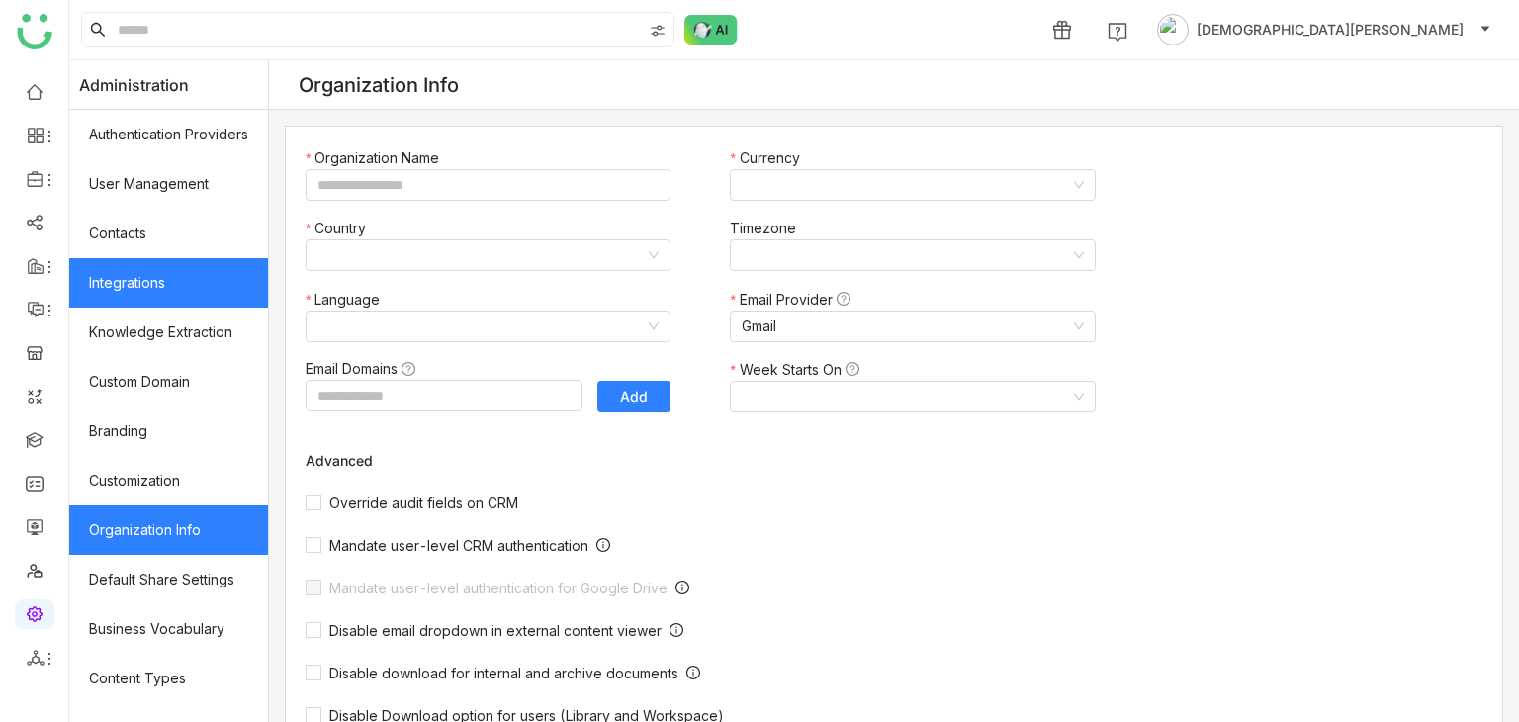
type input "*******"
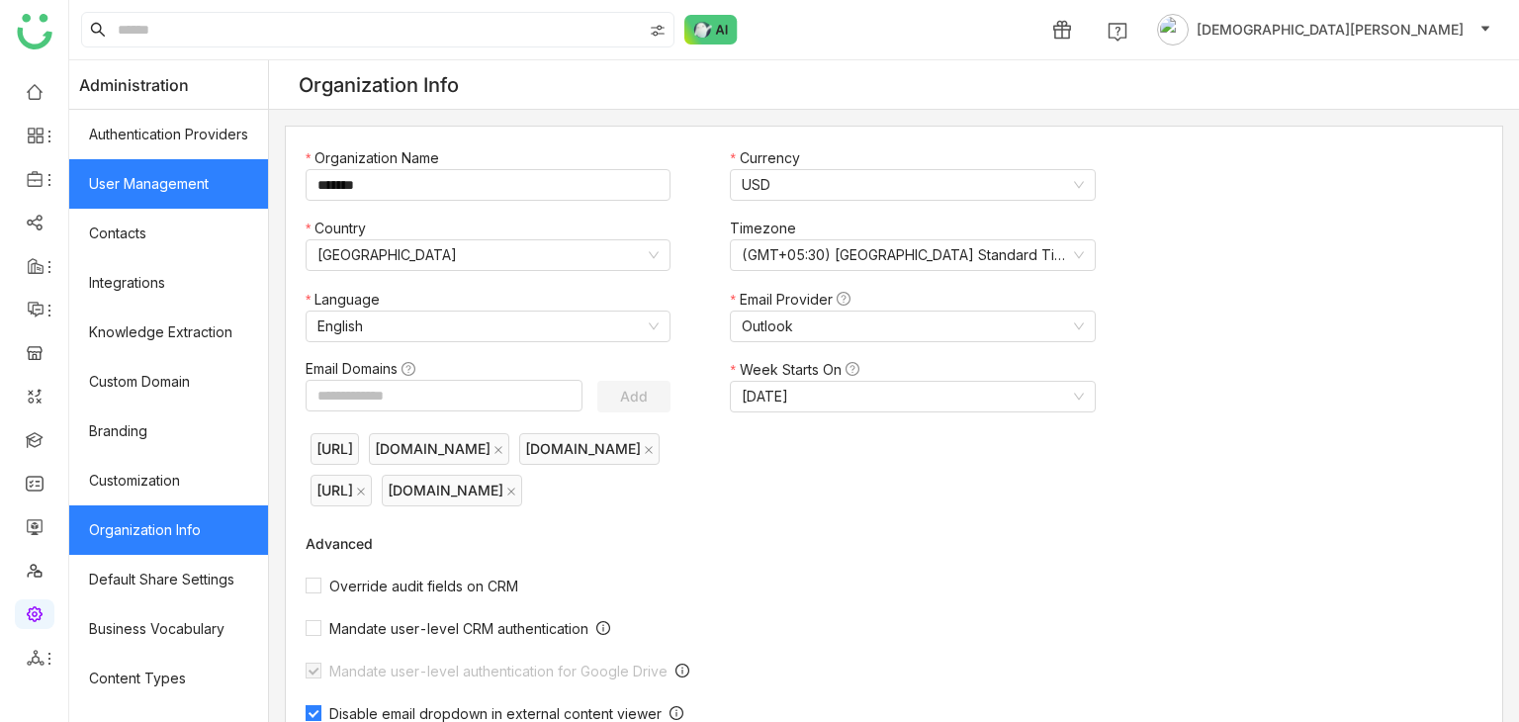
click at [198, 190] on link "User Management" at bounding box center [168, 183] width 199 height 49
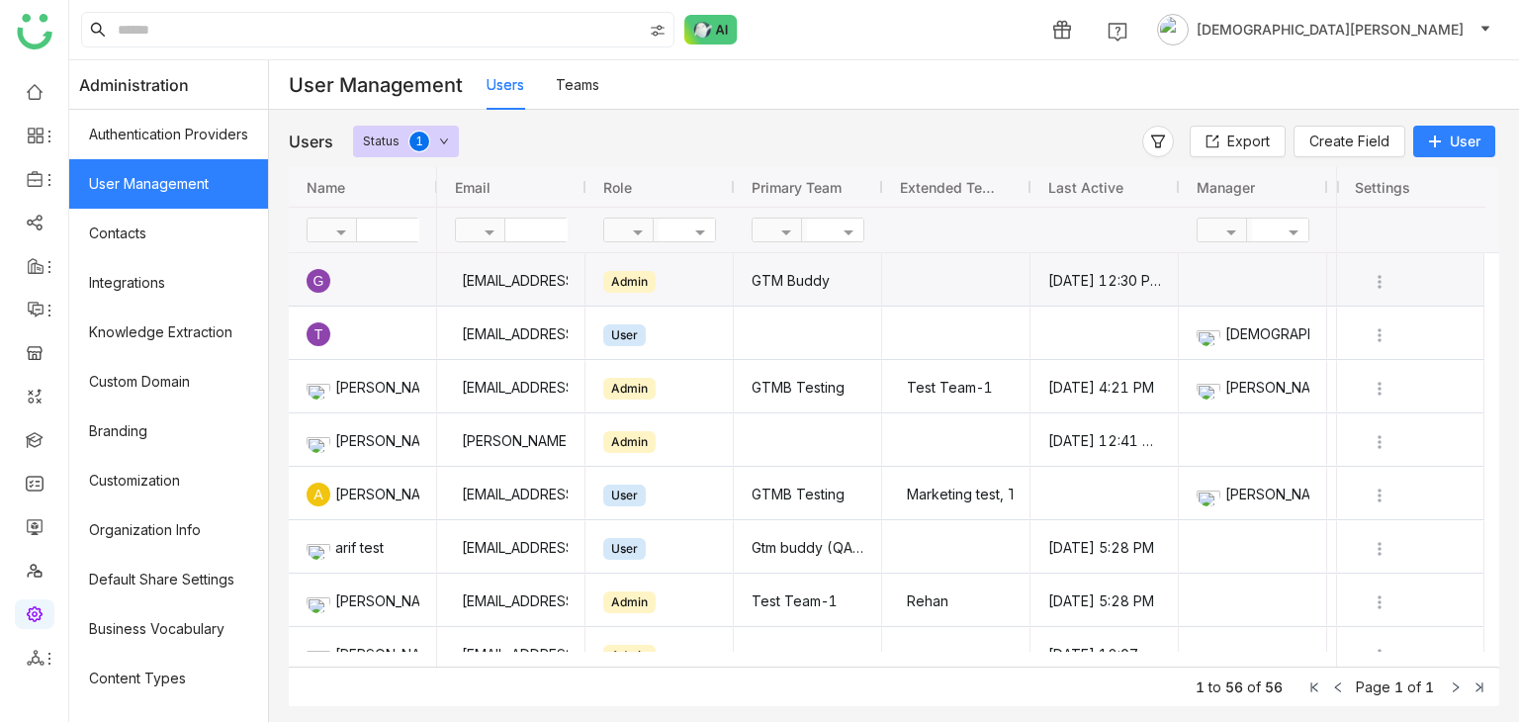
click at [567, 276] on div "gayatrir@gtmbuddy.ai" at bounding box center [511, 280] width 113 height 52
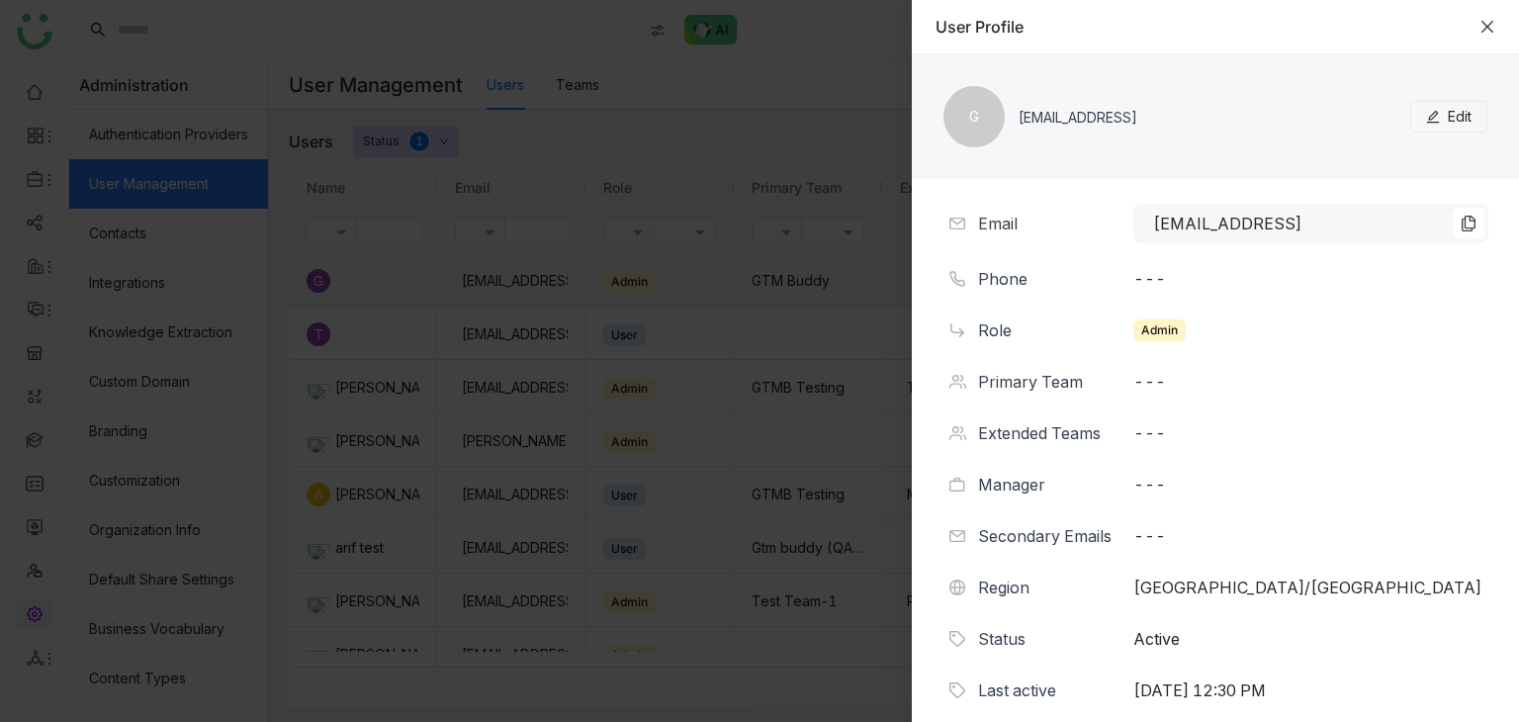
click at [1480, 31] on icon "Close" at bounding box center [1487, 27] width 16 height 16
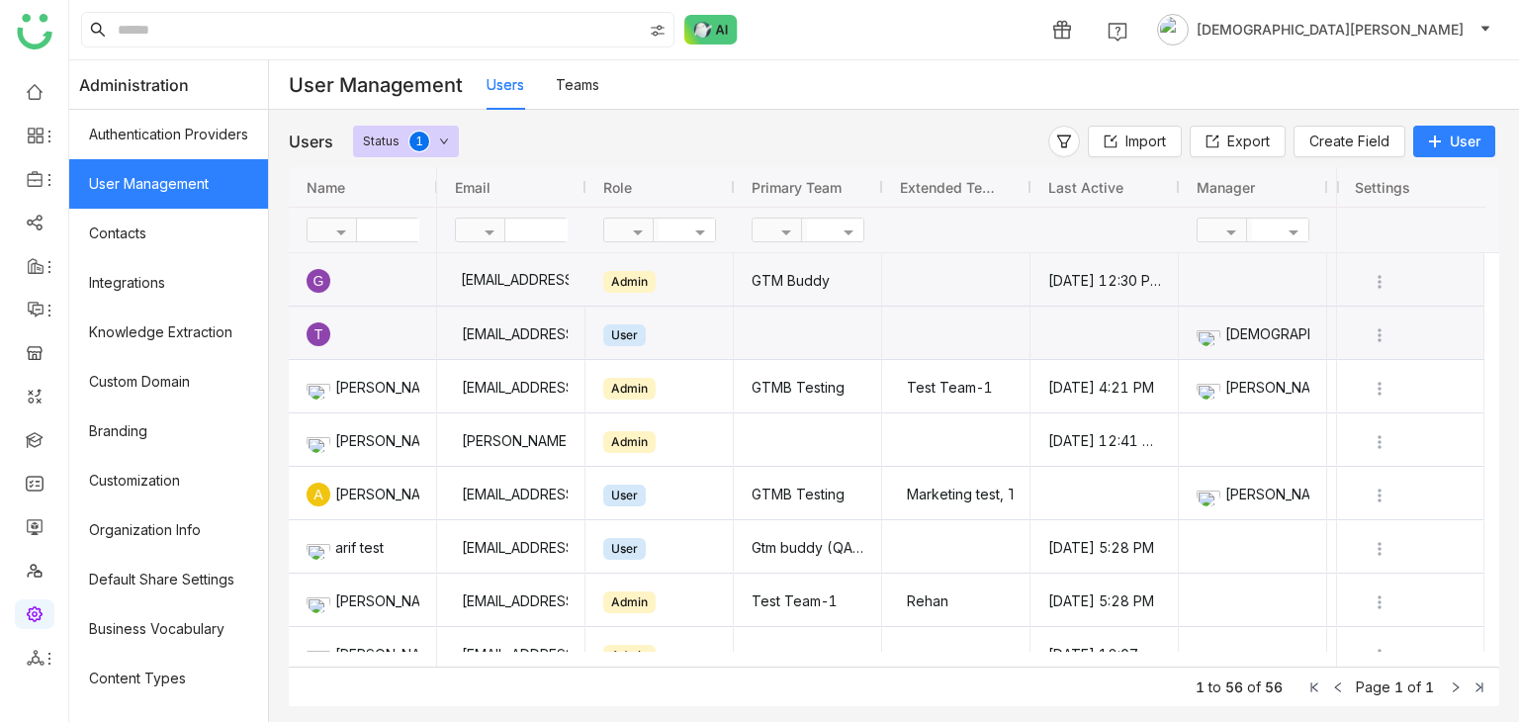
click at [509, 347] on div "testvishns@gtmbuddy.ai" at bounding box center [511, 334] width 113 height 52
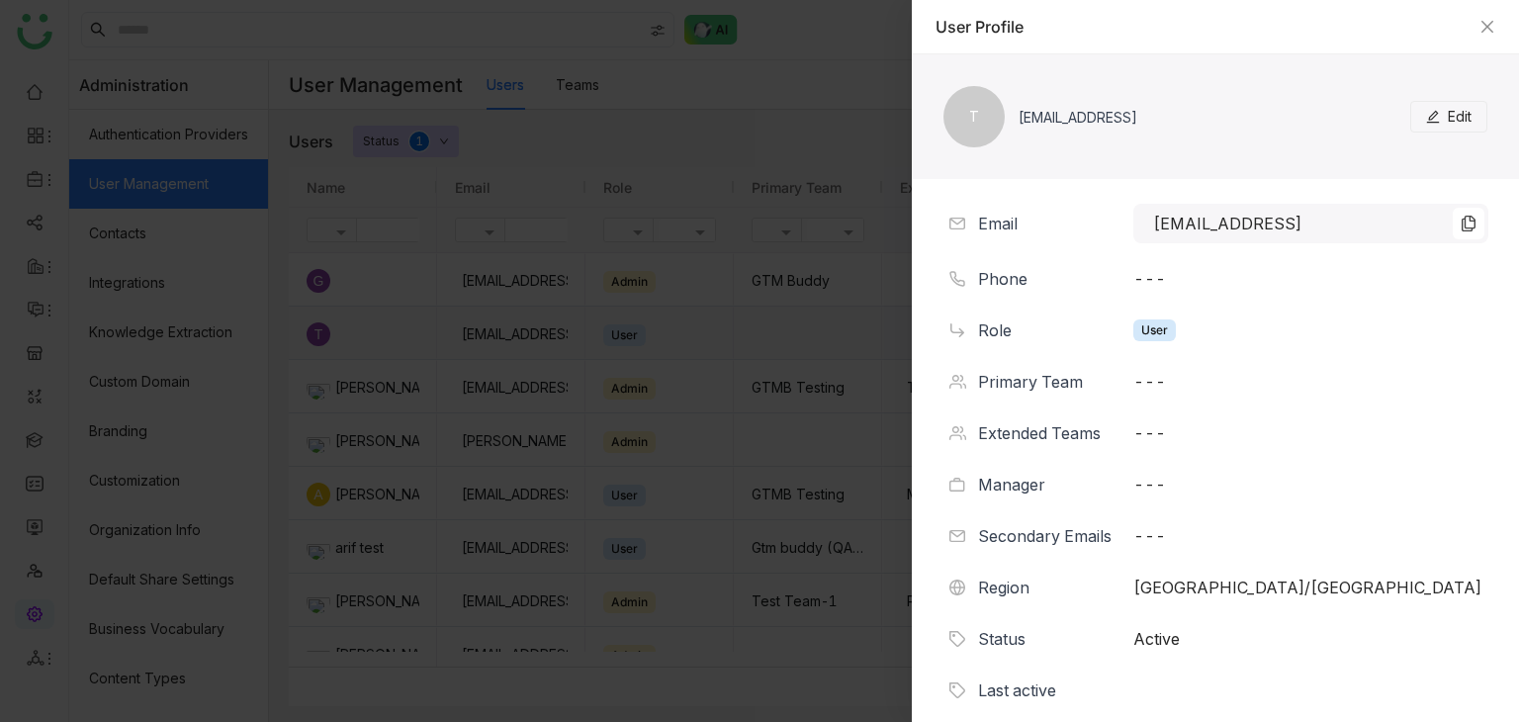
click at [1431, 123] on button "Edit" at bounding box center [1448, 117] width 77 height 32
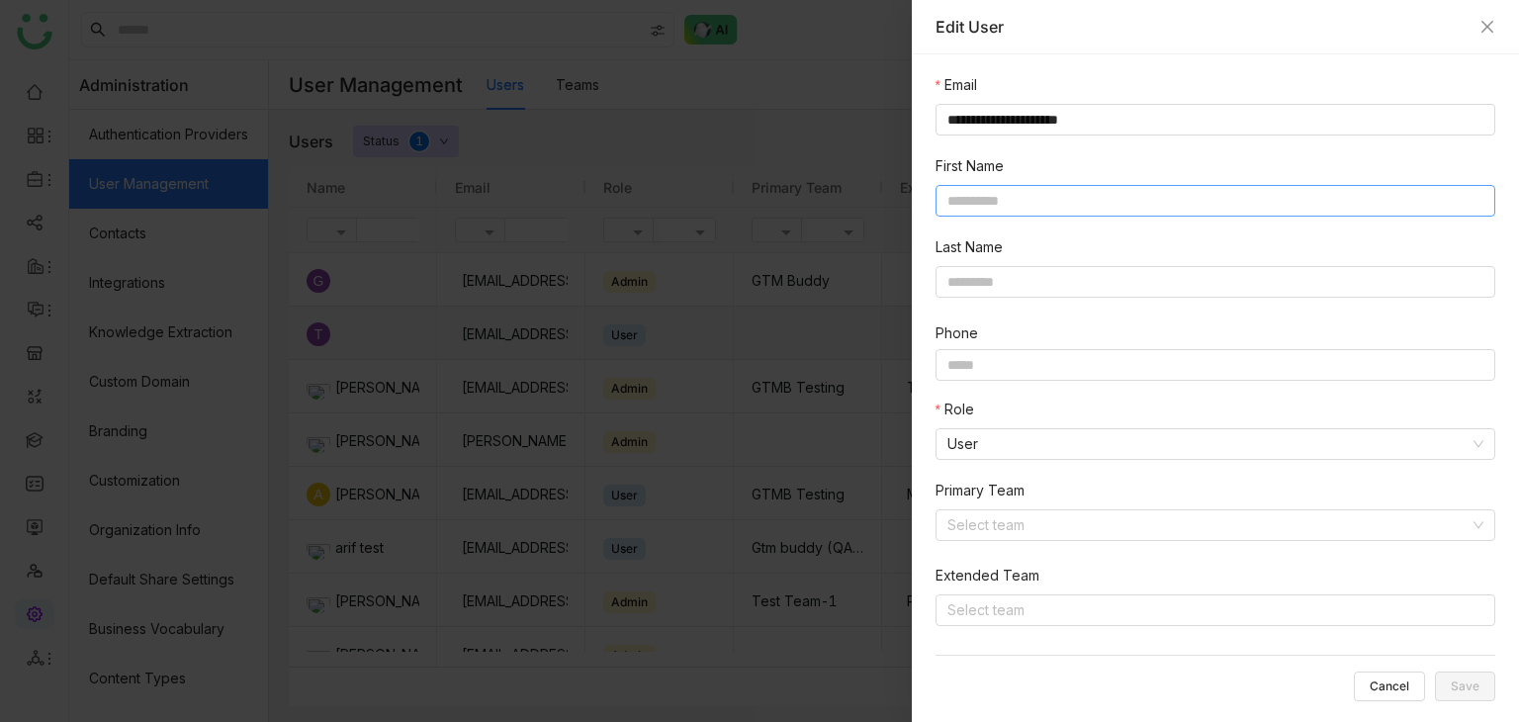
scroll to position [690, 0]
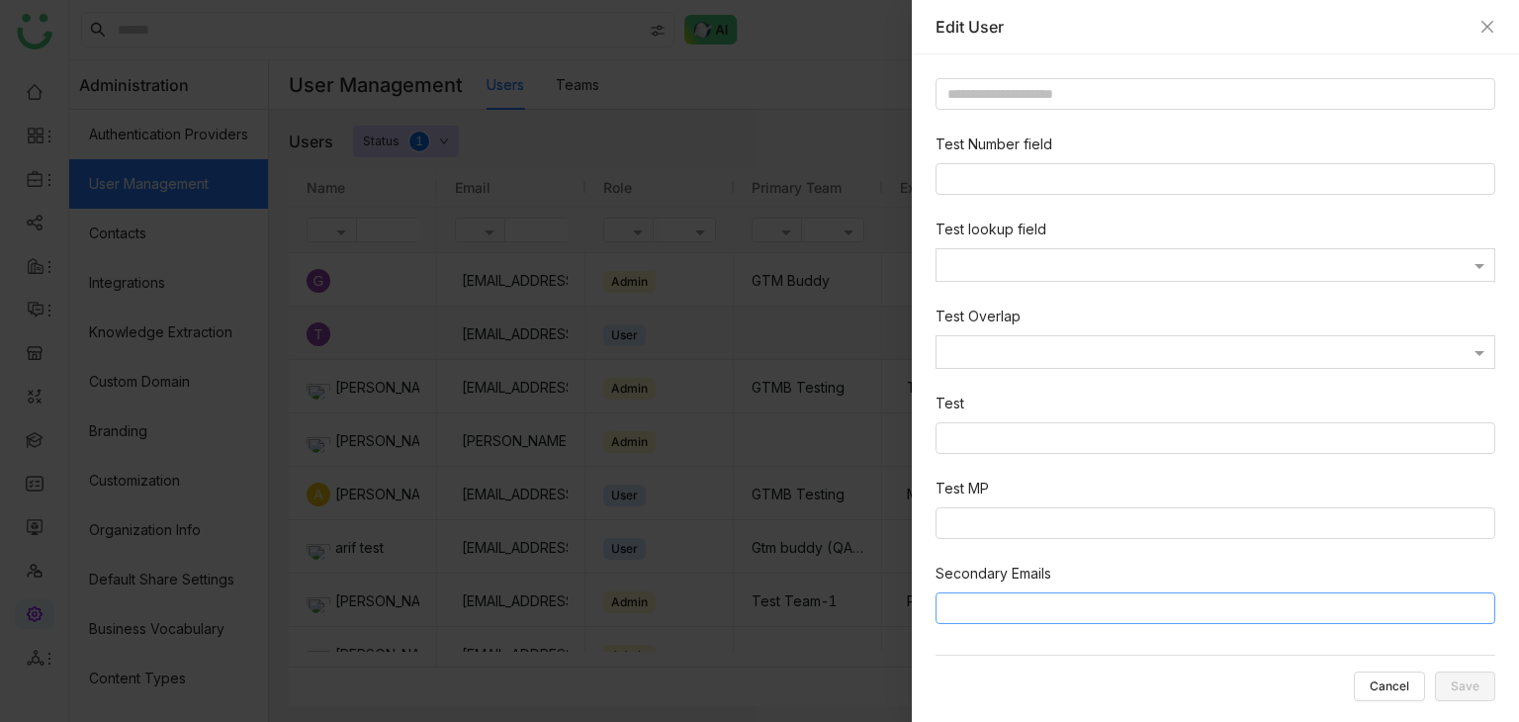
click at [1005, 601] on input at bounding box center [1218, 608] width 543 height 24
type input "**********"
click at [1461, 686] on span "Save" at bounding box center [1465, 686] width 29 height 0
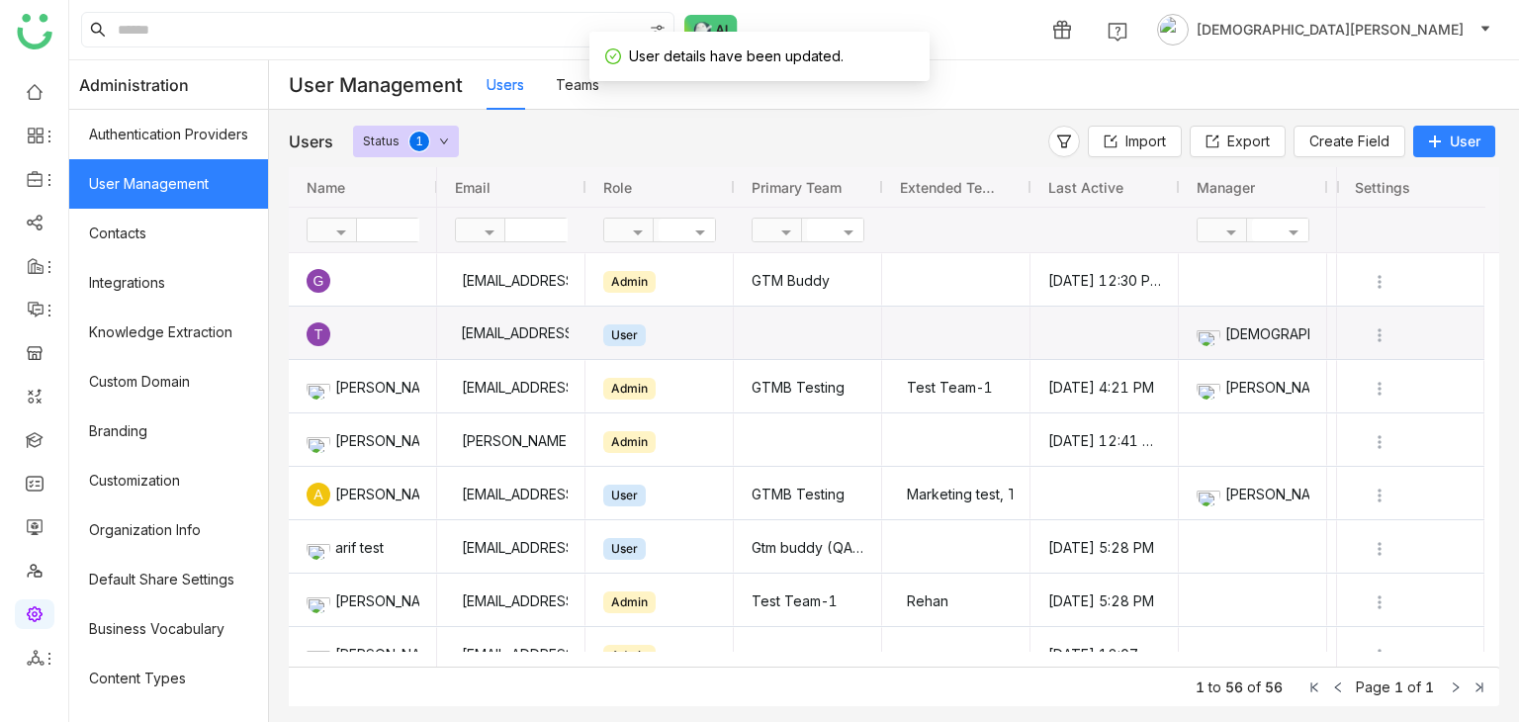
click at [475, 323] on div "testvishns@gtmbuddy.ai" at bounding box center [511, 333] width 115 height 52
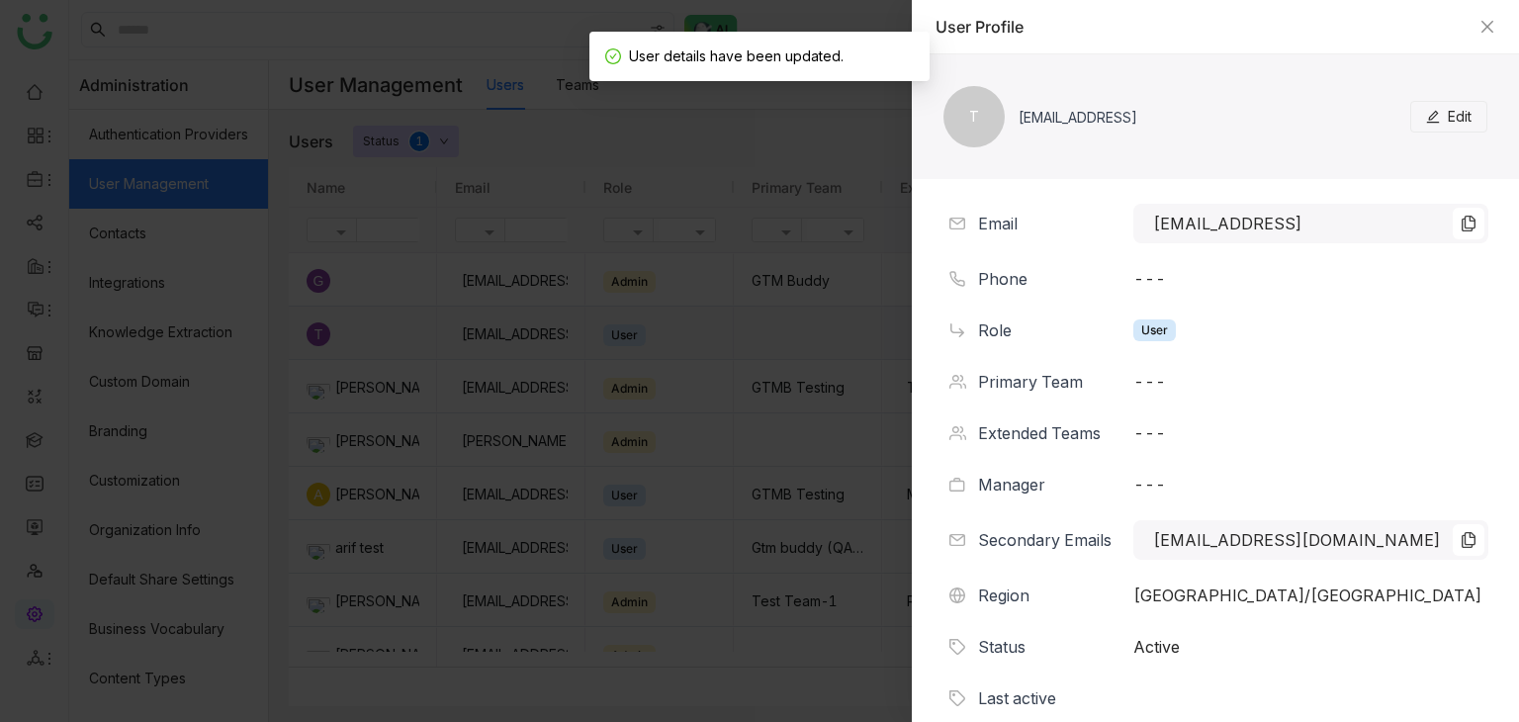
click at [1426, 120] on icon at bounding box center [1433, 117] width 14 height 14
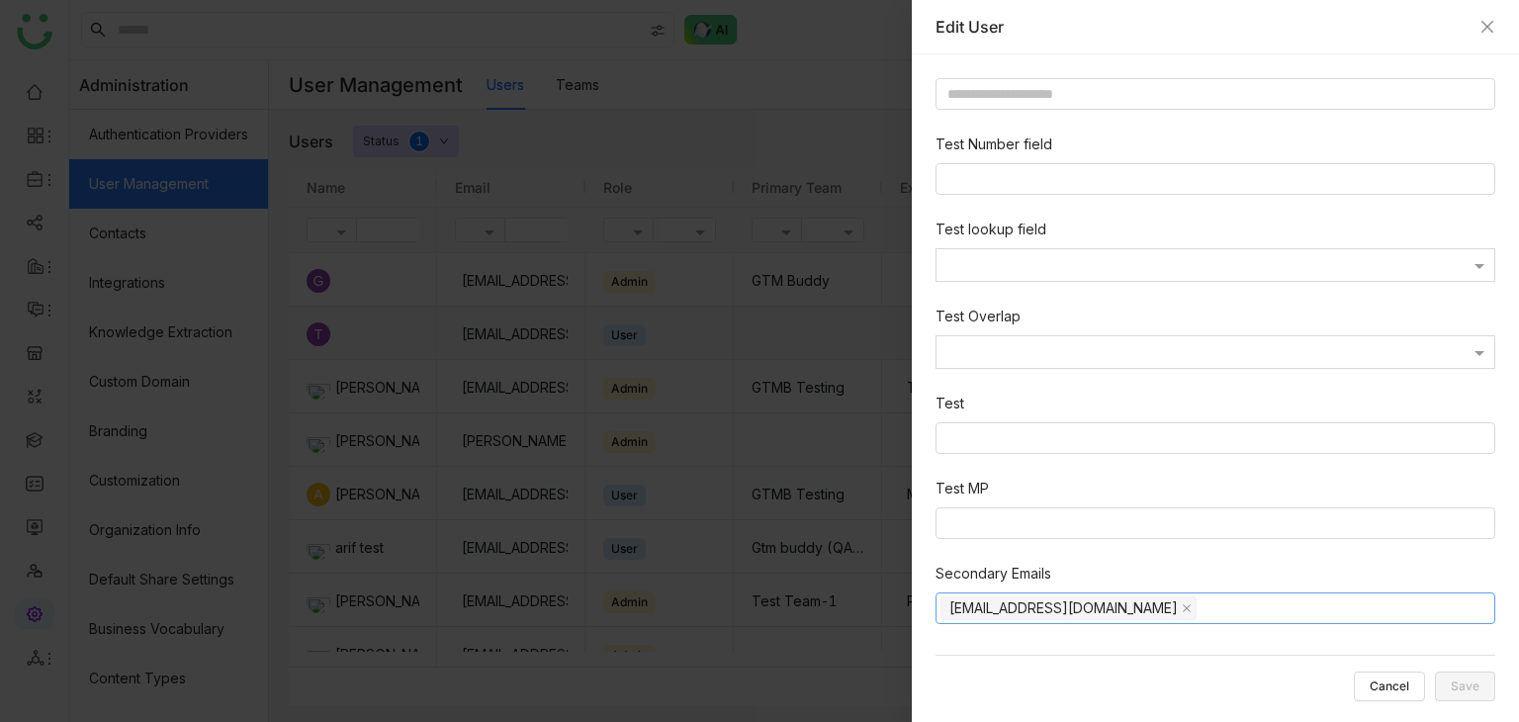
click at [1207, 616] on input at bounding box center [1348, 608] width 283 height 24
click at [1182, 613] on span at bounding box center [1187, 608] width 10 height 22
click at [1122, 605] on input at bounding box center [1218, 608] width 543 height 24
type input "**********"
click at [1171, 570] on div "Secondary Emails" at bounding box center [1216, 578] width 560 height 30
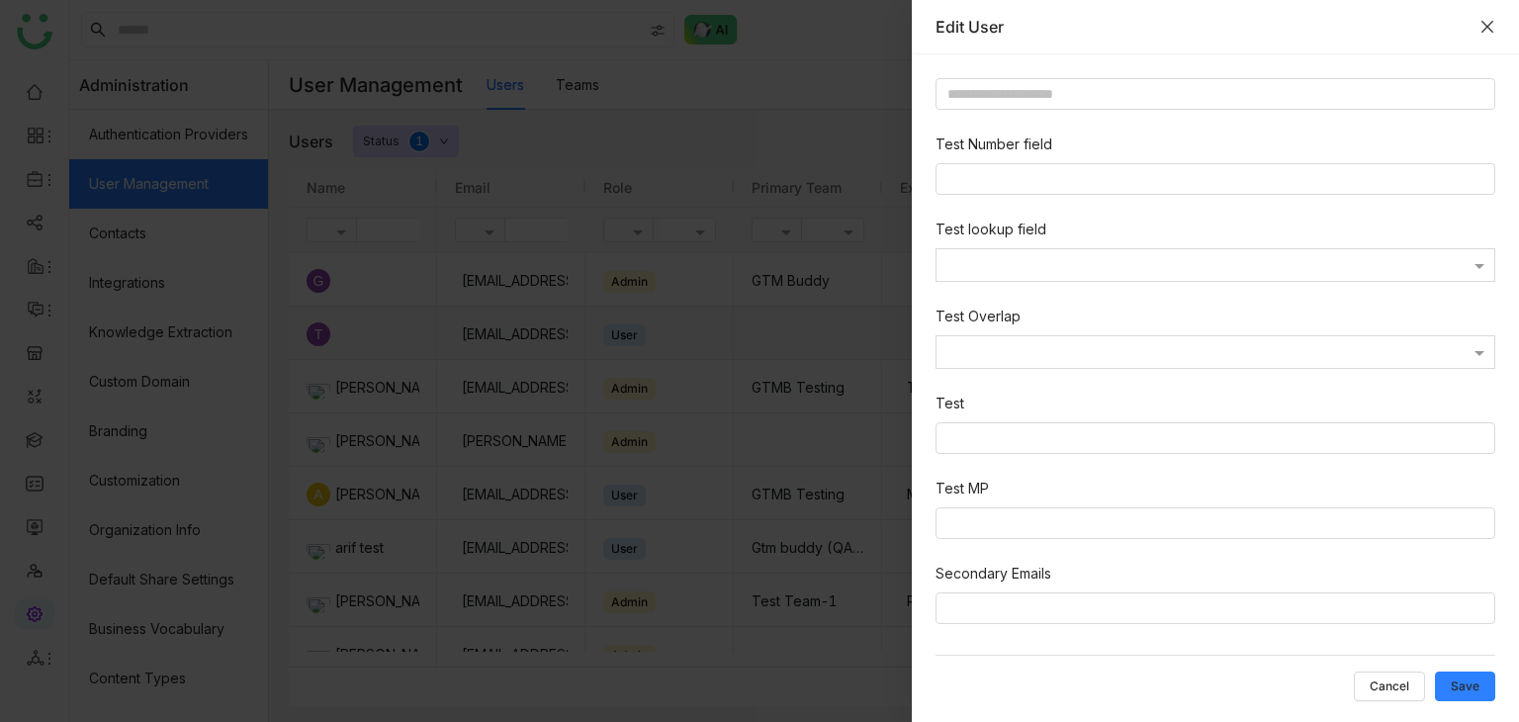
click at [1483, 27] on icon "Close" at bounding box center [1487, 27] width 16 height 16
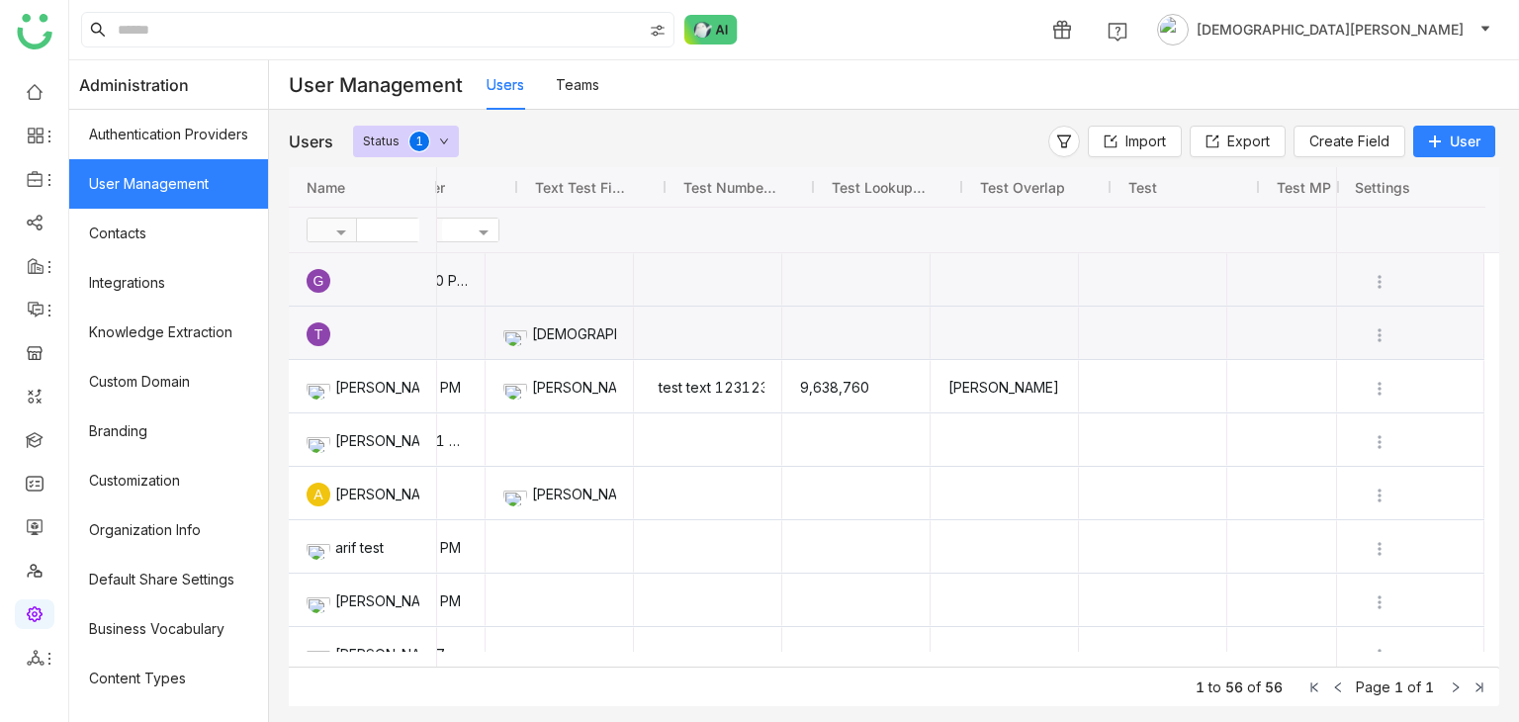
scroll to position [0, 694]
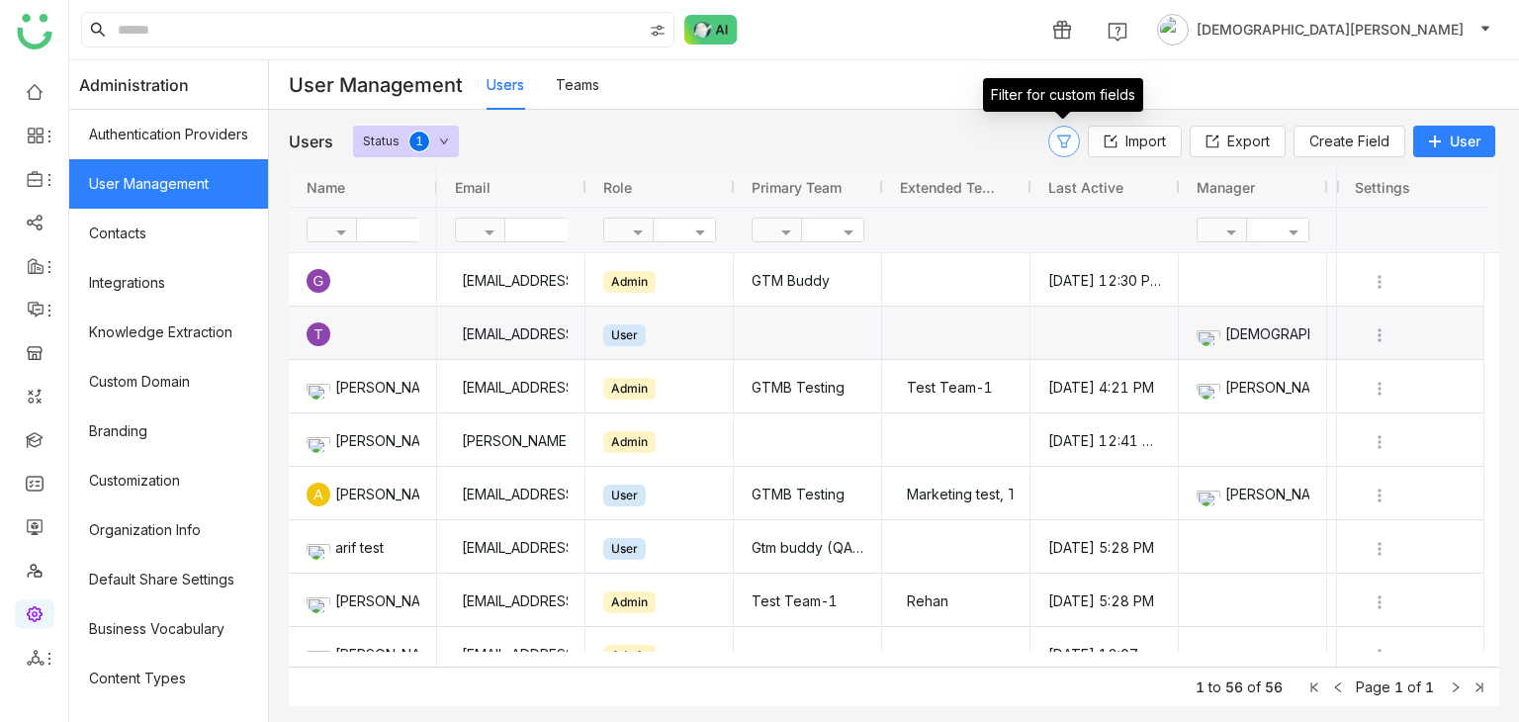
click at [1072, 139] on icon at bounding box center [1064, 142] width 30 height 16
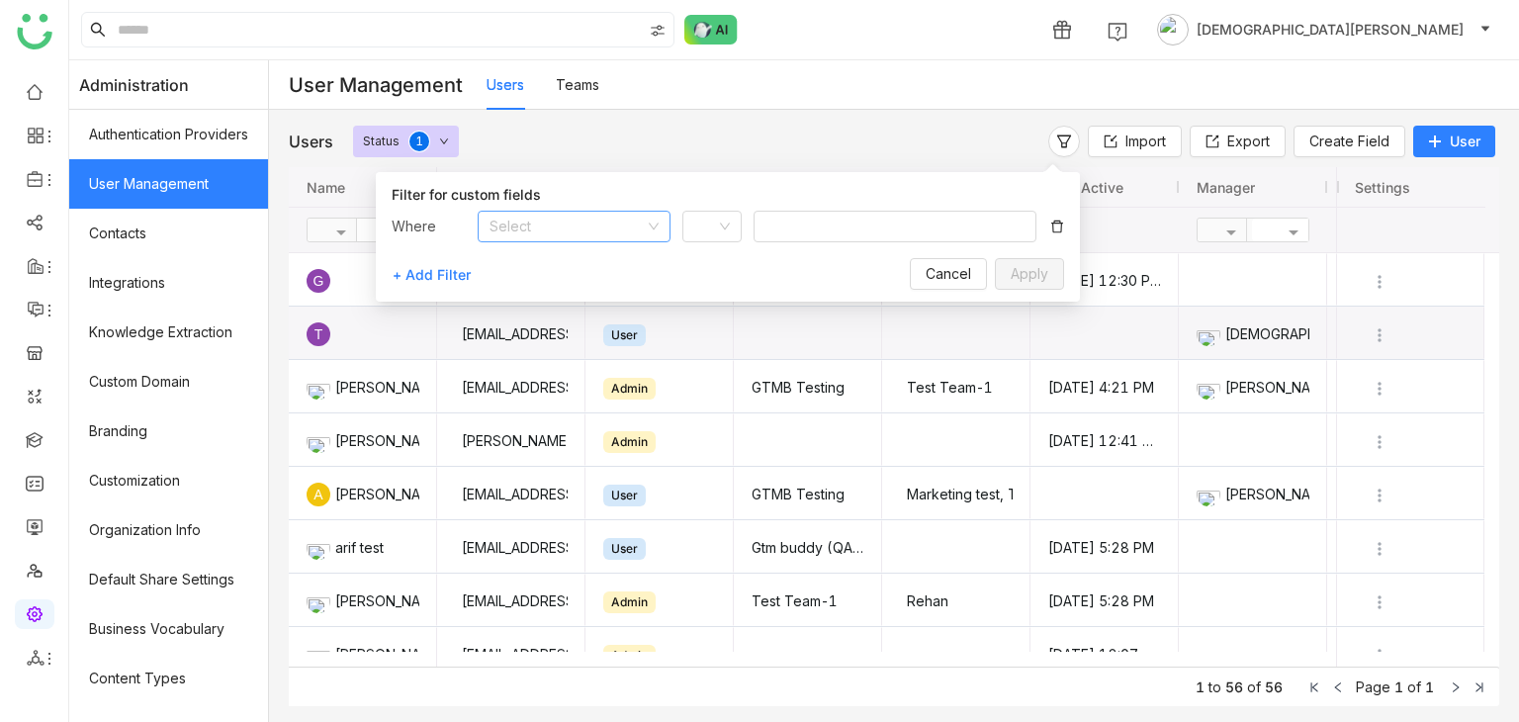
click at [534, 227] on input at bounding box center [567, 227] width 155 height 30
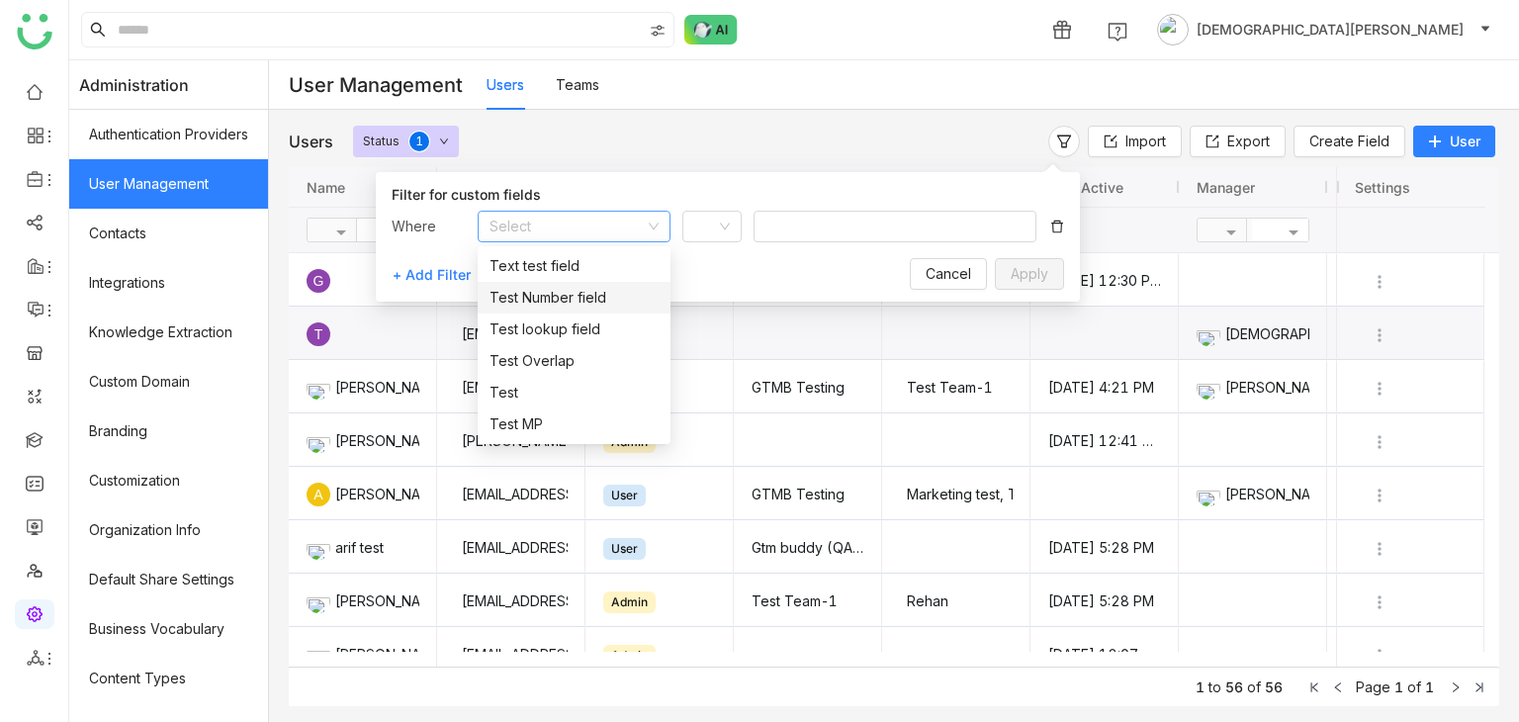
click at [727, 124] on div "Users Status 0 1 2 3 4 5 6 7 8 9 Import Export Create Field User Drag here to s…" at bounding box center [894, 416] width 1250 height 612
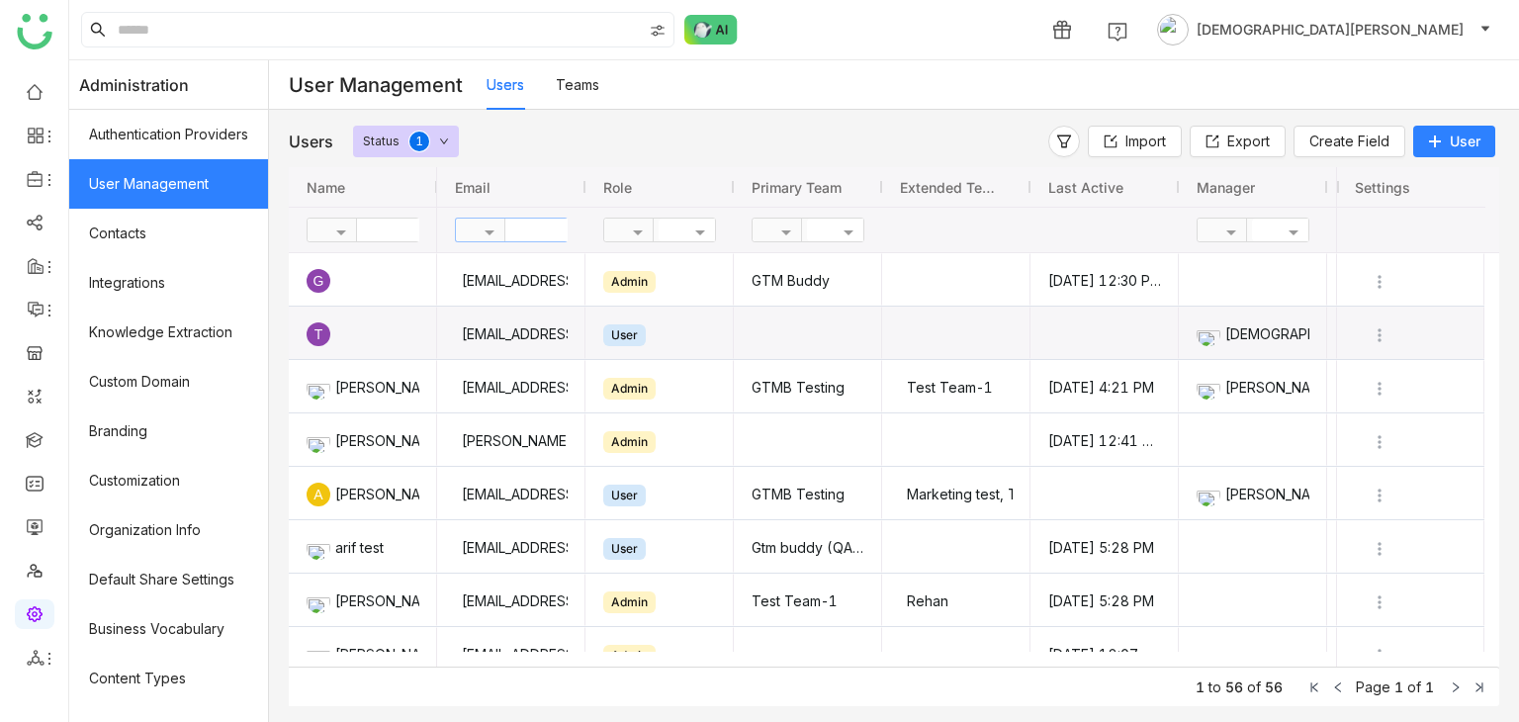
click at [554, 230] on input "text" at bounding box center [576, 230] width 143 height 23
click at [429, 143] on nz-badge-sup "0 1 2 3 4 5 6 7 8 9" at bounding box center [419, 142] width 20 height 20
click at [788, 95] on div "Users Teams" at bounding box center [1003, 84] width 1032 height 49
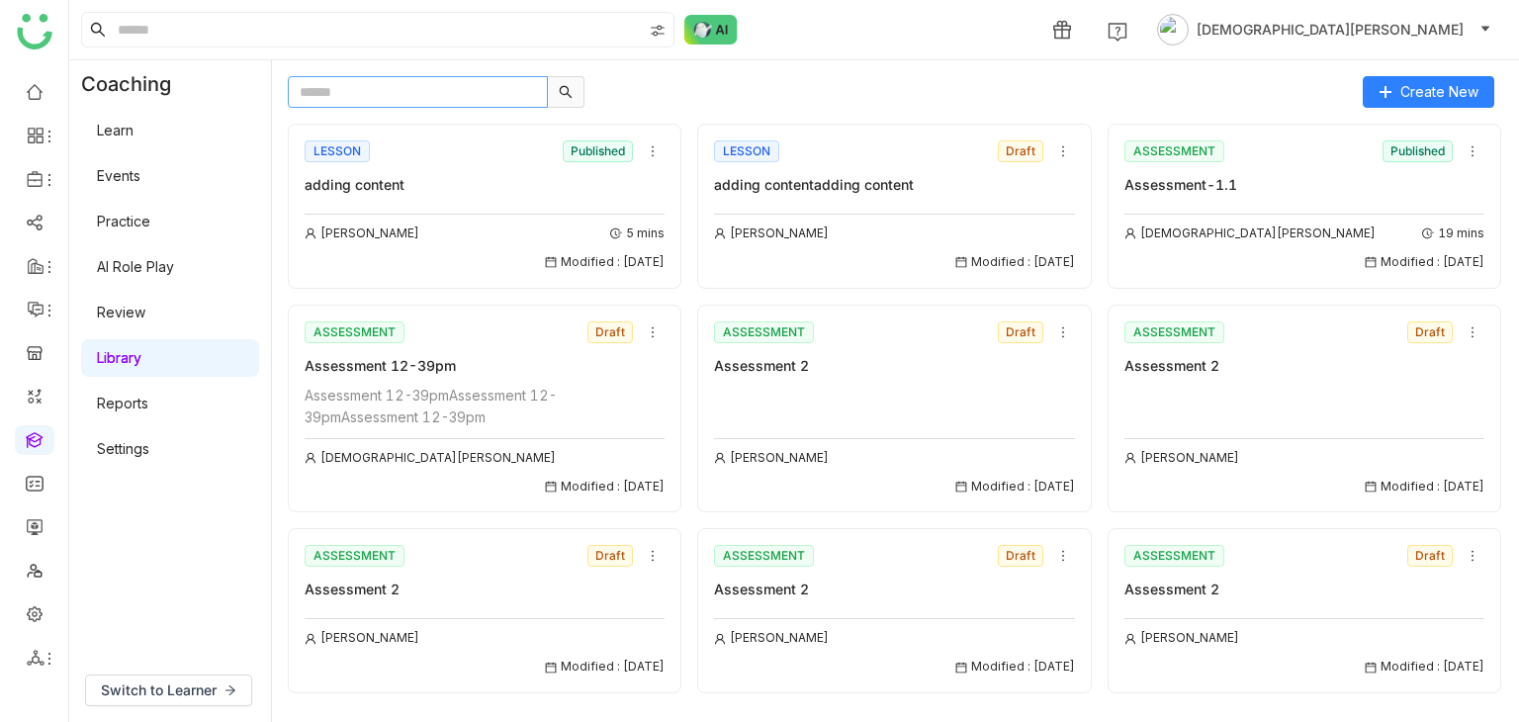
click at [490, 87] on input "text" at bounding box center [418, 92] width 260 height 32
type input "*"
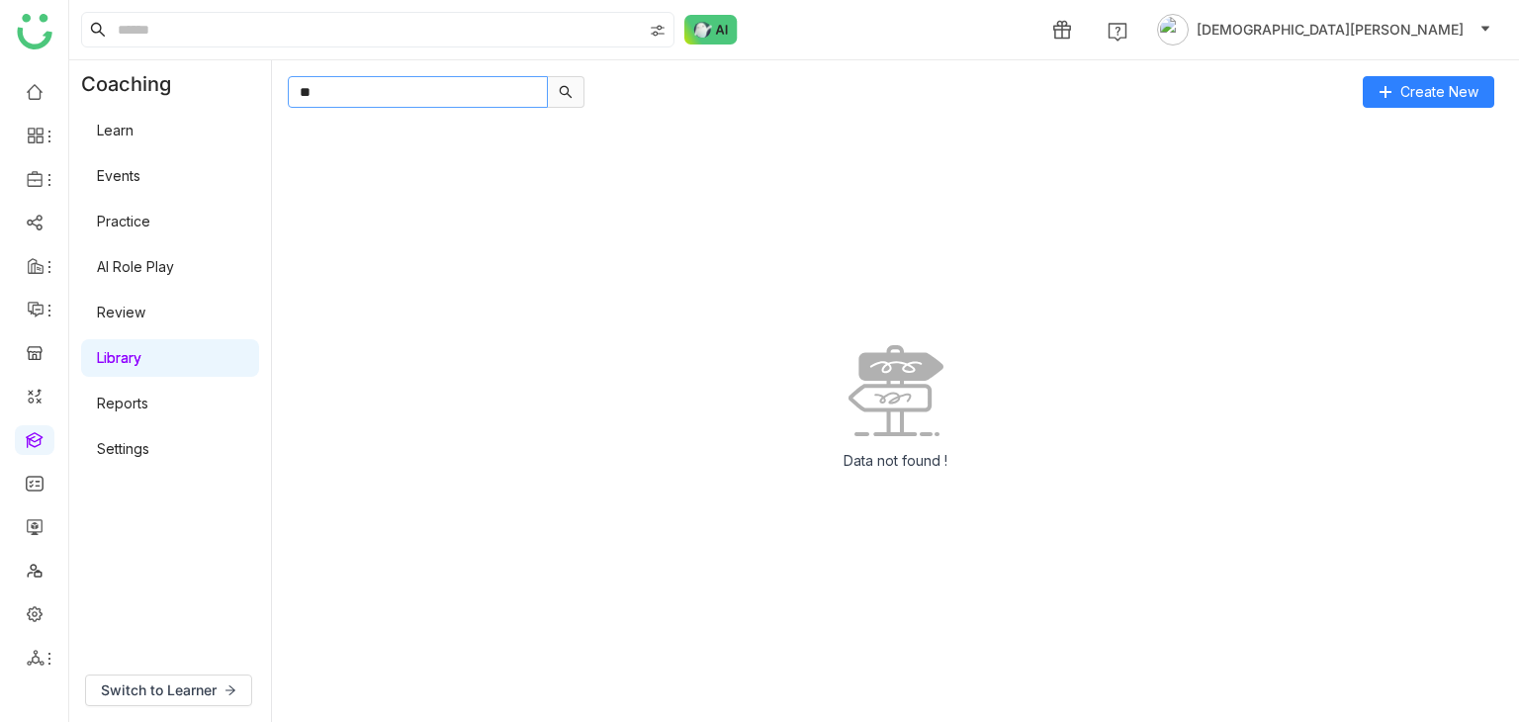
type input "*"
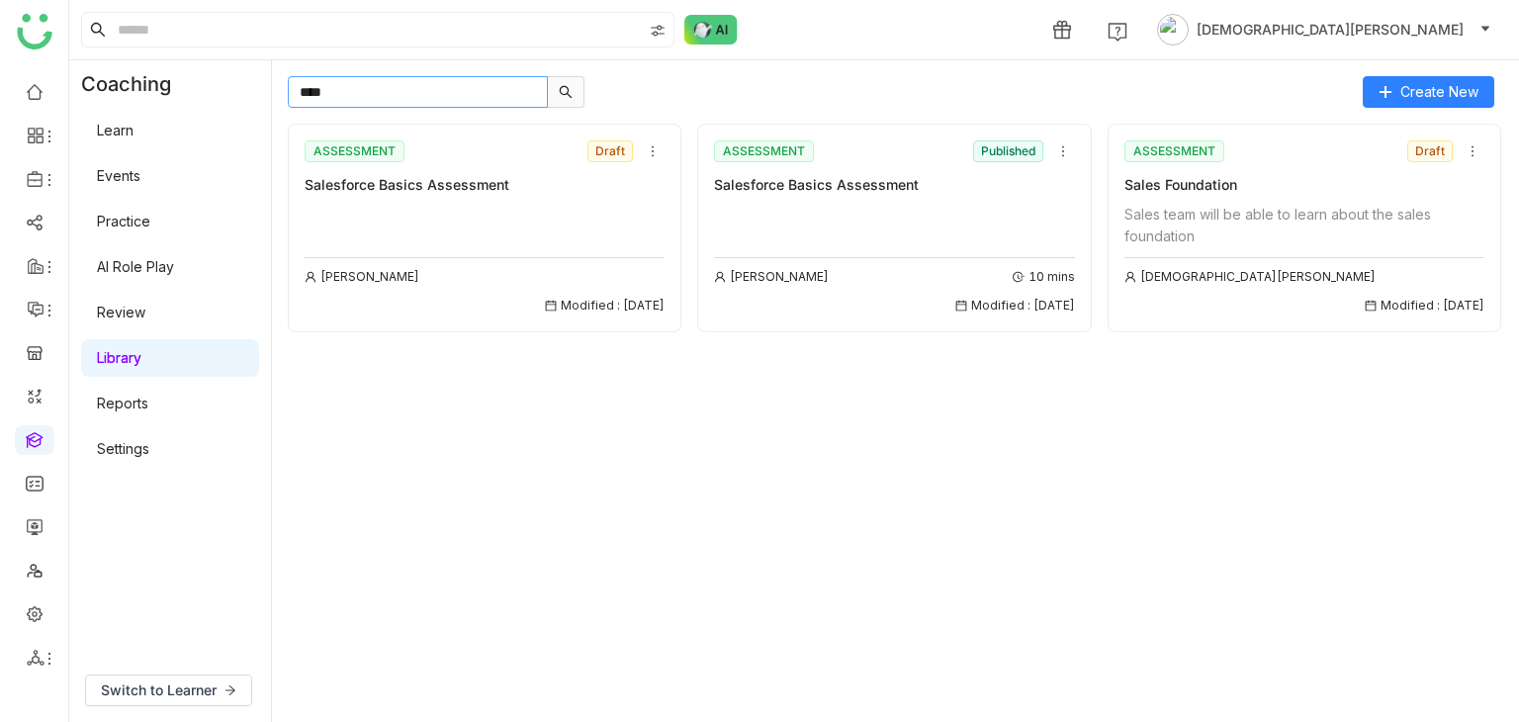
paste input "**********"
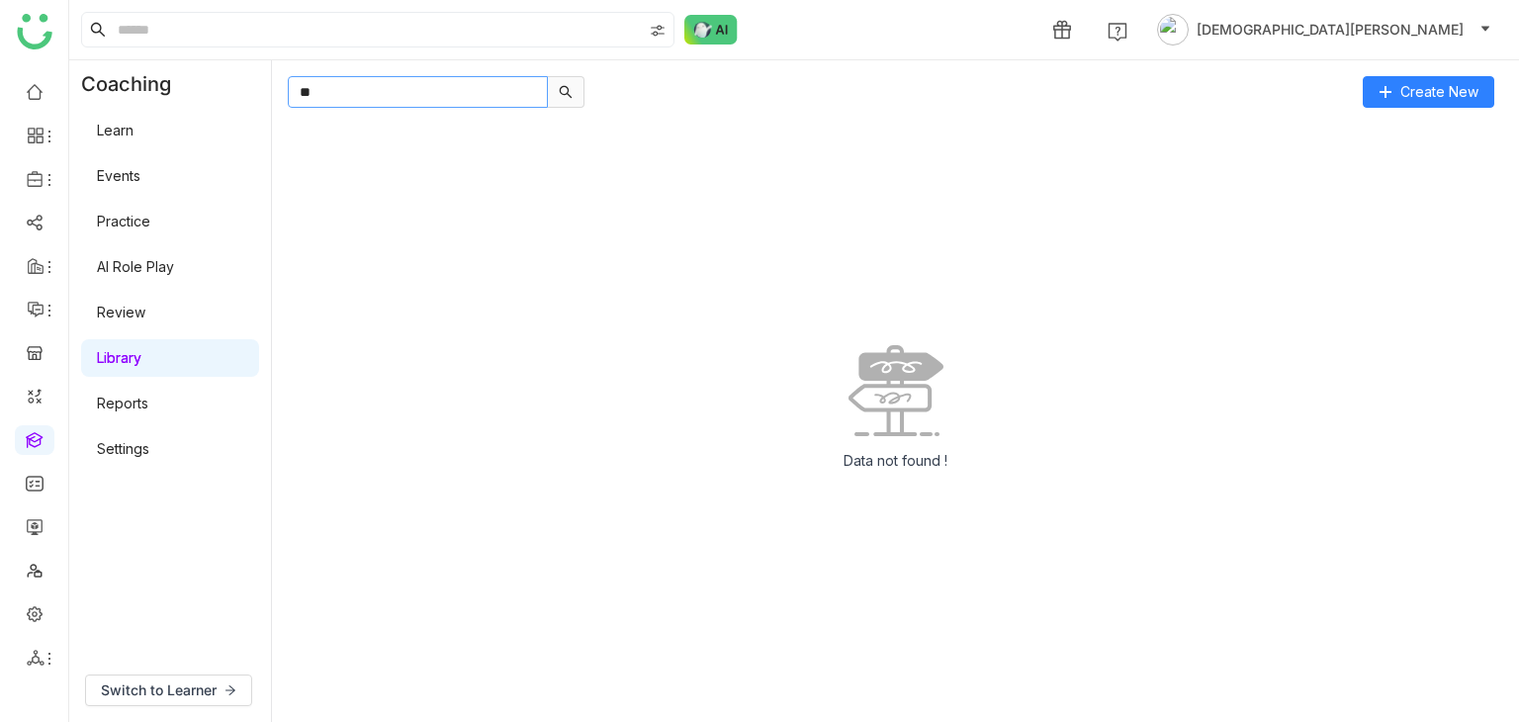
type input "*"
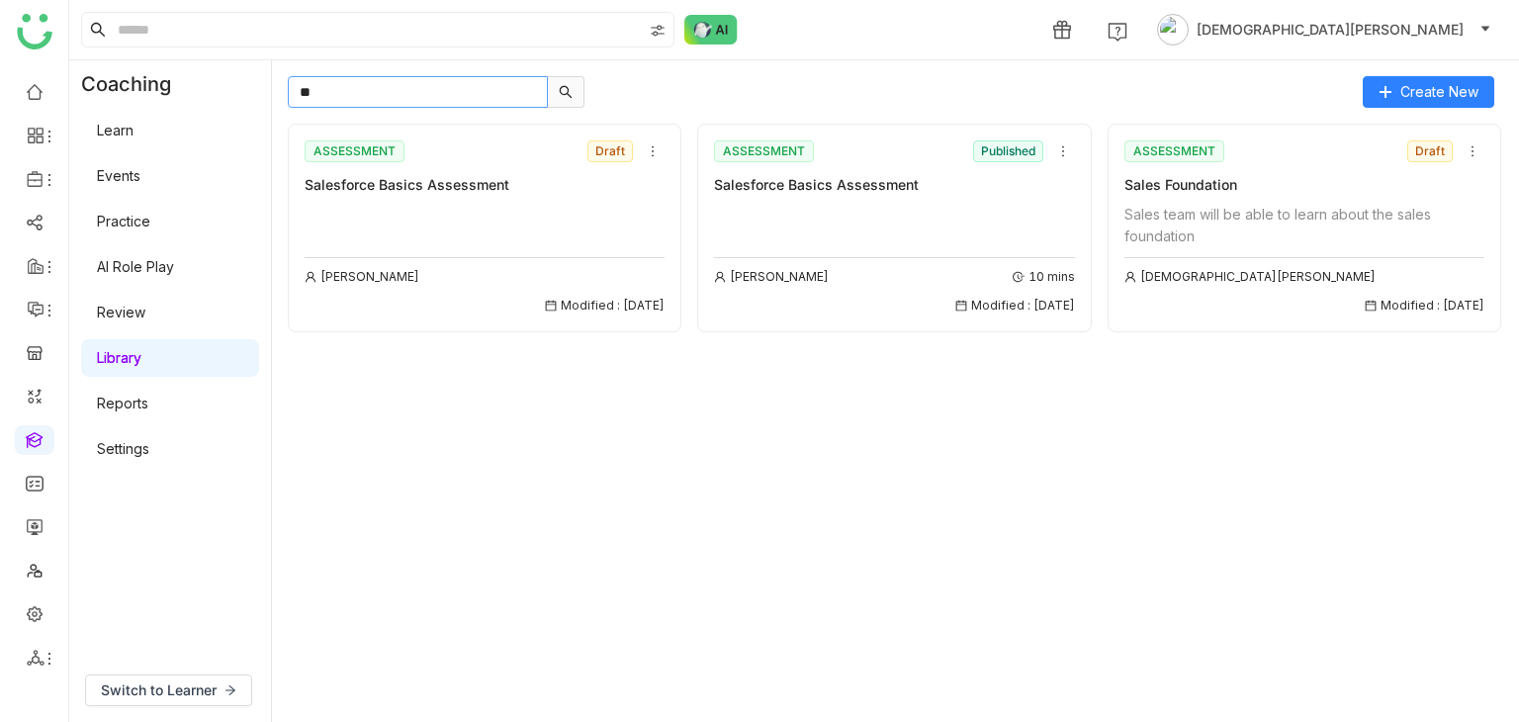
type input "*"
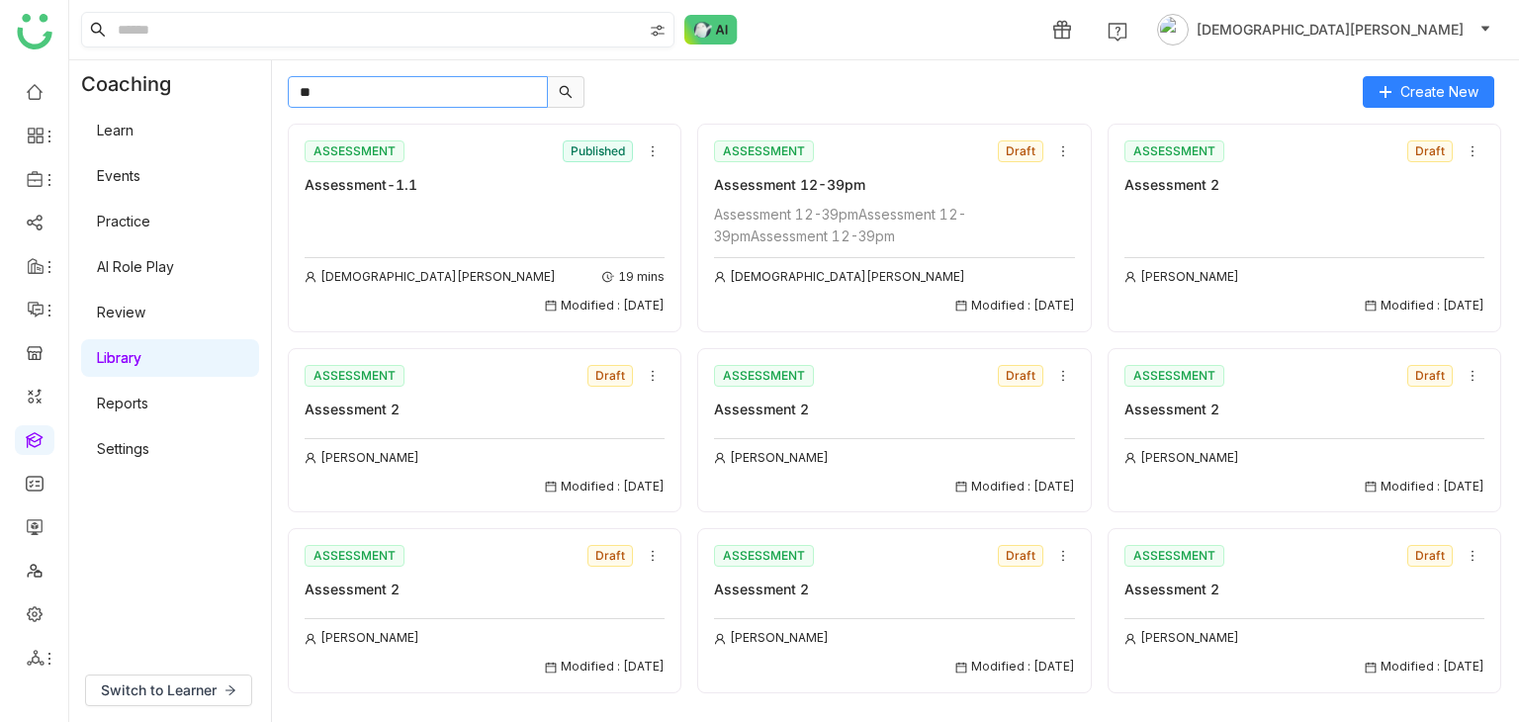
type input "*"
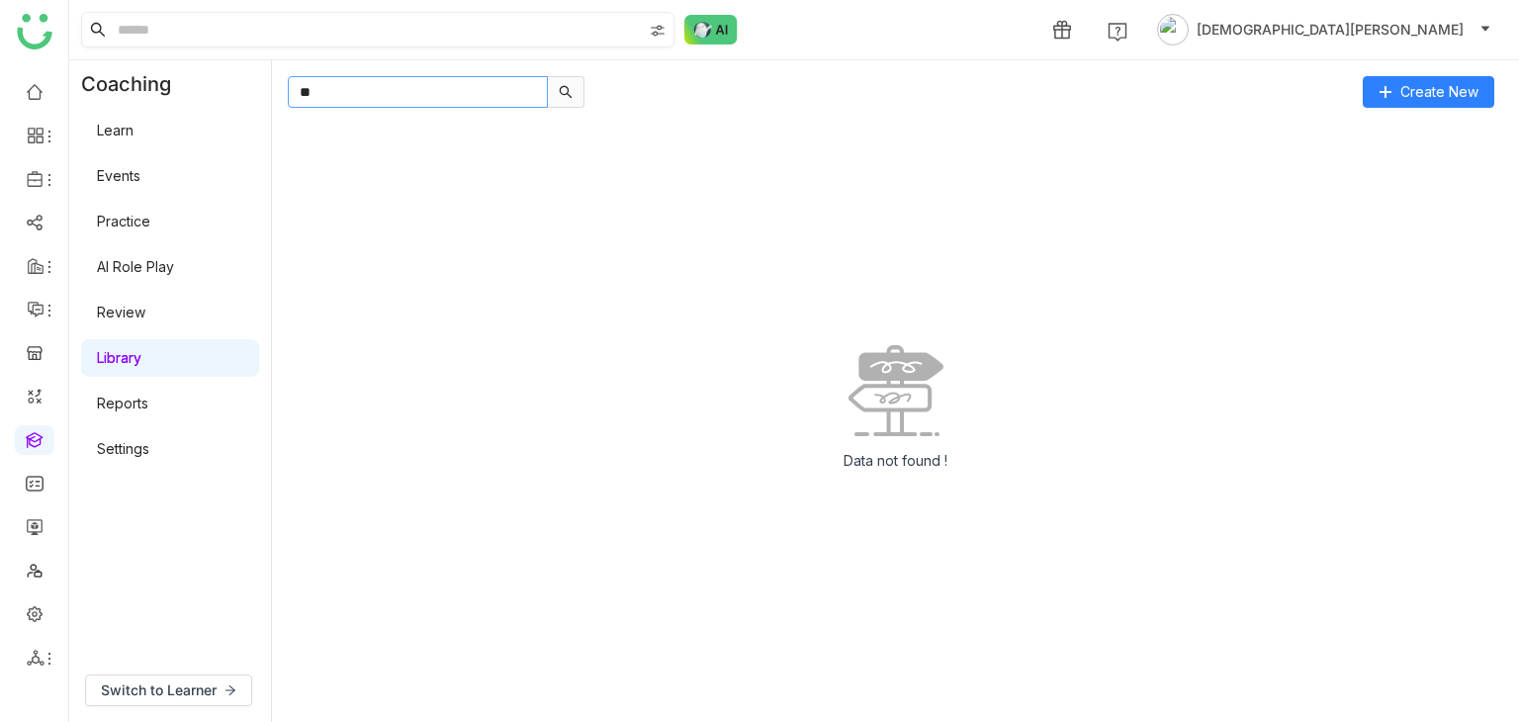
type input "*"
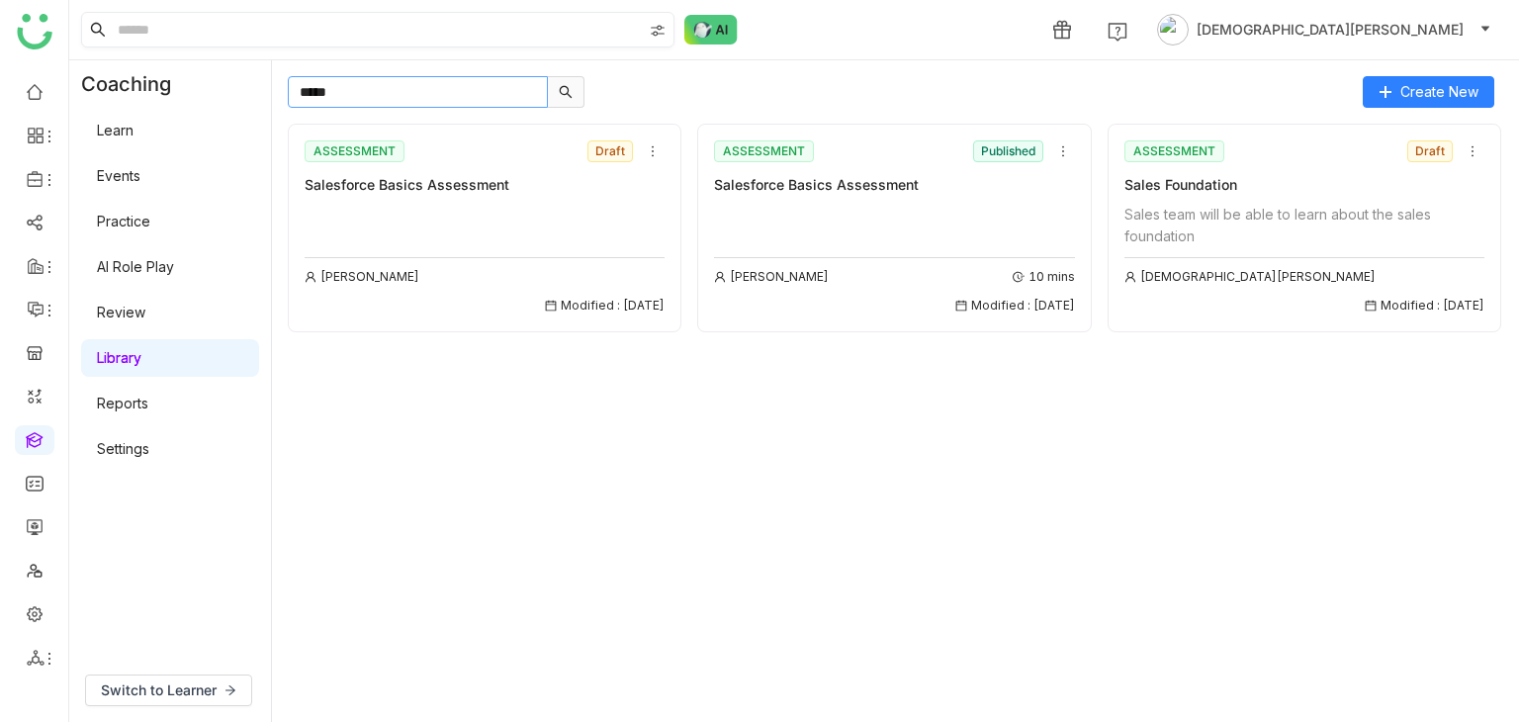
type input "*****"
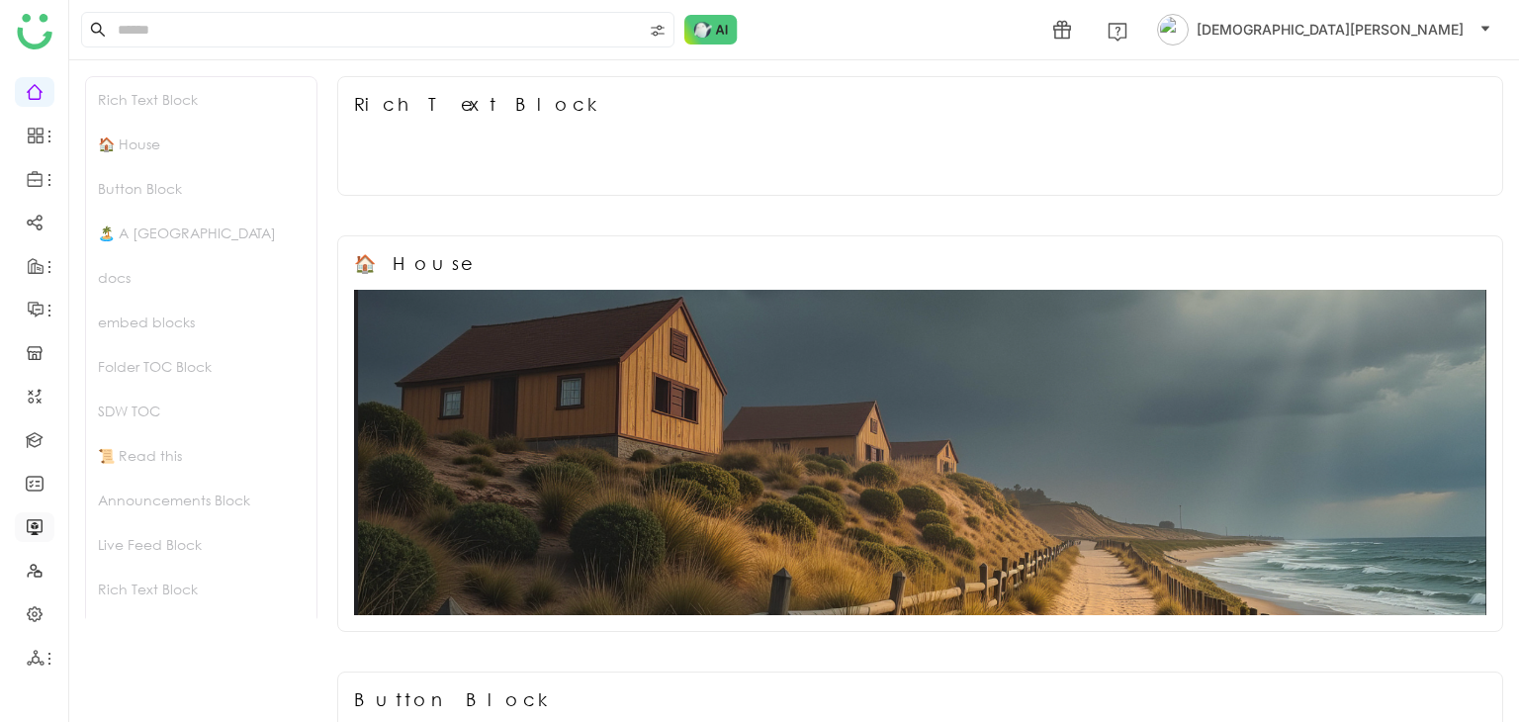
click at [30, 517] on link at bounding box center [35, 525] width 18 height 17
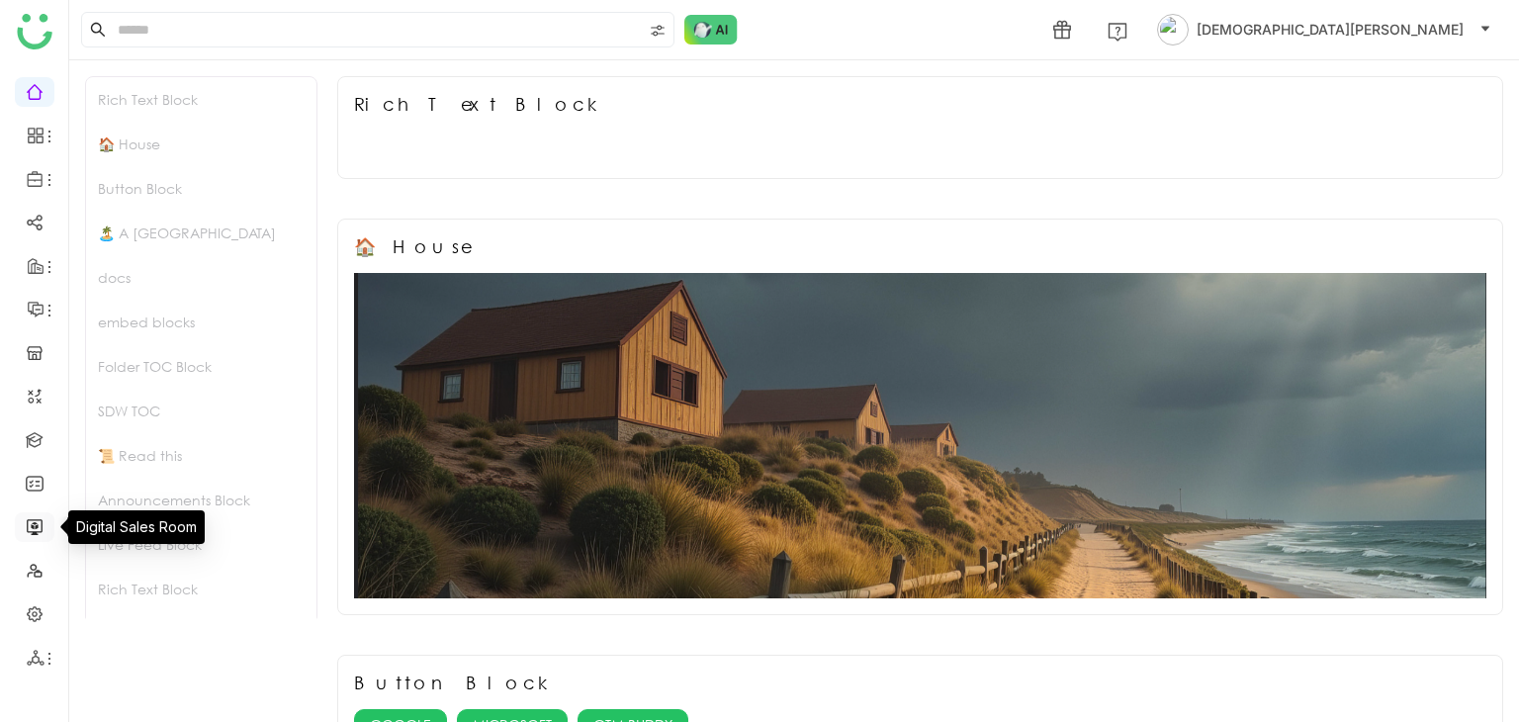
click at [34, 534] on link at bounding box center [35, 525] width 18 height 17
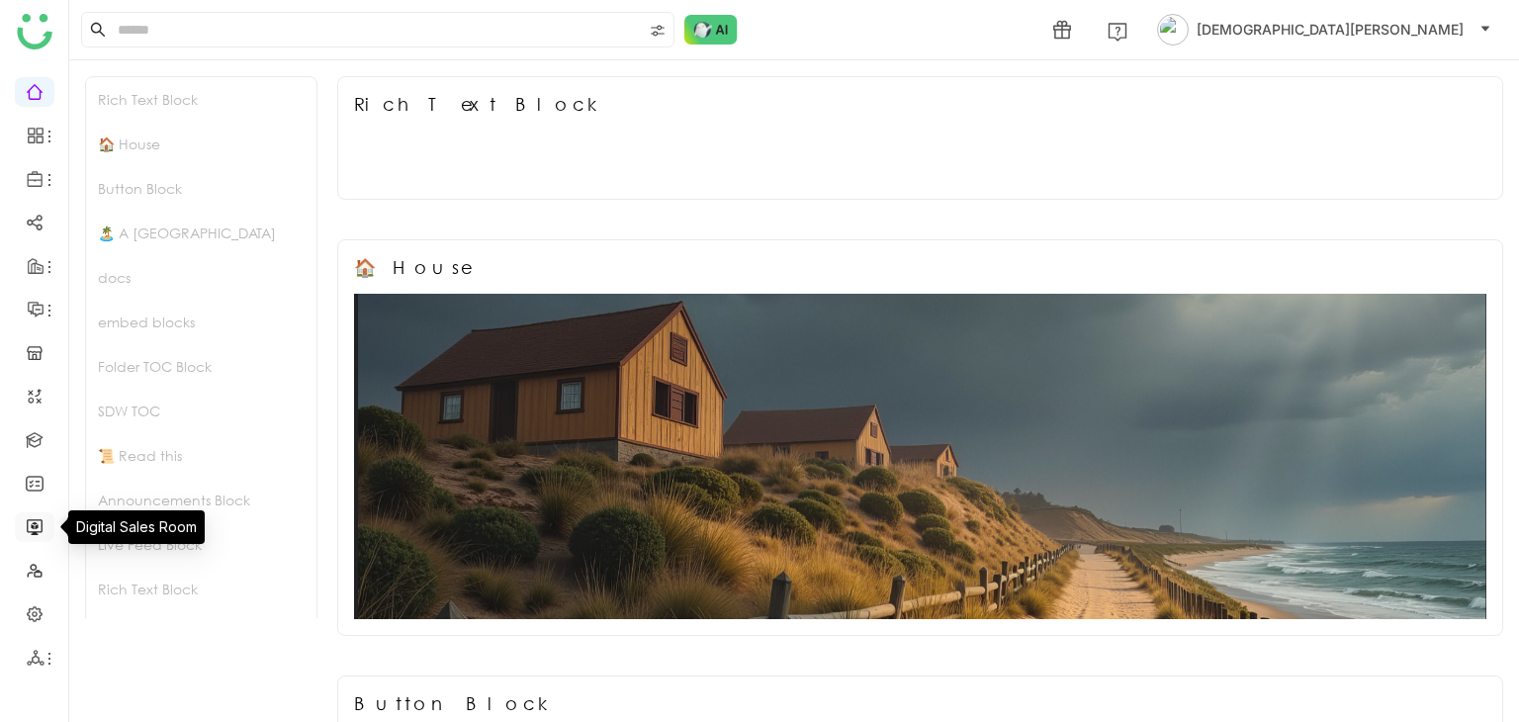
click at [34, 534] on link at bounding box center [35, 525] width 18 height 17
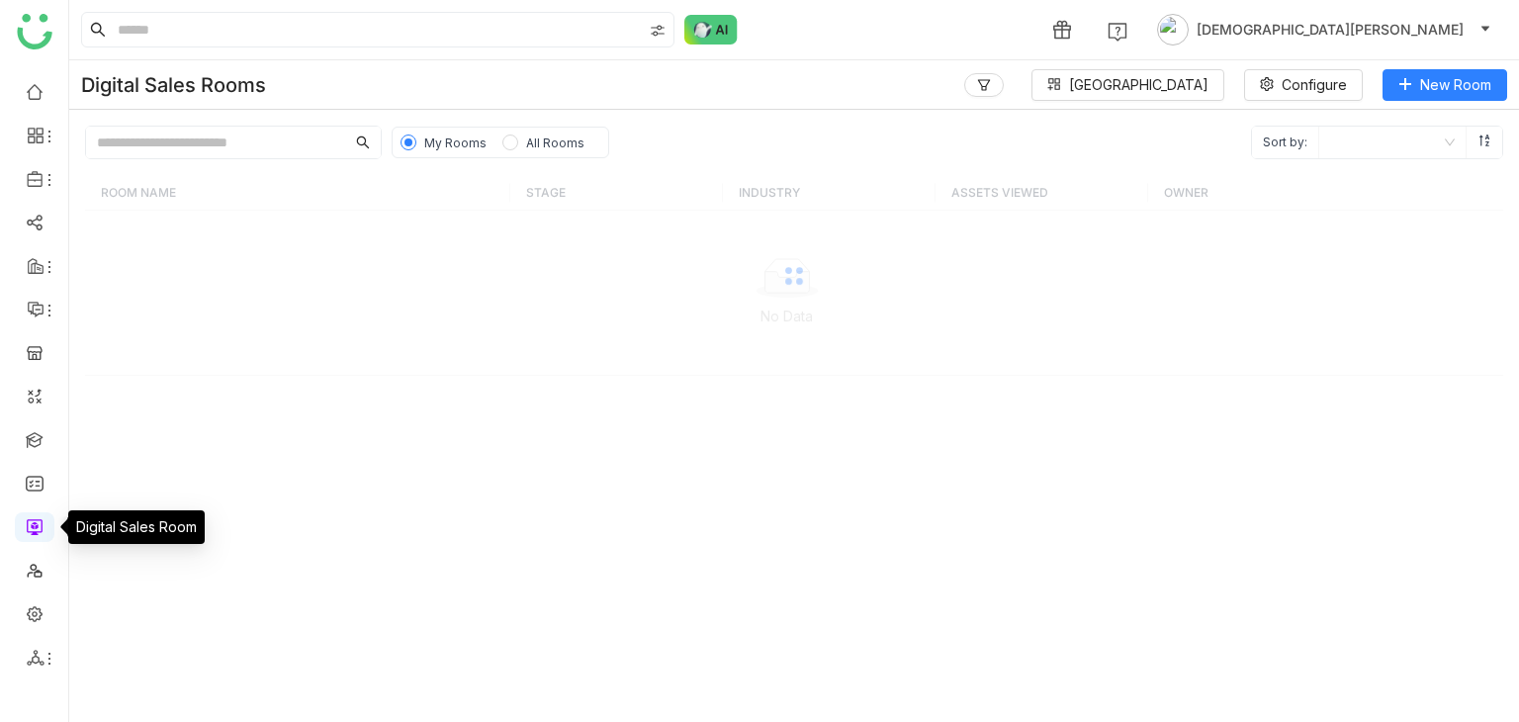
click at [34, 534] on link at bounding box center [35, 525] width 18 height 17
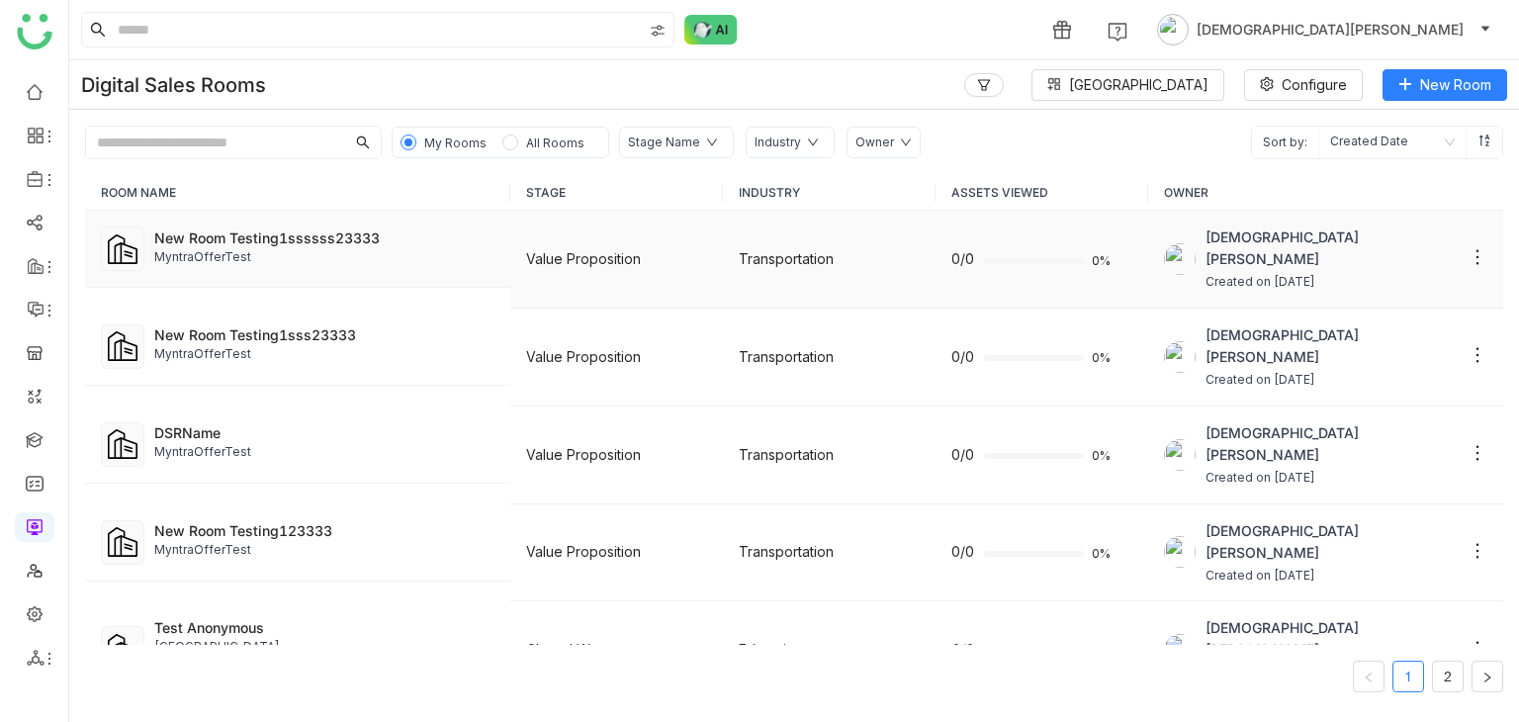
click at [333, 246] on div "New Room Testing1ssssss23333" at bounding box center [324, 237] width 340 height 21
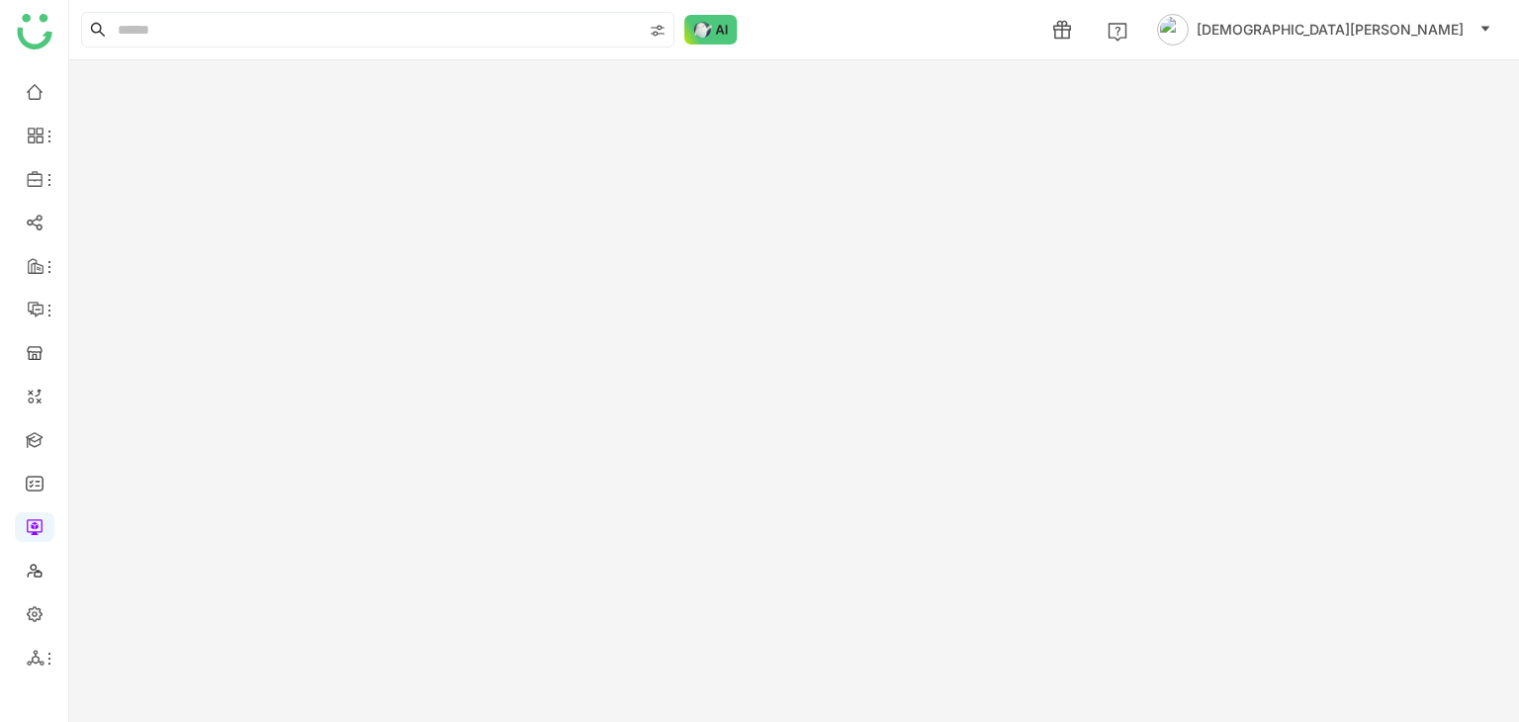
click at [333, 246] on gtmb-room-detail at bounding box center [794, 391] width 1450 height 662
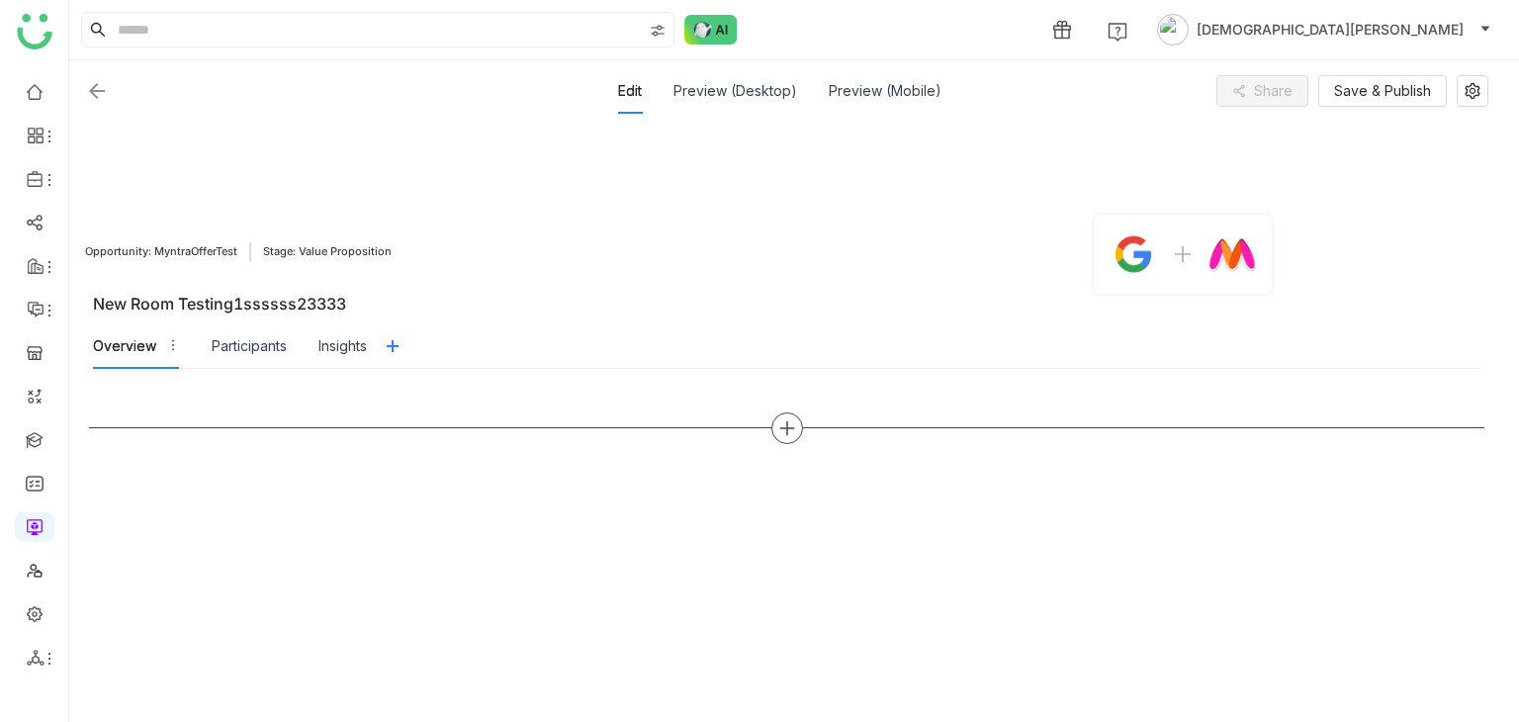
click at [793, 428] on icon at bounding box center [787, 428] width 18 height 18
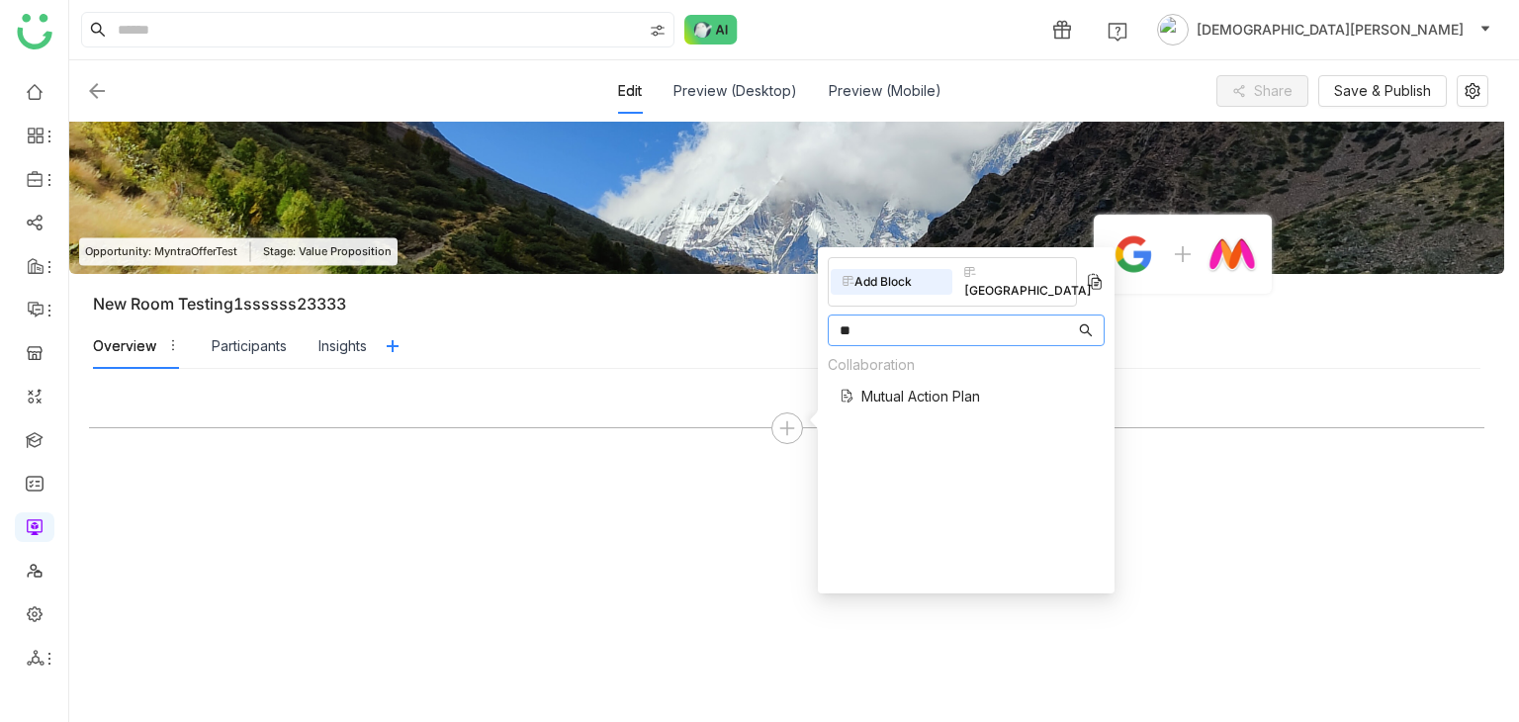
type input "**"
click at [929, 386] on span "Mutual Action Plan" at bounding box center [920, 396] width 119 height 21
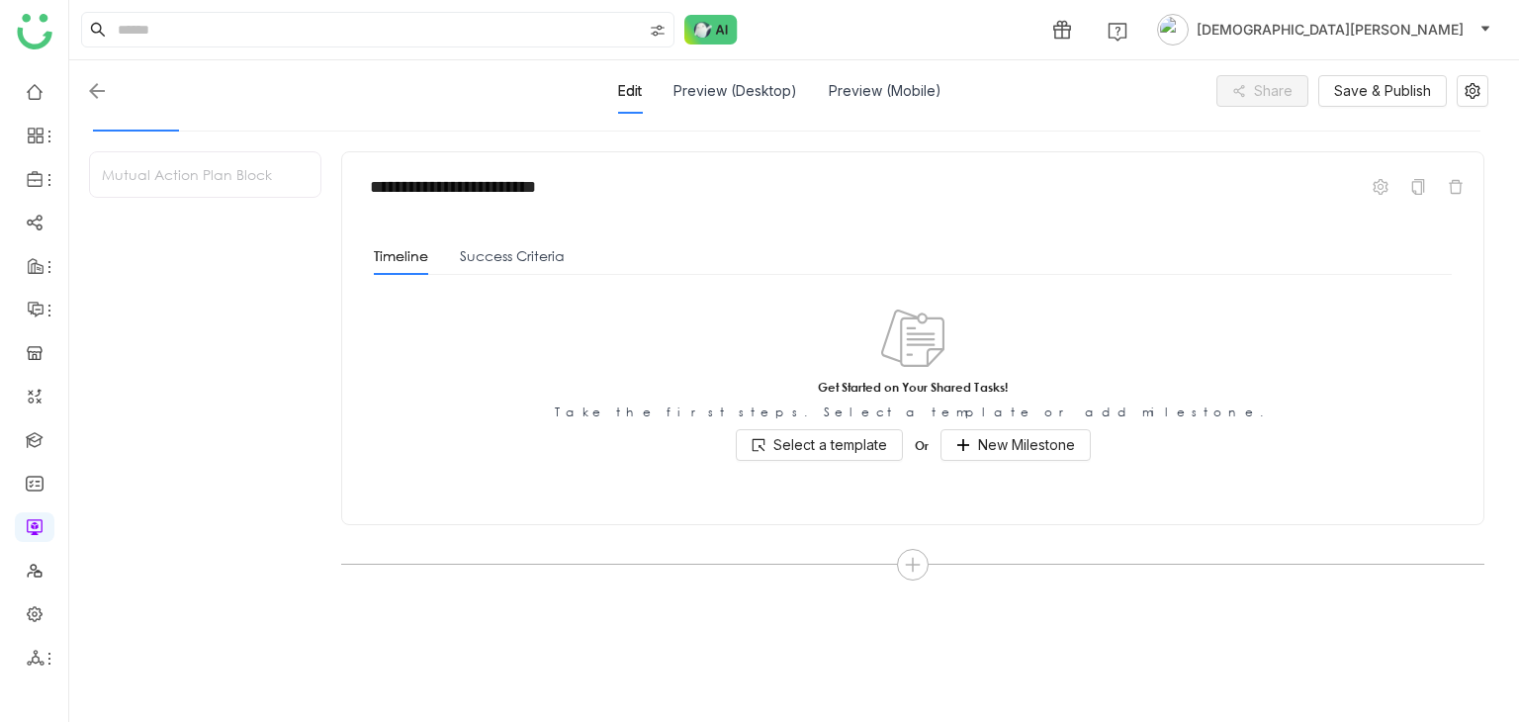
scroll to position [249, 0]
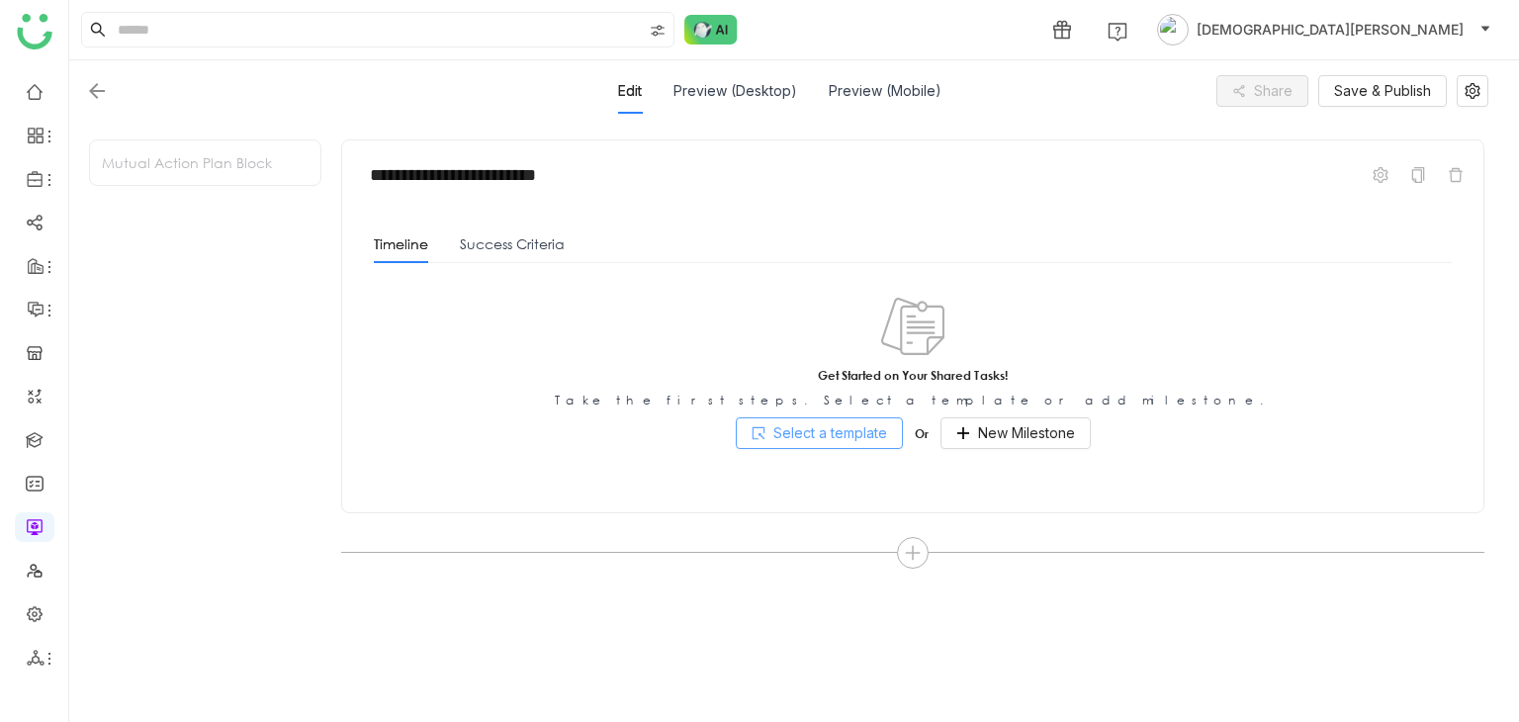
click at [857, 423] on span "Select a template" at bounding box center [830, 433] width 114 height 22
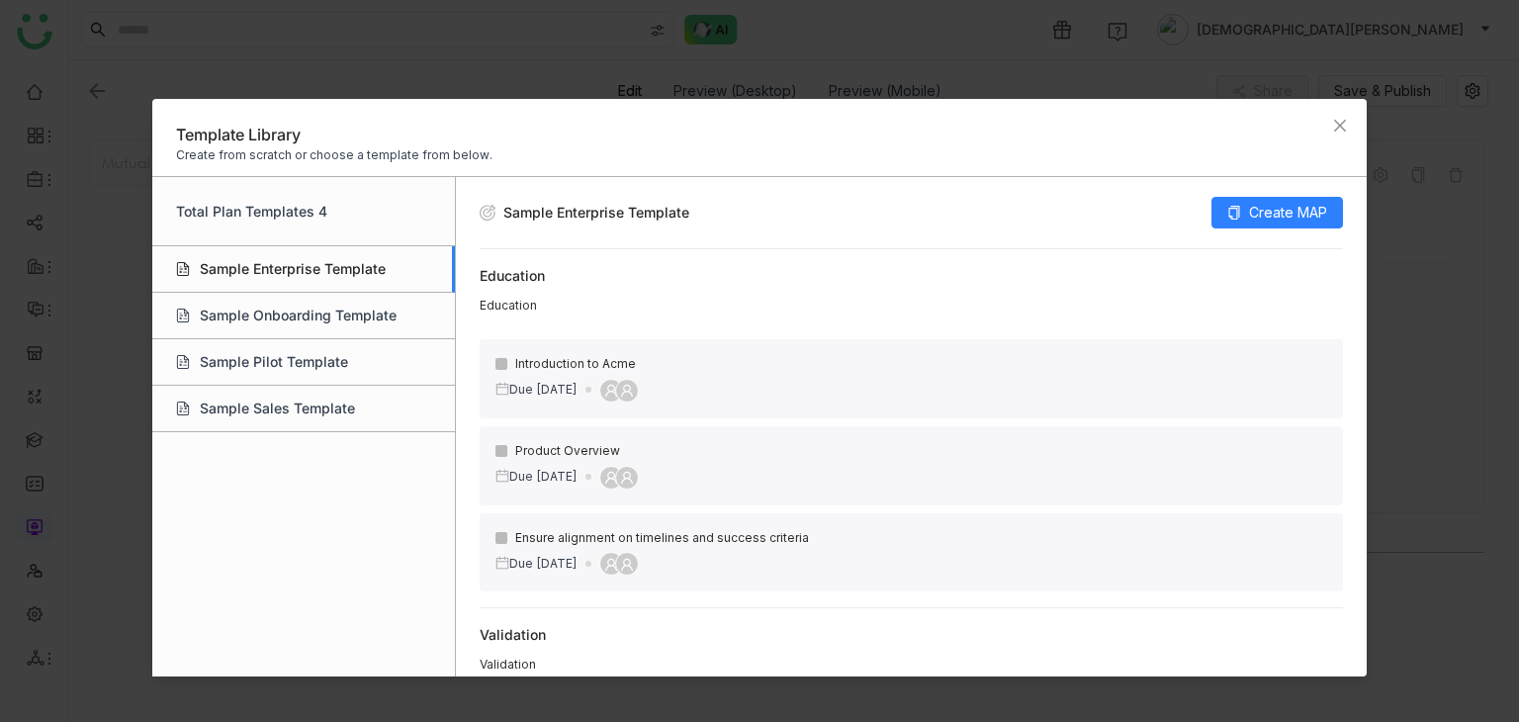
click at [273, 270] on div "Sample Enterprise Template" at bounding box center [303, 269] width 303 height 46
click at [1263, 218] on span "Create MAP" at bounding box center [1288, 213] width 78 height 22
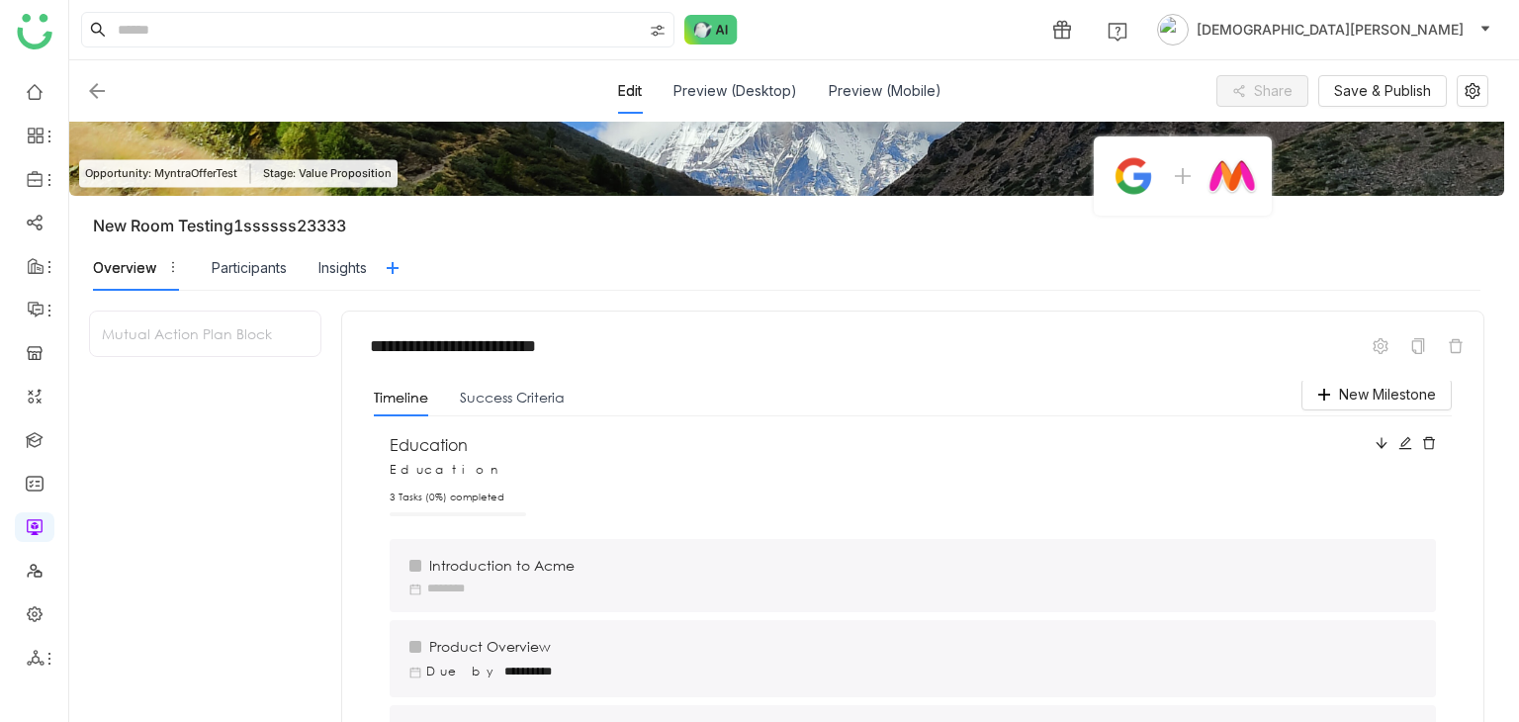
scroll to position [0, 0]
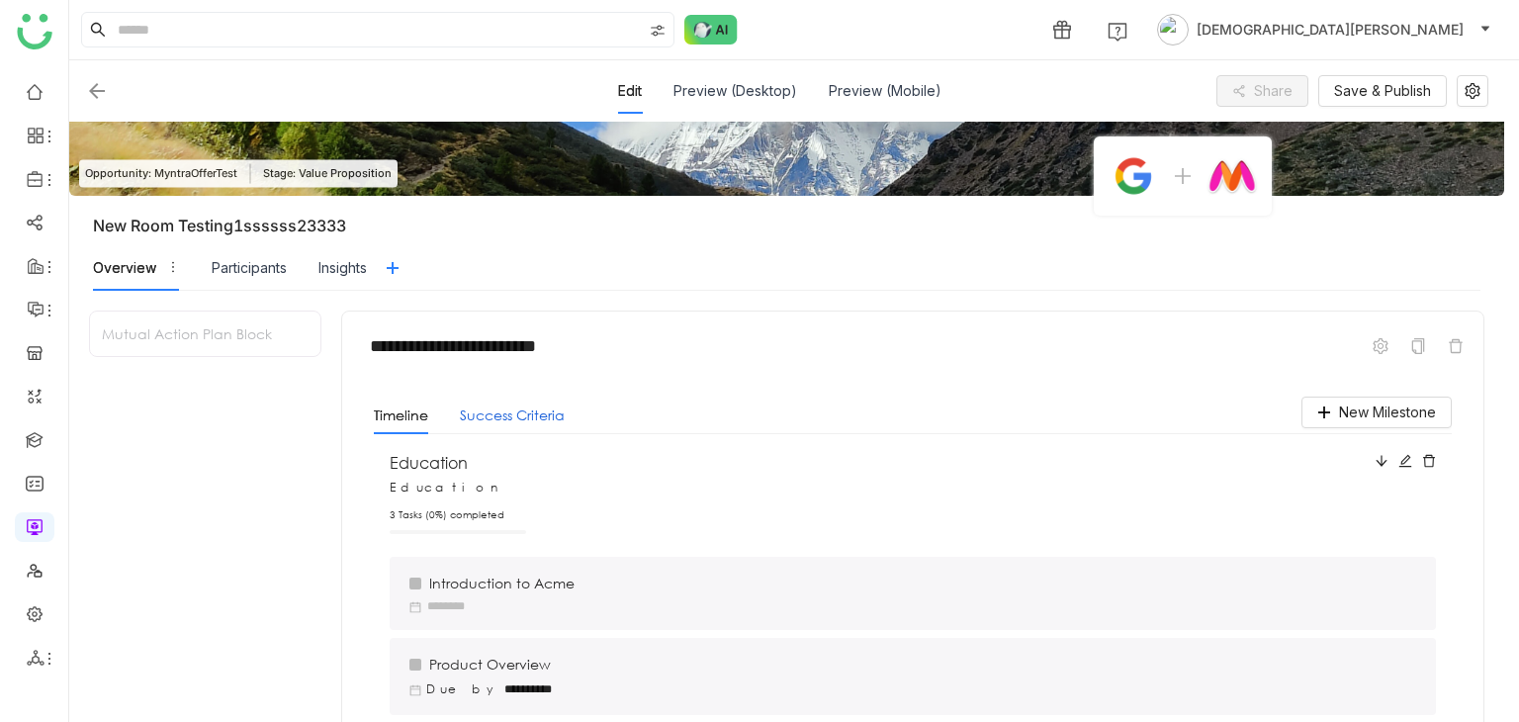
click at [521, 422] on button "Success Criteria" at bounding box center [512, 415] width 105 height 22
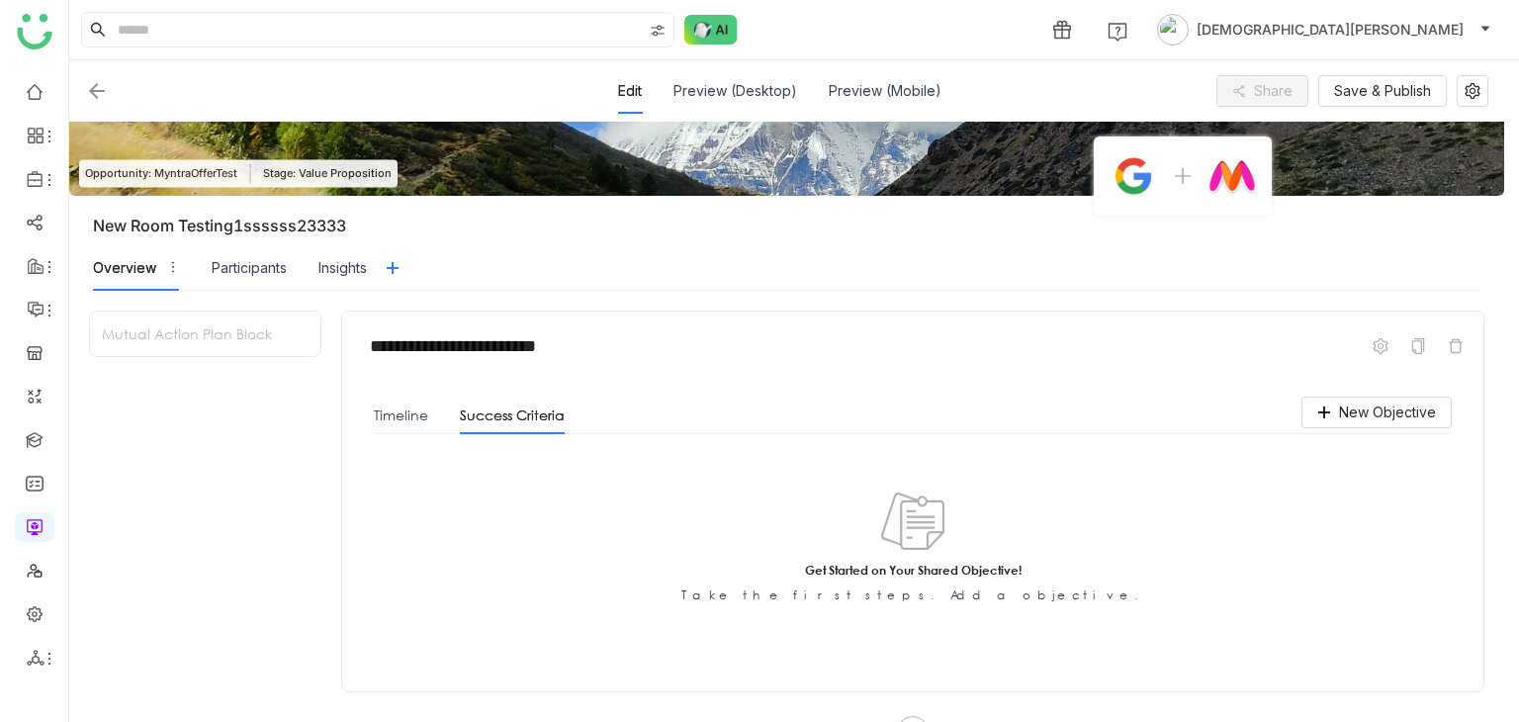
scroll to position [249, 0]
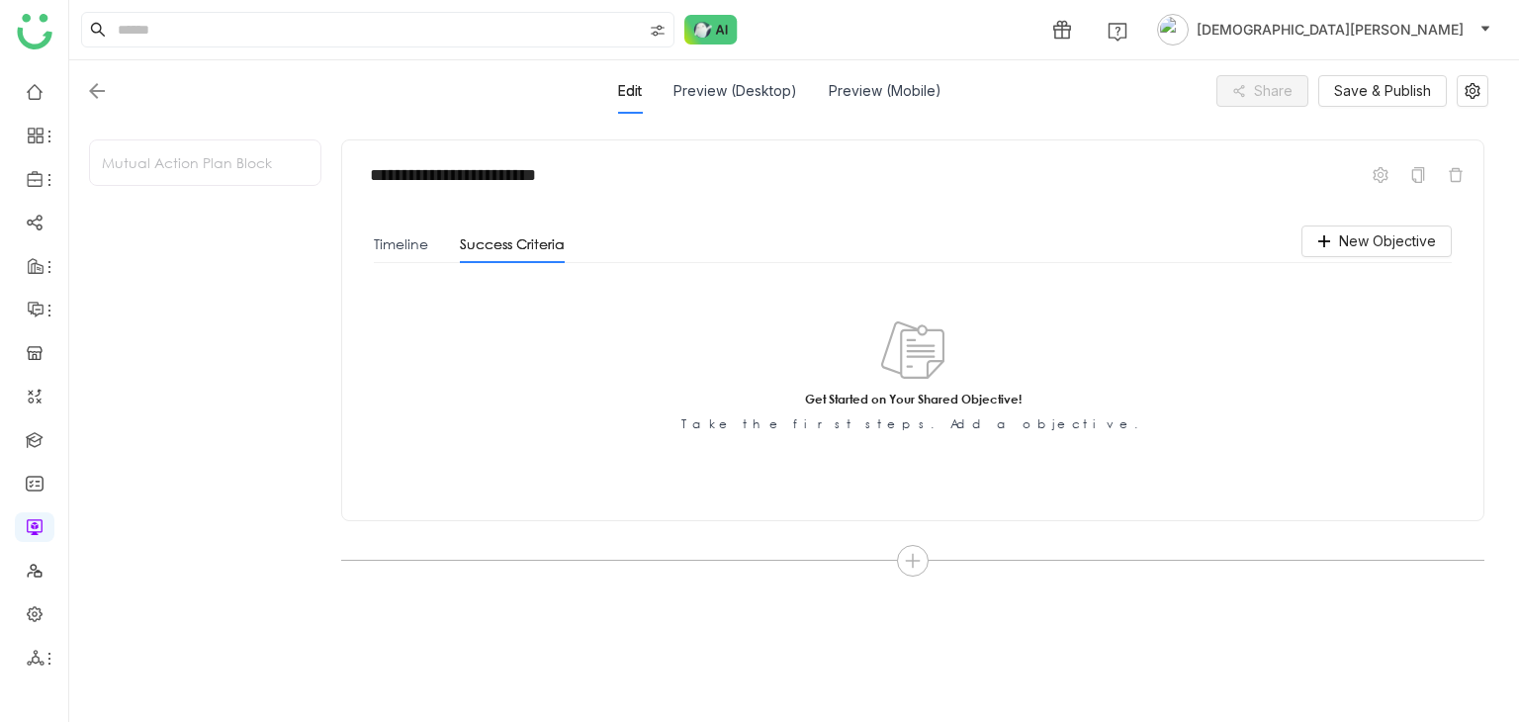
click at [976, 363] on div "Get Started on Your Shared Objective! Take the first steps. Add a objective." at bounding box center [913, 376] width 1030 height 178
click at [1384, 234] on span "New Objective" at bounding box center [1387, 241] width 97 height 22
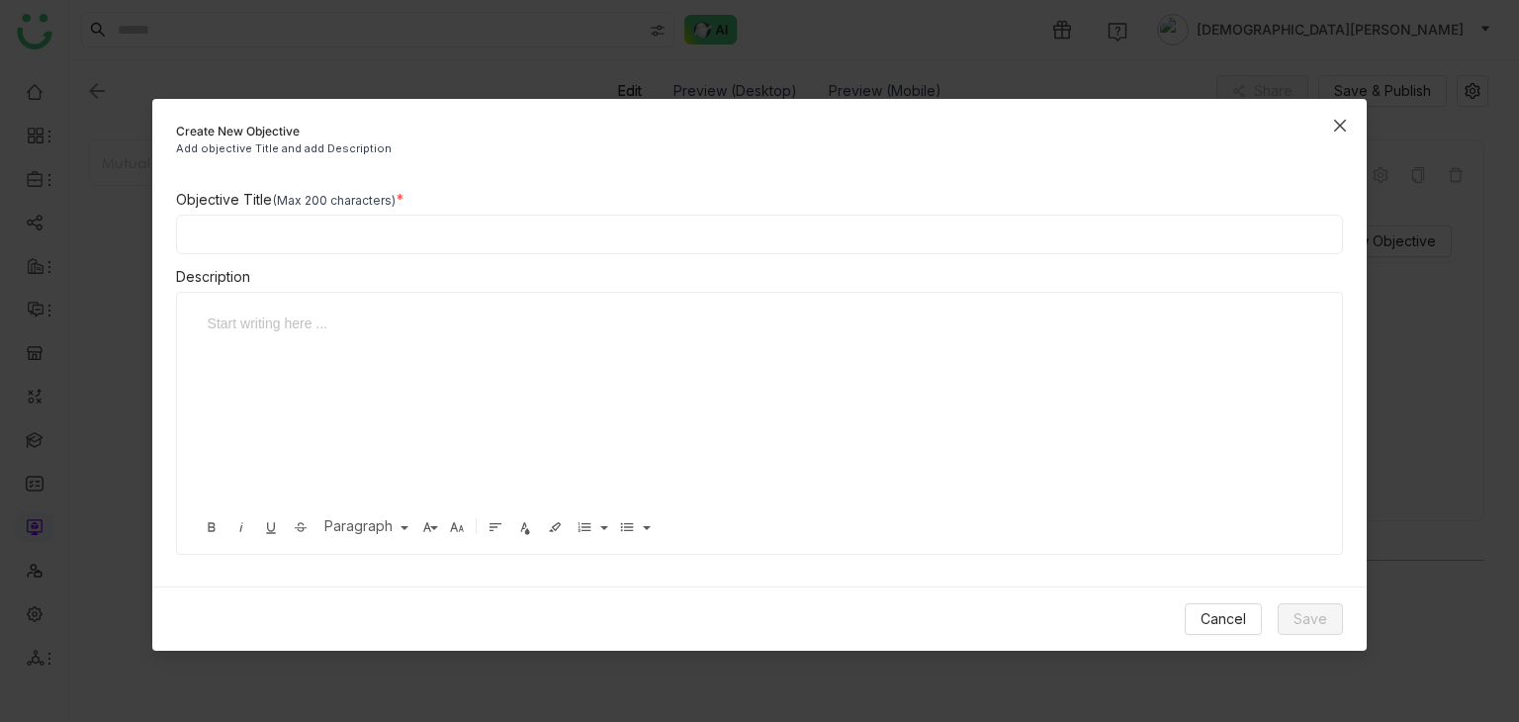
click at [1329, 128] on span "Close" at bounding box center [1339, 125] width 53 height 53
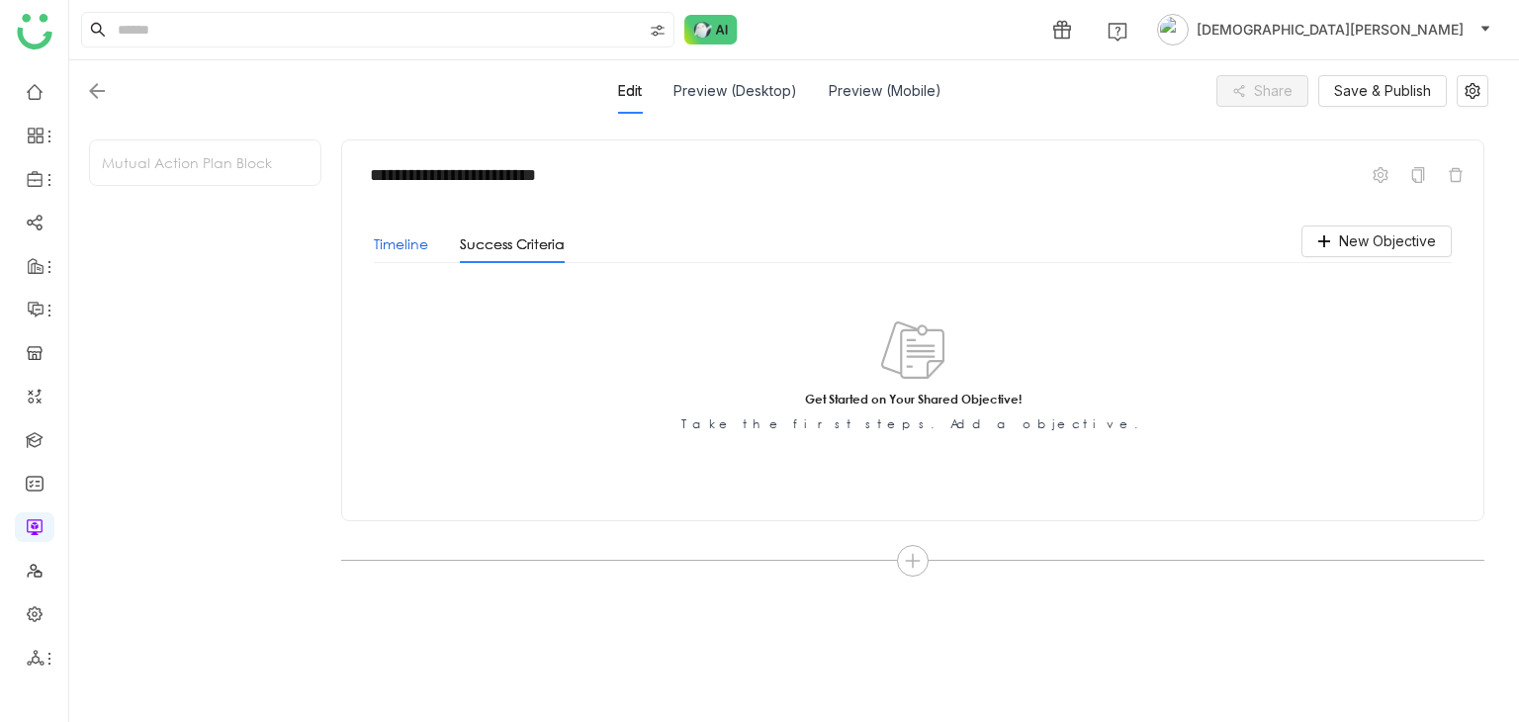
click at [394, 246] on button "Timeline" at bounding box center [401, 244] width 54 height 22
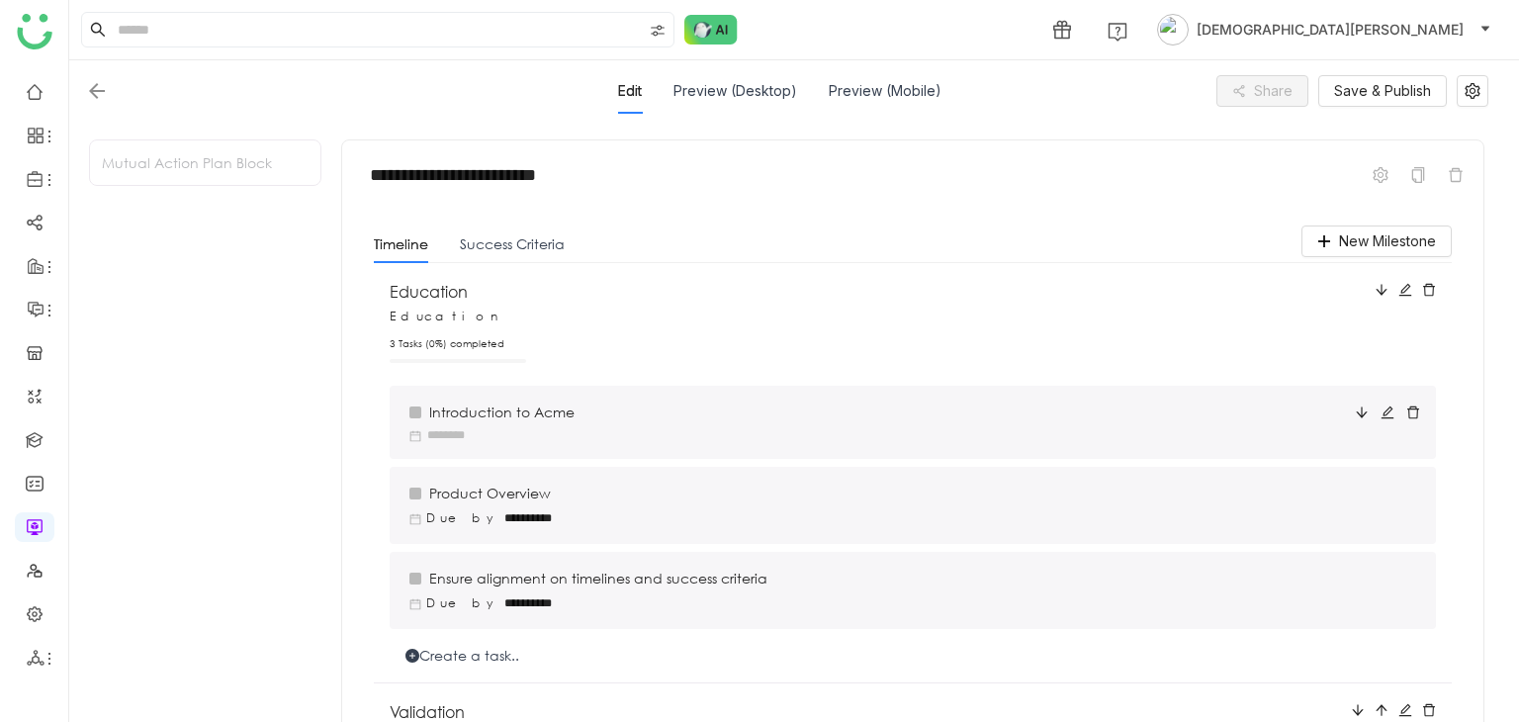
scroll to position [125, 0]
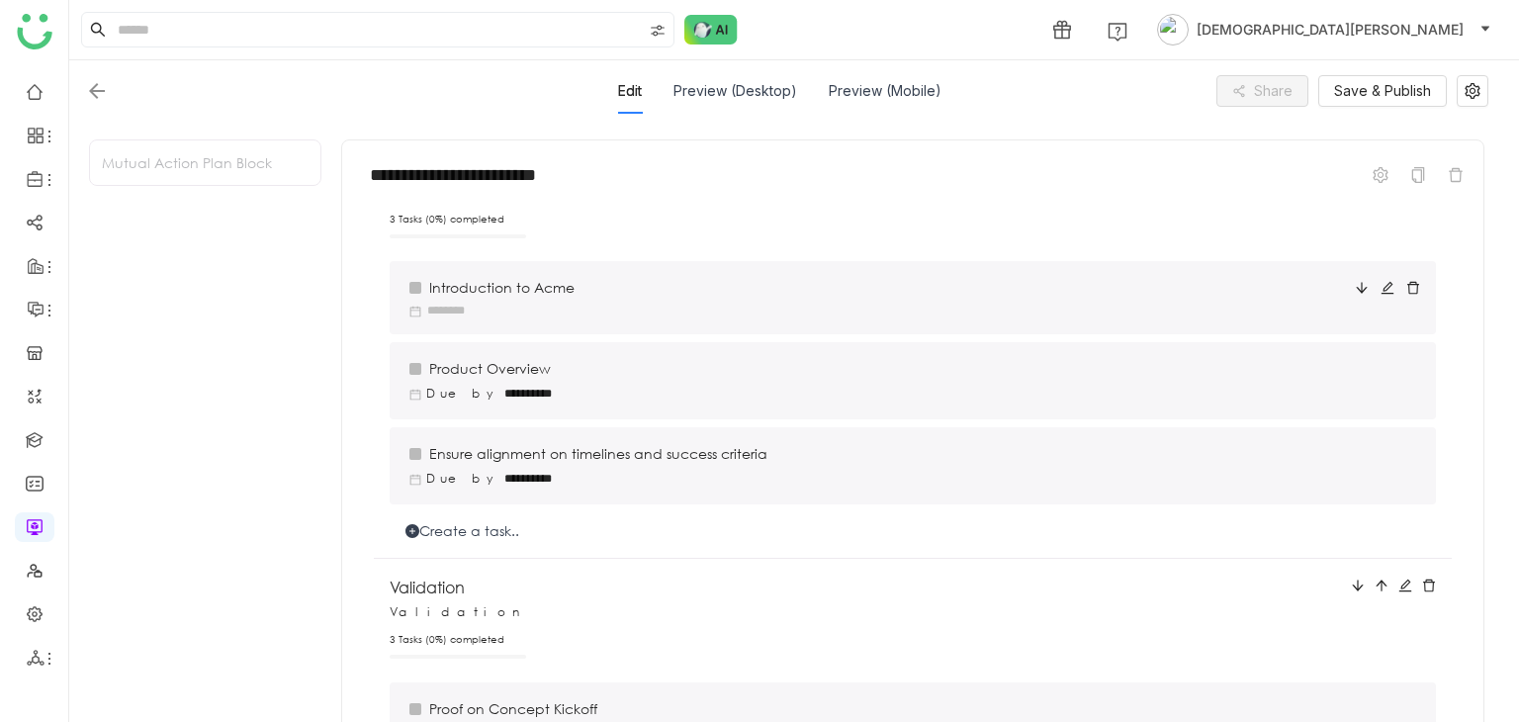
click at [414, 285] on div at bounding box center [415, 288] width 12 height 12
click at [423, 385] on div "Completed" at bounding box center [415, 392] width 174 height 34
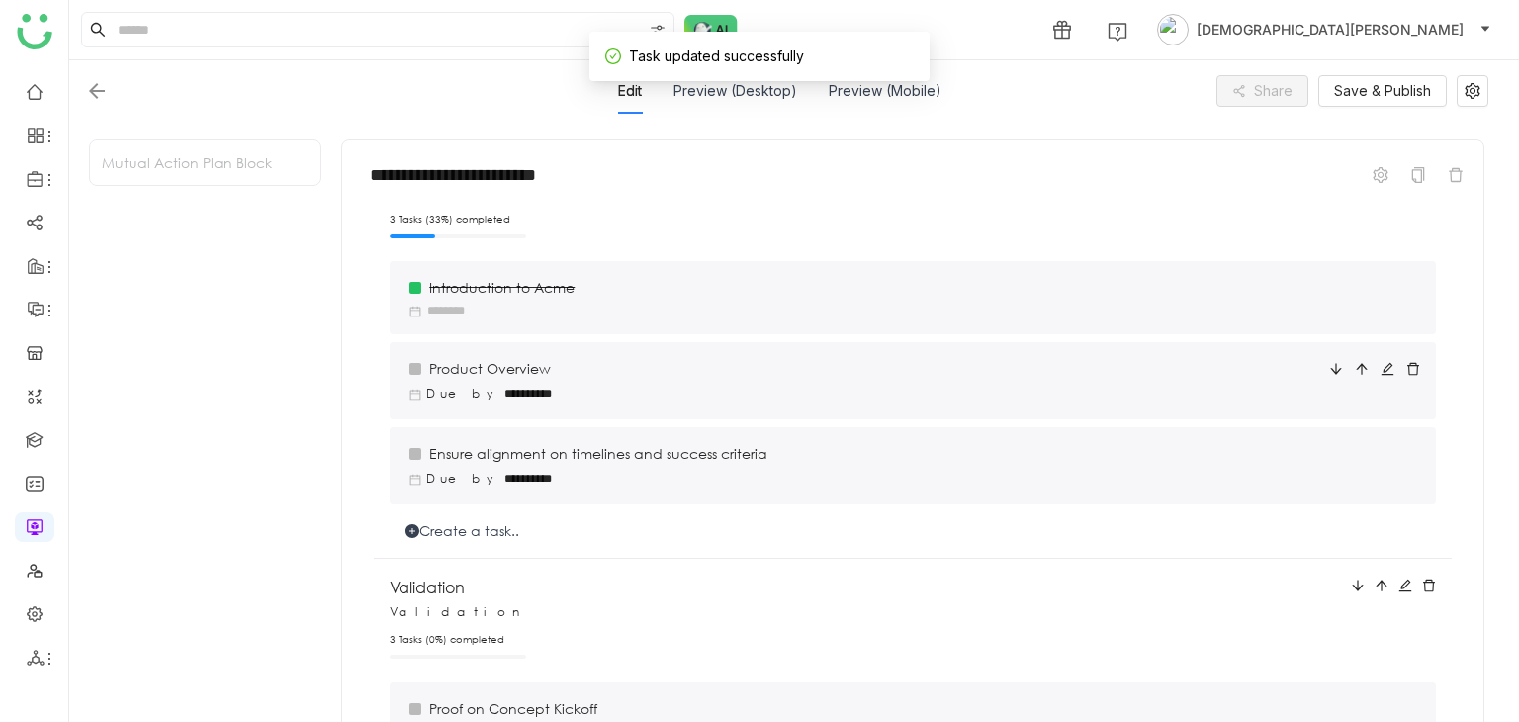
scroll to position [0, 0]
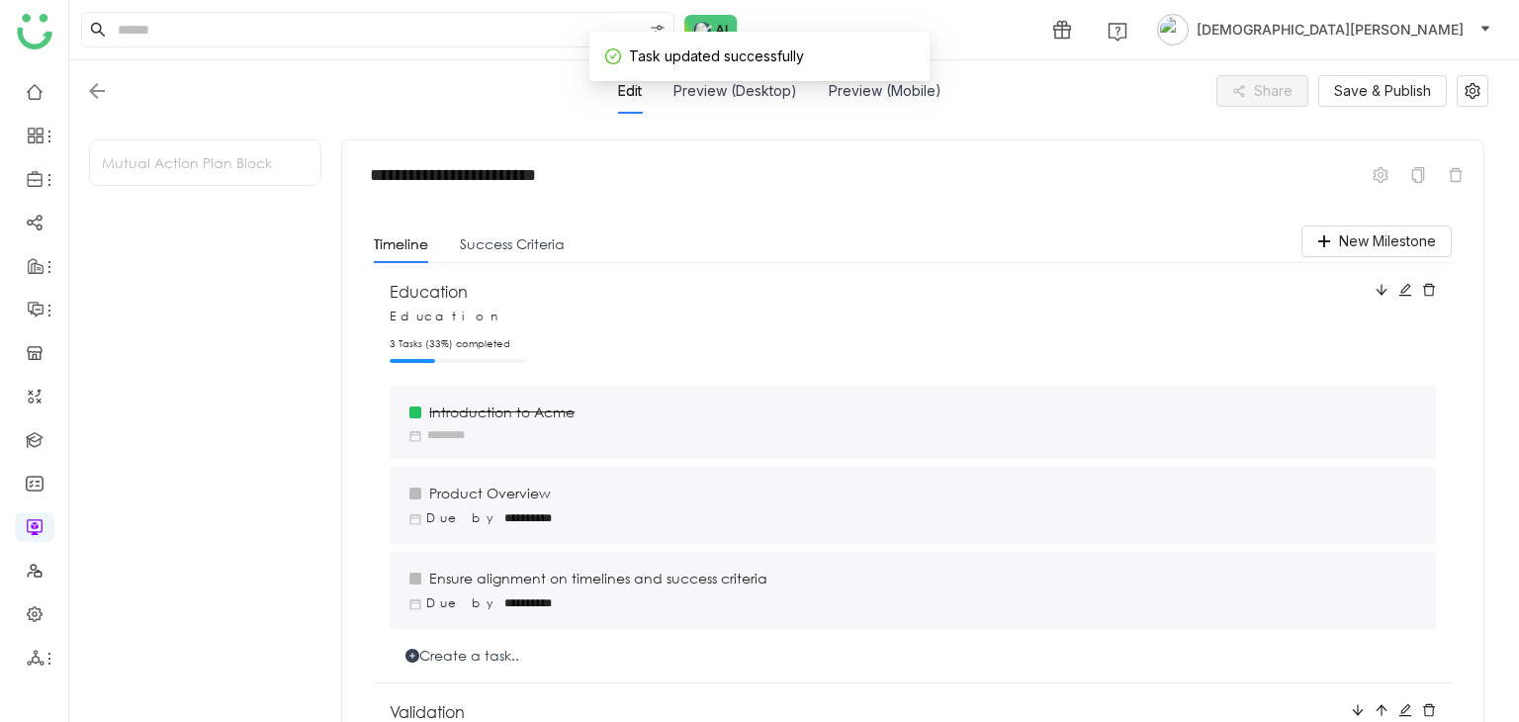
click at [523, 254] on div "Success Criteria" at bounding box center [512, 244] width 105 height 38
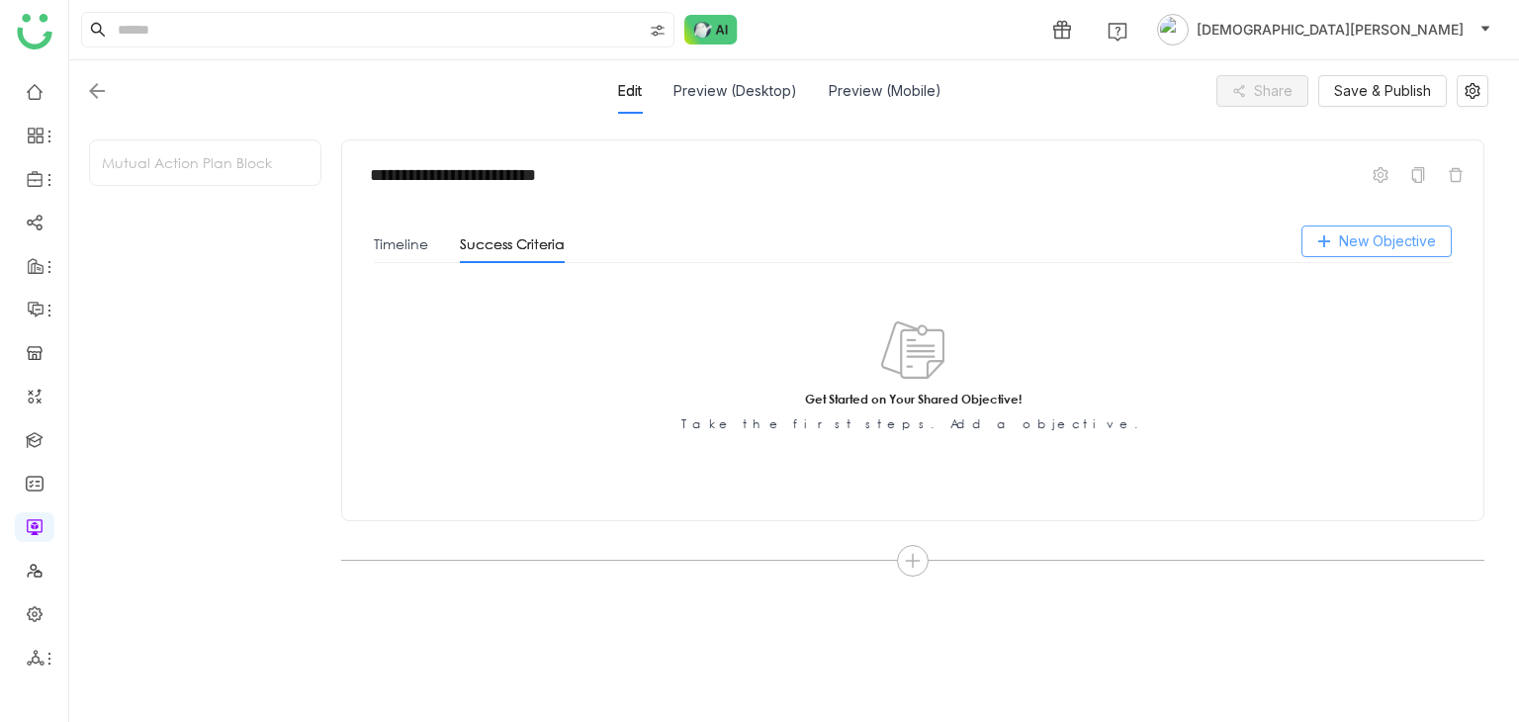
click at [1365, 237] on span "New Objective" at bounding box center [1387, 241] width 97 height 22
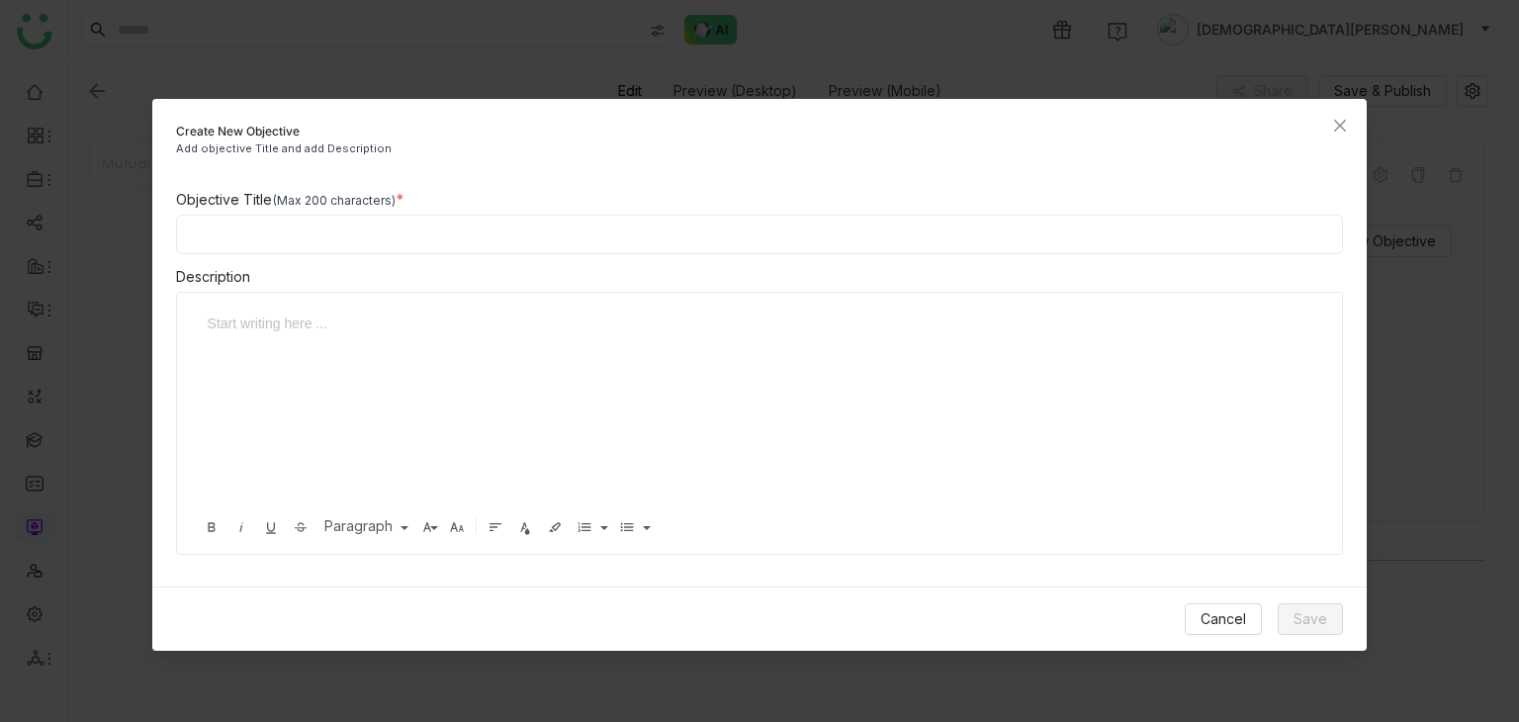
click at [479, 241] on input at bounding box center [760, 235] width 1168 height 40
type input "*******"
click at [1298, 606] on button "Save" at bounding box center [1310, 619] width 65 height 32
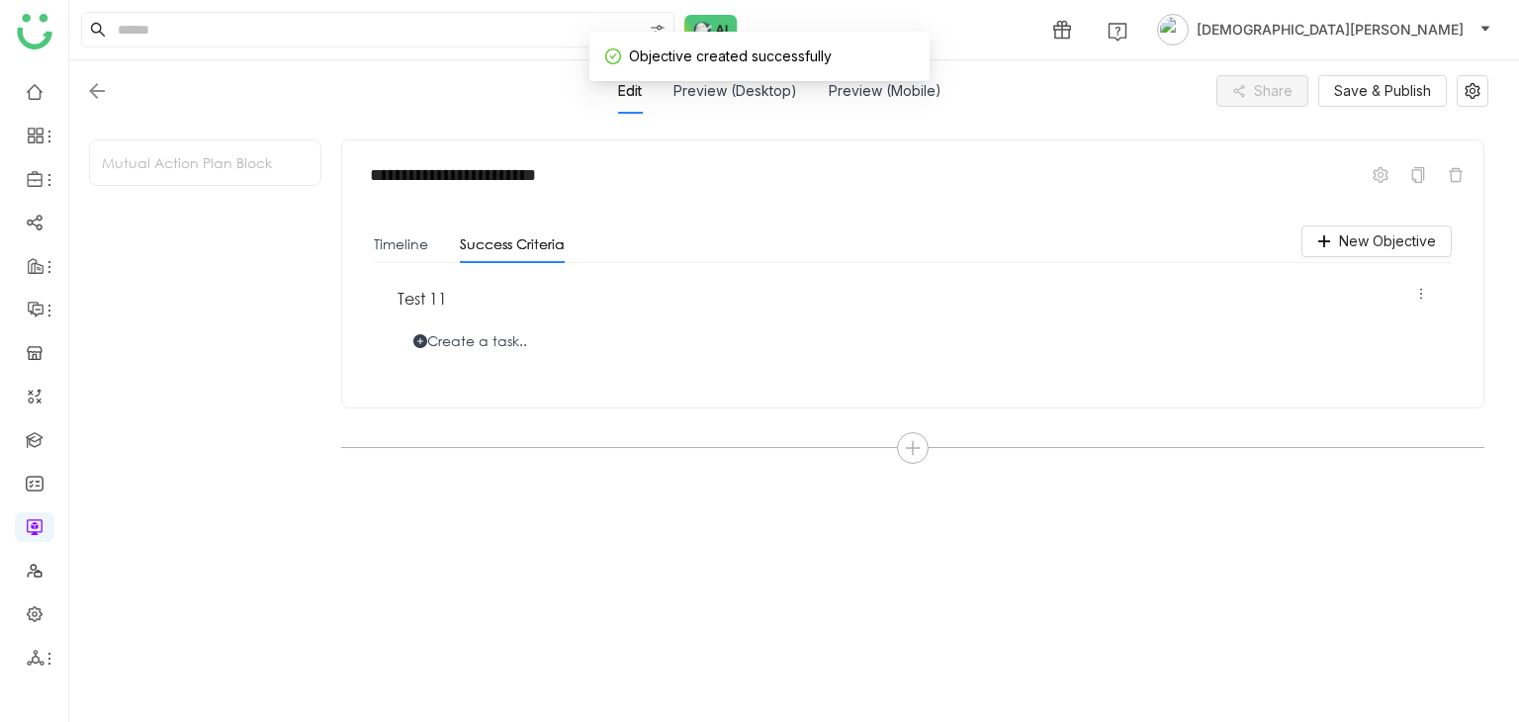
click at [455, 336] on div "Create a task.." at bounding box center [913, 341] width 1030 height 22
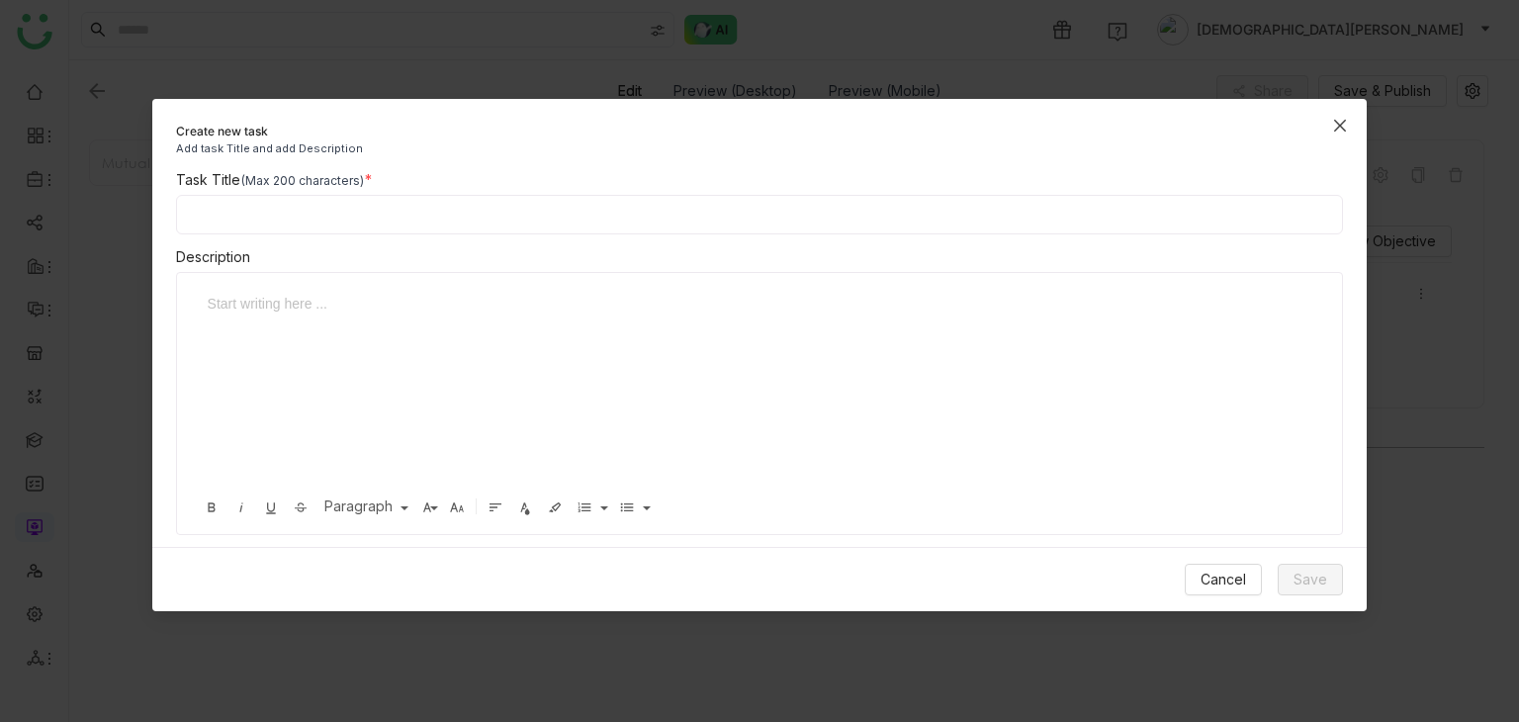
click at [1353, 121] on span "Close" at bounding box center [1339, 125] width 53 height 53
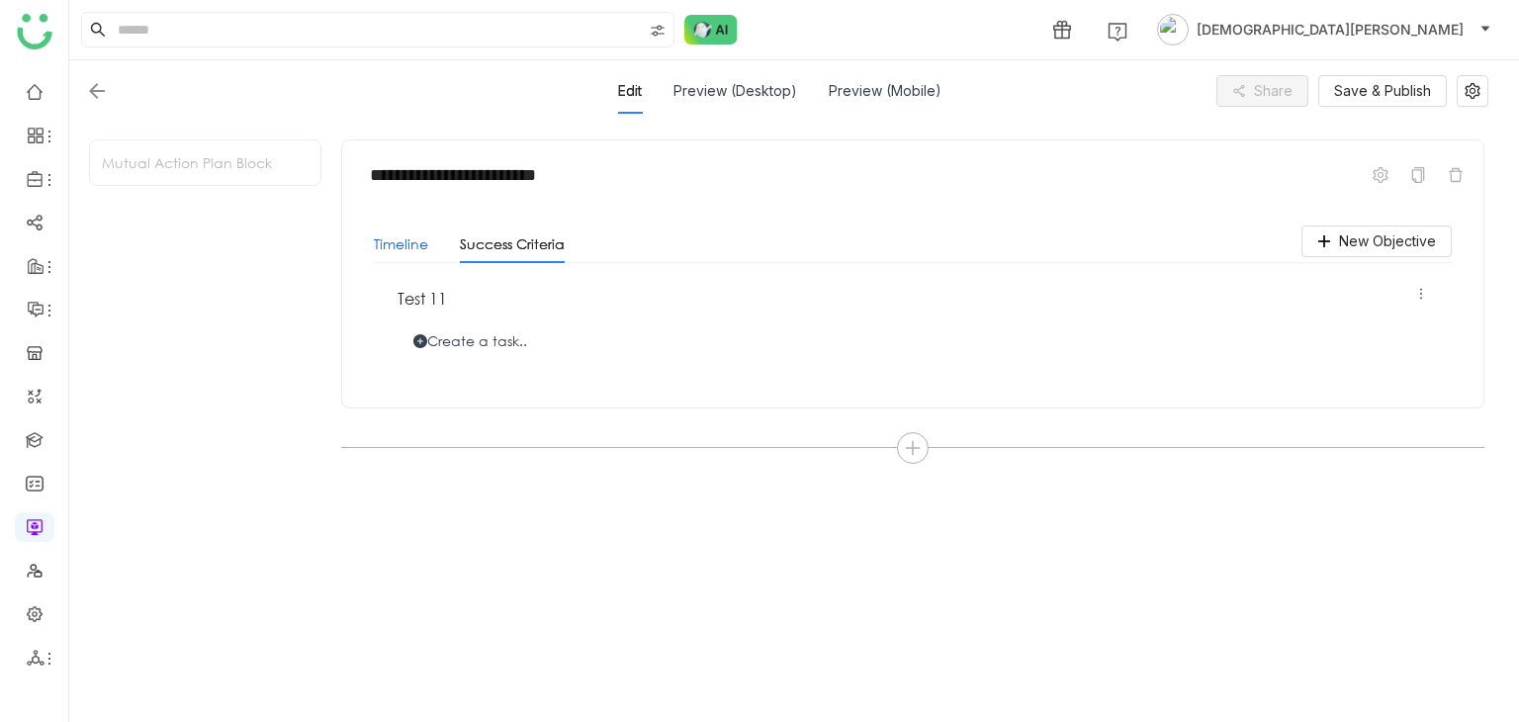
click at [412, 249] on button "Timeline" at bounding box center [401, 244] width 54 height 22
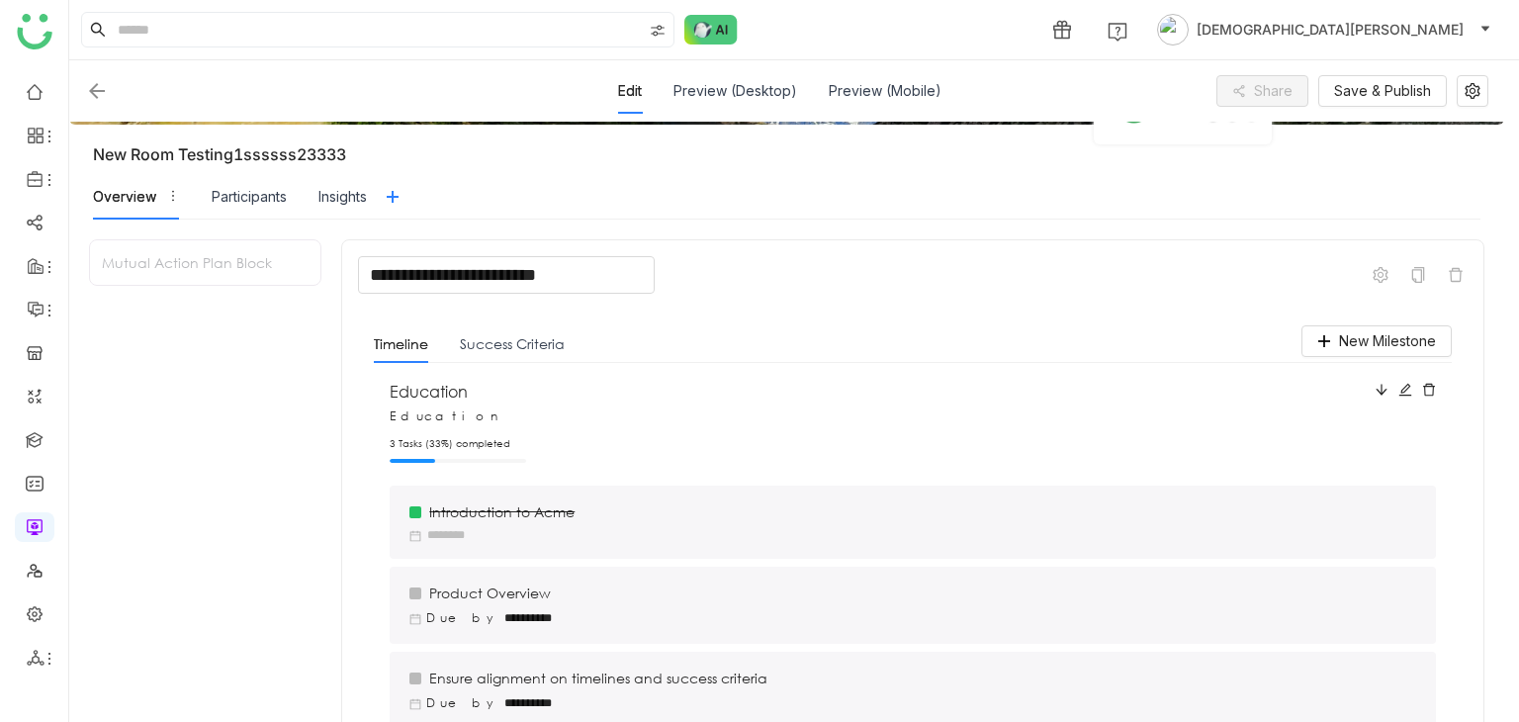
click at [532, 268] on input "**********" at bounding box center [506, 275] width 297 height 38
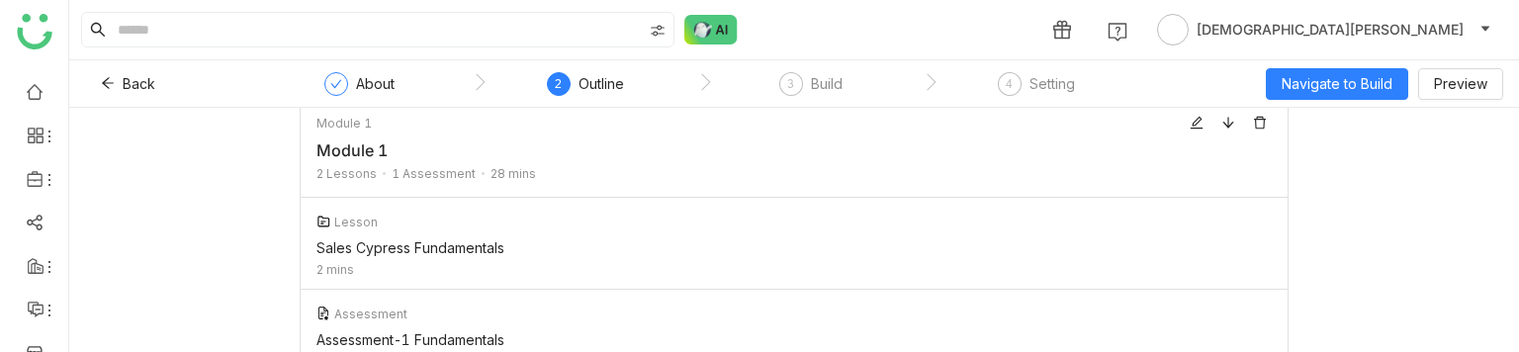
scroll to position [101, 0]
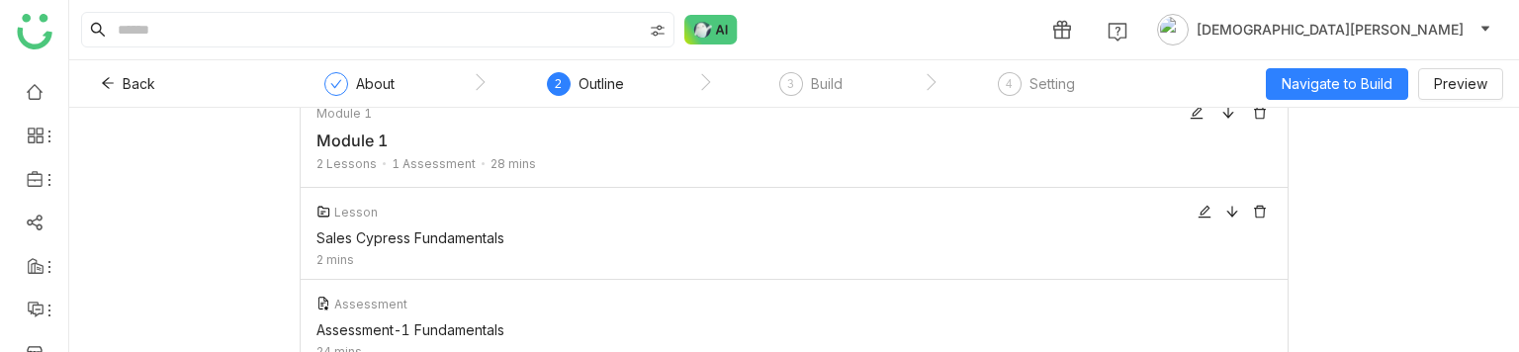
drag, startPoint x: 504, startPoint y: 234, endPoint x: 303, endPoint y: 242, distance: 201.9
click at [303, 242] on div "Lesson Sales Cypress Fundamentals 2 mins" at bounding box center [794, 234] width 987 height 92
copy div "Sales Cypress Fundamentals"
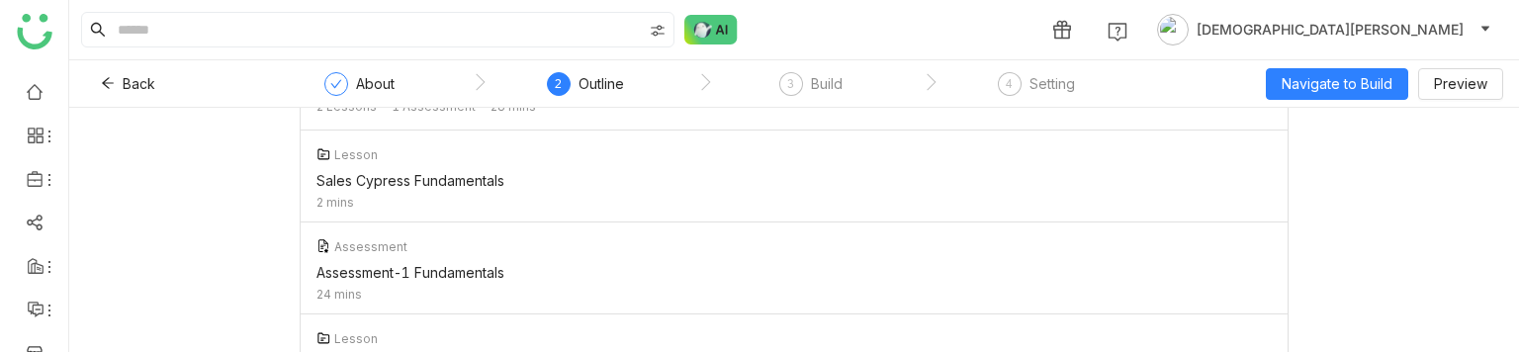
scroll to position [177, 0]
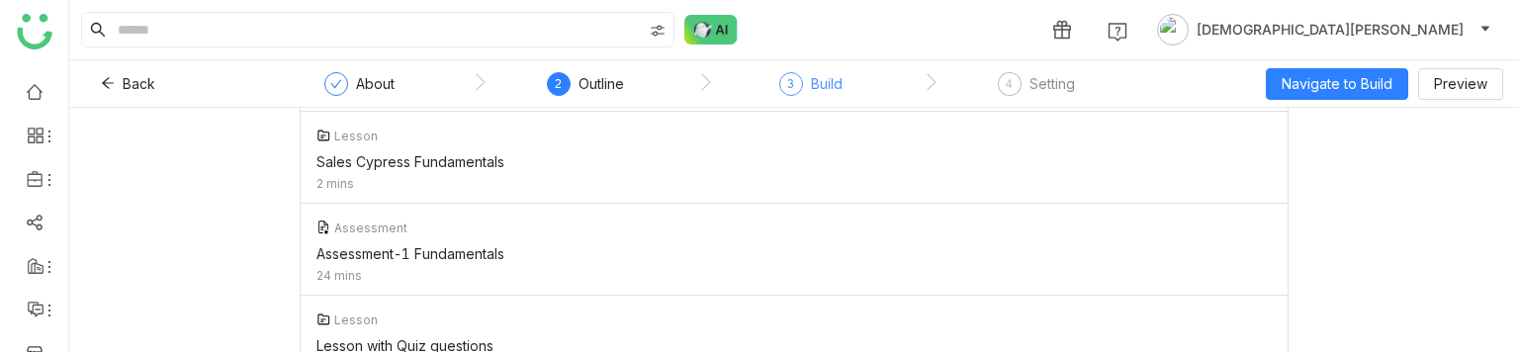
click at [817, 92] on div "Build" at bounding box center [827, 84] width 32 height 24
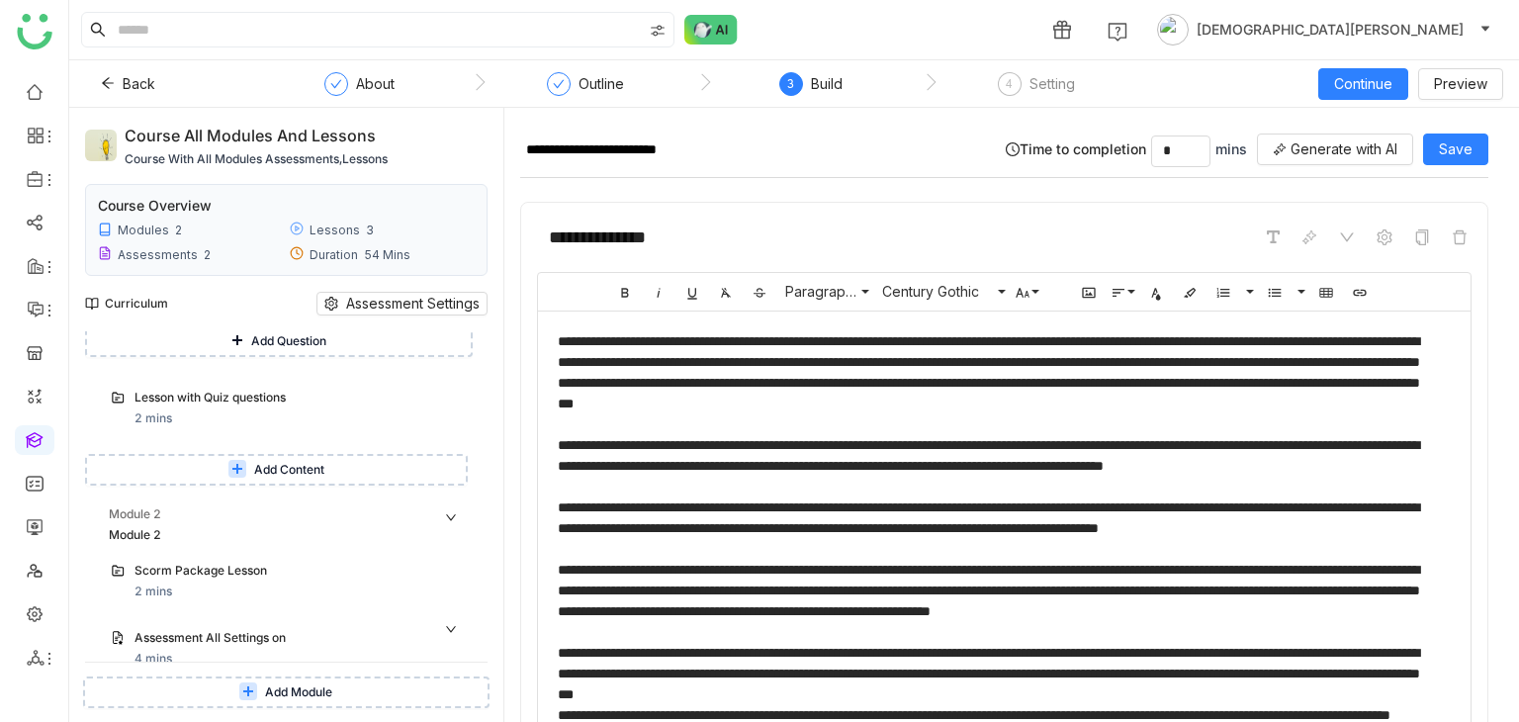
scroll to position [1487, 0]
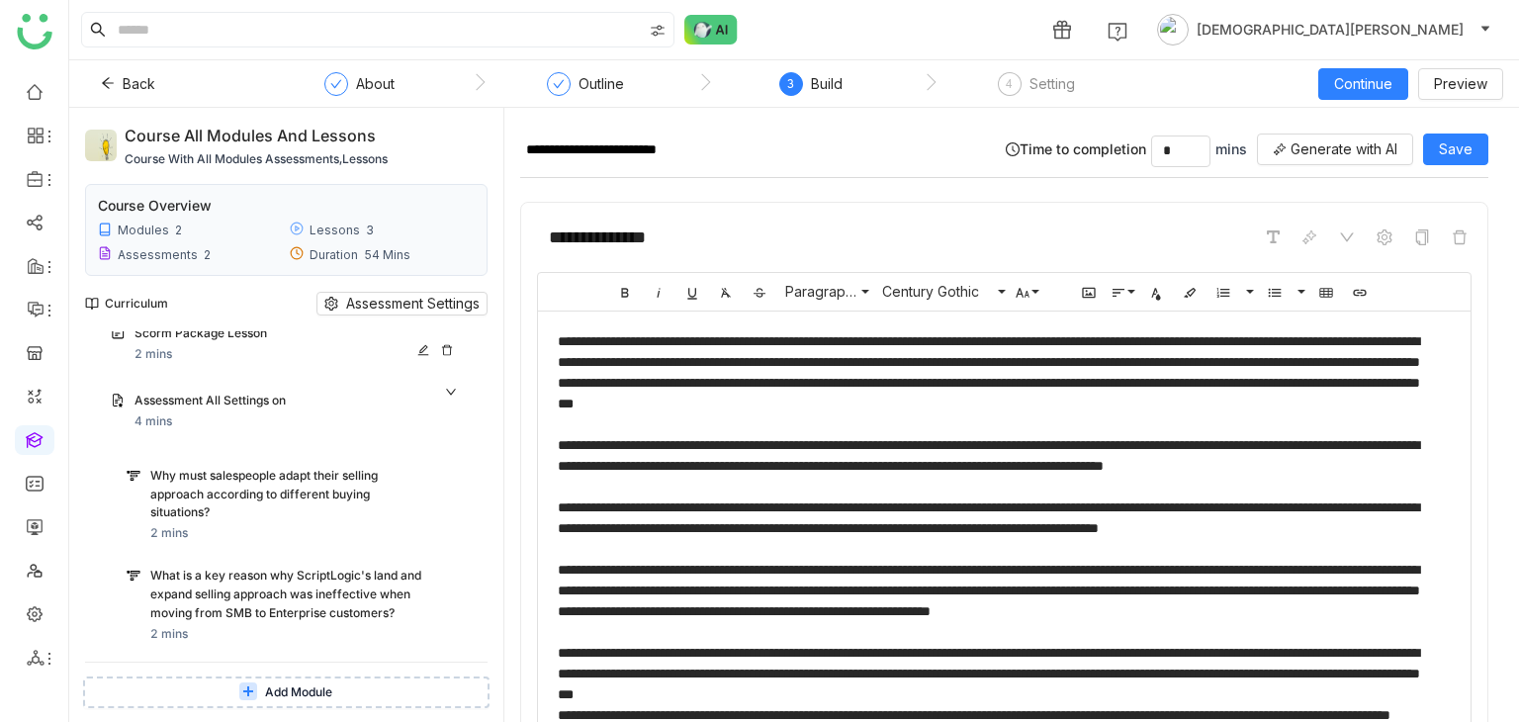
click at [458, 351] on div at bounding box center [439, 350] width 44 height 12
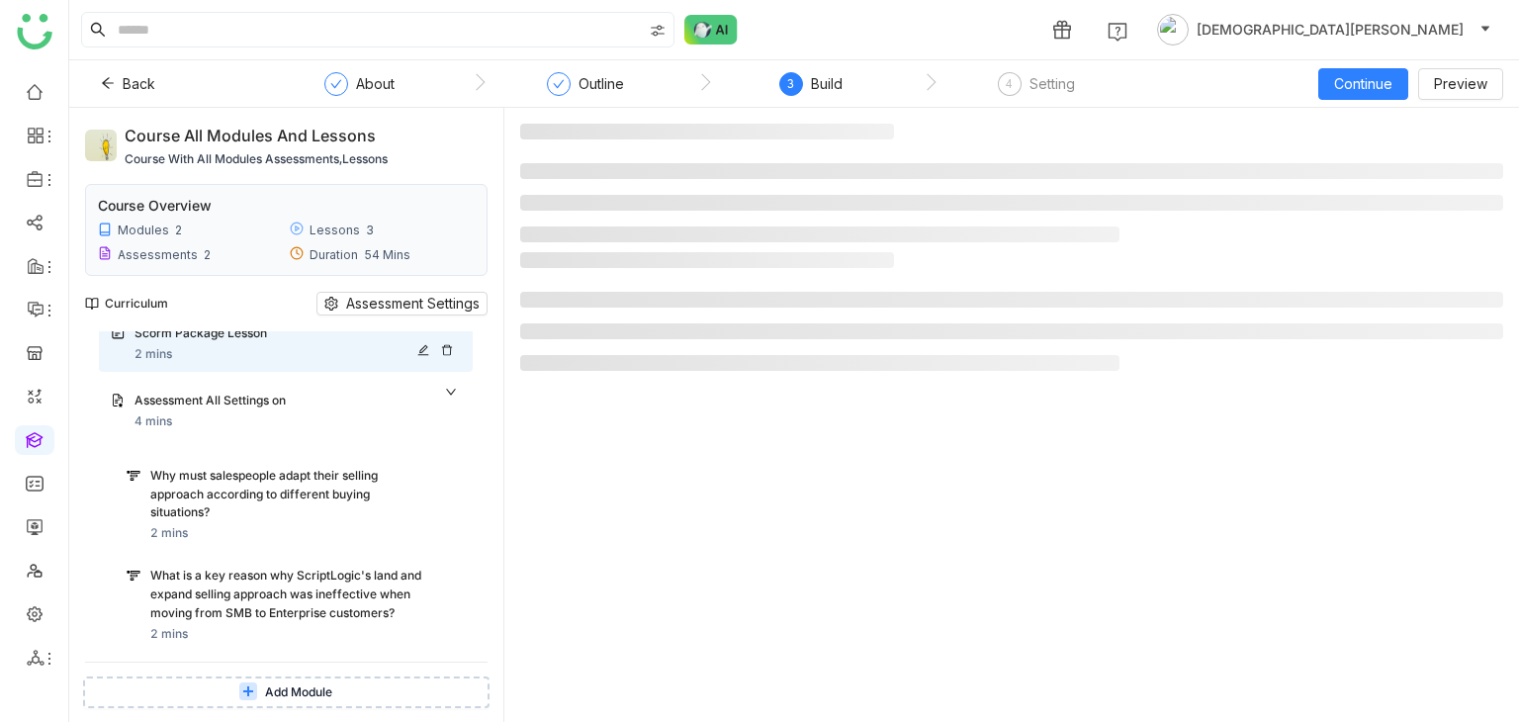
click at [447, 351] on icon at bounding box center [447, 350] width 12 height 12
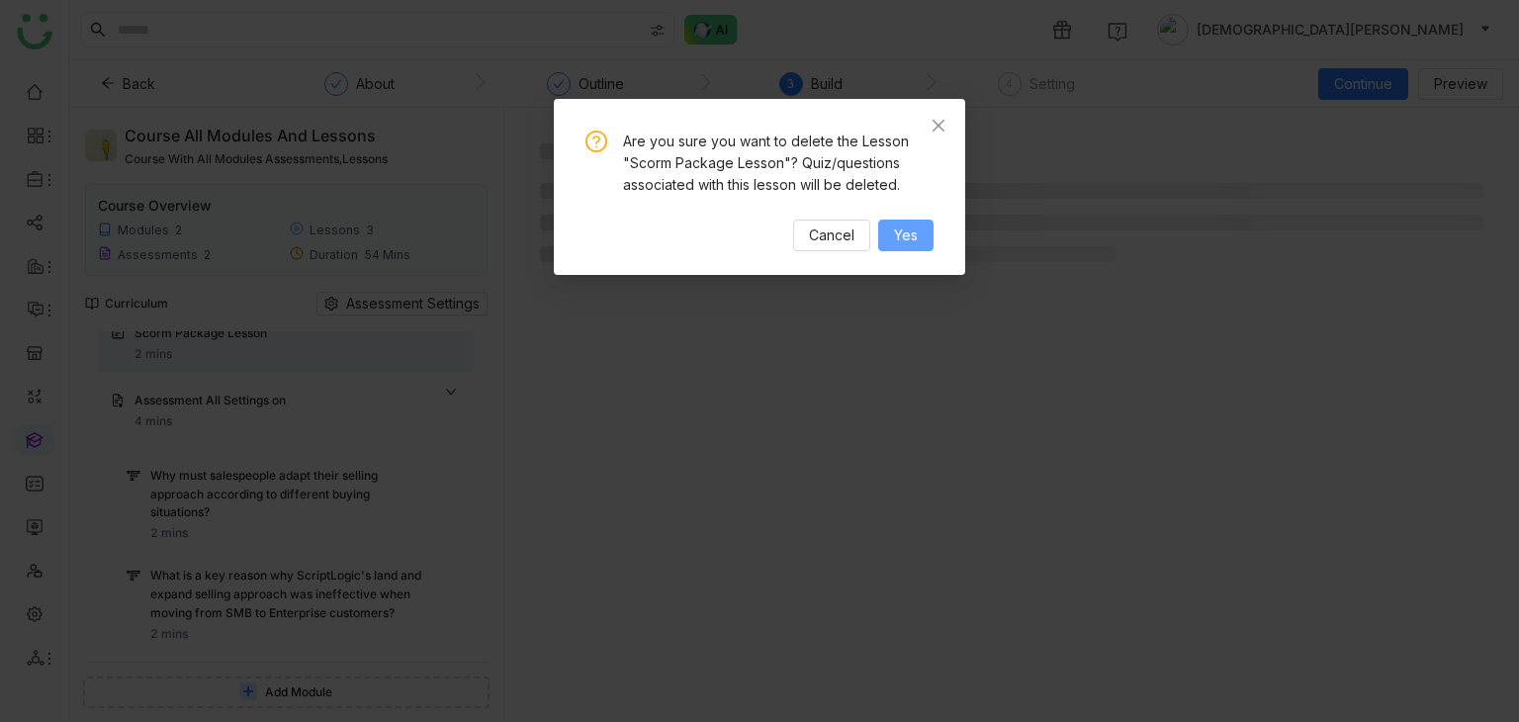
click at [899, 234] on span "Yes" at bounding box center [906, 235] width 24 height 22
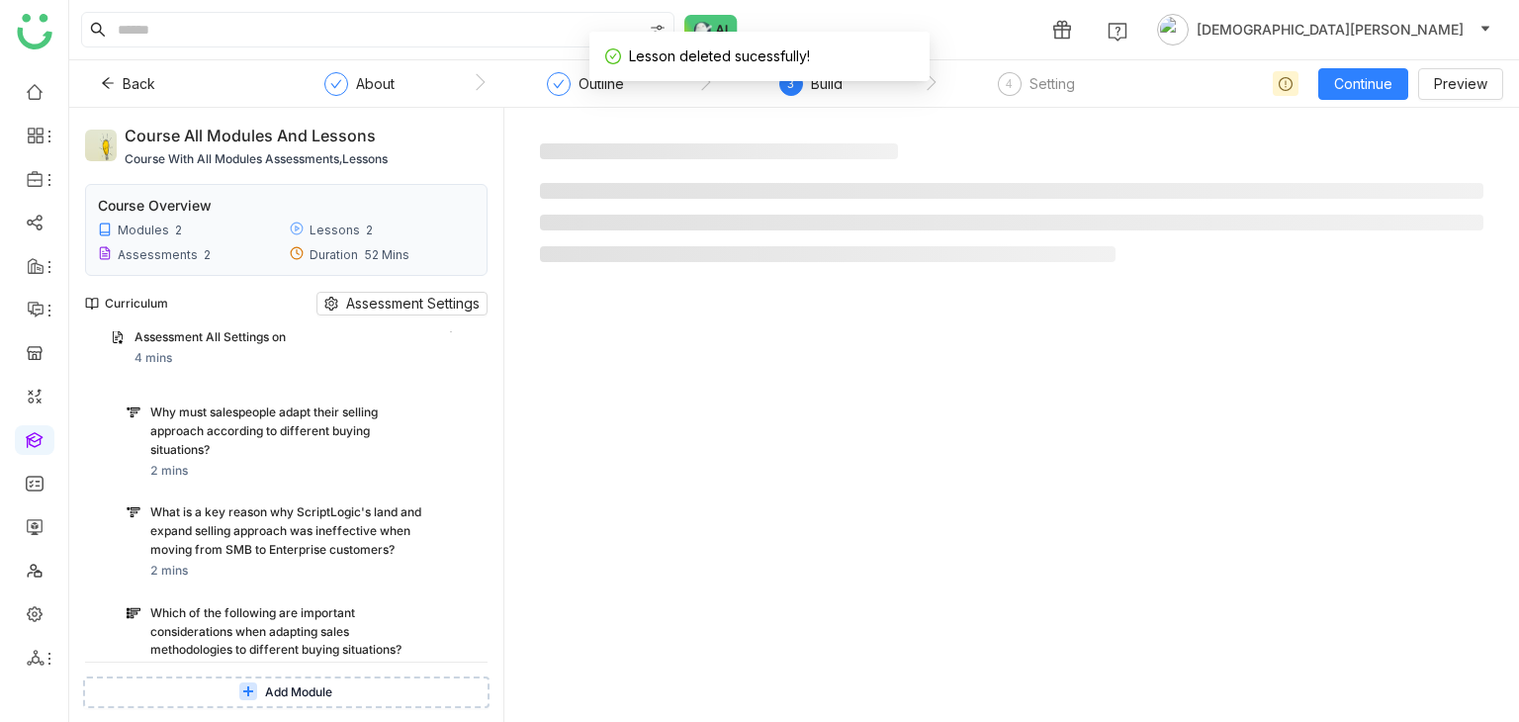
scroll to position [1424, 0]
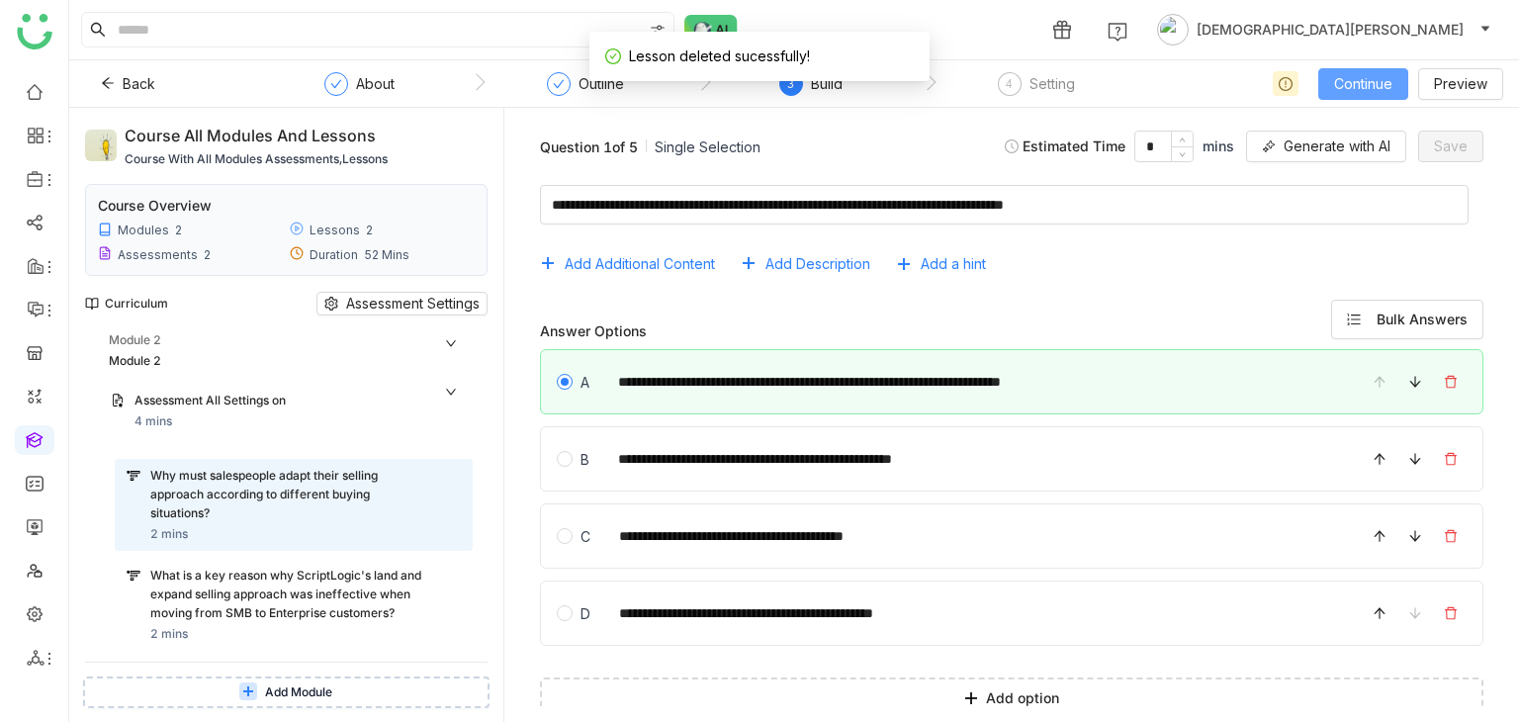
click at [1362, 78] on span "Continue" at bounding box center [1363, 84] width 58 height 22
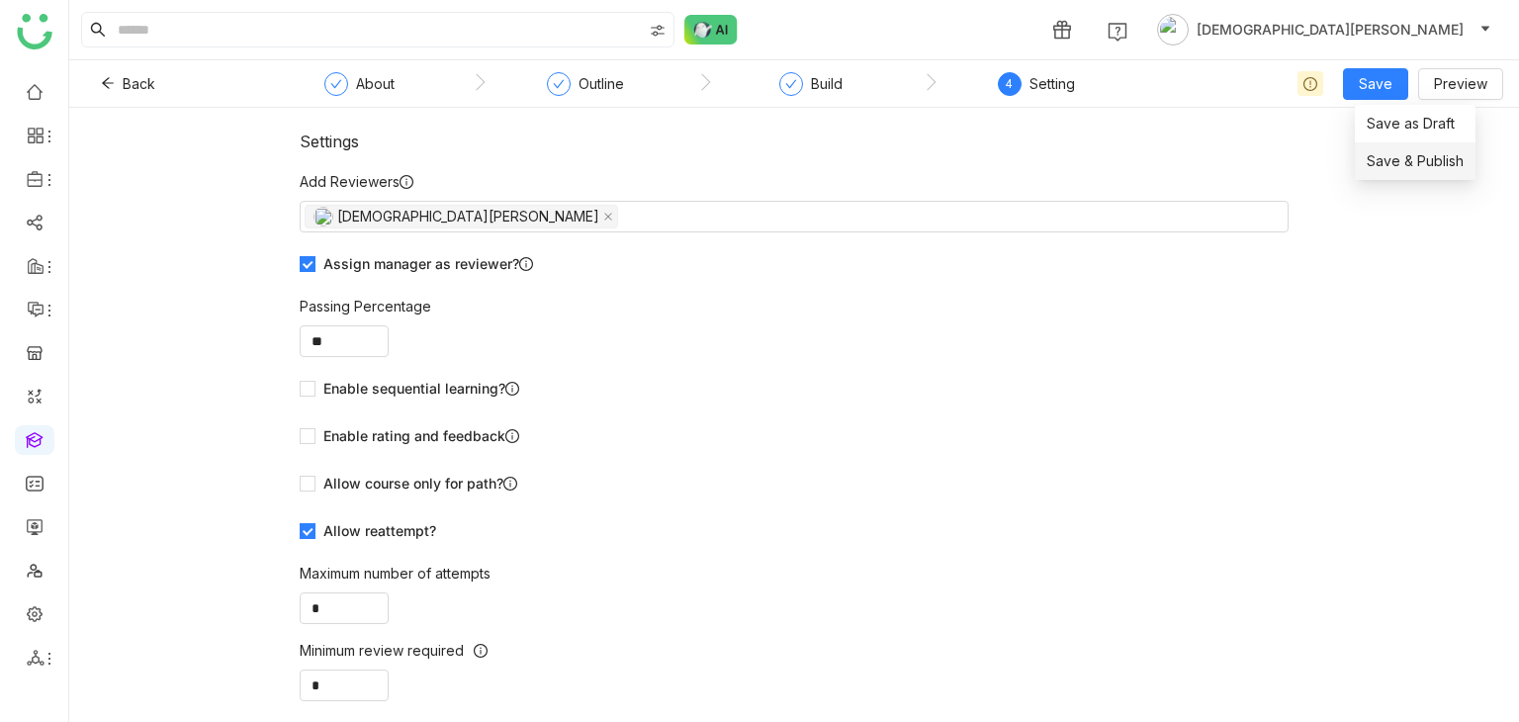
click at [1388, 166] on span "Save & Publish" at bounding box center [1415, 161] width 97 height 22
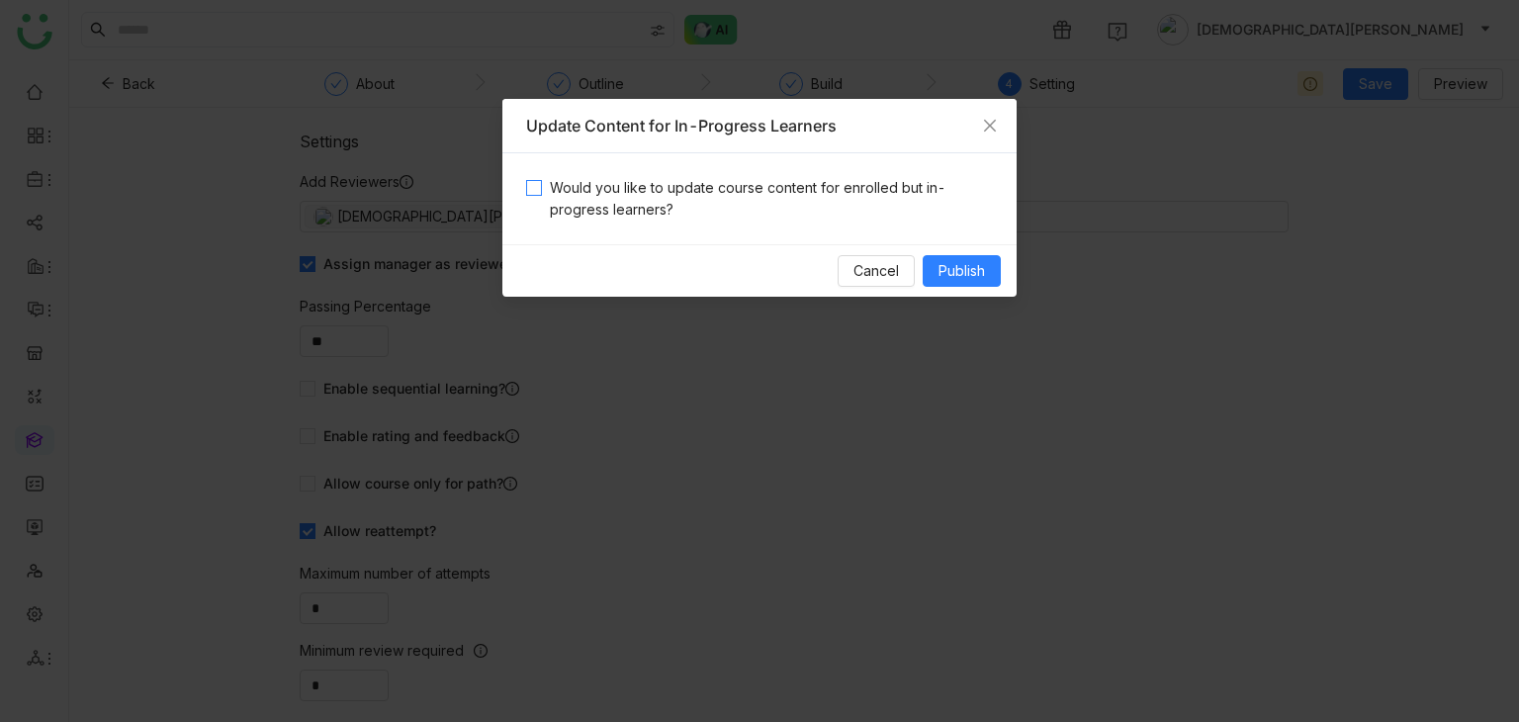
click at [554, 198] on span "Would you like to update course content for enrolled but in-progress learners?" at bounding box center [767, 199] width 451 height 44
click at [955, 277] on span "Publish" at bounding box center [961, 271] width 46 height 22
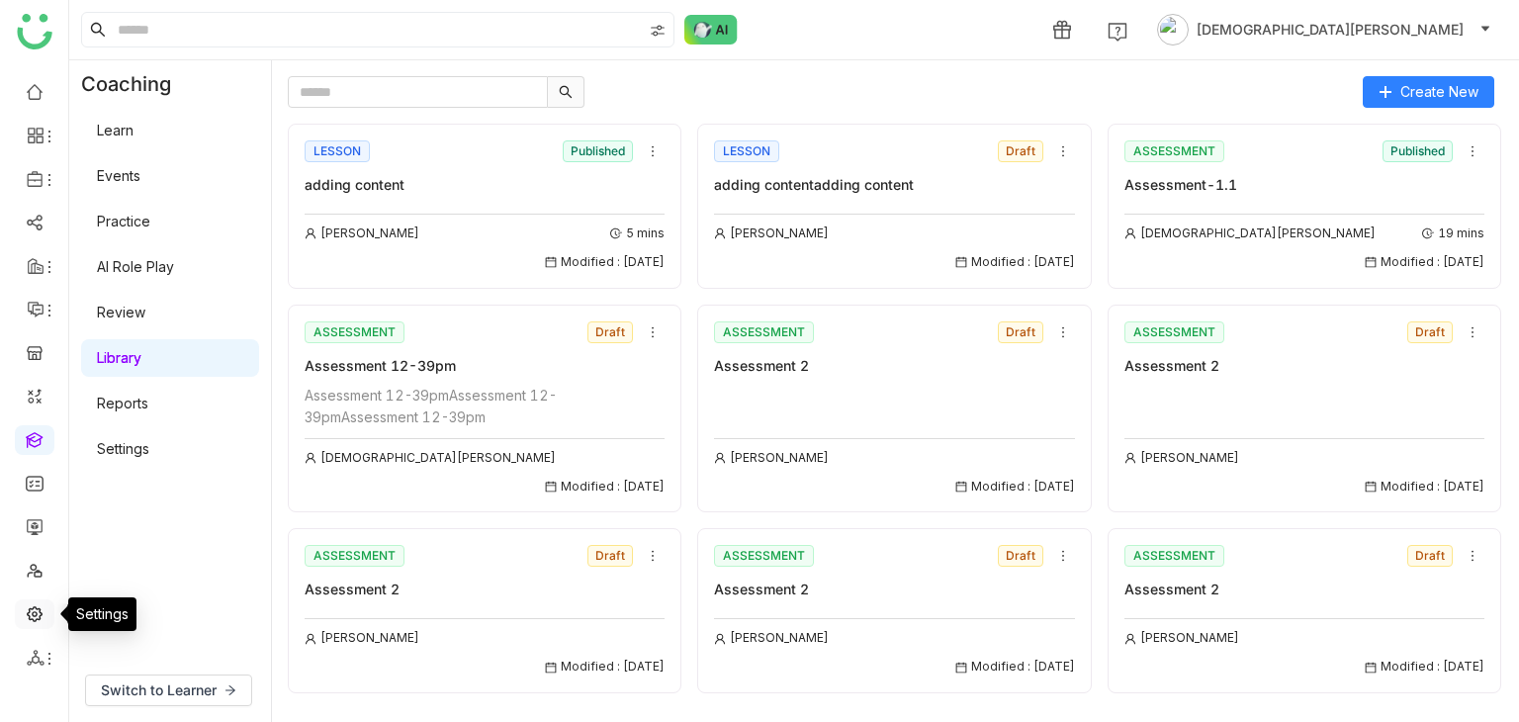
click at [35, 608] on link at bounding box center [35, 612] width 18 height 17
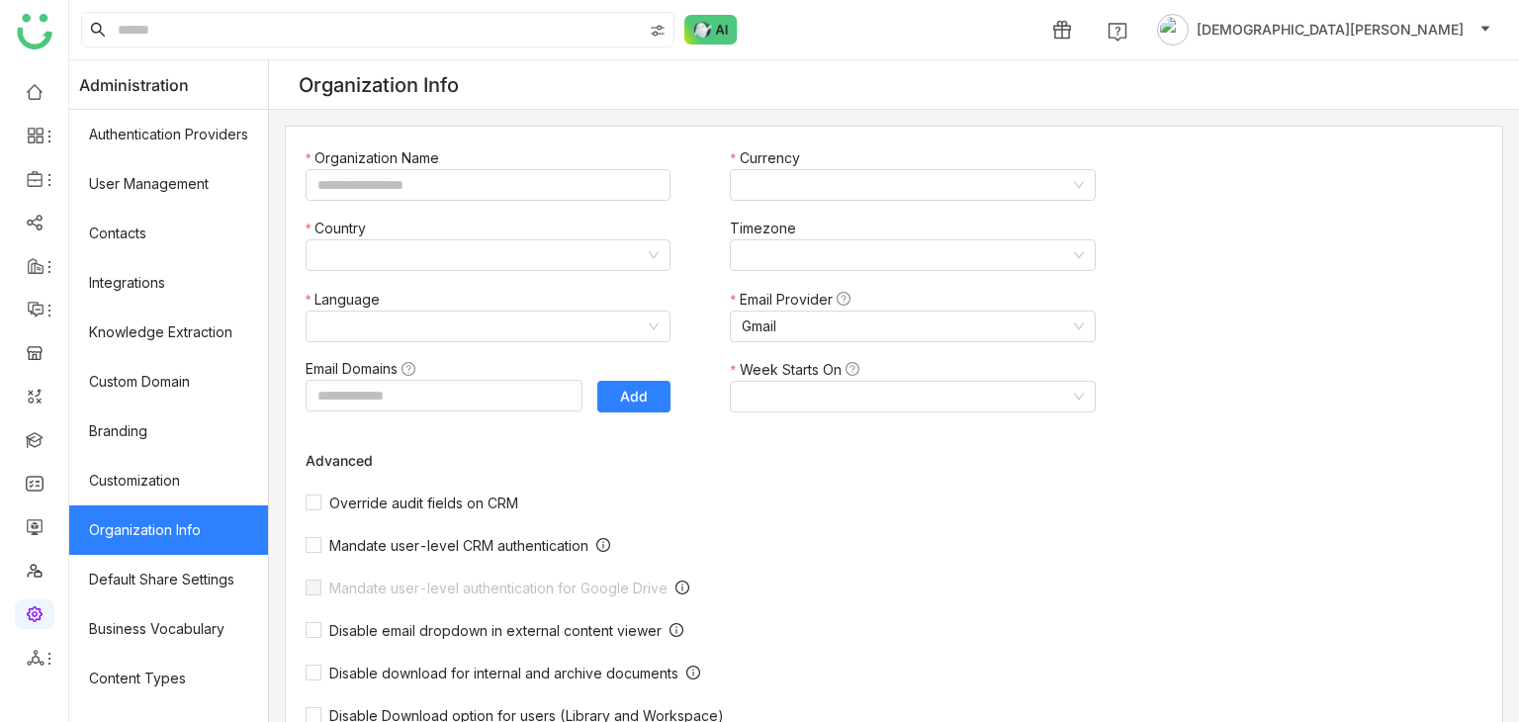
type input "*******"
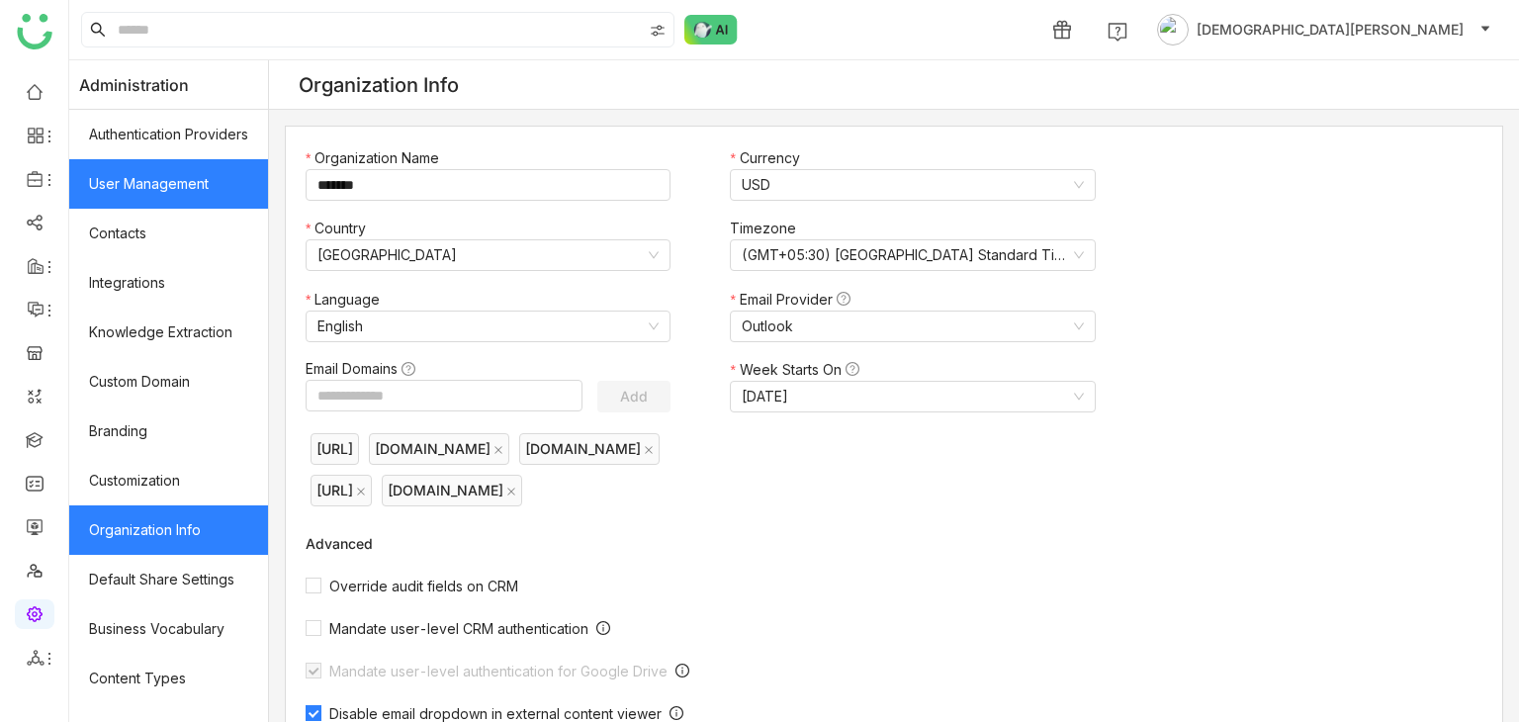
click at [180, 194] on link "User Management" at bounding box center [168, 183] width 199 height 49
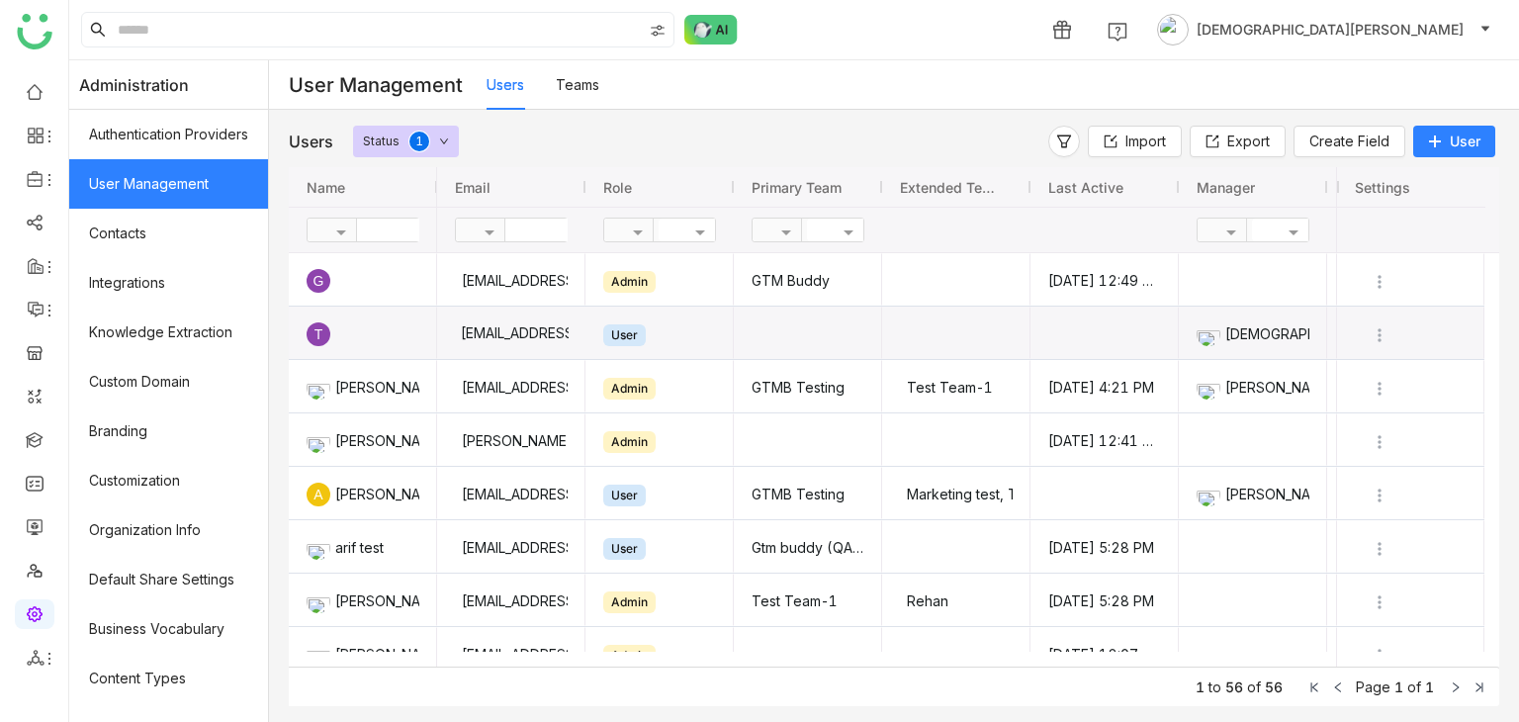
click at [530, 333] on div "[EMAIL_ADDRESS]" at bounding box center [511, 333] width 115 height 52
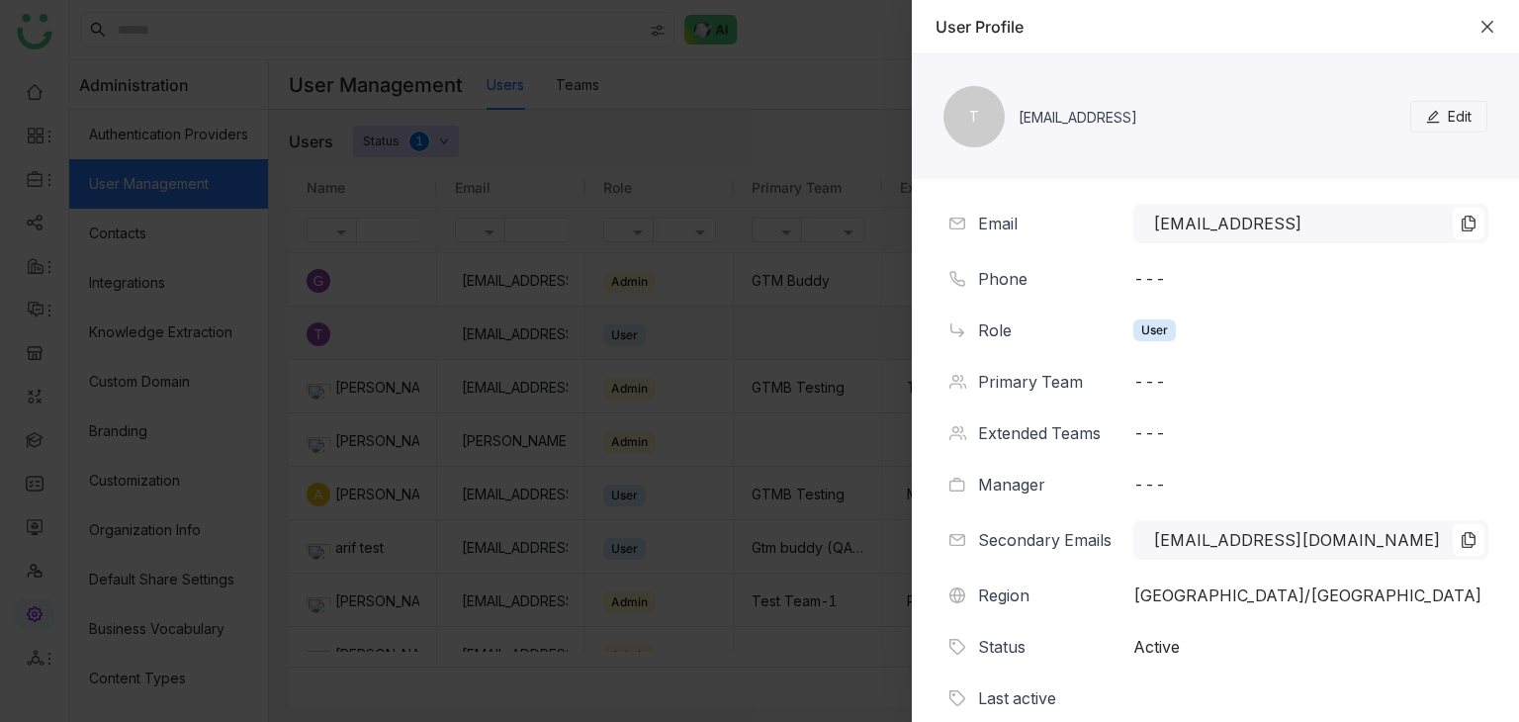
scroll to position [117, 0]
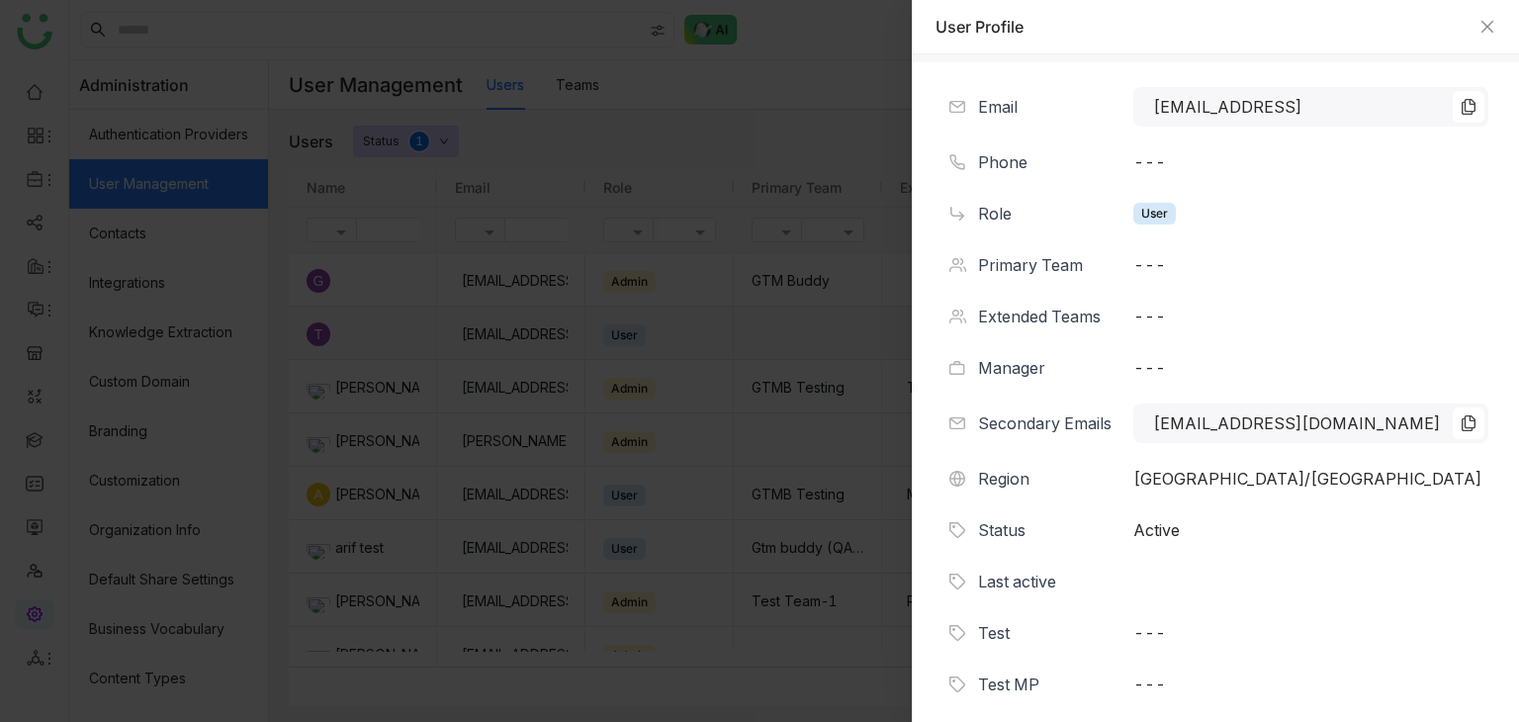
click at [1476, 41] on div "User Profile" at bounding box center [1215, 27] width 607 height 54
click at [1487, 28] on icon "Close" at bounding box center [1487, 27] width 16 height 16
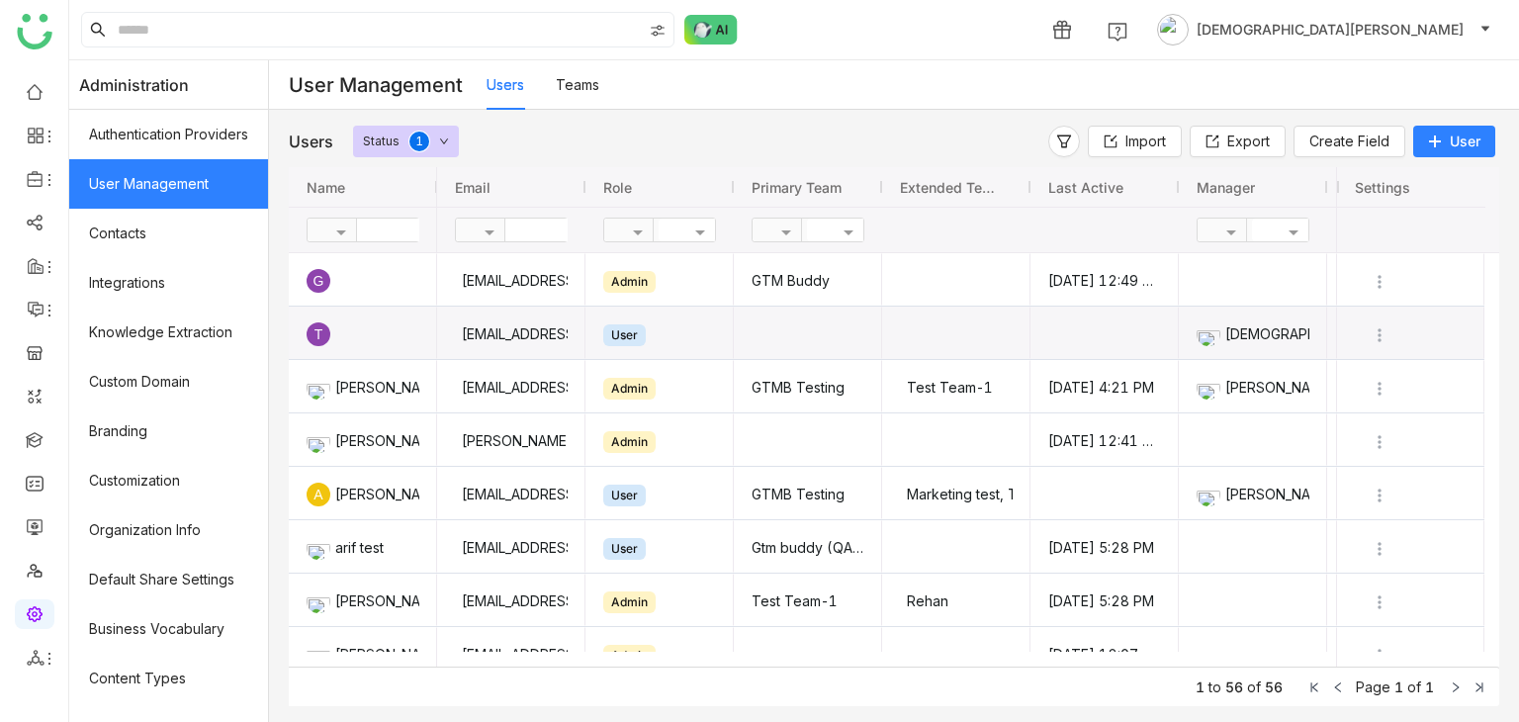
scroll to position [0, 0]
